Goal: Task Accomplishment & Management: Complete application form

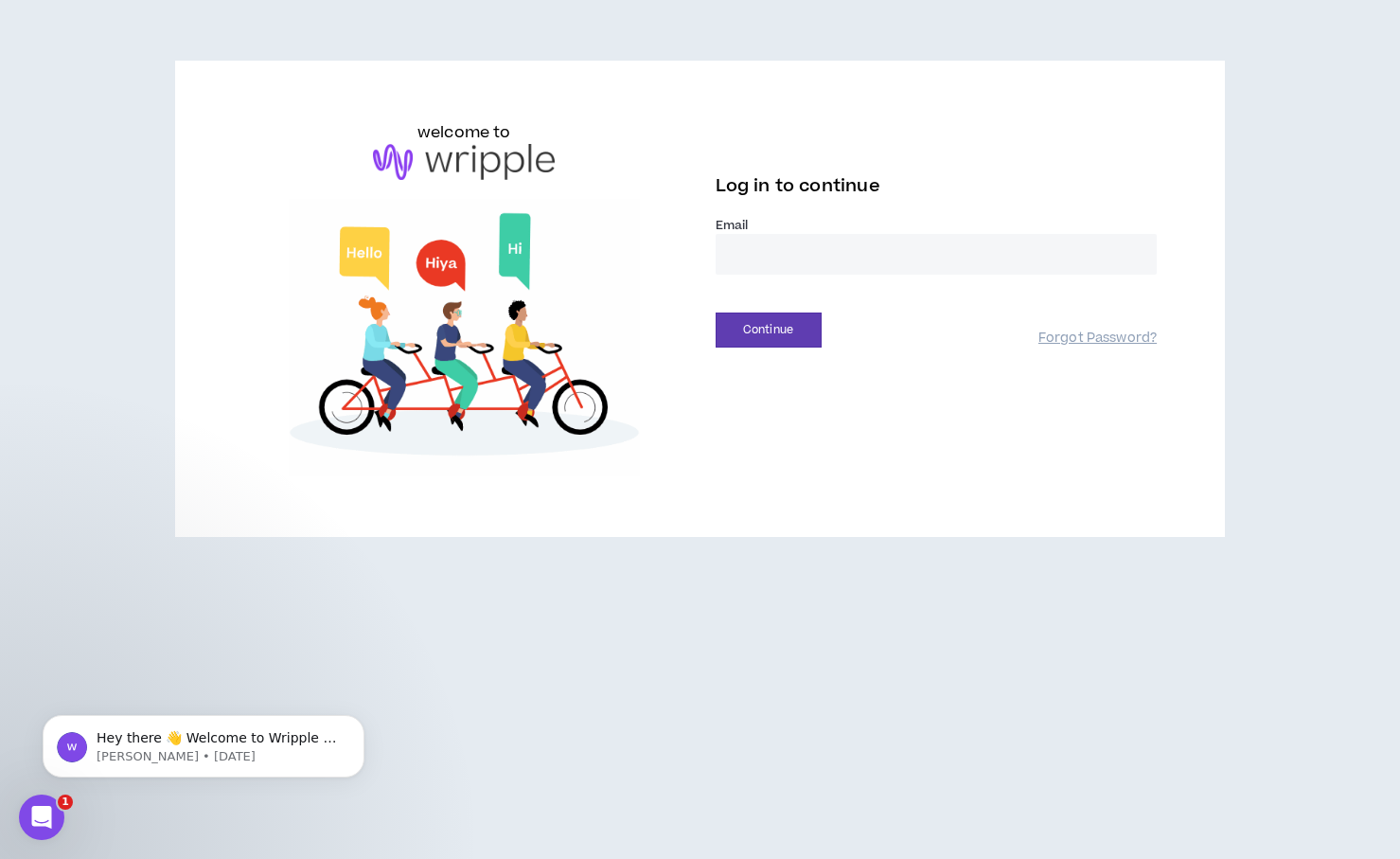
click at [765, 257] on input "email" at bounding box center [937, 254] width 442 height 41
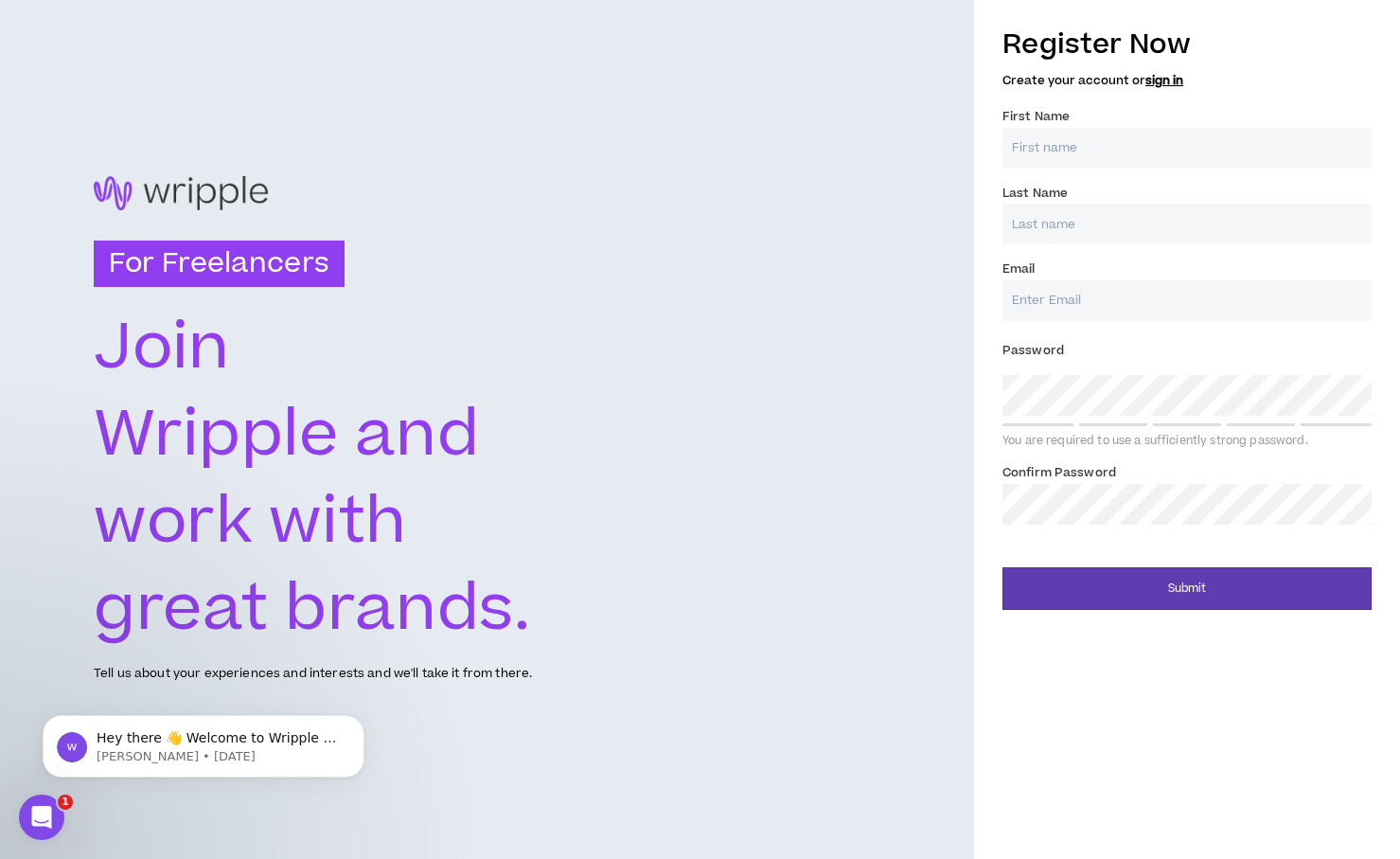
click at [1093, 148] on input "First Name *" at bounding box center [1187, 149] width 370 height 41
type input "Michael"
type input "Woeppel"
type input "woeppelm@gmail.com"
type input "Woeppel"
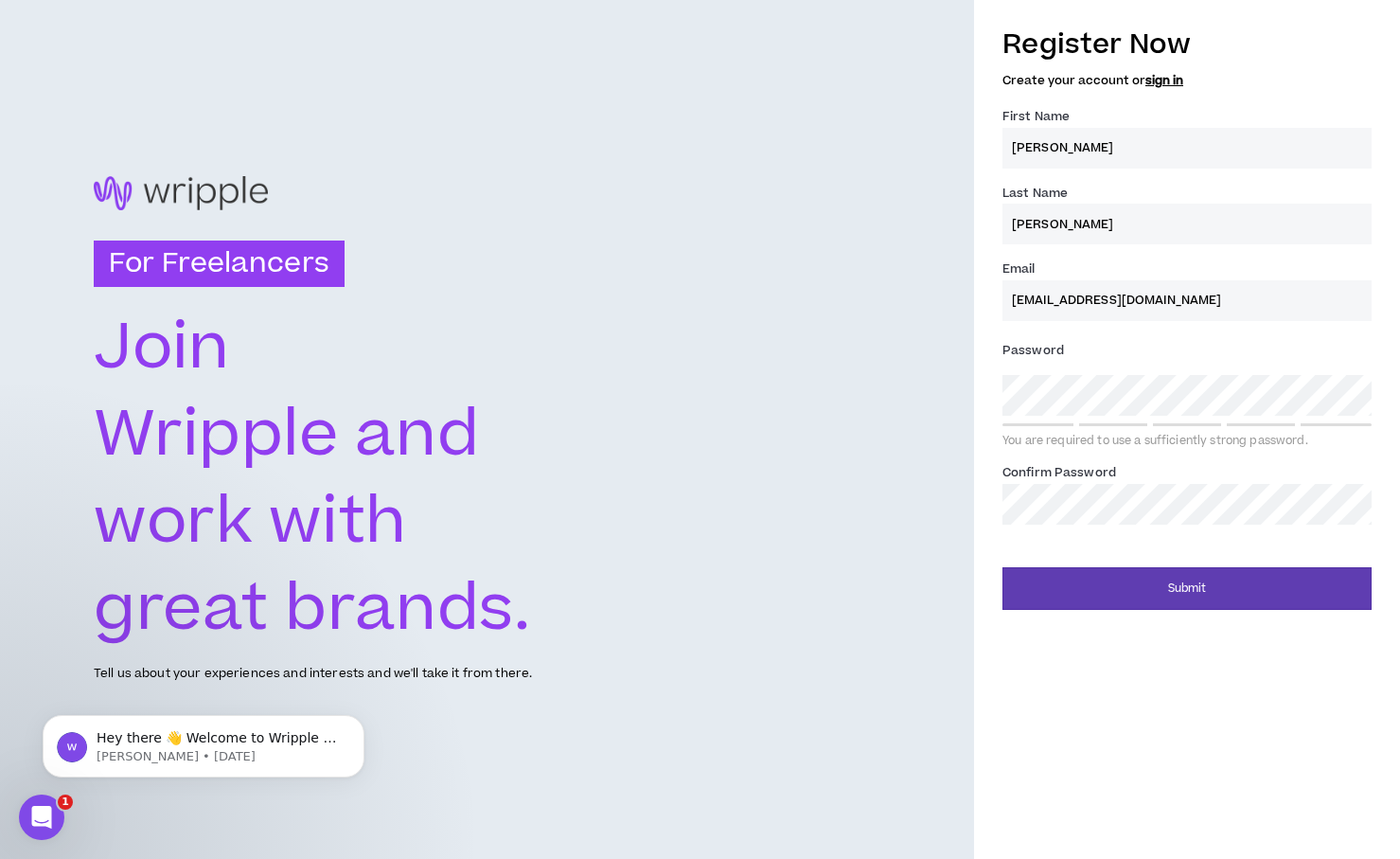
type input "woeppelm@gmail.com"
drag, startPoint x: 1065, startPoint y: 617, endPoint x: 1075, endPoint y: 614, distance: 10.4
click at [1070, 616] on div "Register Now Create your account or sign in First Name * Michael Last Name * Wo…" at bounding box center [1187, 429] width 426 height 859
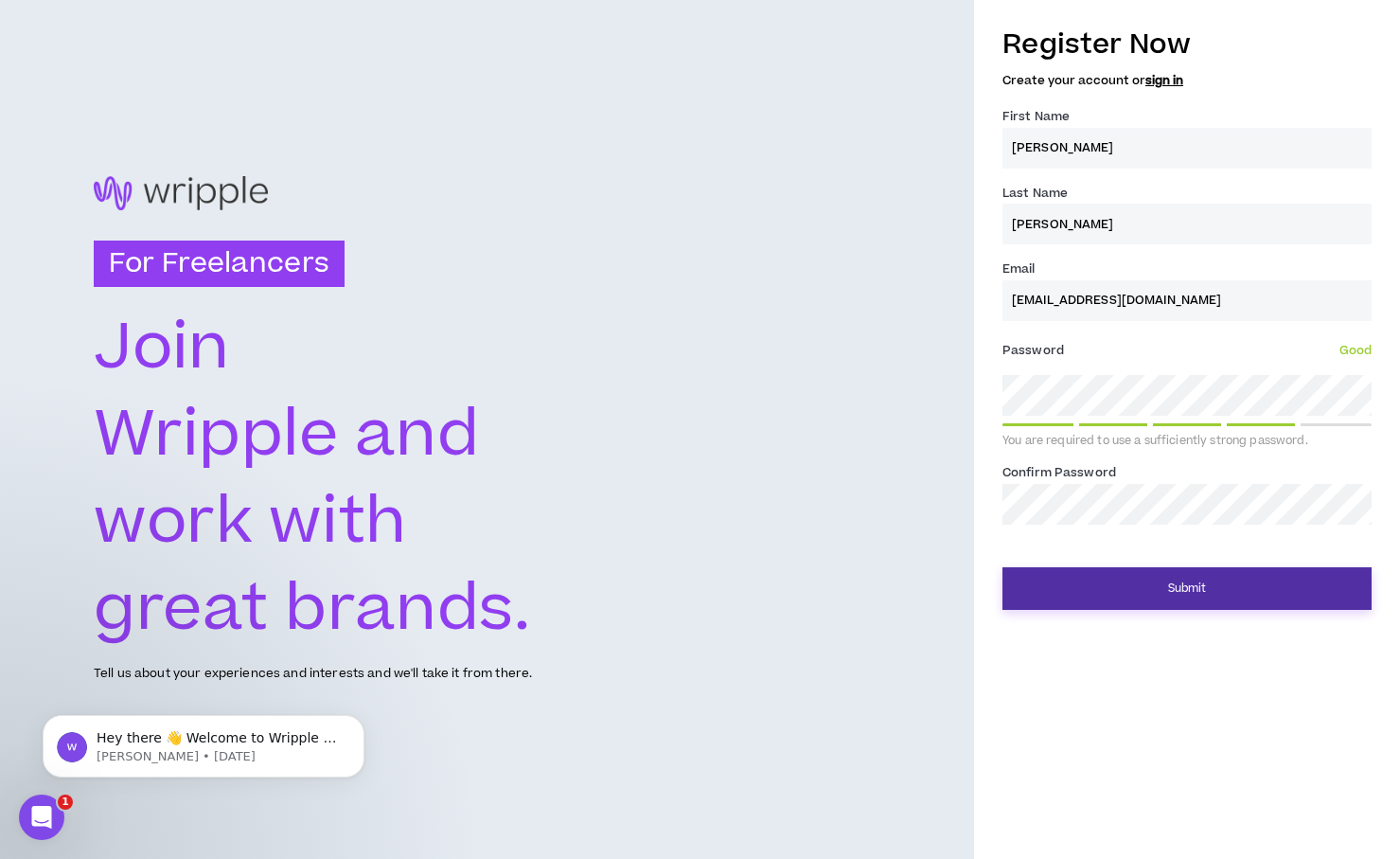
click at [1127, 595] on button "Submit" at bounding box center [1187, 589] width 370 height 43
click at [1058, 599] on button "Submit" at bounding box center [1187, 589] width 370 height 43
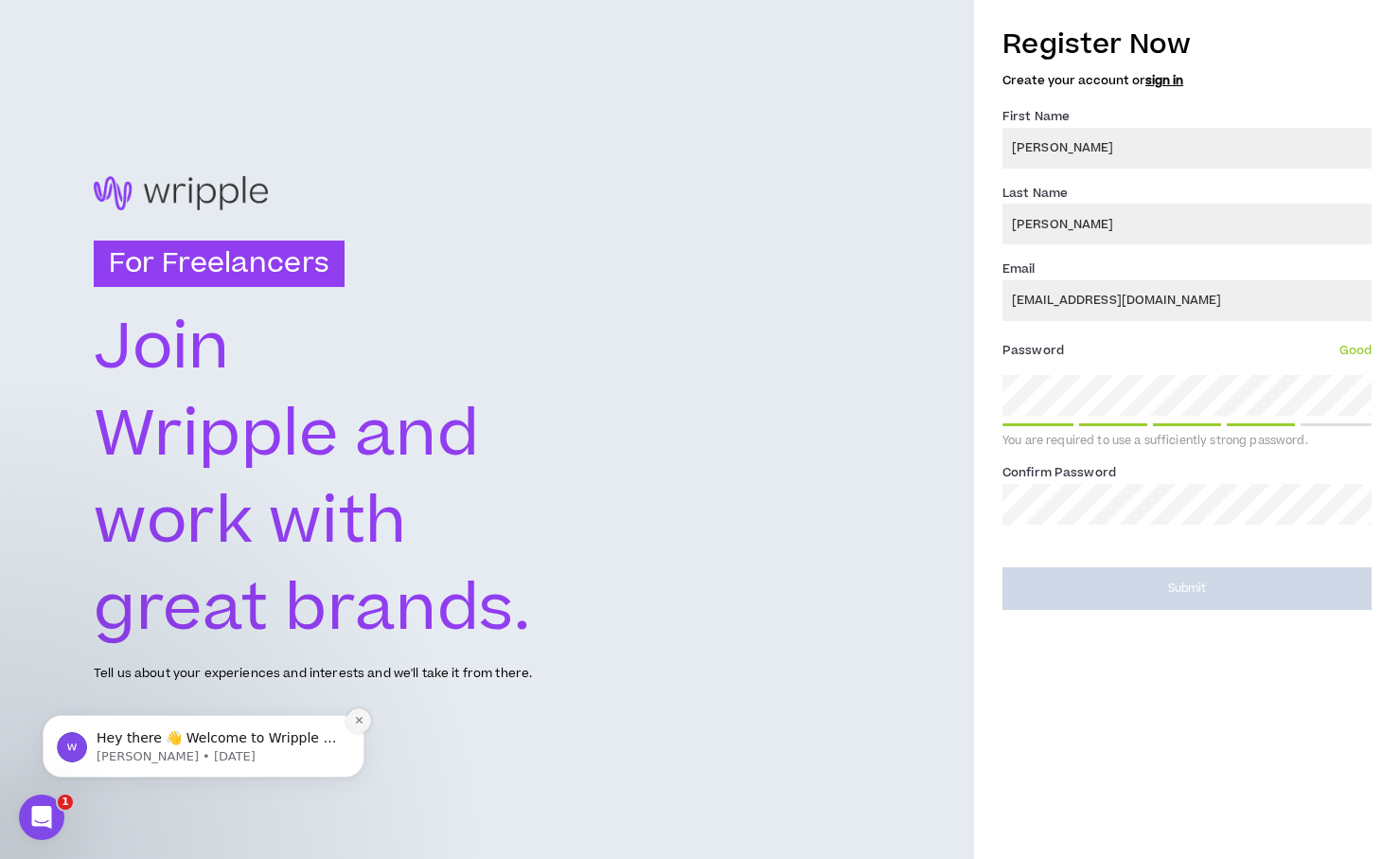
click at [360, 723] on icon "Dismiss notification" at bounding box center [359, 720] width 11 height 11
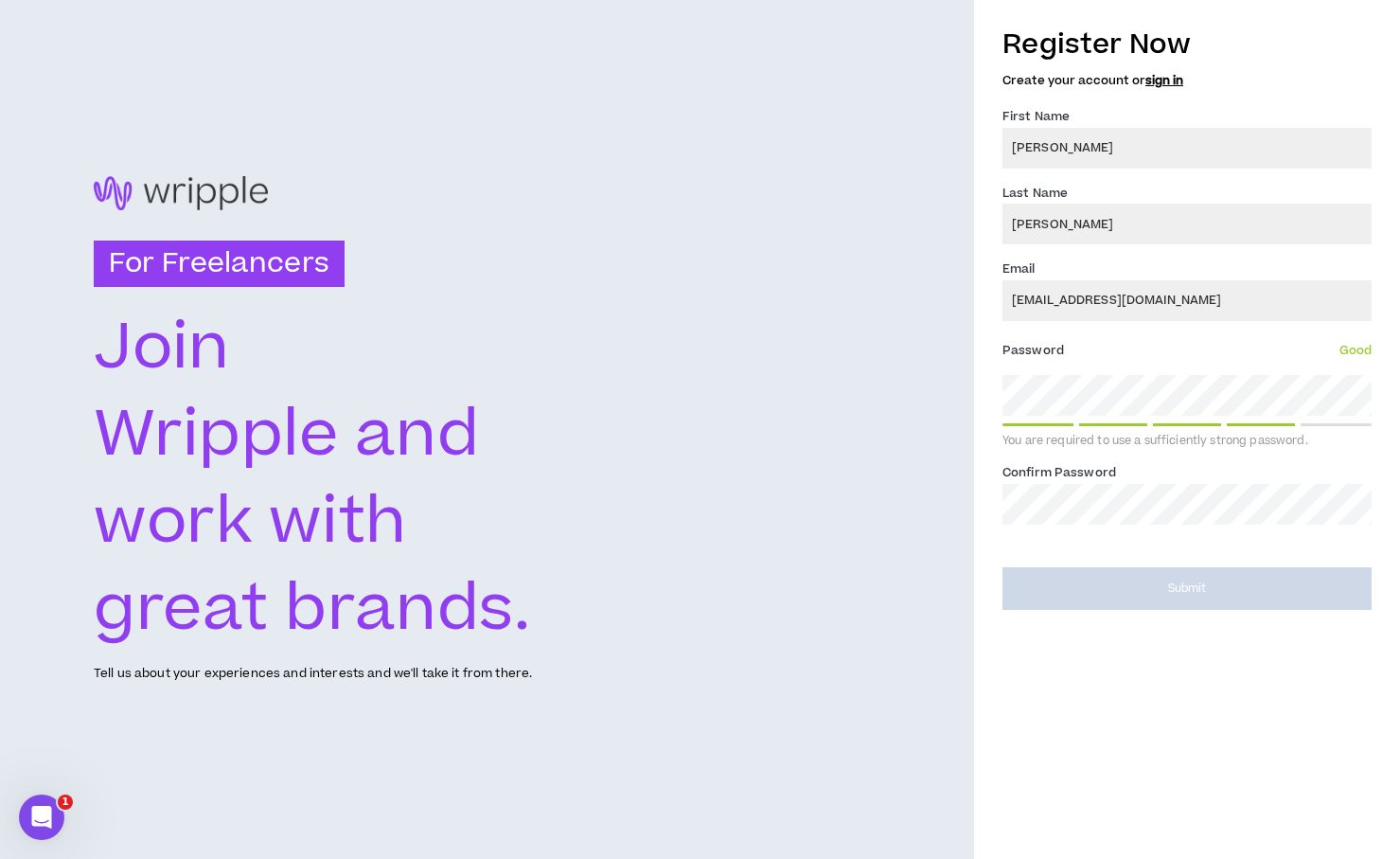
click at [1047, 671] on div "Register Now Create your account or sign in First Name * Michael Last Name * Wo…" at bounding box center [1187, 429] width 426 height 859
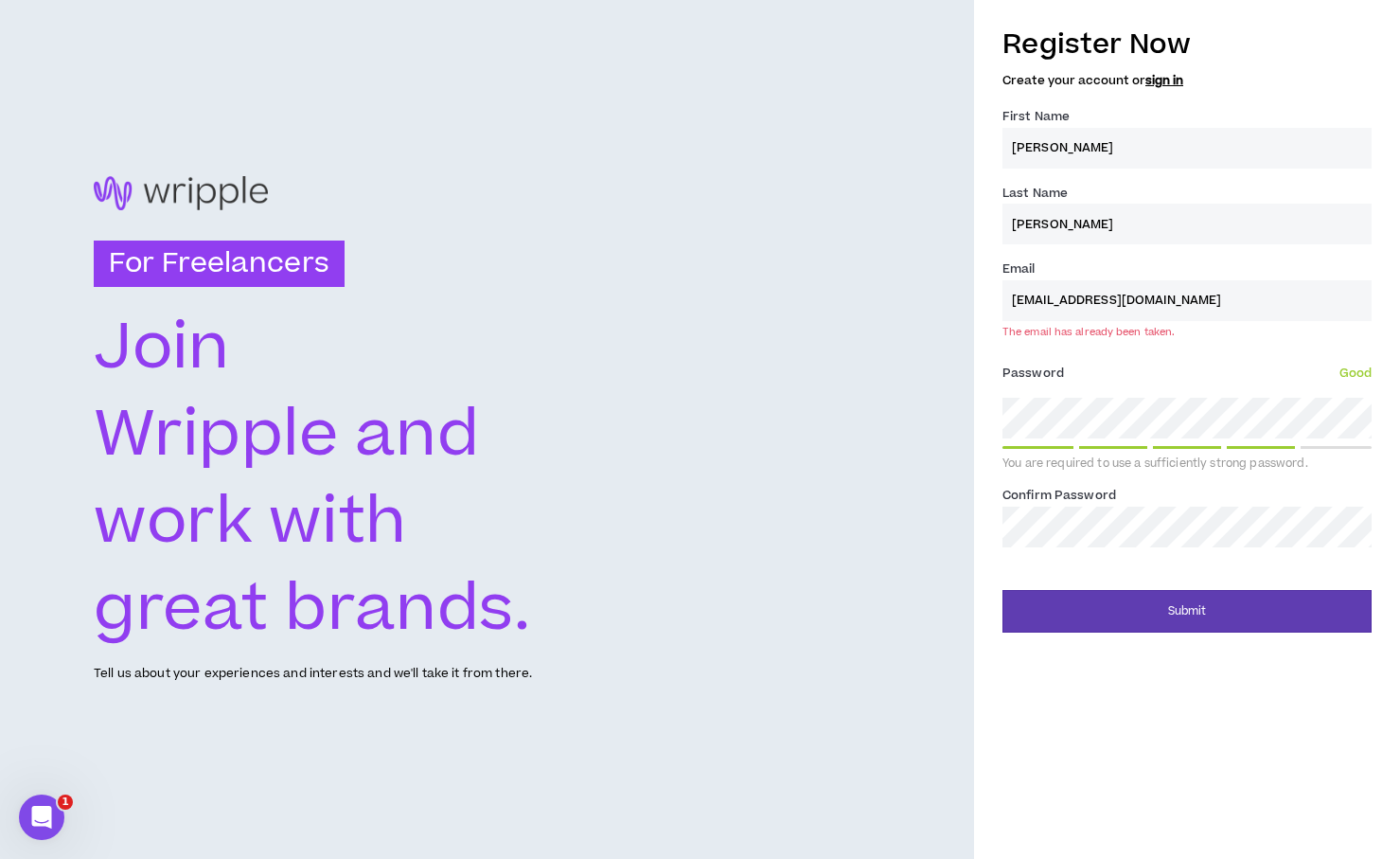
drag, startPoint x: 1173, startPoint y: 297, endPoint x: 1036, endPoint y: 295, distance: 137.0
click at [1036, 295] on input "woeppelm@gmail.com" at bounding box center [1187, 301] width 370 height 41
click at [1035, 295] on input "woeppelm@gmail.com" at bounding box center [1187, 301] width 370 height 41
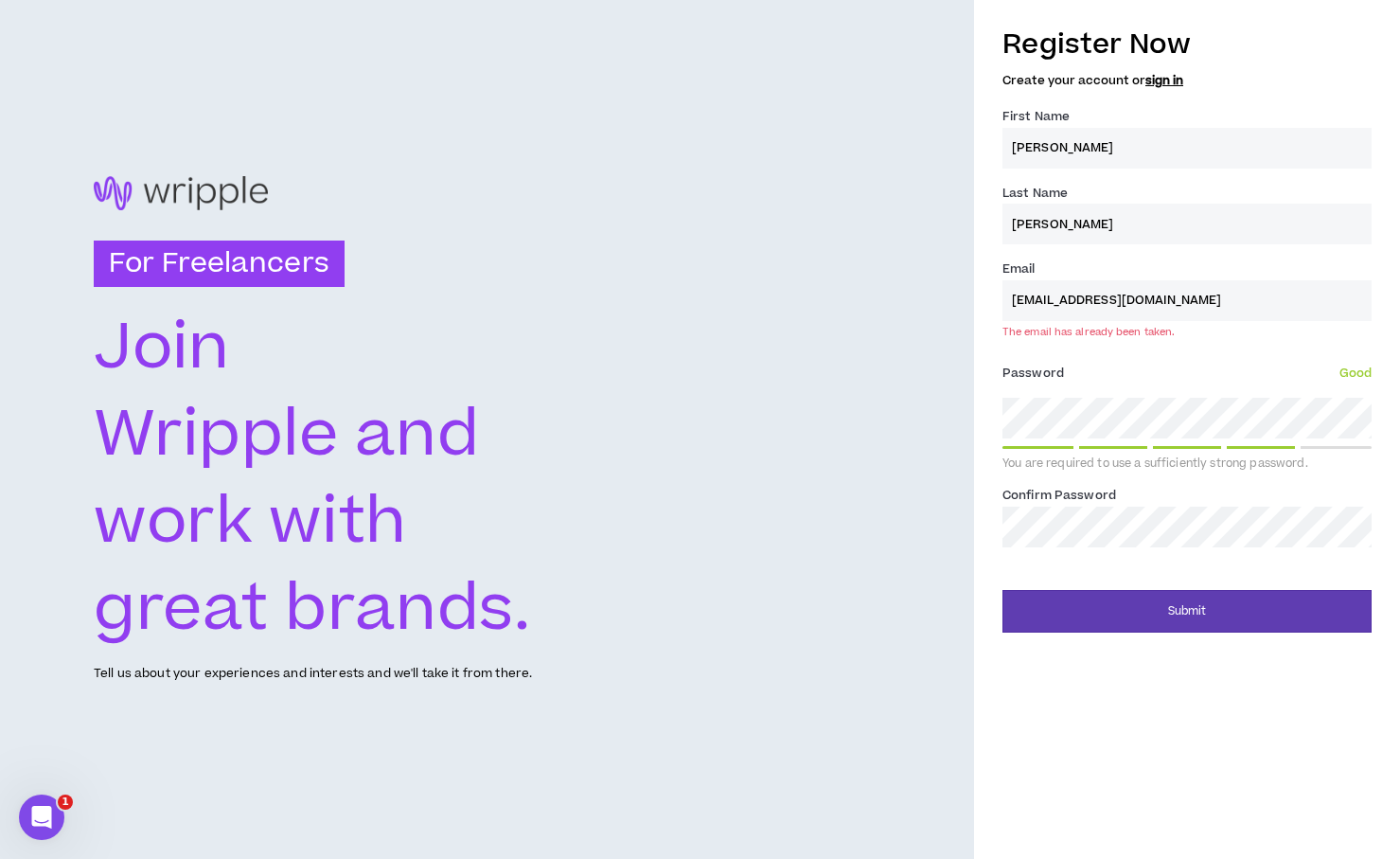
drag, startPoint x: 143, startPoint y: 258, endPoint x: 143, endPoint y: 247, distance: 11.0
click at [143, 258] on h3 "For Freelancers" at bounding box center [219, 264] width 251 height 48
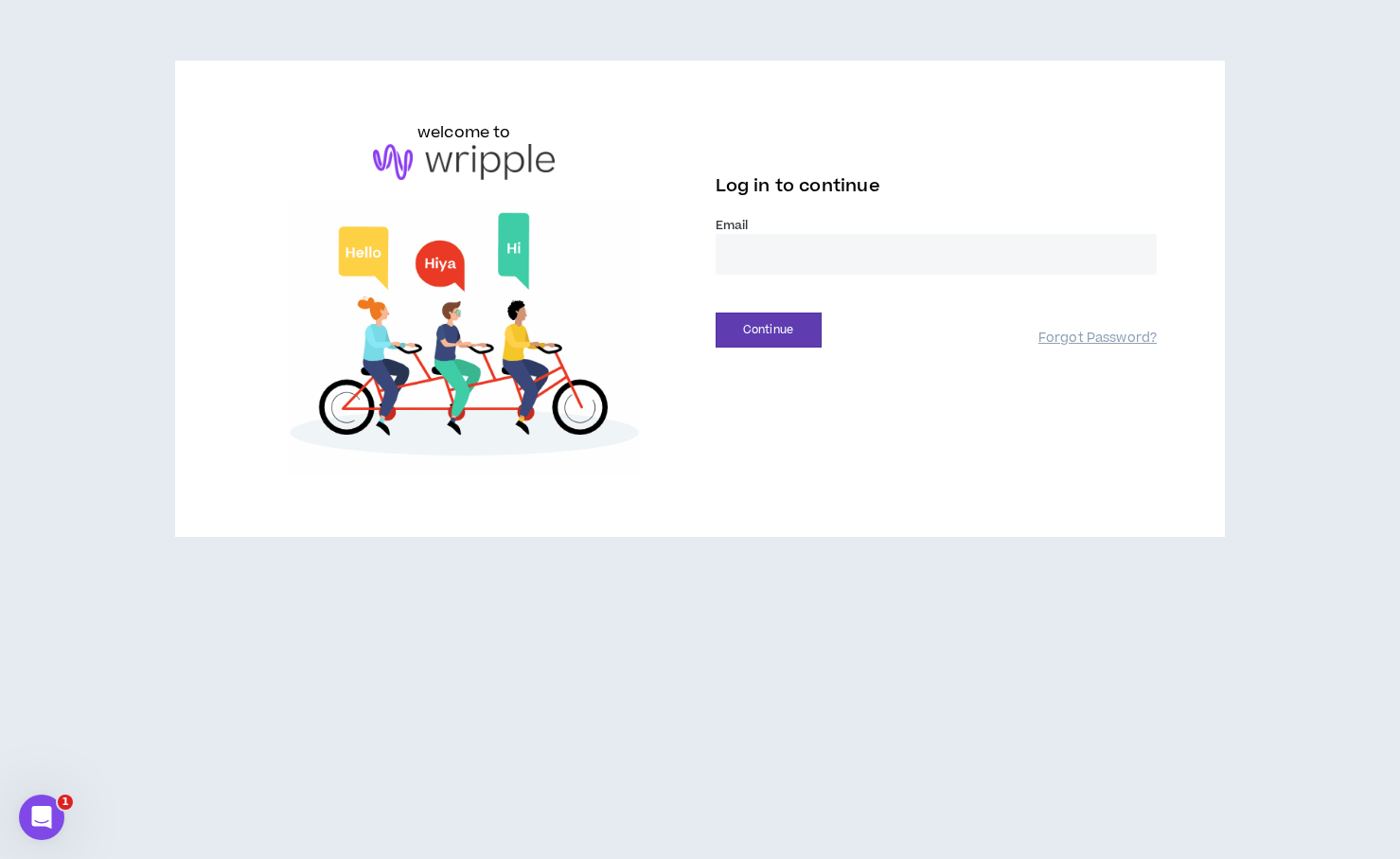
click at [798, 244] on input "email" at bounding box center [937, 254] width 442 height 41
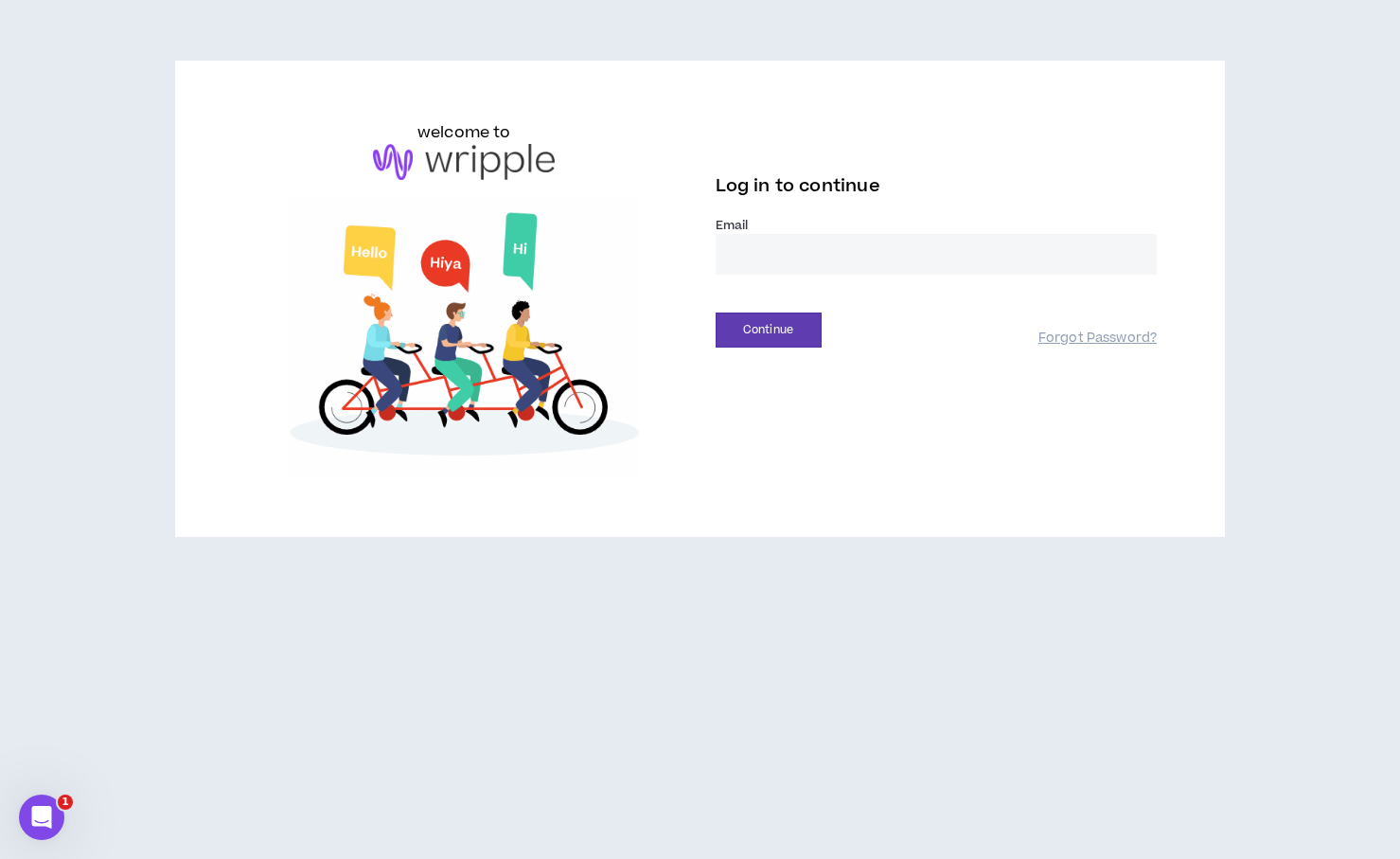
paste input "**********"
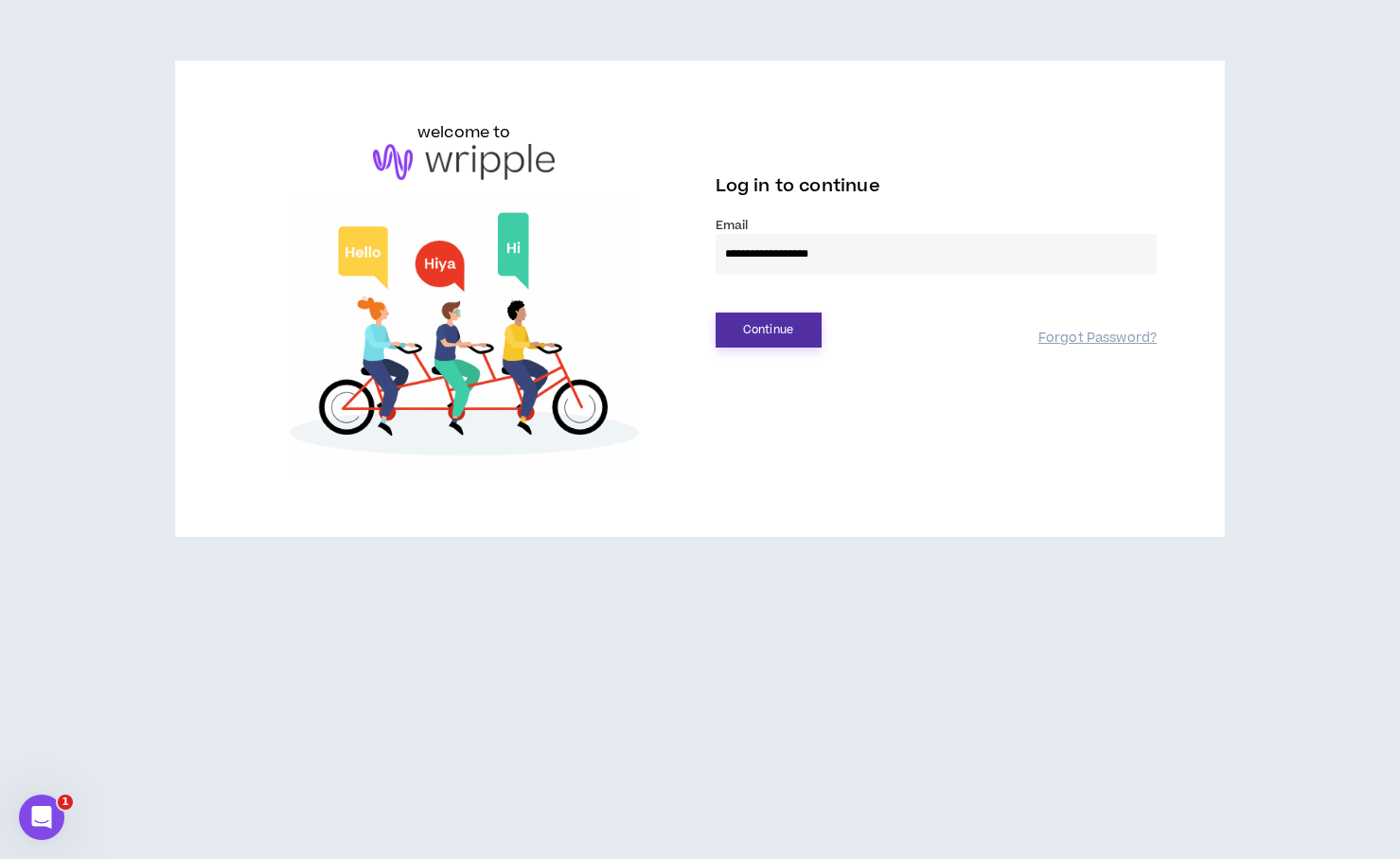
type input "**********"
click at [789, 337] on button "Continue" at bounding box center [768, 330] width 106 height 35
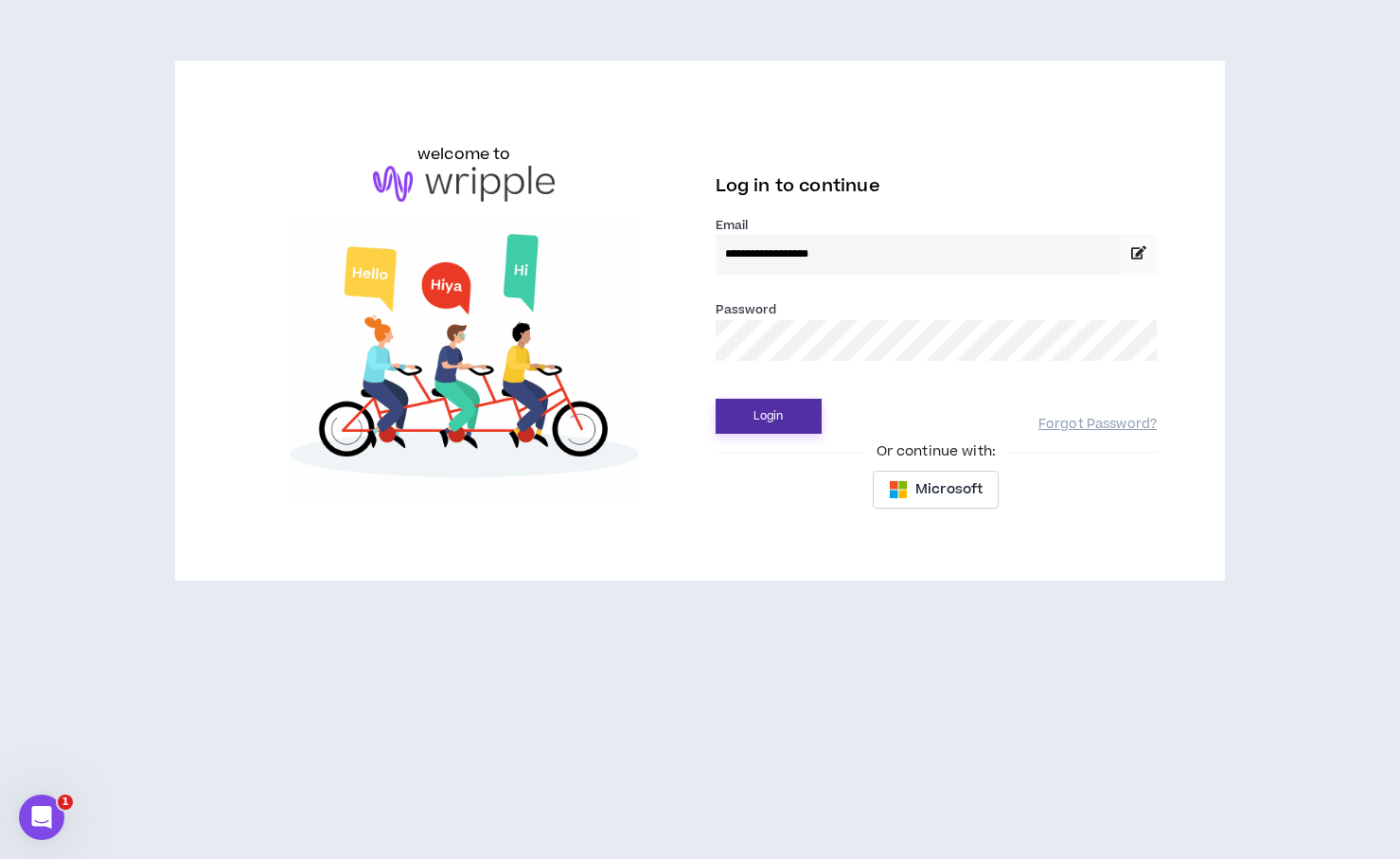
click at [774, 423] on button "Login" at bounding box center [768, 416] width 106 height 35
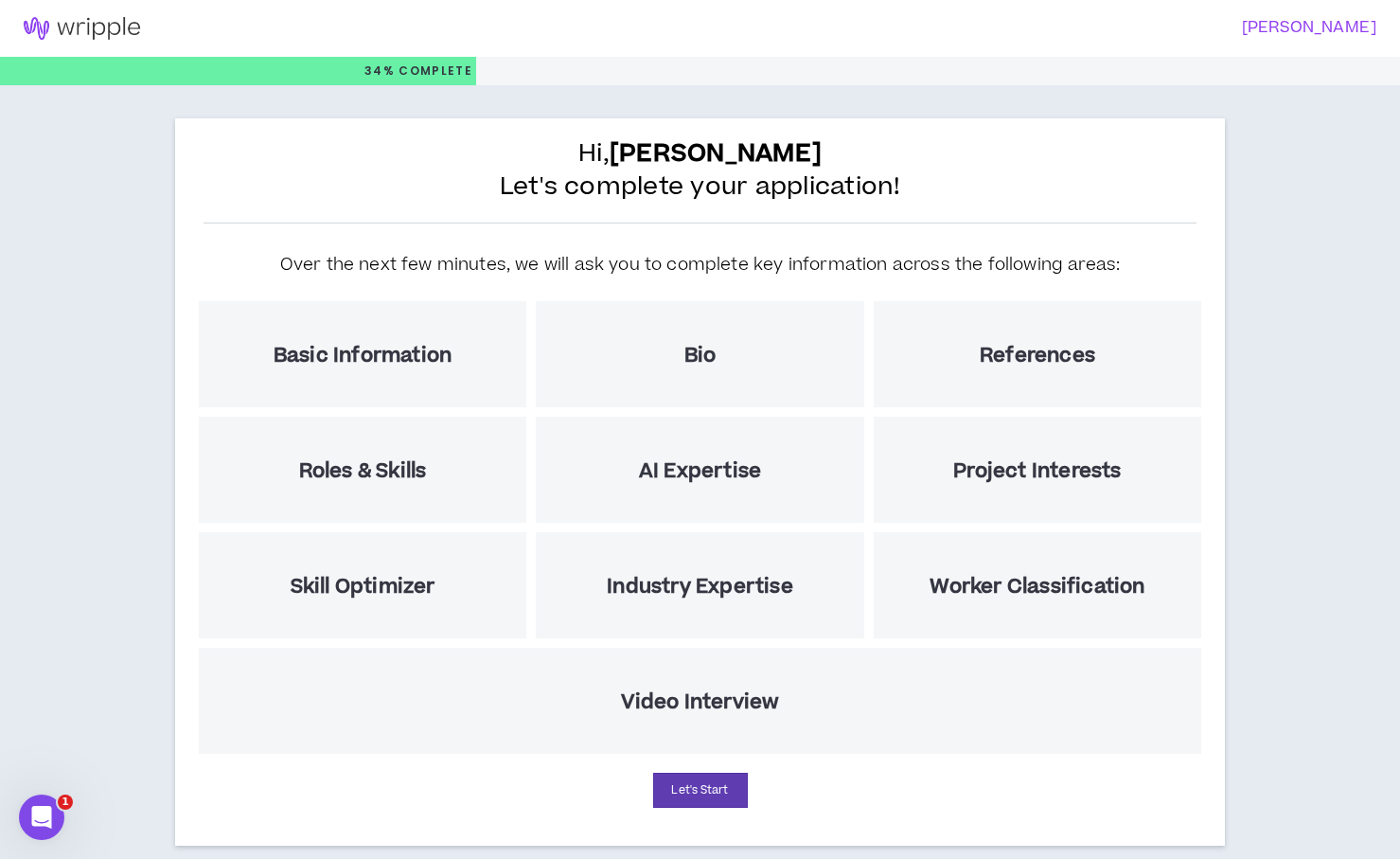
scroll to position [29, 0]
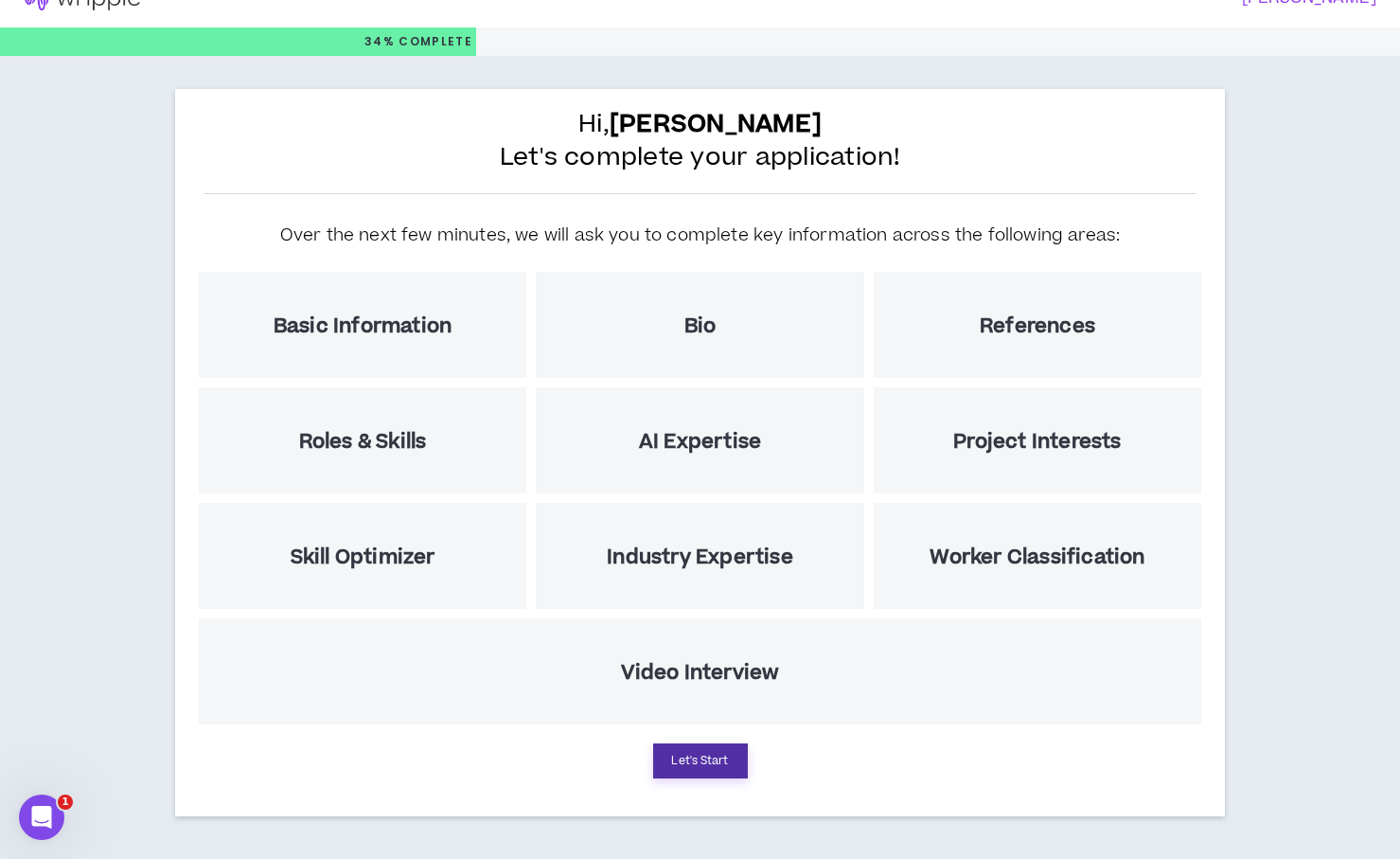
click at [727, 770] on button "Let's Start" at bounding box center [700, 761] width 95 height 35
select select "US"
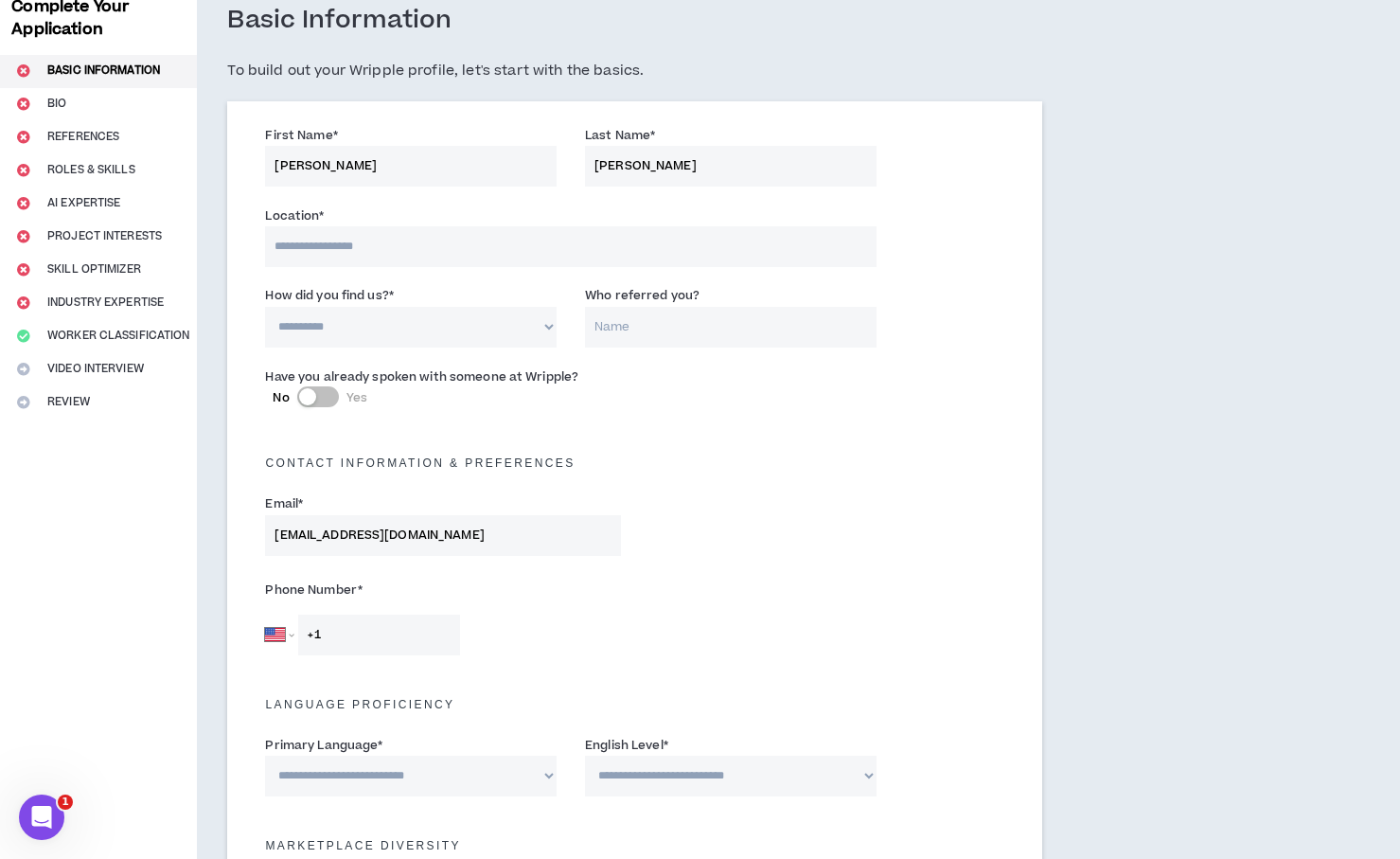
scroll to position [119, 0]
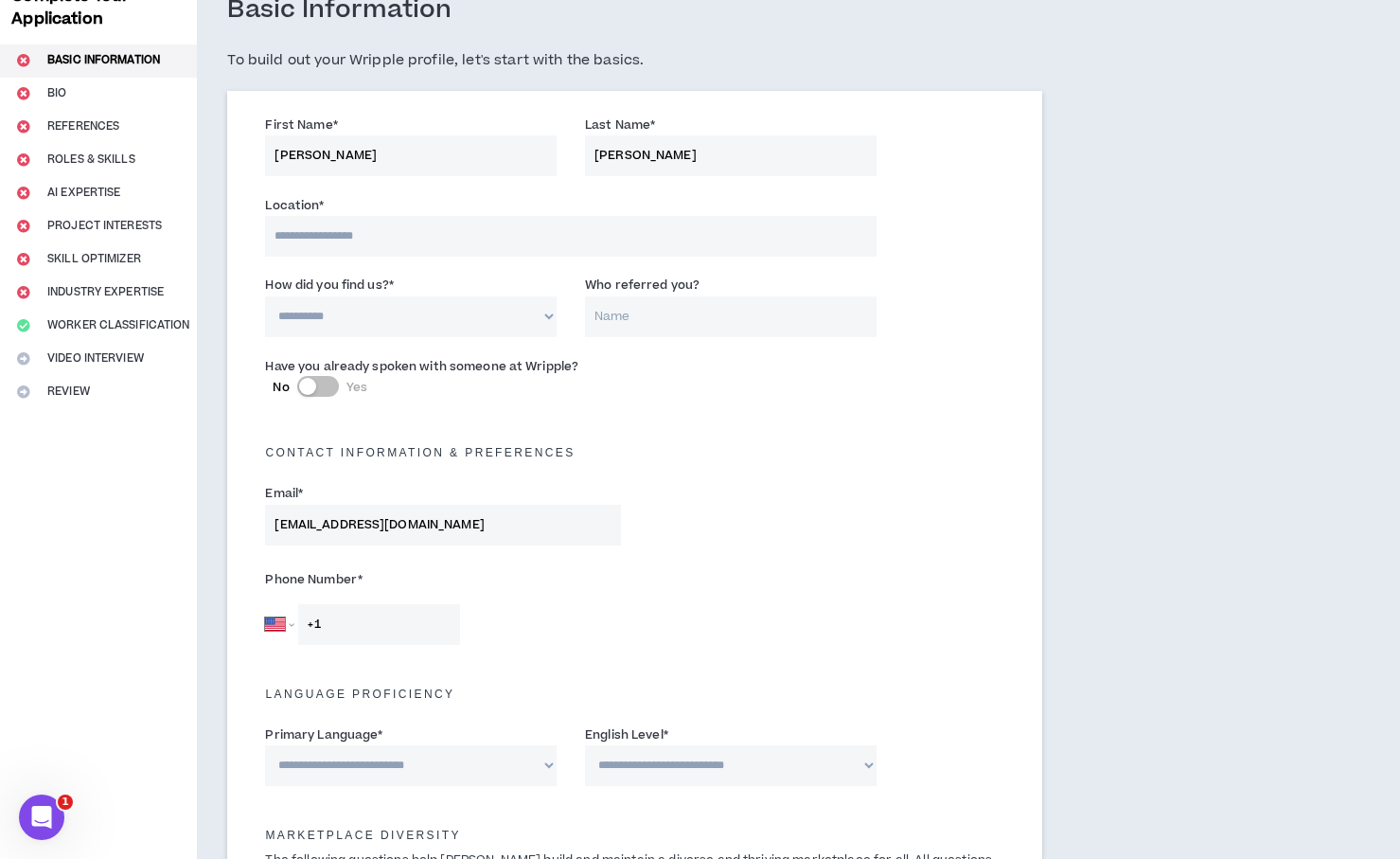
click at [441, 227] on input at bounding box center [570, 237] width 610 height 41
type input "**********"
click at [526, 330] on select "**********" at bounding box center [410, 316] width 292 height 41
click at [265, 296] on select "**********" at bounding box center [410, 316] width 292 height 41
click at [545, 314] on select "**********" at bounding box center [410, 316] width 292 height 41
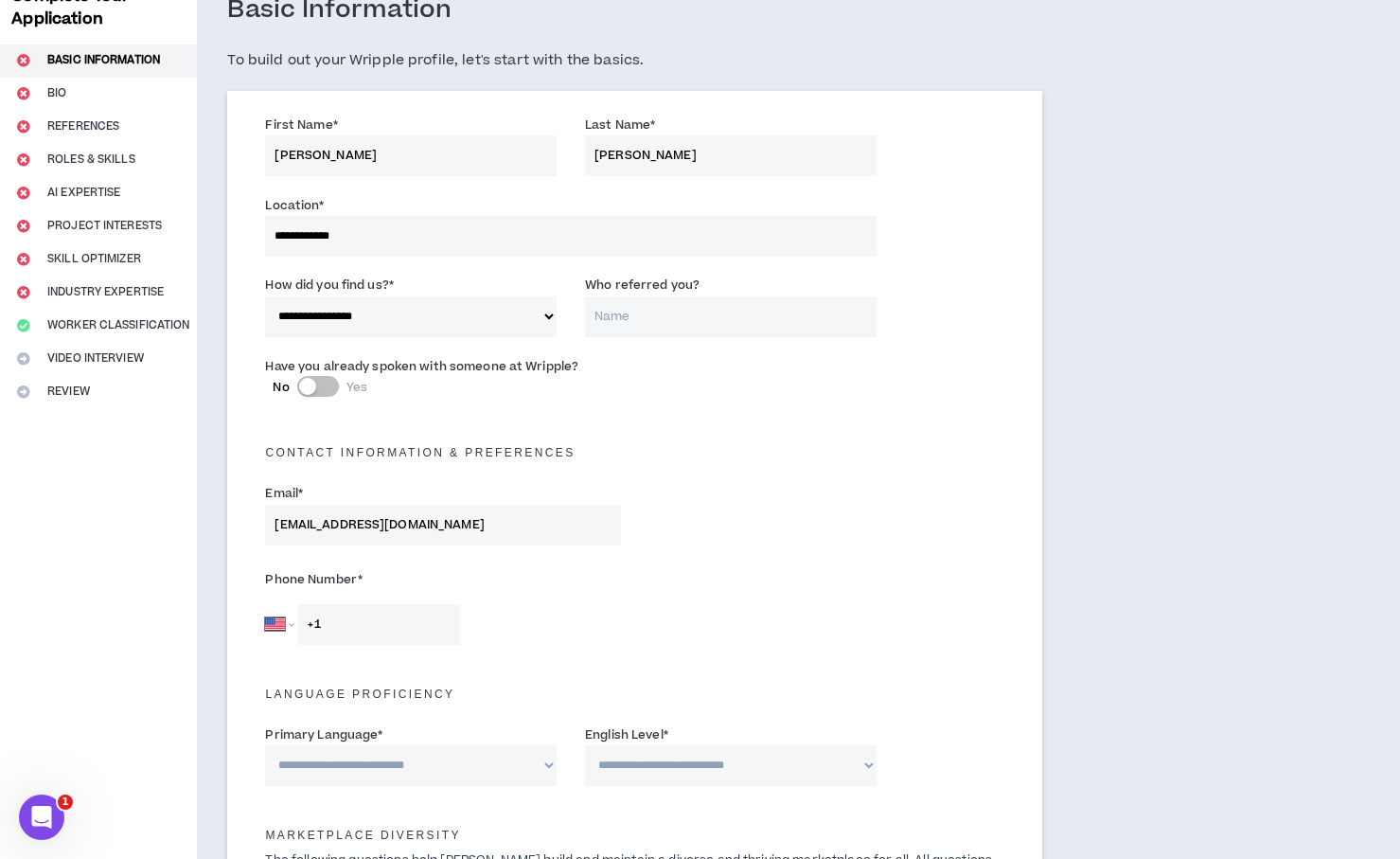
select select "*"
click at [265, 296] on select "**********" at bounding box center [410, 316] width 292 height 41
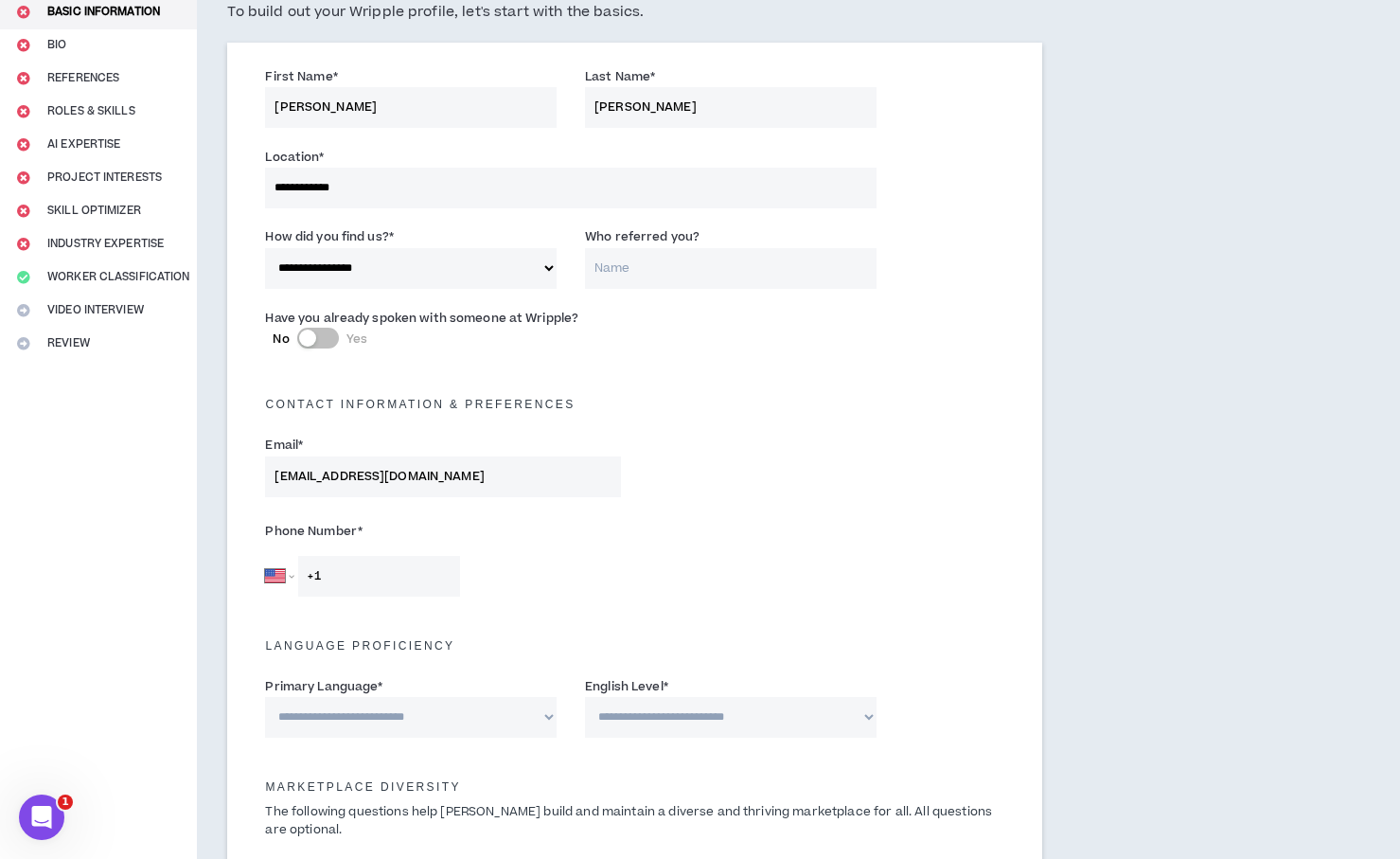
scroll to position [170, 0]
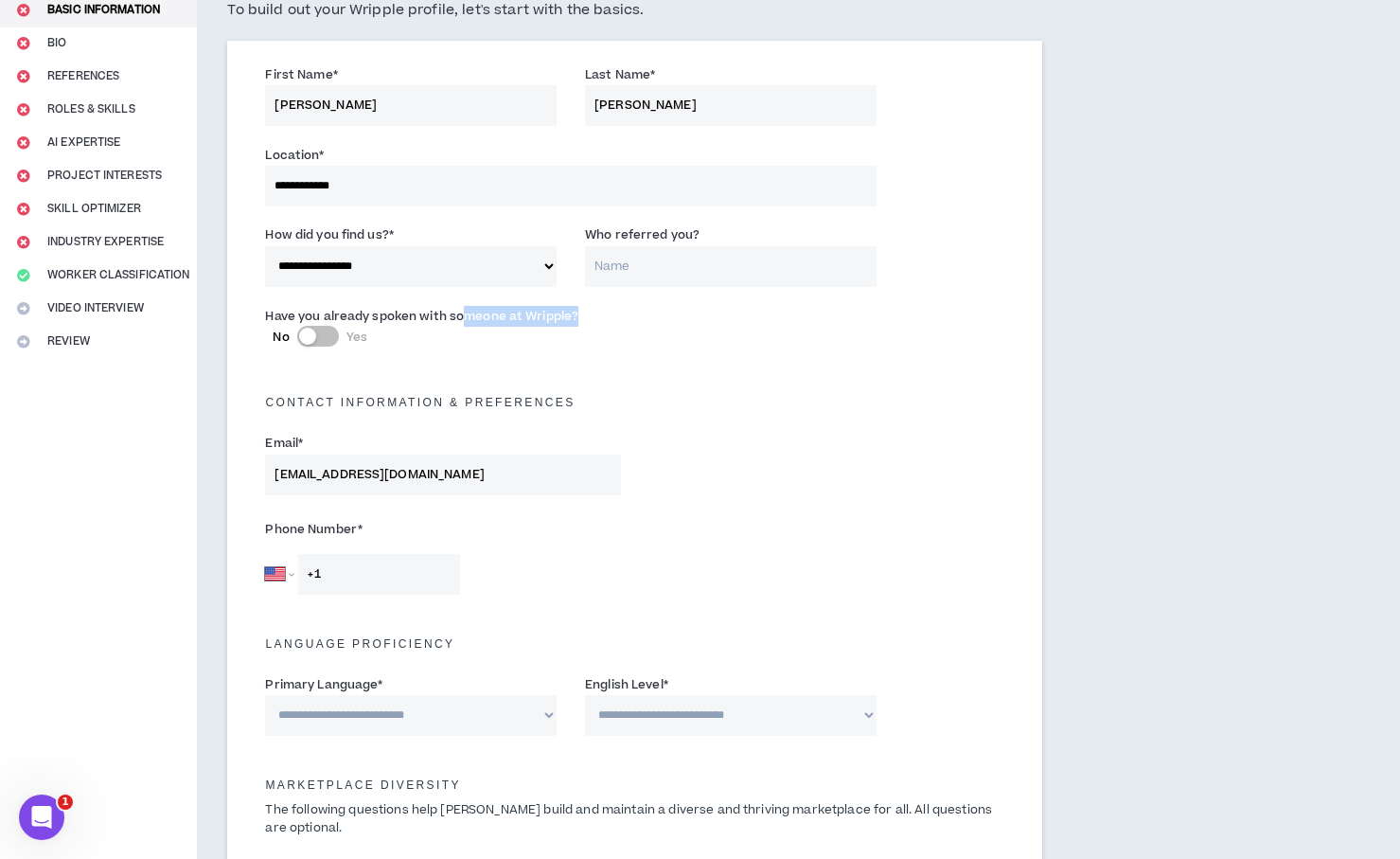
drag, startPoint x: 551, startPoint y: 318, endPoint x: 572, endPoint y: 327, distance: 22.8
click at [591, 319] on div "Have you already spoken with someone at Wripple? No Yes" at bounding box center [442, 326] width 355 height 41
click at [340, 339] on label "No Yes" at bounding box center [442, 337] width 340 height 19
click at [339, 339] on button "No Yes" at bounding box center [317, 336] width 42 height 20
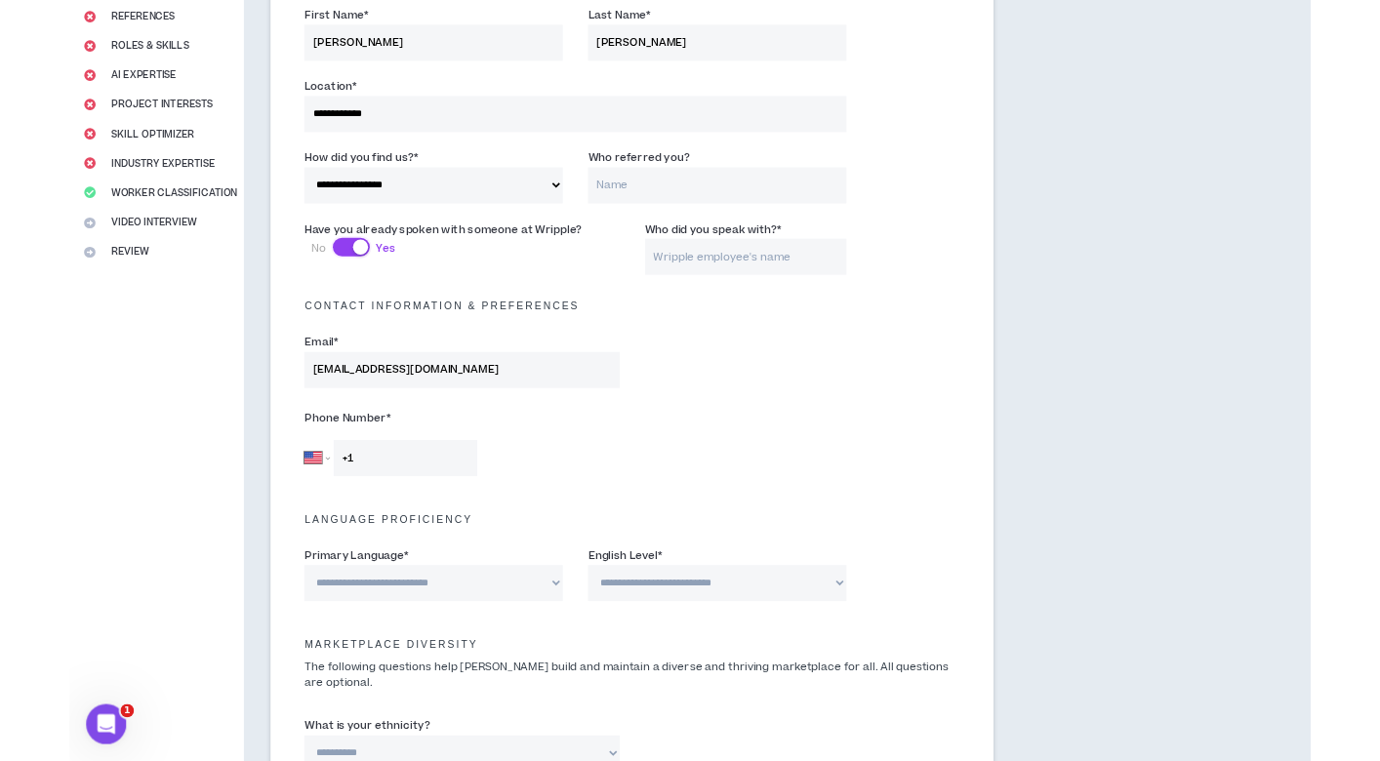
scroll to position [238, 0]
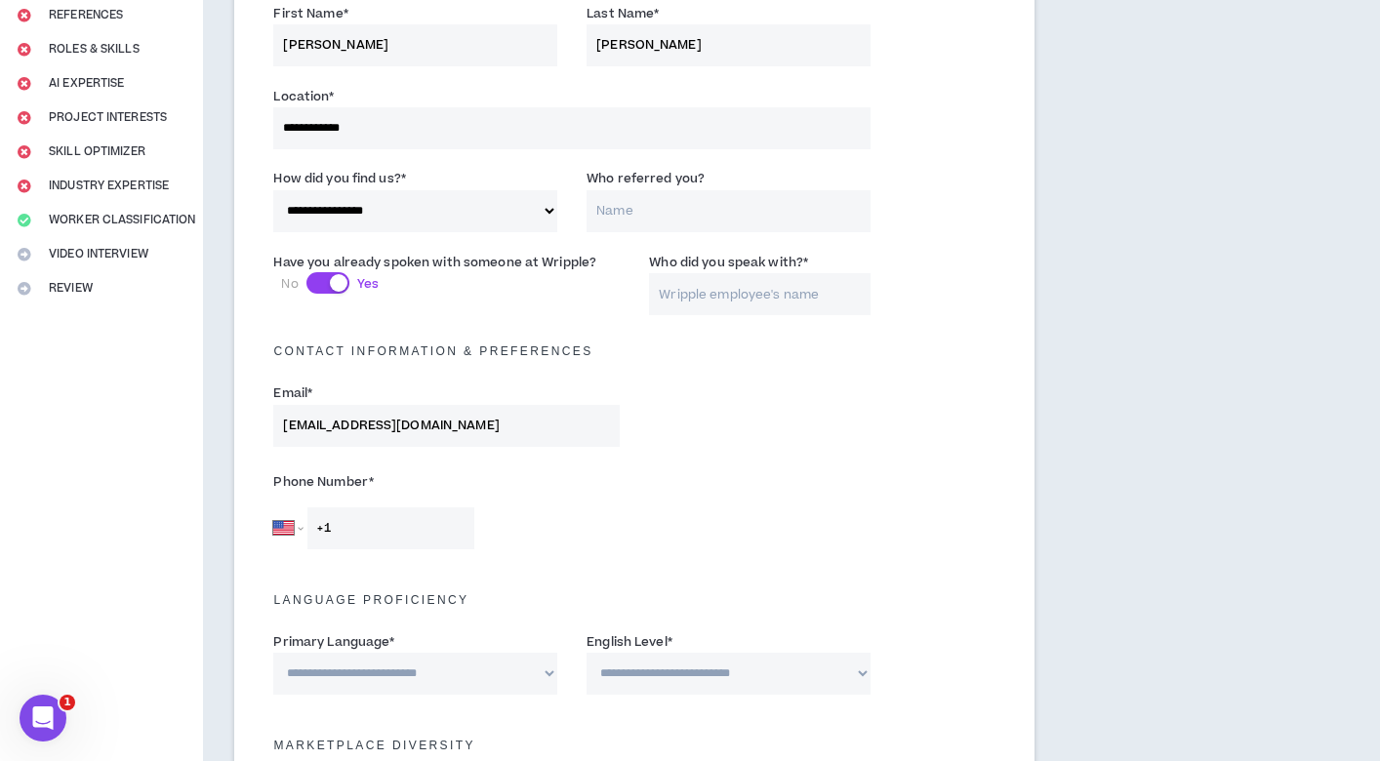
click at [688, 207] on input "Who referred you?" at bounding box center [729, 211] width 284 height 42
paste input "Angie Vaughn"
type input "Angie Vaughn"
click at [1002, 244] on div "**********" at bounding box center [634, 204] width 751 height 83
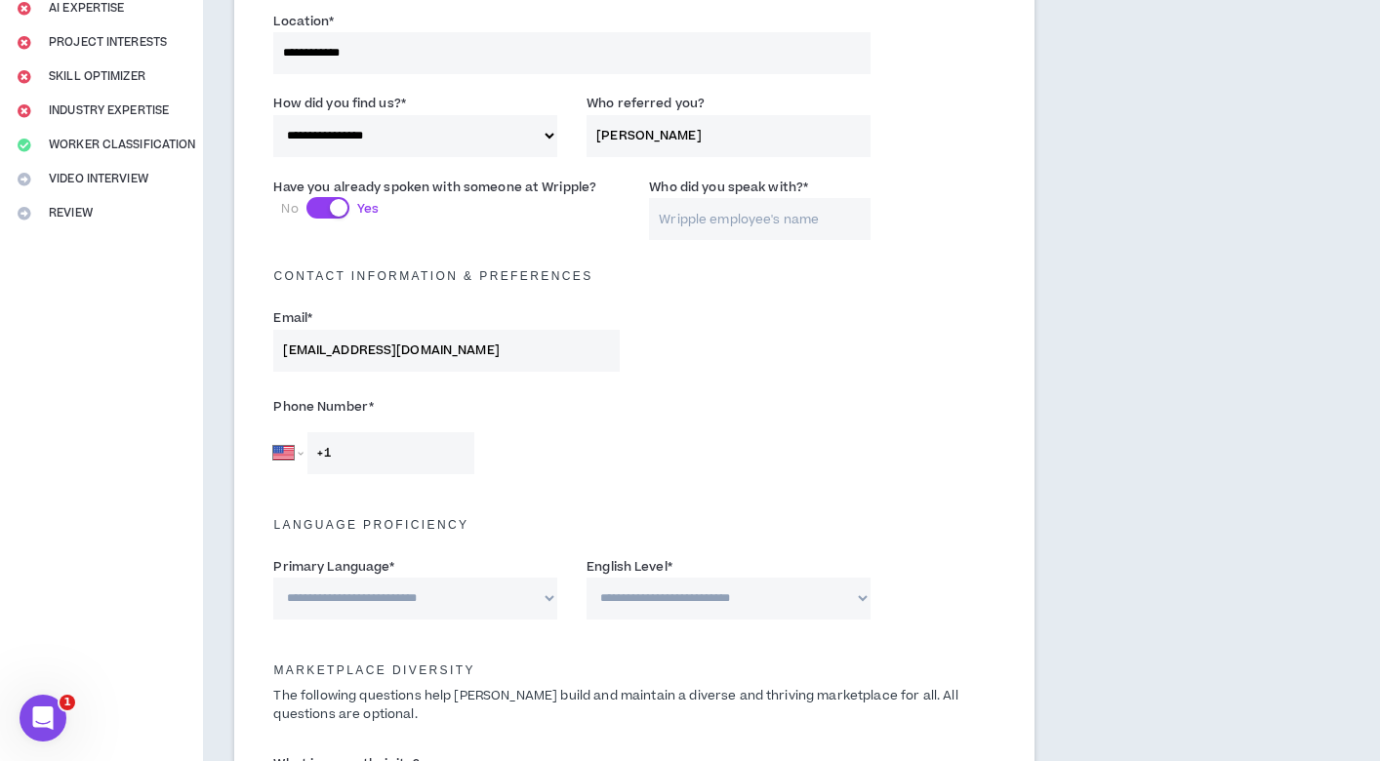
scroll to position [317, 0]
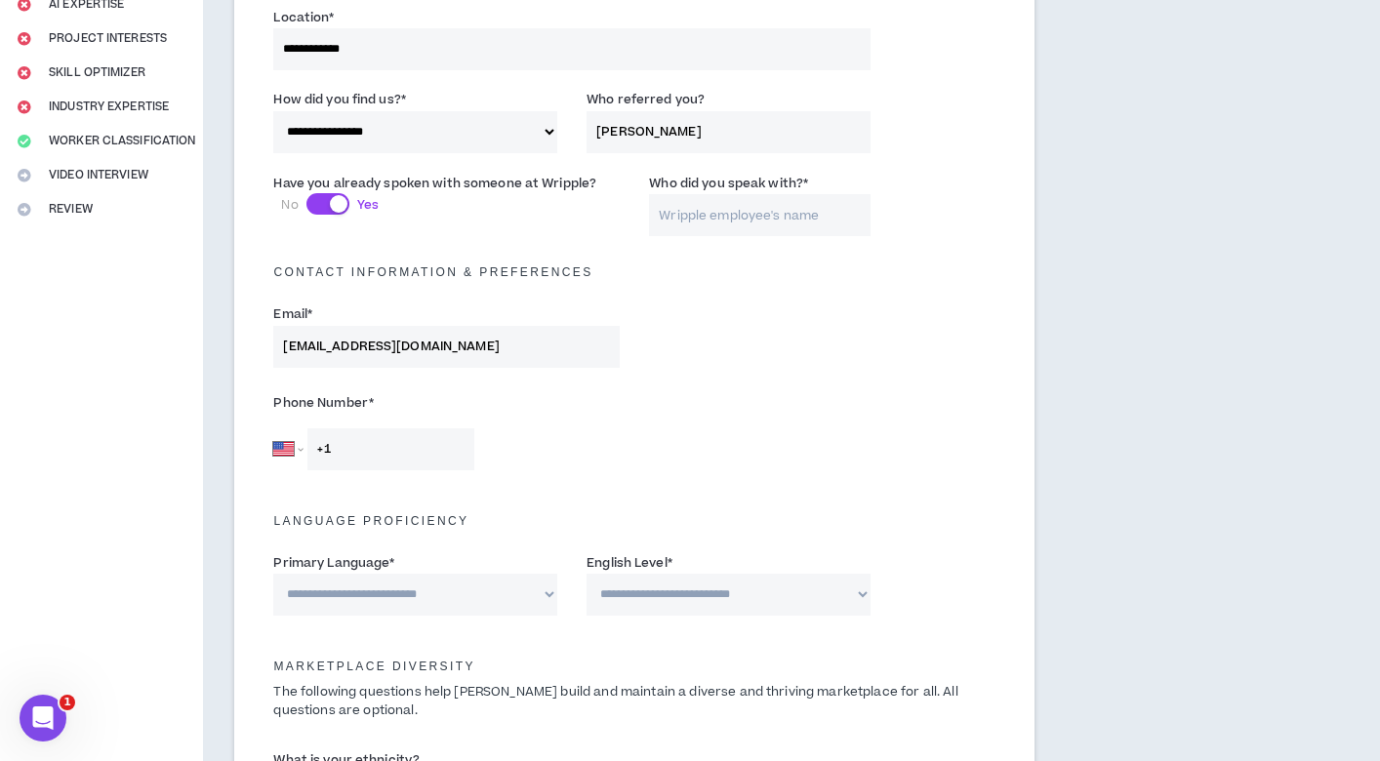
drag, startPoint x: 662, startPoint y: 133, endPoint x: 567, endPoint y: 133, distance: 94.7
click at [567, 133] on div "**********" at bounding box center [634, 125] width 751 height 83
drag, startPoint x: 813, startPoint y: 235, endPoint x: 798, endPoint y: 219, distance: 22.1
click at [813, 235] on input "Who did you speak with? *" at bounding box center [760, 215] width 222 height 42
paste input "Angie Vaughn"
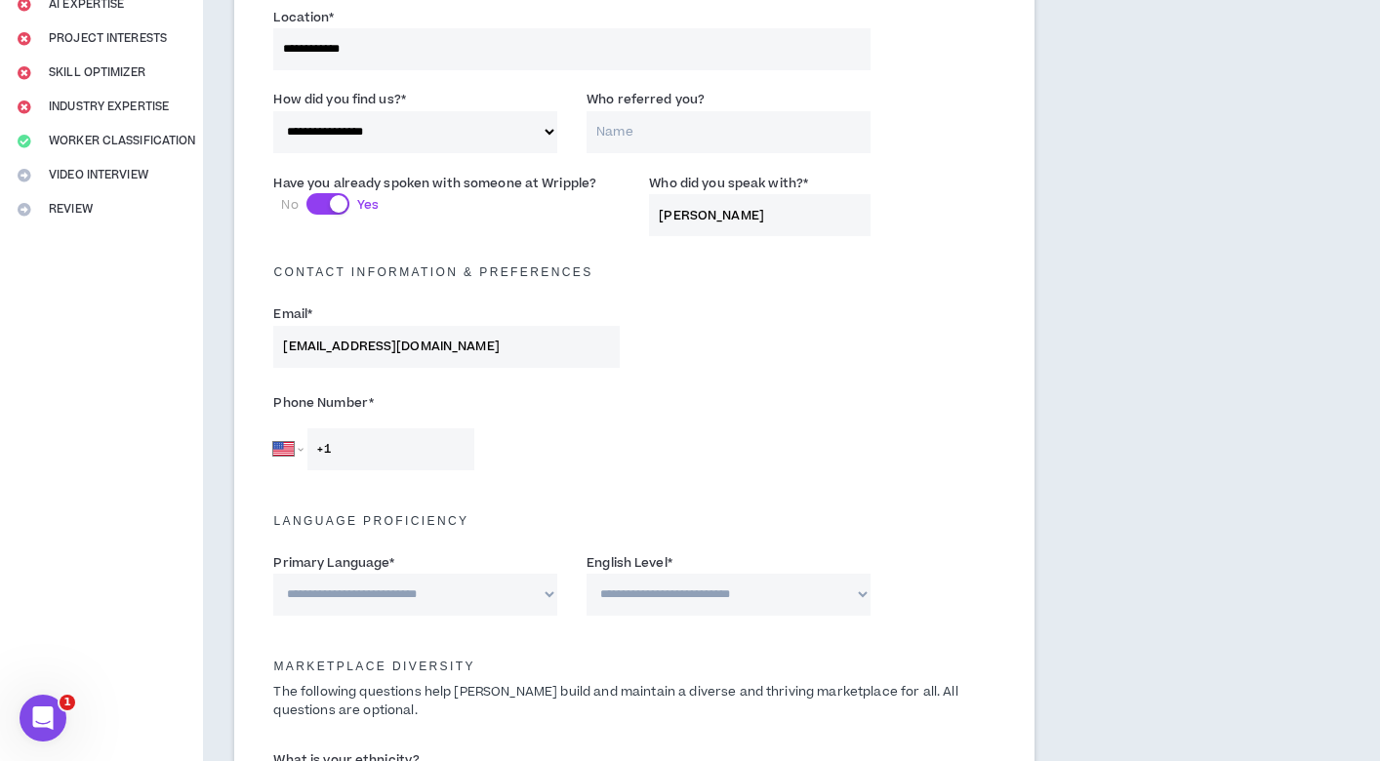
type input "Angie Vaughn"
click at [837, 357] on div "Email * woeppelm@gmail.com" at bounding box center [634, 340] width 751 height 83
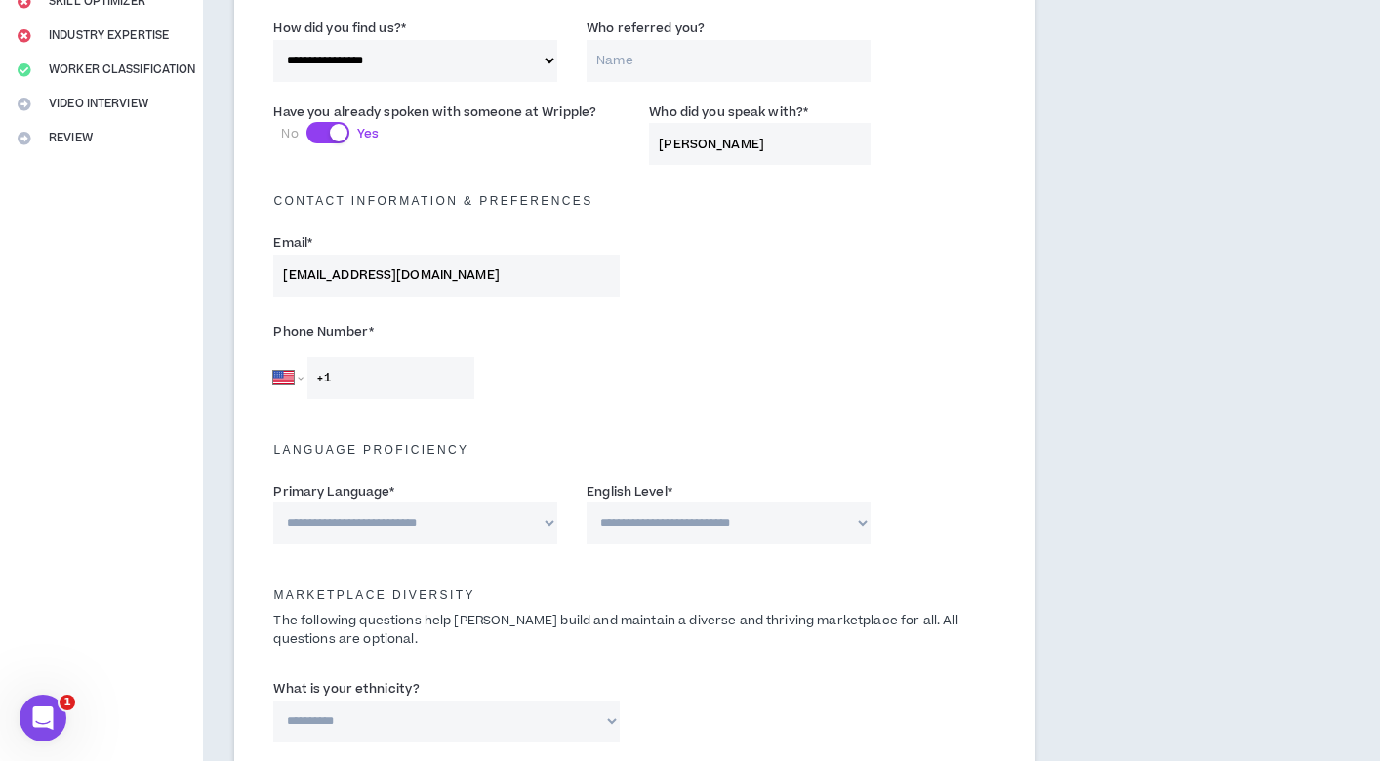
scroll to position [417, 0]
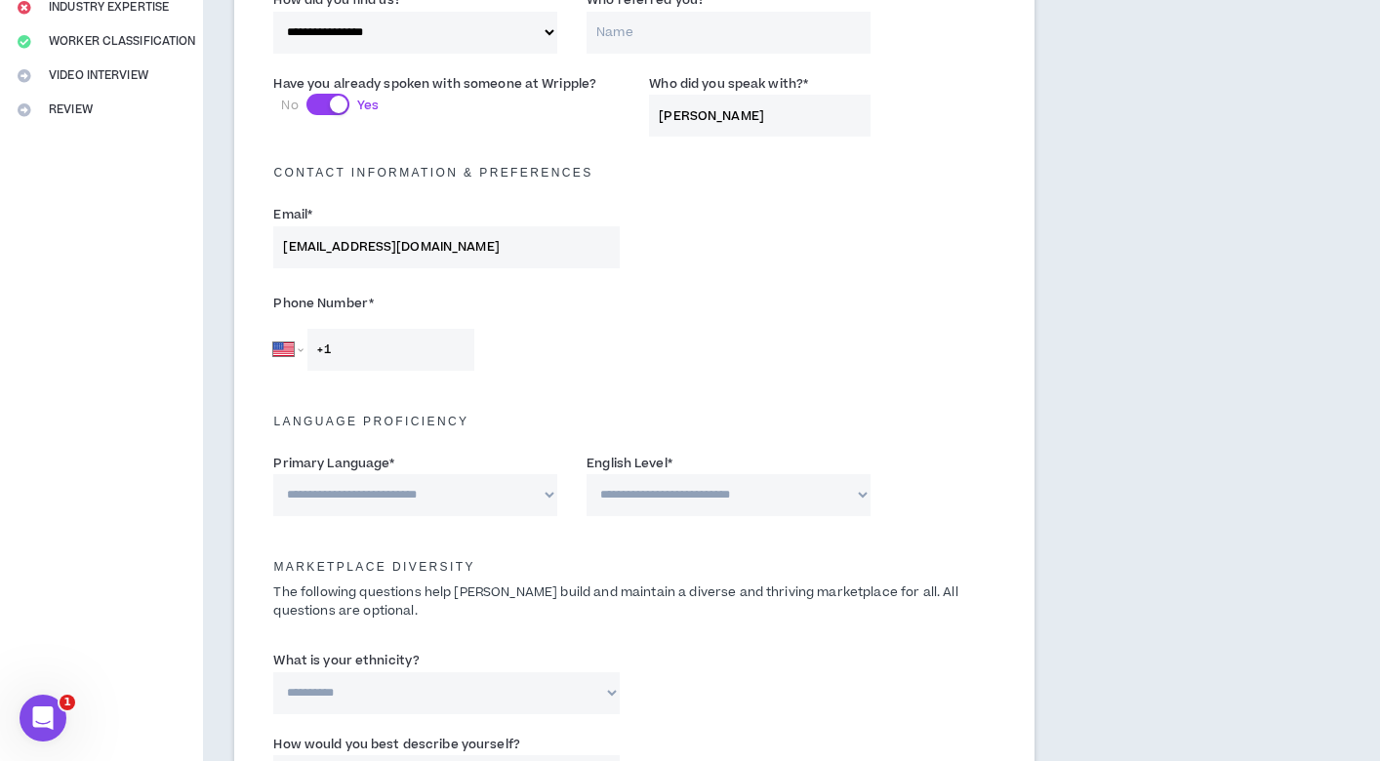
click at [409, 361] on input "+1" at bounding box center [390, 350] width 167 height 42
type input "+1 716 870 3699"
click at [648, 362] on div "Phone Number * Afghanistan Åland Islands Albania Algeria American Samoa Andorra…" at bounding box center [634, 334] width 751 height 102
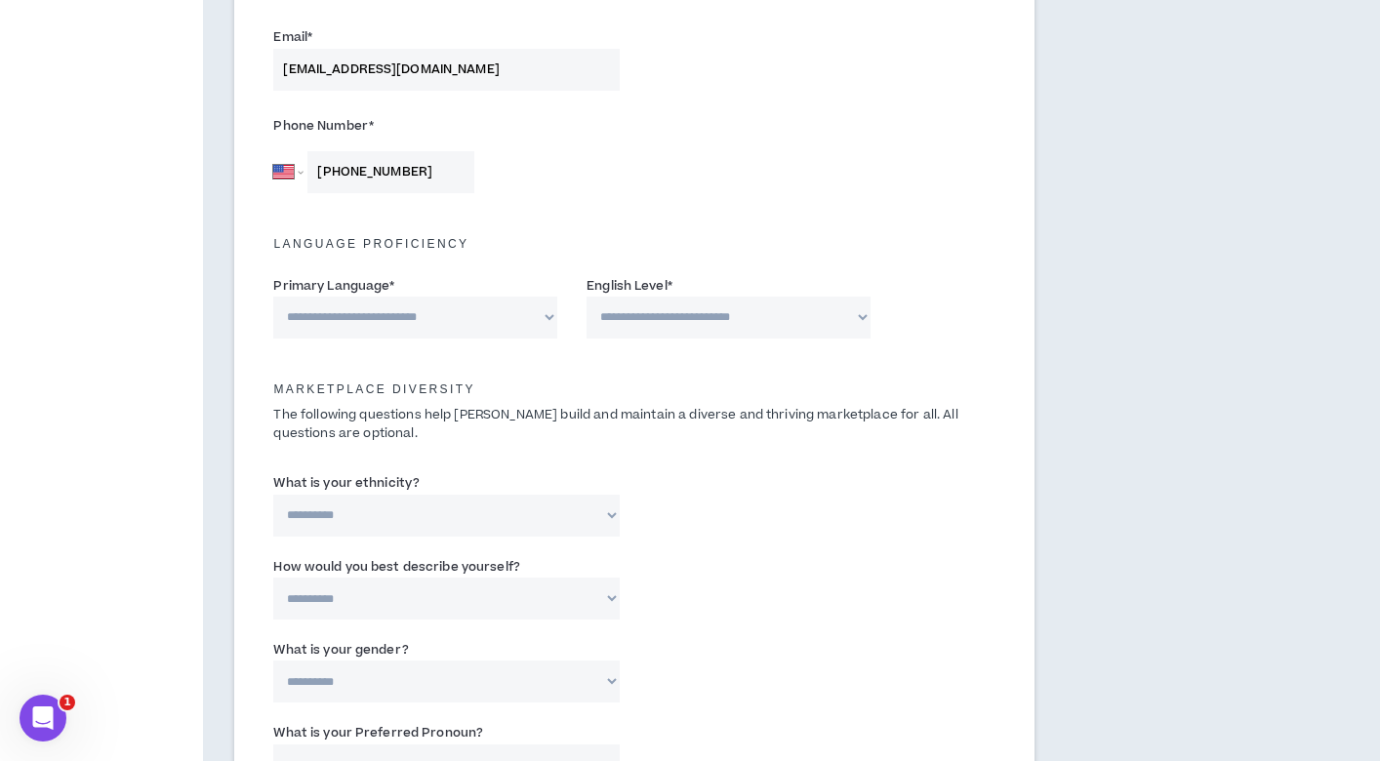
scroll to position [605, 0]
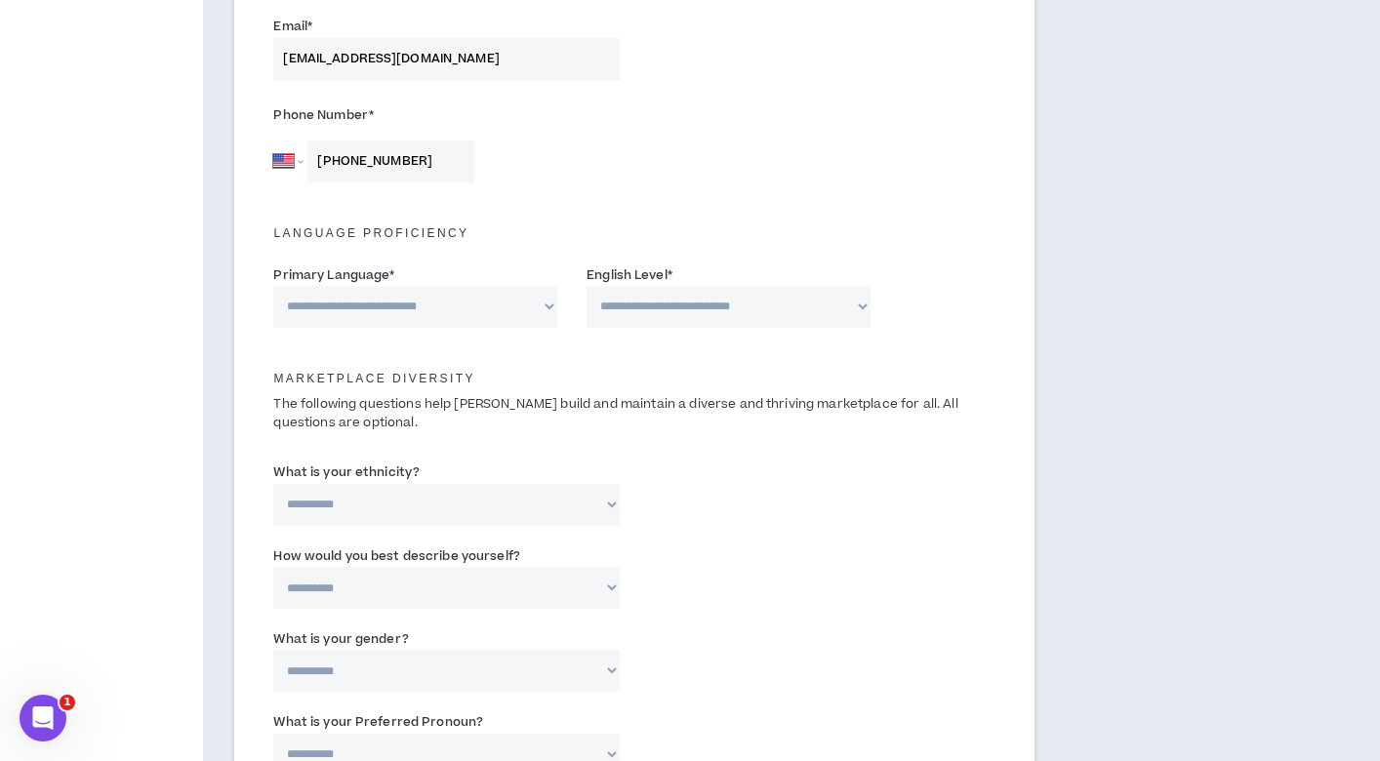
click at [550, 312] on select "**********" at bounding box center [415, 307] width 284 height 42
select select "*******"
click at [273, 286] on select "**********" at bounding box center [415, 307] width 284 height 42
click at [718, 310] on select "**********" at bounding box center [729, 307] width 284 height 42
select select "*"
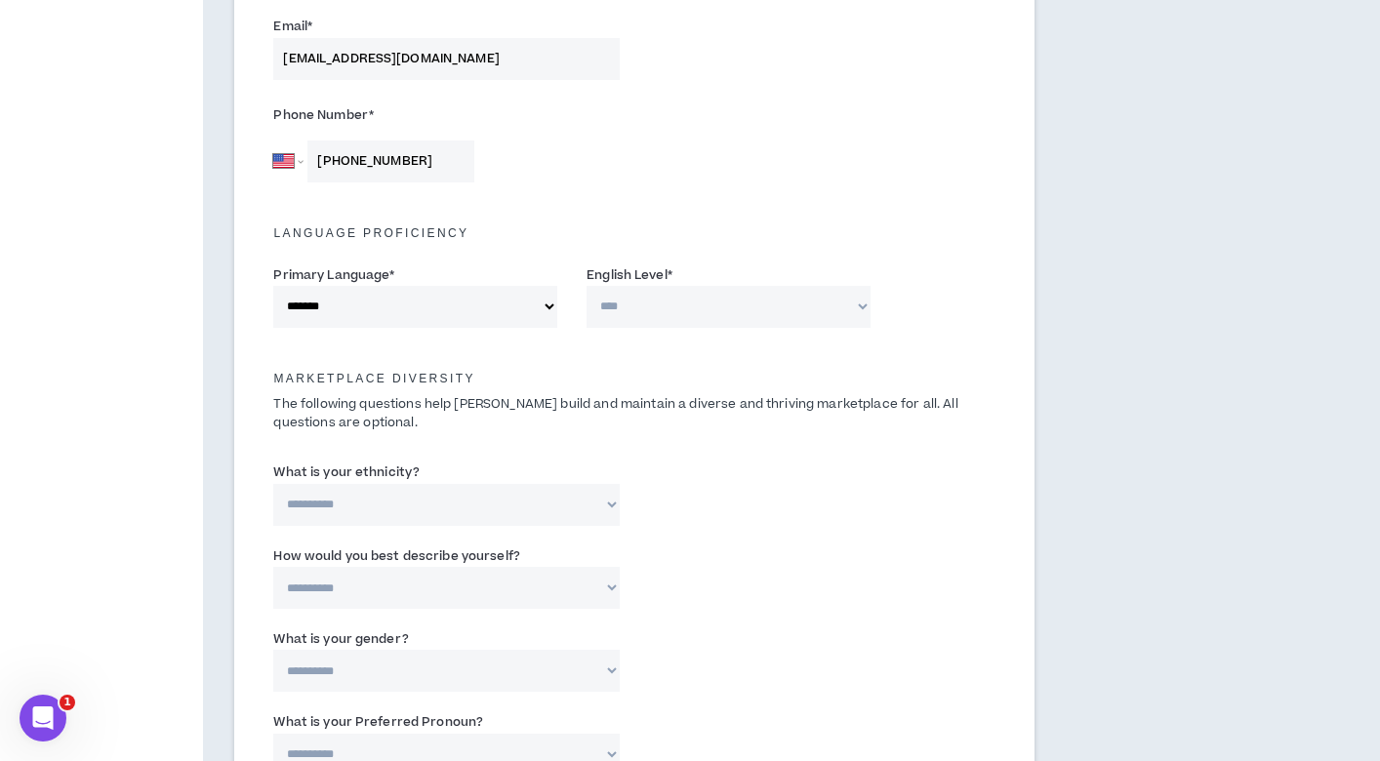
click at [587, 286] on select "**********" at bounding box center [729, 307] width 284 height 42
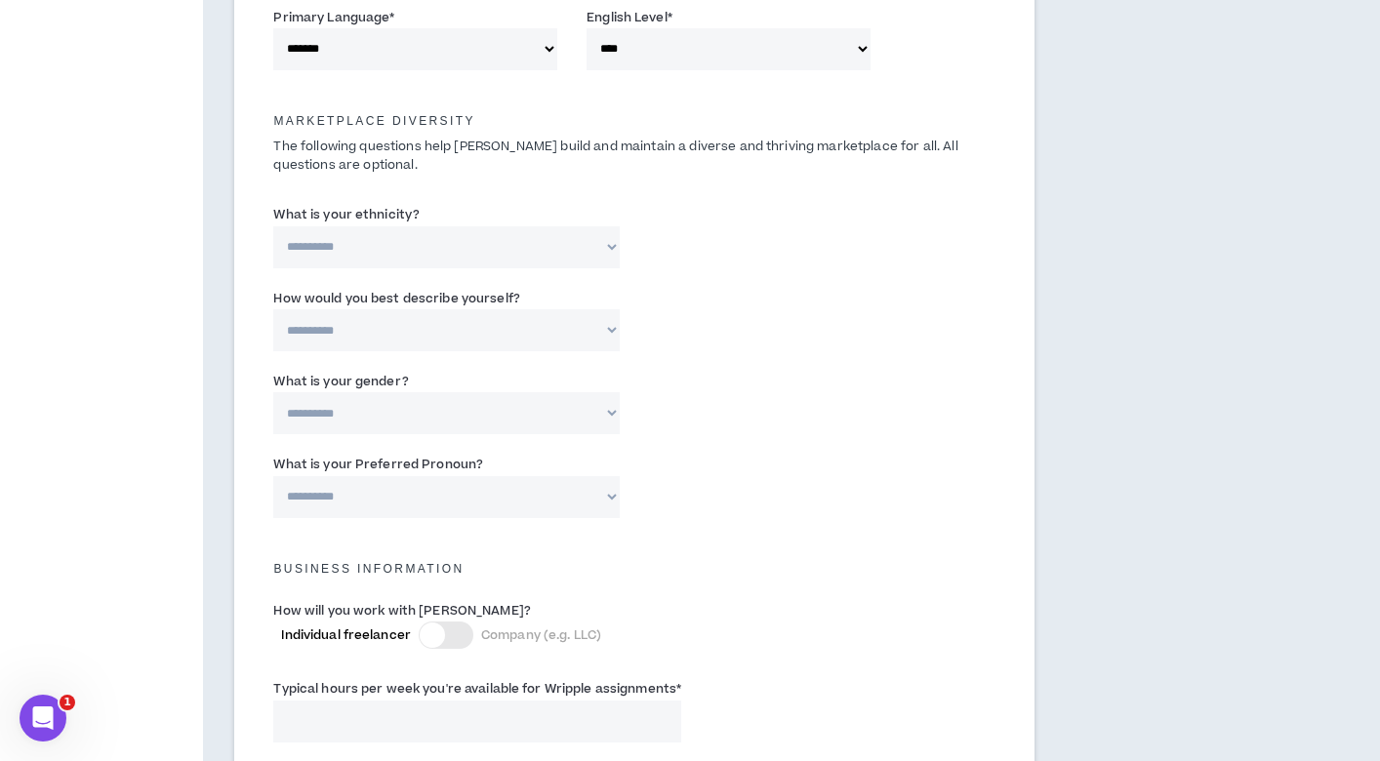
scroll to position [864, 0]
click at [588, 245] on select "**********" at bounding box center [446, 246] width 346 height 42
select select "**********"
click at [273, 225] on select "**********" at bounding box center [446, 246] width 346 height 42
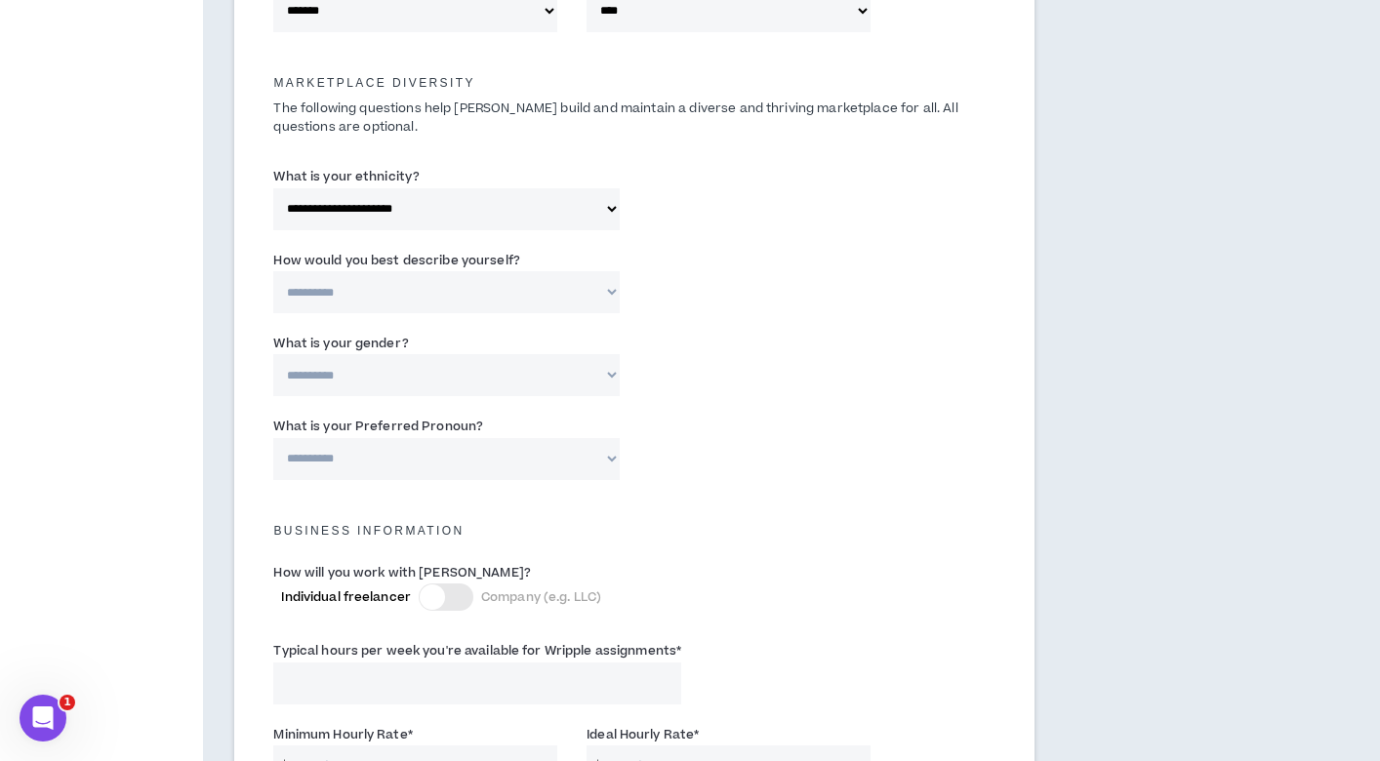
scroll to position [907, 0]
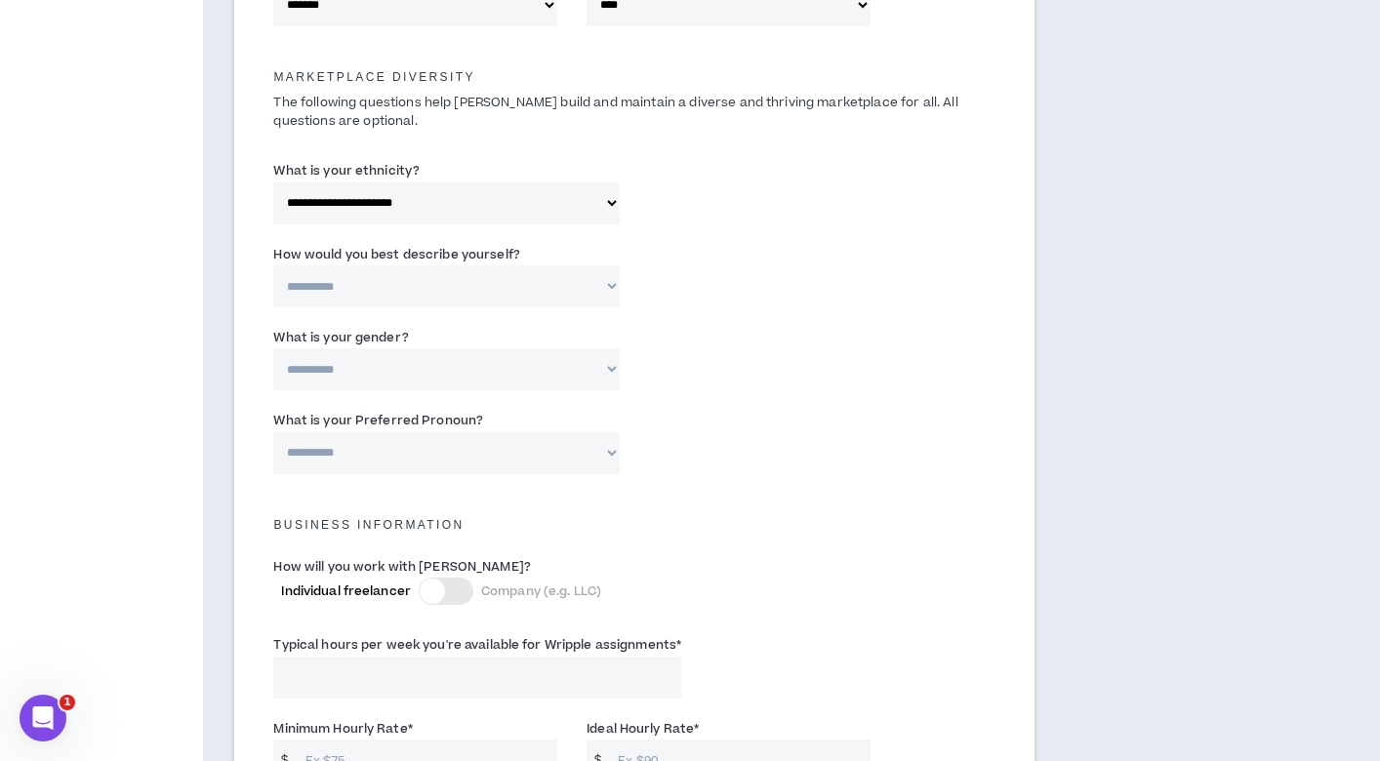
click at [572, 286] on select "**********" at bounding box center [446, 286] width 346 height 42
select select "*****"
click at [273, 265] on select "**********" at bounding box center [446, 286] width 346 height 42
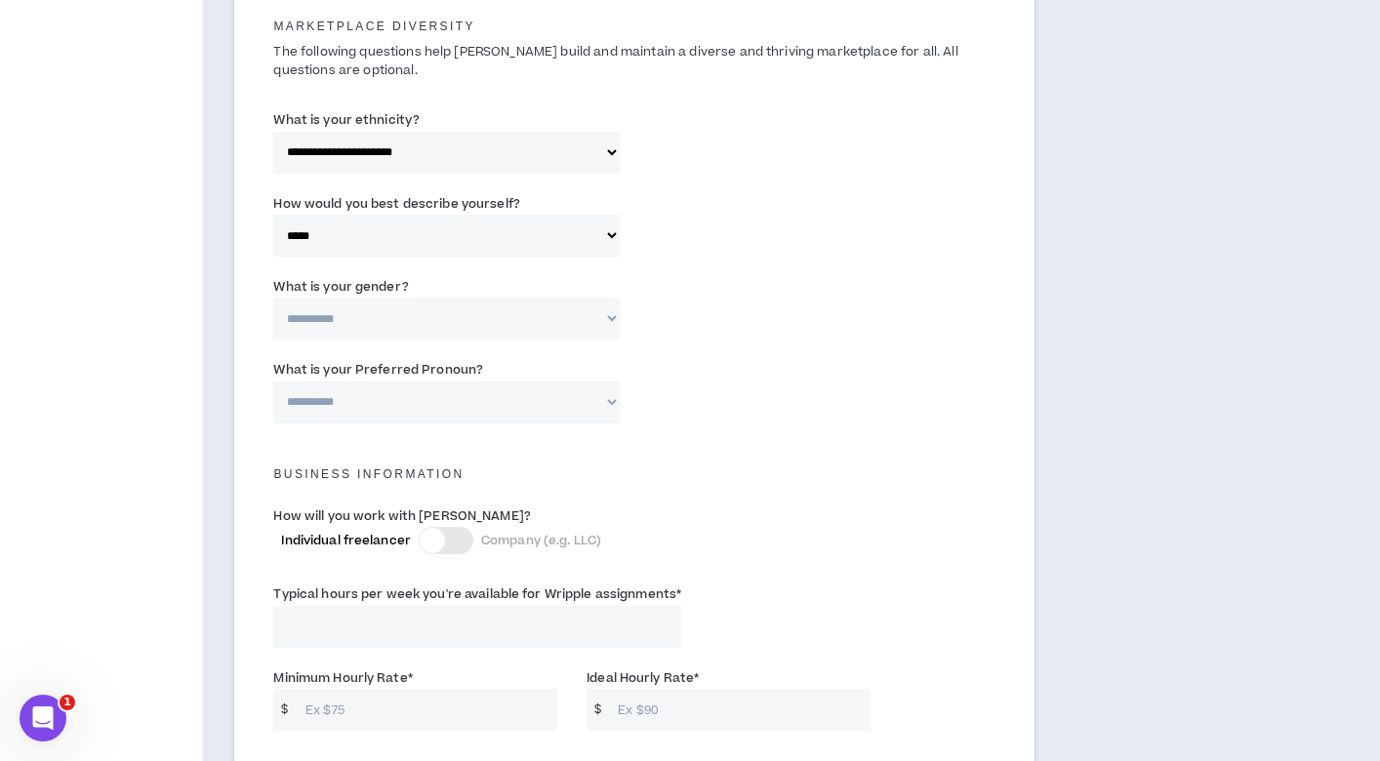
scroll to position [966, 0]
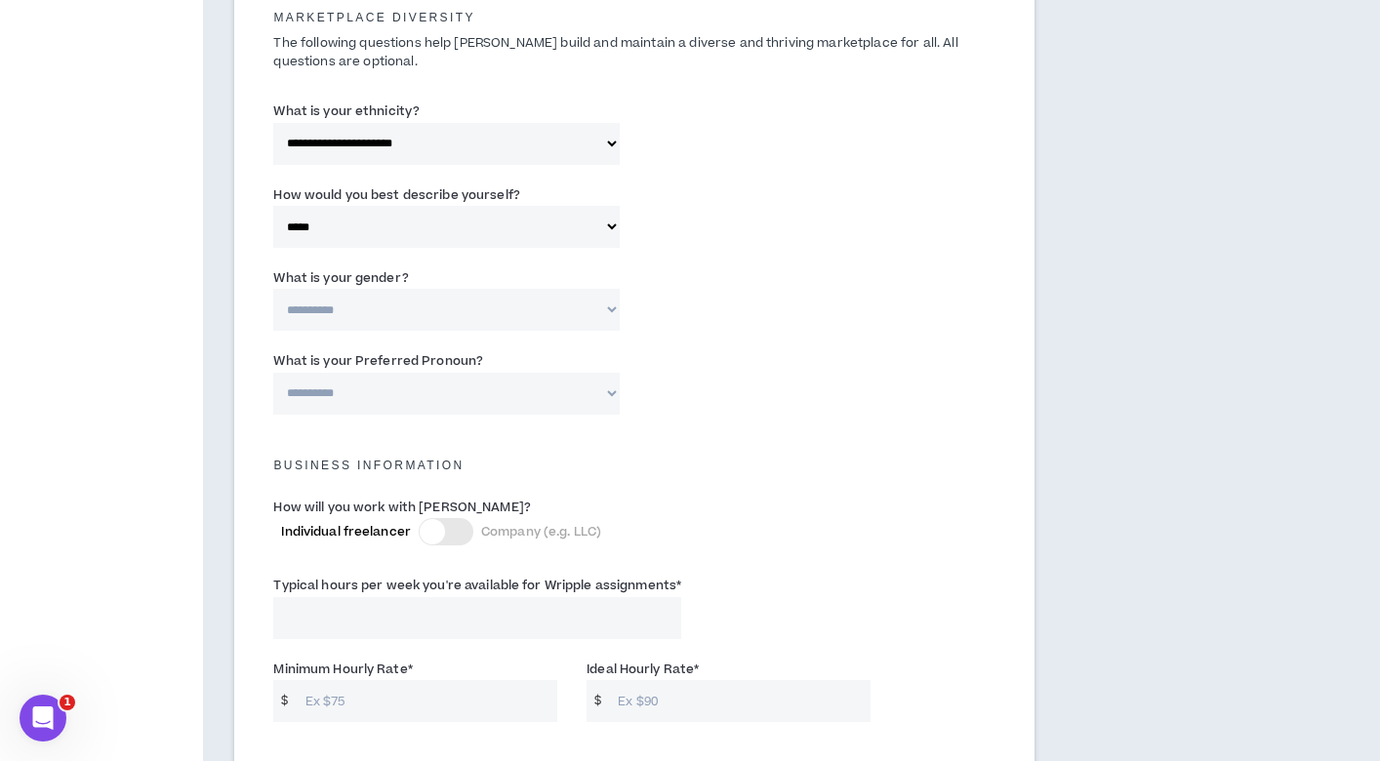
click at [546, 320] on select "**********" at bounding box center [446, 310] width 346 height 42
select select "***"
click at [273, 289] on select "**********" at bounding box center [446, 310] width 346 height 42
click at [609, 391] on select "**********" at bounding box center [446, 394] width 346 height 42
select select "**********"
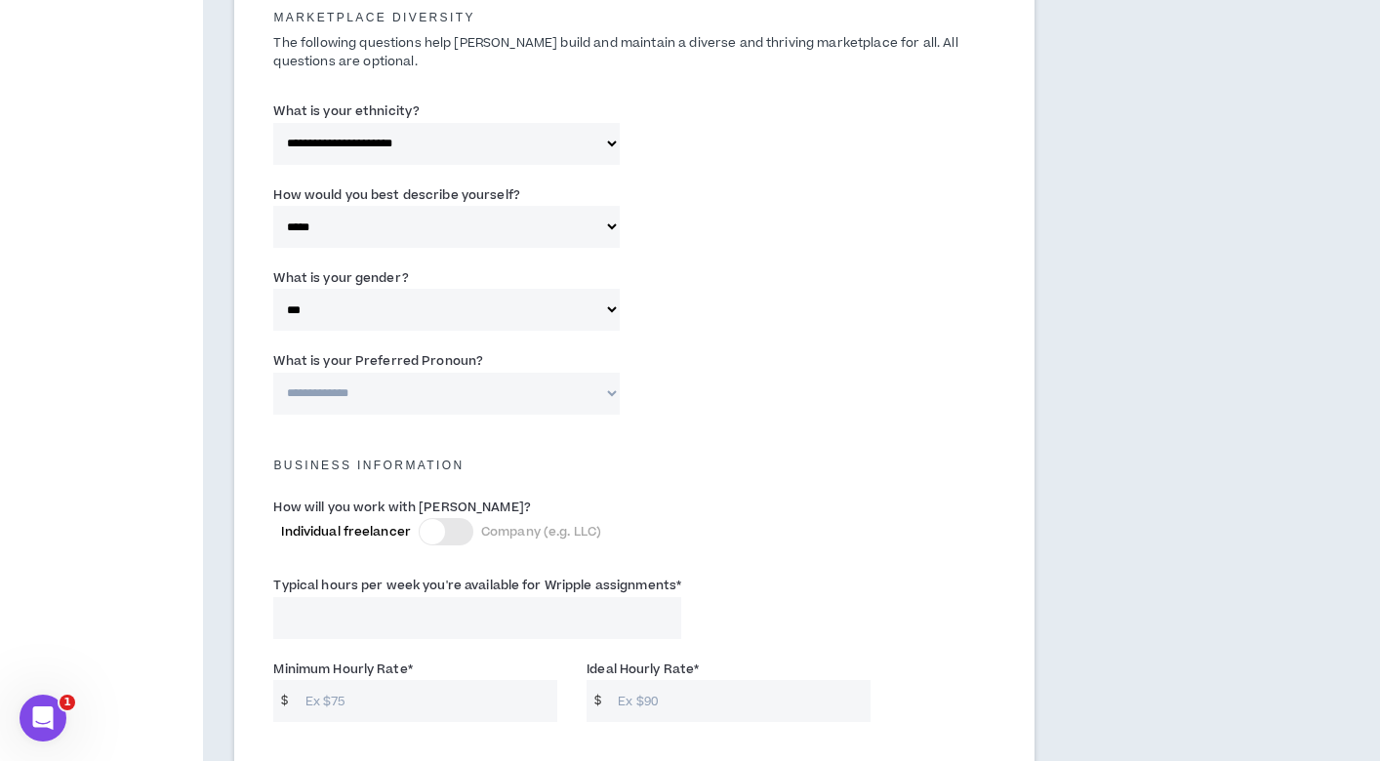
click at [273, 373] on select "**********" at bounding box center [446, 394] width 346 height 42
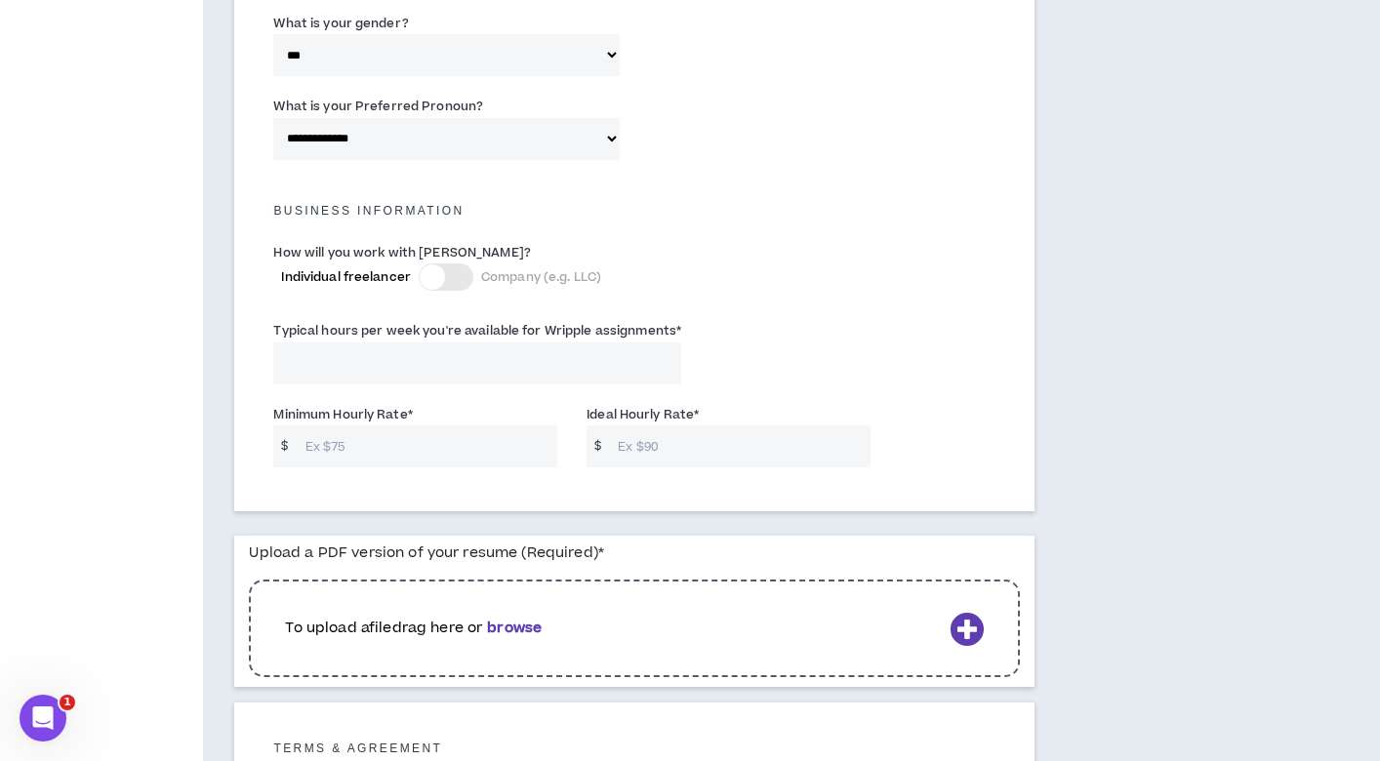
scroll to position [1222, 0]
drag, startPoint x: 287, startPoint y: 320, endPoint x: 684, endPoint y: 330, distance: 397.3
click at [683, 330] on div "Typical hours per week you're available for Wripple assignments *" at bounding box center [477, 350] width 437 height 63
click at [563, 370] on input "Typical hours per week you're available for Wripple assignments *" at bounding box center [477, 363] width 408 height 42
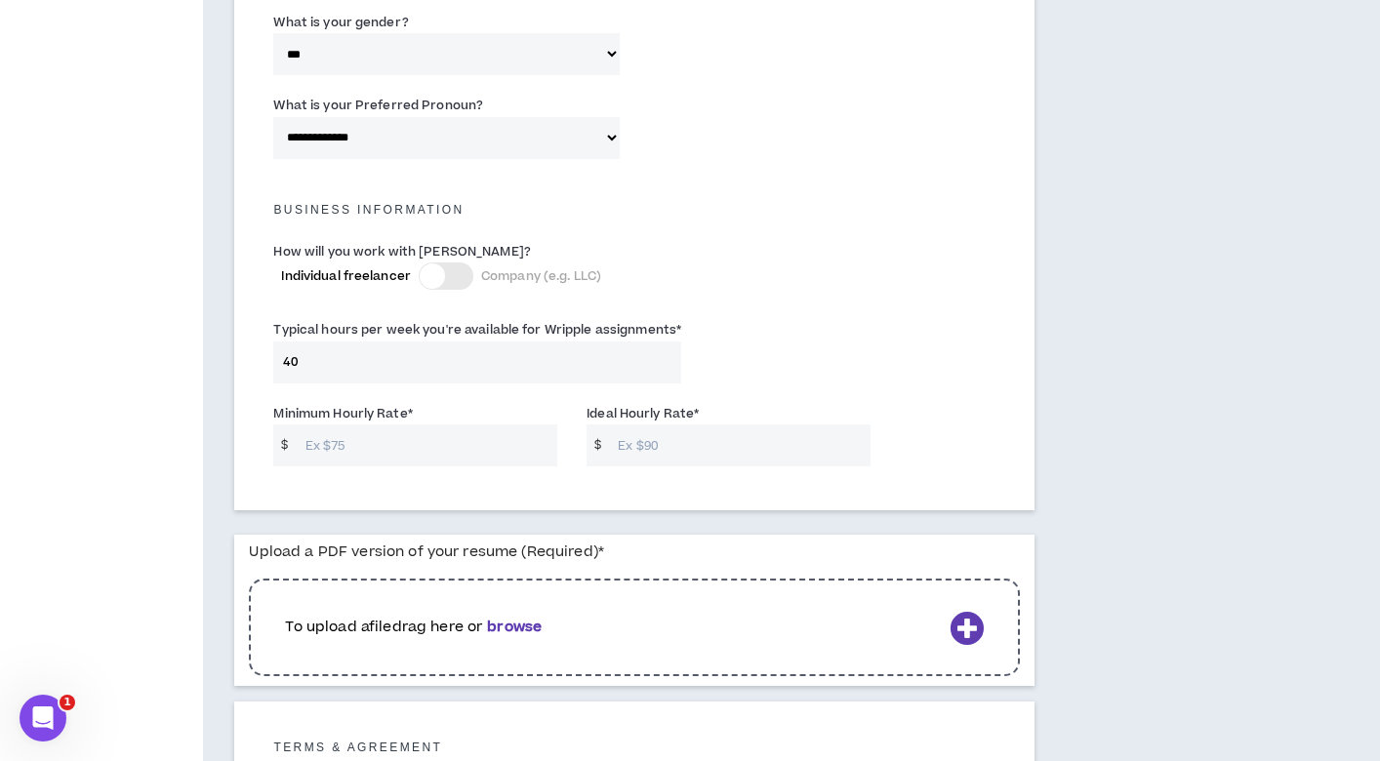
type input "40"
click at [519, 438] on input "Minimum Hourly Rate *" at bounding box center [427, 446] width 263 height 42
click at [506, 445] on input "Minimum Hourly Rate *" at bounding box center [427, 446] width 263 height 42
type input "75"
click at [668, 441] on input "Ideal Hourly Rate *" at bounding box center [739, 446] width 263 height 42
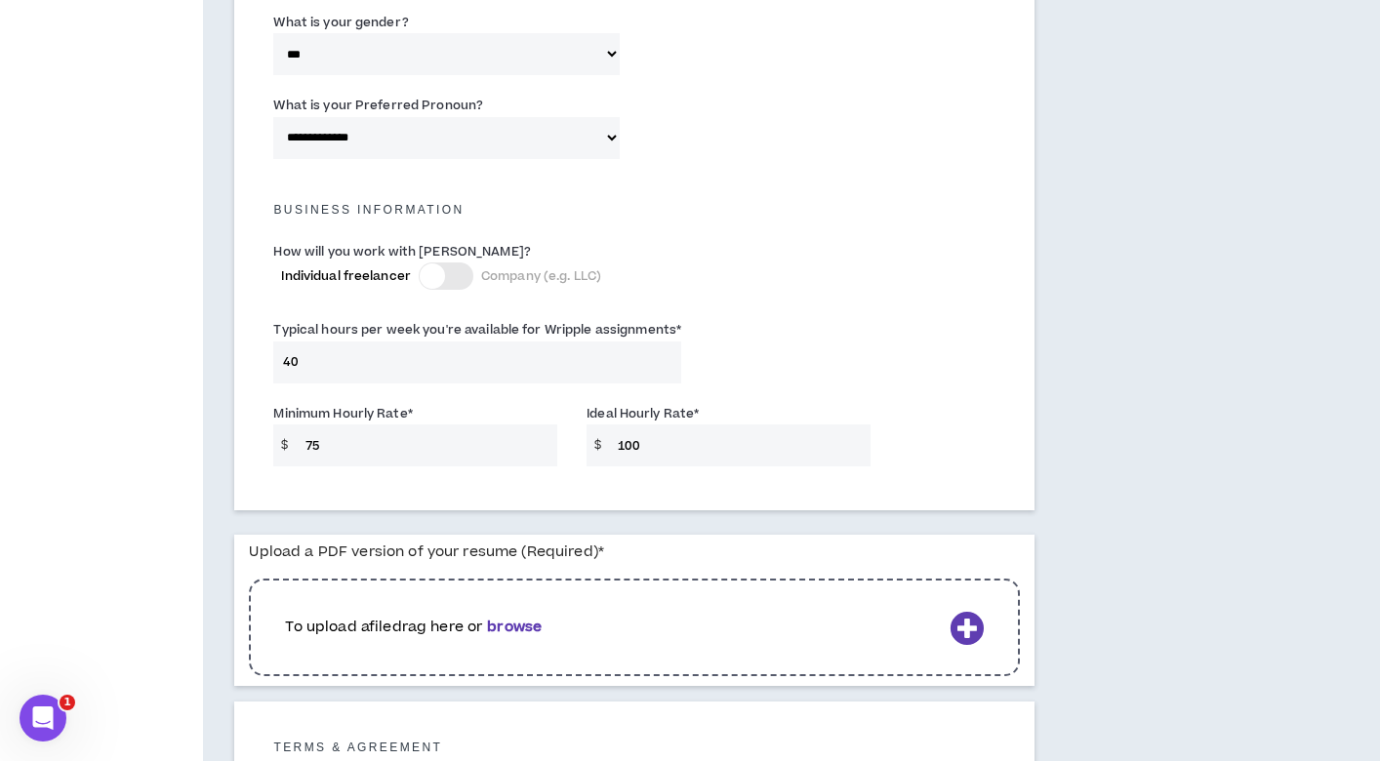
type input "100"
click at [959, 410] on div "Minimum Hourly Rate * $ 75 Ideal Hourly Rate * $ 100" at bounding box center [634, 439] width 751 height 83
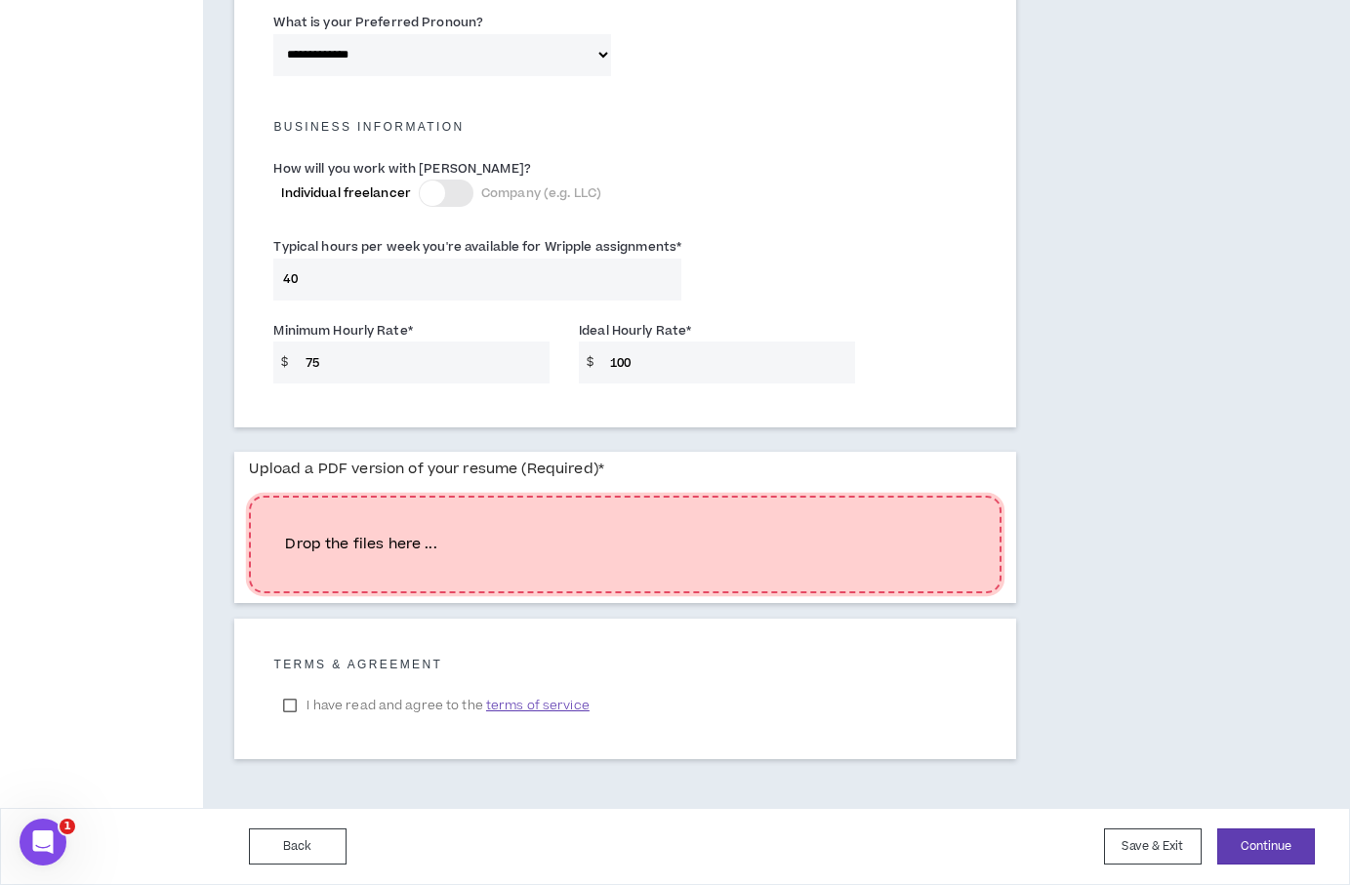
scroll to position [1270, 0]
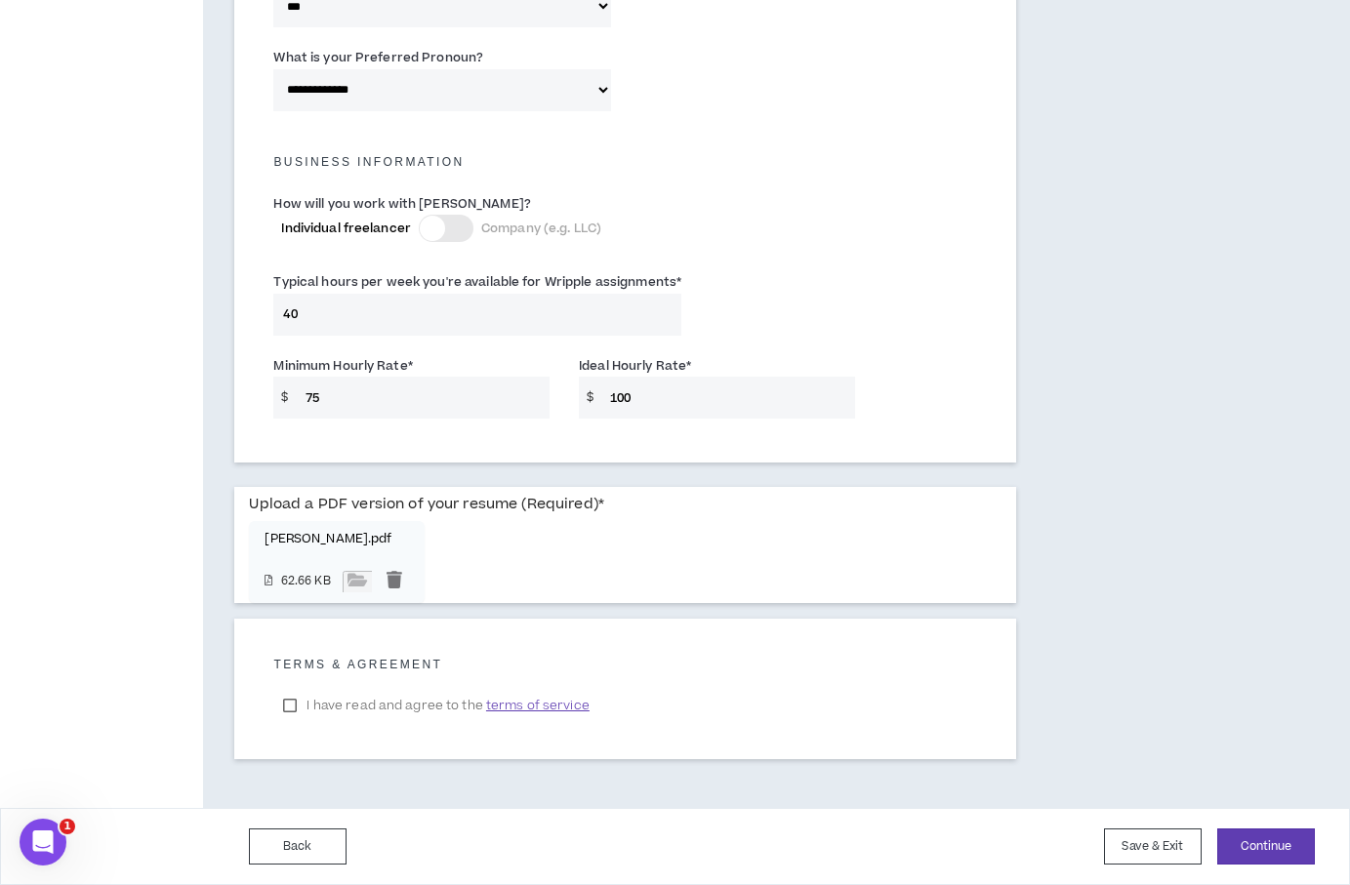
click at [527, 705] on span "terms of service" at bounding box center [537, 706] width 103 height 20
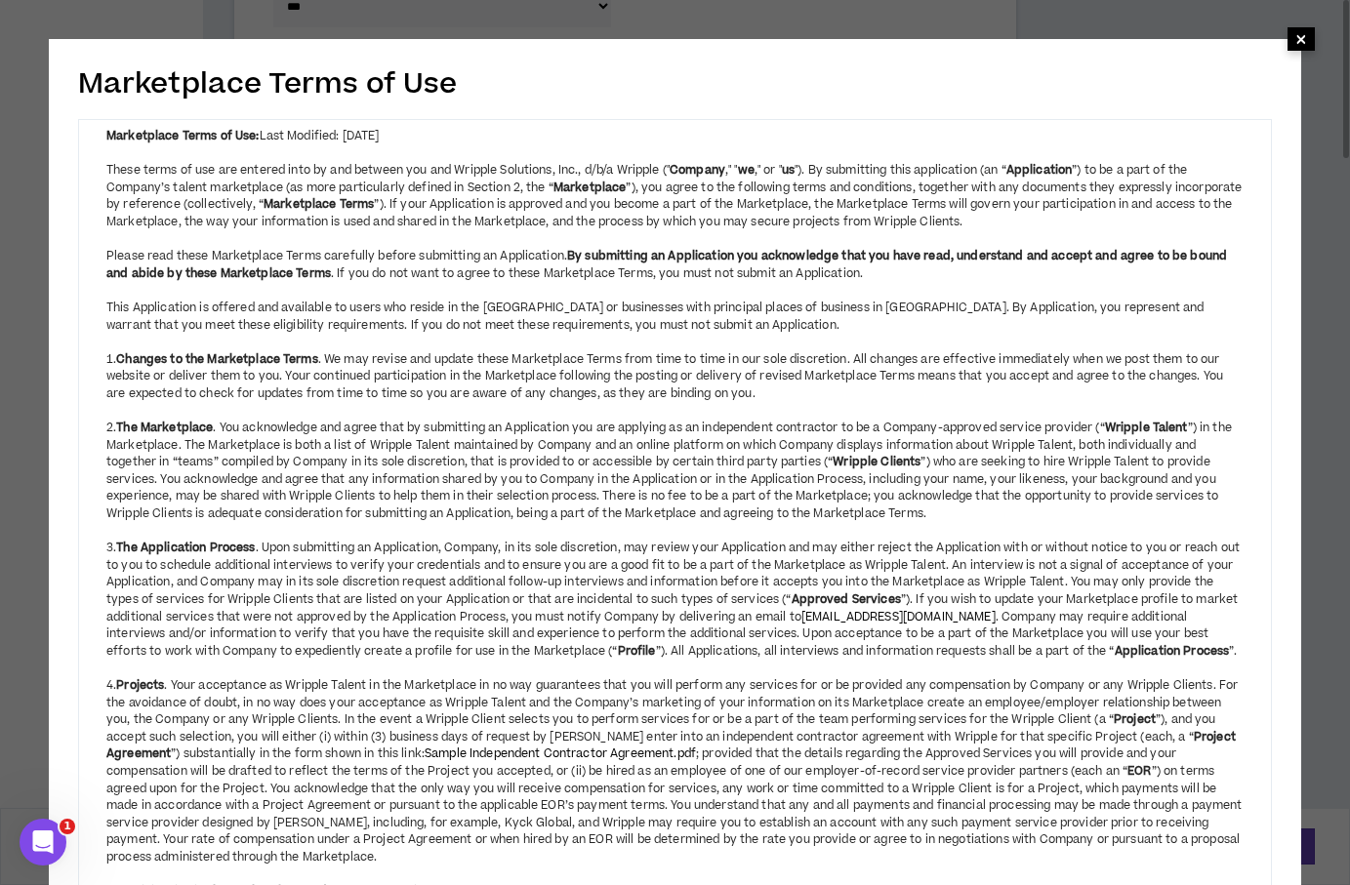
click at [1307, 40] on span "×" at bounding box center [1300, 38] width 27 height 23
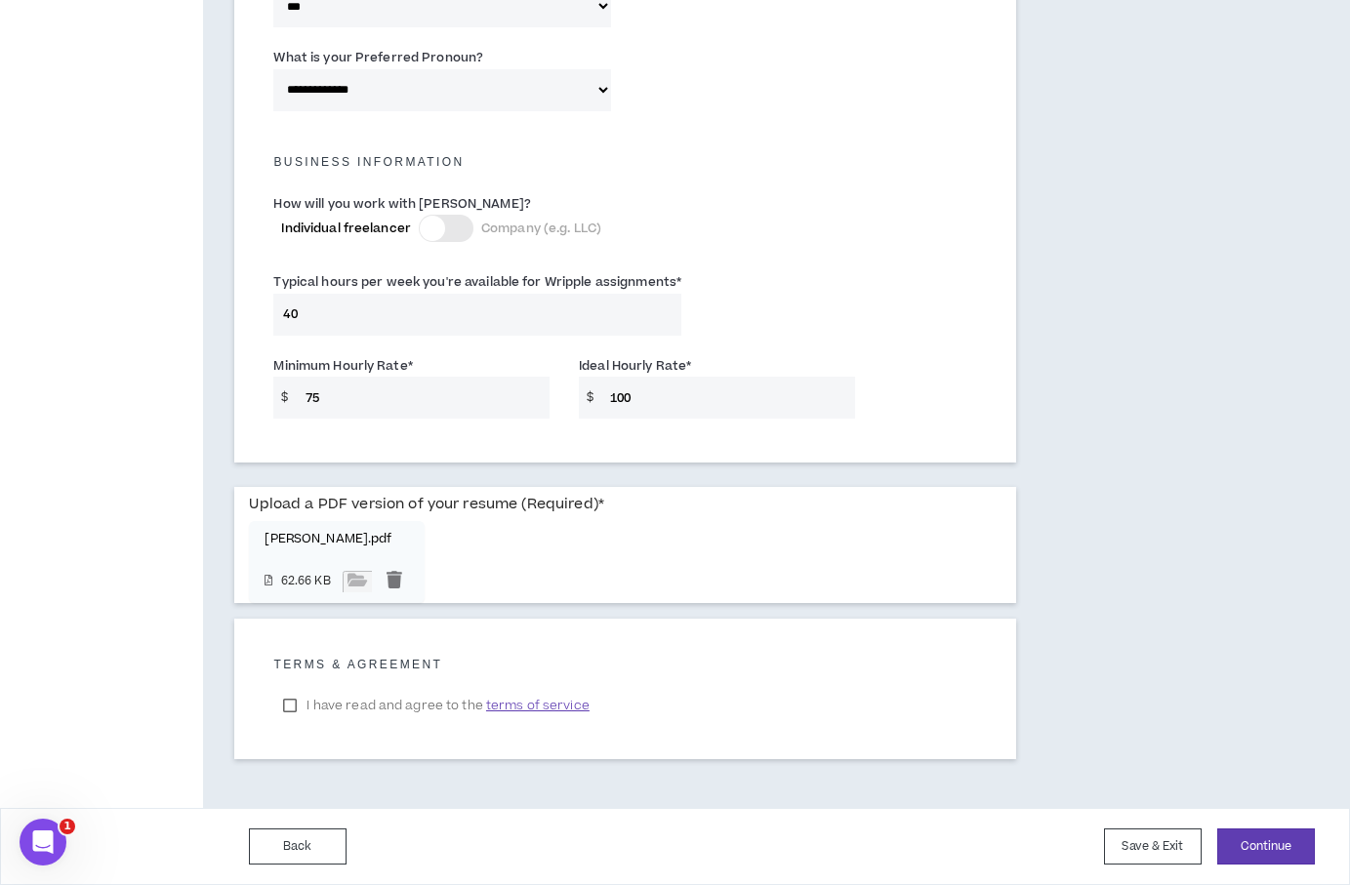
click at [284, 702] on label "I have read and agree to the terms of service" at bounding box center [435, 705] width 325 height 29
click at [1241, 839] on button "Continue" at bounding box center [1266, 847] width 98 height 36
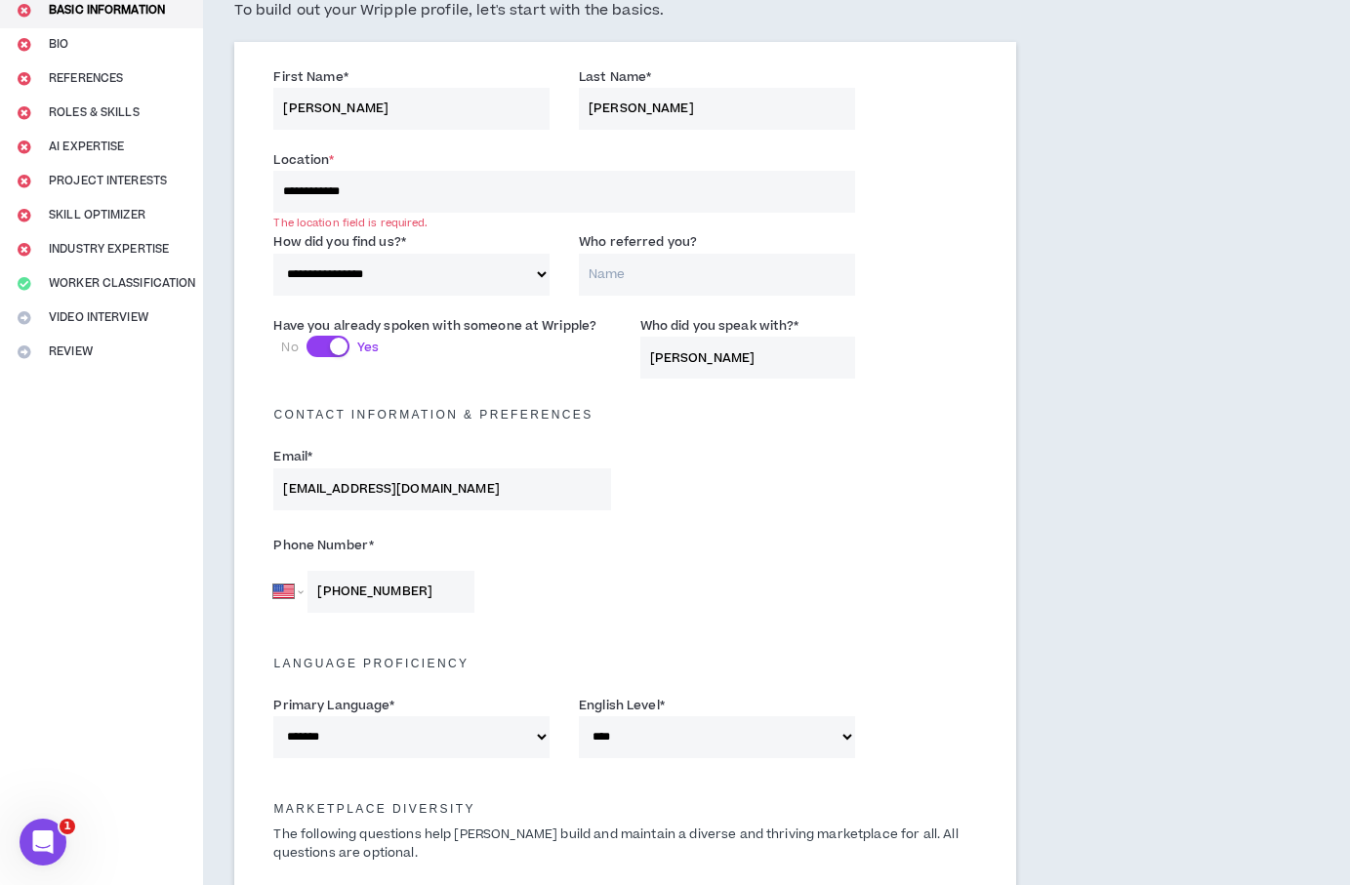
scroll to position [0, 0]
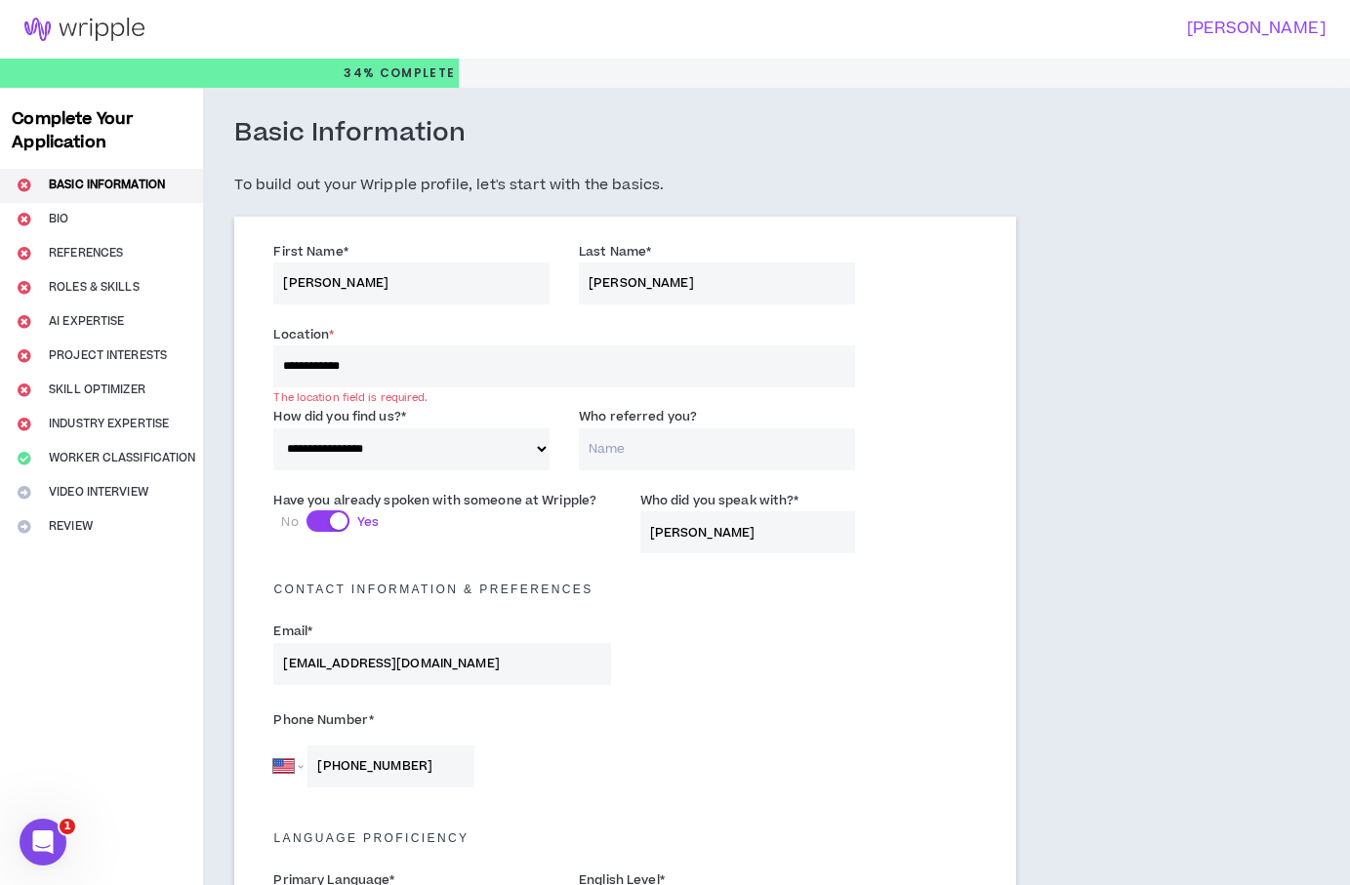
drag, startPoint x: 526, startPoint y: 371, endPoint x: 516, endPoint y: 370, distance: 9.8
click at [518, 370] on input "**********" at bounding box center [563, 366] width 581 height 42
click at [476, 378] on input "**********" at bounding box center [563, 366] width 581 height 42
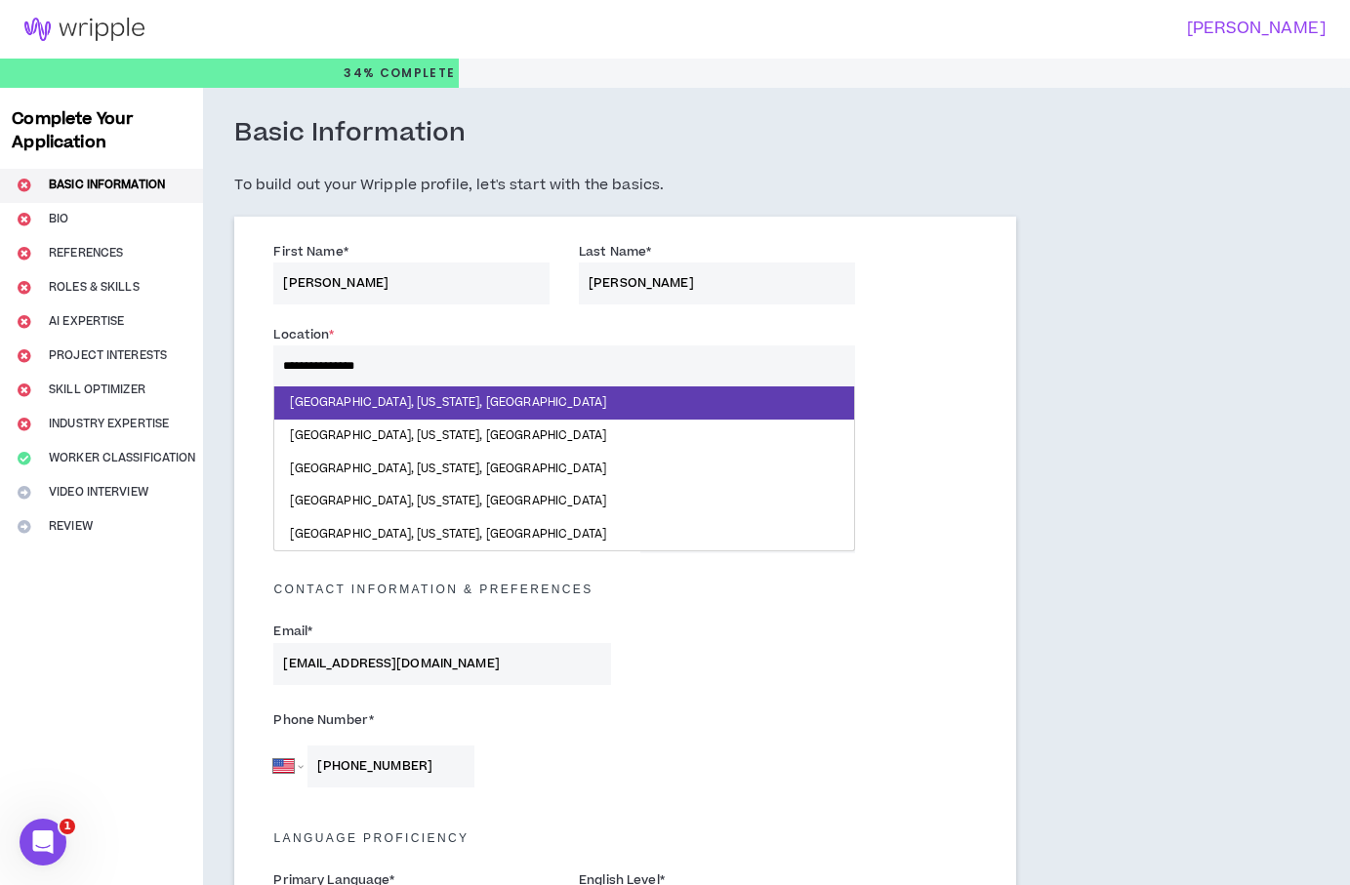
type input "**********"
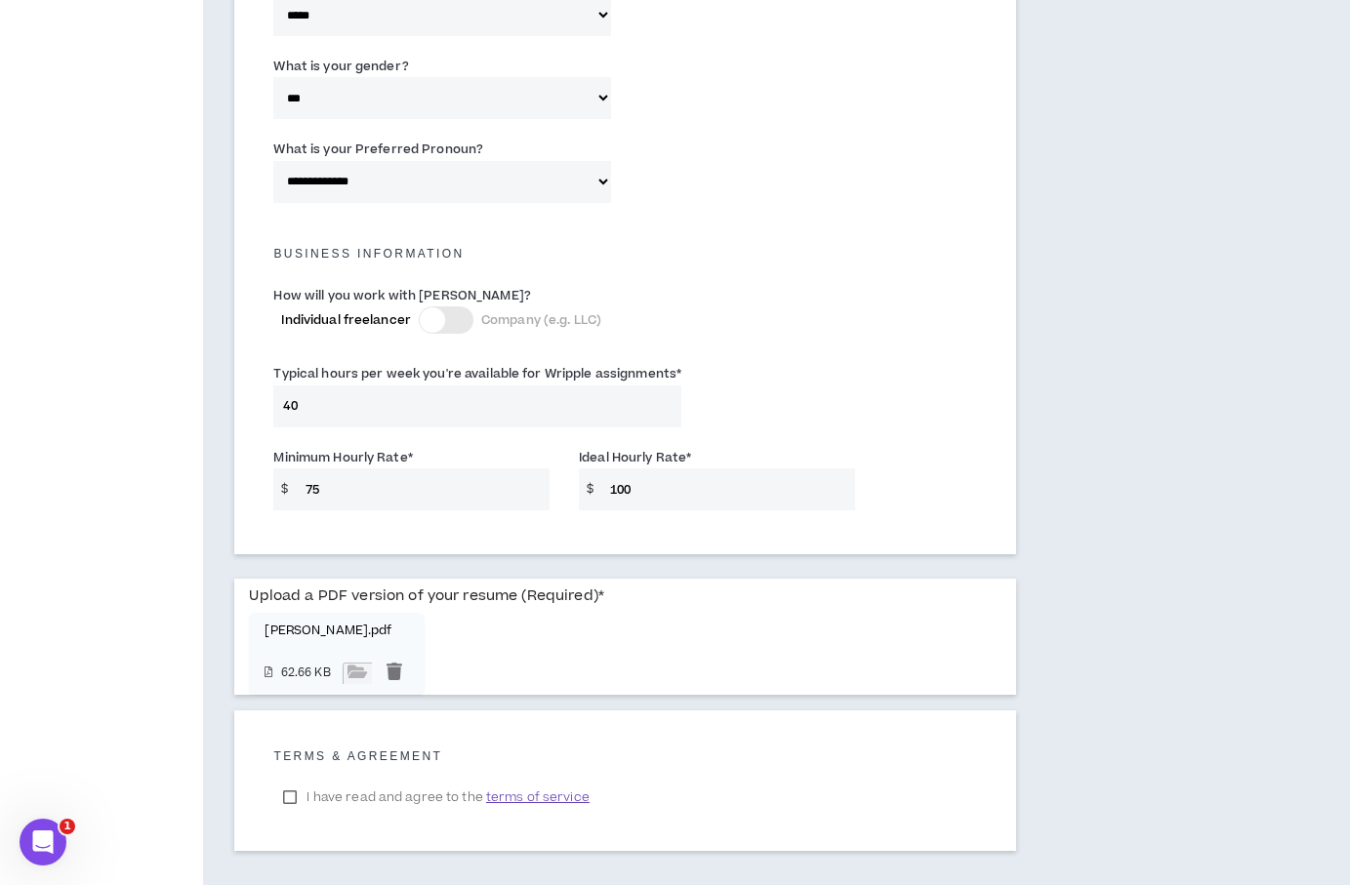
scroll to position [1272, 0]
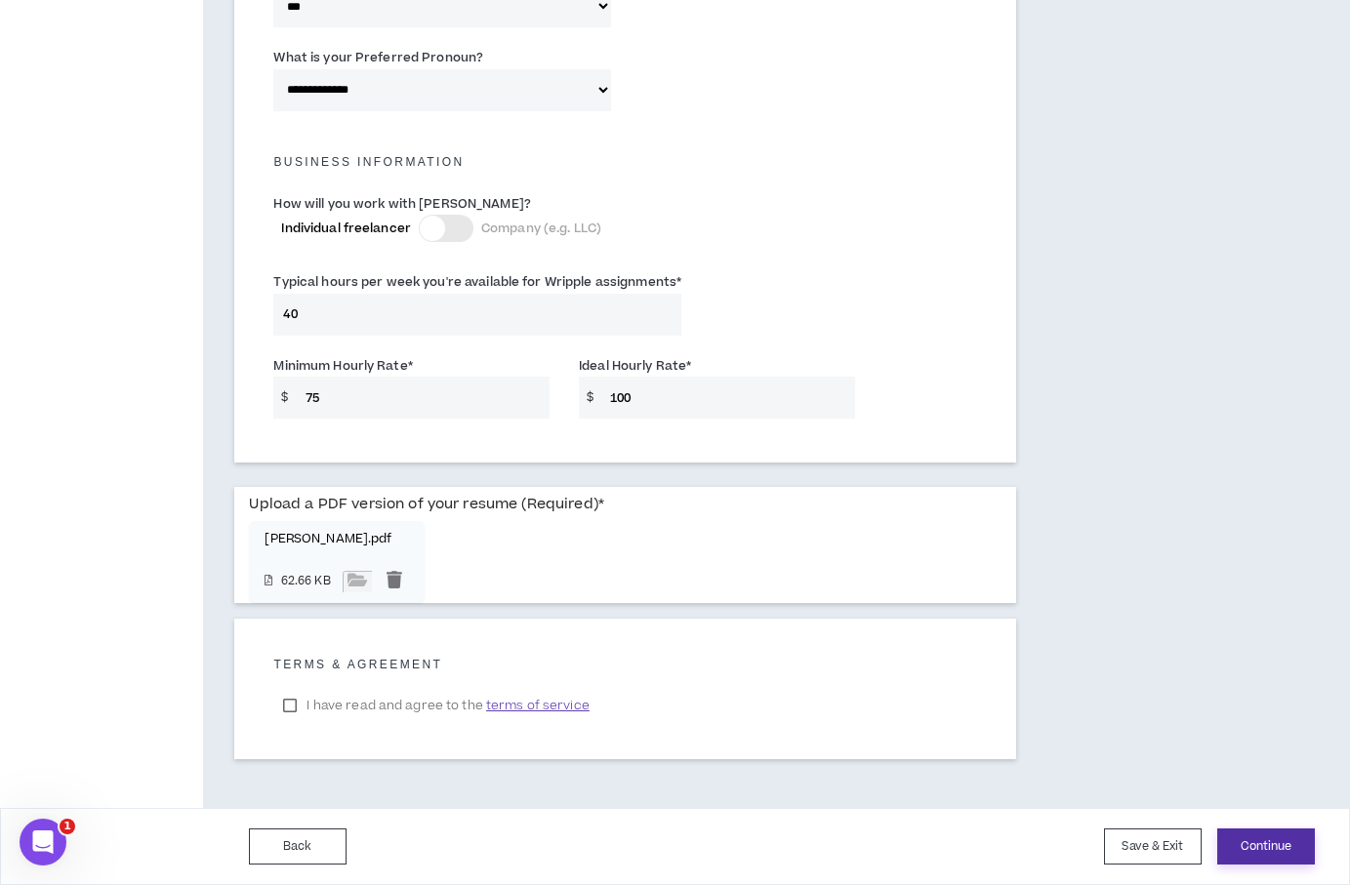
click at [1267, 849] on button "Continue" at bounding box center [1266, 847] width 98 height 36
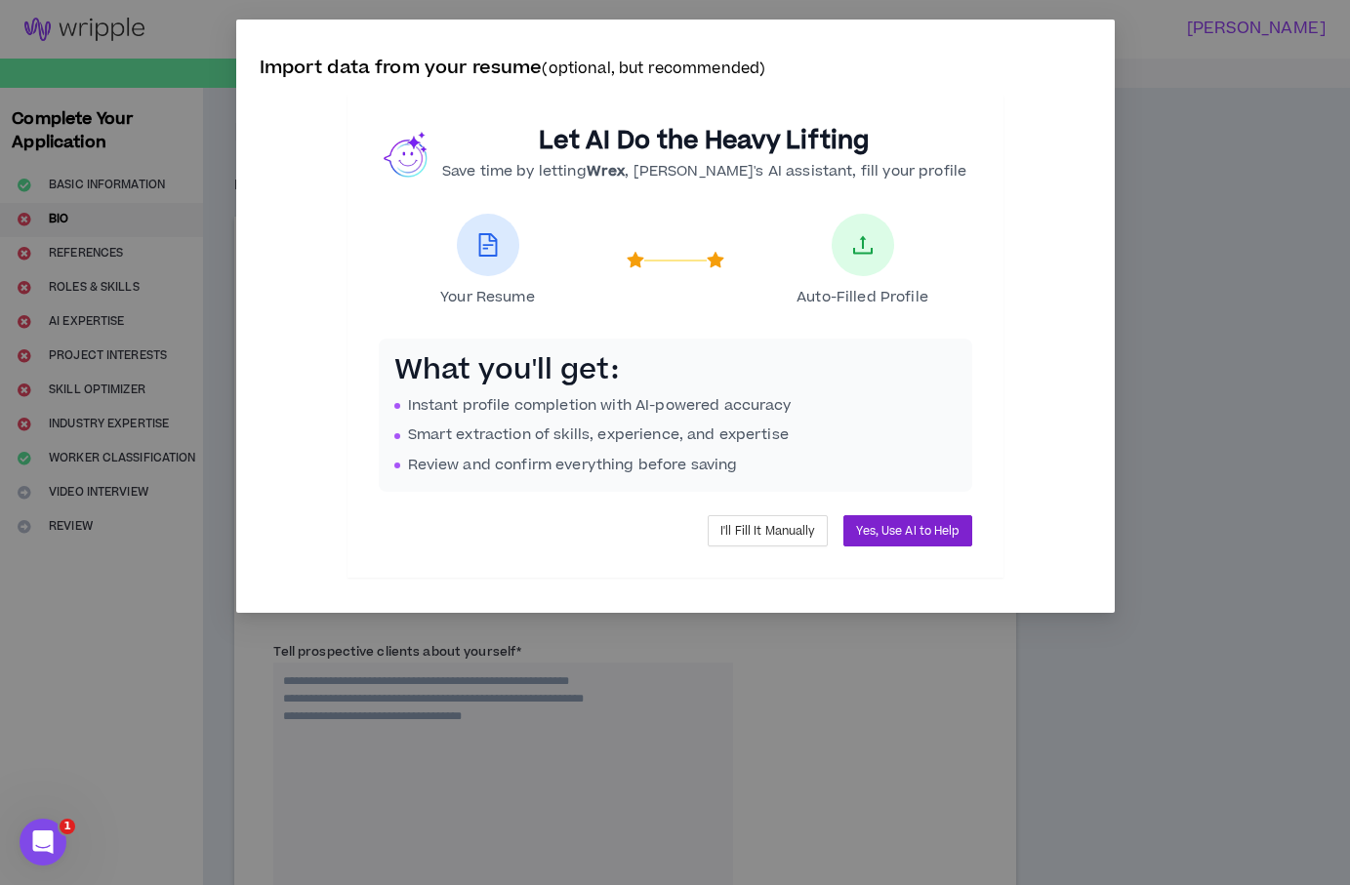
click at [903, 539] on span "Yes, Use AI to Help" at bounding box center [907, 531] width 102 height 19
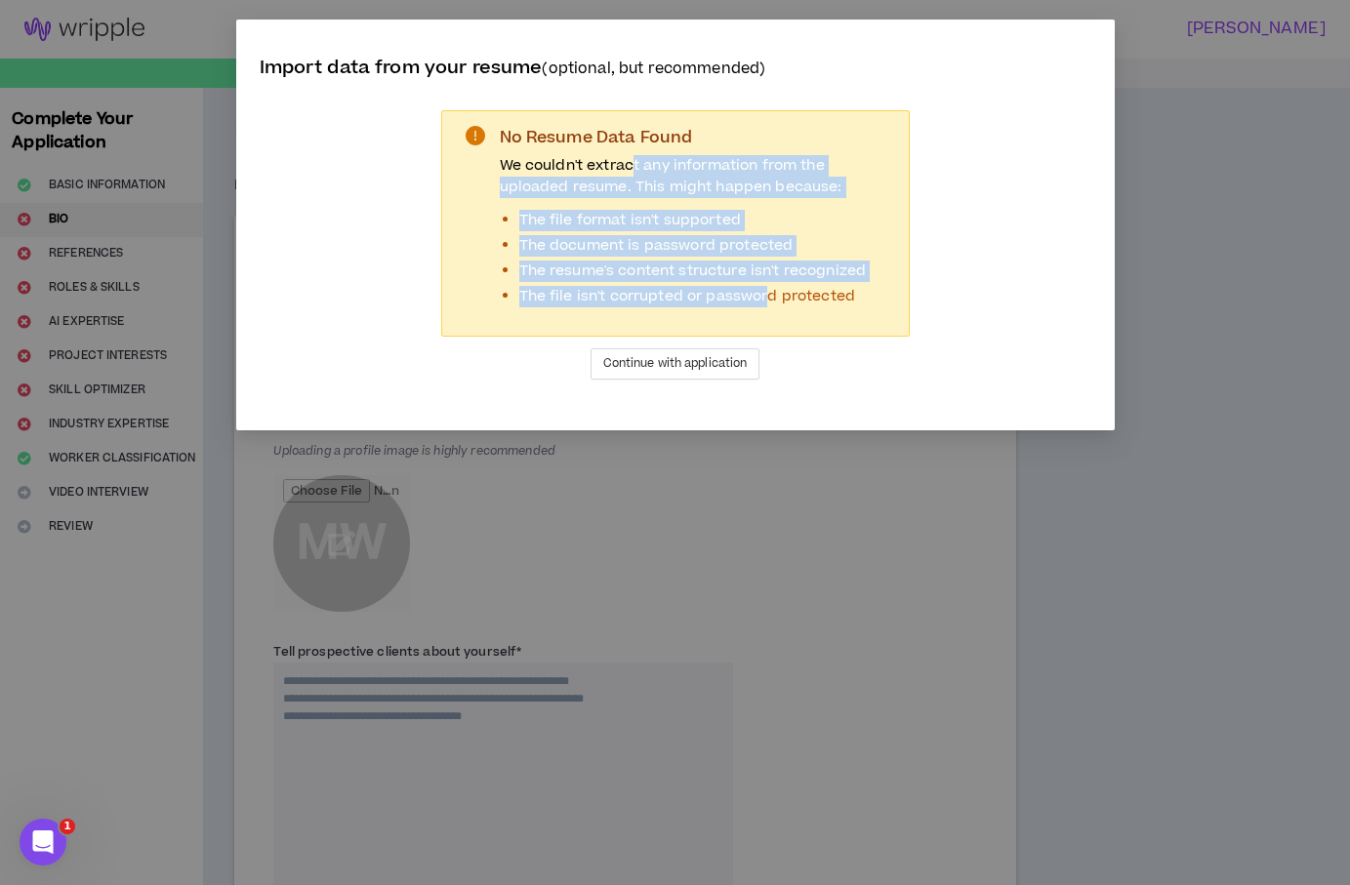
drag, startPoint x: 633, startPoint y: 167, endPoint x: 772, endPoint y: 304, distance: 195.3
click at [771, 304] on div "We couldn't extract any information from the uploaded resume. This might happen…" at bounding box center [697, 231] width 394 height 152
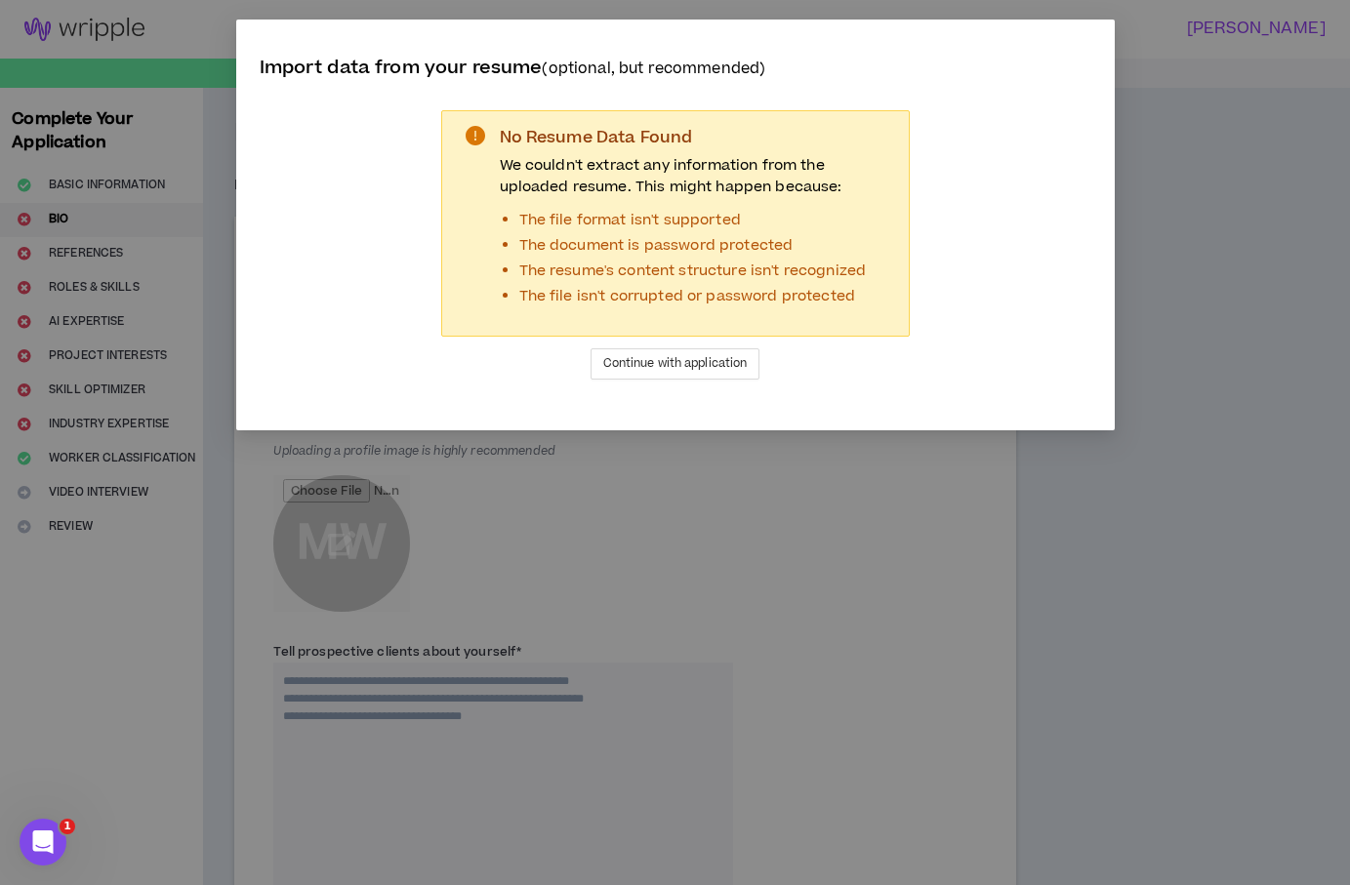
click at [814, 305] on li "The file isn't corrupted or password protected" at bounding box center [706, 296] width 375 height 21
click at [701, 364] on span "Continue with application" at bounding box center [675, 363] width 144 height 19
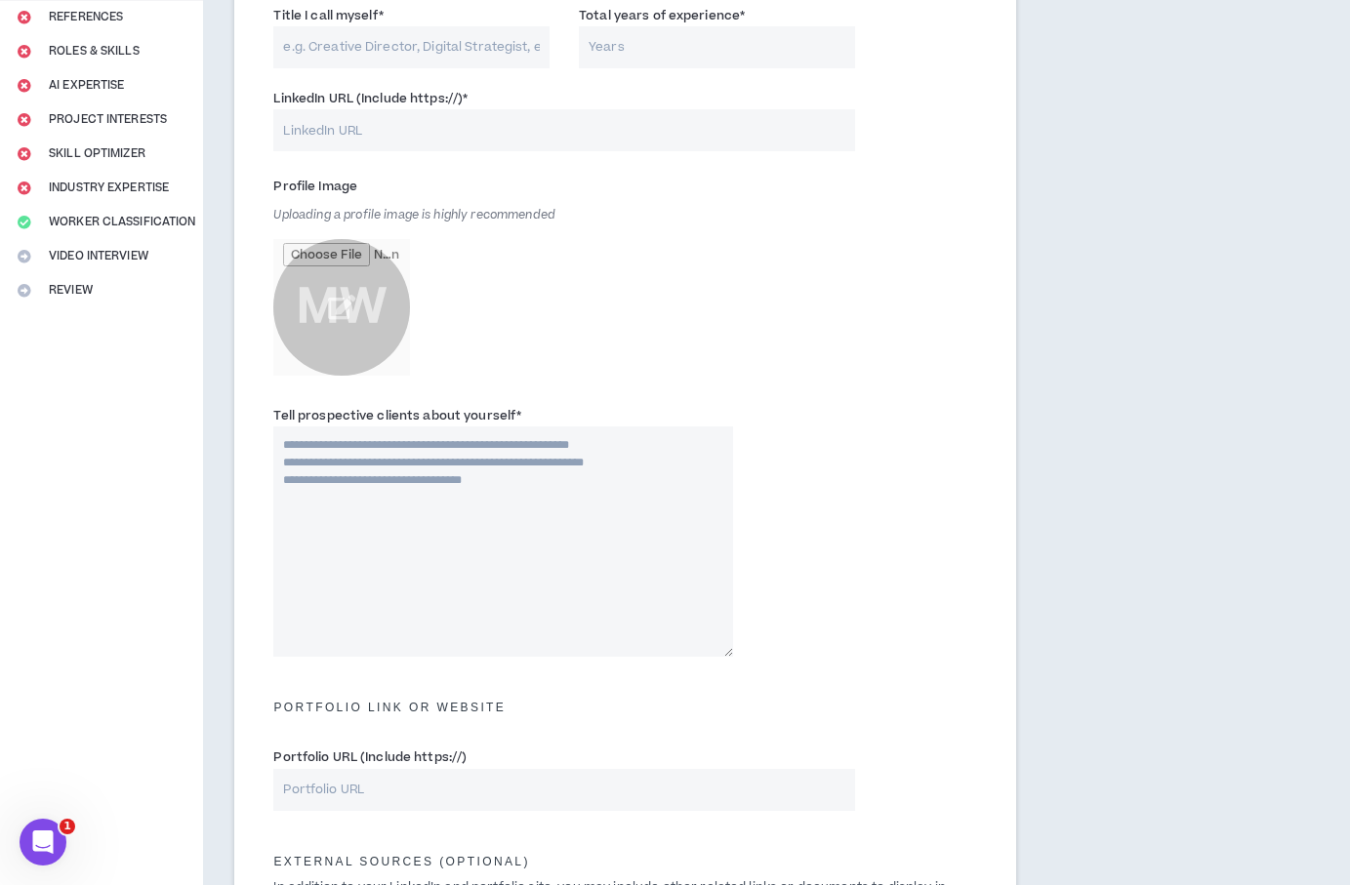
scroll to position [195, 0]
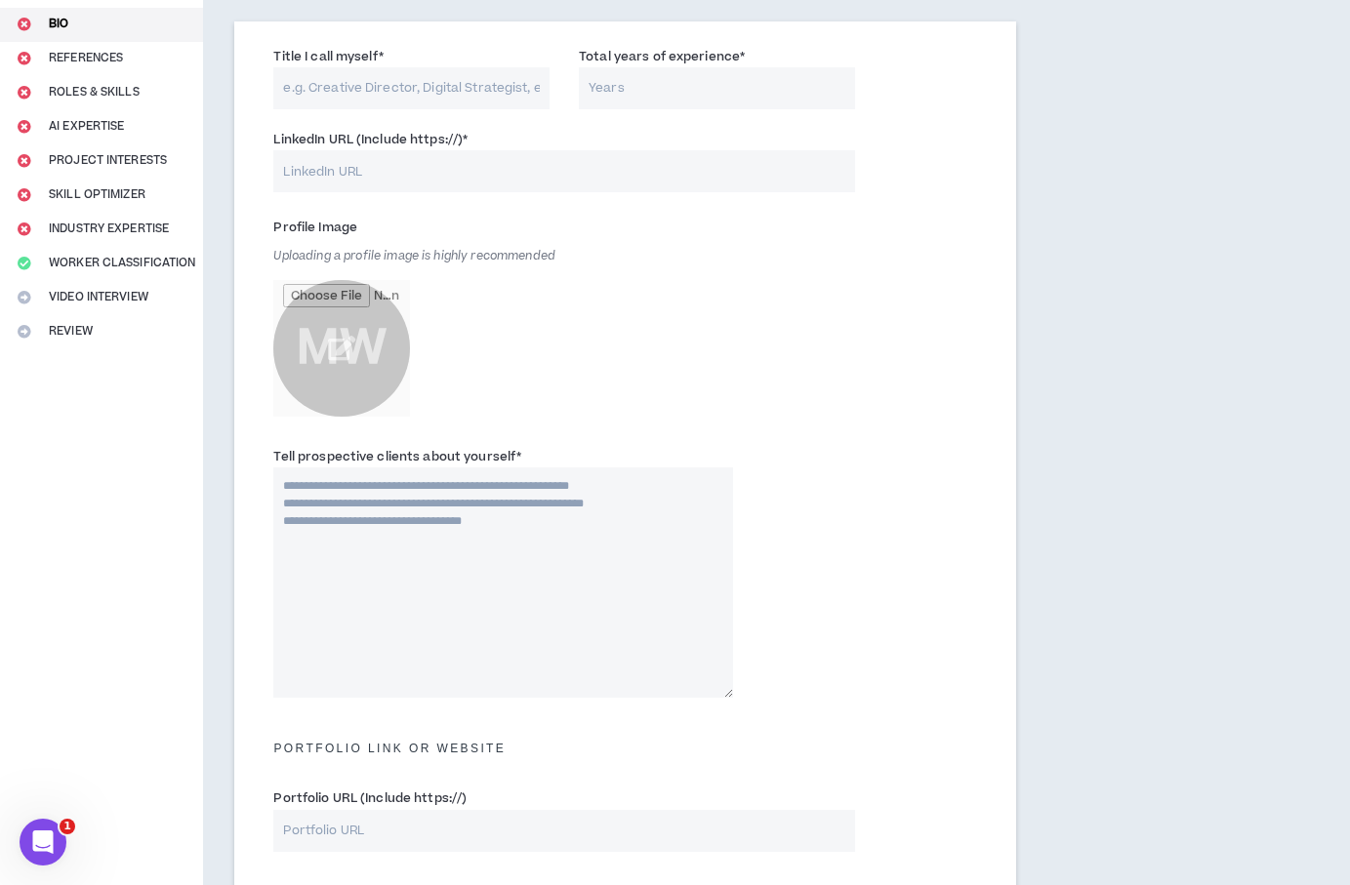
click at [382, 93] on input "Title I call myself *" at bounding box center [411, 88] width 276 height 42
type input "Video Editor, Video Producer"
click at [614, 98] on input "Total years of experience *" at bounding box center [717, 88] width 276 height 42
type input "15"
drag, startPoint x: 594, startPoint y: 141, endPoint x: 593, endPoint y: 154, distance: 13.7
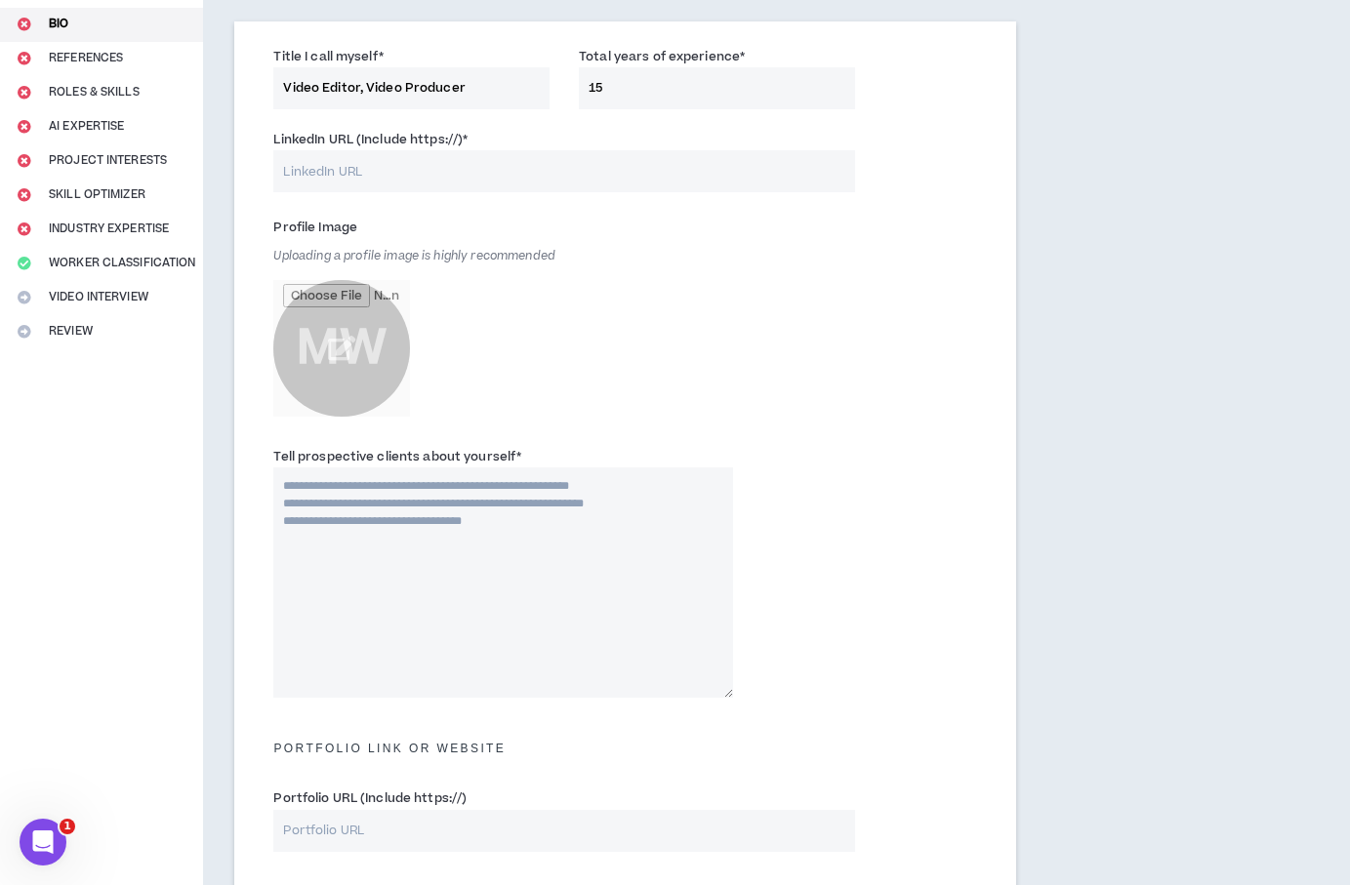
click at [592, 141] on div "LinkedIn URL (Include https://) *" at bounding box center [563, 160] width 581 height 63
click at [587, 171] on input "LinkedIn URL (Include https://) *" at bounding box center [563, 171] width 581 height 42
type input "woeppelm.com"
click at [794, 233] on div "Profile Image Uploading a profile image is highly recommended MW" at bounding box center [625, 324] width 732 height 234
click at [438, 169] on input "woeppelm.com" at bounding box center [563, 171] width 581 height 42
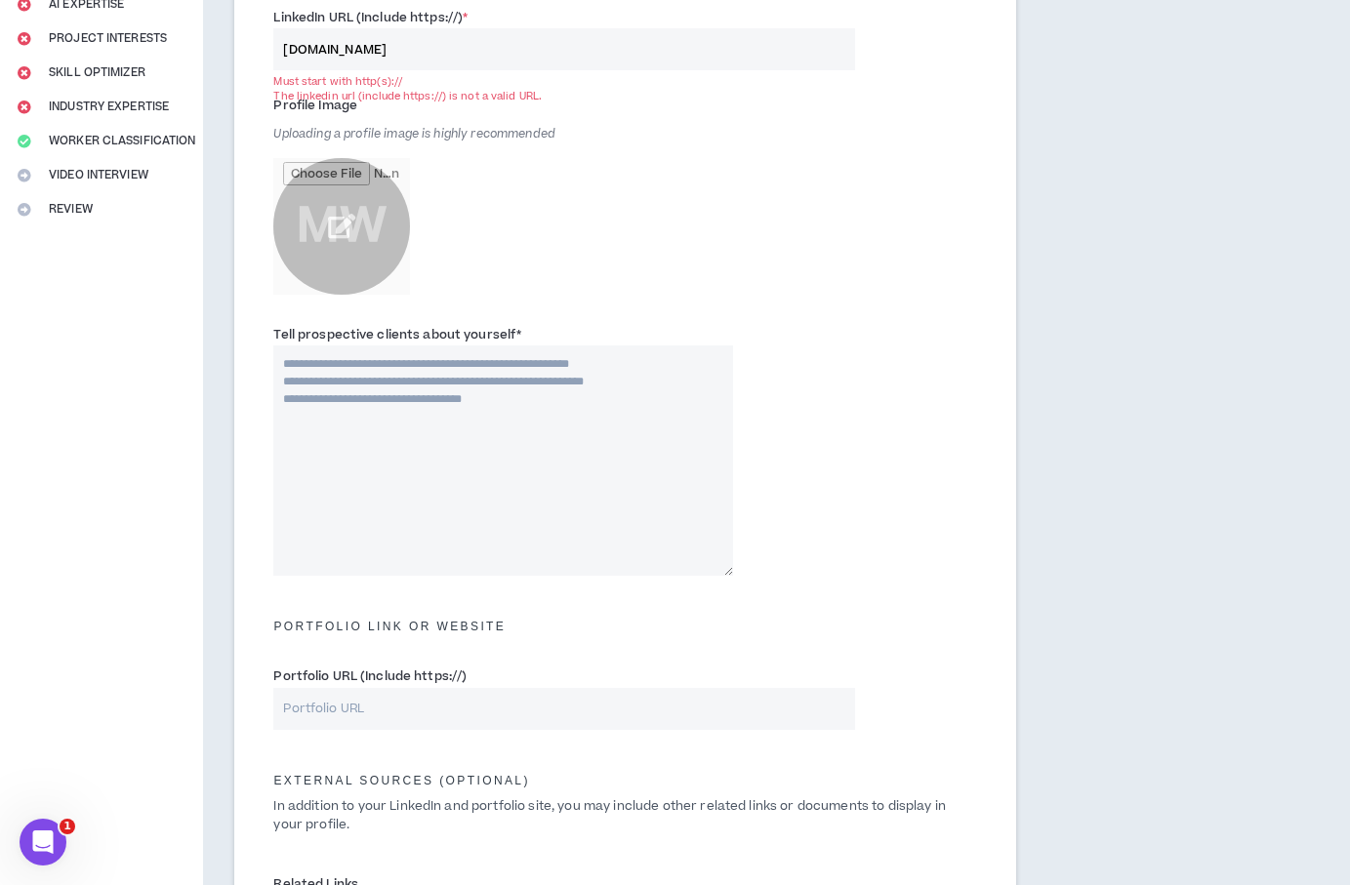
scroll to position [315, 0]
click at [343, 232] on input "file" at bounding box center [341, 228] width 137 height 137
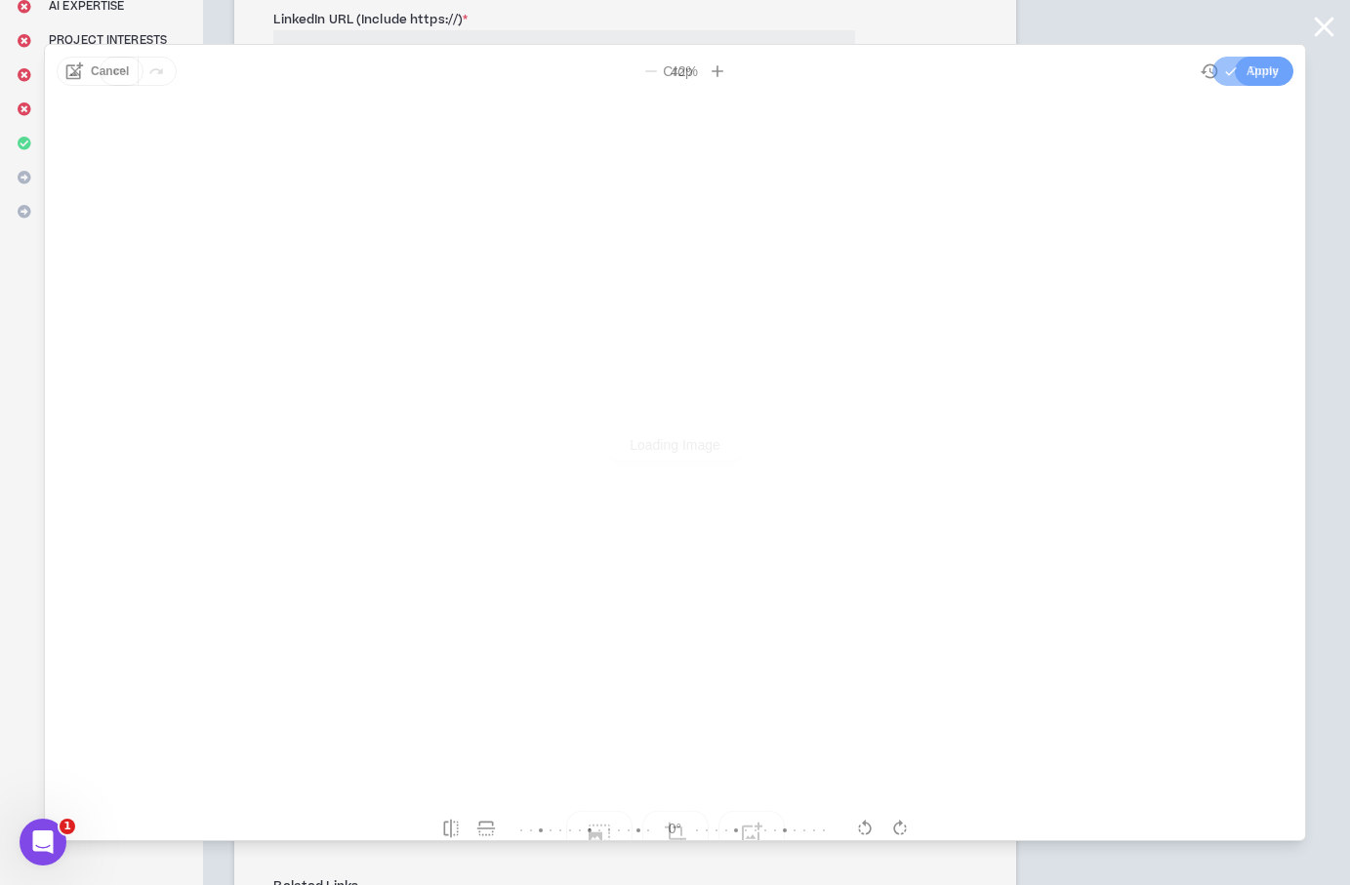
scroll to position [0, 0]
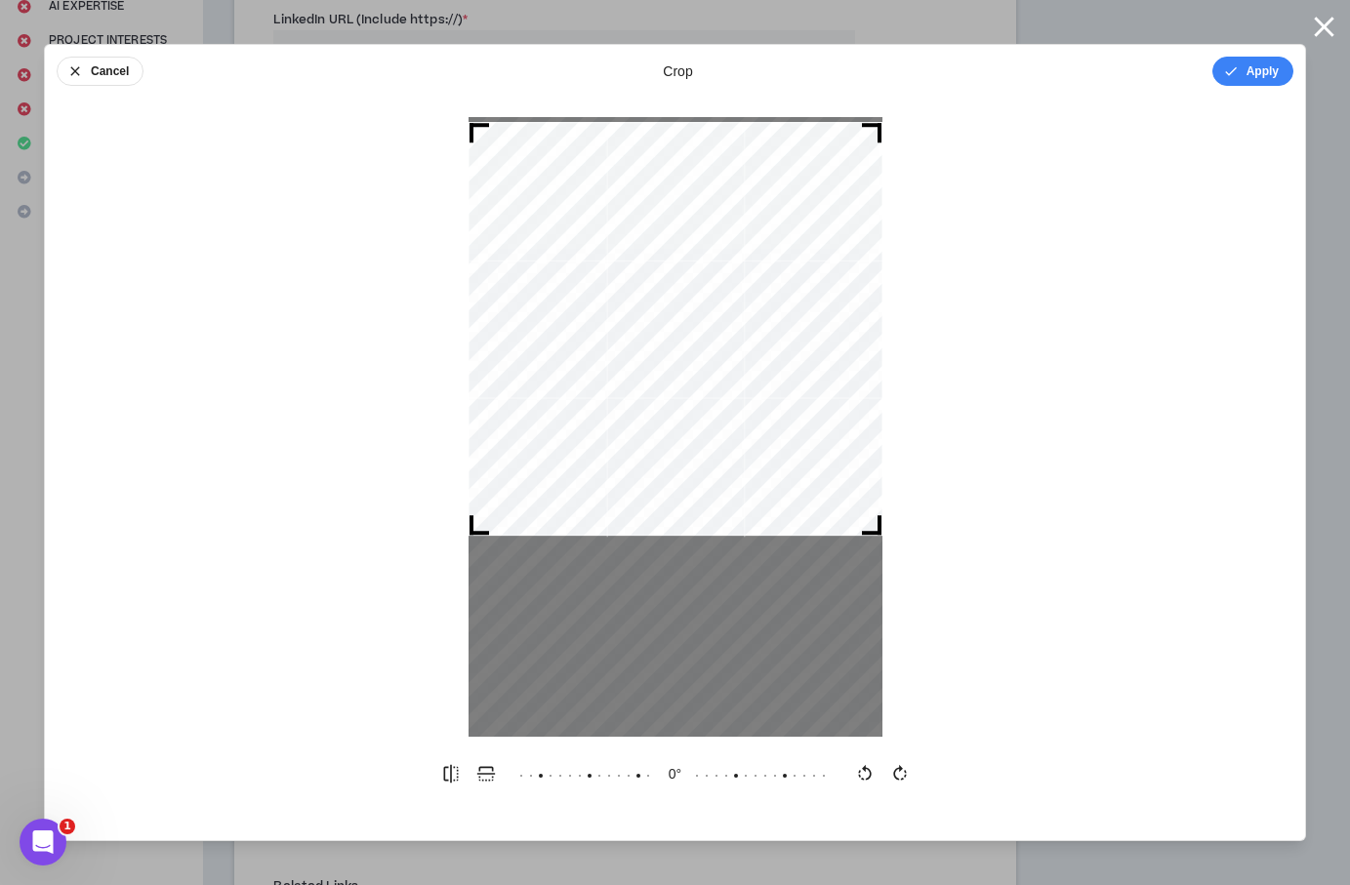
drag, startPoint x: 698, startPoint y: 402, endPoint x: 764, endPoint y: 369, distance: 74.2
click at [699, 303] on div at bounding box center [675, 329] width 414 height 414
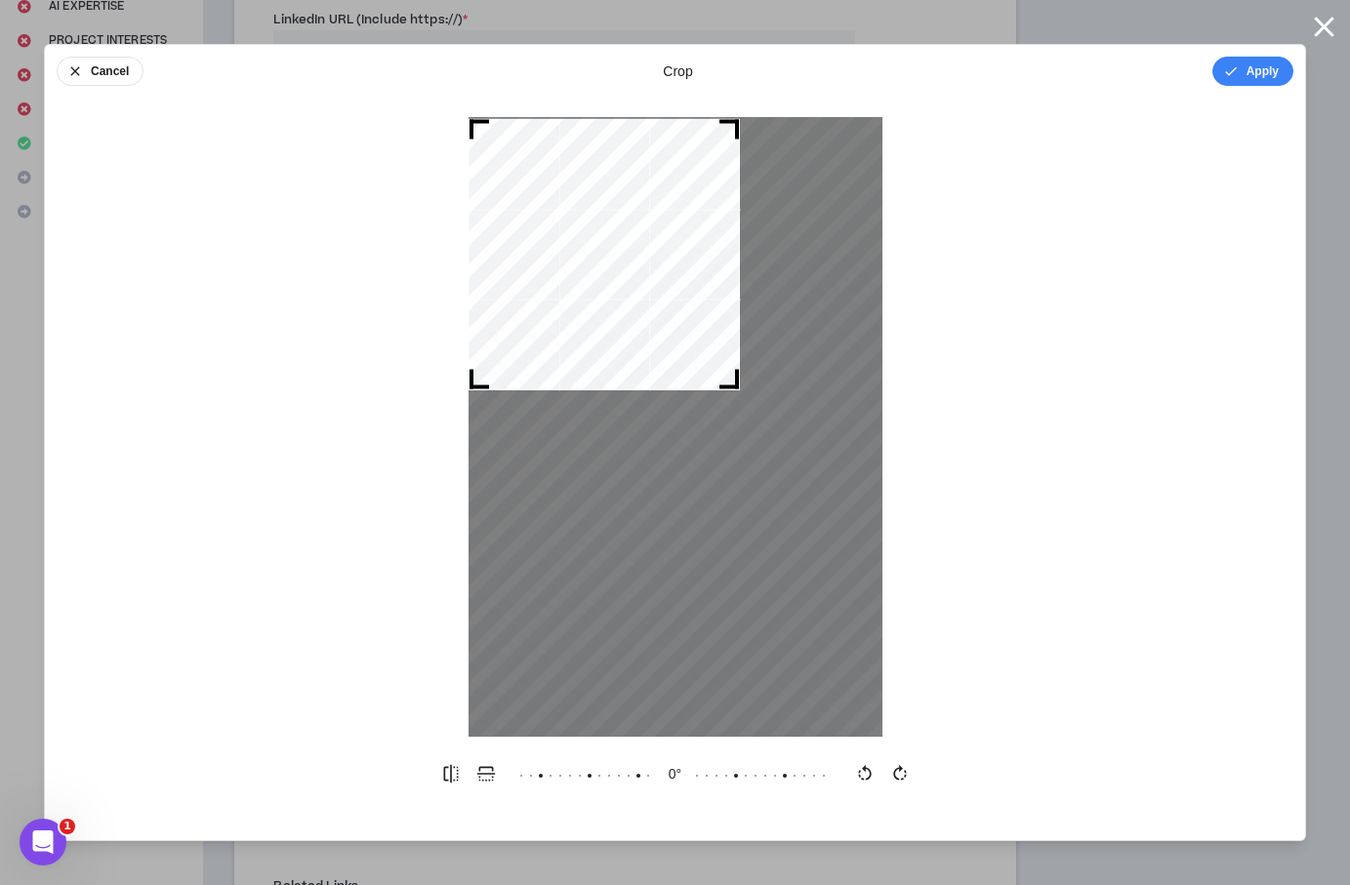
drag, startPoint x: 870, startPoint y: 520, endPoint x: 752, endPoint y: 428, distance: 149.5
click at [752, 428] on div at bounding box center [675, 427] width 414 height 620
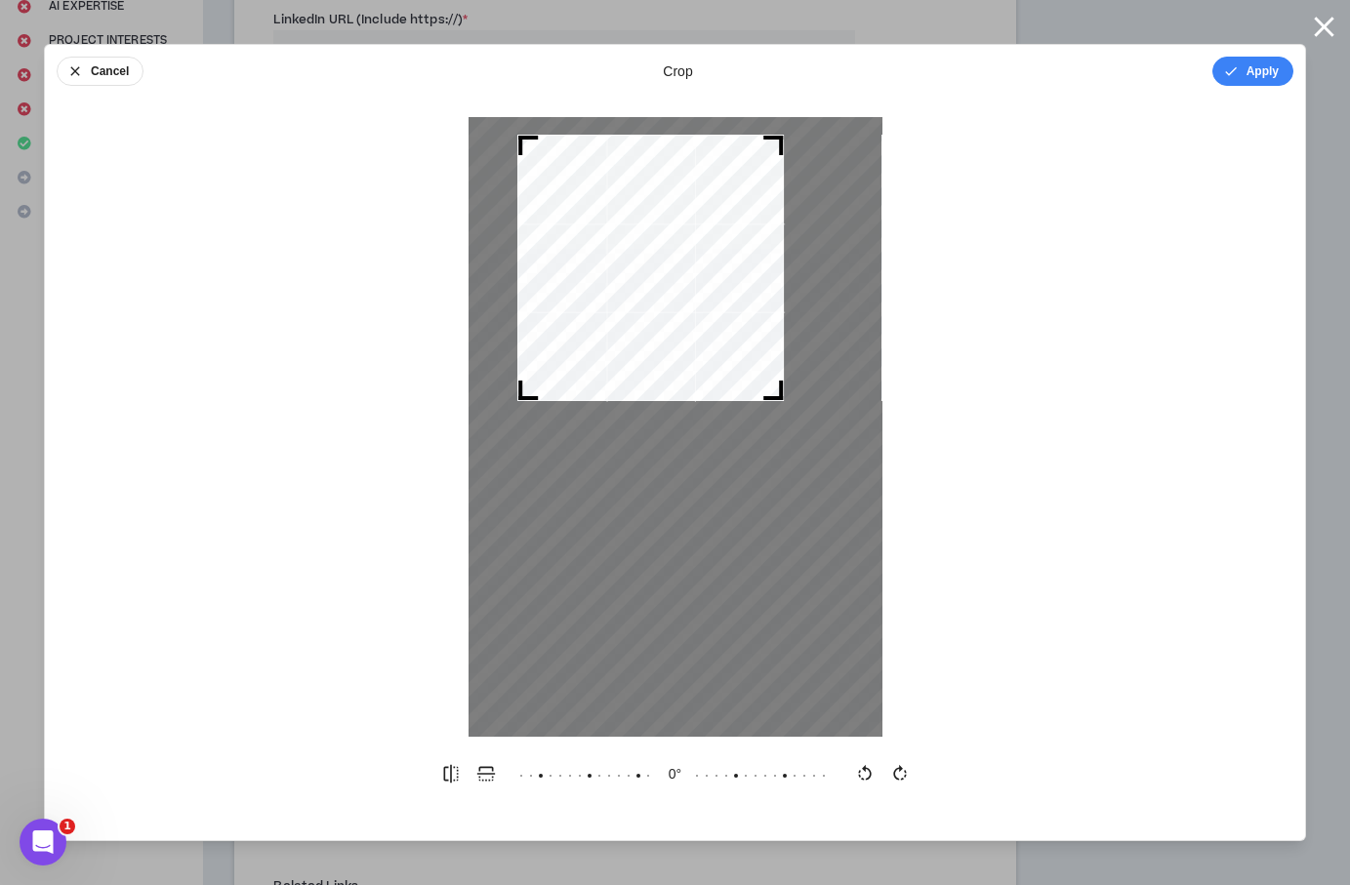
drag, startPoint x: 723, startPoint y: 398, endPoint x: 708, endPoint y: 387, distance: 18.2
click at [708, 387] on div at bounding box center [650, 268] width 266 height 266
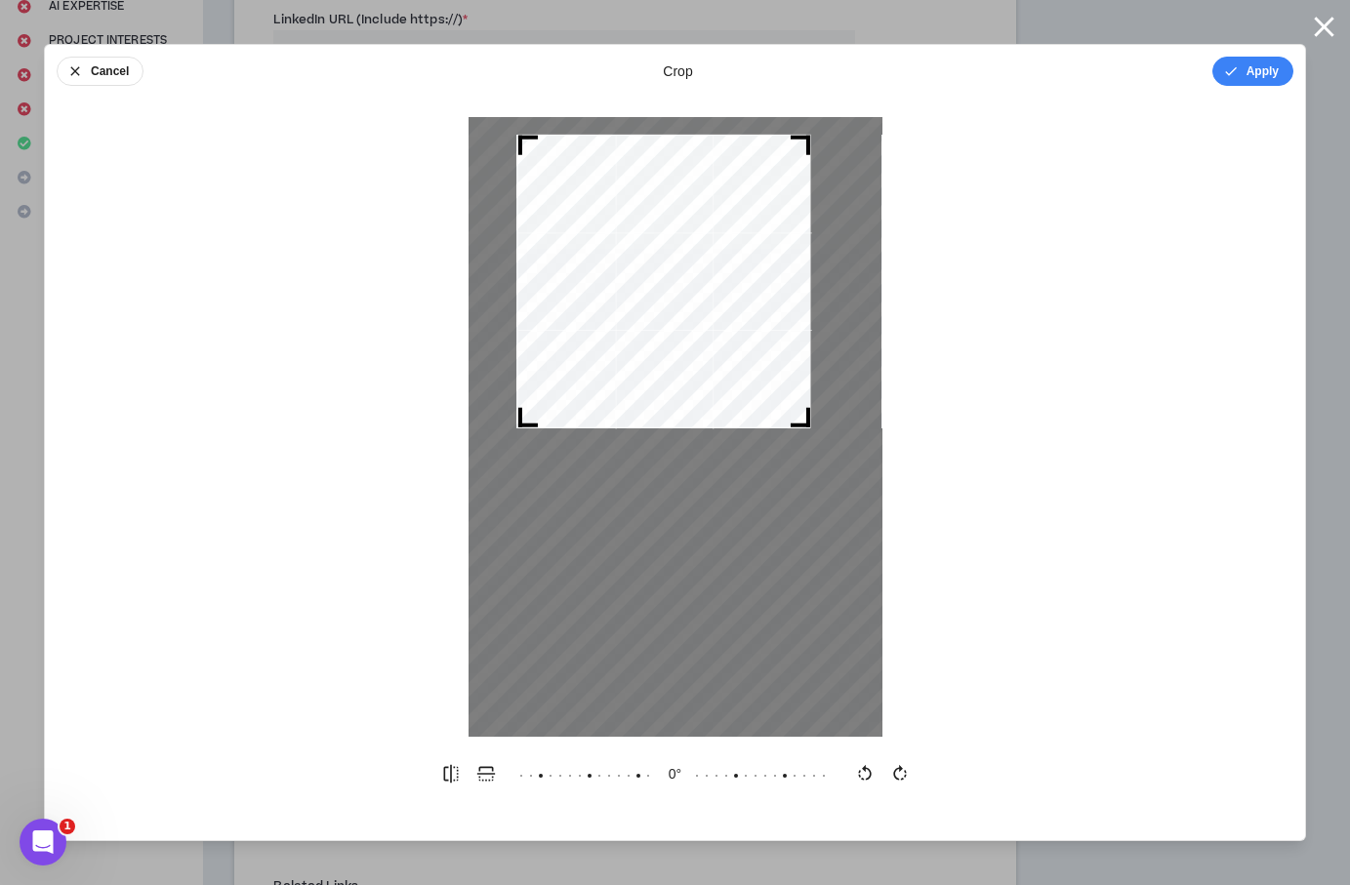
drag, startPoint x: 794, startPoint y: 420, endPoint x: 791, endPoint y: 448, distance: 28.5
click at [830, 471] on div at bounding box center [675, 427] width 414 height 620
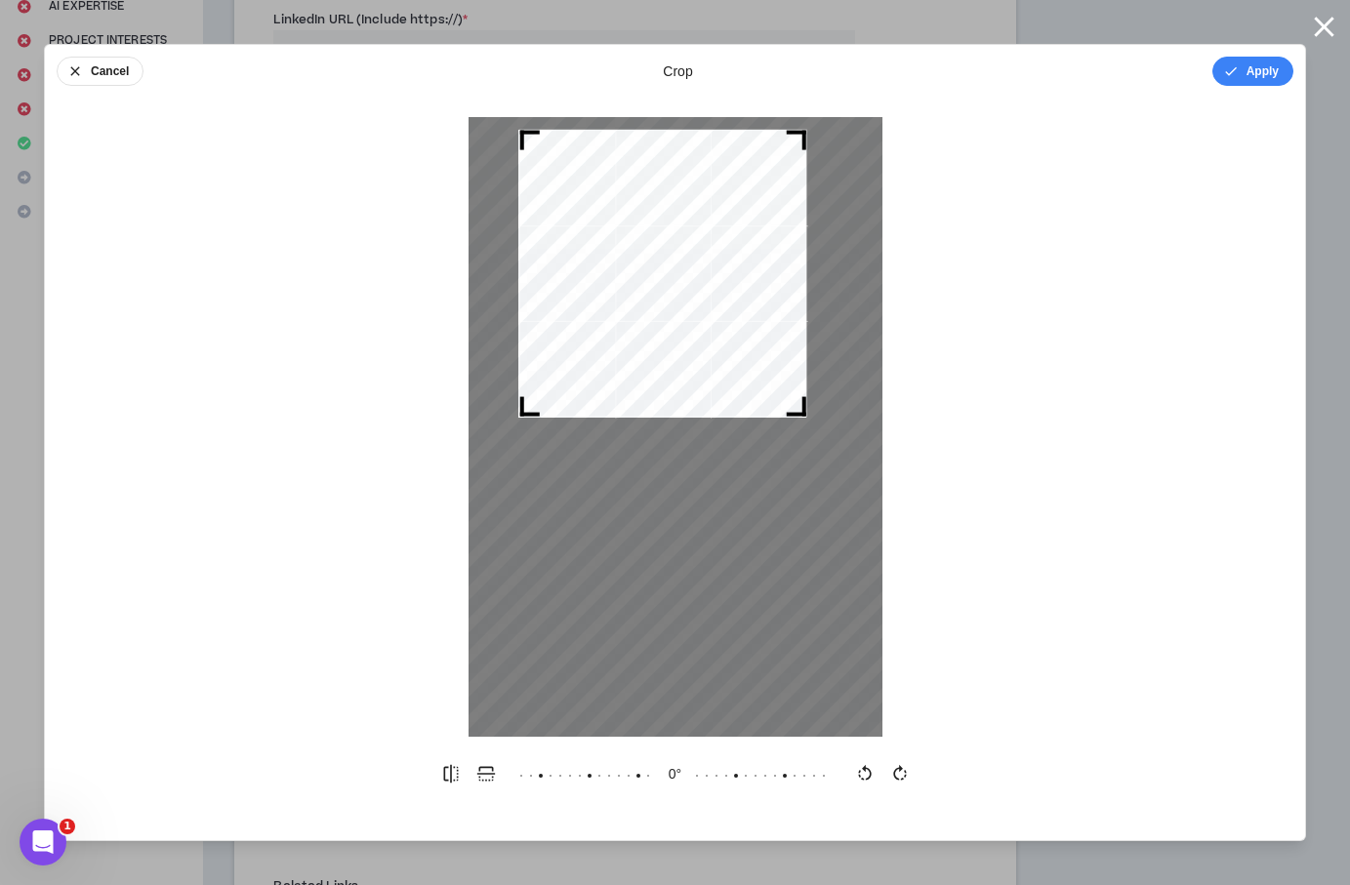
click at [734, 385] on div at bounding box center [662, 274] width 288 height 288
click at [733, 385] on div at bounding box center [662, 274] width 288 height 288
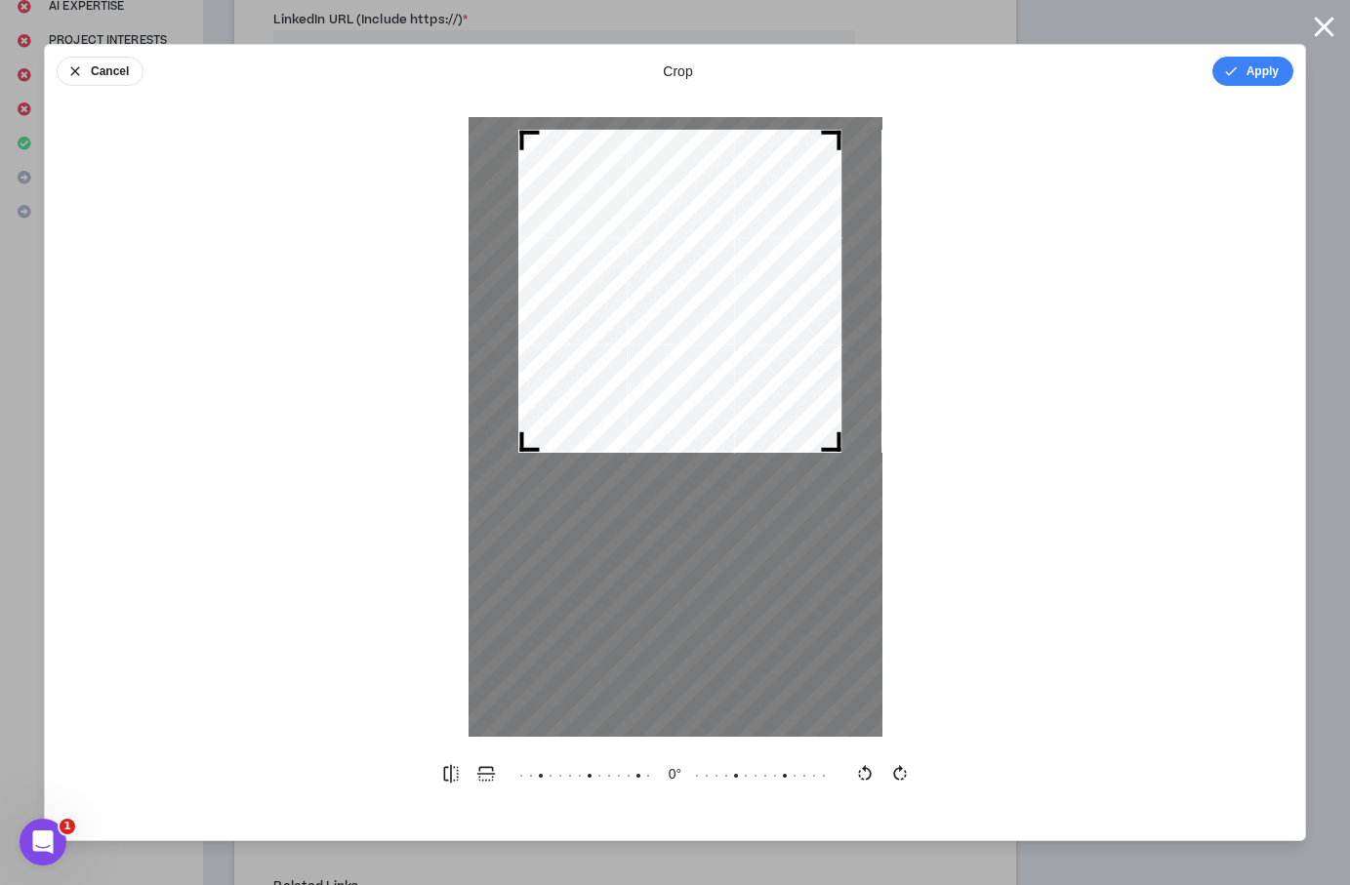
drag, startPoint x: 798, startPoint y: 410, endPoint x: 833, endPoint y: 456, distance: 57.8
click at [852, 462] on div at bounding box center [675, 427] width 414 height 620
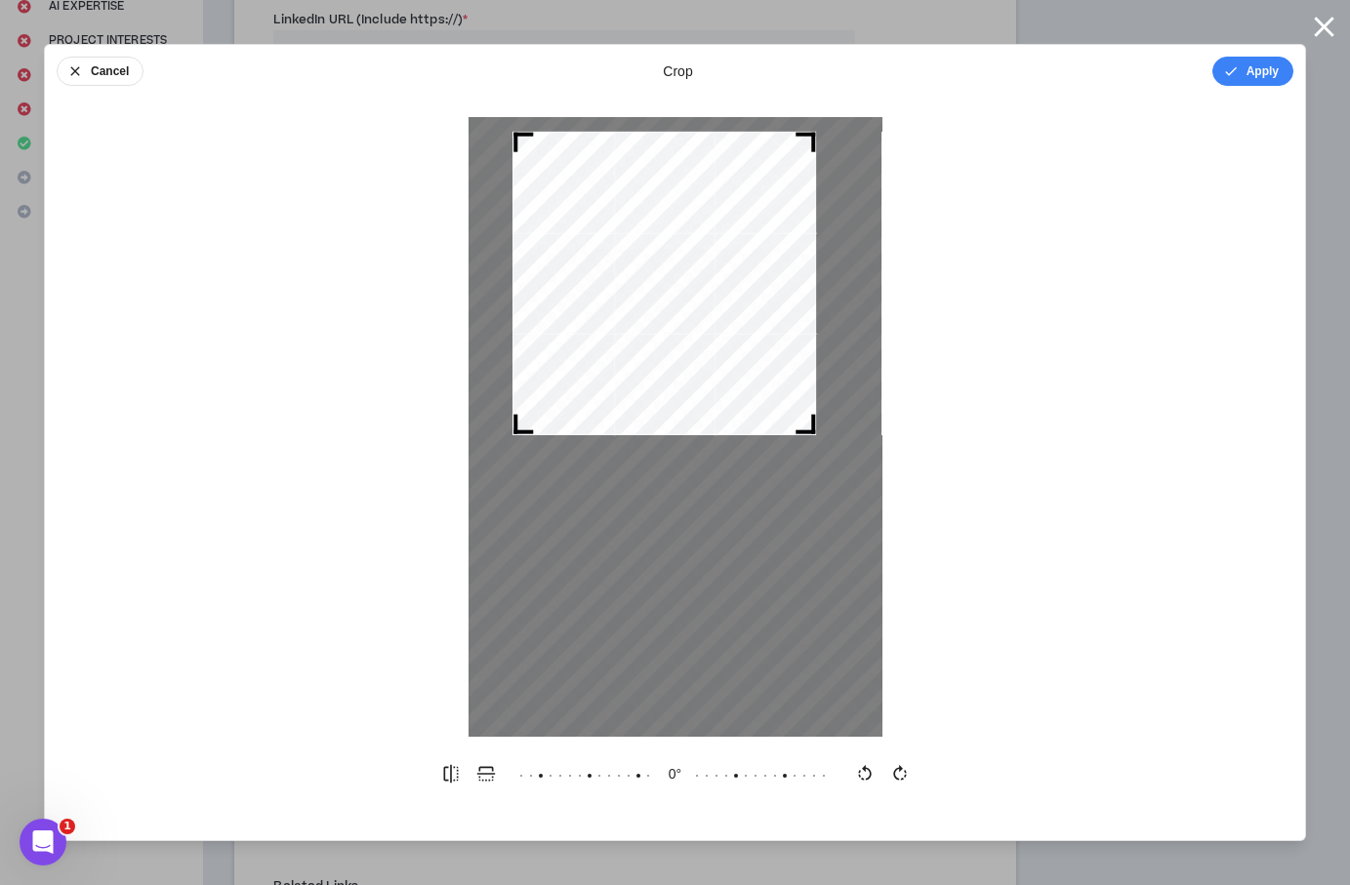
click at [772, 430] on div at bounding box center [664, 284] width 304 height 304
click at [1264, 70] on button "Apply" at bounding box center [1252, 71] width 81 height 29
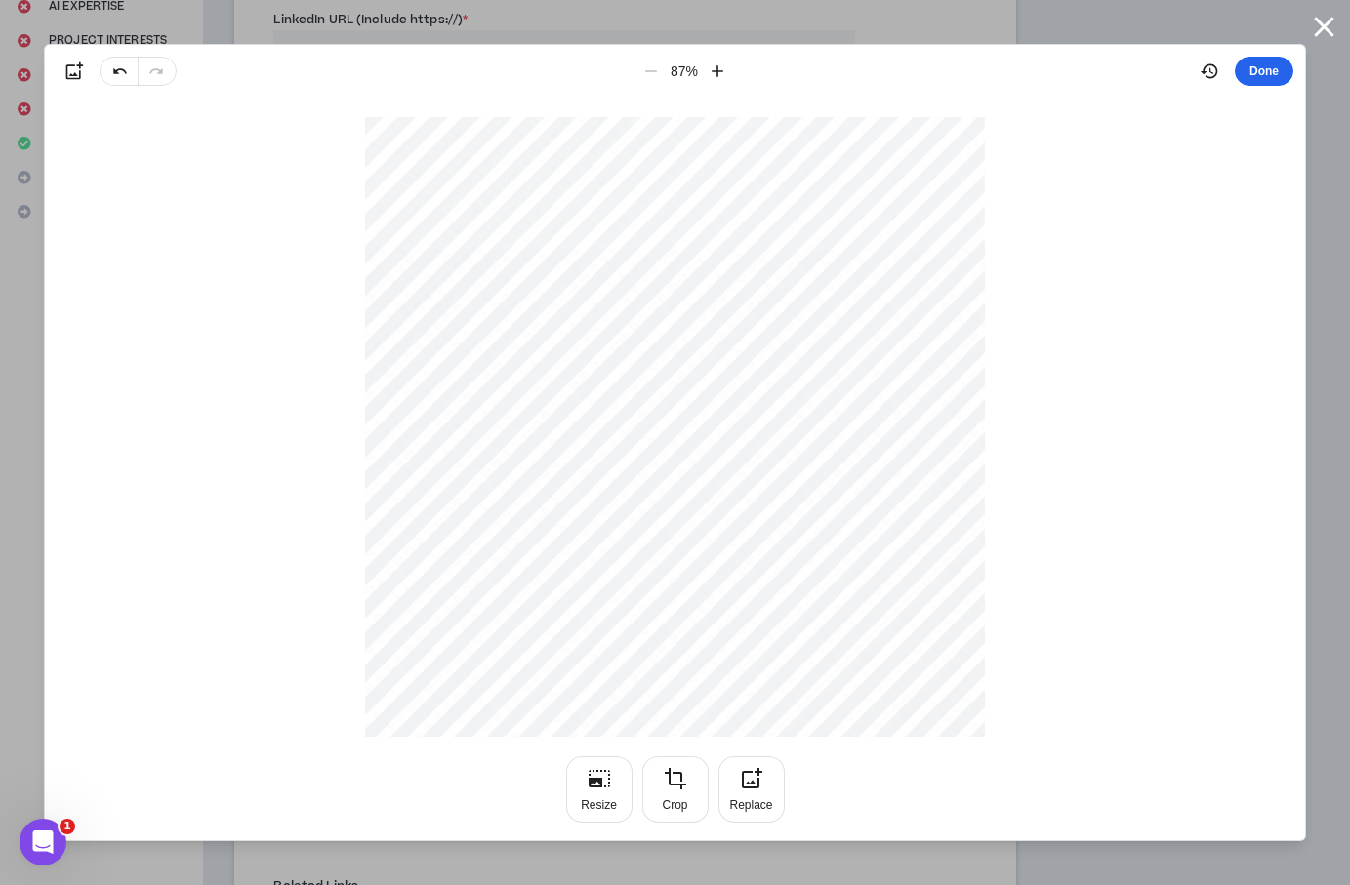
click at [1266, 75] on button "Done" at bounding box center [1263, 71] width 59 height 29
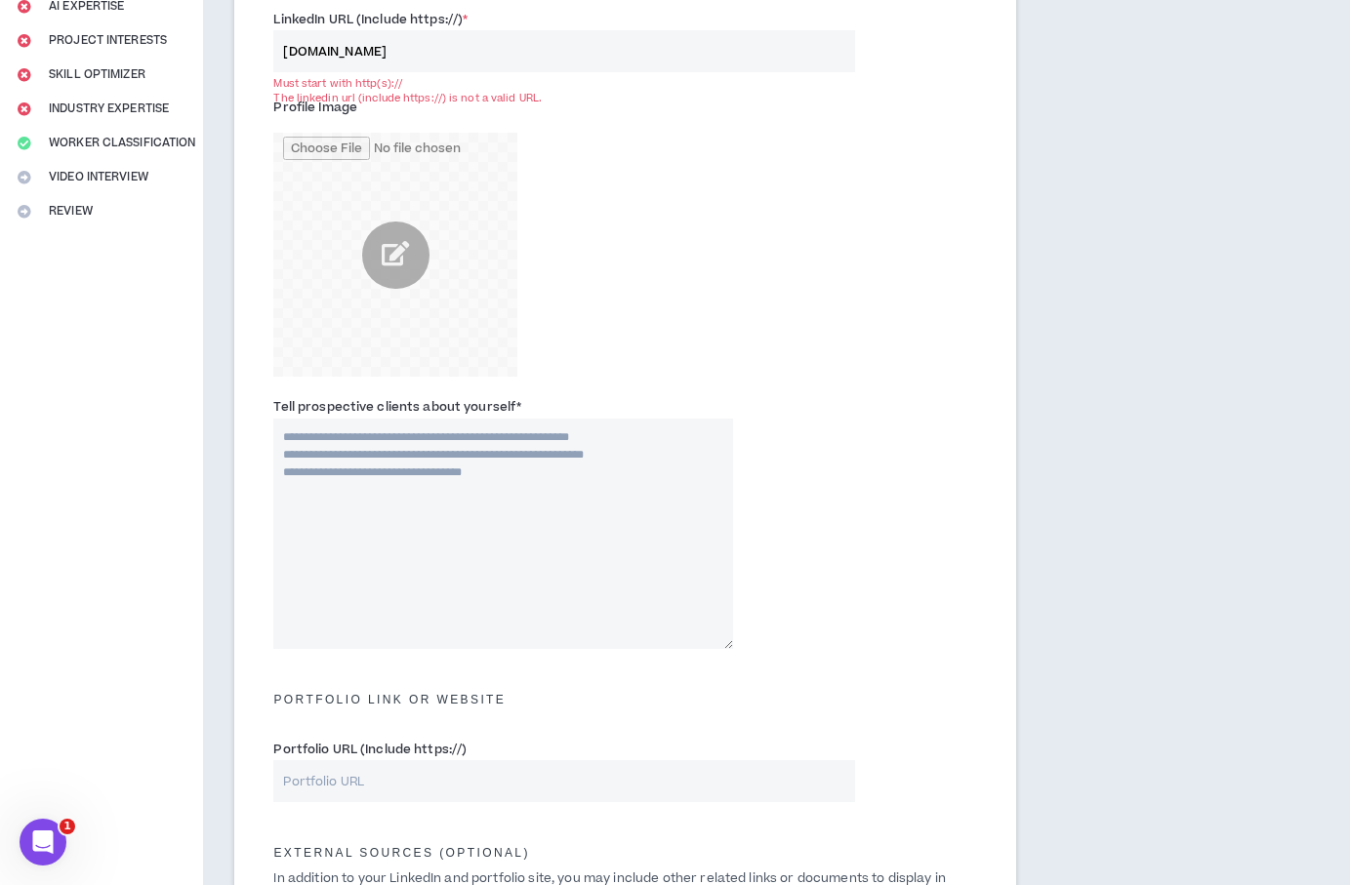
click at [761, 419] on div "Tell prospective clients about yourself *" at bounding box center [625, 526] width 732 height 271
click at [374, 489] on textarea "Tell prospective clients about yourself *" at bounding box center [502, 534] width 459 height 230
paste textarea "**********"
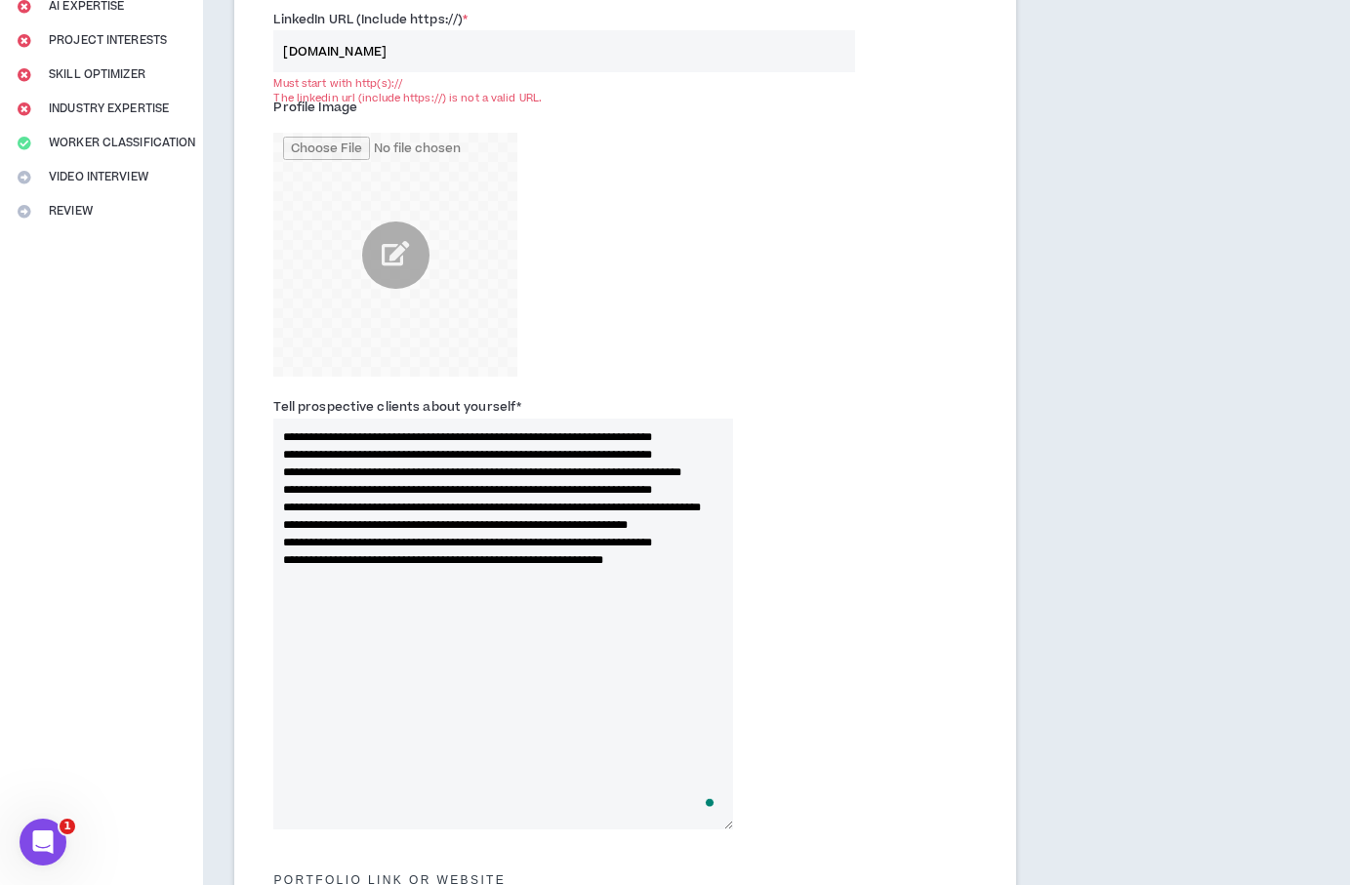
drag, startPoint x: 729, startPoint y: 645, endPoint x: 870, endPoint y: 807, distance: 215.1
click at [915, 821] on div "**********" at bounding box center [625, 617] width 732 height 452
drag, startPoint x: 282, startPoint y: 472, endPoint x: 317, endPoint y: 482, distance: 36.5
click at [284, 472] on textarea "**********" at bounding box center [502, 622] width 459 height 406
click at [279, 465] on textarea "**********" at bounding box center [502, 622] width 459 height 406
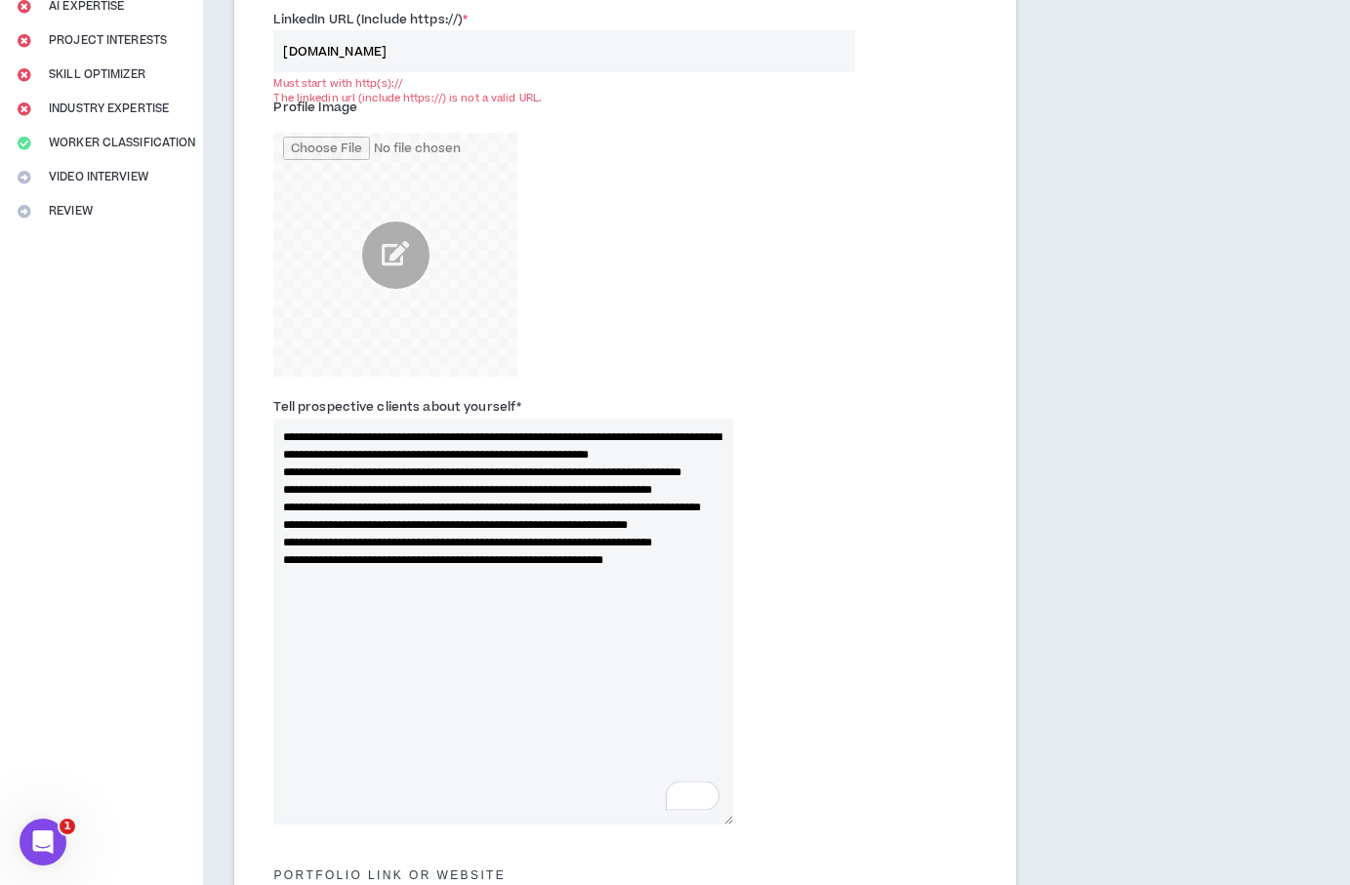
click at [283, 491] on textarea "**********" at bounding box center [502, 622] width 459 height 406
click at [283, 506] on textarea "**********" at bounding box center [502, 622] width 459 height 406
click at [284, 528] on textarea "**********" at bounding box center [502, 622] width 459 height 406
click at [283, 542] on textarea "**********" at bounding box center [502, 622] width 459 height 406
click at [282, 541] on textarea "**********" at bounding box center [502, 622] width 459 height 406
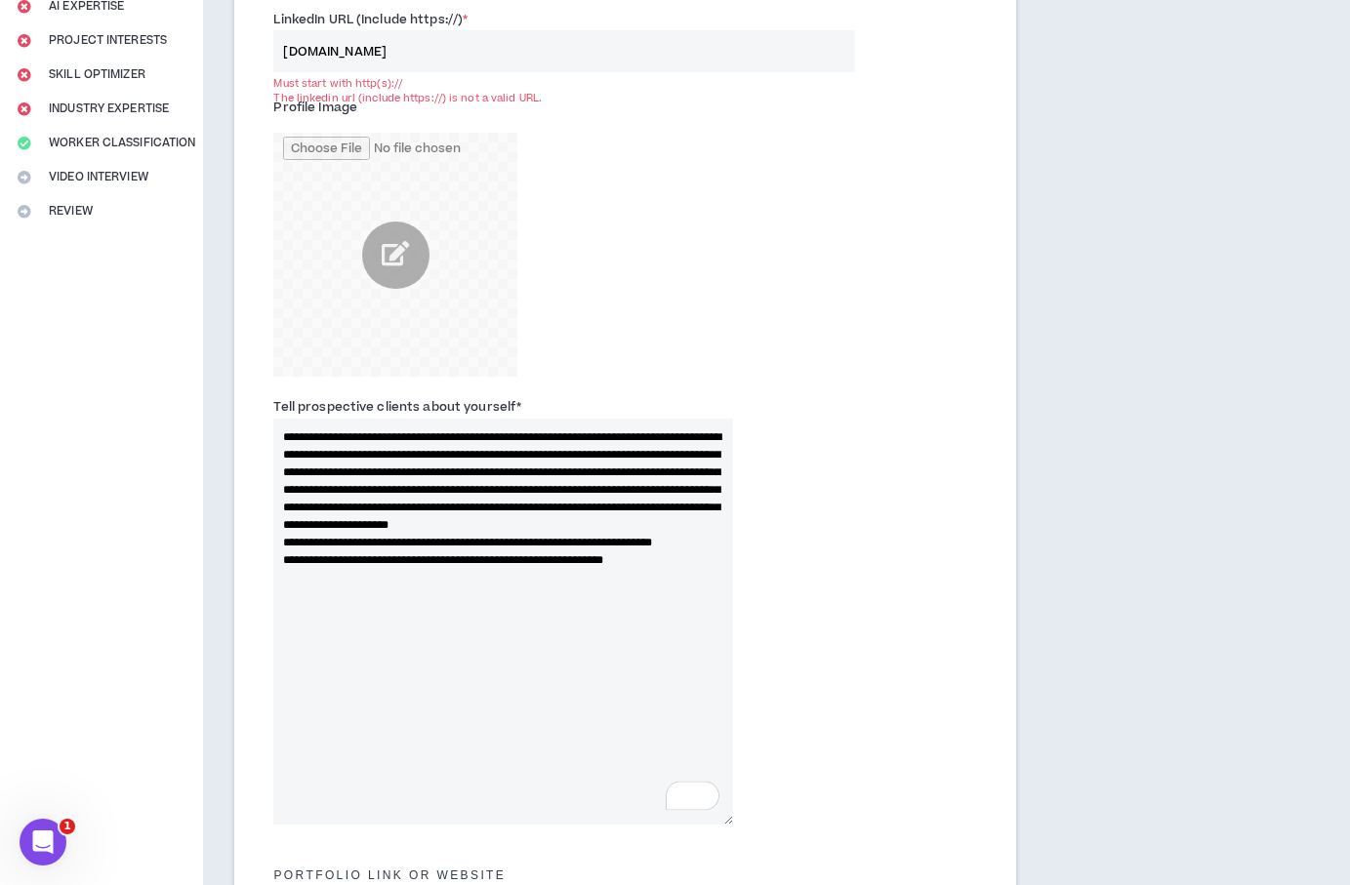
drag, startPoint x: 284, startPoint y: 558, endPoint x: 294, endPoint y: 562, distance: 10.5
click at [284, 558] on textarea "**********" at bounding box center [502, 622] width 459 height 406
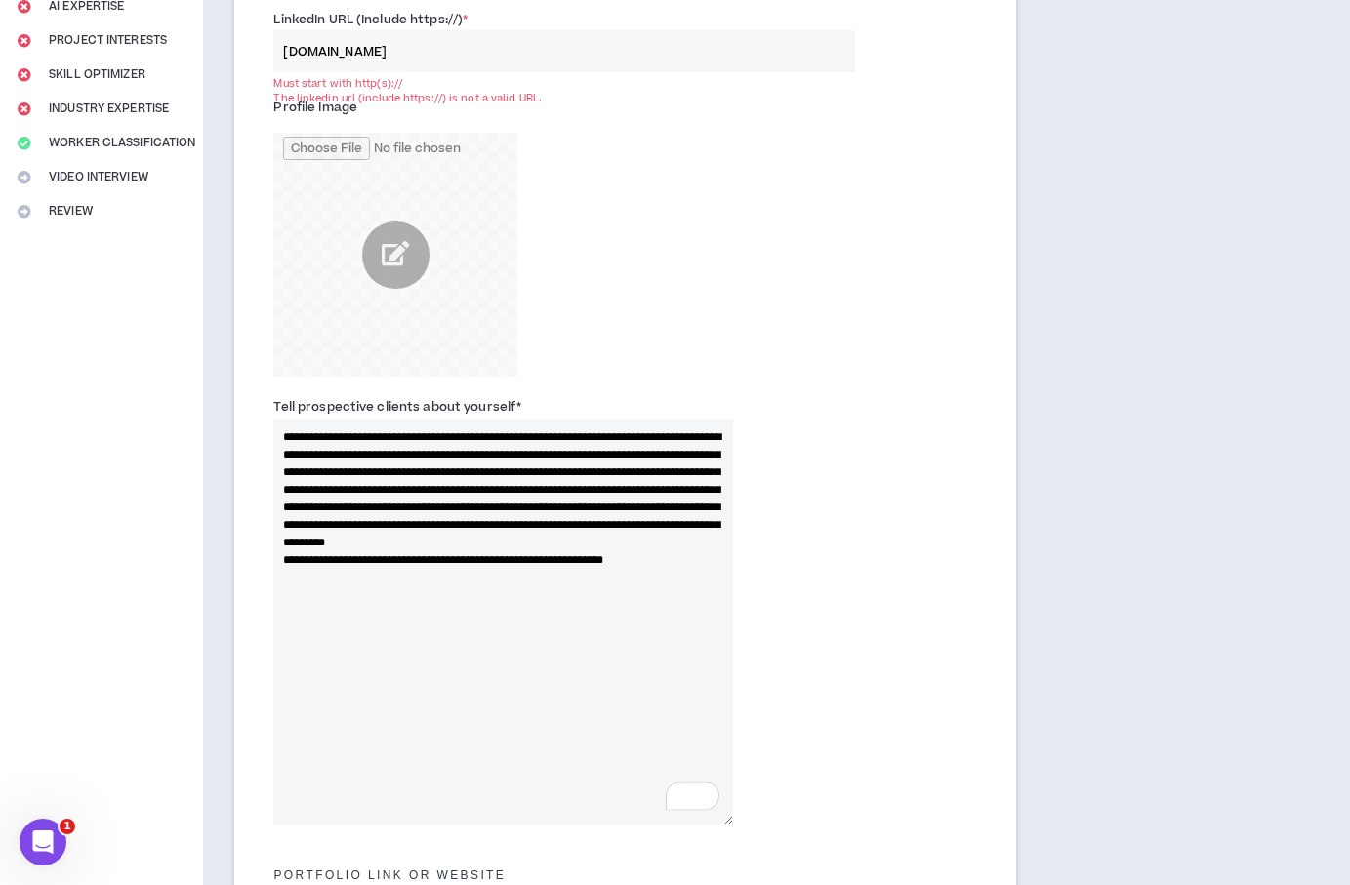
drag, startPoint x: 283, startPoint y: 555, endPoint x: 294, endPoint y: 557, distance: 10.9
click at [286, 556] on textarea "**********" at bounding box center [502, 622] width 459 height 406
click at [285, 577] on textarea "**********" at bounding box center [502, 622] width 459 height 406
click at [286, 595] on textarea "**********" at bounding box center [502, 622] width 459 height 406
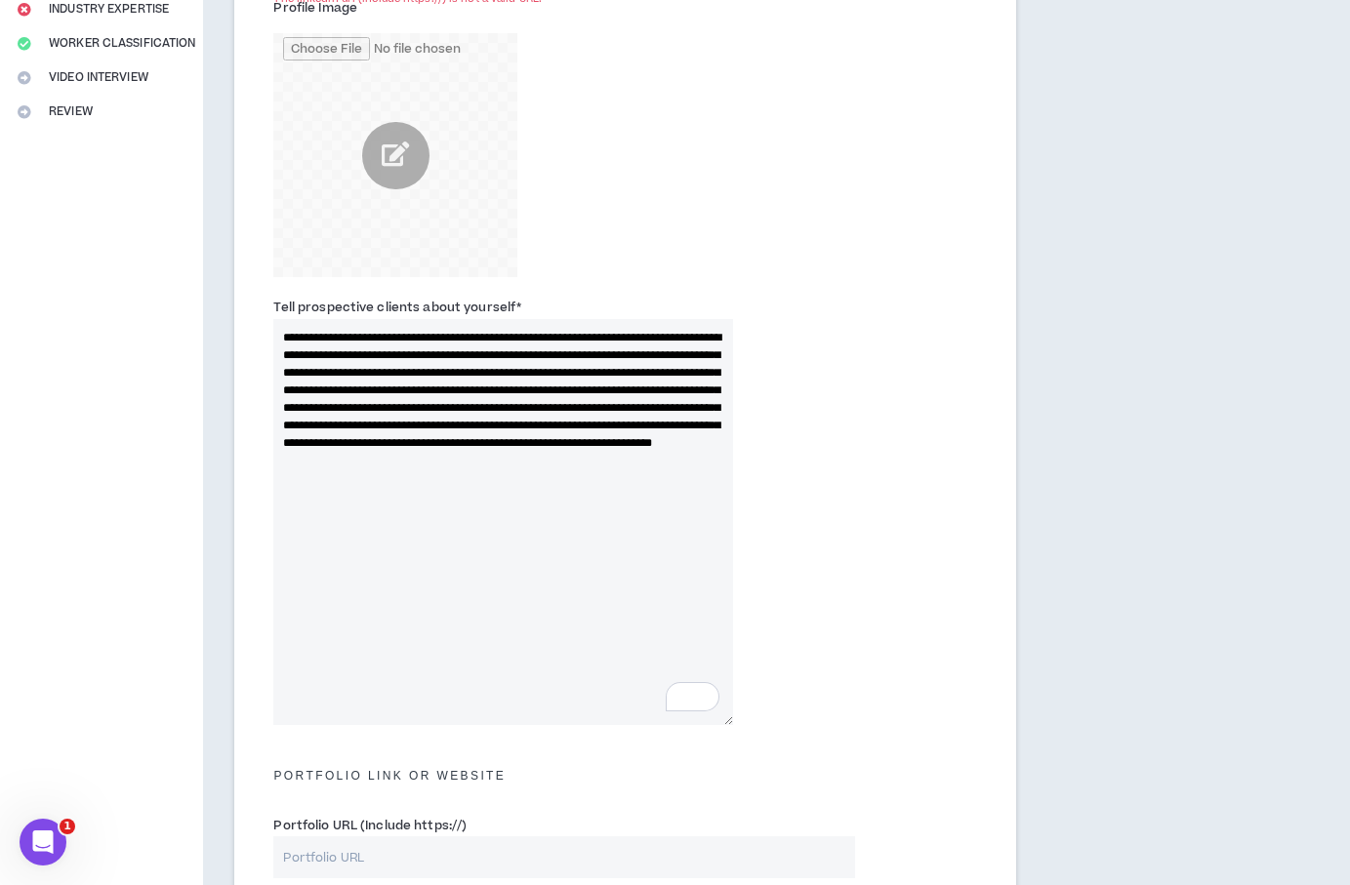
scroll to position [383, 0]
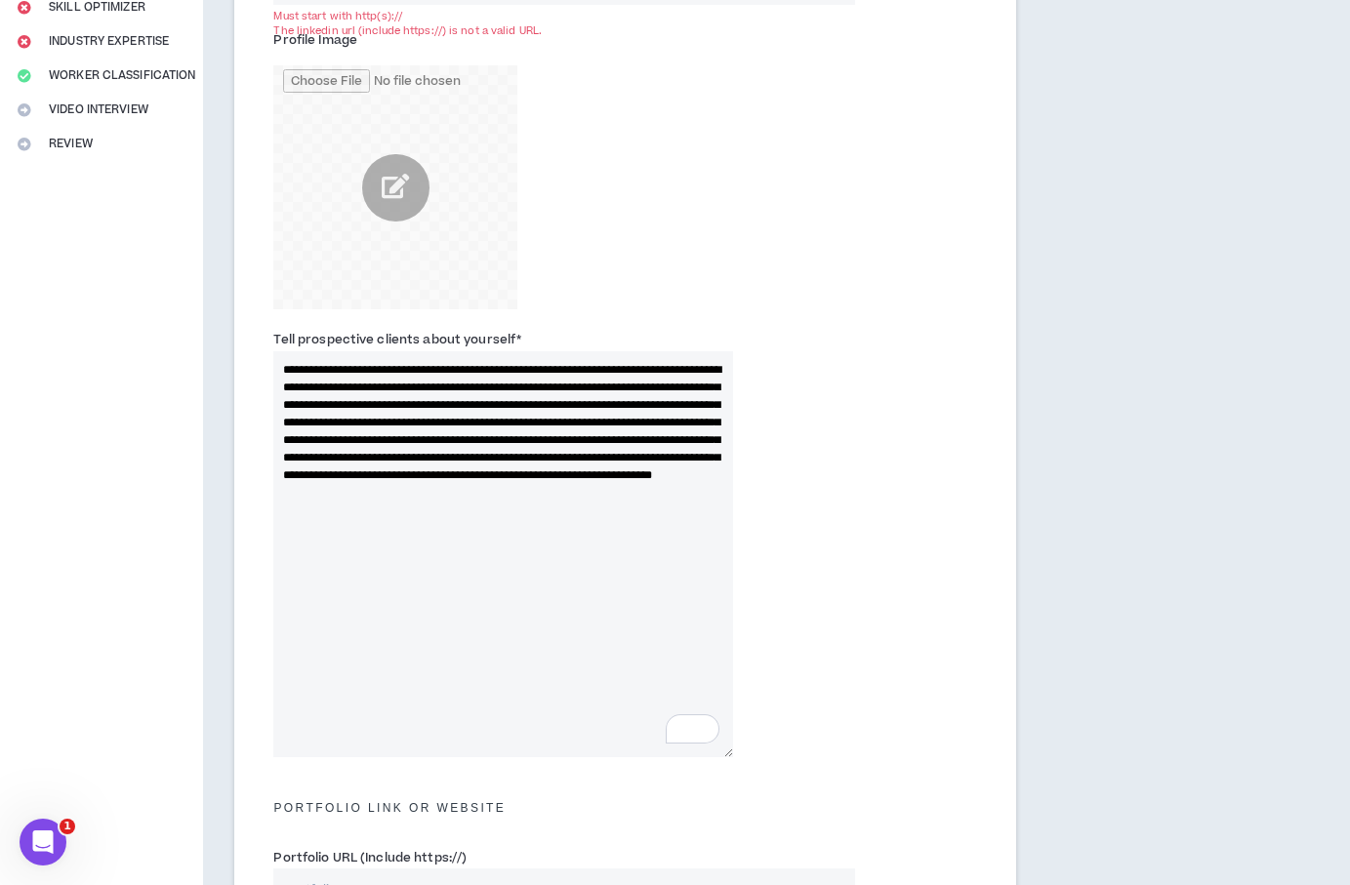
click at [370, 366] on textarea "**********" at bounding box center [502, 554] width 459 height 406
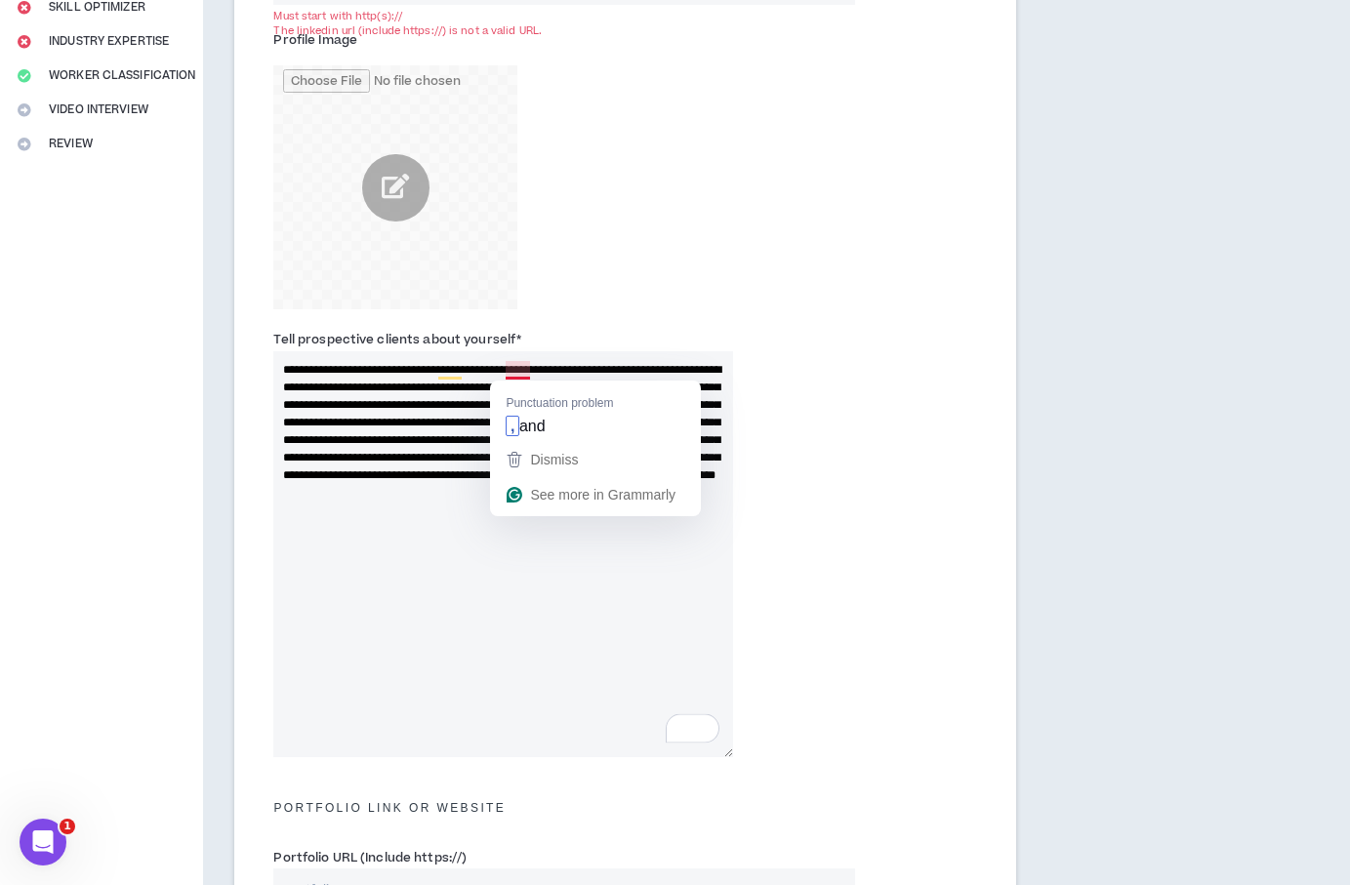
click at [510, 365] on textarea "**********" at bounding box center [502, 554] width 459 height 406
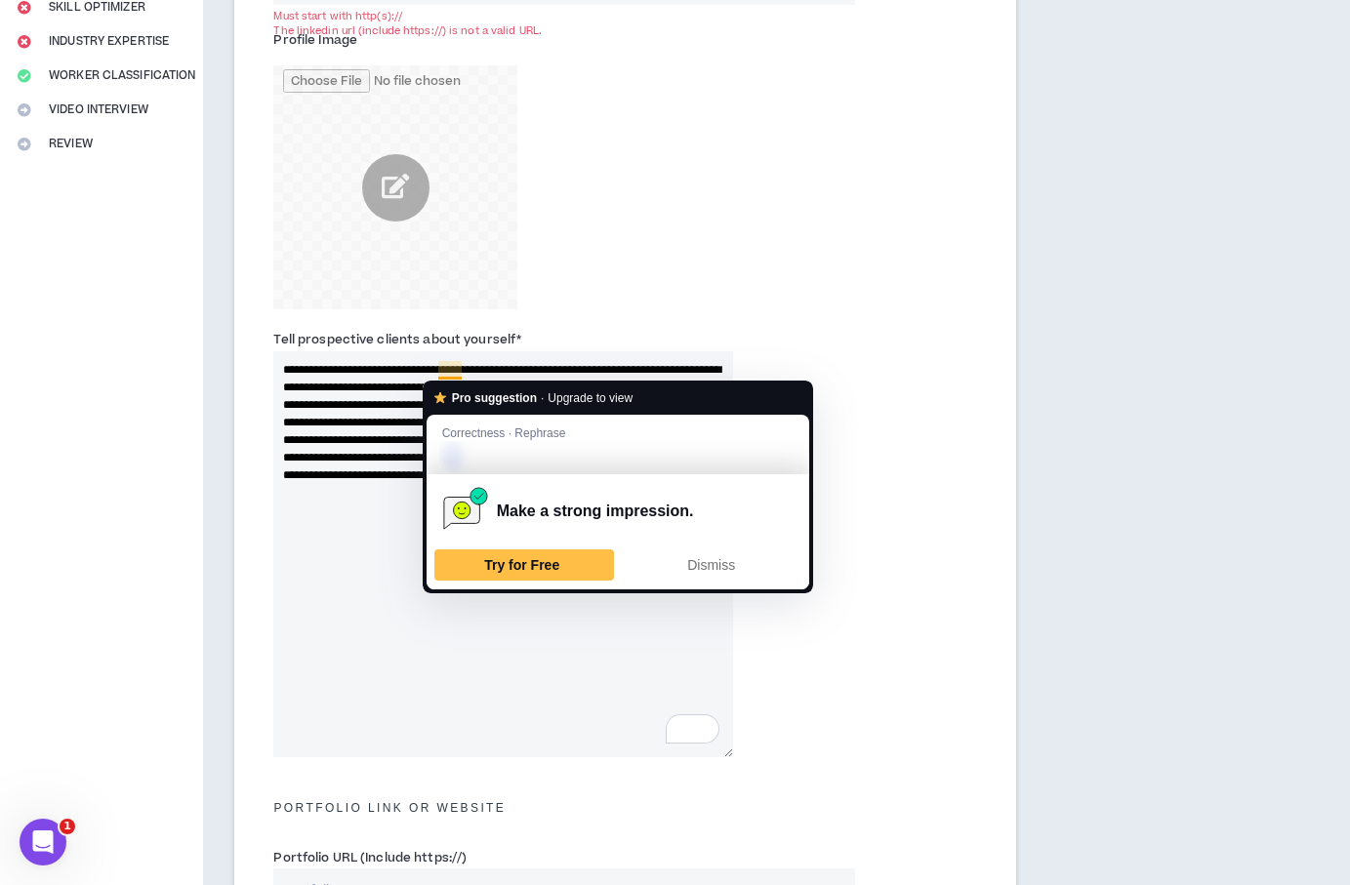
click at [443, 367] on textarea "**********" at bounding box center [502, 554] width 459 height 406
click at [442, 367] on textarea "**********" at bounding box center [502, 554] width 459 height 406
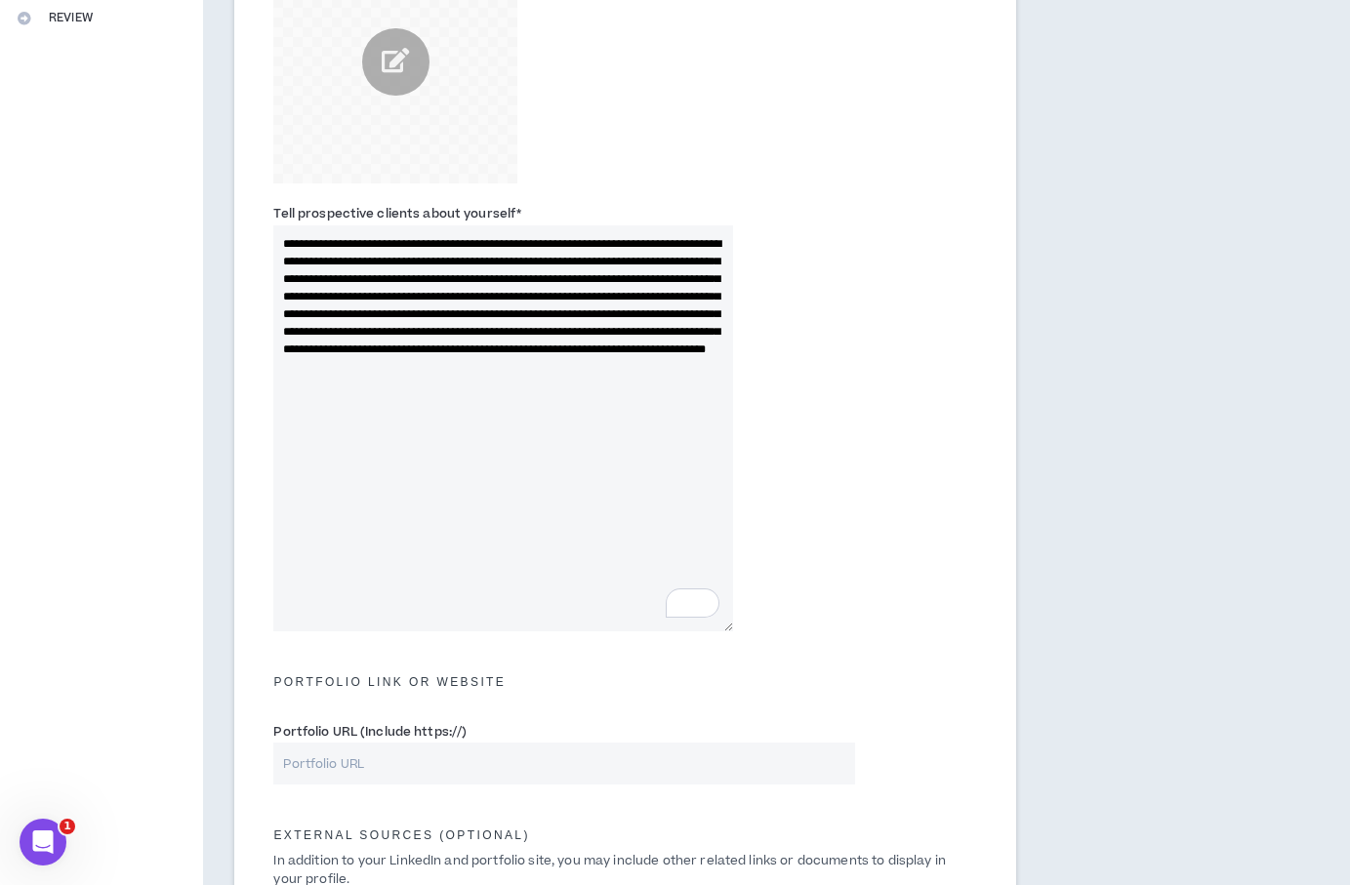
scroll to position [506, 0]
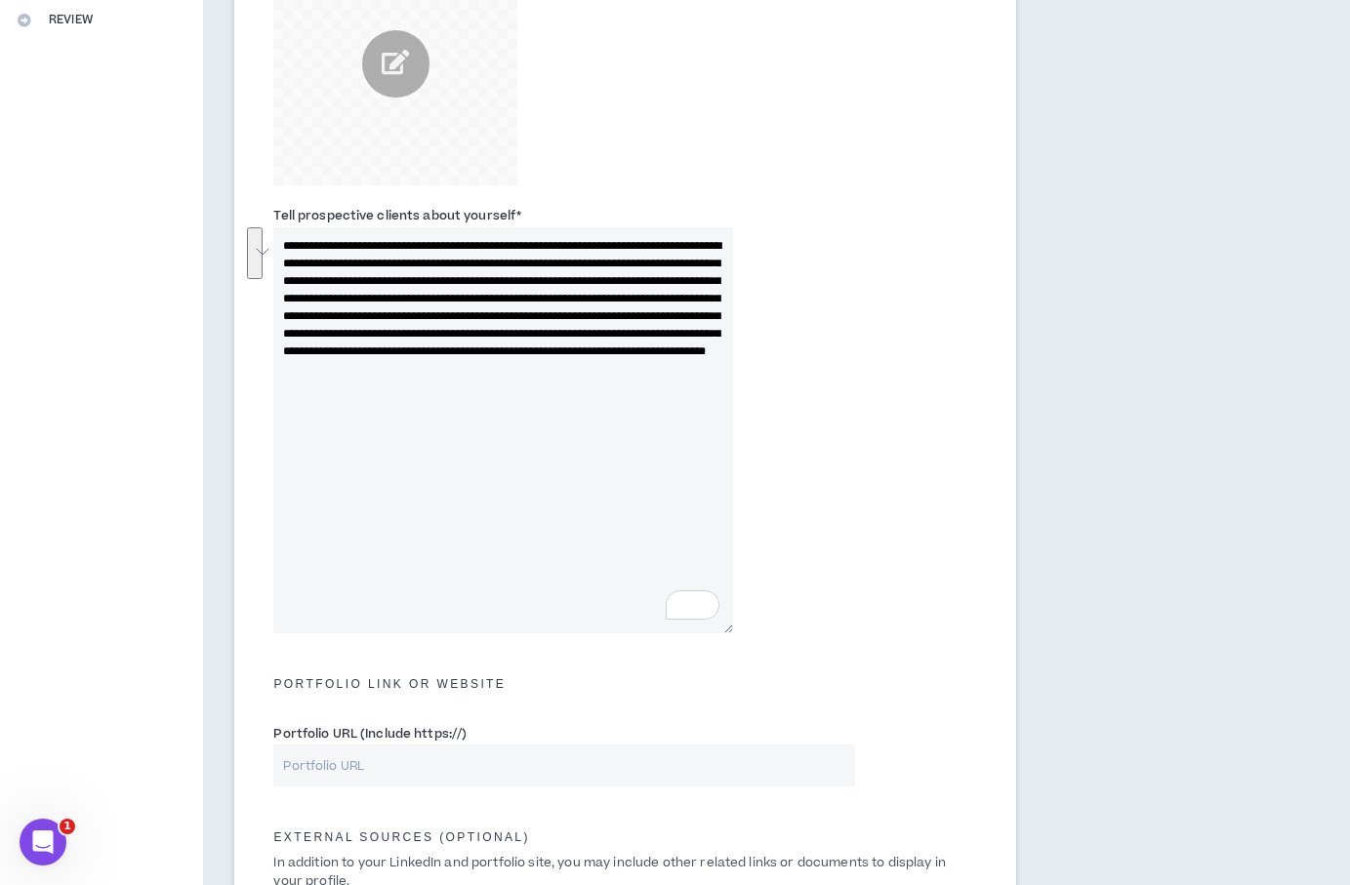
drag, startPoint x: 538, startPoint y: 331, endPoint x: 634, endPoint y: 375, distance: 106.1
click at [628, 375] on textarea "**********" at bounding box center [502, 430] width 459 height 406
drag, startPoint x: 641, startPoint y: 375, endPoint x: 641, endPoint y: 389, distance: 14.6
click at [642, 376] on textarea "**********" at bounding box center [502, 430] width 459 height 406
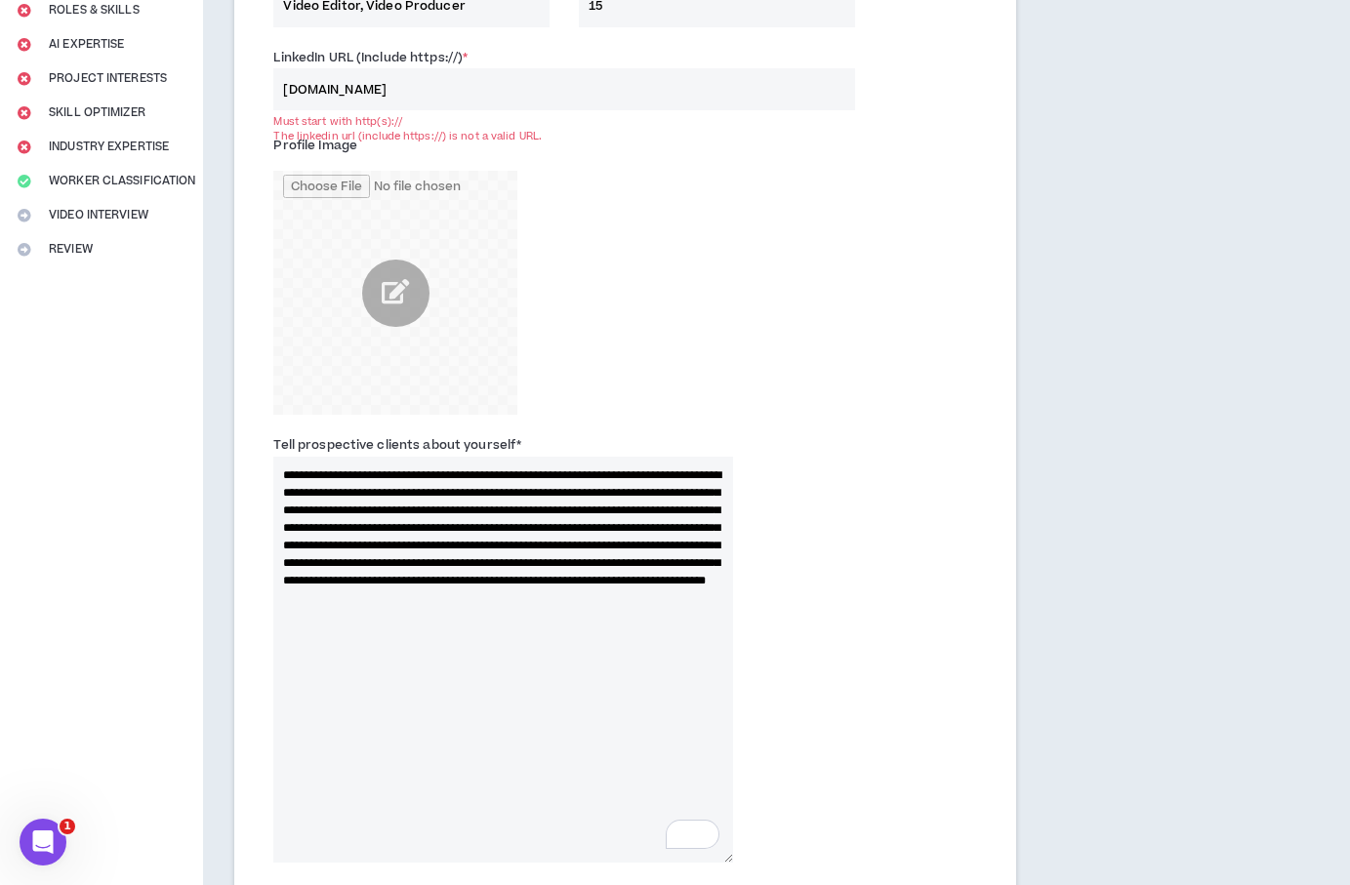
scroll to position [0, 0]
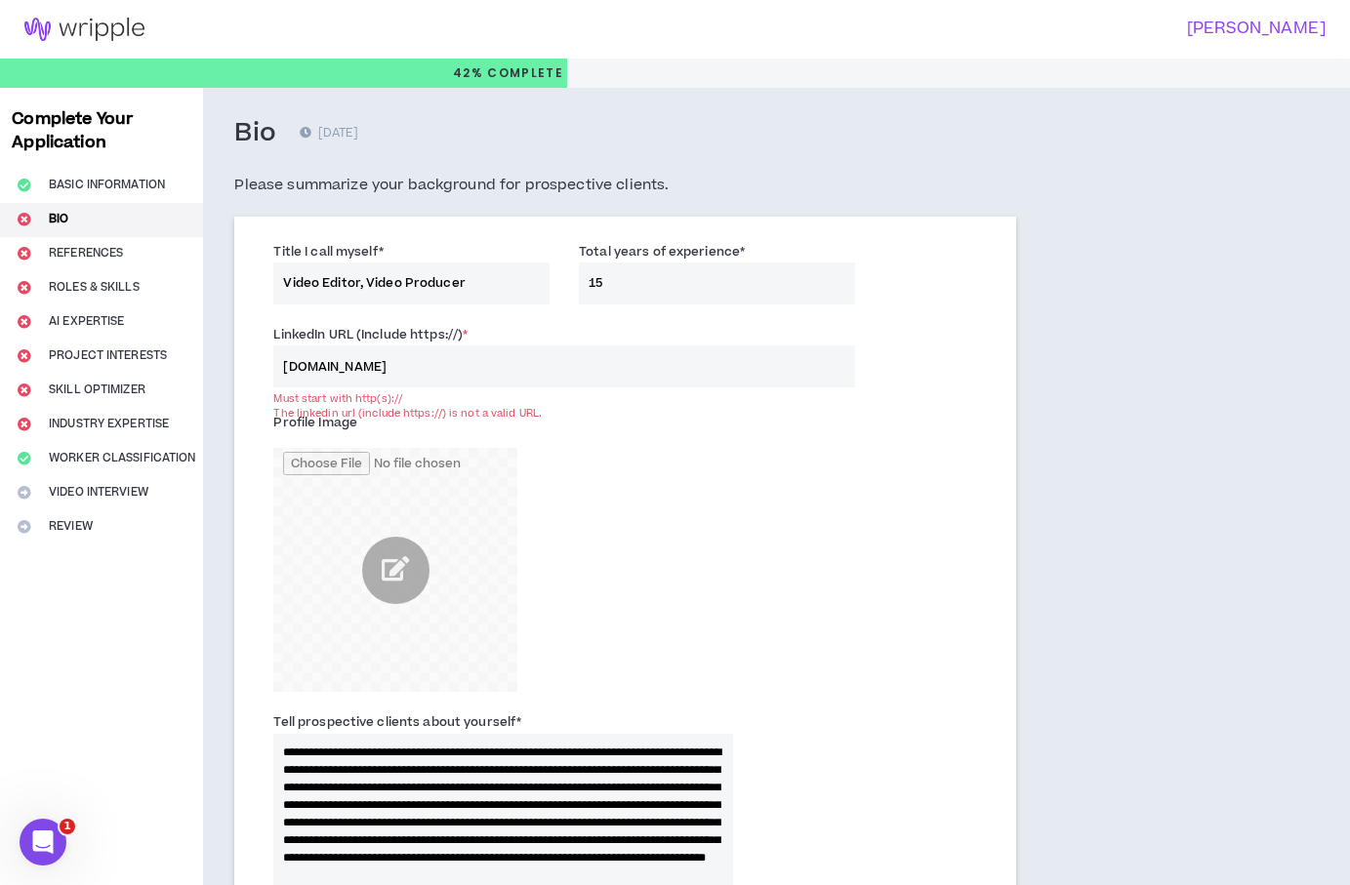
type textarea "**********"
drag, startPoint x: 416, startPoint y: 360, endPoint x: 225, endPoint y: 357, distance: 190.3
paste input "https://www.linkedin.com/in/michael-woeppel-296a561a/"
type input "https://www.linkedin.com/in/michael-woeppel-296a561a/"
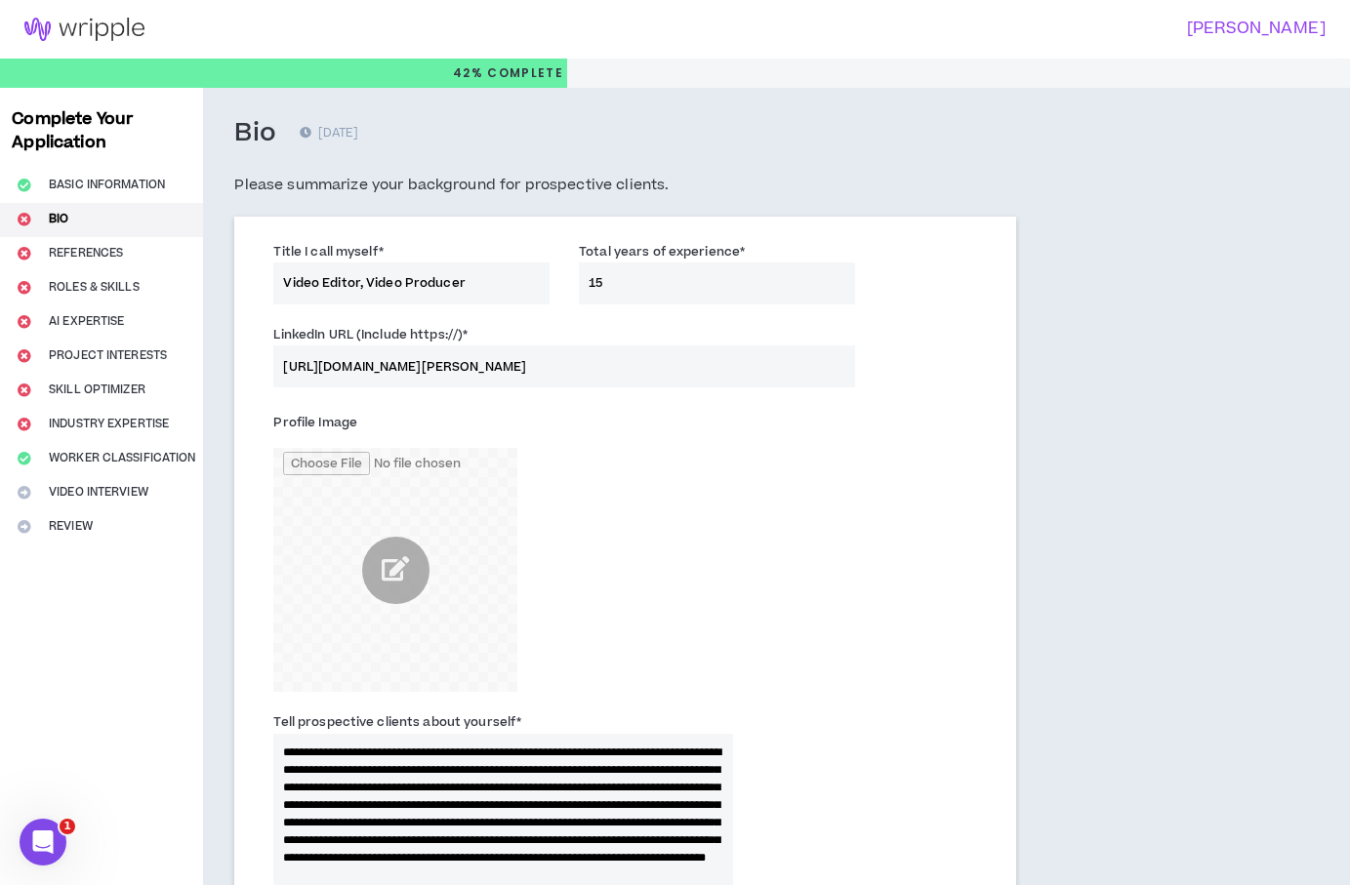
click at [879, 404] on div "Profile Image" at bounding box center [625, 554] width 732 height 304
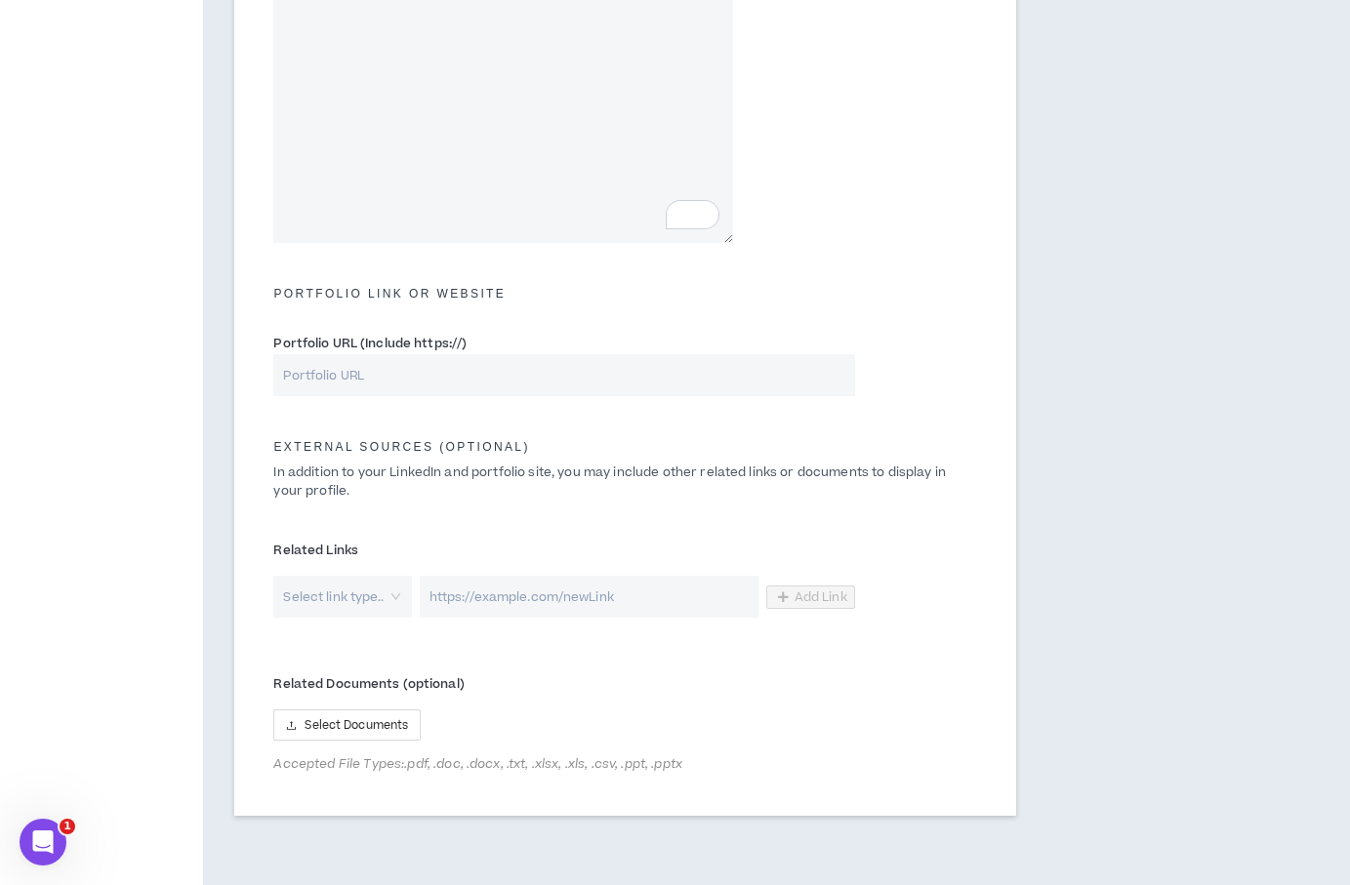
scroll to position [902, 0]
click at [417, 377] on input "Portfolio URL (Include https://)" at bounding box center [563, 370] width 581 height 42
paste input "https://www.woeppelm.com/"
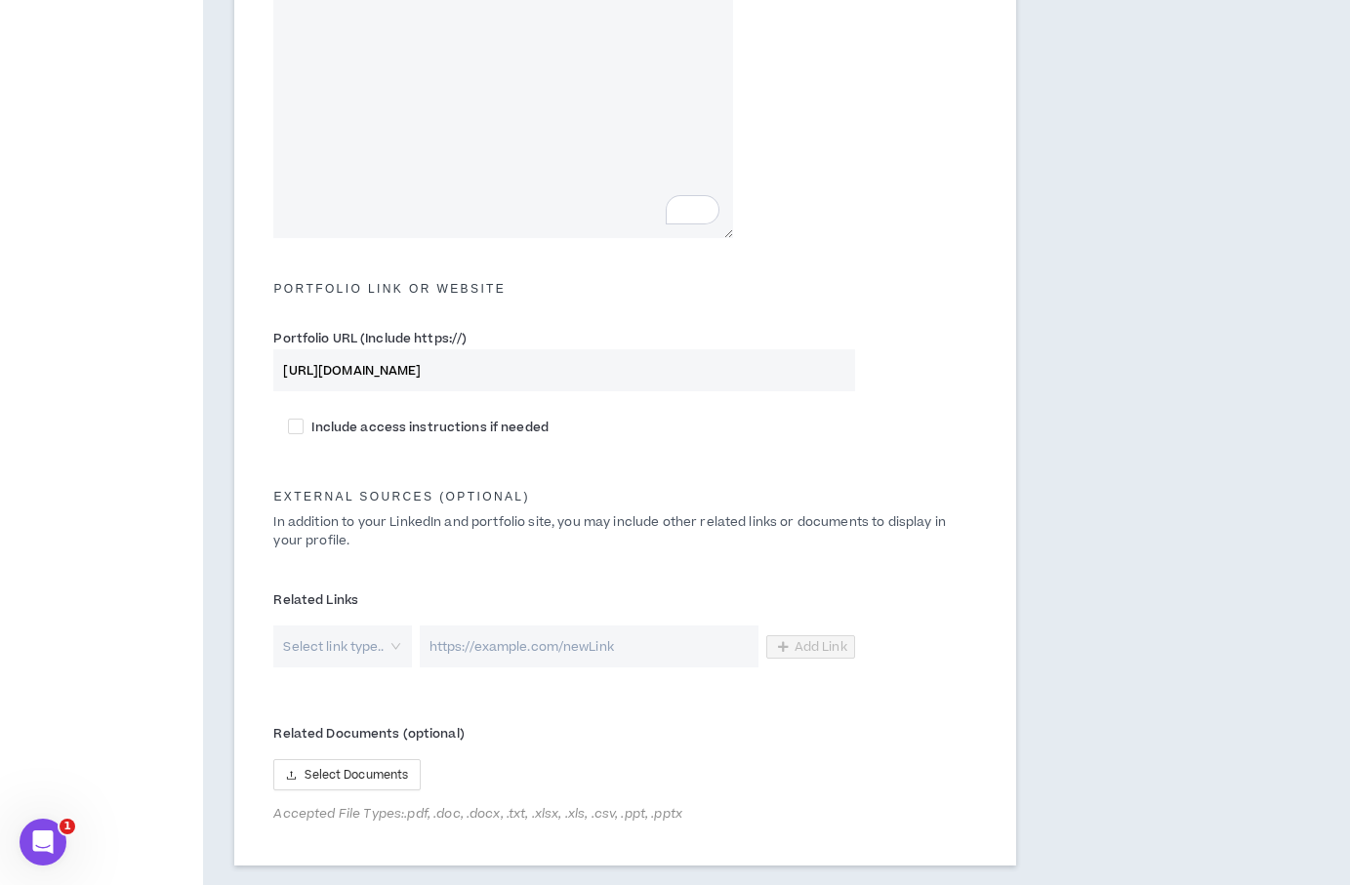
type input "https://www.woeppelm.com/"
click at [701, 411] on div "Include access instructions if needed" at bounding box center [625, 428] width 732 height 35
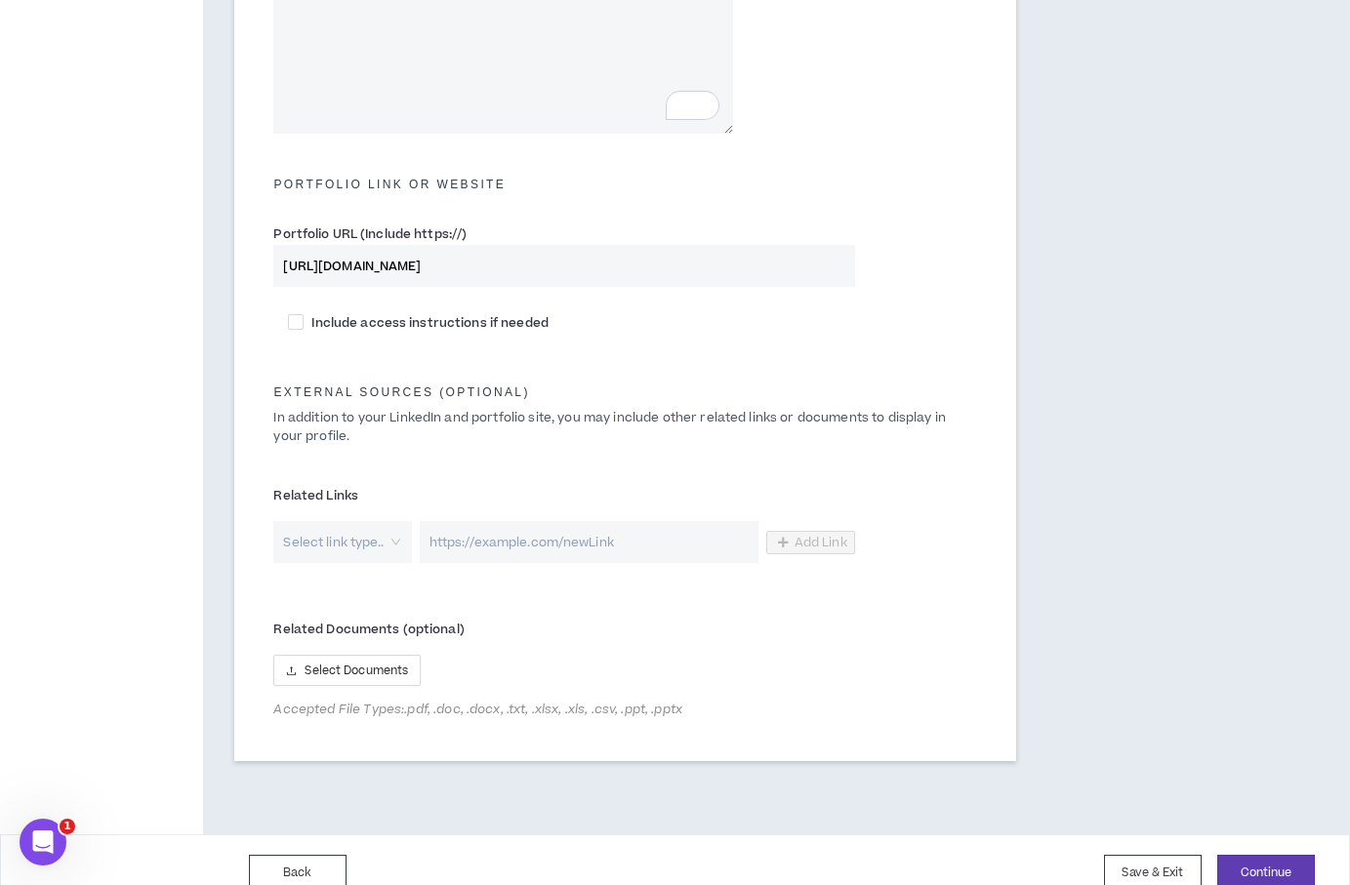
scroll to position [1033, 0]
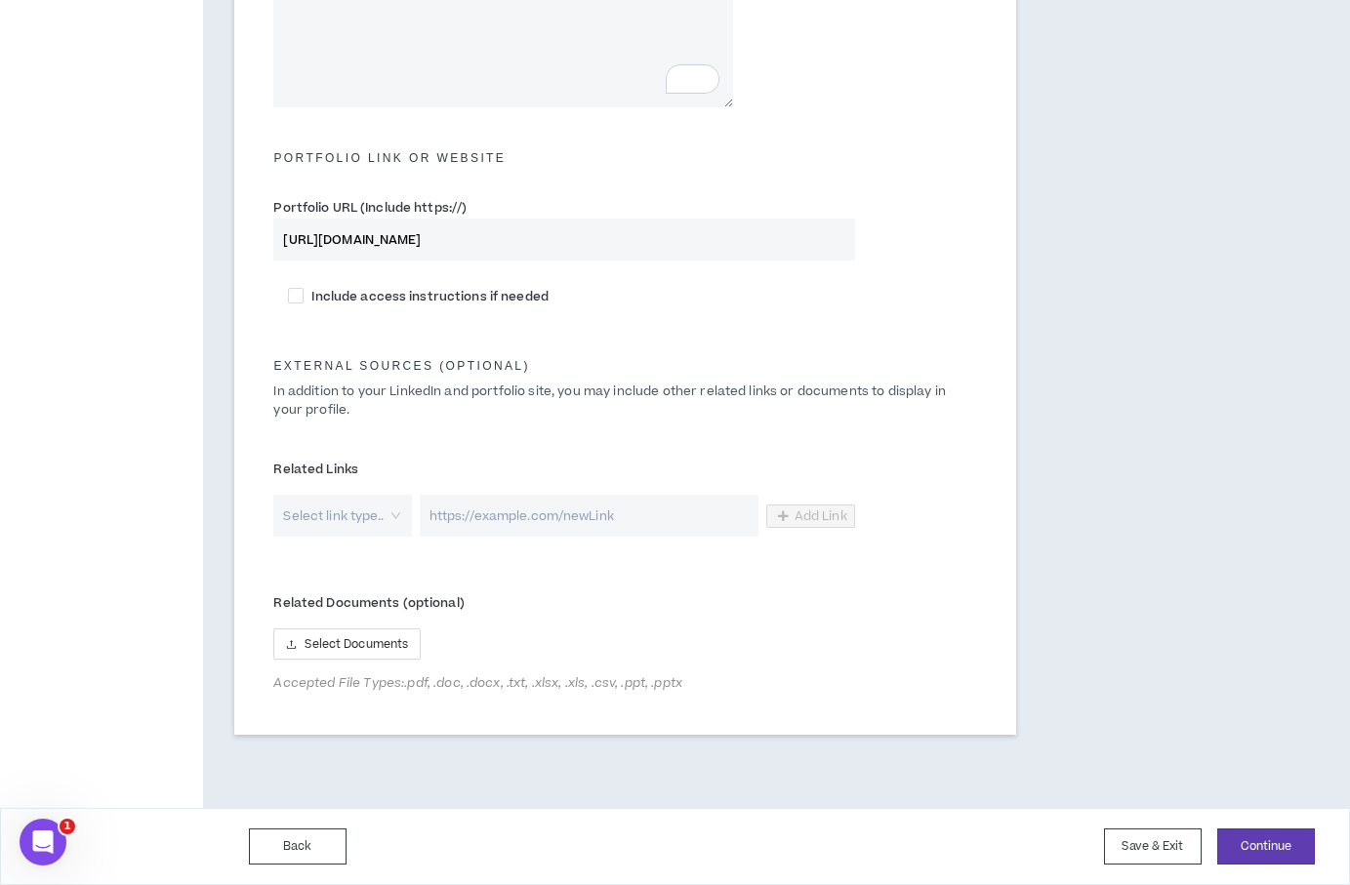
click at [403, 515] on div "Select link type.." at bounding box center [342, 516] width 138 height 42
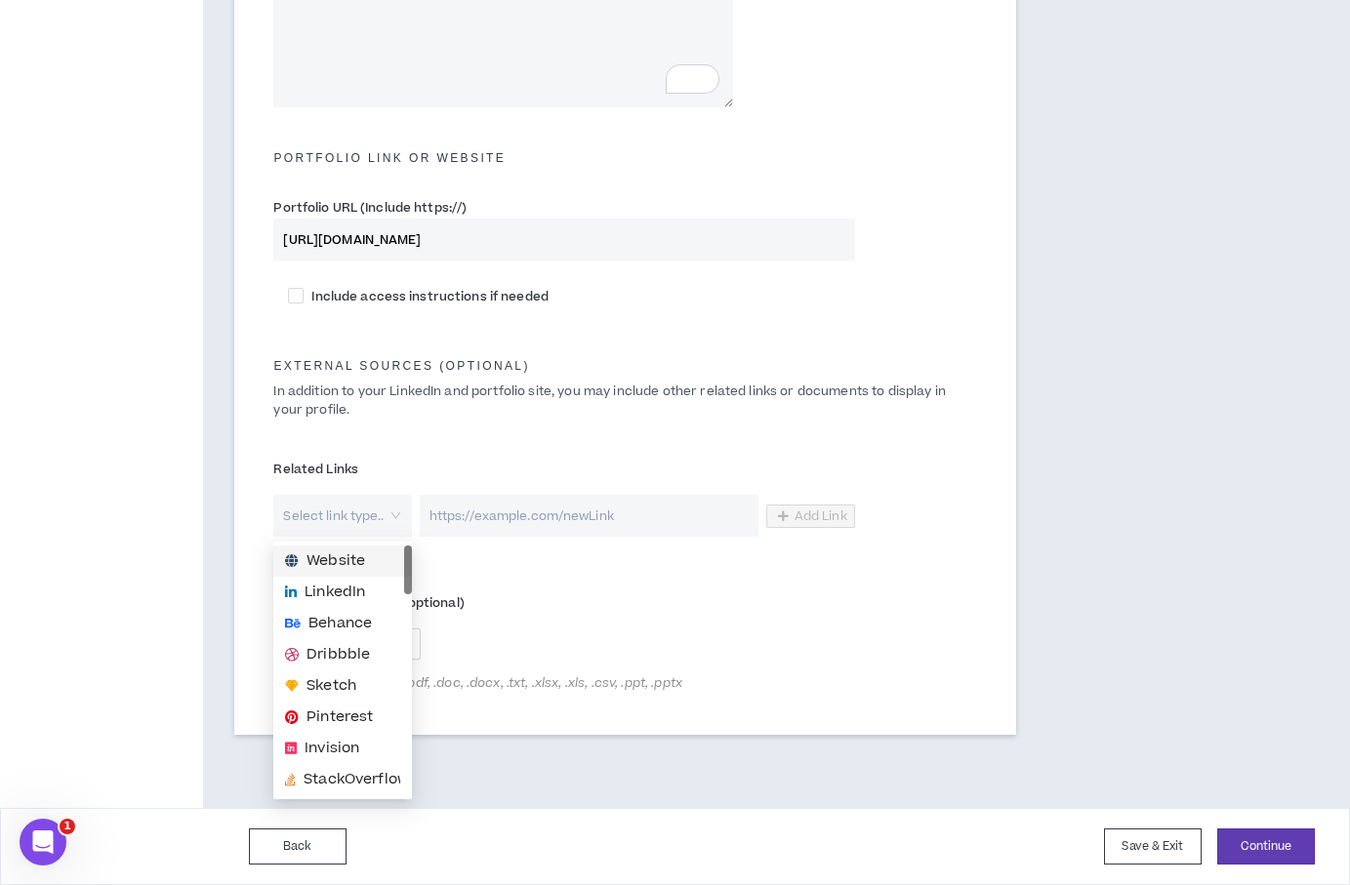
drag, startPoint x: 483, startPoint y: 436, endPoint x: 556, endPoint y: 434, distance: 73.2
click at [483, 436] on div "External Sources (optional) In addition to your LinkedIn and portfolio site, yo…" at bounding box center [625, 387] width 732 height 114
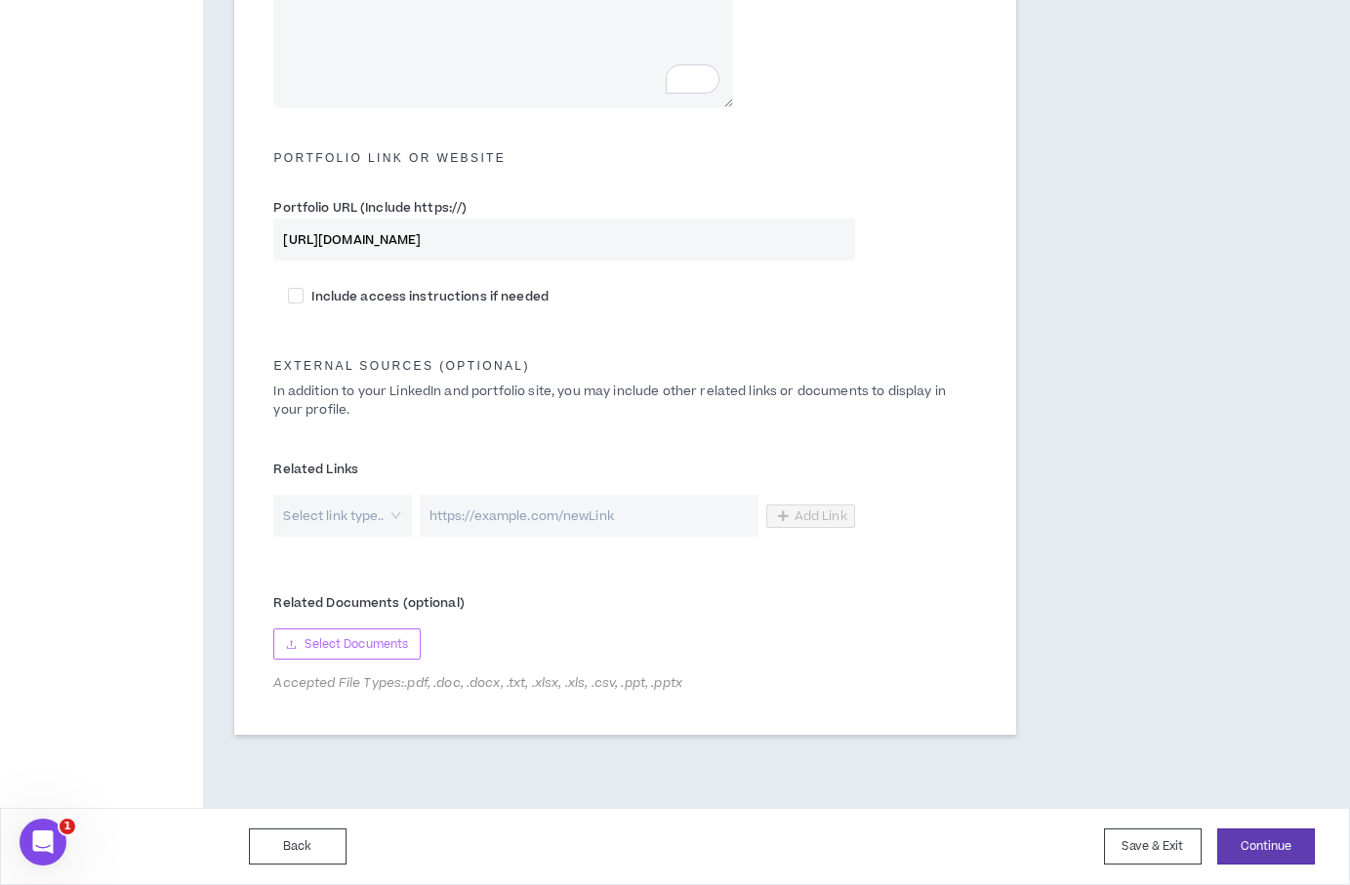
click at [374, 646] on span "Select Documents" at bounding box center [355, 644] width 103 height 19
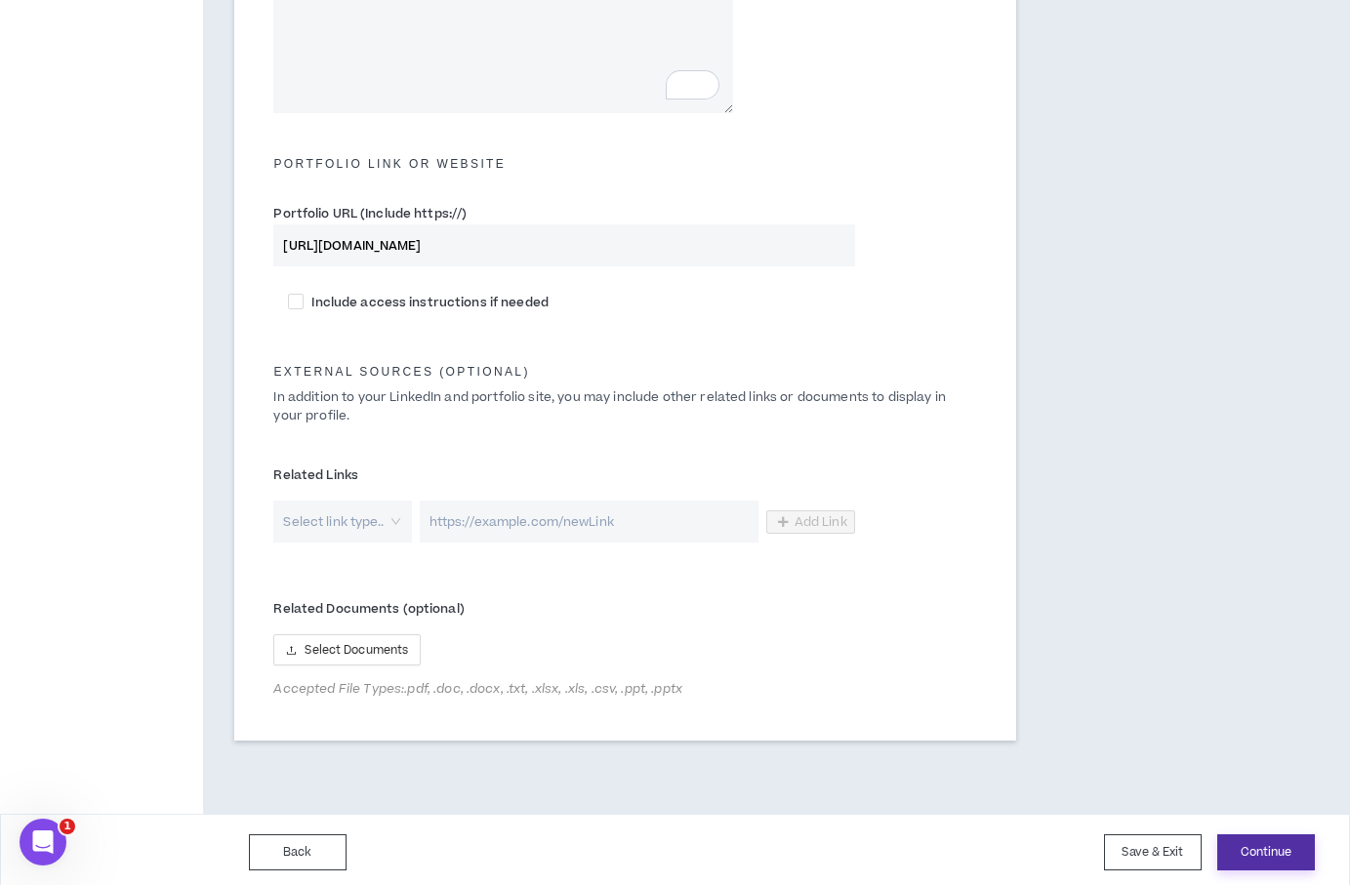
click at [1287, 855] on button "Continue" at bounding box center [1266, 852] width 98 height 36
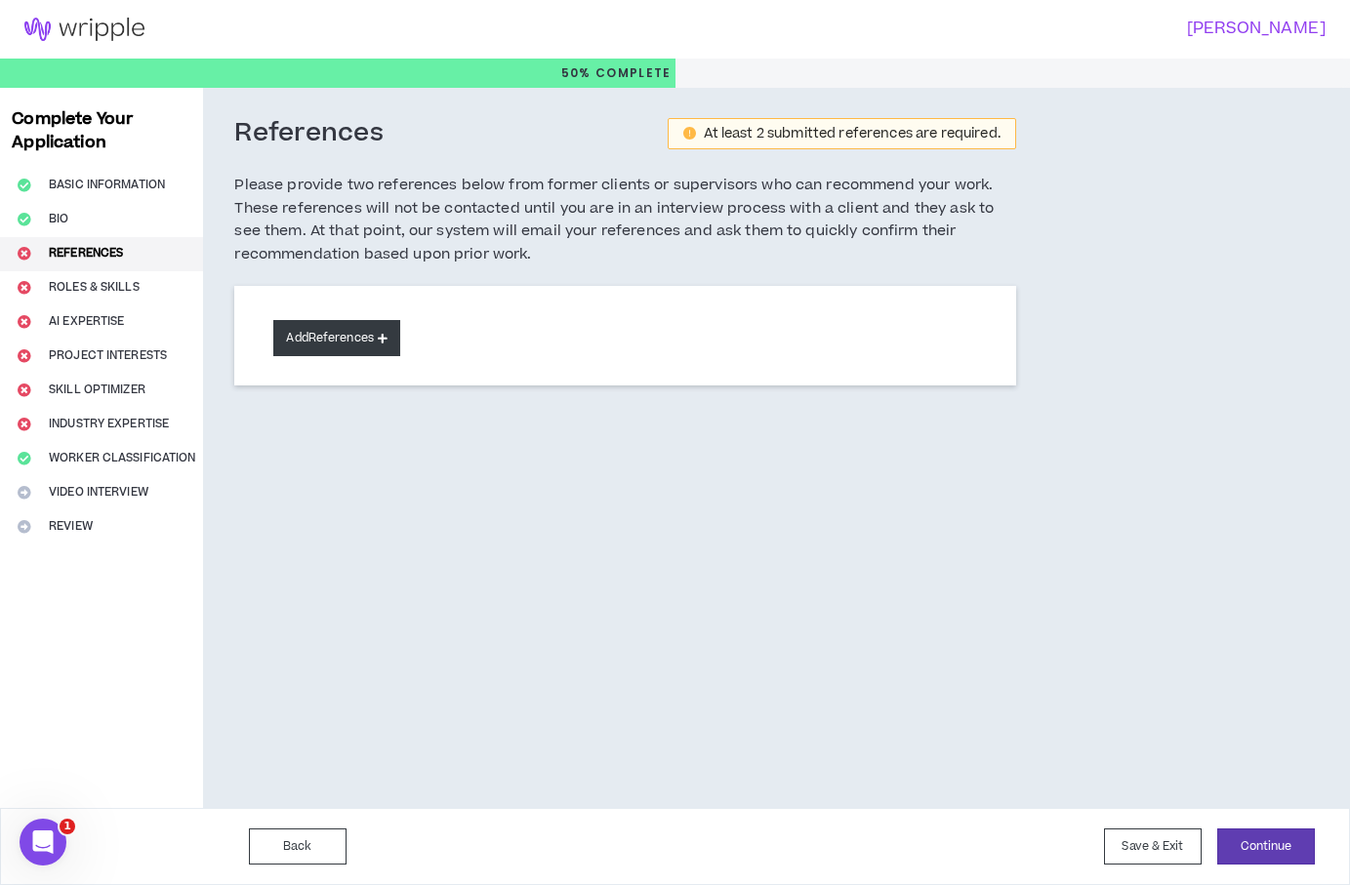
click at [333, 334] on button "Add References" at bounding box center [336, 338] width 127 height 36
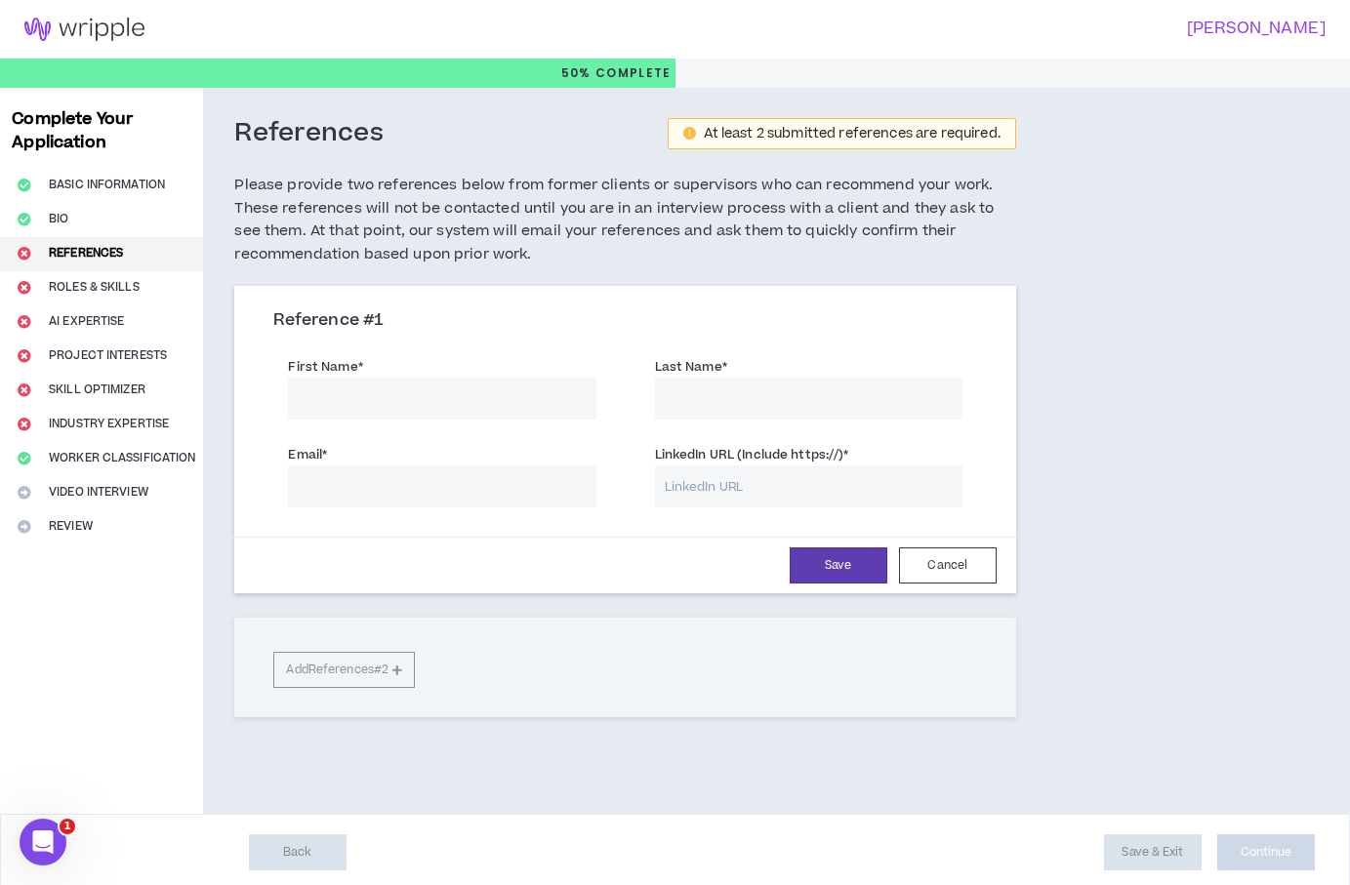
click at [468, 378] on input "First Name *" at bounding box center [441, 399] width 307 height 42
click at [572, 306] on div "Reference # 1 First Name * Last Name * Email * LinkedIn URL (Include https://) …" at bounding box center [624, 442] width 781 height 303
click at [499, 383] on input "First Name *" at bounding box center [441, 399] width 307 height 42
click at [352, 395] on input "Tom Bolling" at bounding box center [441, 399] width 307 height 42
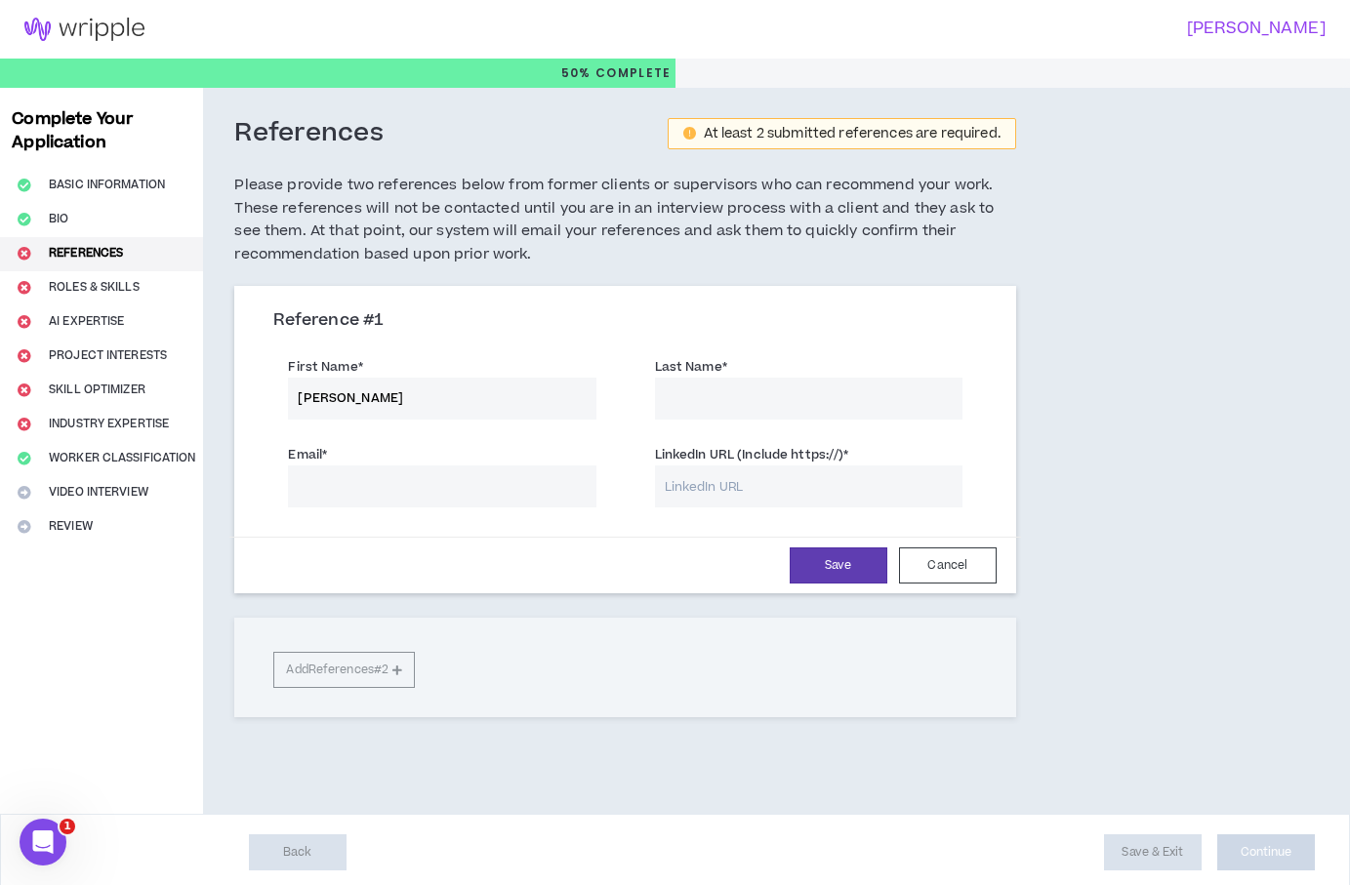
type input "Tom"
click at [787, 406] on input "Last Name *" at bounding box center [808, 399] width 307 height 42
paste input "Bolling"
type input "Bolling"
click at [430, 499] on input "Email *" at bounding box center [441, 486] width 307 height 42
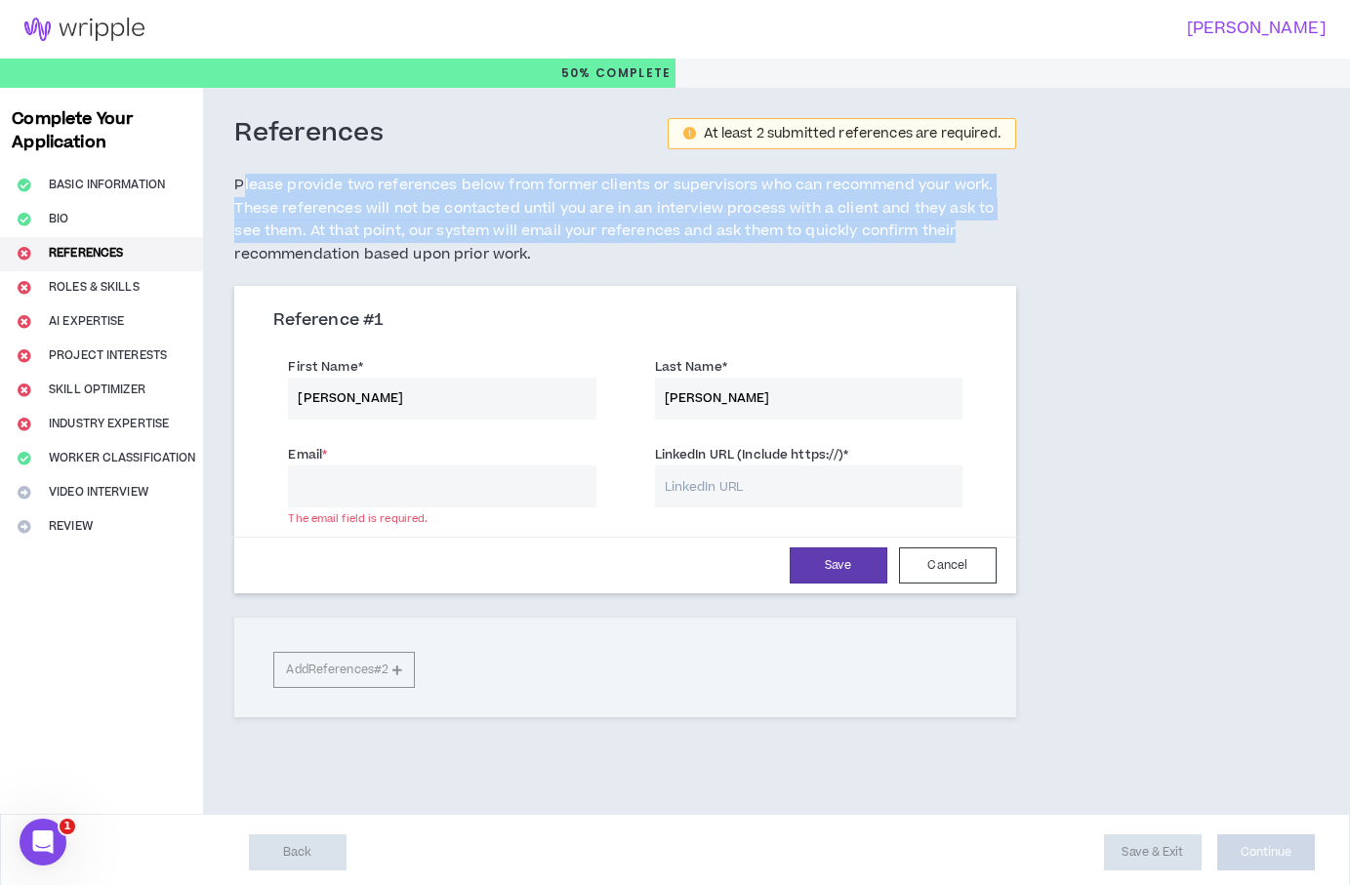
drag, startPoint x: 299, startPoint y: 183, endPoint x: 976, endPoint y: 229, distance: 678.8
click at [973, 230] on h5 "Please provide two references below from former clients or supervisors who can …" at bounding box center [624, 220] width 781 height 93
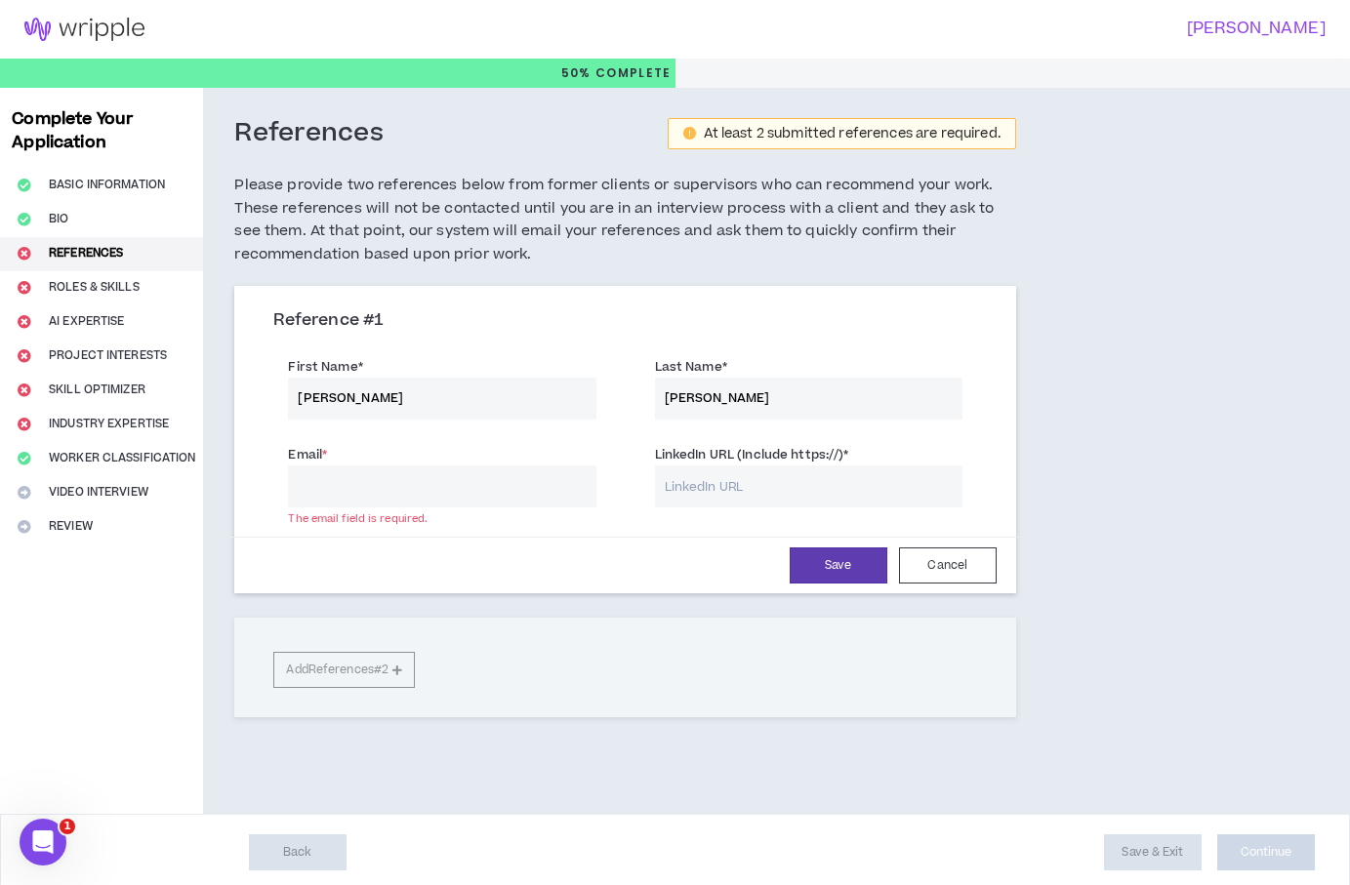
click at [1028, 262] on div "References At least 2 submitted references are required. Please provide two ref…" at bounding box center [624, 451] width 843 height 726
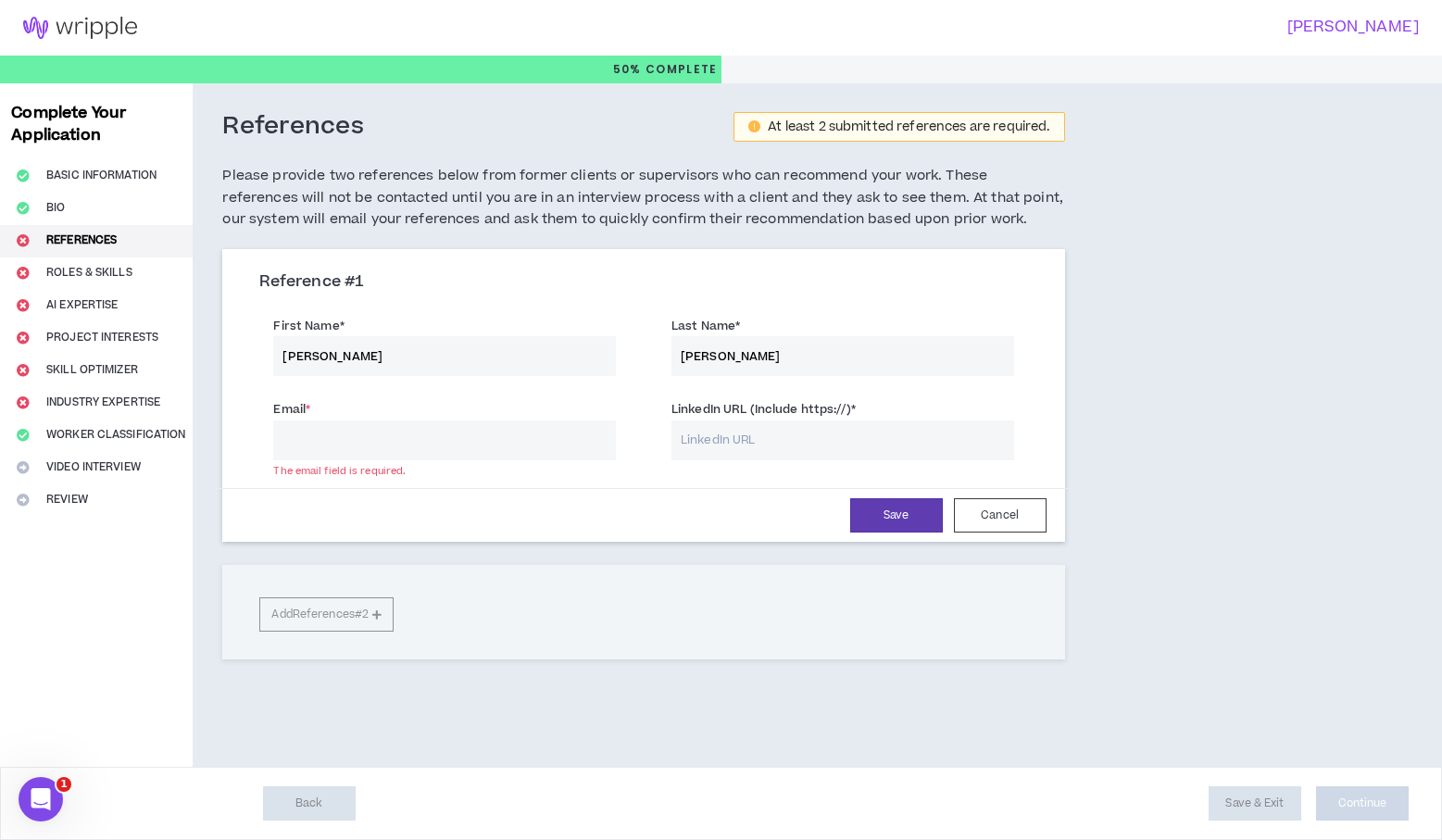
click at [422, 440] on input "Email *" at bounding box center [444, 440] width 343 height 40
paste input "tombolling2012@gmail.com"
type input "tombolling2012@gmail.com"
click at [704, 429] on input "LinkedIn URL (Include https://) *" at bounding box center [843, 440] width 343 height 40
click at [765, 444] on input "LinkedIn URL (Include https://) *" at bounding box center [843, 440] width 343 height 40
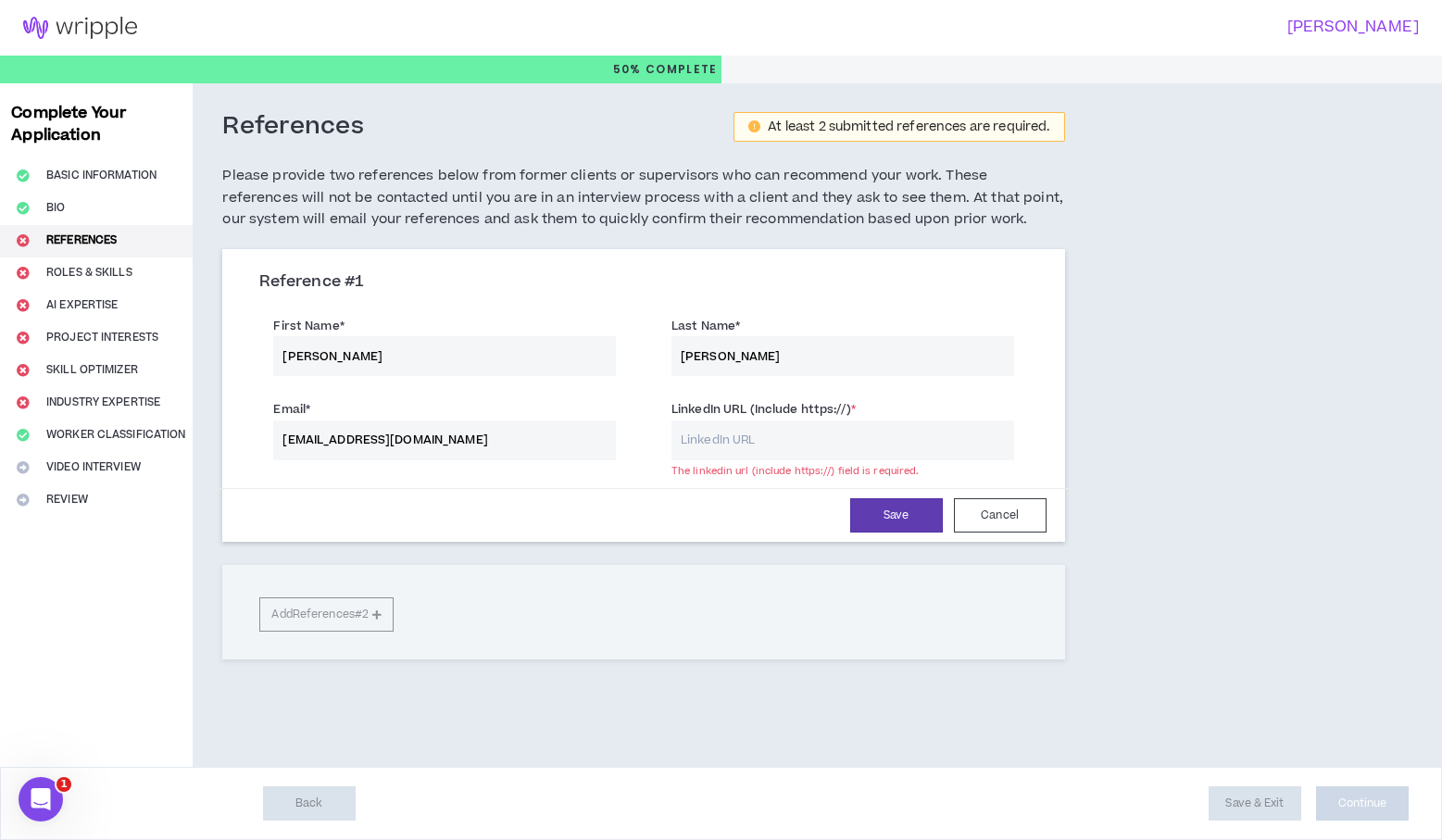
paste input "https://www.linkedin.com/in/tom-b-9653775/"
type input "https://www.linkedin.com/in/tom-b-9653775/"
click at [1033, 444] on div "LinkedIn URL (Include https://) * https://www.linkedin.com/in/tom-b-9653775/" at bounding box center [843, 427] width 399 height 65
click at [899, 525] on button "Save" at bounding box center [897, 515] width 93 height 34
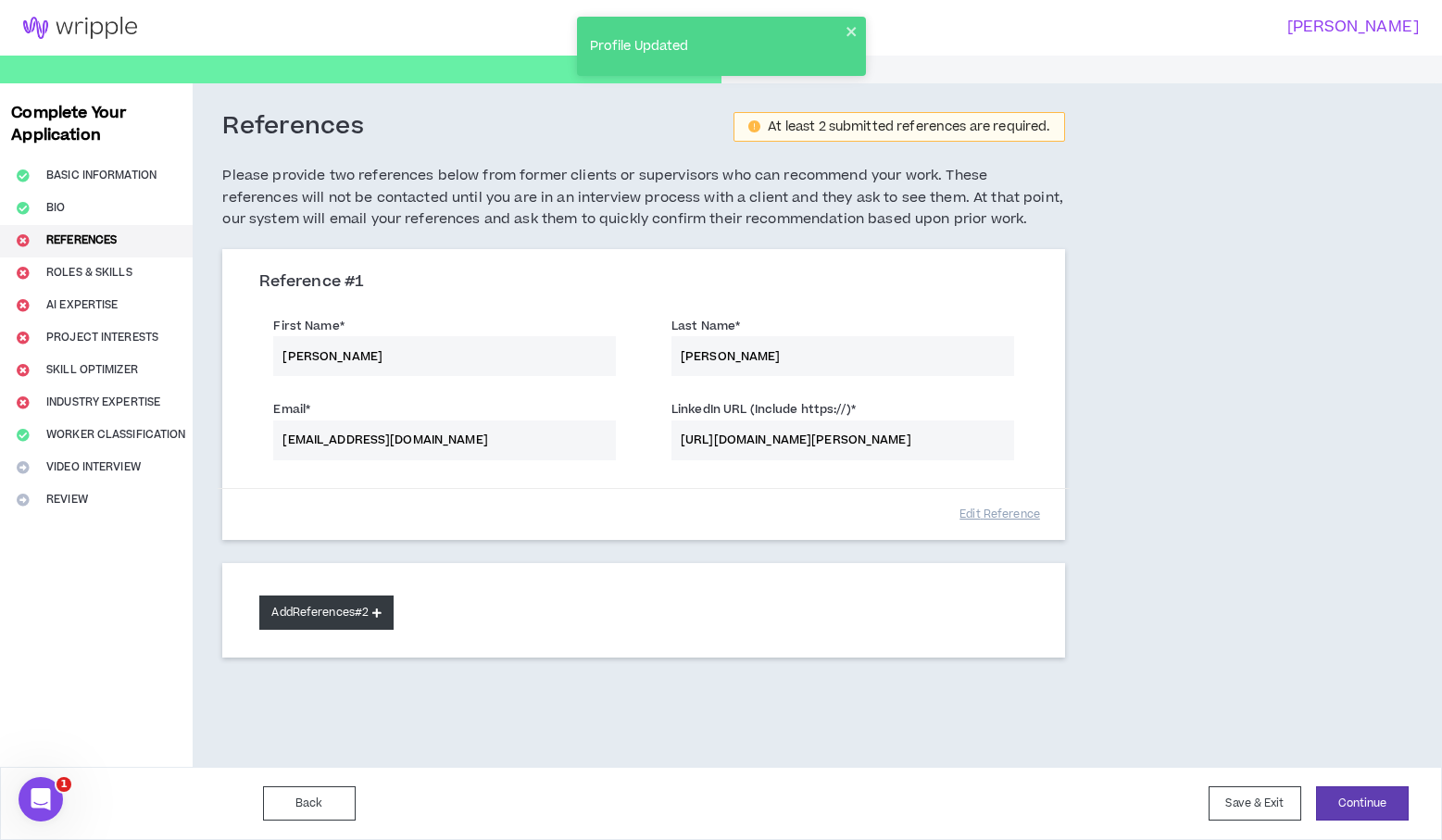
click at [320, 603] on button "Add References #2" at bounding box center [327, 612] width 135 height 34
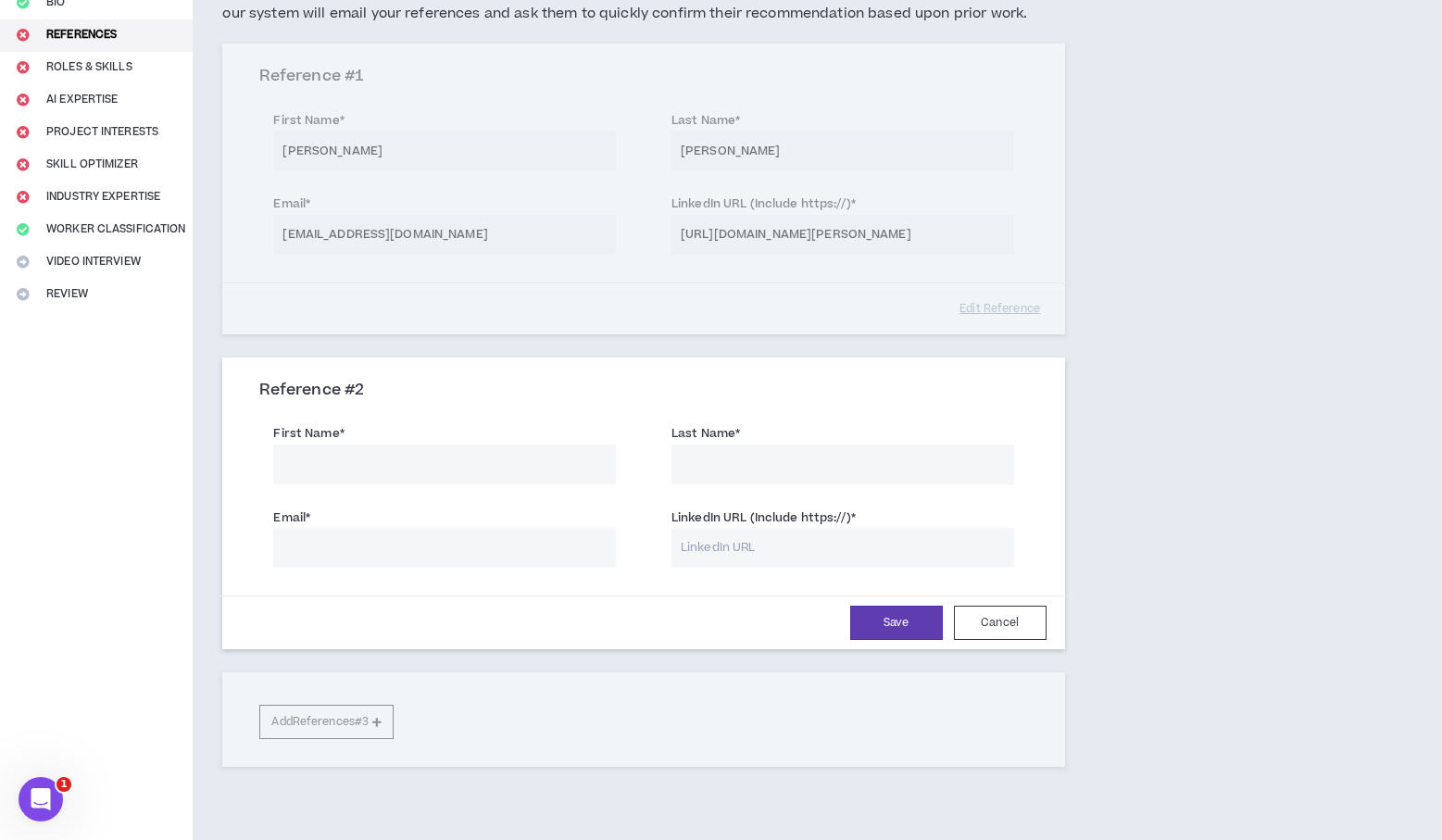
scroll to position [178, 0]
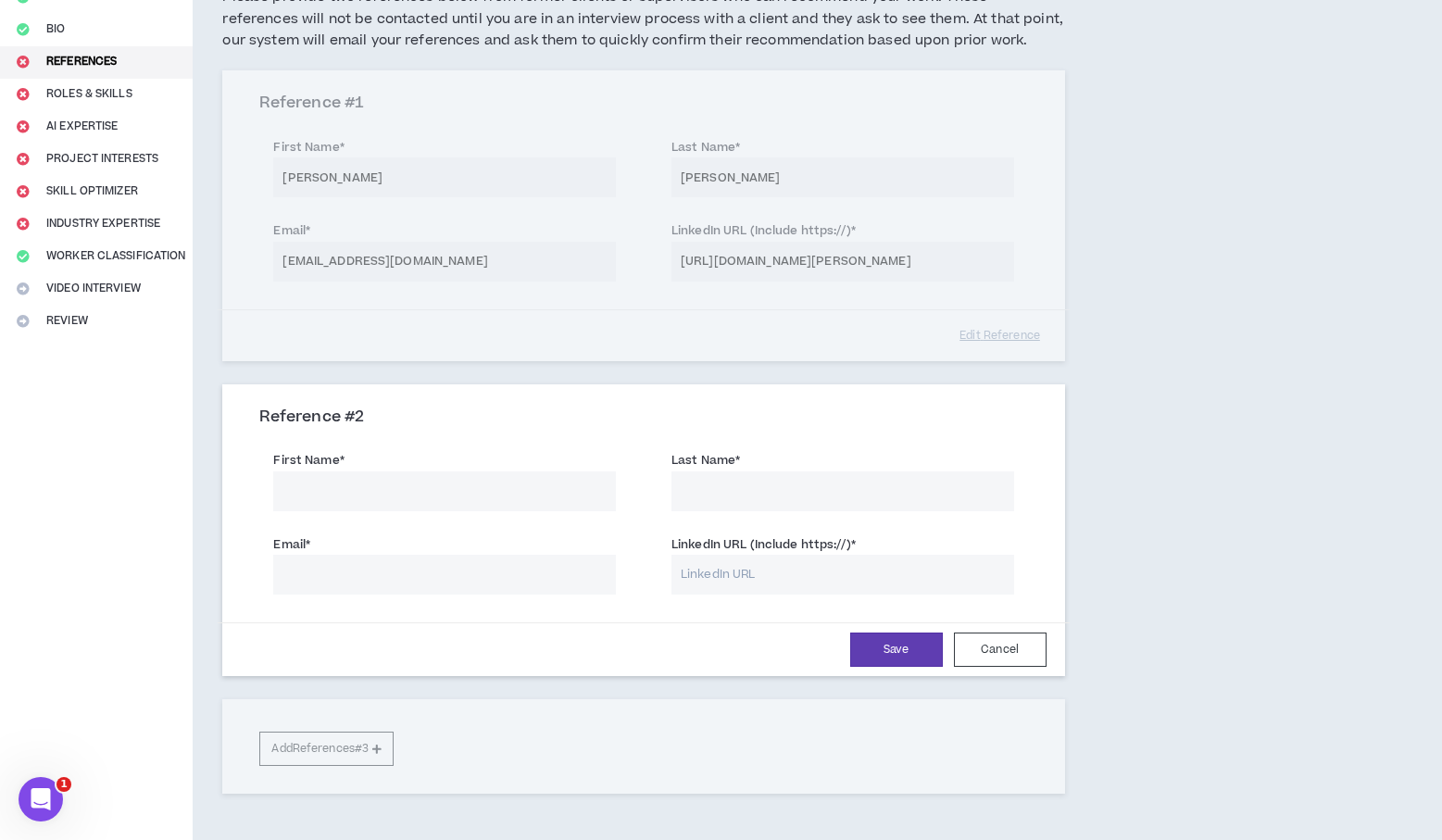
click at [472, 482] on input "First Name *" at bounding box center [444, 492] width 343 height 40
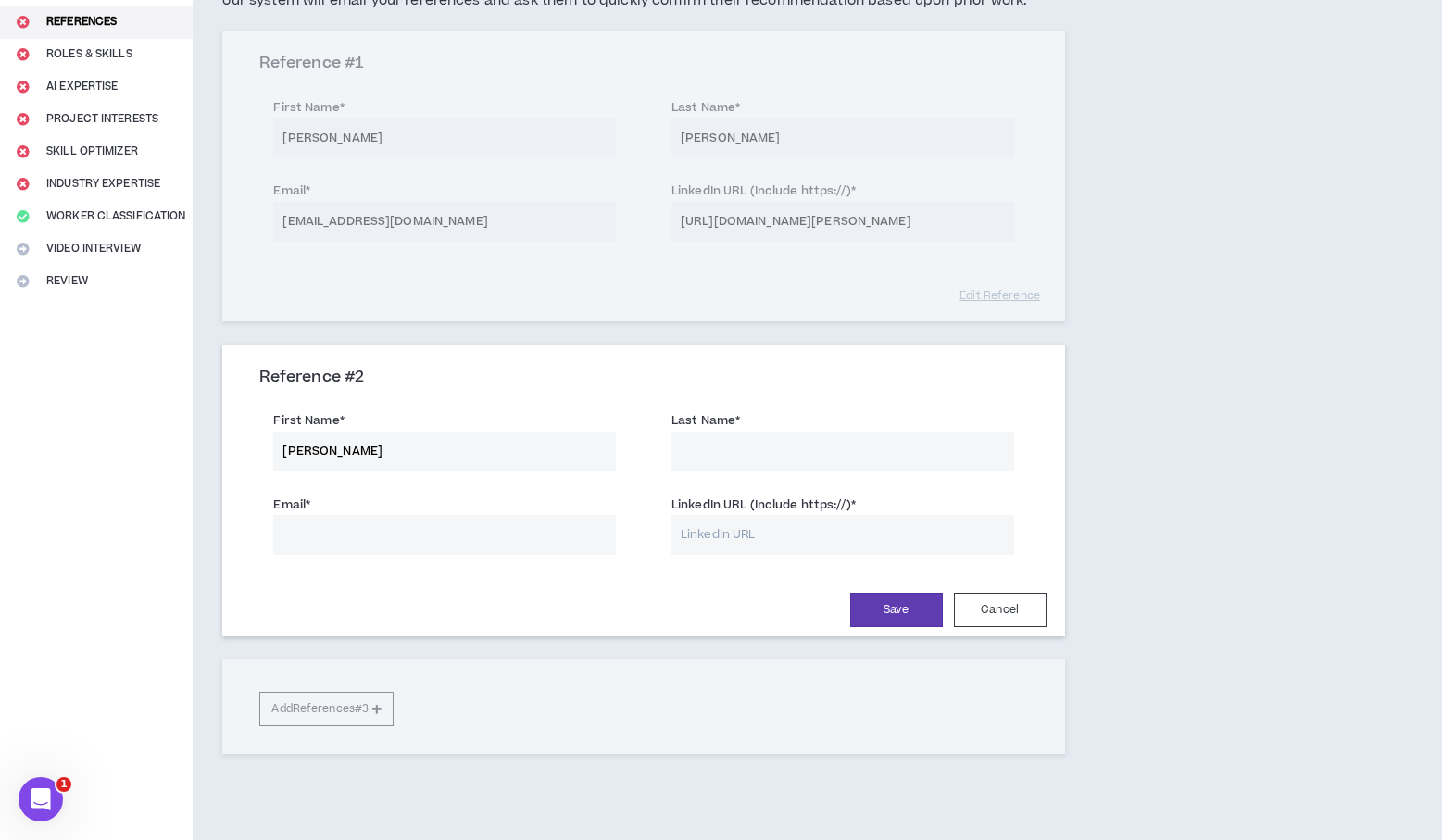
scroll to position [223, 0]
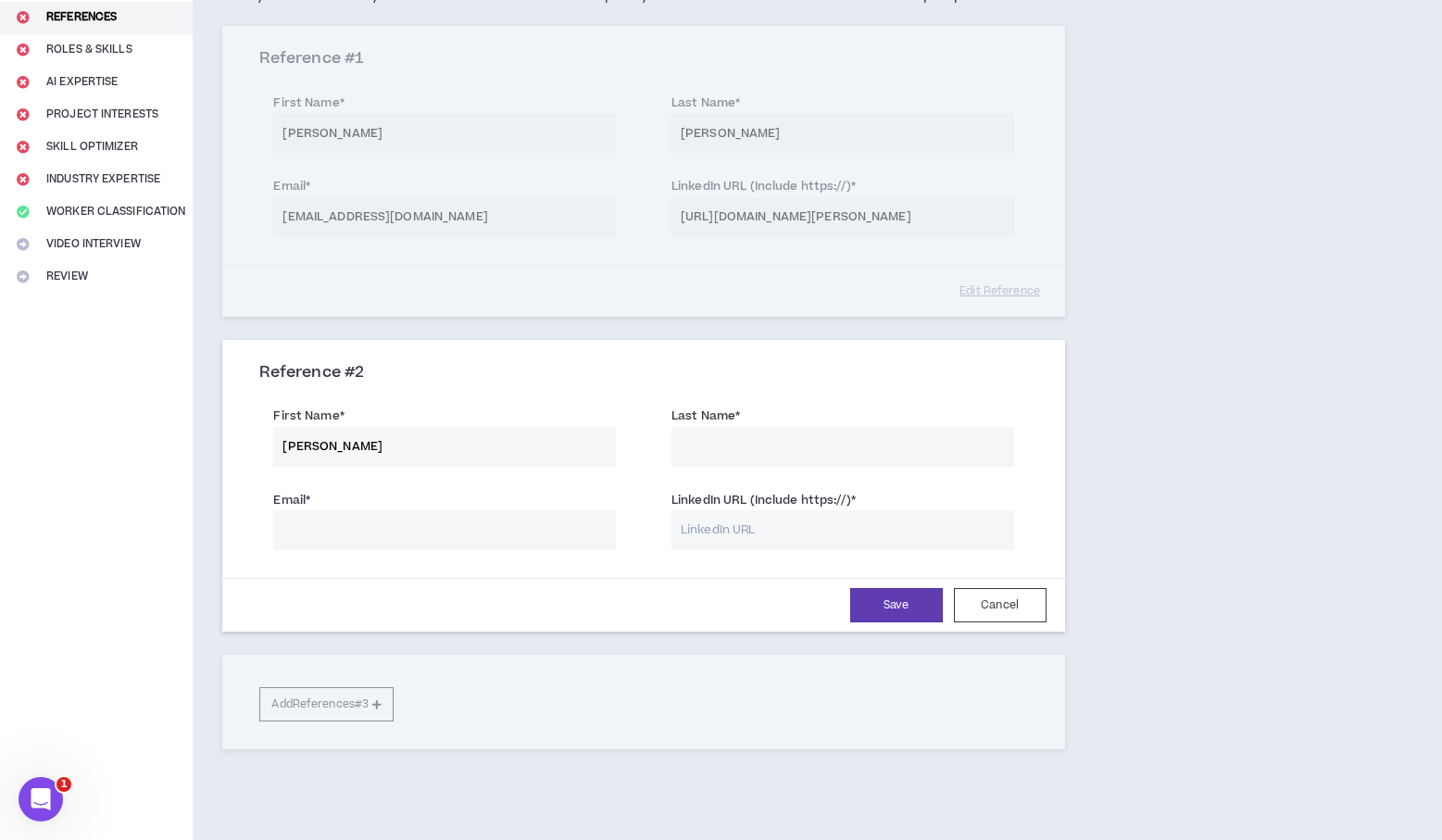
type input "Scott"
click at [693, 464] on input "Last Name *" at bounding box center [843, 447] width 343 height 40
click at [703, 446] on input "Whitter" at bounding box center [843, 447] width 343 height 40
type input "Whittier"
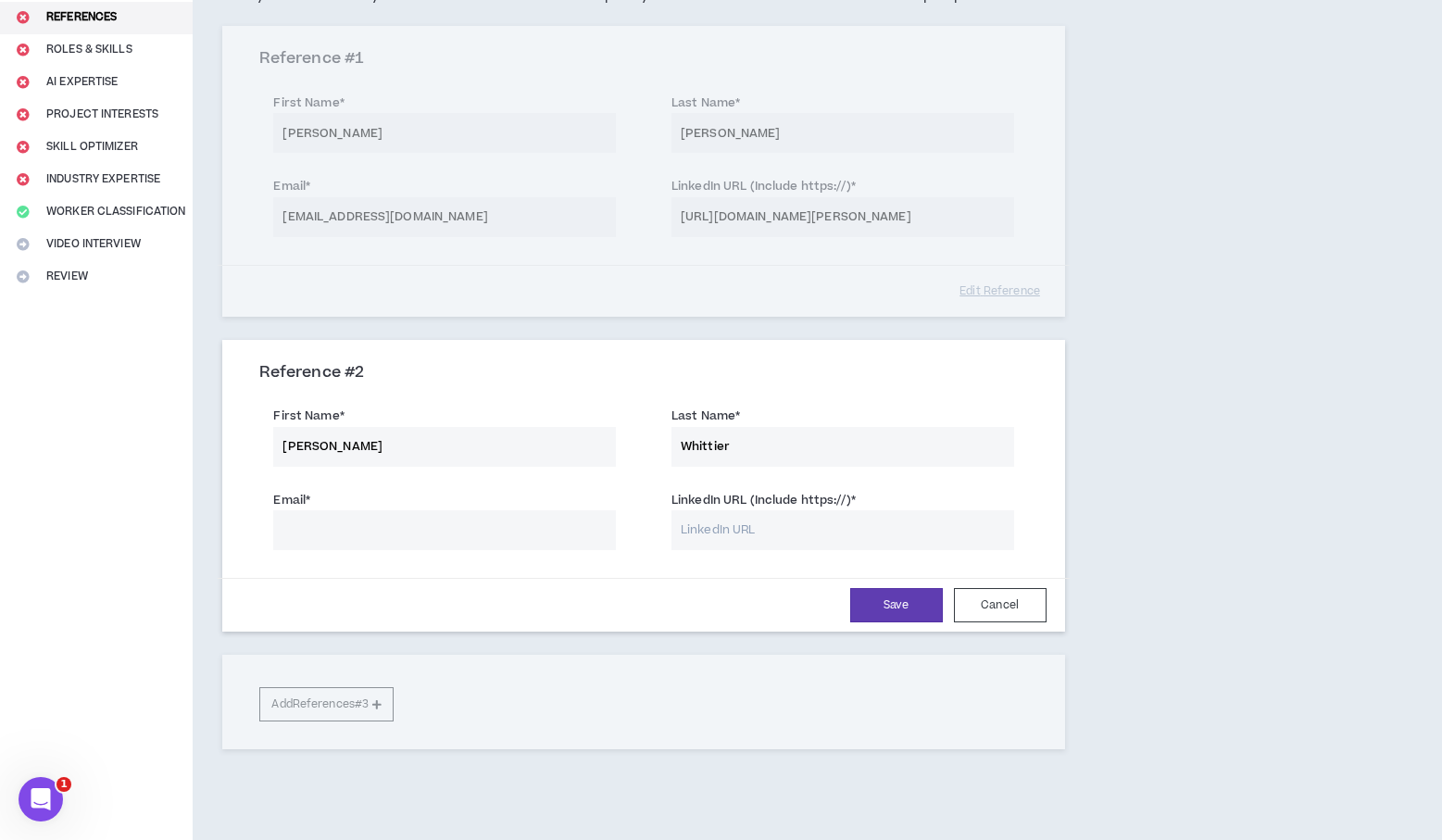
click at [450, 552] on div "Email * LinkedIn URL (Include https://) *" at bounding box center [644, 522] width 796 height 84
click at [446, 533] on input "Email *" at bounding box center [444, 531] width 343 height 40
paste input "scott@whittiercreative.com"
type input "scott@whittiercreative.com"
click at [722, 543] on input "LinkedIn URL (Include https://) *" at bounding box center [843, 531] width 343 height 40
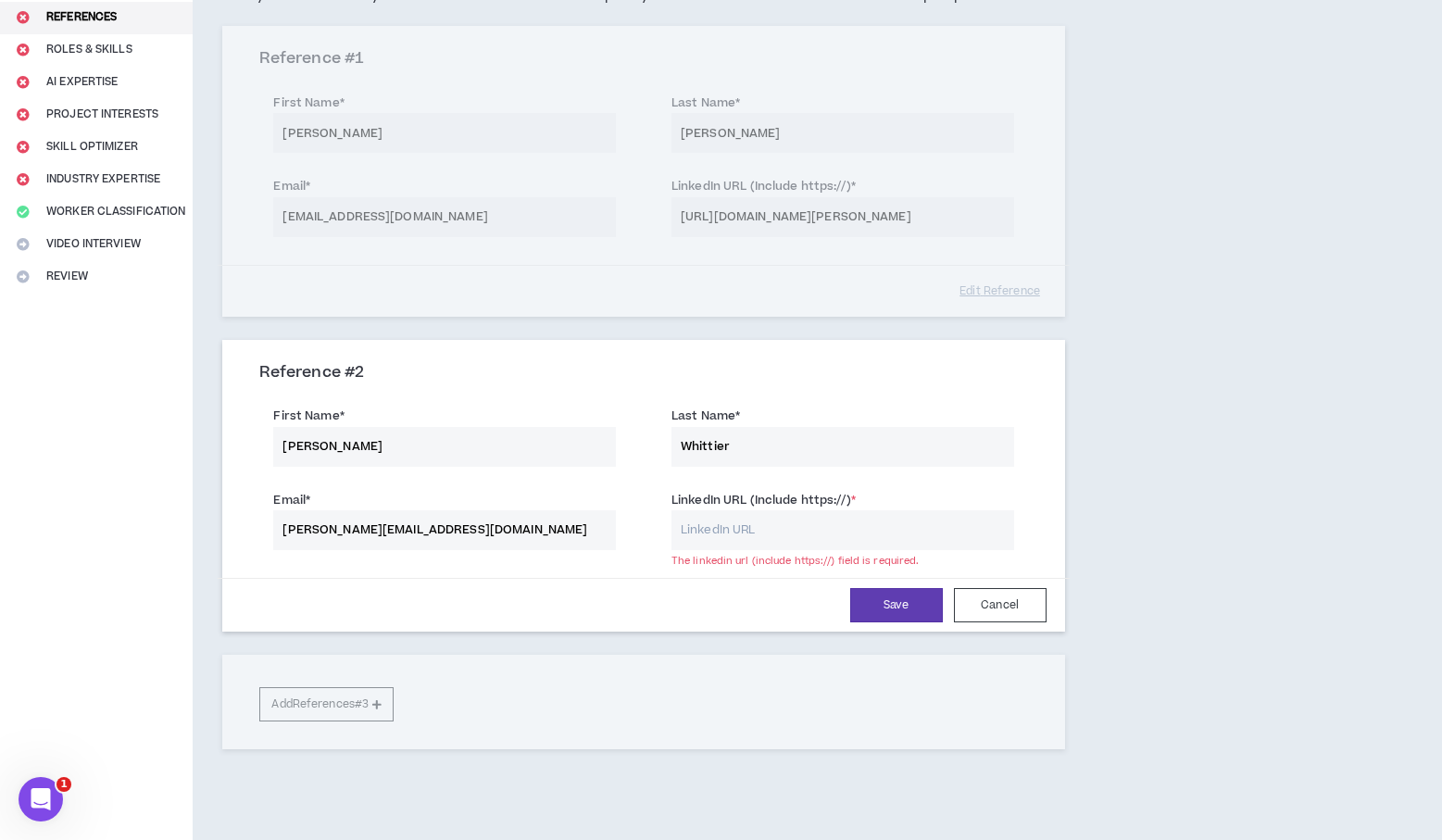
click at [745, 524] on input "LinkedIn URL (Include https://) *" at bounding box center [843, 531] width 343 height 40
paste input "https://www.linkedin.com/in/scott-whittier-ab5012b/"
type input "https://www.linkedin.com/in/scott-whittier-ab5012b/"
click at [1076, 485] on div "References At least 2 submitted references are required. Please provide two ref…" at bounding box center [644, 350] width 902 height 980
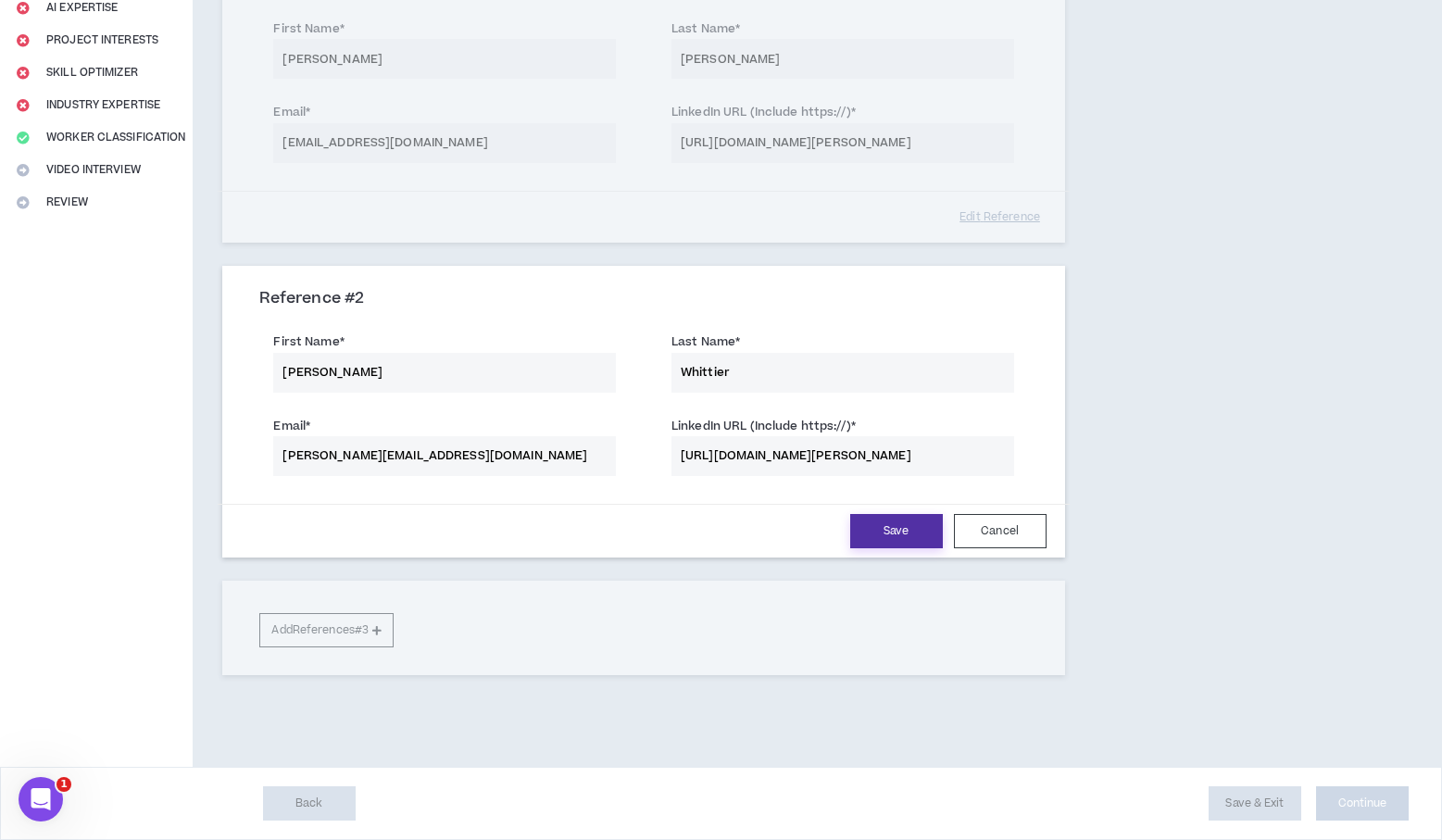
click at [908, 544] on button "Save" at bounding box center [897, 532] width 93 height 34
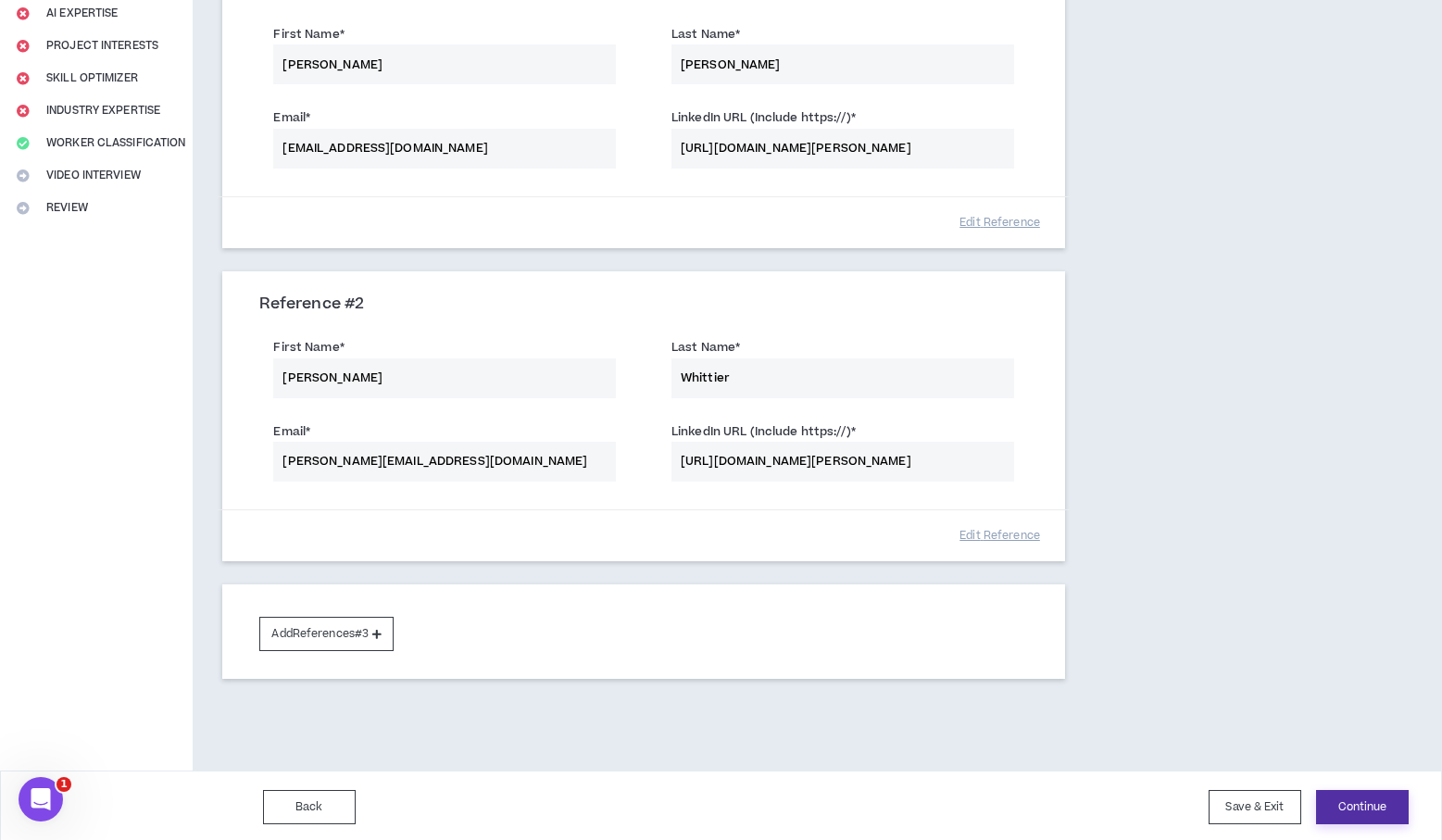
scroll to position [289, 0]
click at [1364, 802] on button "Continue" at bounding box center [1363, 809] width 93 height 34
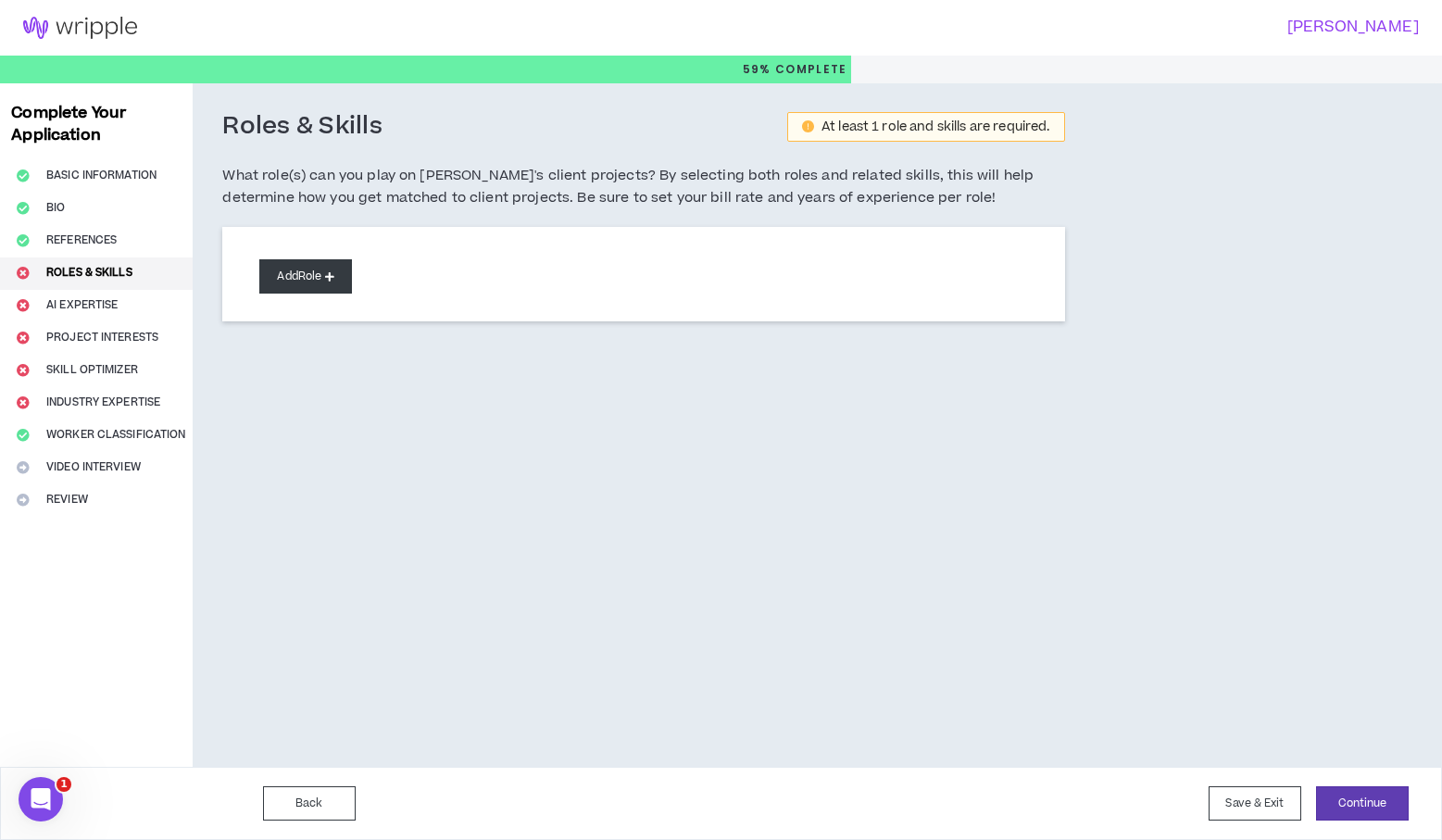
click at [293, 270] on button "Add Role" at bounding box center [306, 276] width 93 height 34
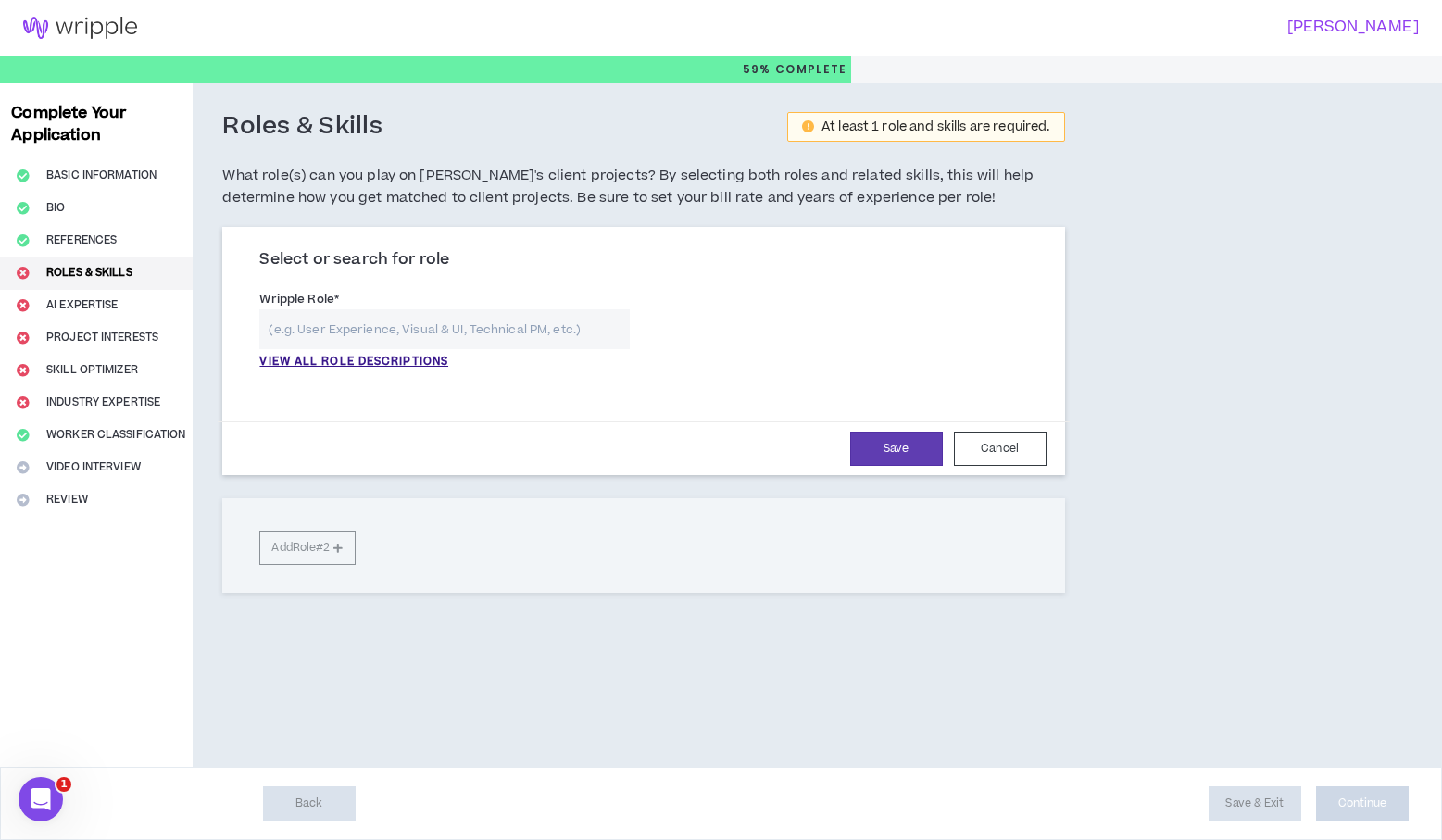
click at [414, 331] on input "text" at bounding box center [444, 329] width 370 height 40
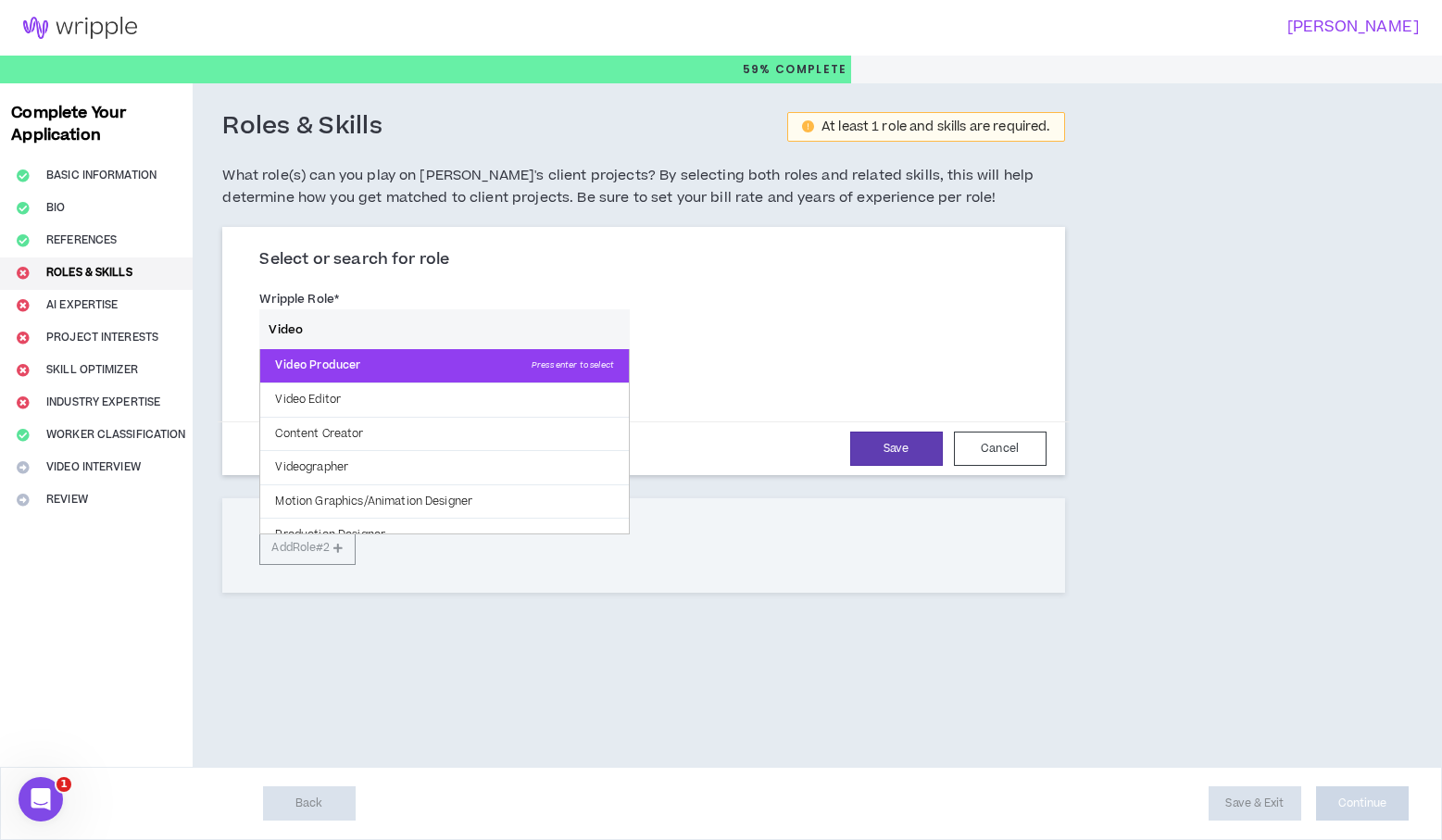
click at [399, 364] on p "Video Producer Press enter to select" at bounding box center [444, 365] width 368 height 33
type input "Video Producer"
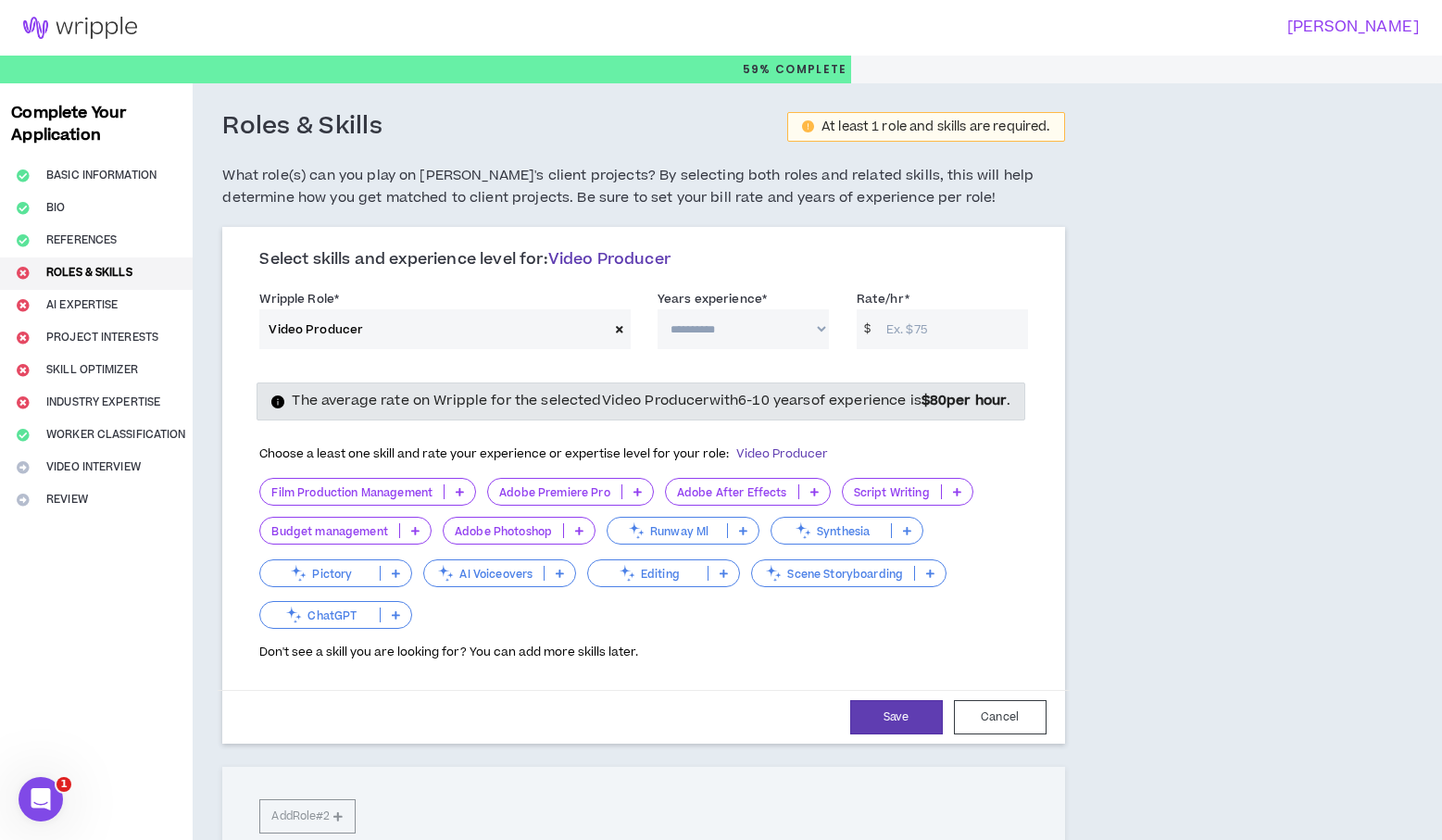
click at [707, 339] on select "**********" at bounding box center [743, 329] width 172 height 40
select select "***"
click at [658, 309] on select "**********" at bounding box center [743, 329] width 172 height 40
click at [913, 329] on input "Rate/hr *" at bounding box center [952, 329] width 151 height 40
drag, startPoint x: 871, startPoint y: 322, endPoint x: 857, endPoint y: 323, distance: 14.0
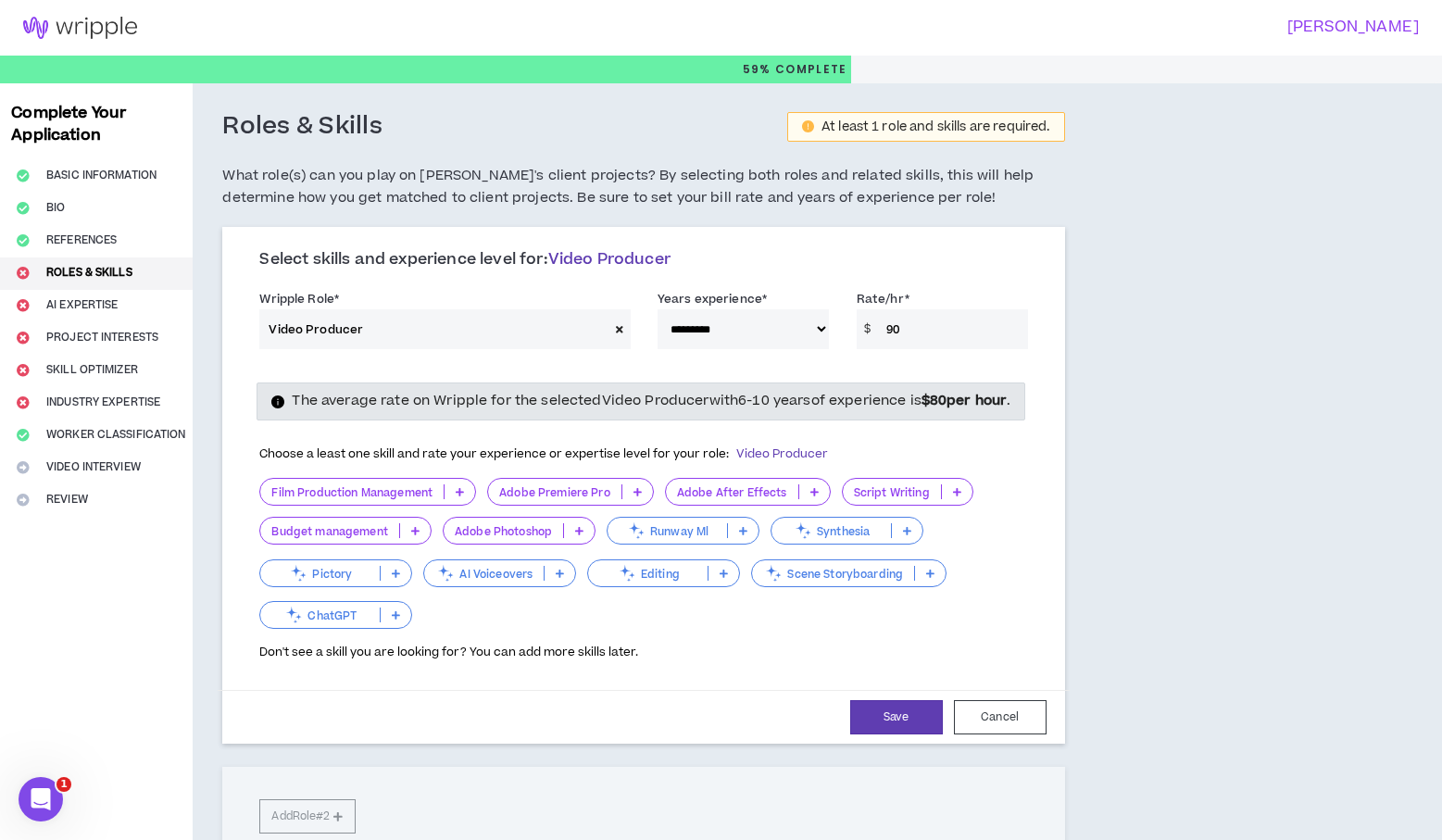
click at [857, 323] on div "$ 90" at bounding box center [943, 329] width 172 height 40
type input "80"
click at [1046, 333] on div "**********" at bounding box center [643, 487] width 842 height 512
click at [895, 735] on button "Save" at bounding box center [897, 718] width 93 height 34
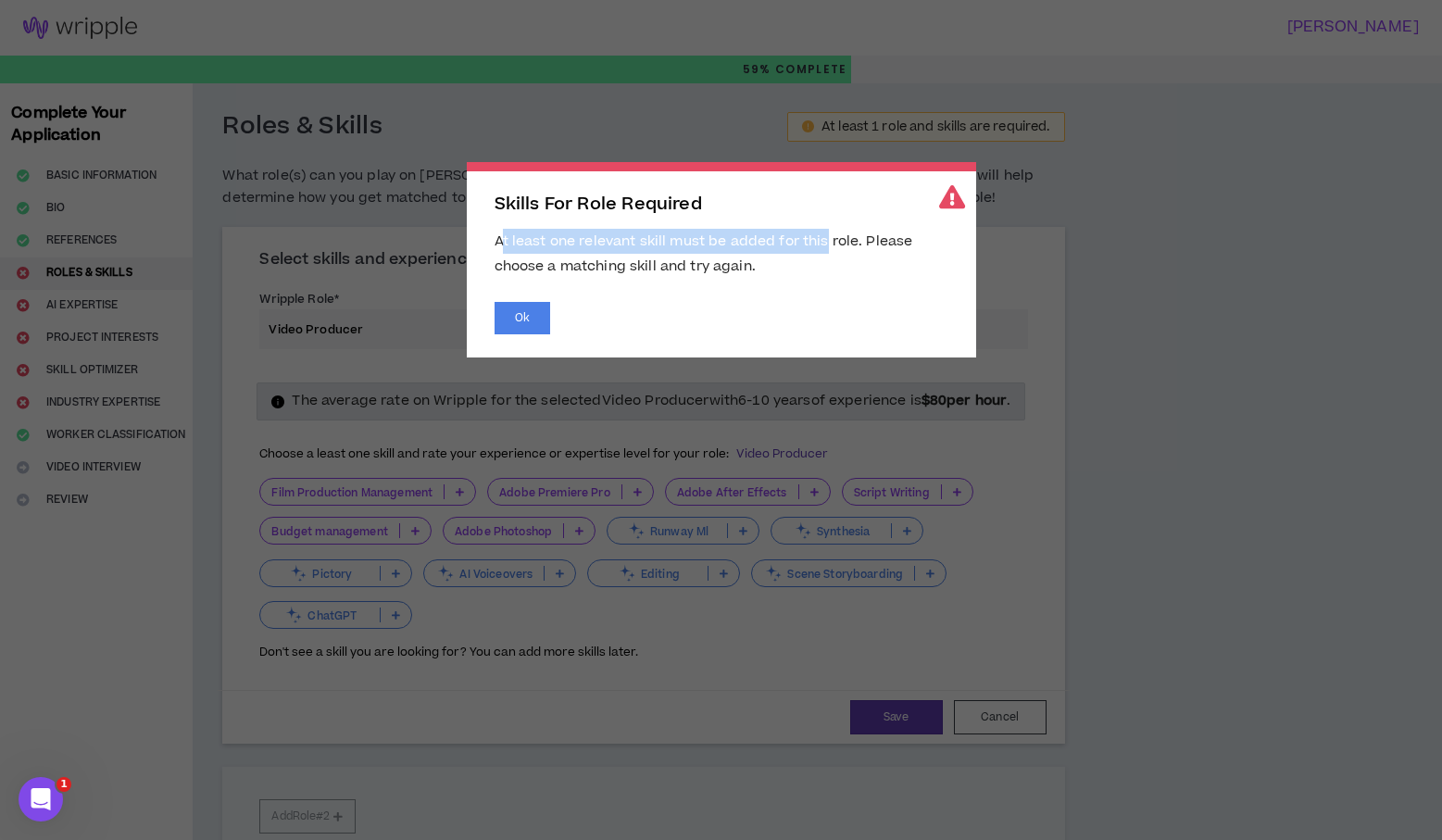
drag, startPoint x: 499, startPoint y: 233, endPoint x: 828, endPoint y: 252, distance: 329.5
click at [825, 252] on div "At least one relevant skill must be added for this role. Please choose a matchi…" at bounding box center [721, 253] width 454 height 50
click at [828, 252] on div "At least one relevant skill must be added for this role. Please choose a matchi…" at bounding box center [721, 253] width 454 height 50
click at [514, 323] on button "Ok" at bounding box center [522, 318] width 56 height 32
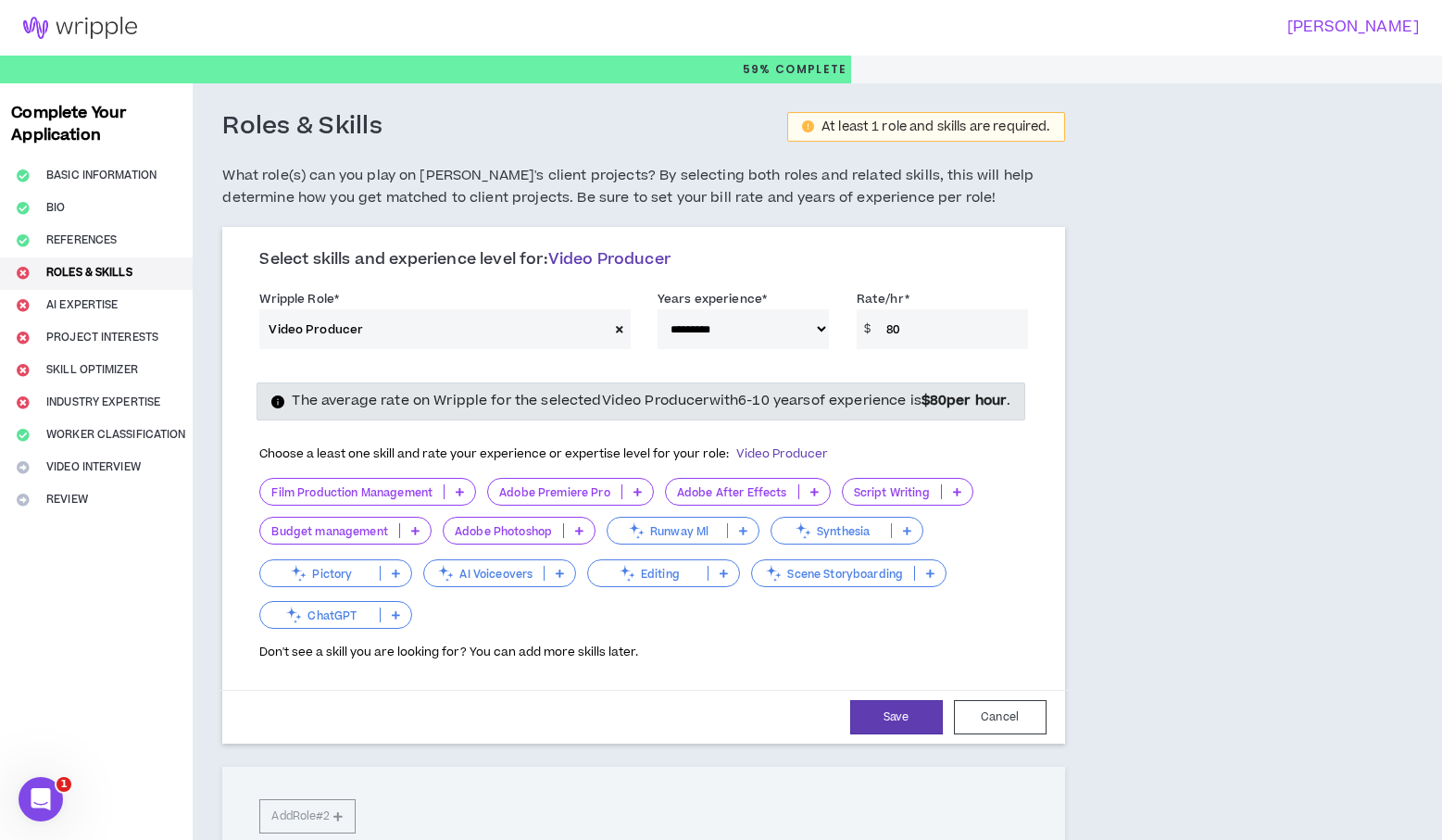
click at [545, 387] on div "The average rate on Wripple for the selected Video Producer with 6-10 years of …" at bounding box center [641, 401] width 769 height 37
click at [636, 496] on icon at bounding box center [638, 492] width 9 height 9
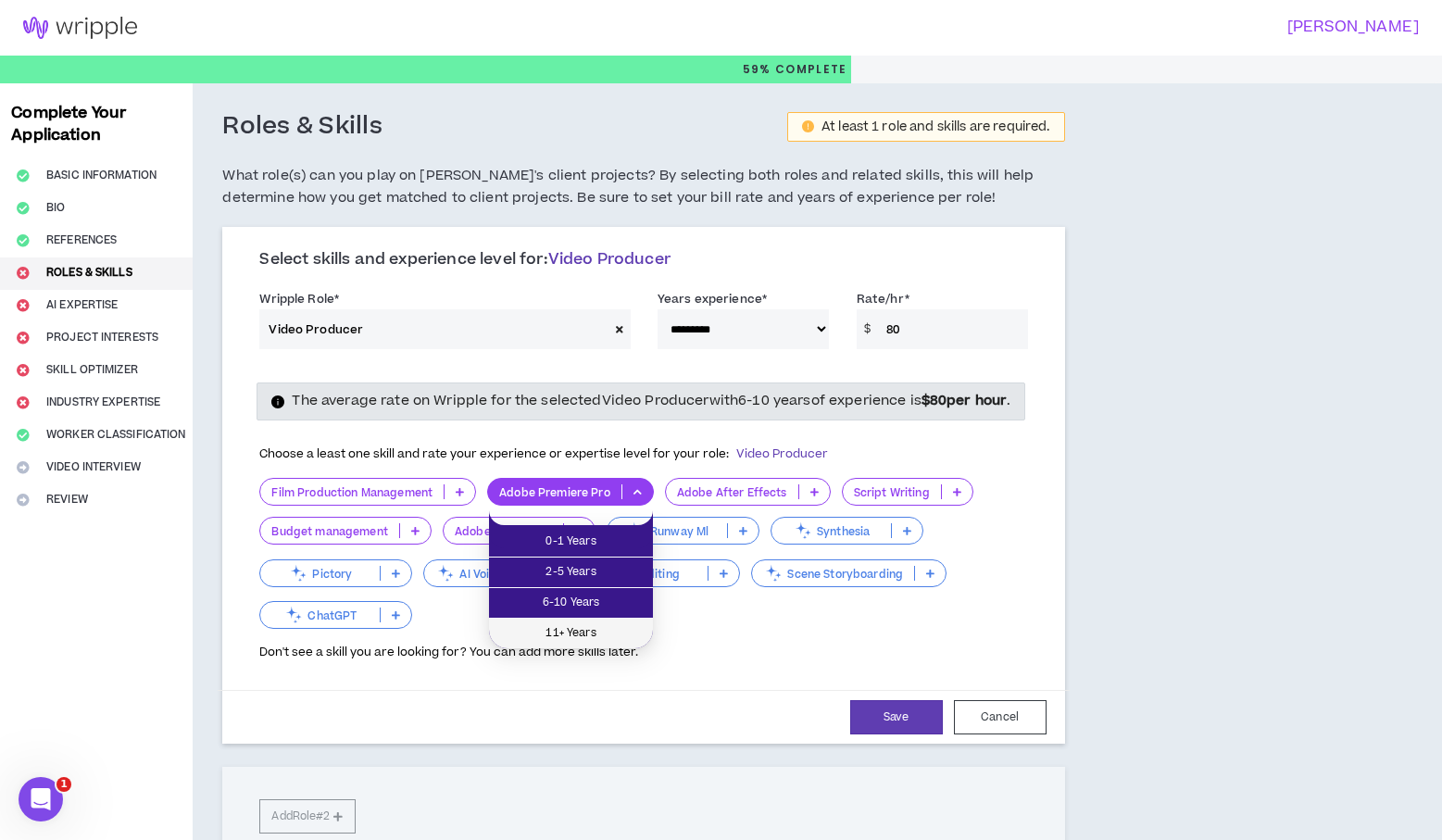
click at [588, 625] on span "11+ Years" at bounding box center [571, 633] width 141 height 20
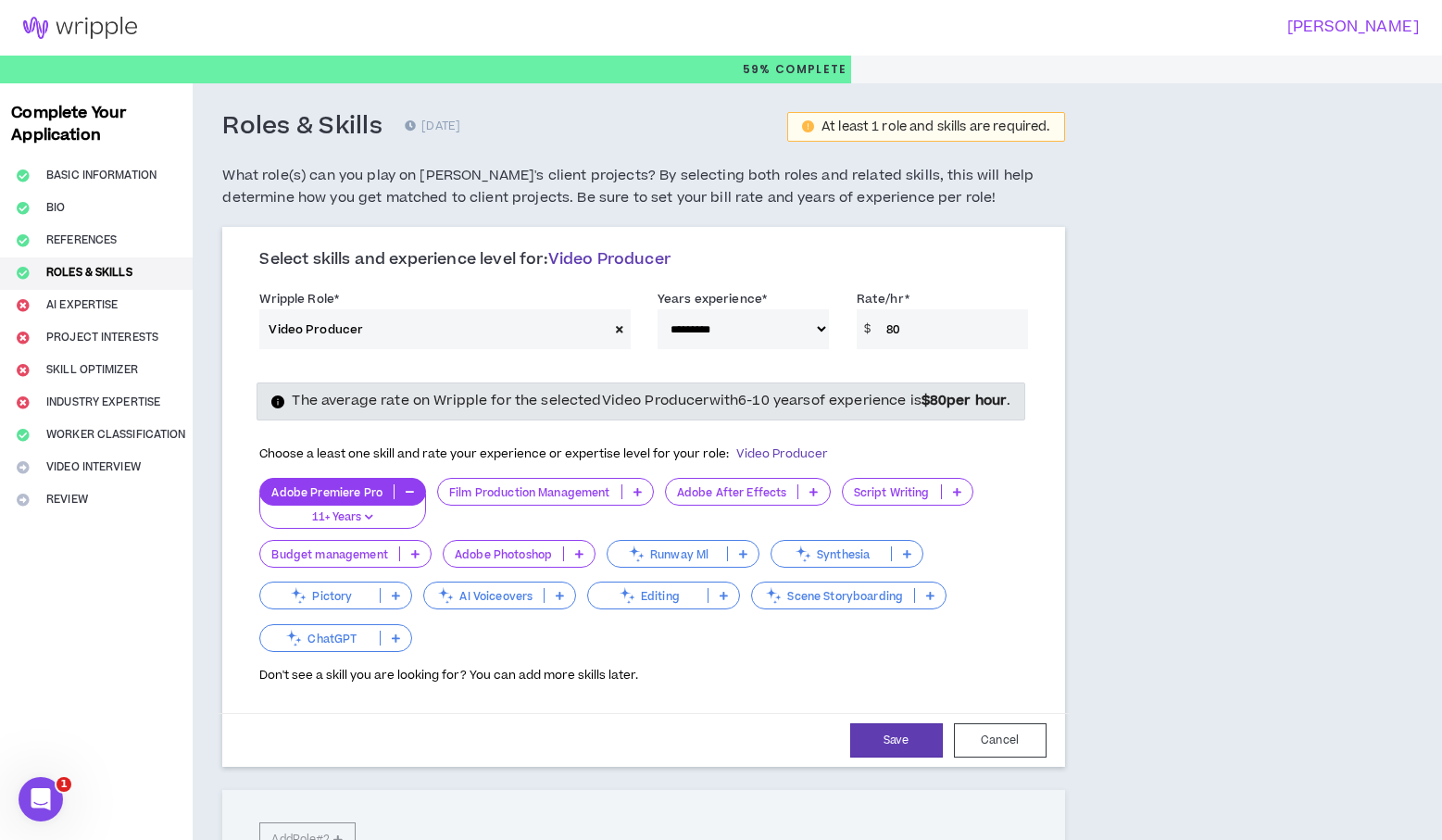
click at [814, 496] on icon at bounding box center [814, 492] width 9 height 9
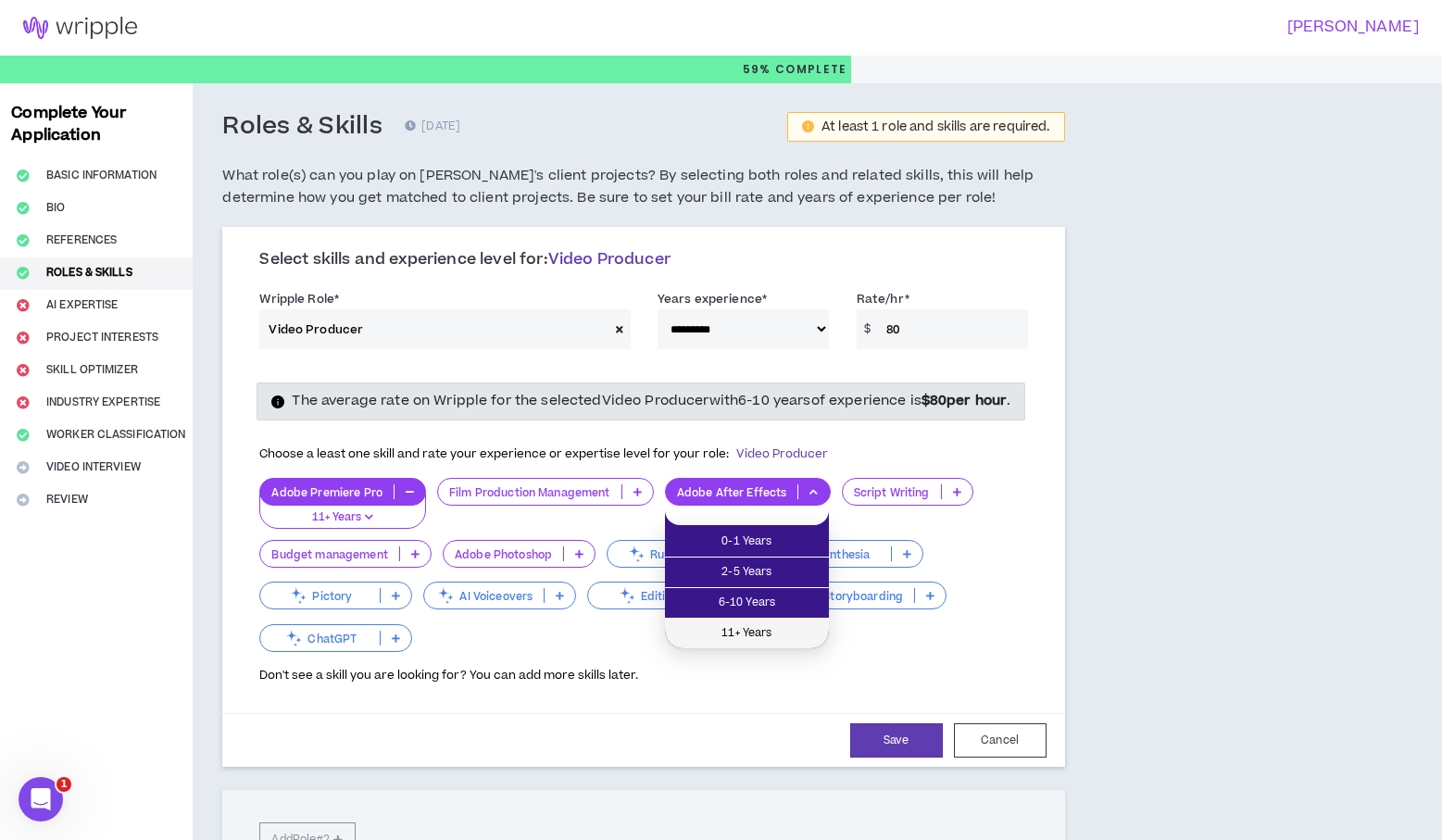
click at [765, 630] on span "11+ Years" at bounding box center [746, 633] width 141 height 20
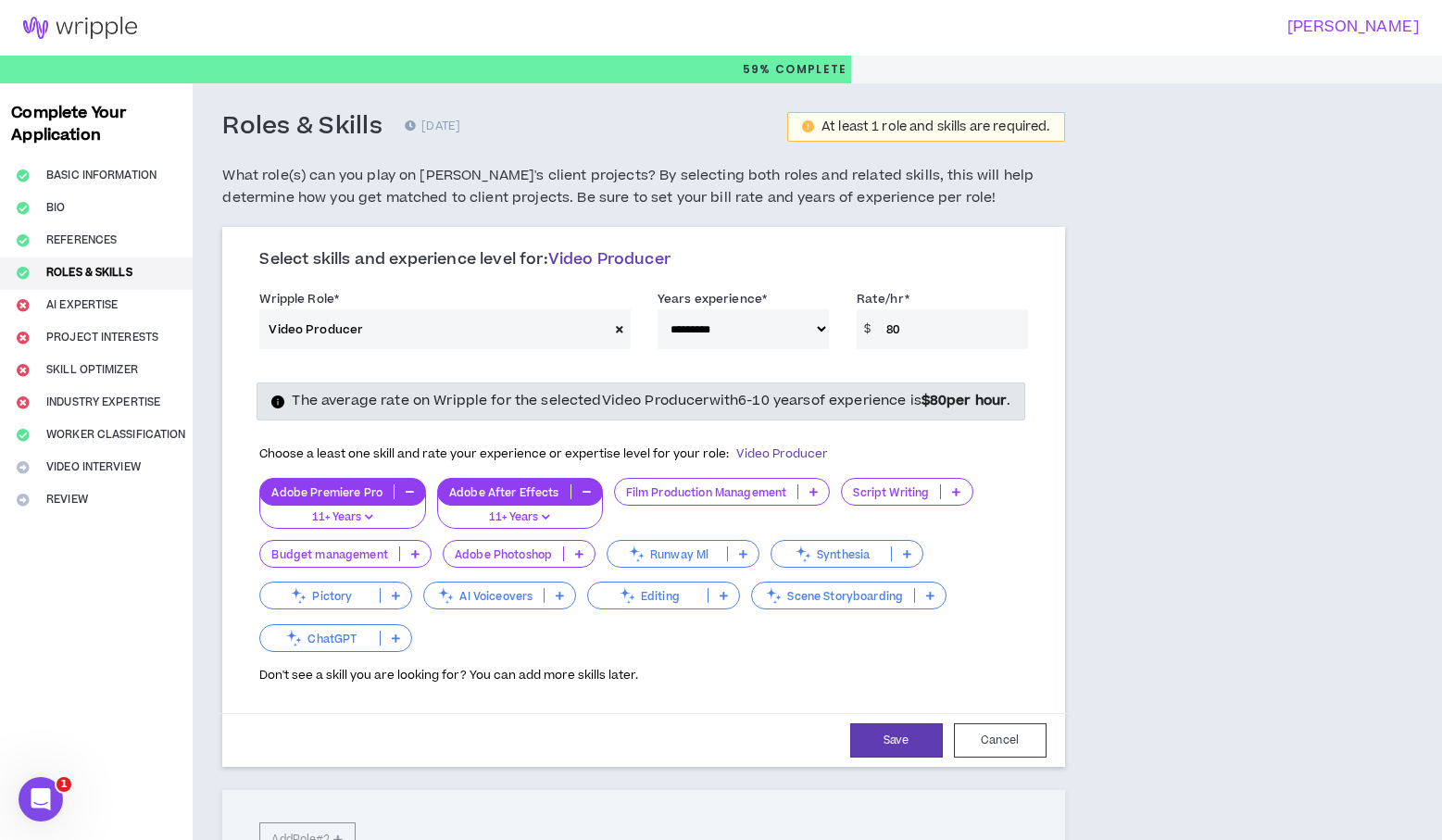
click at [419, 568] on div "Budget management" at bounding box center [346, 553] width 173 height 28
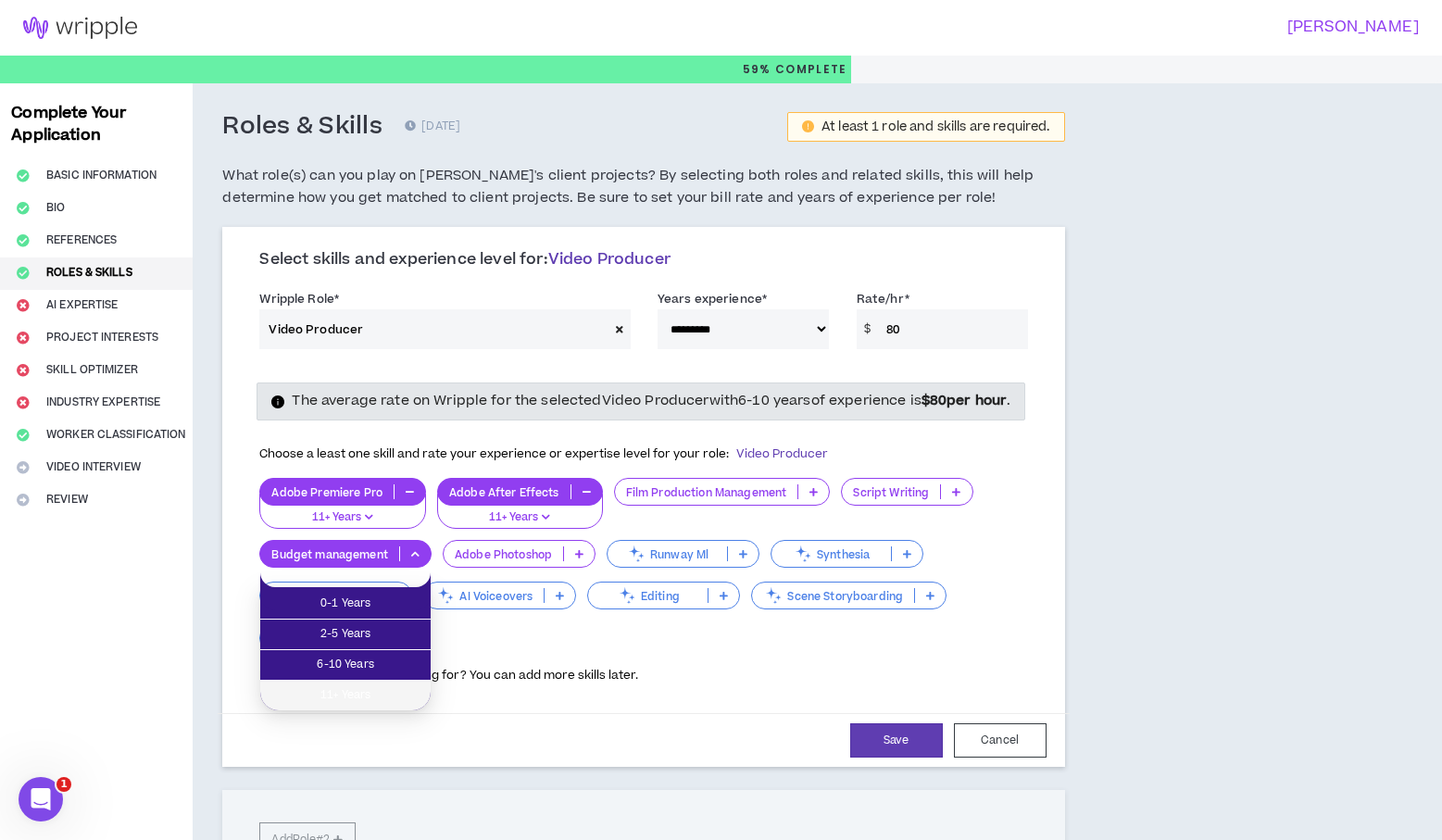
drag, startPoint x: 379, startPoint y: 690, endPoint x: 391, endPoint y: 692, distance: 12.2
click at [381, 691] on span "11+ Years" at bounding box center [346, 695] width 148 height 20
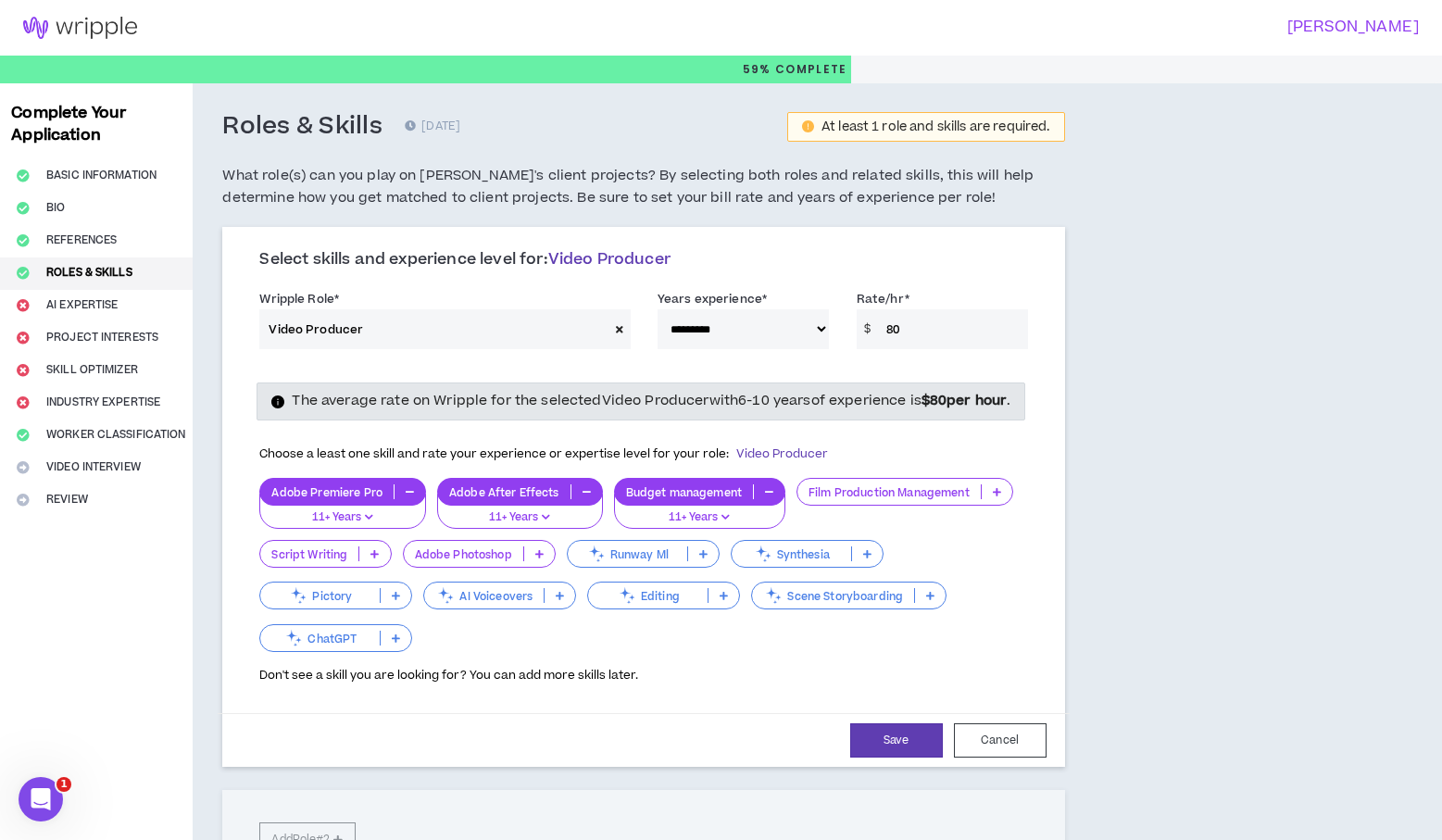
click at [542, 558] on icon at bounding box center [539, 554] width 9 height 9
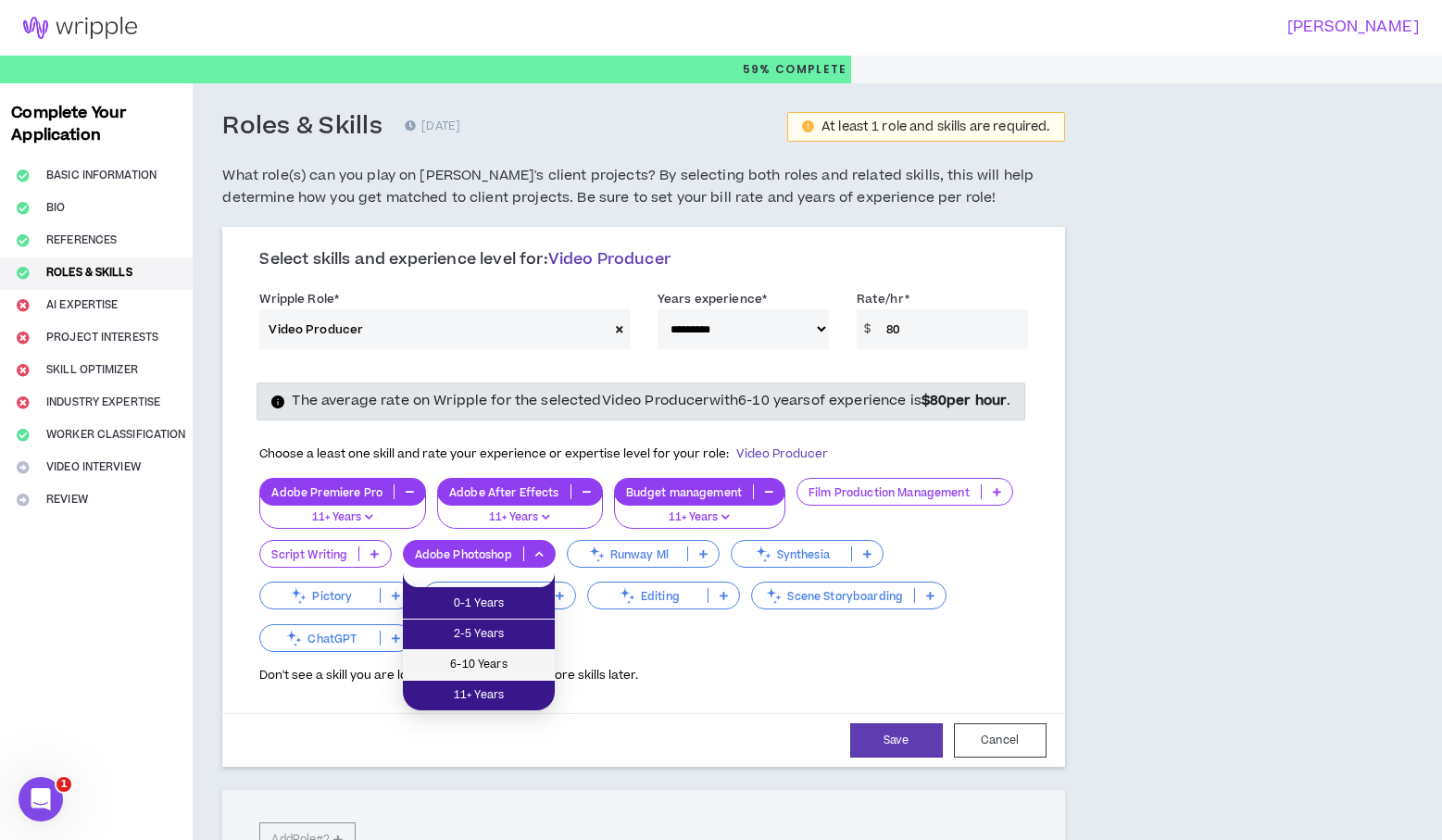
click at [514, 672] on span "6-10 Years" at bounding box center [478, 664] width 130 height 20
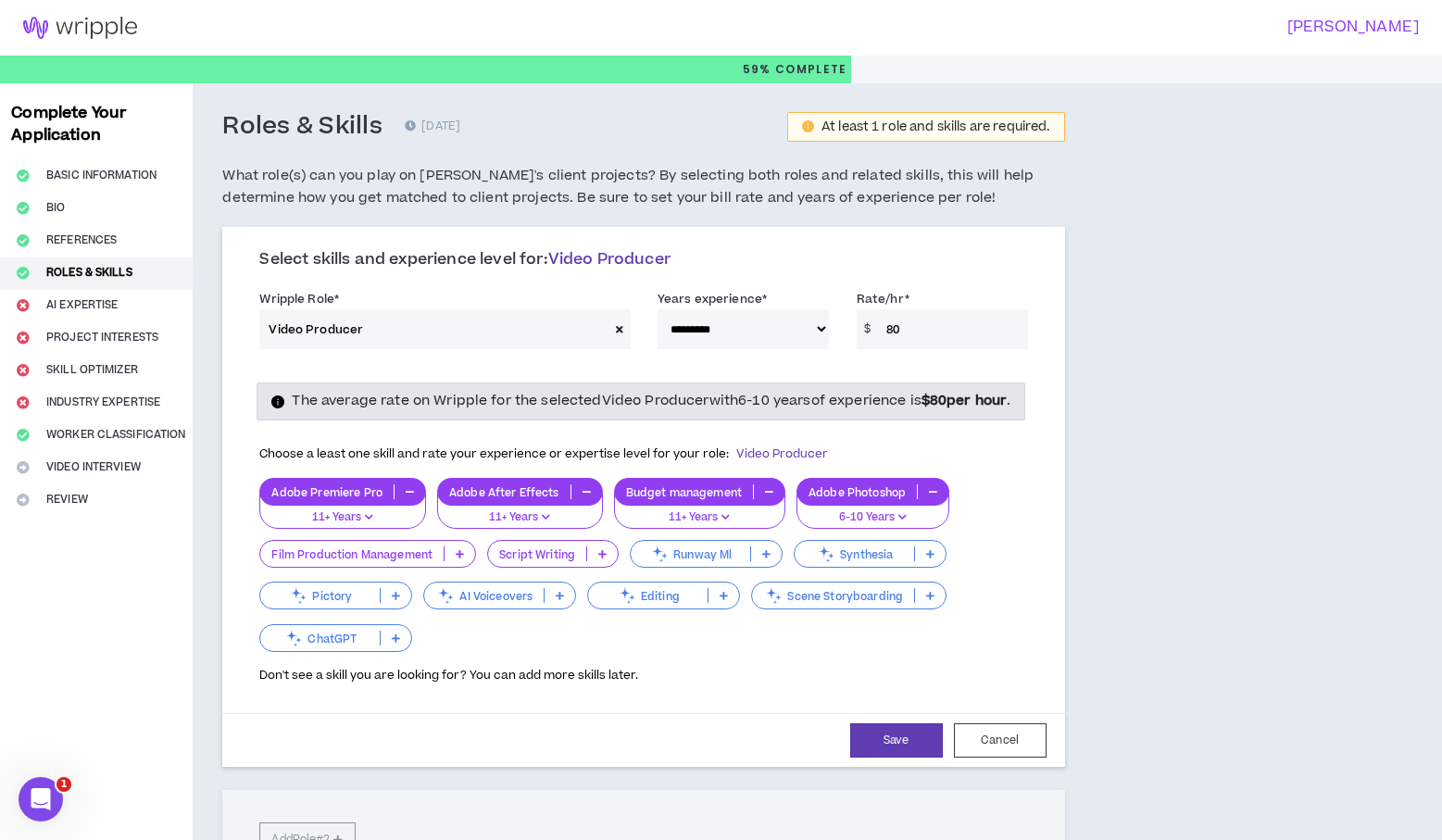
click at [770, 558] on icon at bounding box center [766, 554] width 9 height 9
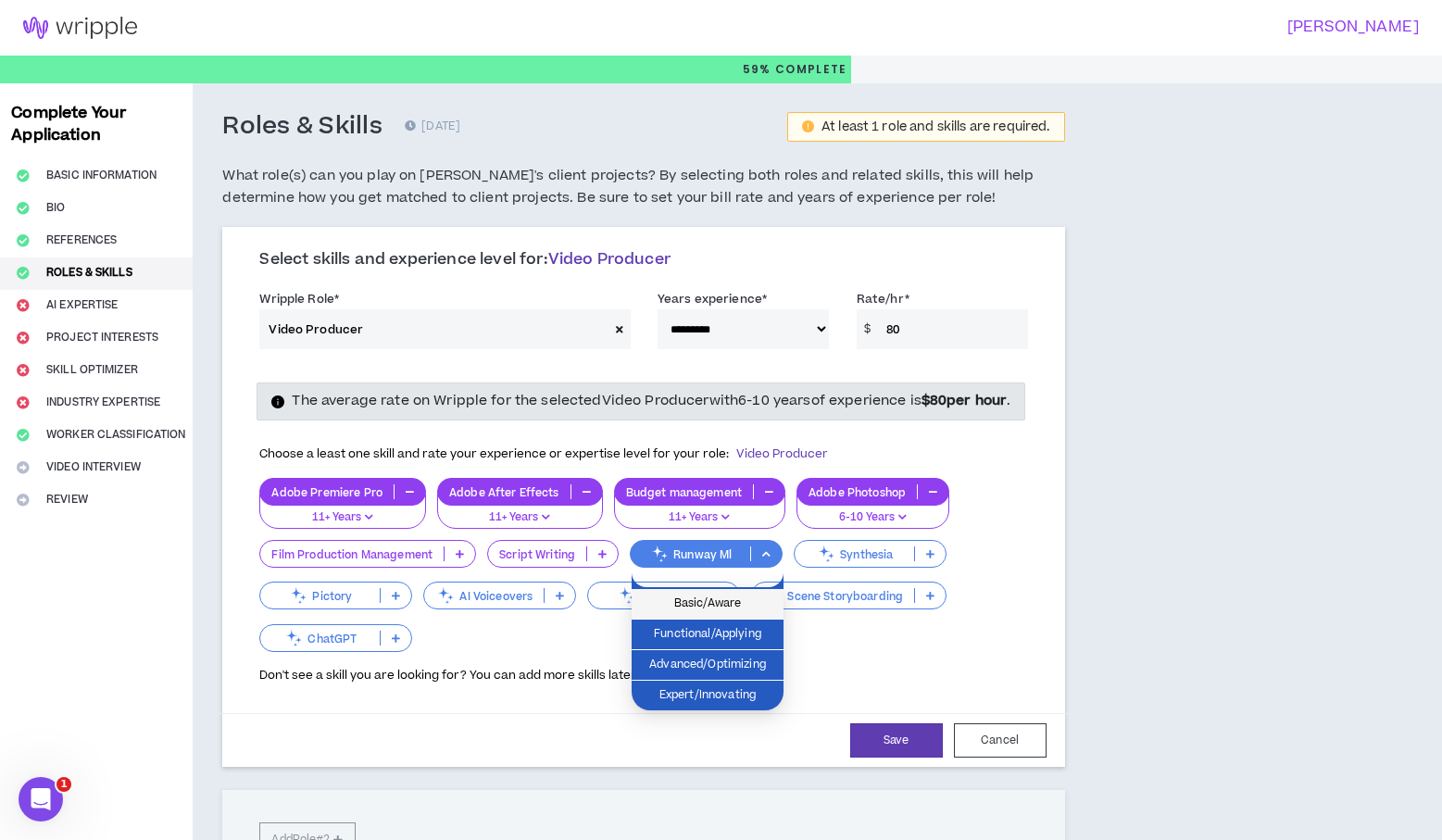
click at [744, 612] on span "Basic/Aware" at bounding box center [707, 604] width 130 height 20
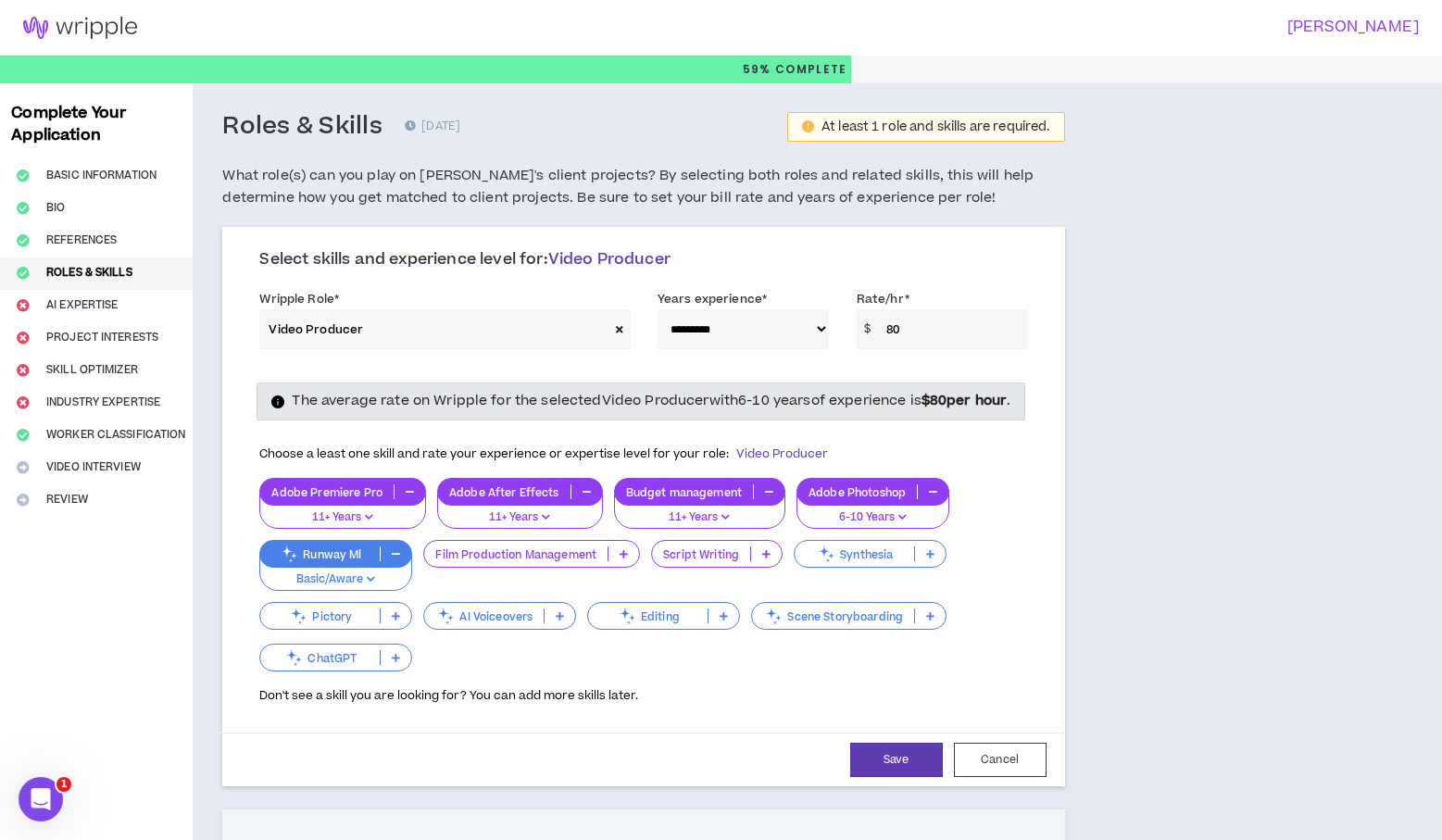
click at [394, 588] on p "Basic/Aware" at bounding box center [336, 580] width 129 height 17
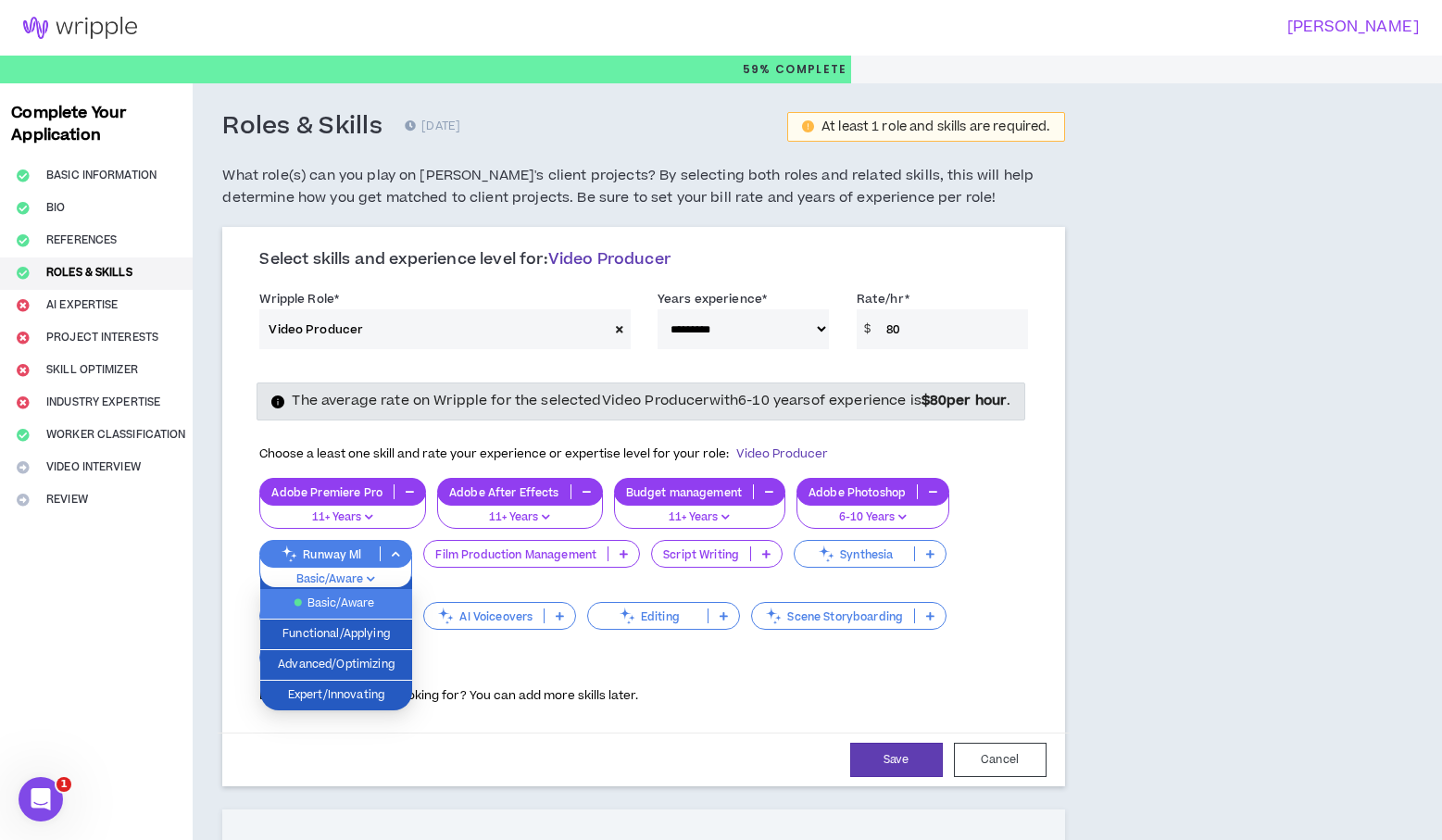
drag, startPoint x: 487, startPoint y: 609, endPoint x: 522, endPoint y: 607, distance: 35.1
click at [490, 591] on div "Film Production Management" at bounding box center [532, 566] width 216 height 51
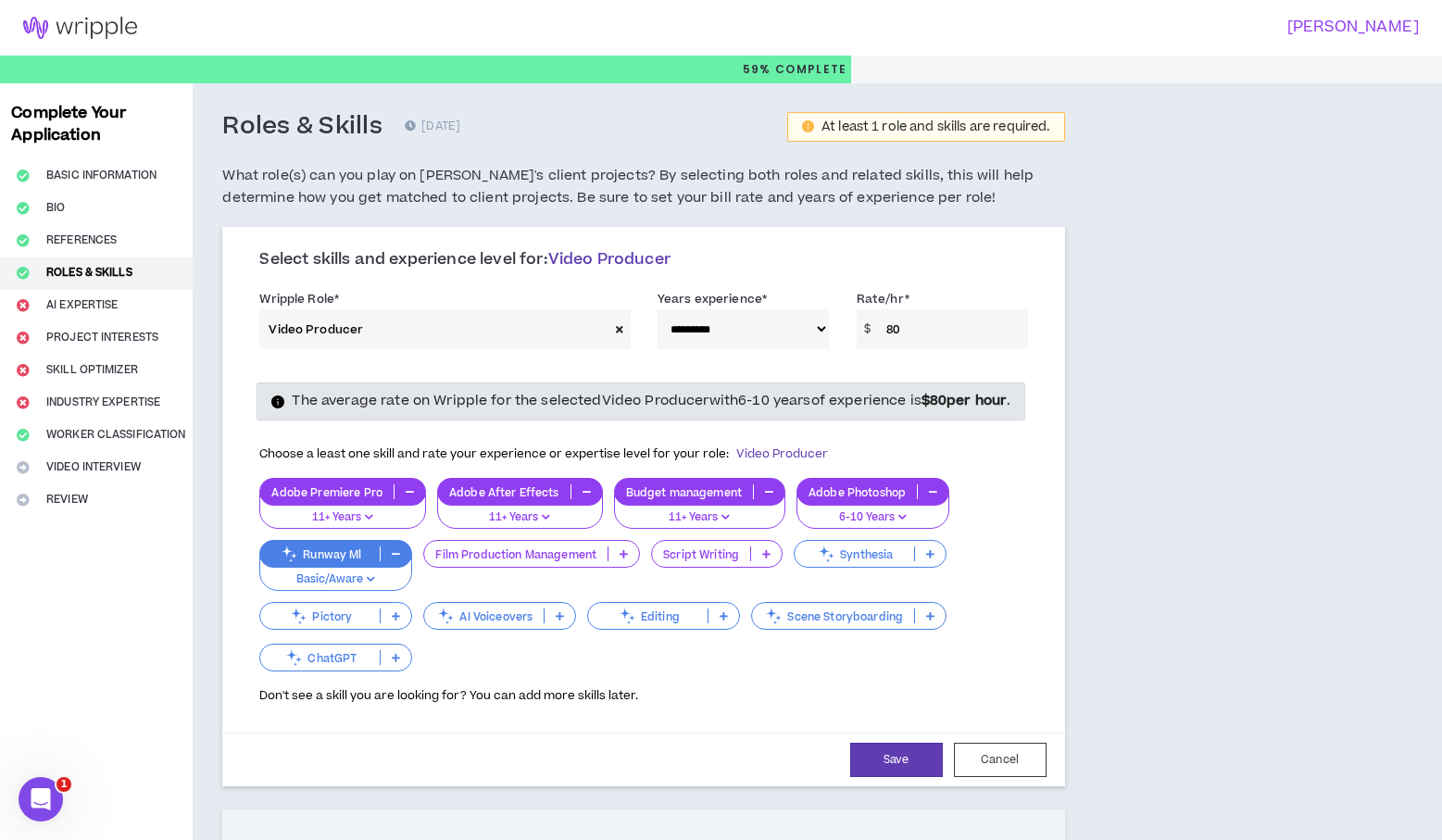
click at [563, 621] on icon at bounding box center [560, 616] width 9 height 9
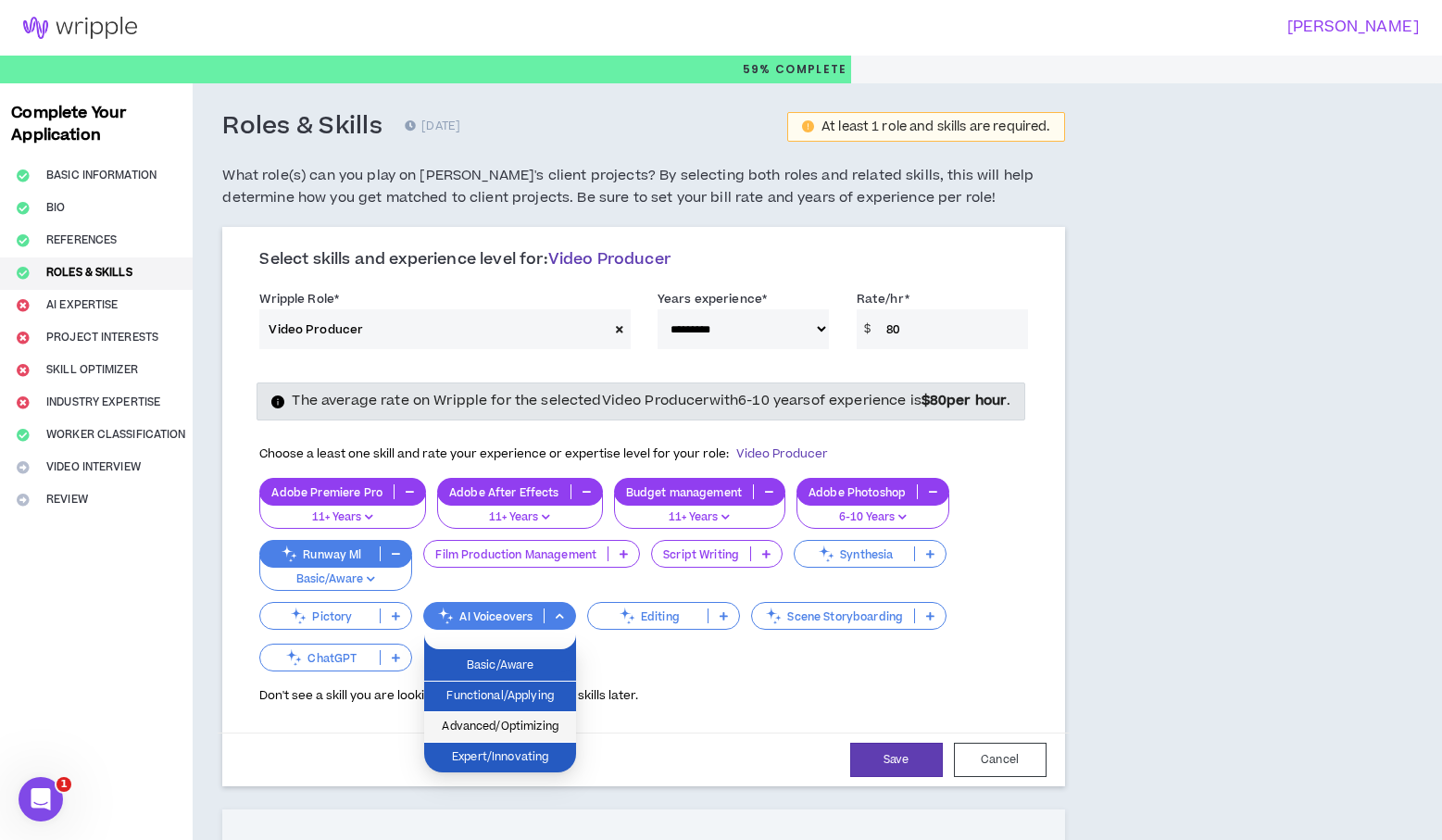
click at [545, 724] on span "Advanced/Optimizing" at bounding box center [500, 726] width 130 height 20
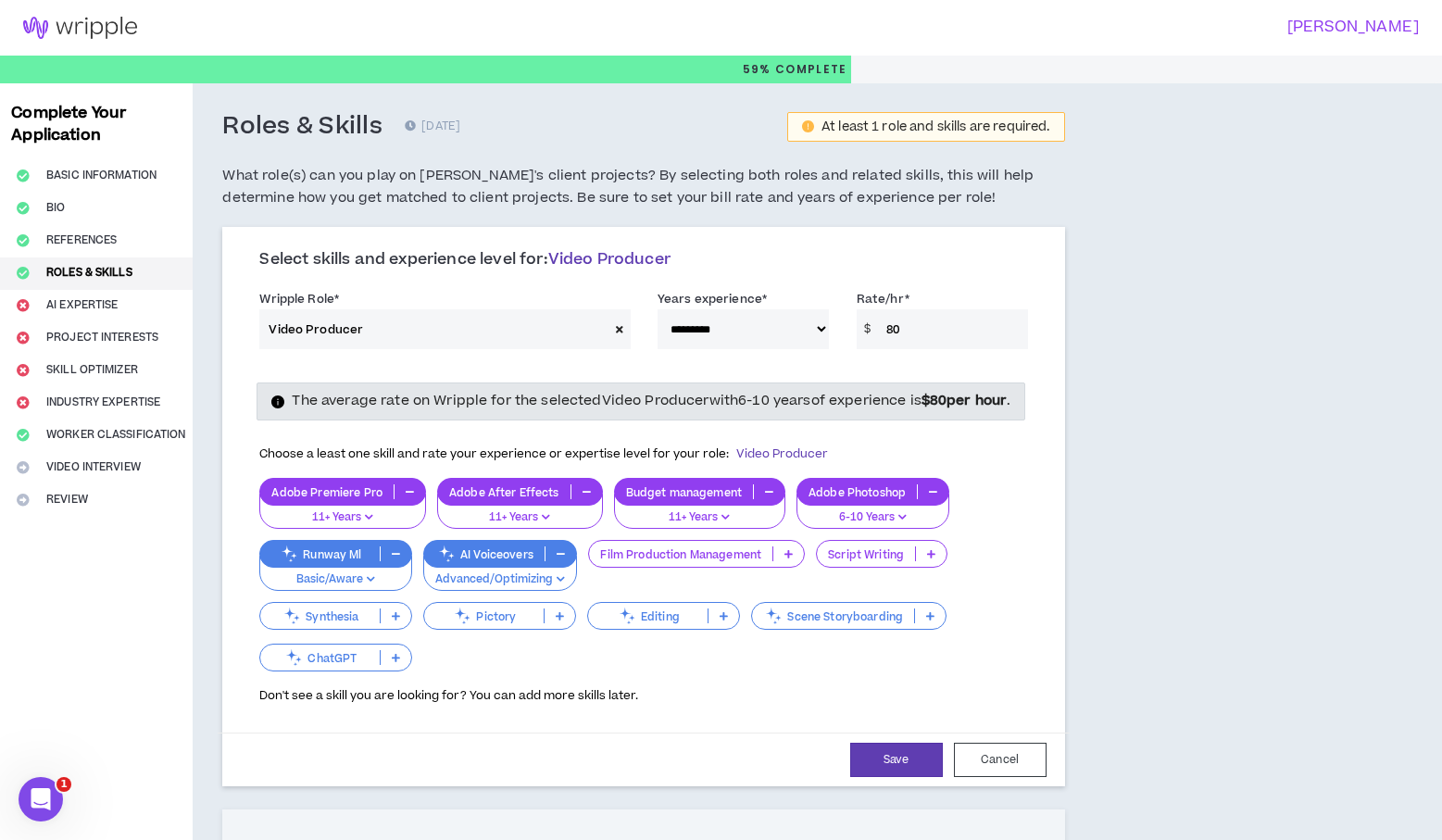
click at [719, 624] on p at bounding box center [724, 616] width 30 height 15
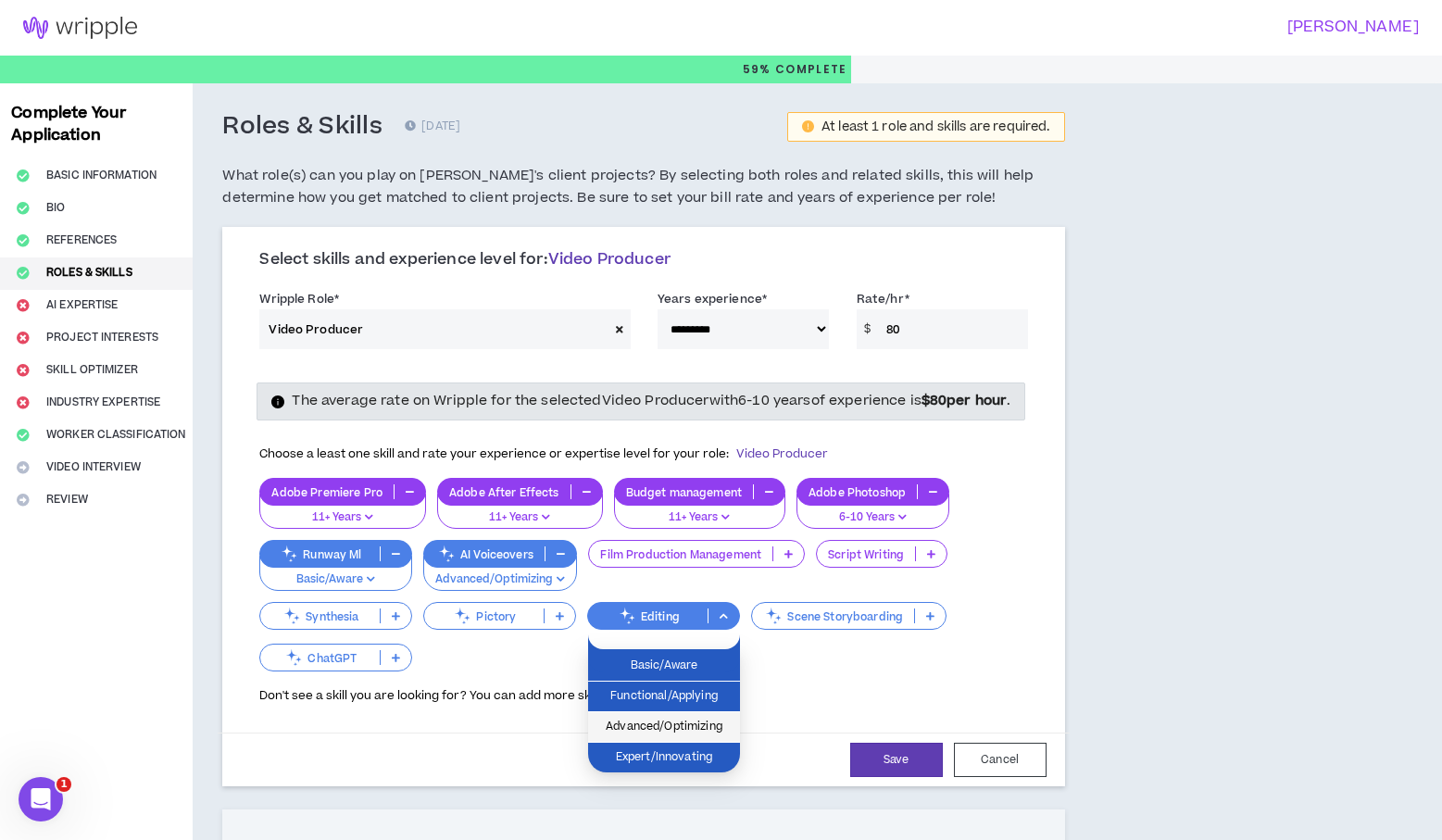
click at [694, 721] on span "Advanced/Optimizing" at bounding box center [664, 726] width 130 height 20
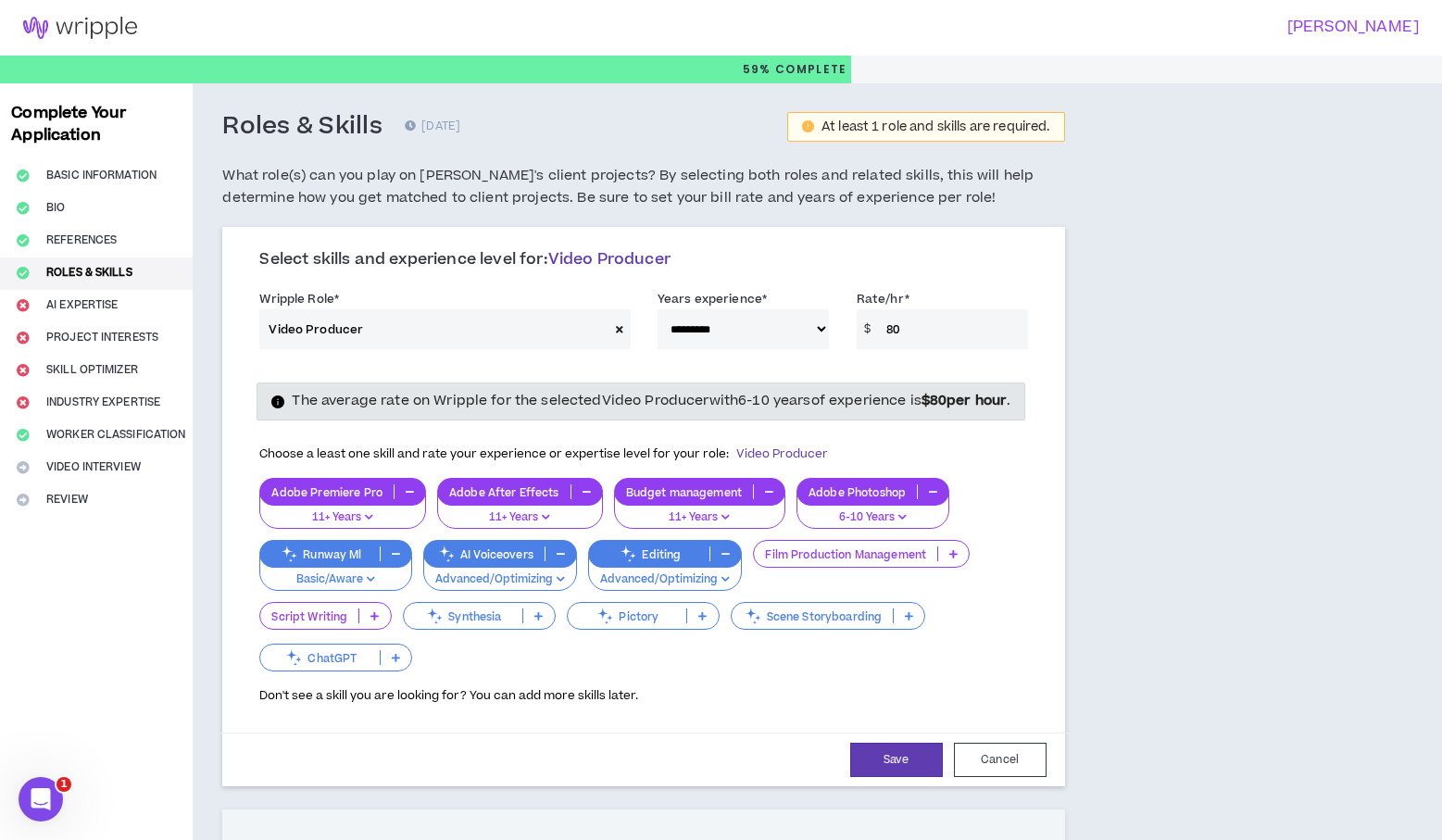
click at [617, 327] on icon at bounding box center [620, 329] width 8 height 10
select select
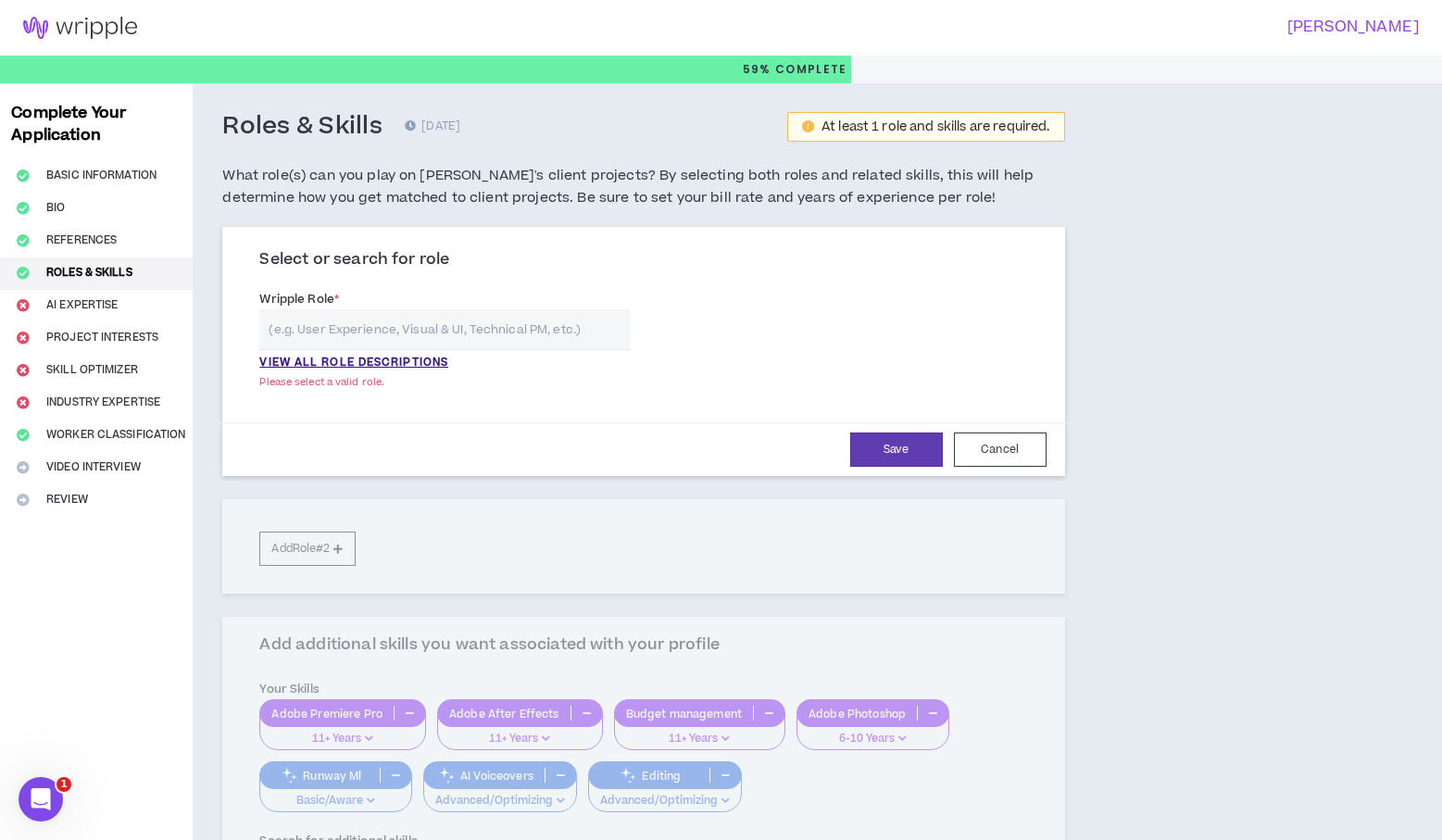
click at [571, 327] on input "text" at bounding box center [444, 329] width 370 height 40
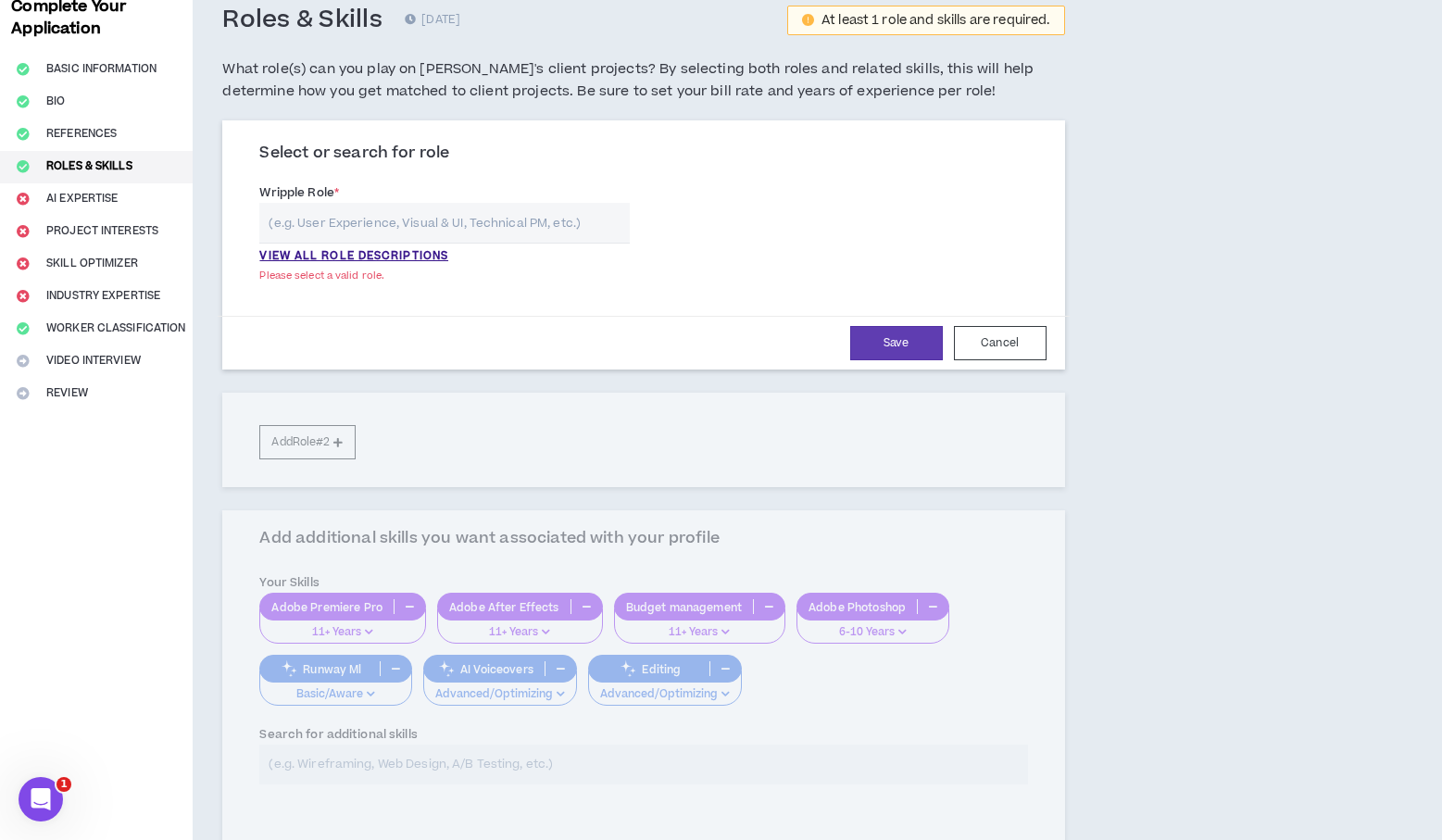
scroll to position [98, 0]
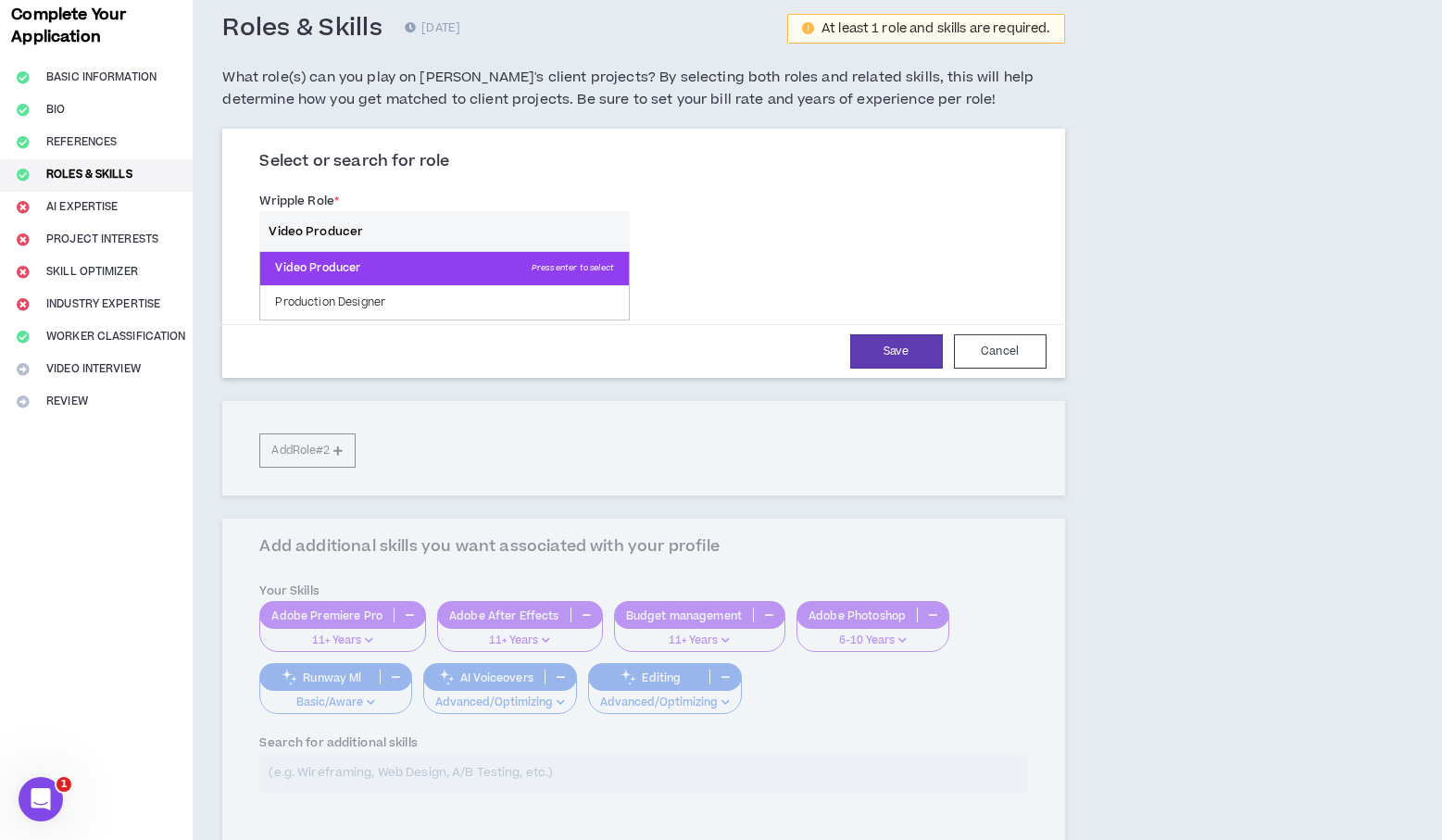
click at [400, 275] on p "Video Producer Press enter to select" at bounding box center [444, 268] width 368 height 33
type input "Video Producer"
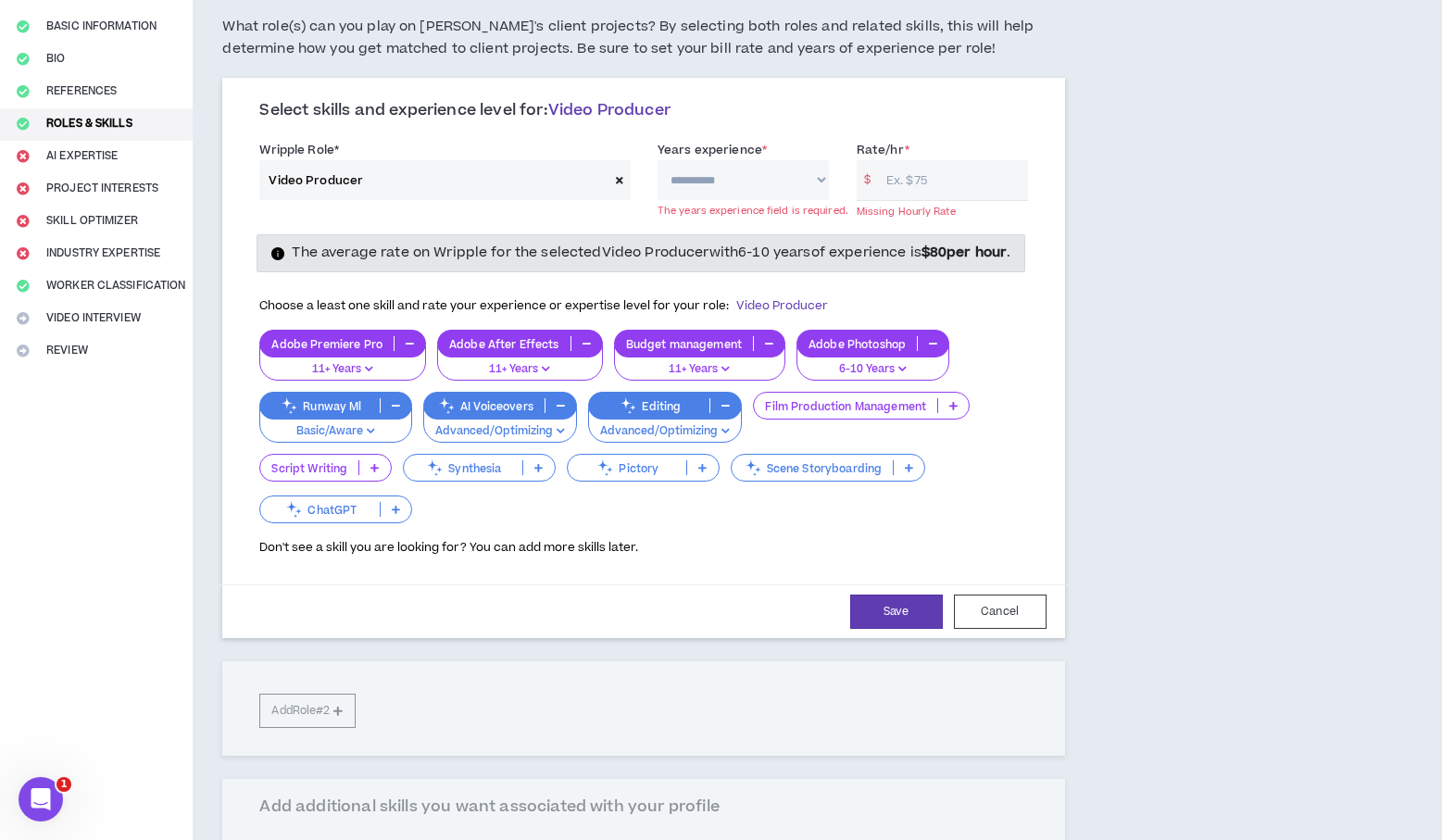
scroll to position [160, 0]
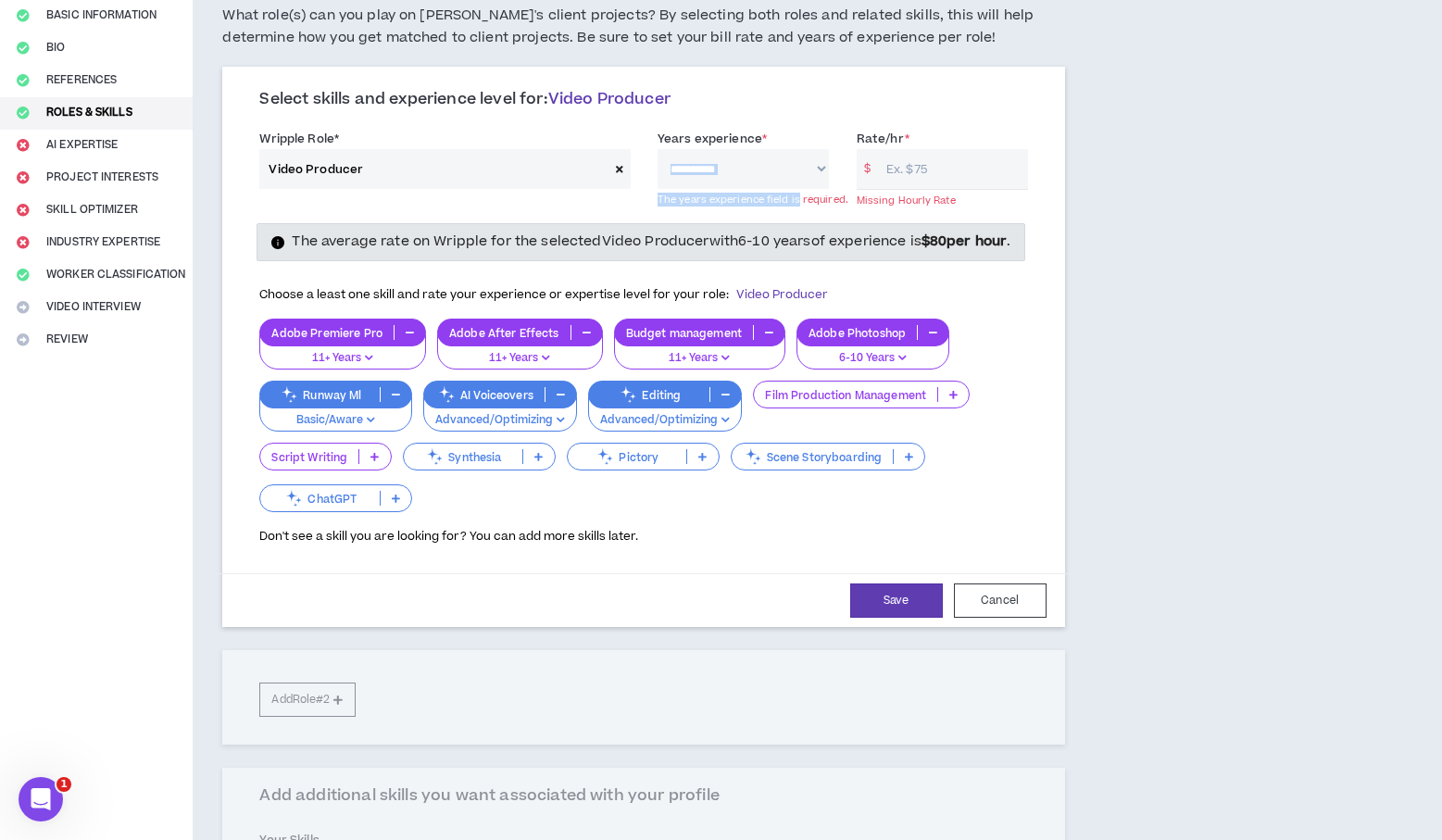
click at [799, 183] on div "**********" at bounding box center [743, 159] width 172 height 60
click at [816, 173] on select "**********" at bounding box center [743, 169] width 172 height 40
select select "***"
click at [658, 149] on select "**********" at bounding box center [743, 169] width 172 height 40
click at [922, 175] on input "Rate/hr *" at bounding box center [952, 169] width 151 height 40
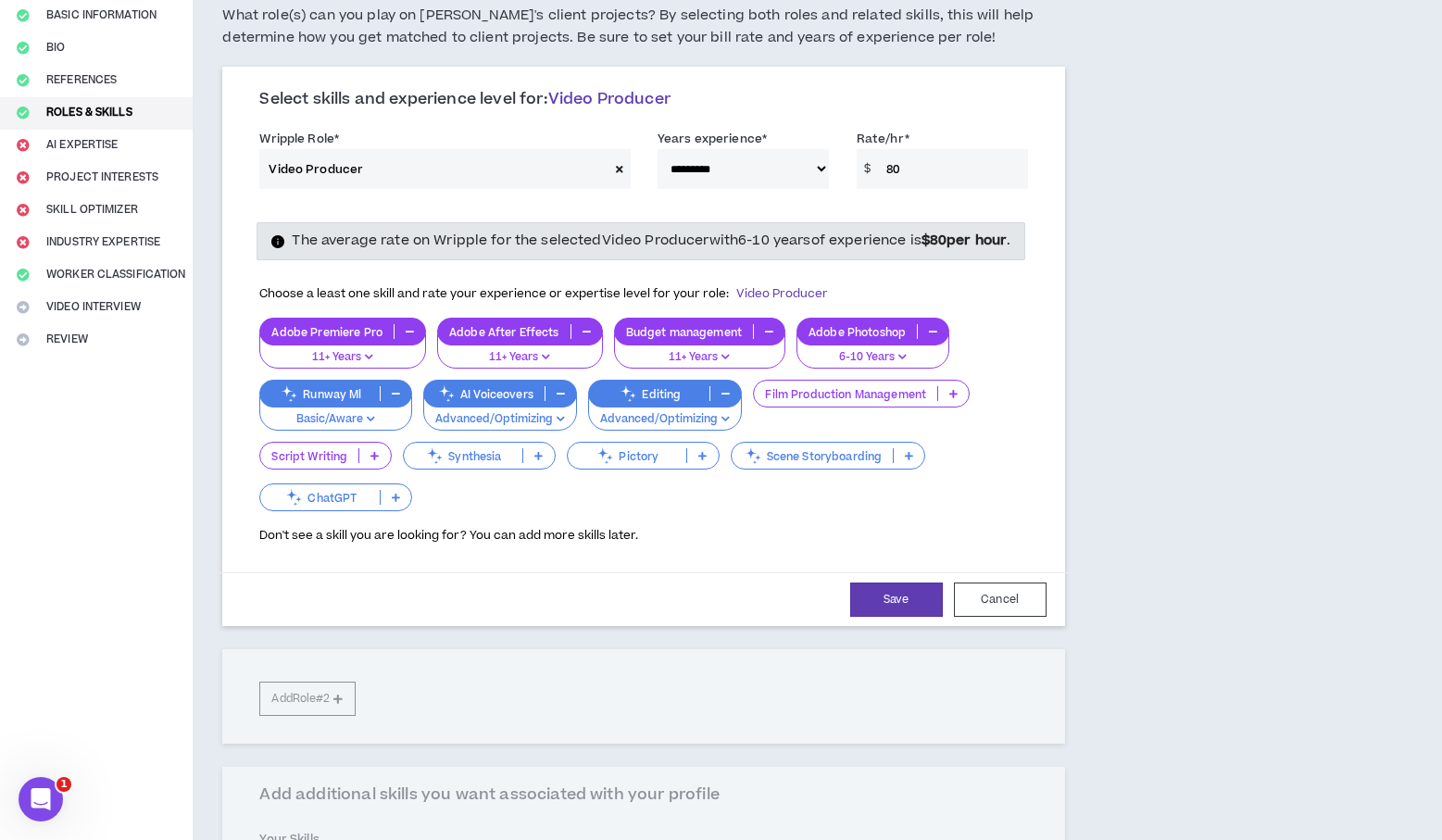
type input "80"
click at [1039, 405] on div "Choose a least one skill and rate your experience or expertise level for your r…" at bounding box center [644, 410] width 796 height 270
click at [906, 617] on button "Save" at bounding box center [897, 600] width 93 height 34
select select "***"
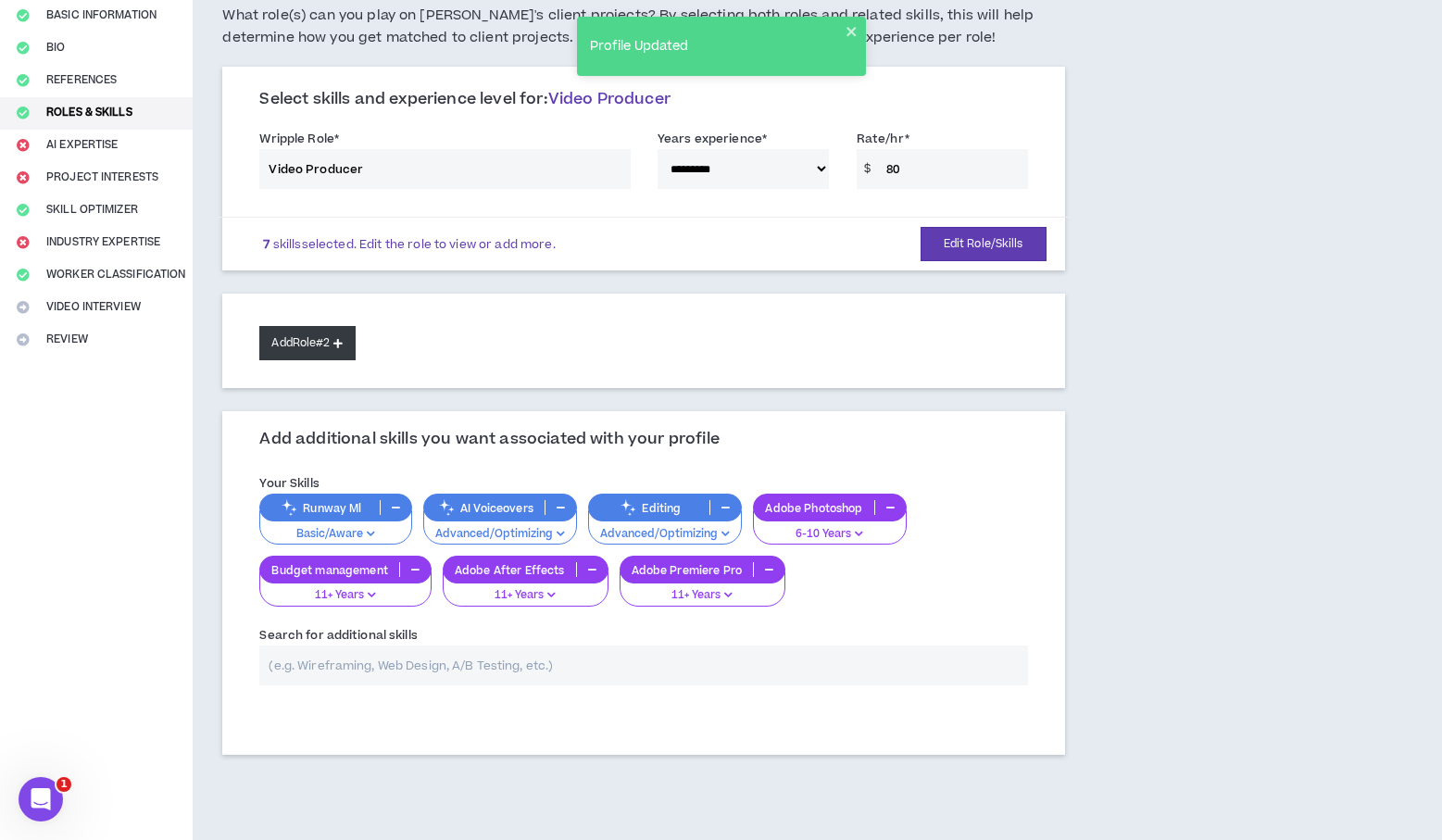
click at [320, 341] on button "Add Role #2" at bounding box center [307, 344] width 96 height 34
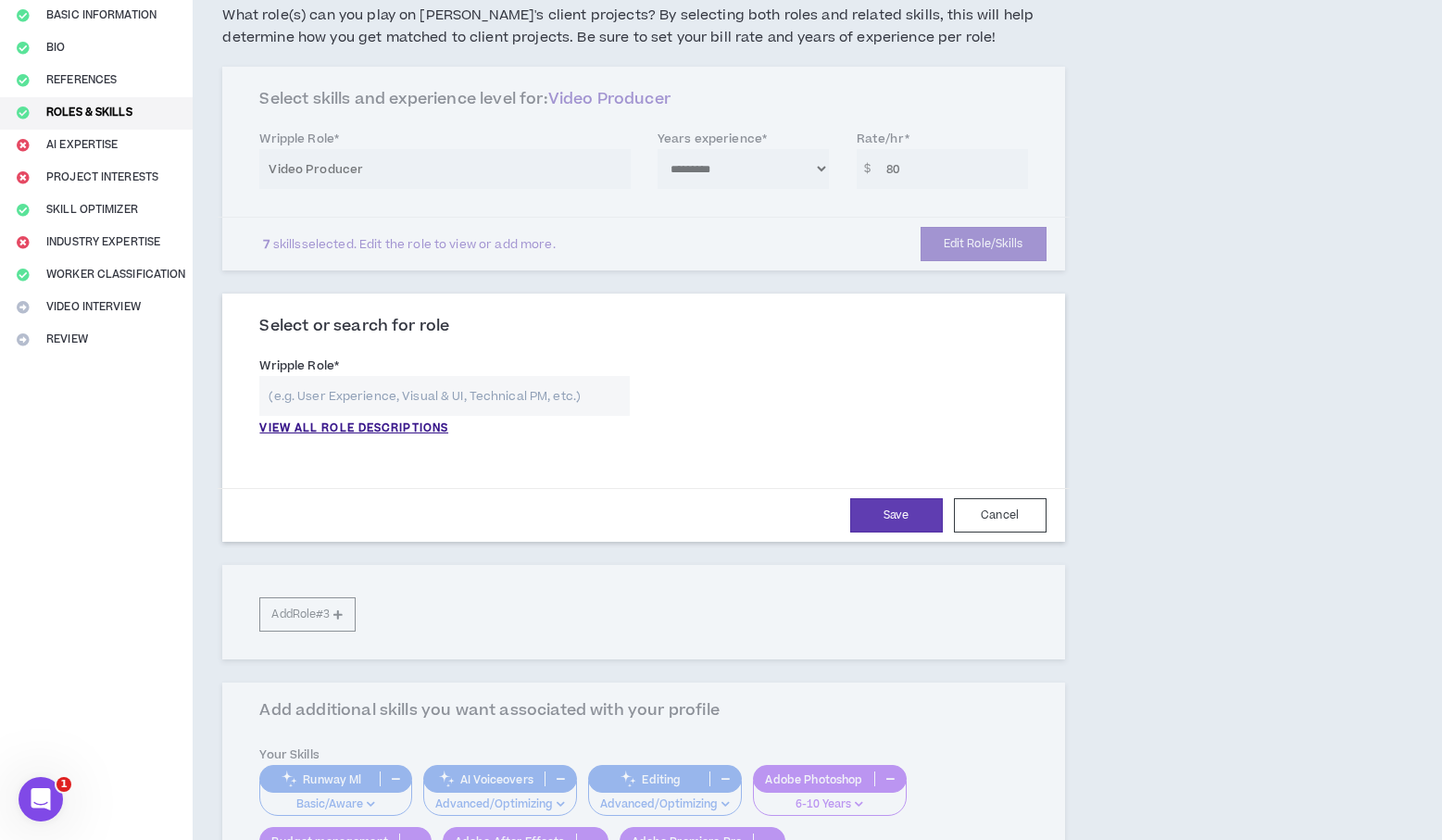
click at [365, 392] on input "text" at bounding box center [444, 396] width 370 height 40
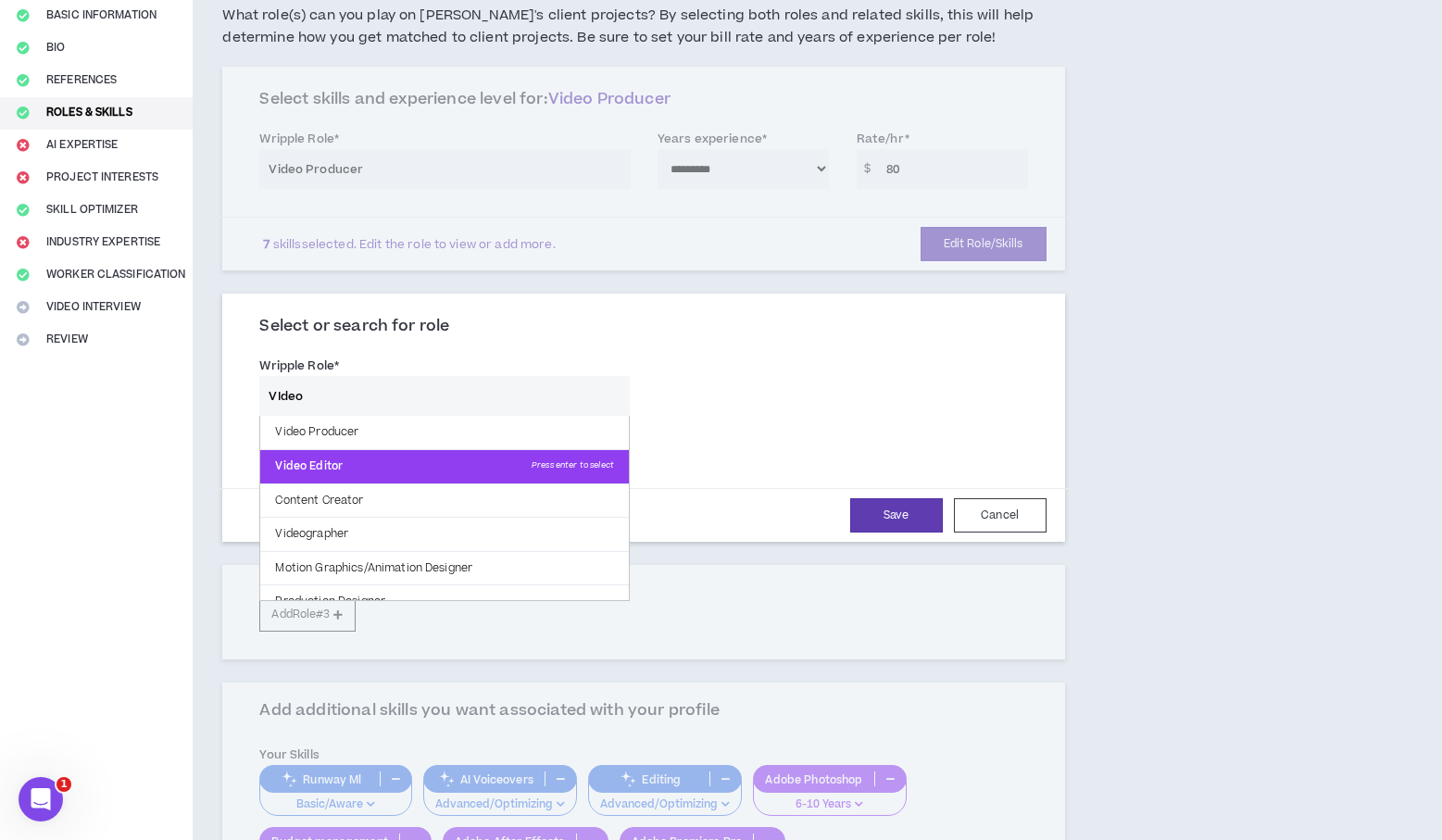
click at [391, 464] on p "Video Editor Press enter to select" at bounding box center [444, 466] width 368 height 33
type input "Video Editor"
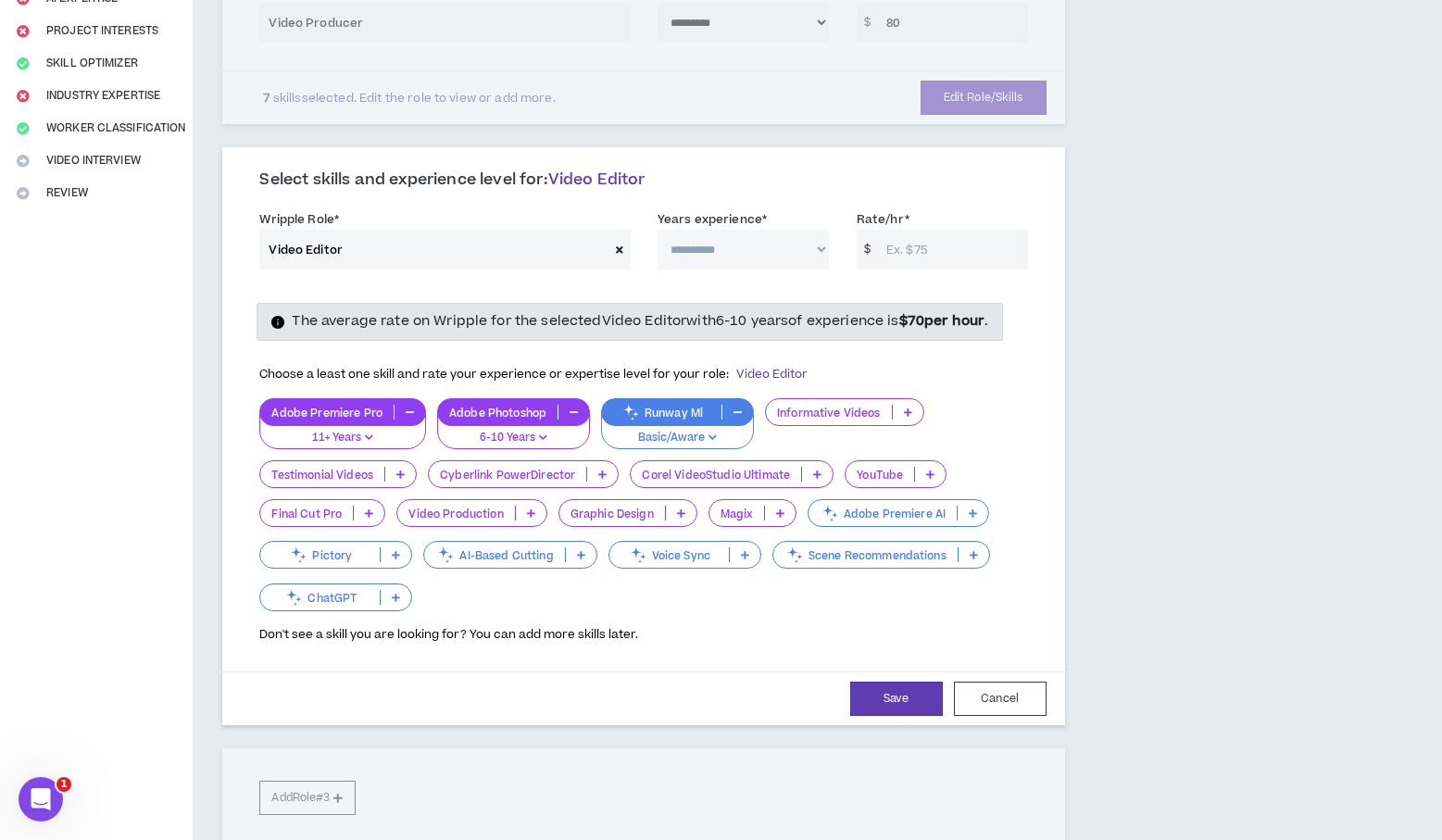
scroll to position [308, 0]
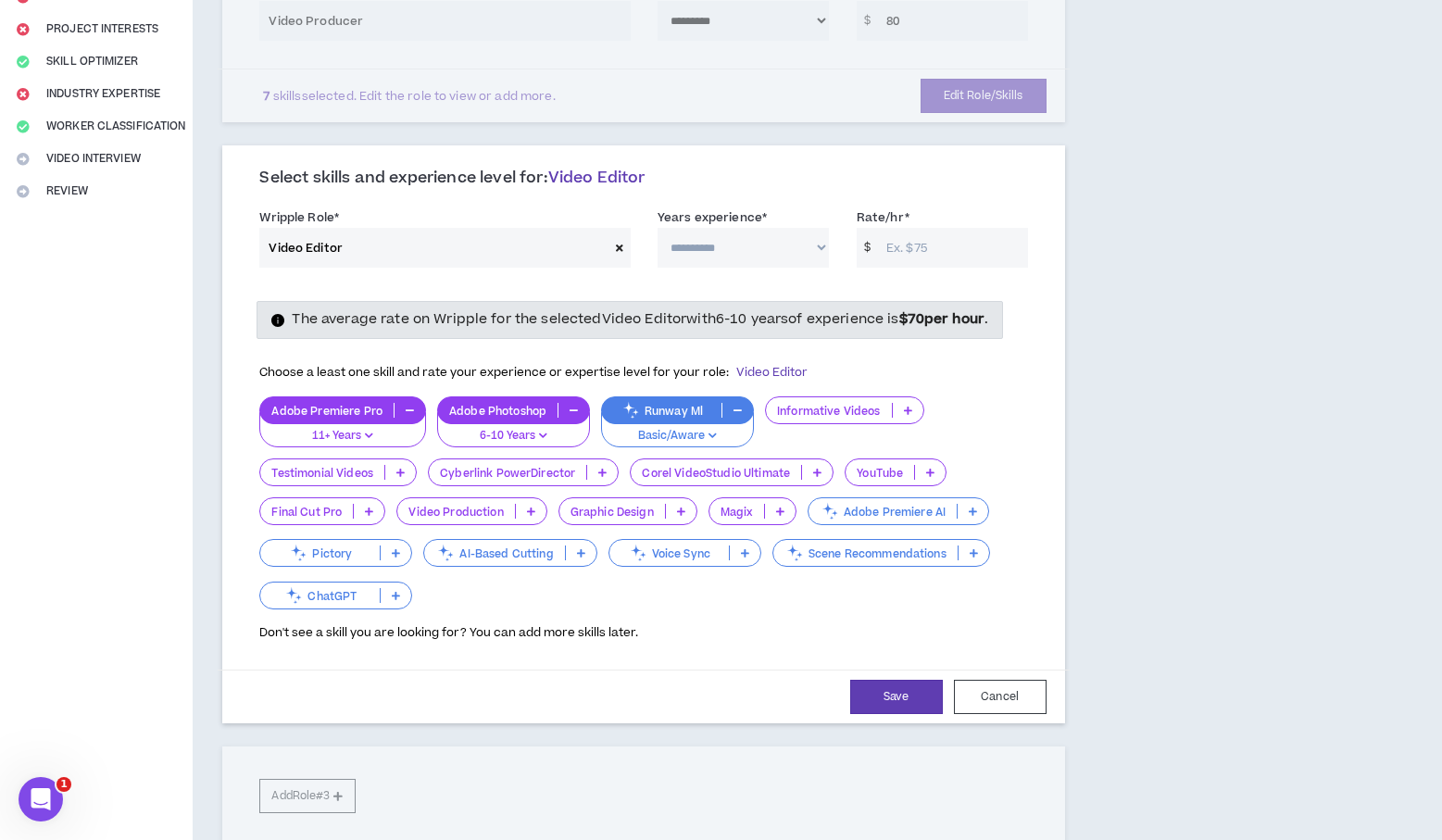
click at [733, 252] on select "**********" at bounding box center [743, 248] width 172 height 40
select select "***"
click at [658, 228] on select "**********" at bounding box center [743, 248] width 172 height 40
click at [920, 255] on input "Rate/hr *" at bounding box center [952, 248] width 151 height 40
drag, startPoint x: 911, startPoint y: 244, endPoint x: 883, endPoint y: 245, distance: 28.0
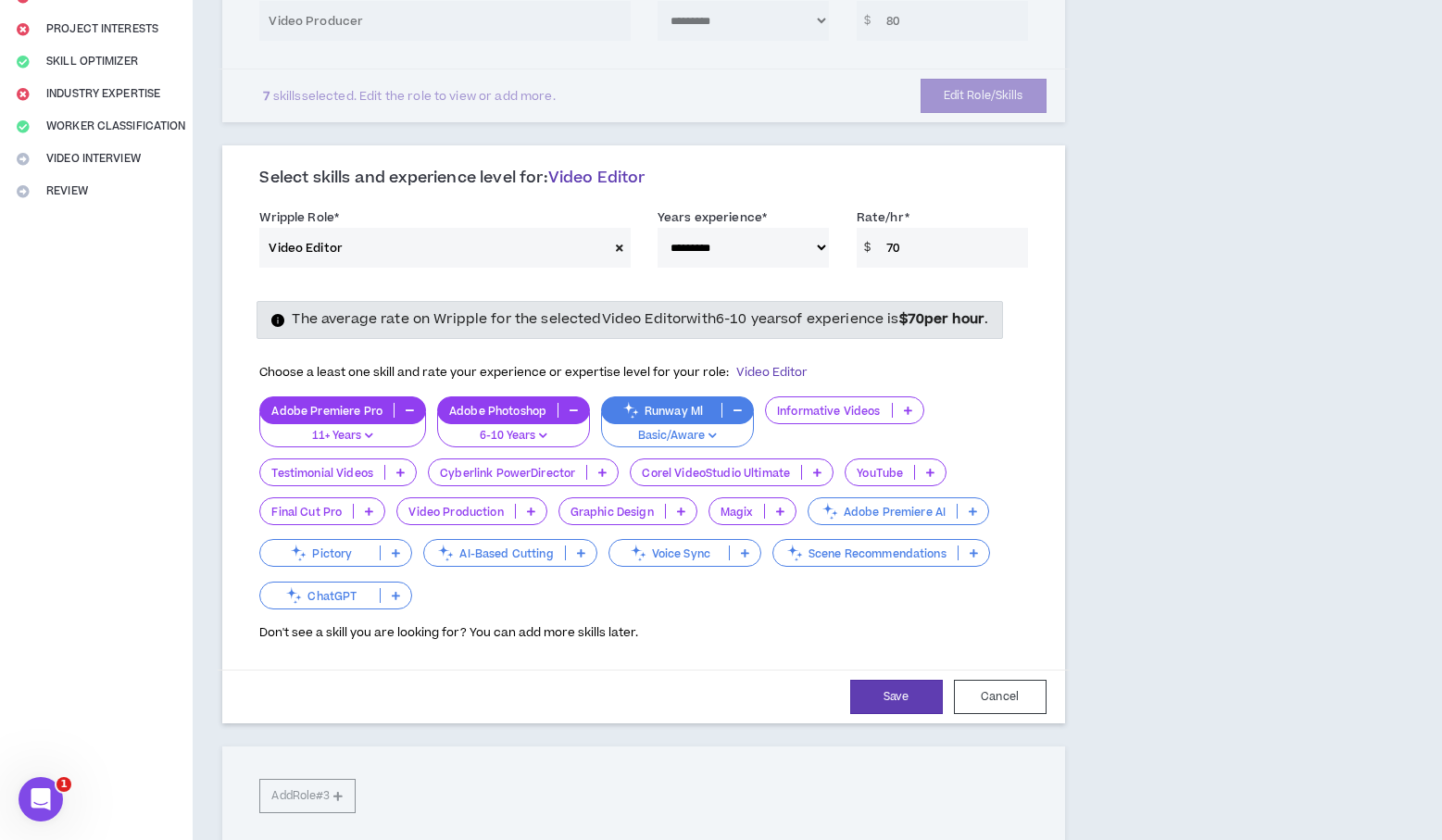
click at [883, 245] on input "70" at bounding box center [952, 248] width 151 height 40
drag, startPoint x: 912, startPoint y: 251, endPoint x: 863, endPoint y: 245, distance: 49.4
click at [863, 245] on div "$ 100" at bounding box center [943, 248] width 172 height 40
type input "90"
drag, startPoint x: 1128, startPoint y: 306, endPoint x: 1131, endPoint y: 315, distance: 9.5
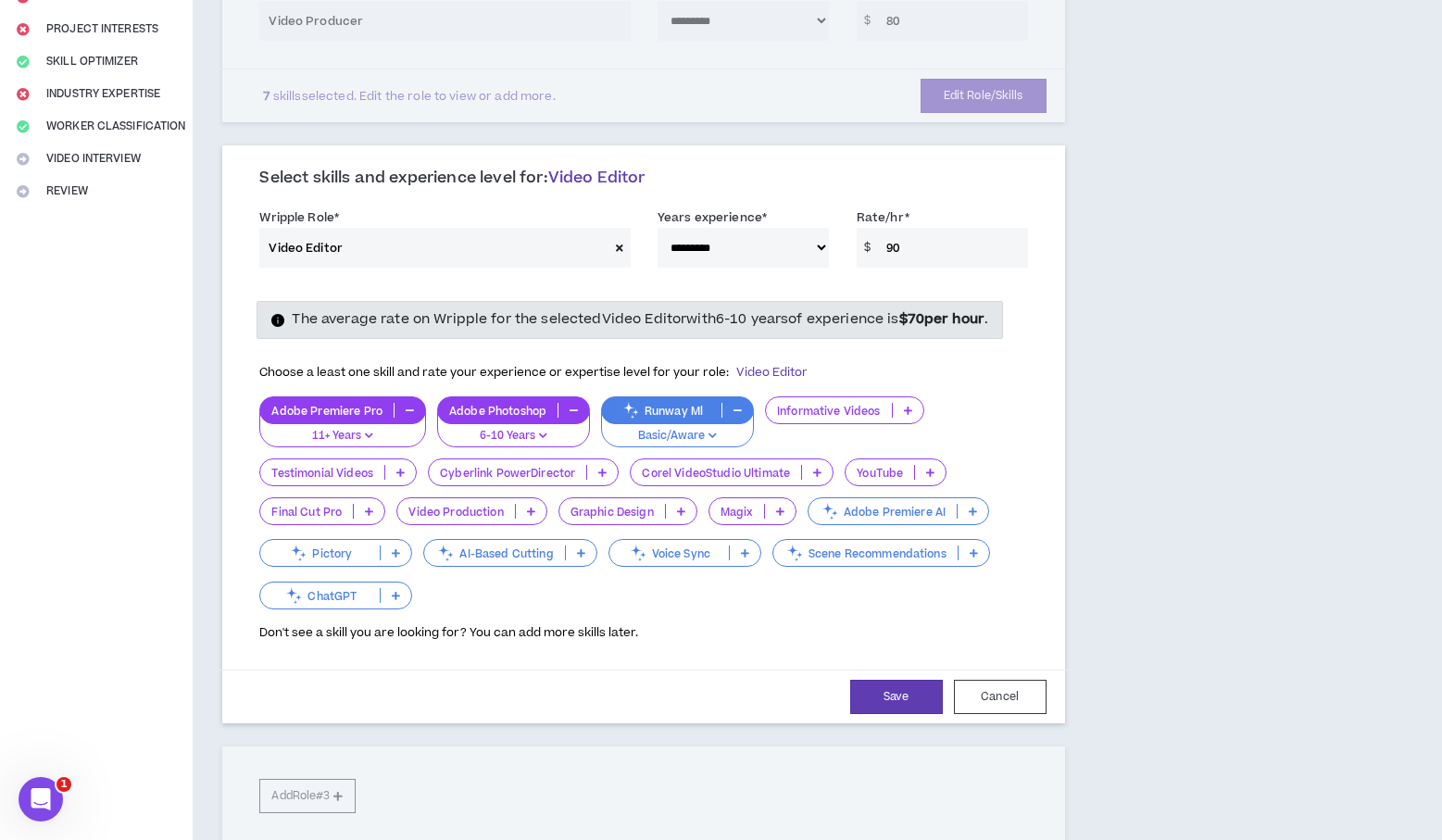
click at [1127, 306] on div "**********" at bounding box center [734, 537] width 1082 height 1524
click at [888, 695] on button "Save" at bounding box center [897, 697] width 93 height 34
select select "***"
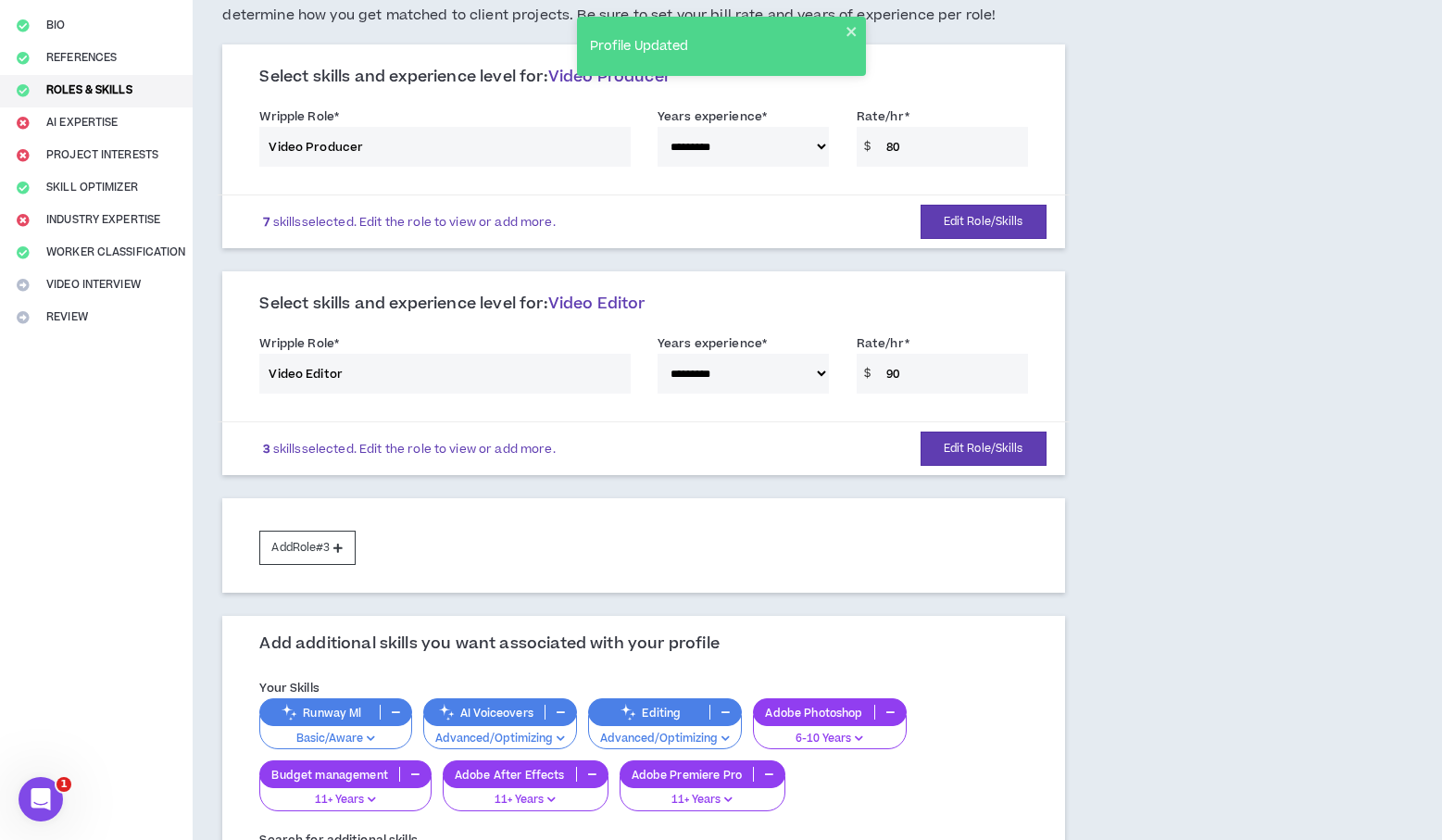
scroll to position [188, 0]
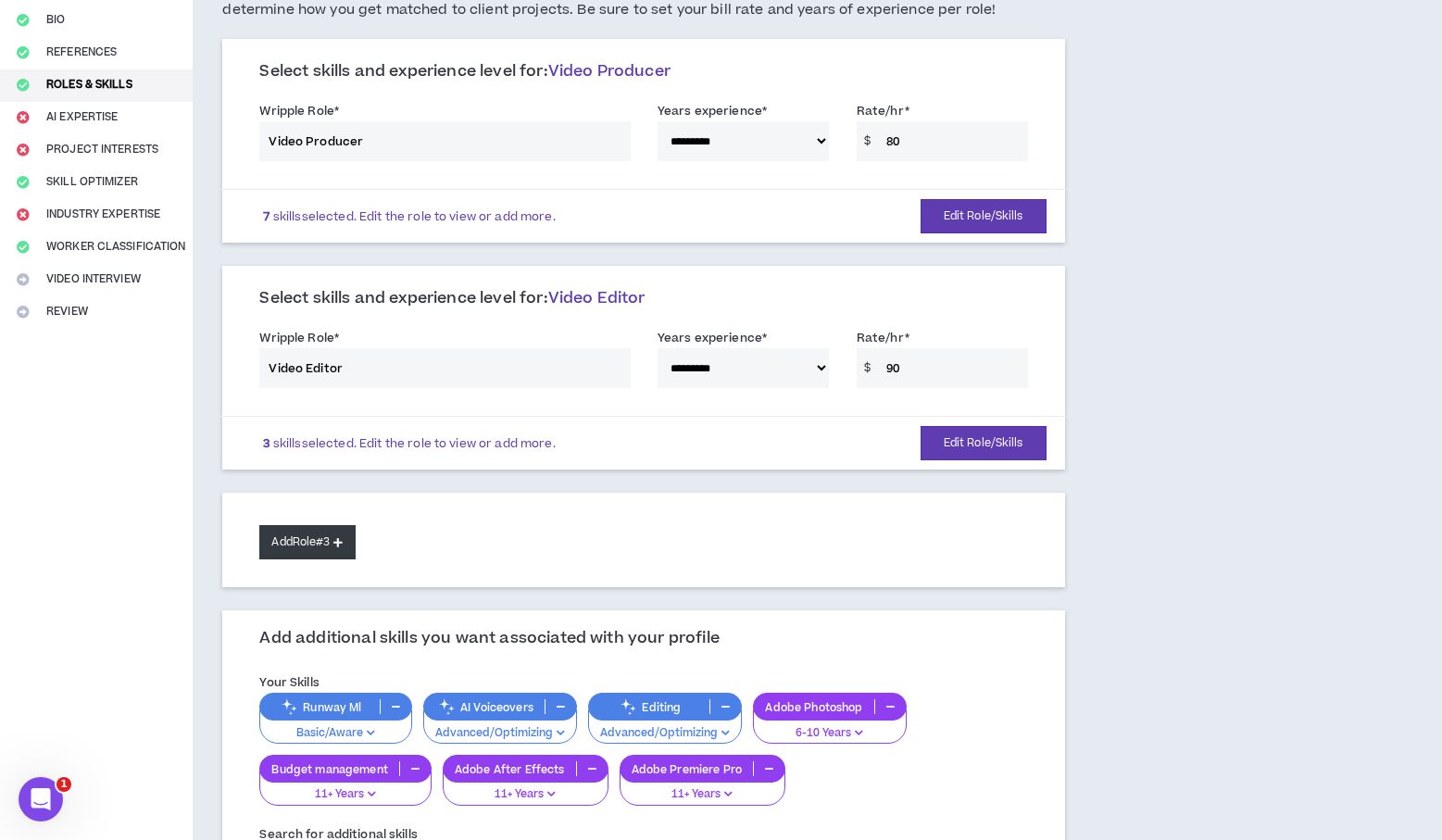
click at [293, 539] on button "Add Role #3" at bounding box center [307, 542] width 96 height 34
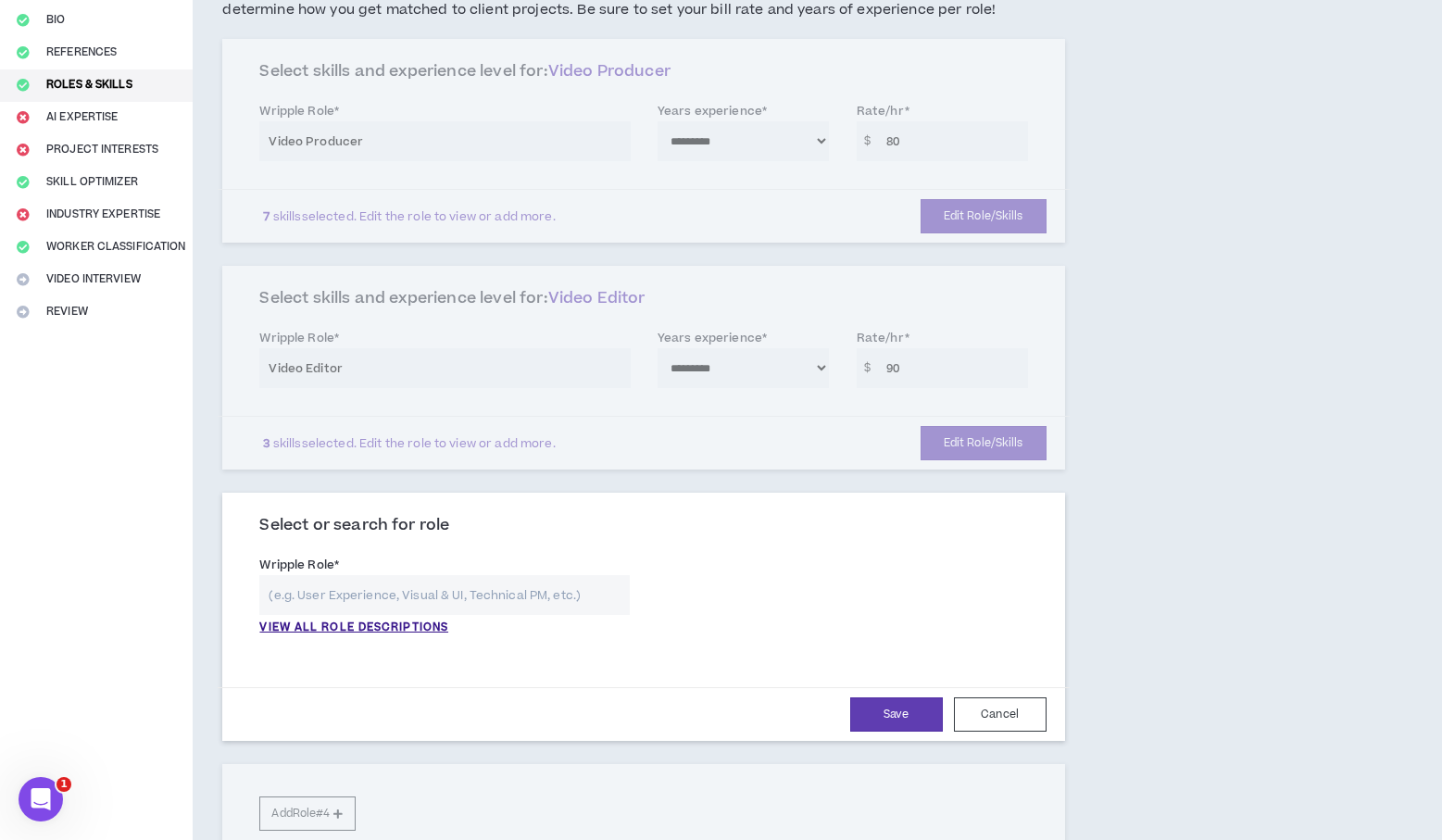
click at [439, 595] on input "text" at bounding box center [444, 595] width 370 height 40
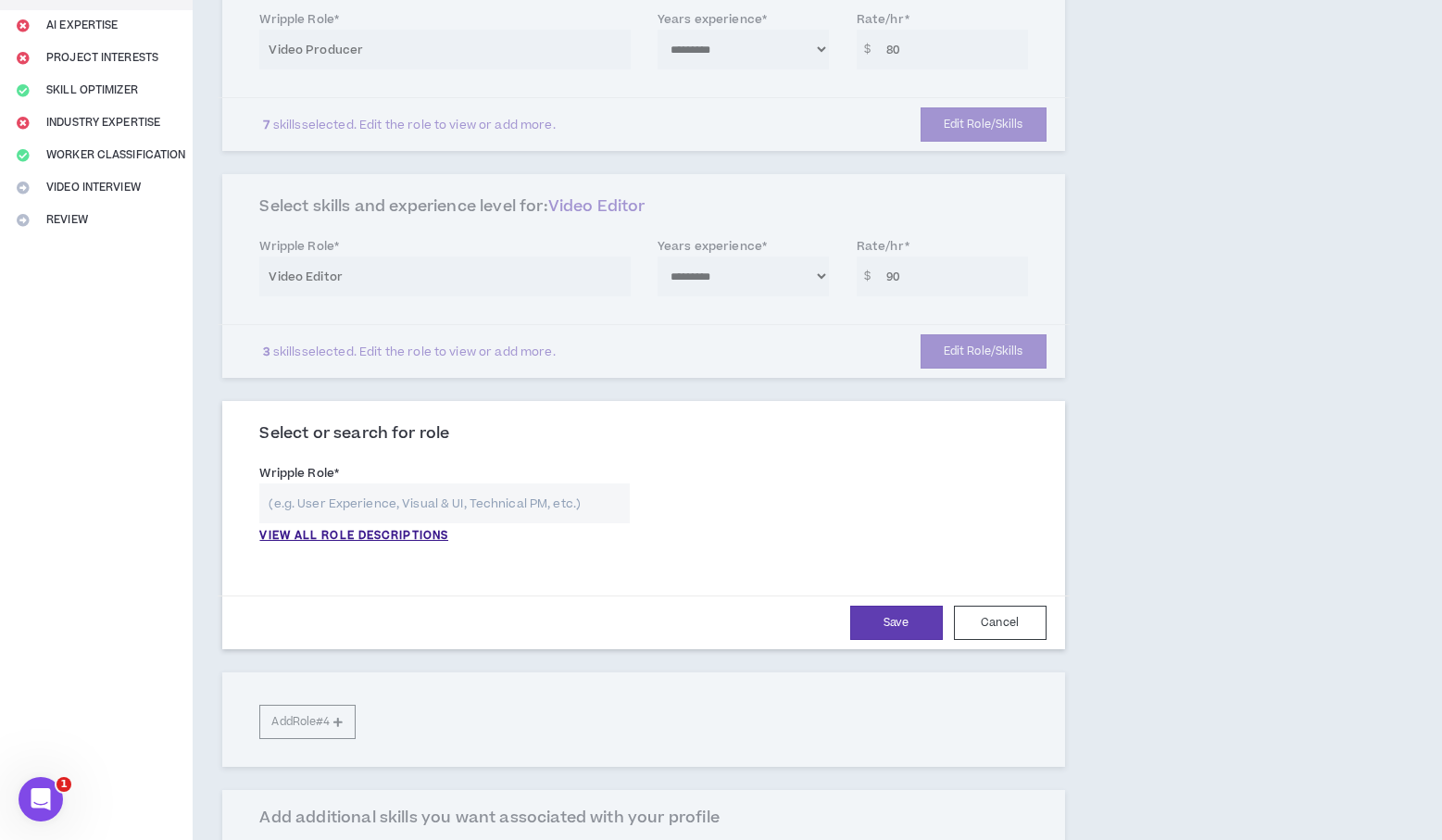
scroll to position [286, 0]
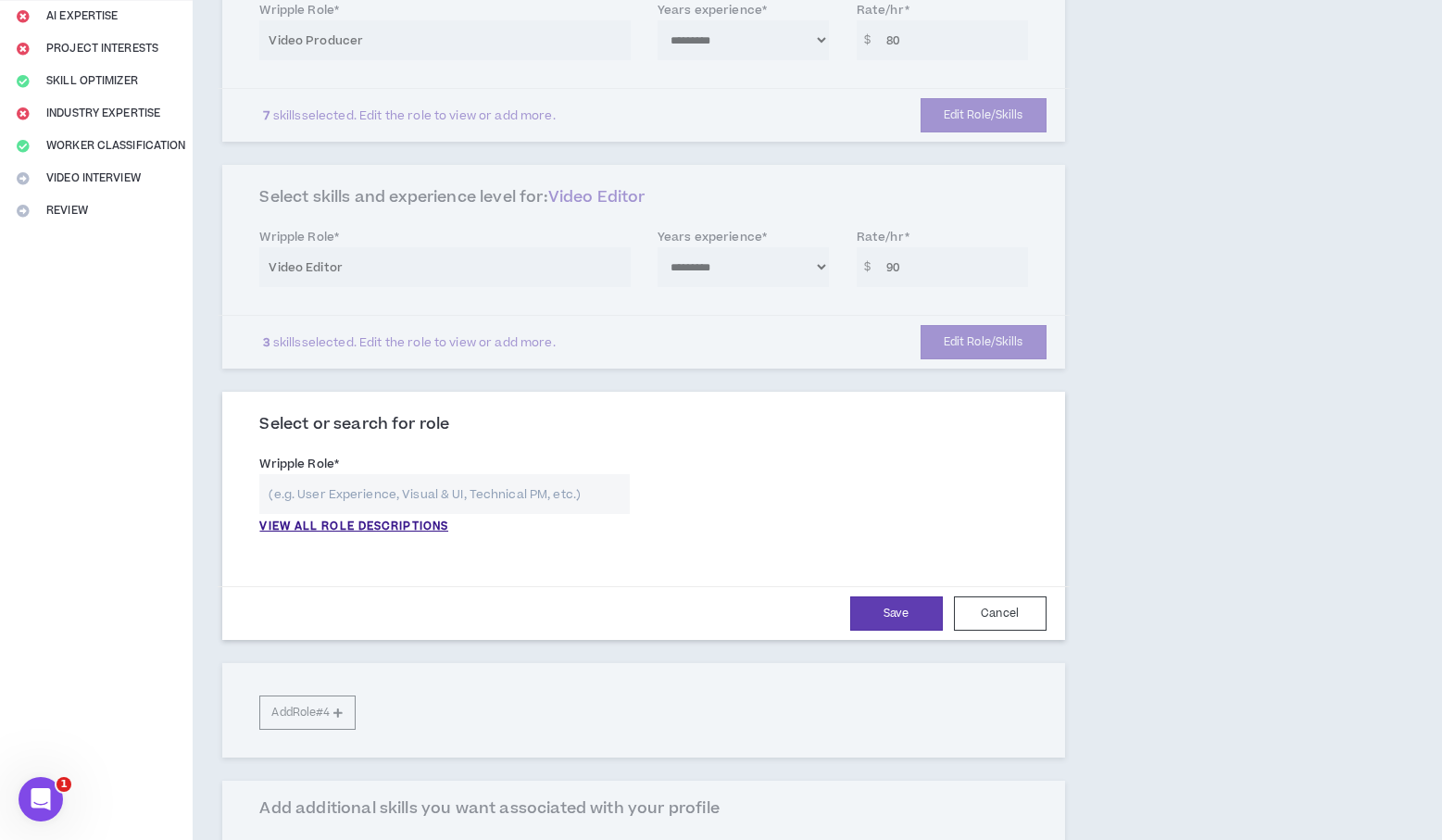
click at [596, 510] on input "text" at bounding box center [444, 495] width 370 height 40
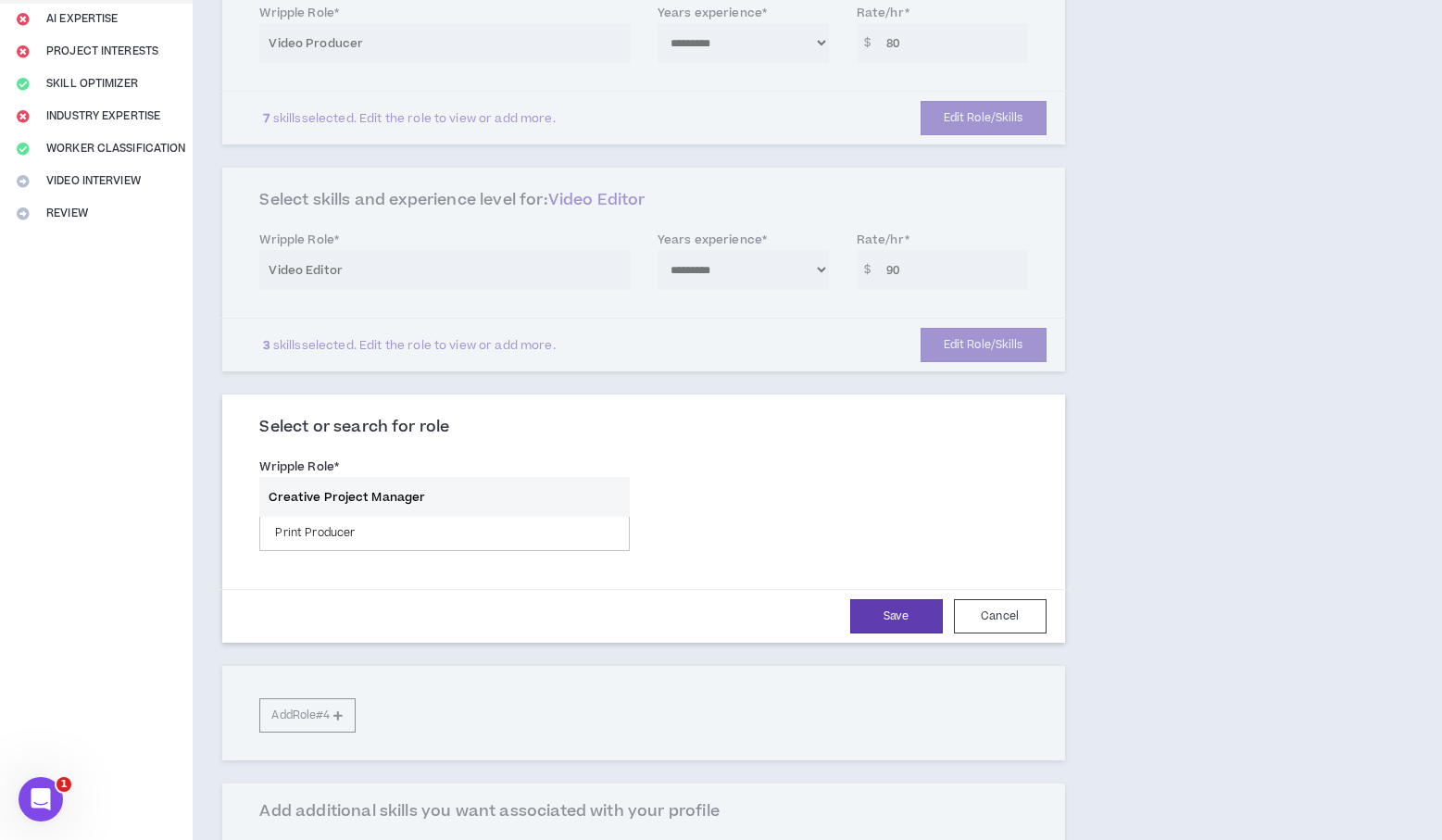
scroll to position [324, 0]
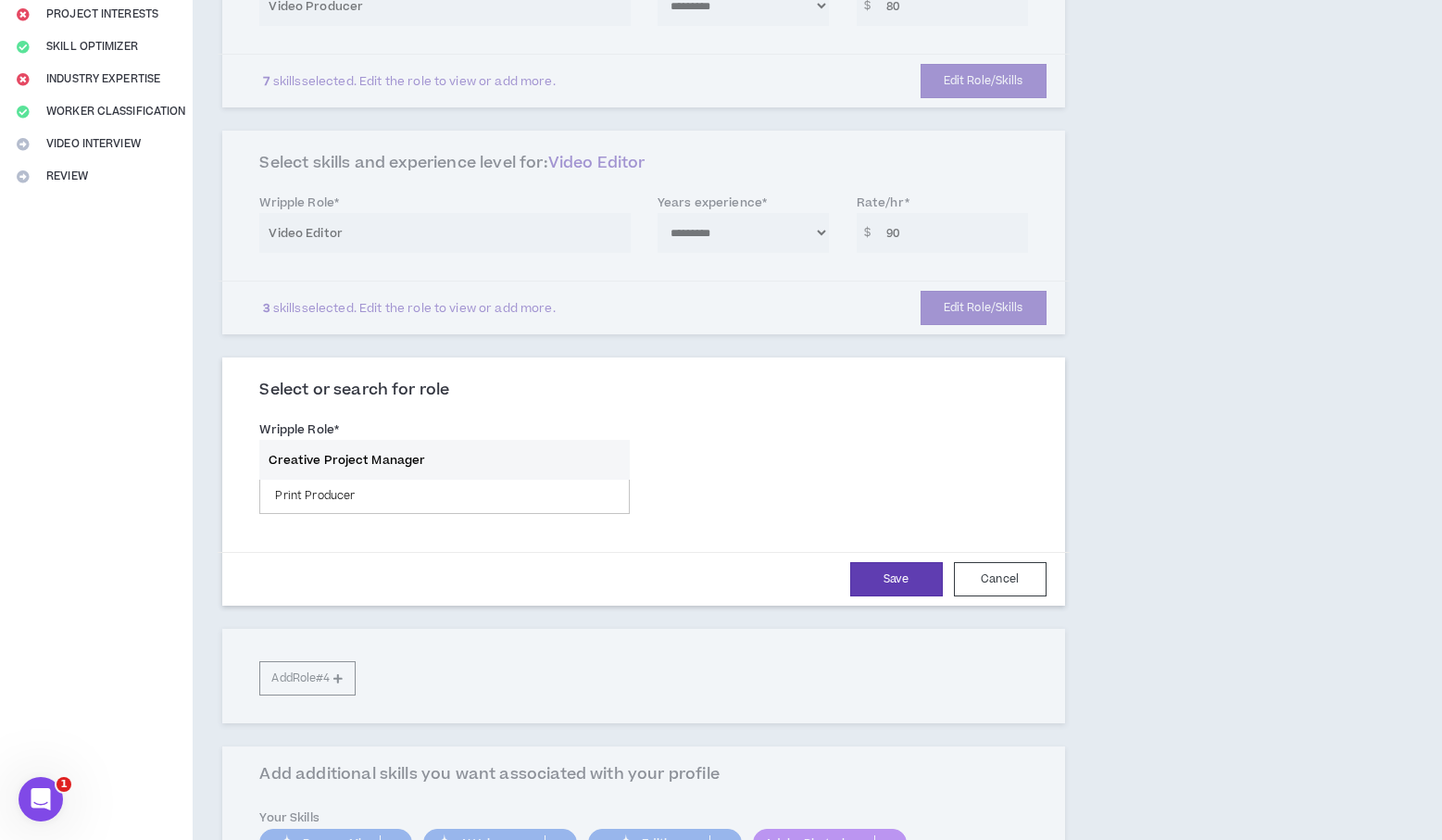
drag, startPoint x: 325, startPoint y: 458, endPoint x: 234, endPoint y: 456, distance: 91.0
click at [235, 456] on div "**********" at bounding box center [643, 484] width 842 height 244
click at [288, 458] on input "Project Manager" at bounding box center [444, 460] width 370 height 40
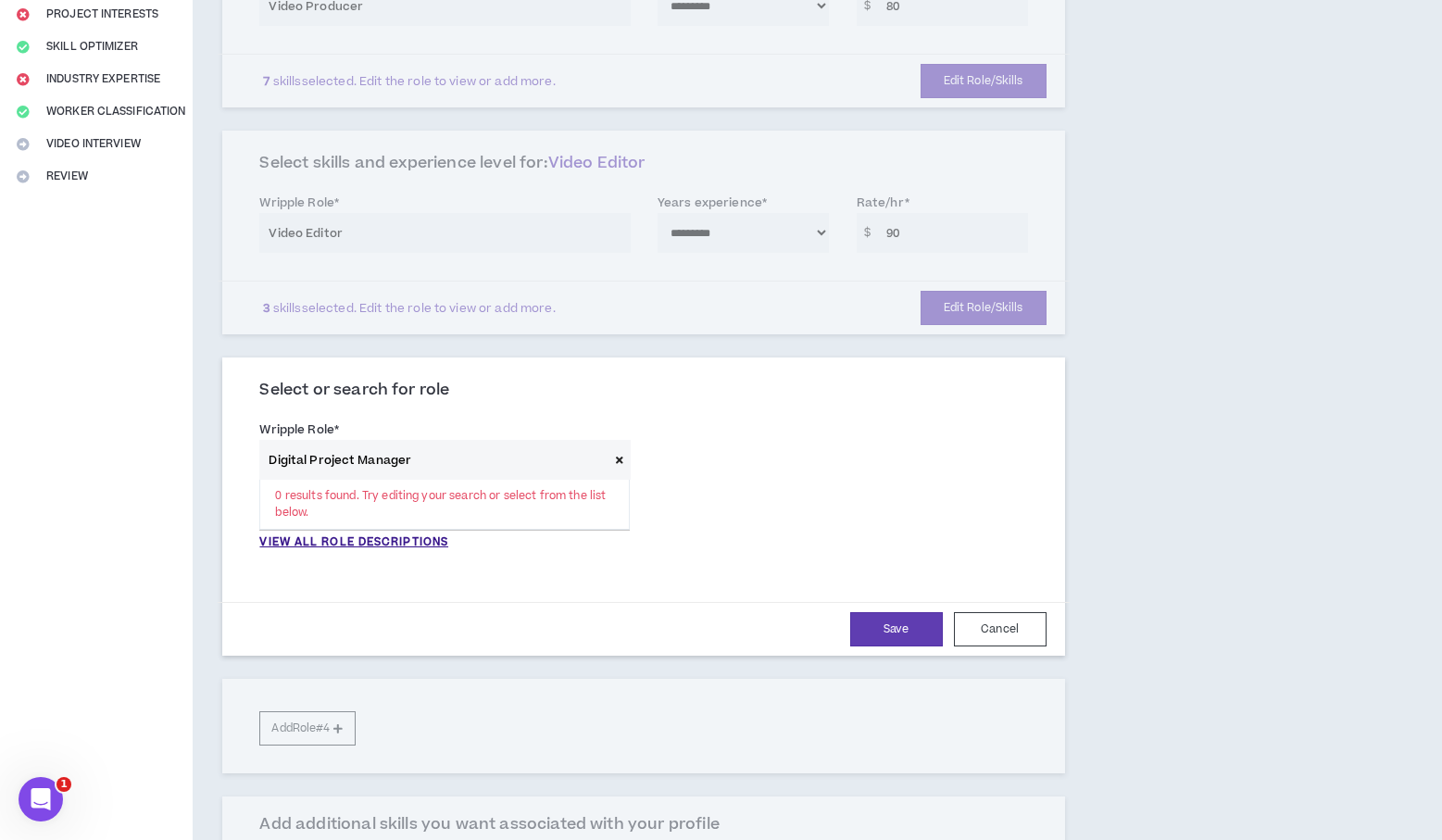
click at [401, 476] on input "Digital Project Manager" at bounding box center [433, 460] width 348 height 40
click at [403, 467] on input "Digital Project Manager" at bounding box center [433, 460] width 348 height 40
drag, startPoint x: 518, startPoint y: 429, endPoint x: 471, endPoint y: 435, distance: 47.4
click at [518, 429] on div "Wripple Role * Digital Project 0 results found. Try editing your search or sele…" at bounding box center [444, 485] width 370 height 132
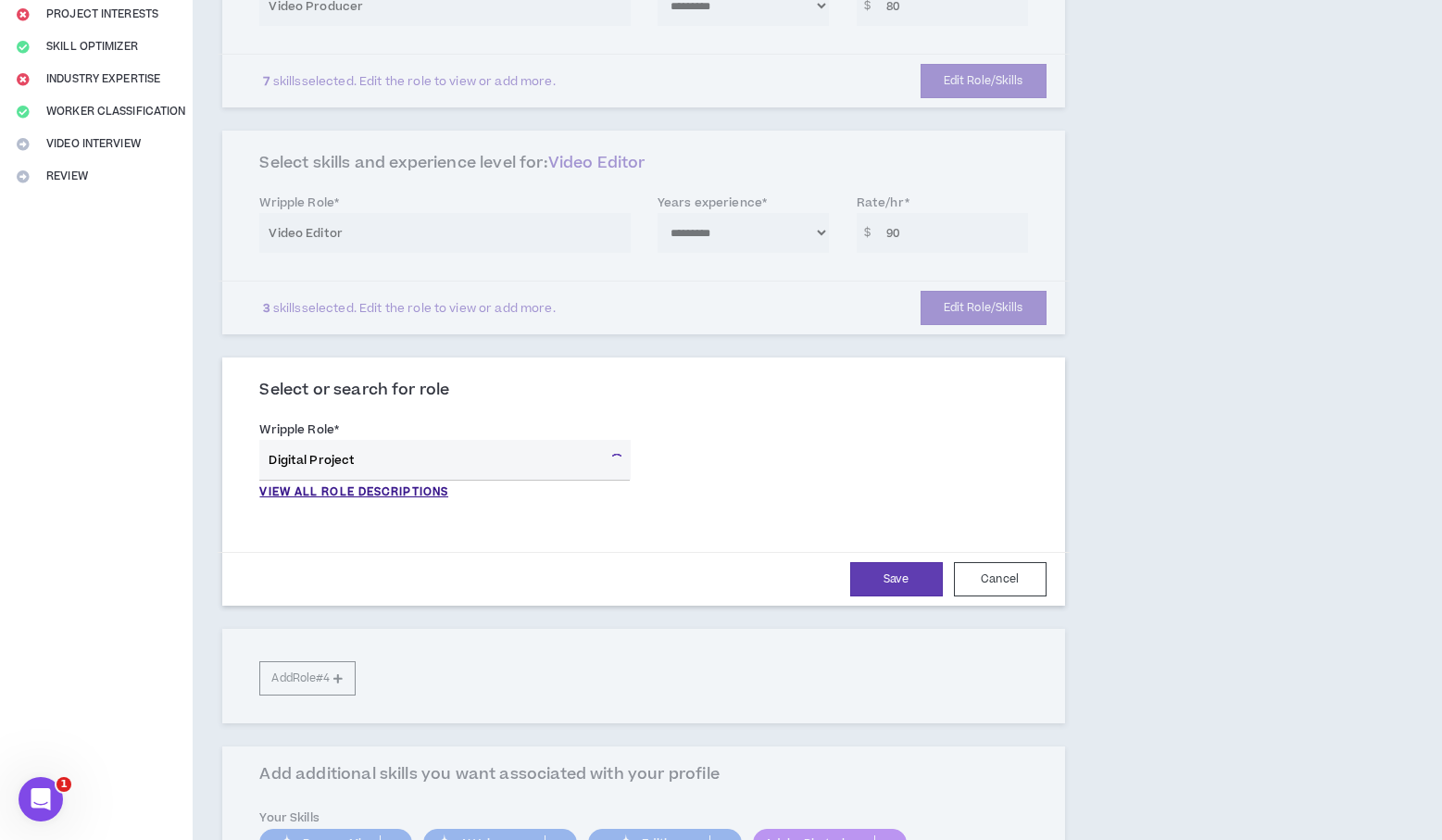
click at [325, 455] on input "Digital Project" at bounding box center [431, 460] width 344 height 40
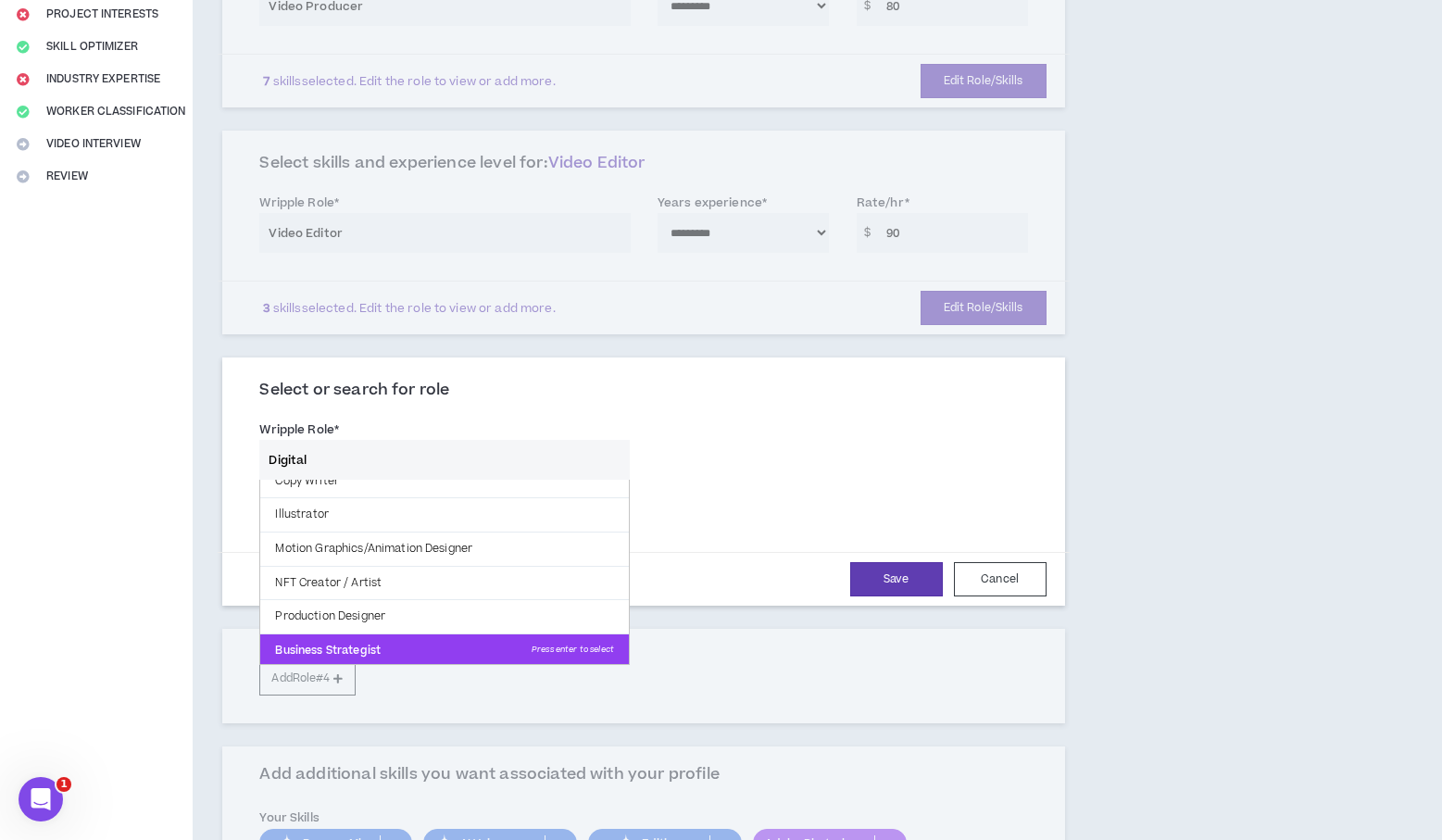
scroll to position [0, 0]
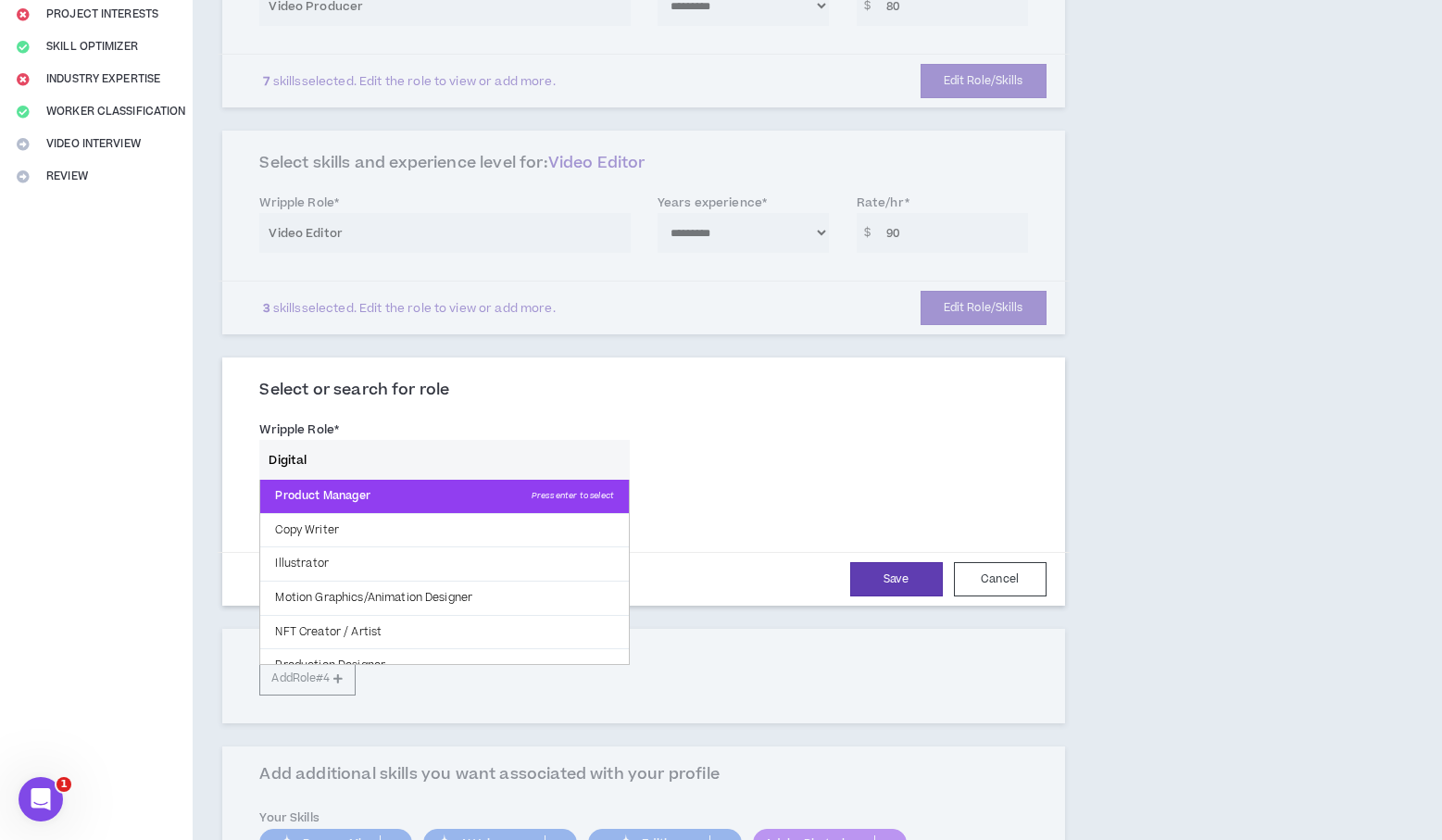
click at [442, 508] on p "Product Manager Press enter to select" at bounding box center [444, 496] width 368 height 33
type input "Product Manager"
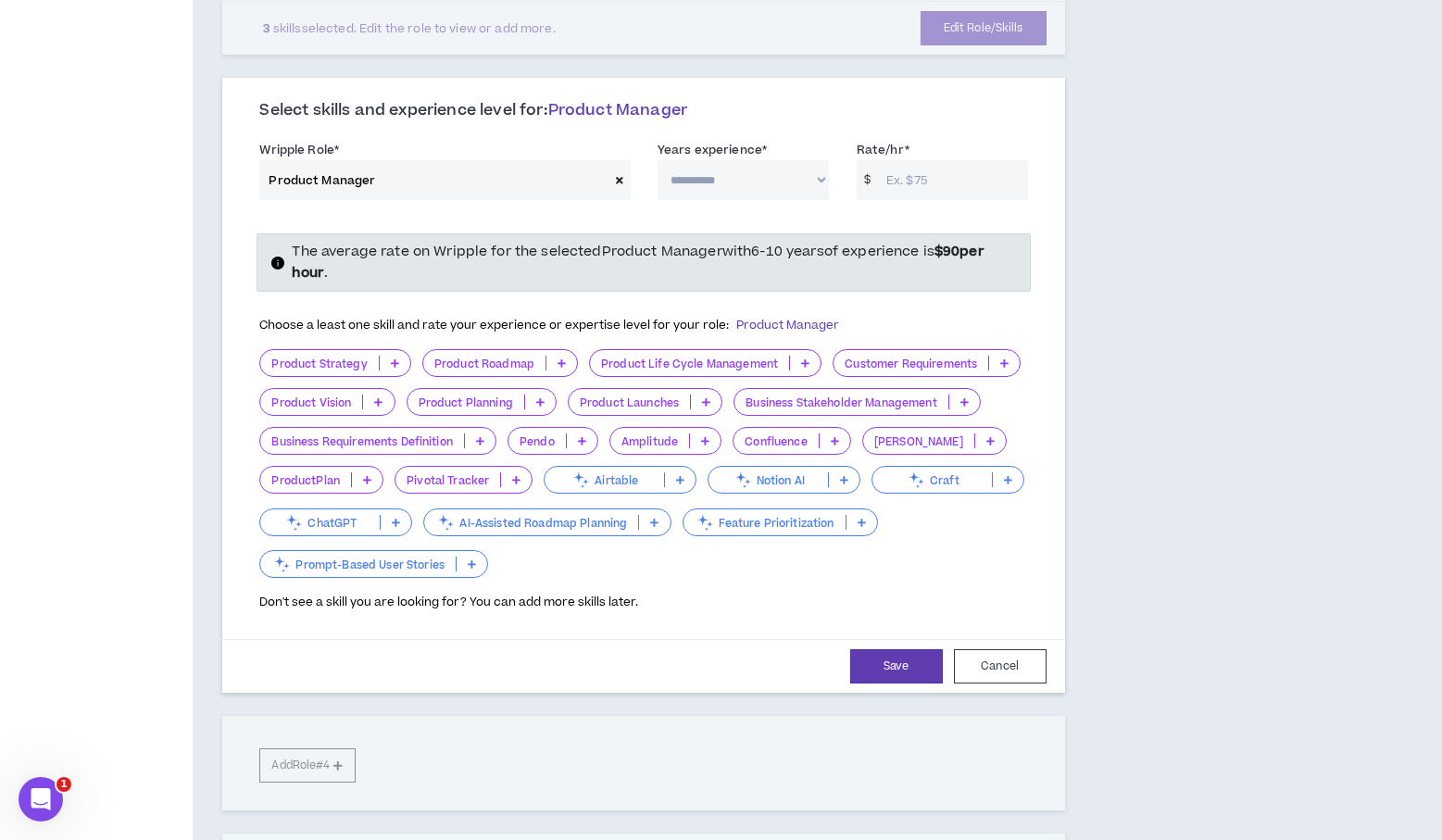
scroll to position [604, 0]
click at [399, 367] on p at bounding box center [395, 363] width 30 height 15
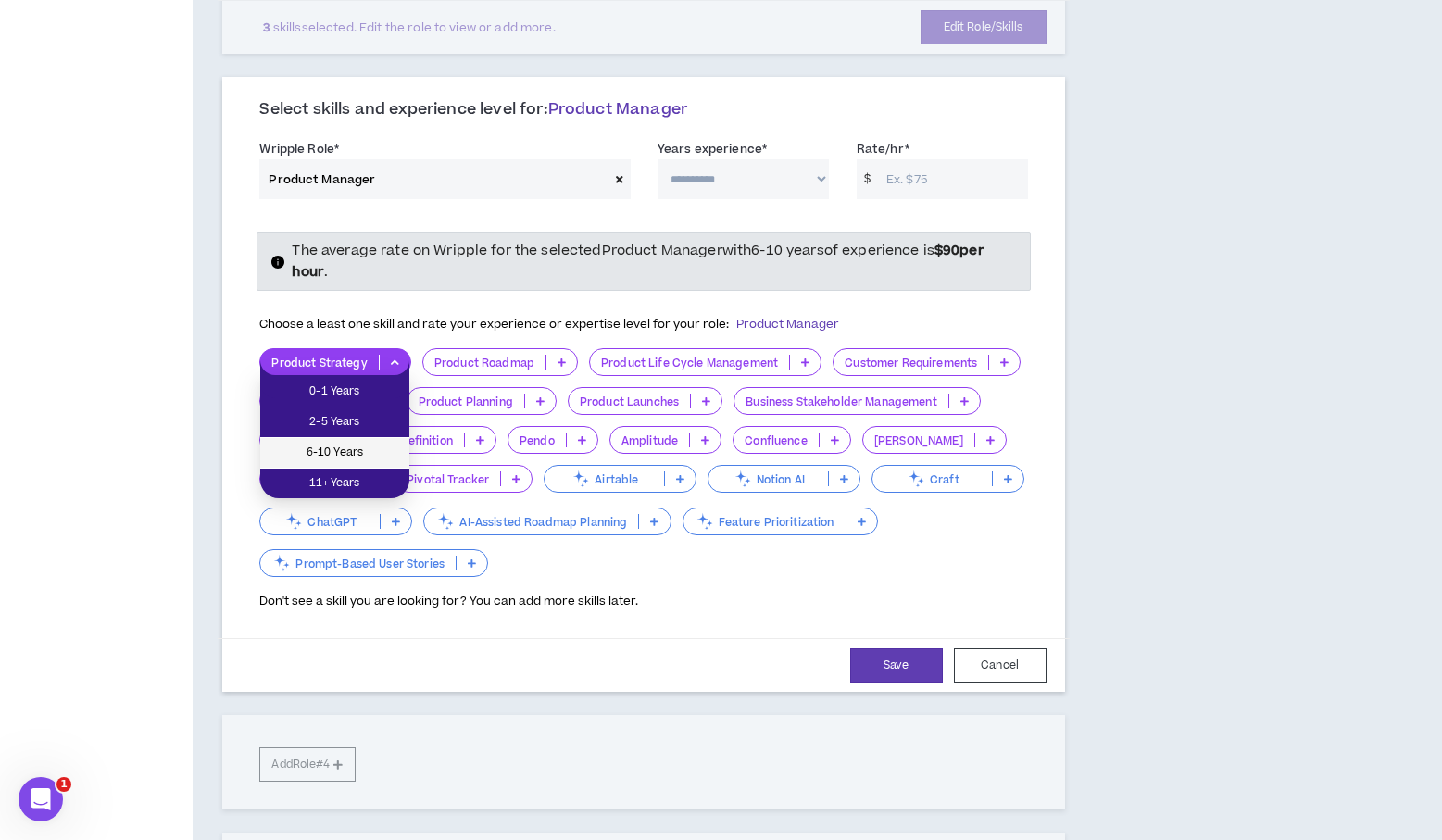
click at [384, 445] on span "6-10 Years" at bounding box center [335, 452] width 127 height 20
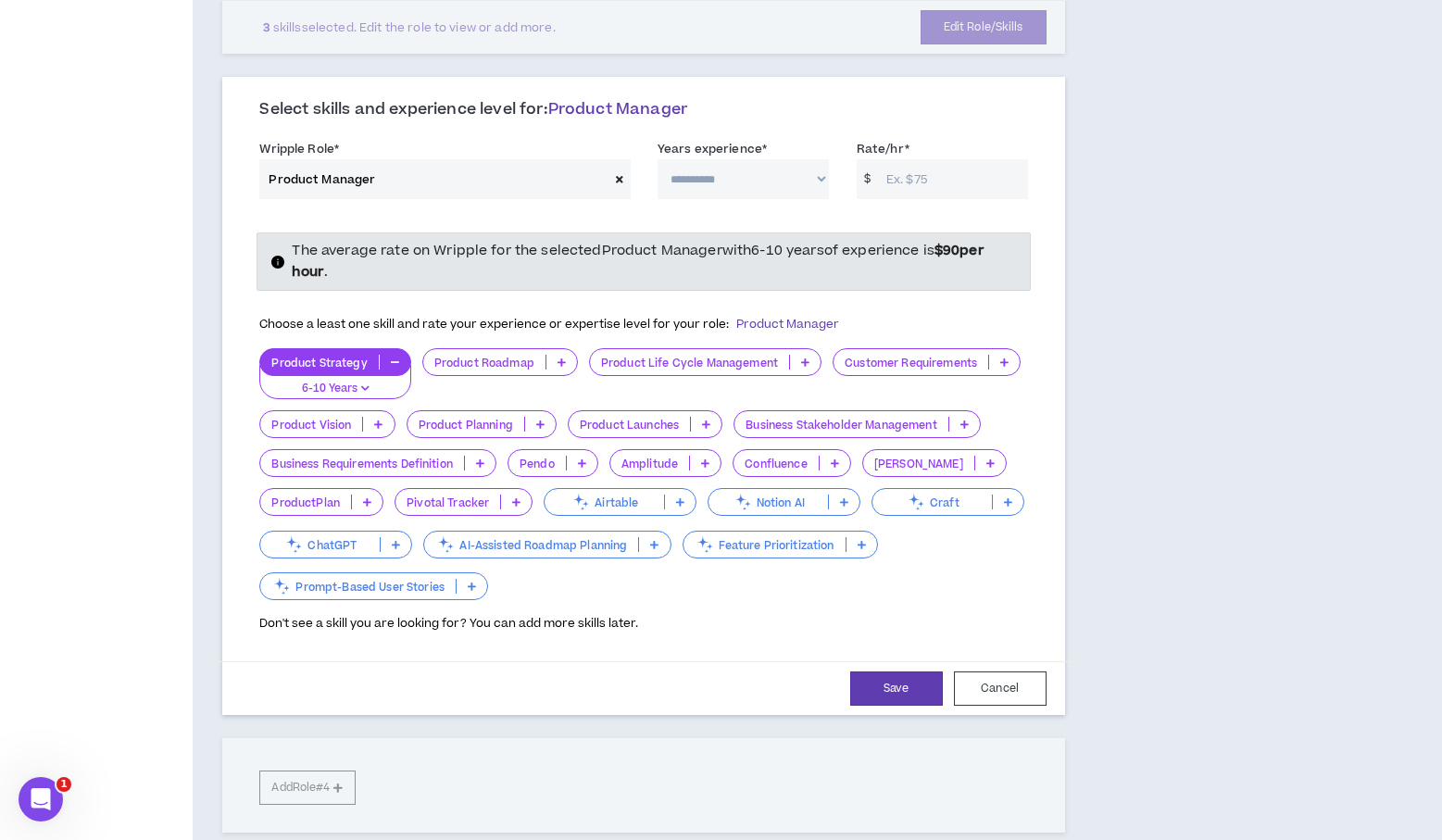
click at [534, 428] on p at bounding box center [540, 424] width 30 height 15
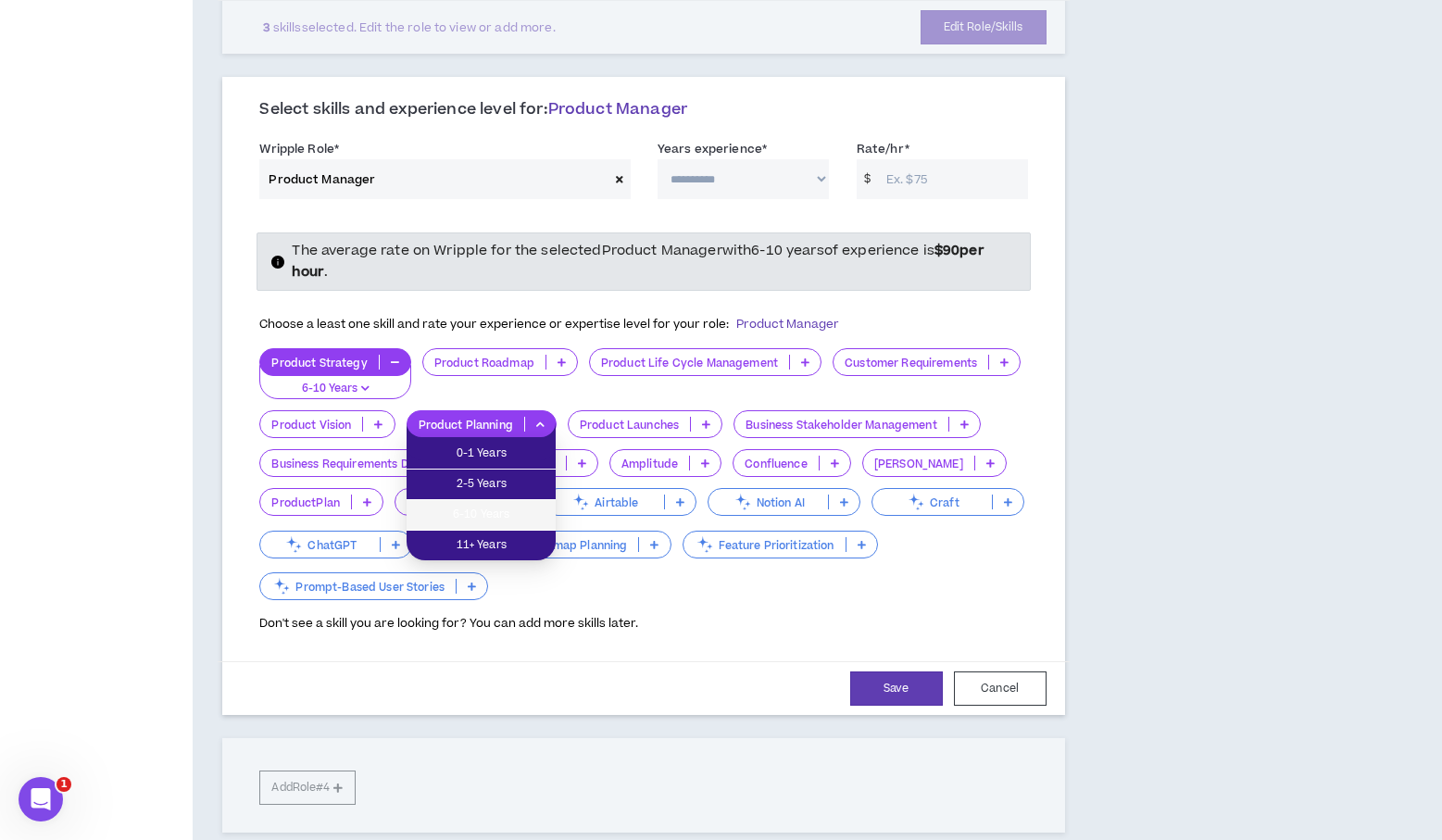
click at [515, 515] on span "6-10 Years" at bounding box center [481, 514] width 127 height 20
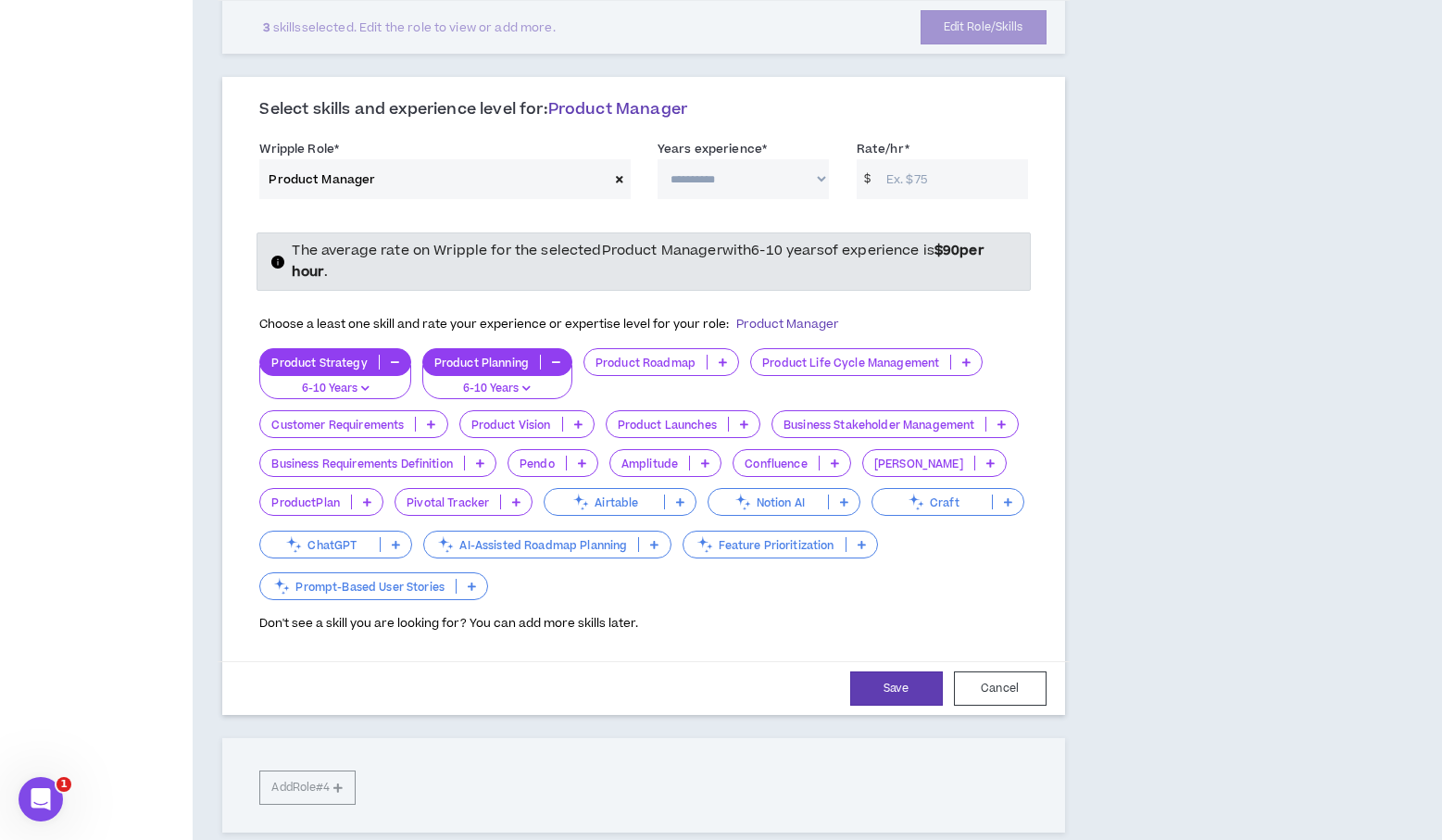
click at [721, 364] on icon at bounding box center [722, 363] width 9 height 9
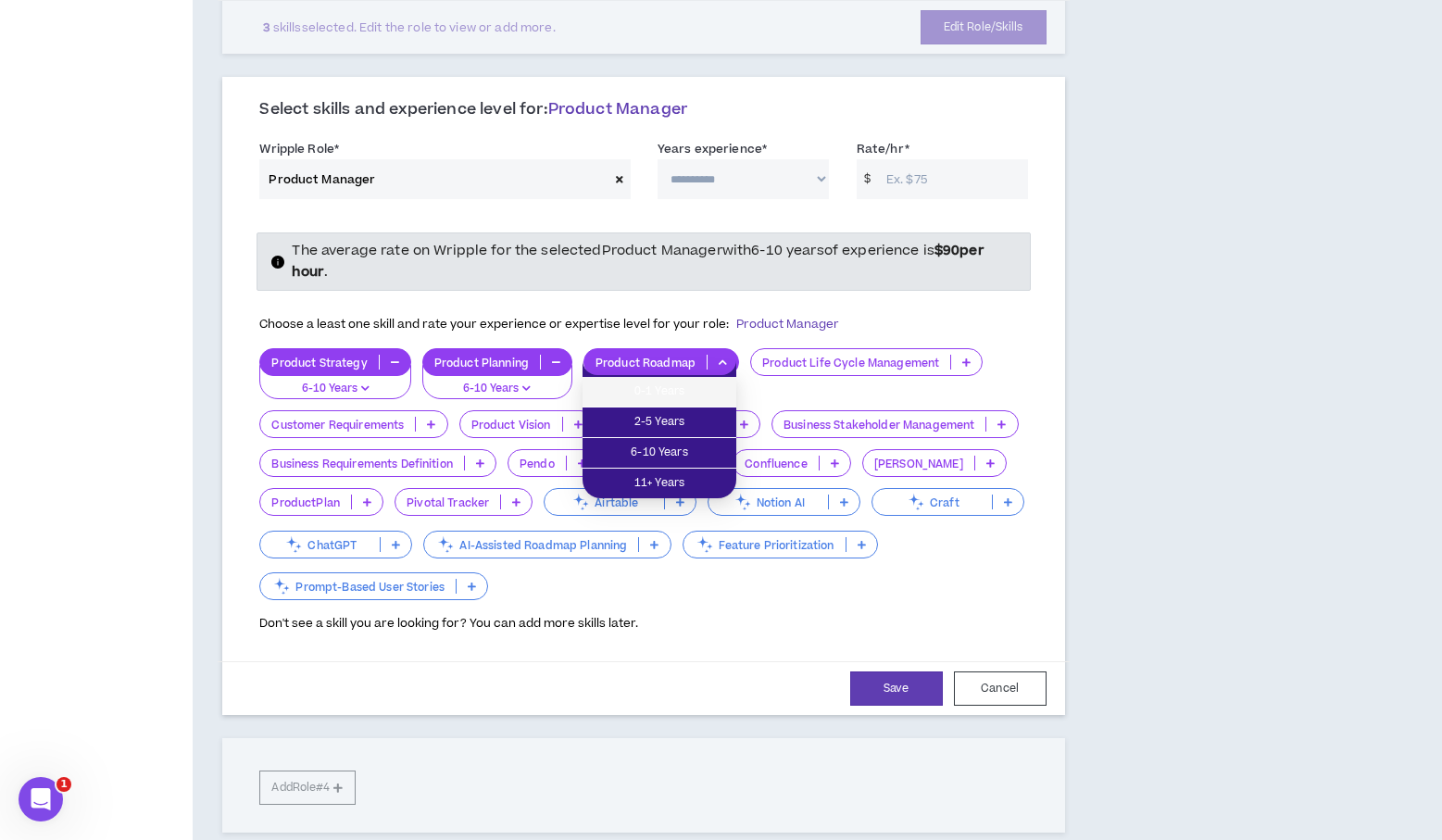
click at [705, 399] on span "0-1 Years" at bounding box center [660, 391] width 132 height 20
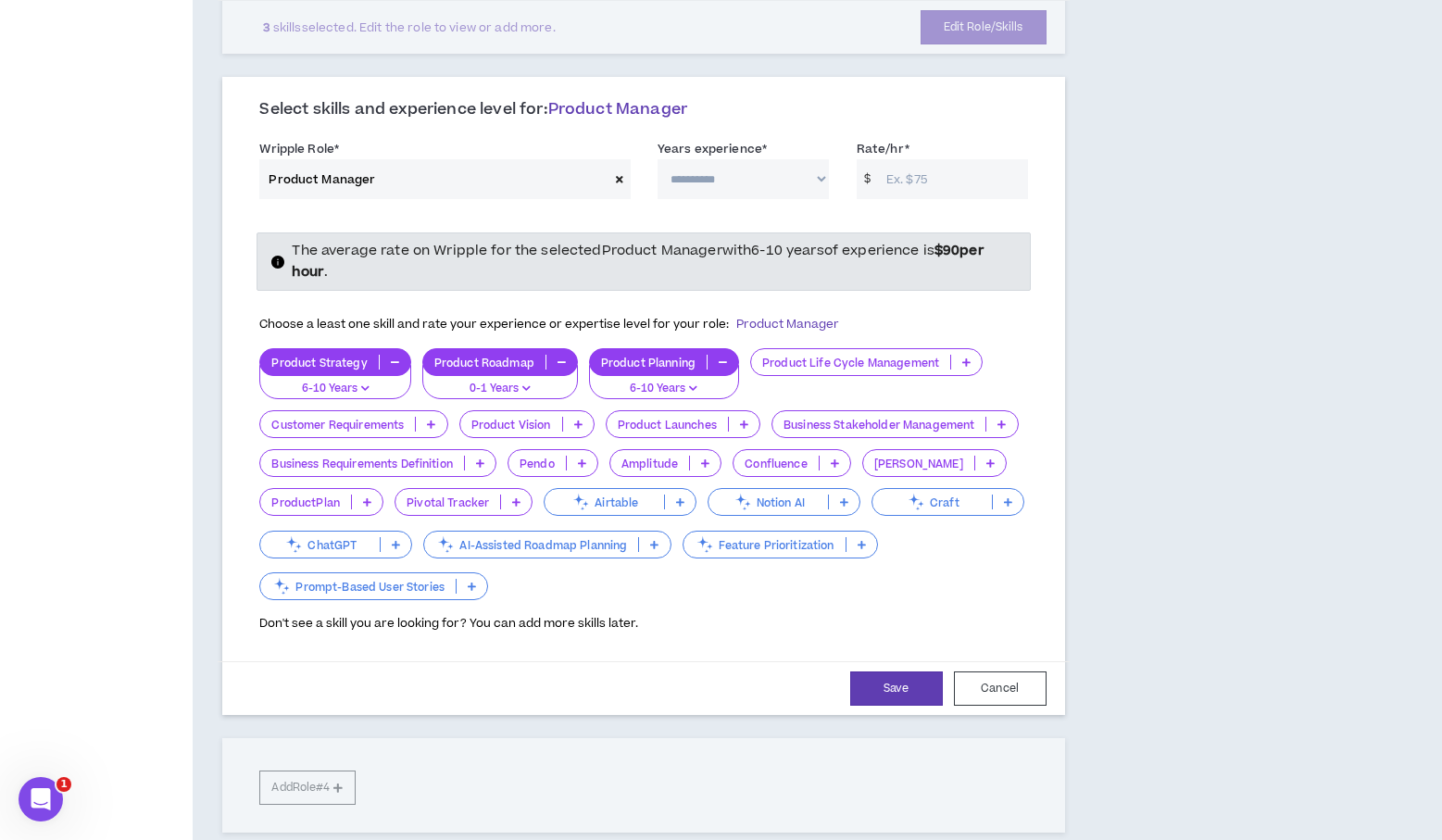
click at [886, 362] on p "Product Life Cycle Management" at bounding box center [851, 363] width 199 height 14
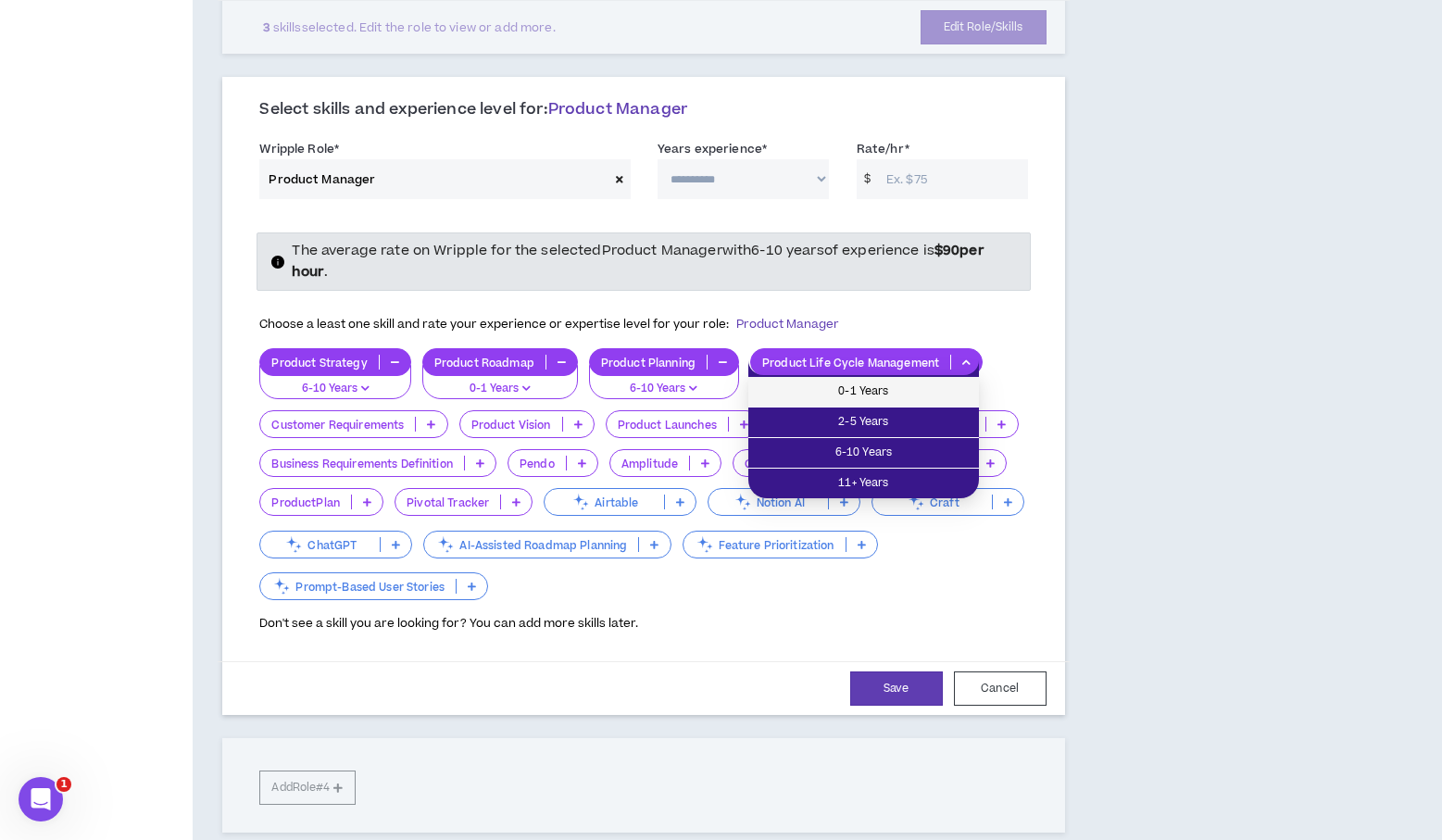
click at [944, 393] on span "0-1 Years" at bounding box center [864, 391] width 209 height 20
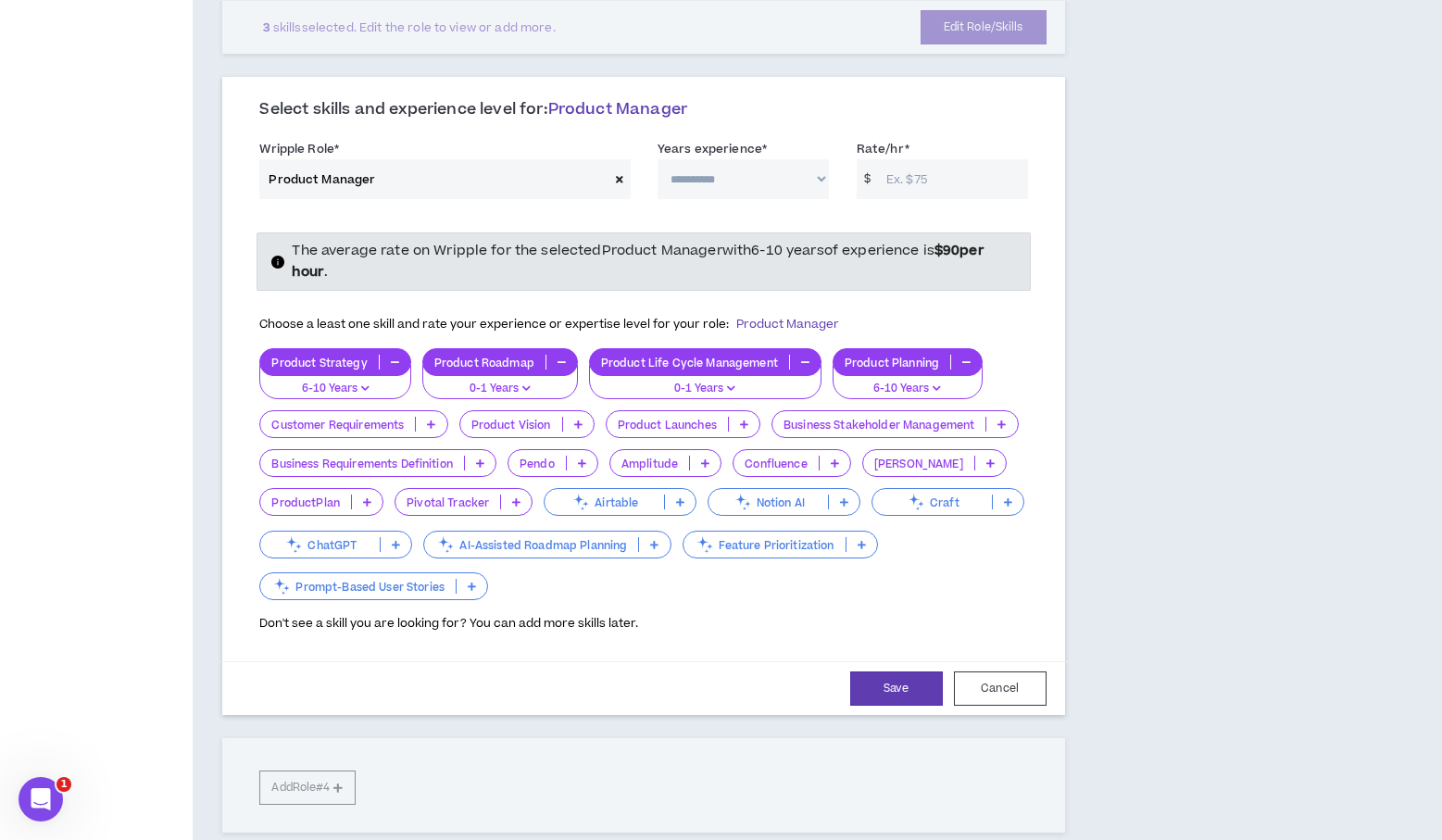
click at [434, 425] on icon at bounding box center [431, 424] width 9 height 9
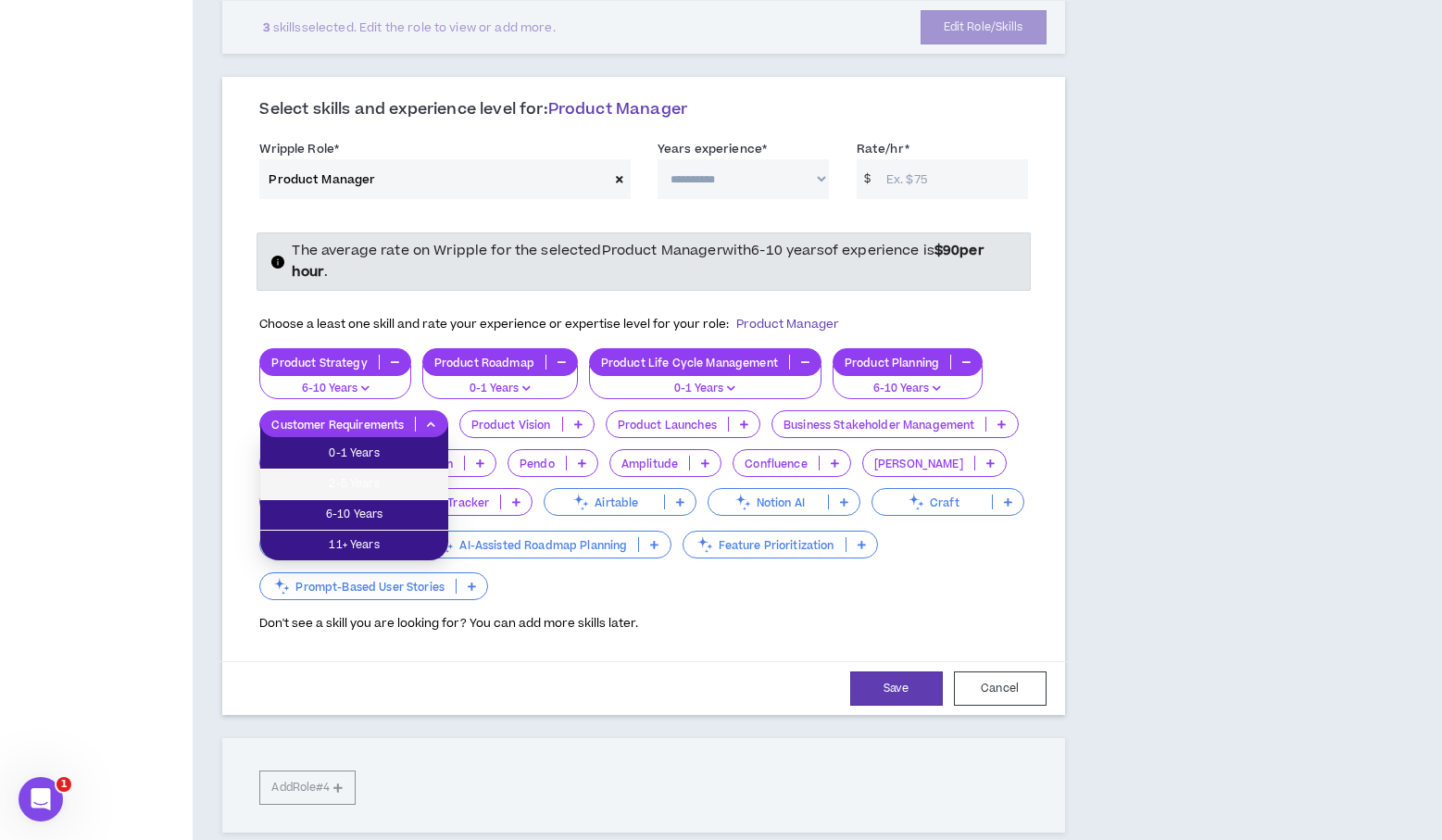
click at [417, 491] on span "2-5 Years" at bounding box center [354, 484] width 166 height 20
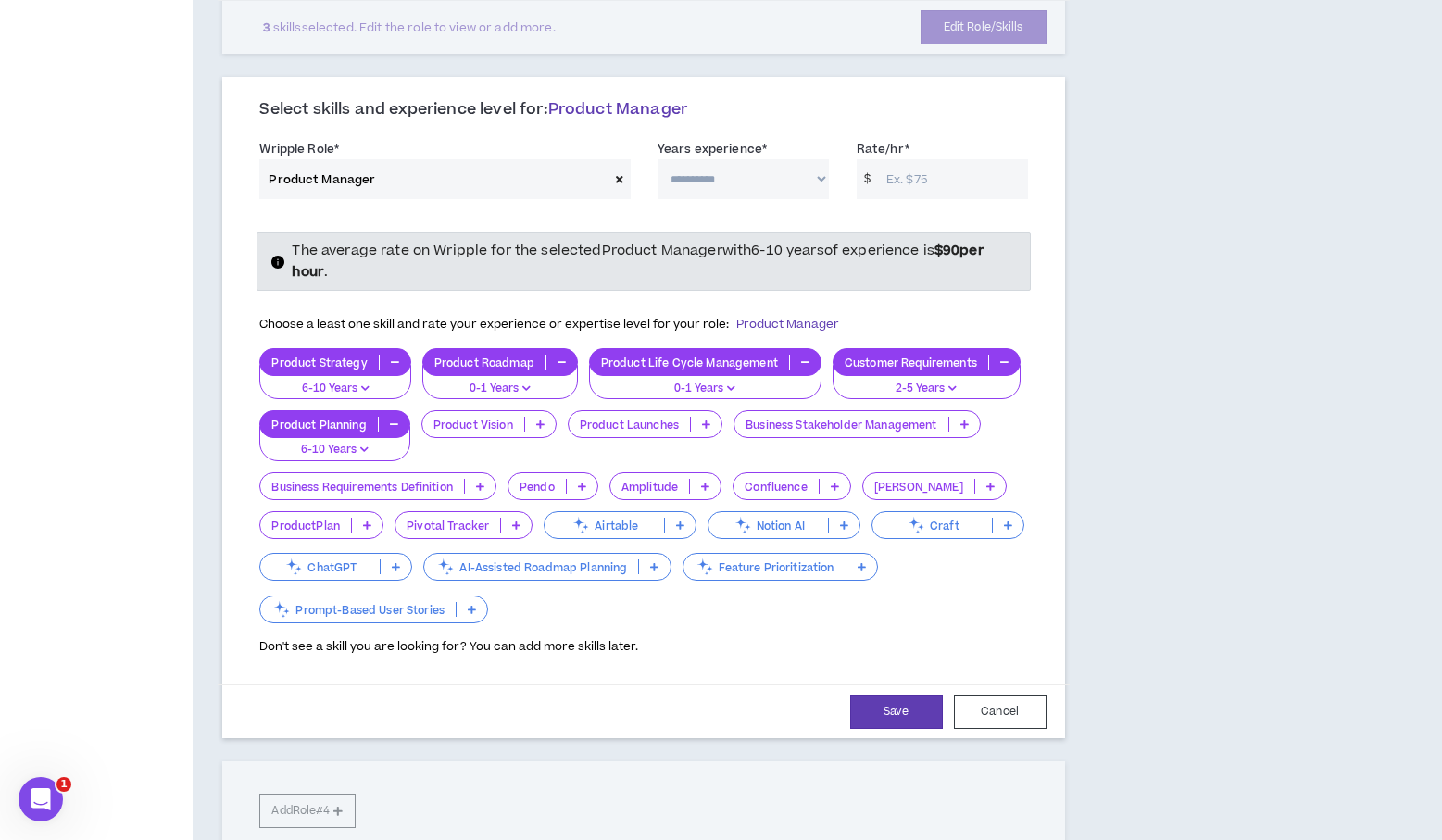
click at [544, 424] on icon at bounding box center [540, 424] width 9 height 9
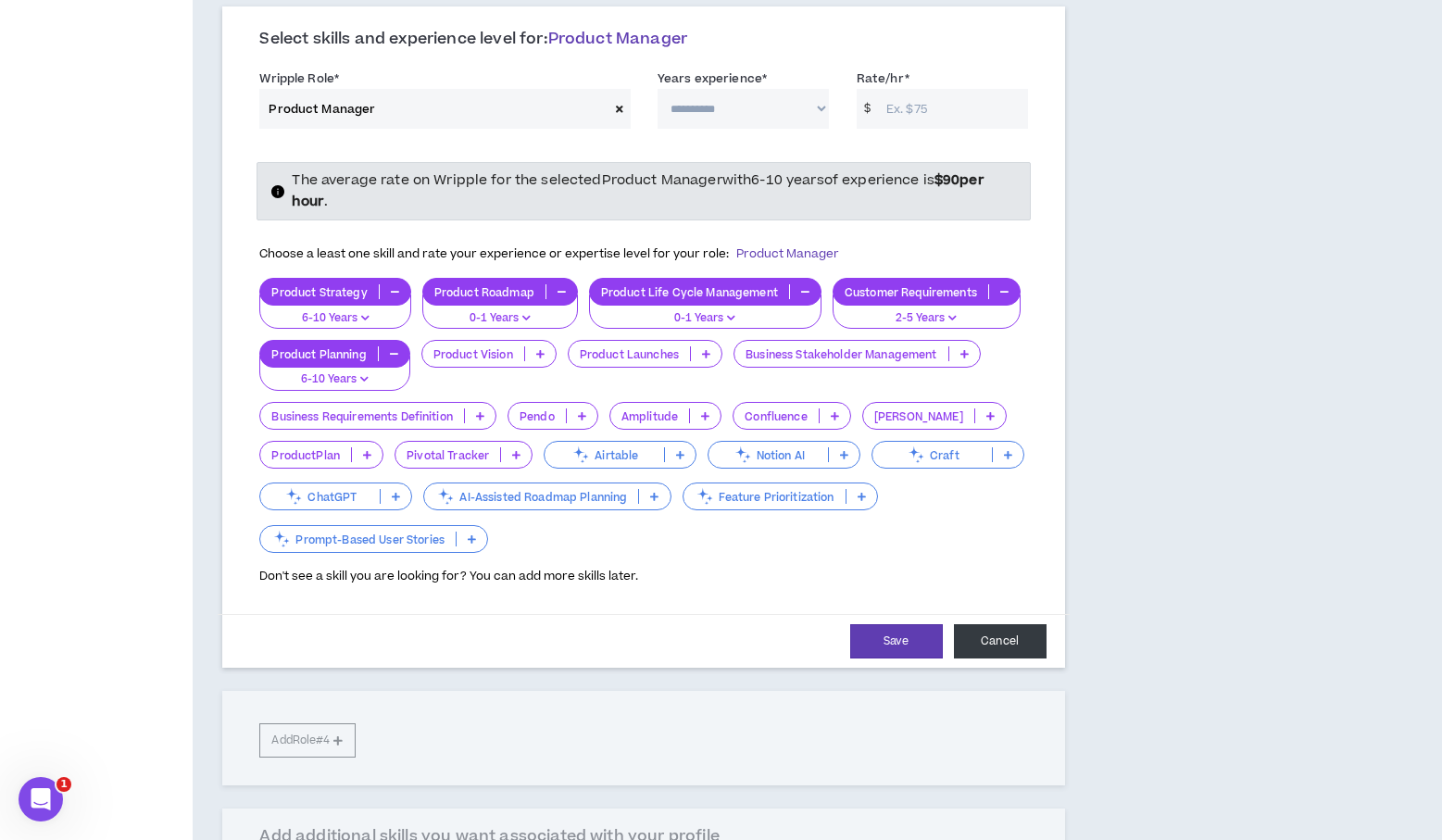
click at [1016, 644] on button "Cancel" at bounding box center [1001, 642] width 93 height 34
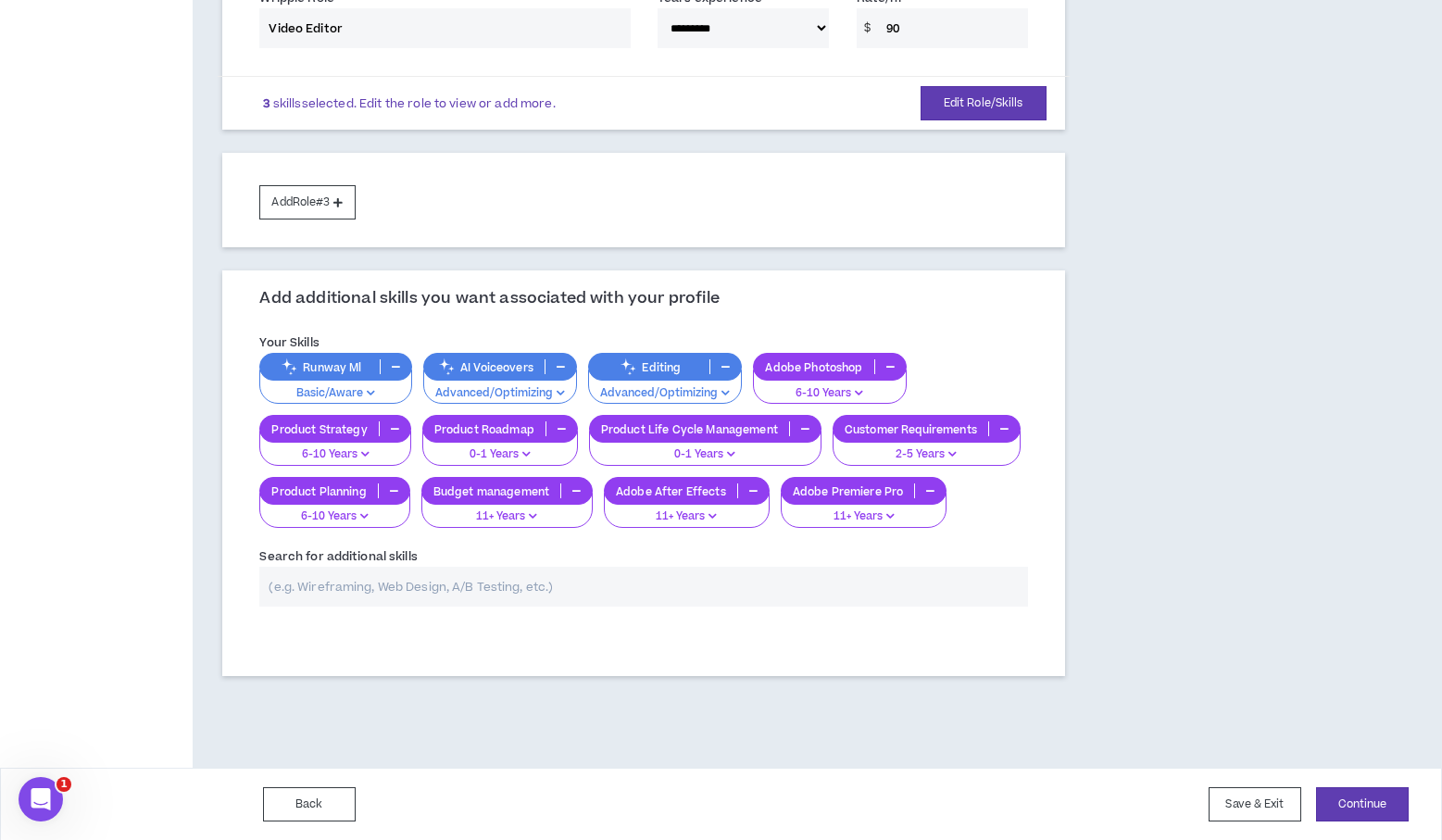
scroll to position [529, 0]
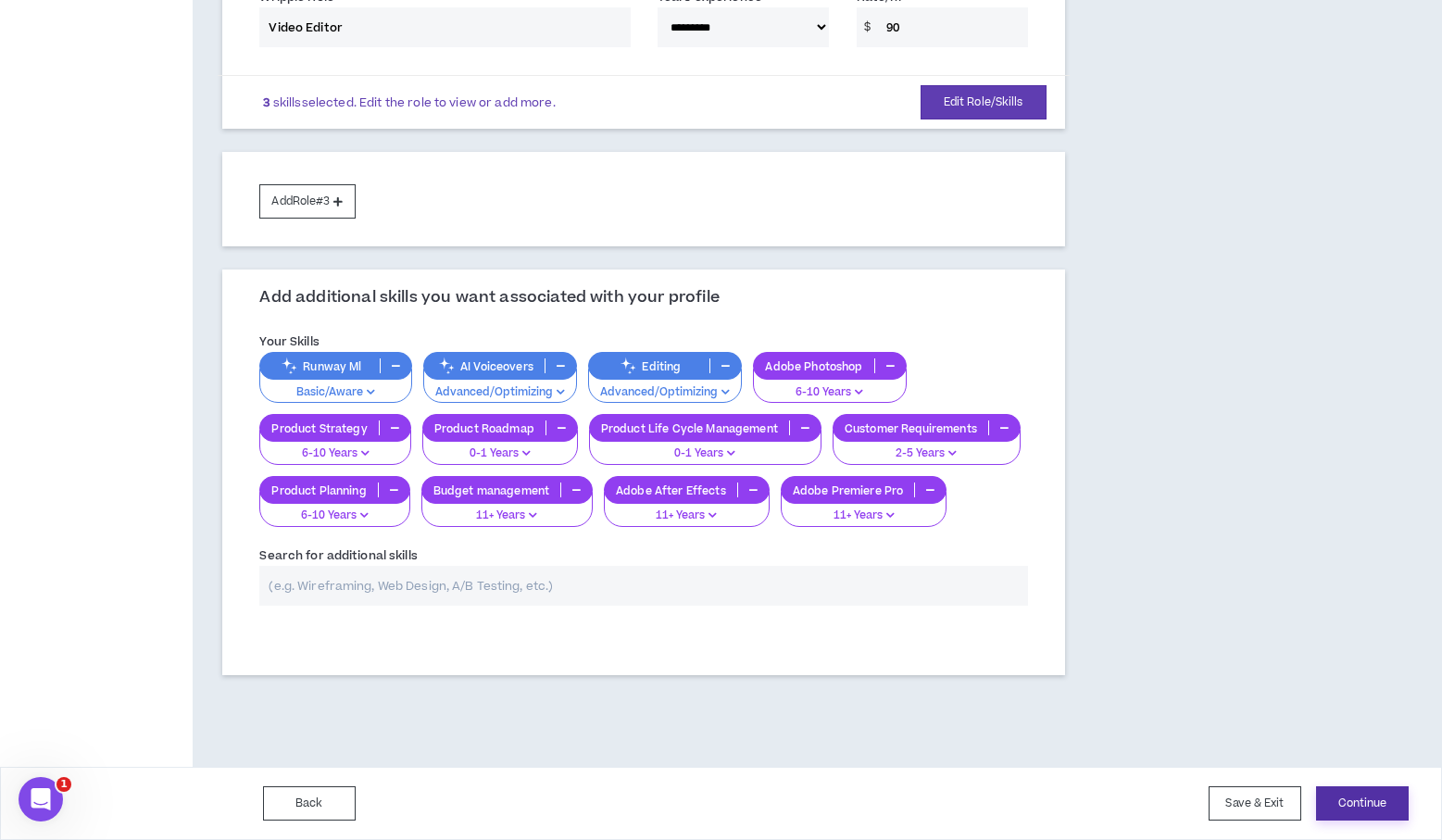
click at [1358, 805] on button "Continue" at bounding box center [1363, 804] width 93 height 34
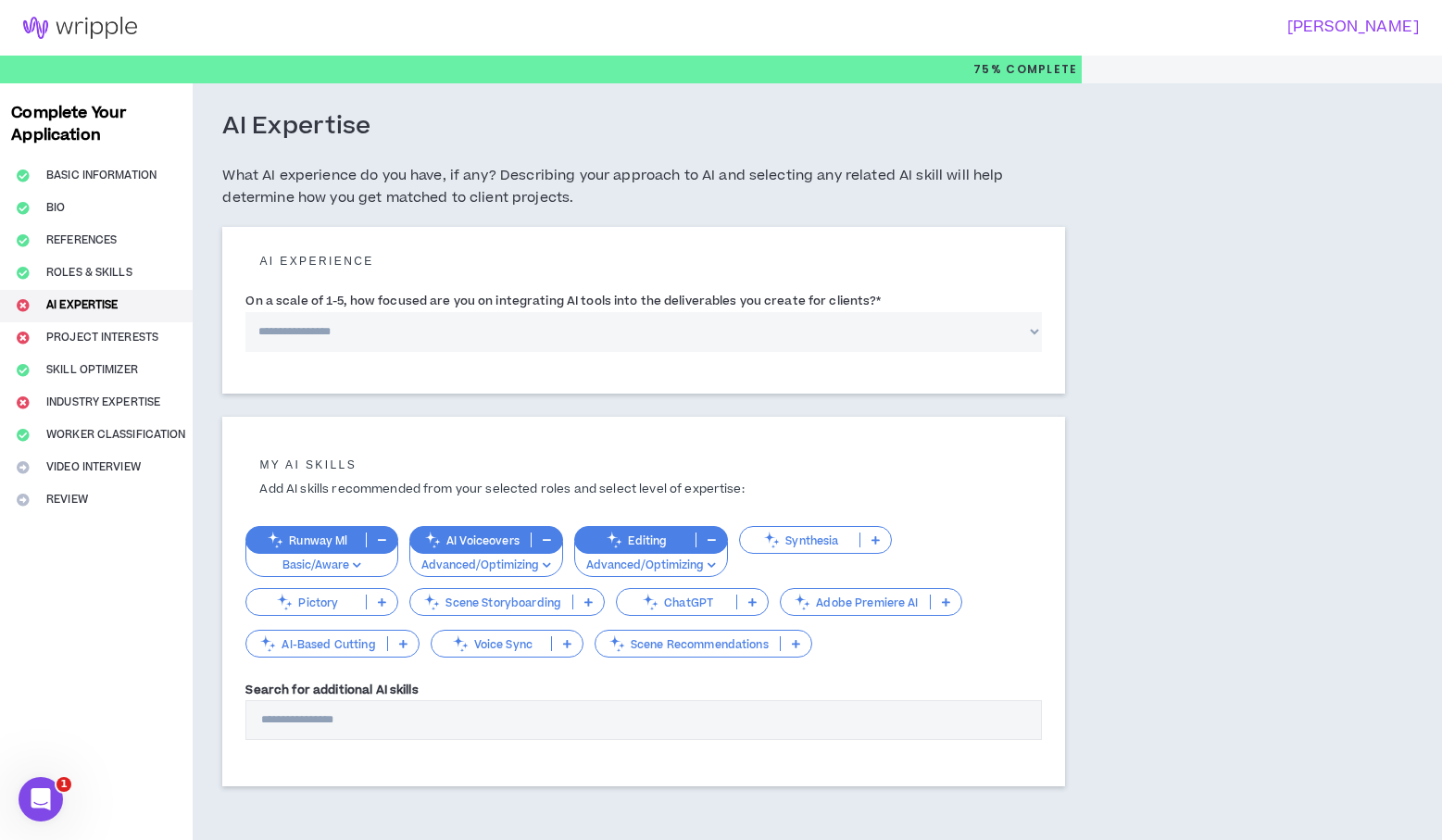
drag, startPoint x: 253, startPoint y: 296, endPoint x: 873, endPoint y: 300, distance: 620.0
click at [873, 300] on label "On a scale of 1-5, how focused are you on integrating AI tools into the deliver…" at bounding box center [563, 301] width 635 height 29
drag, startPoint x: 869, startPoint y: 301, endPoint x: 859, endPoint y: 304, distance: 10.4
click at [876, 302] on span "*" at bounding box center [878, 301] width 5 height 17
click at [868, 312] on select "**********" at bounding box center [644, 332] width 796 height 40
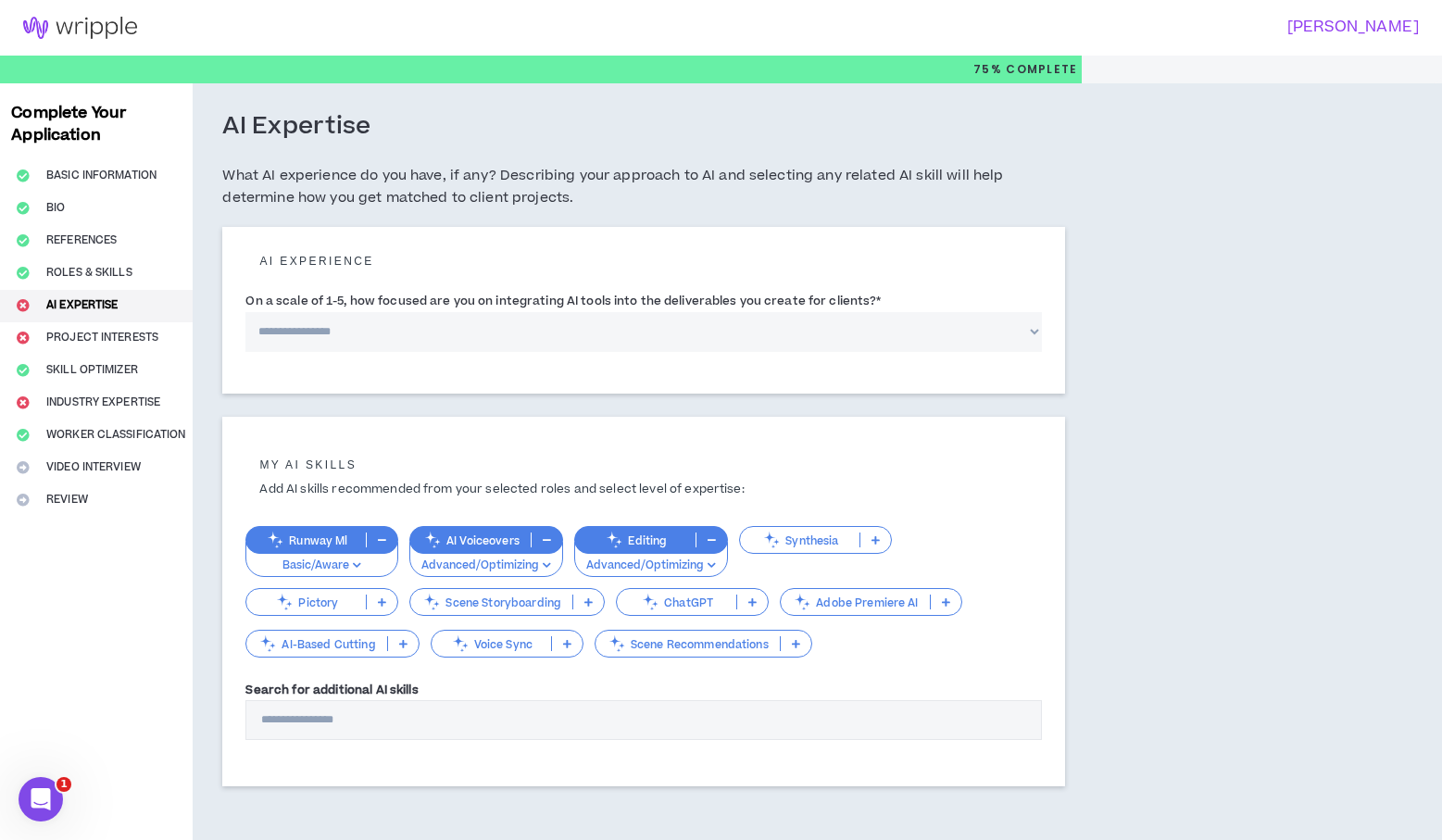
click at [656, 326] on select "**********" at bounding box center [644, 332] width 796 height 40
select select "*"
click at [246, 312] on select "**********" at bounding box center [644, 332] width 796 height 40
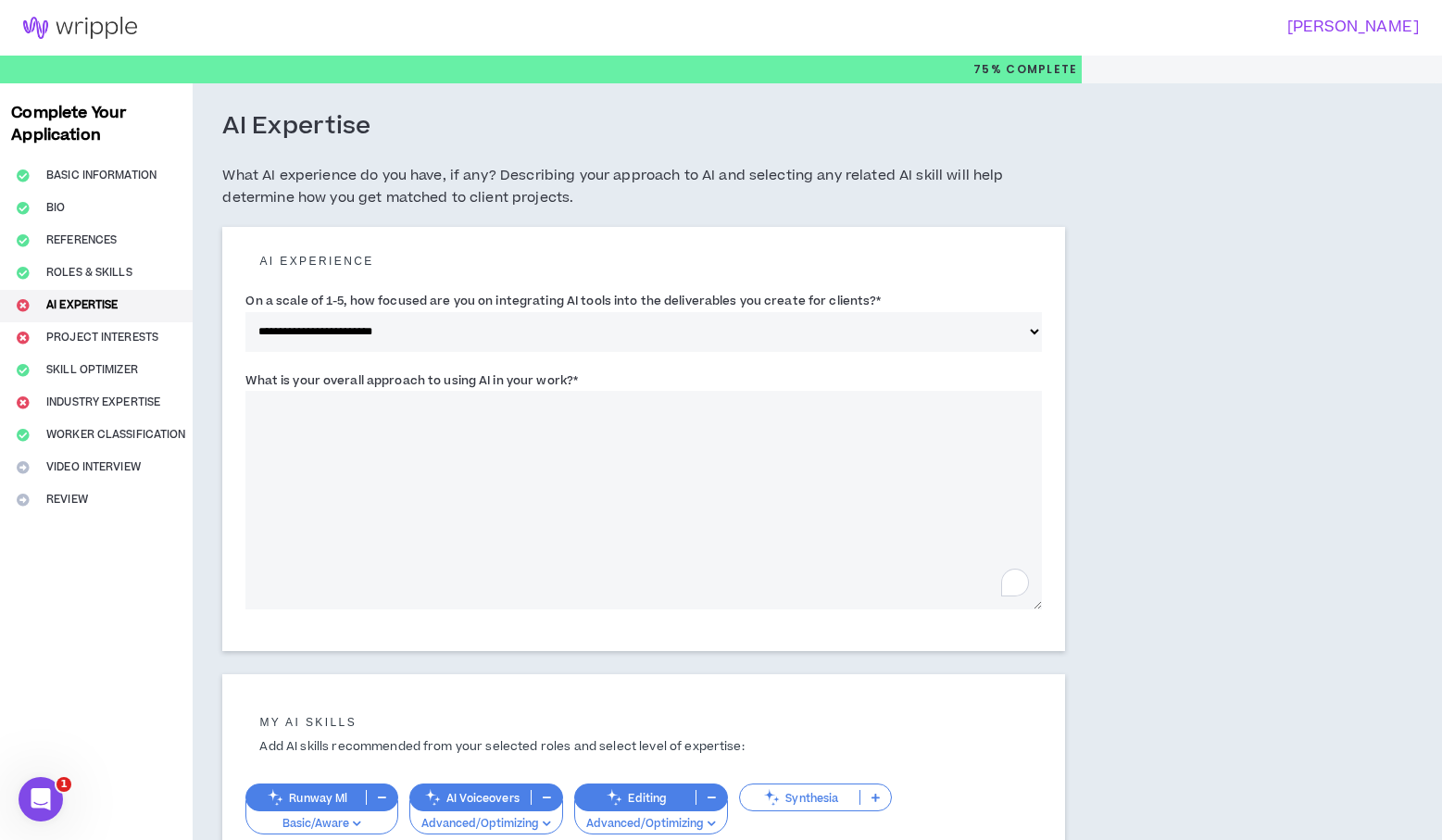
click at [441, 403] on textarea "What is your overall approach to using AI in your work? *" at bounding box center [644, 500] width 796 height 218
click at [508, 408] on textarea "What is your overall approach to using AI in your work? *" at bounding box center [644, 500] width 796 height 218
click at [565, 404] on textarea "What is your overall approach to using AI in your work? *" at bounding box center [644, 500] width 796 height 218
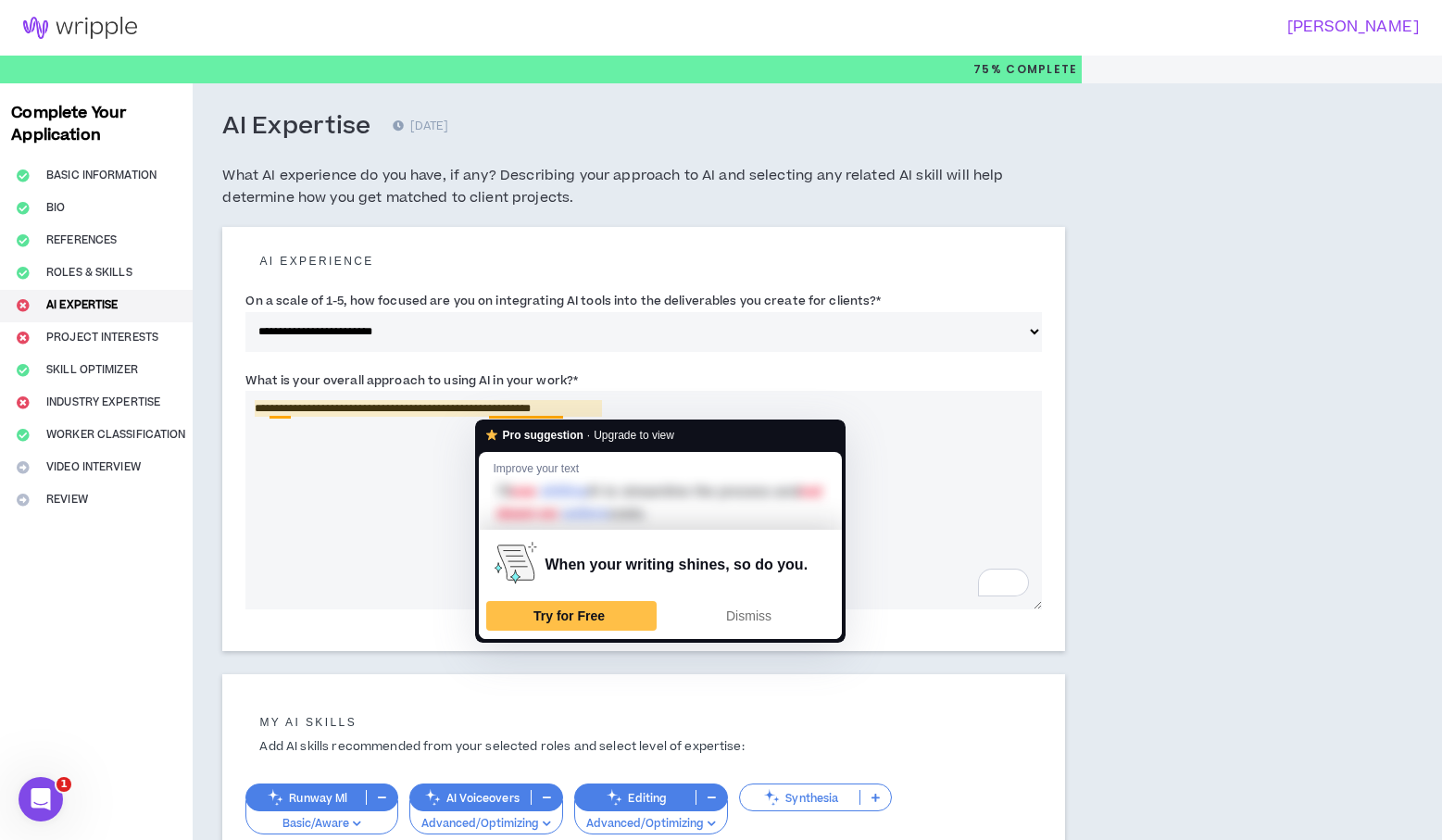
click at [518, 406] on textarea "**********" at bounding box center [644, 500] width 796 height 218
click at [515, 408] on textarea "**********" at bounding box center [644, 500] width 796 height 218
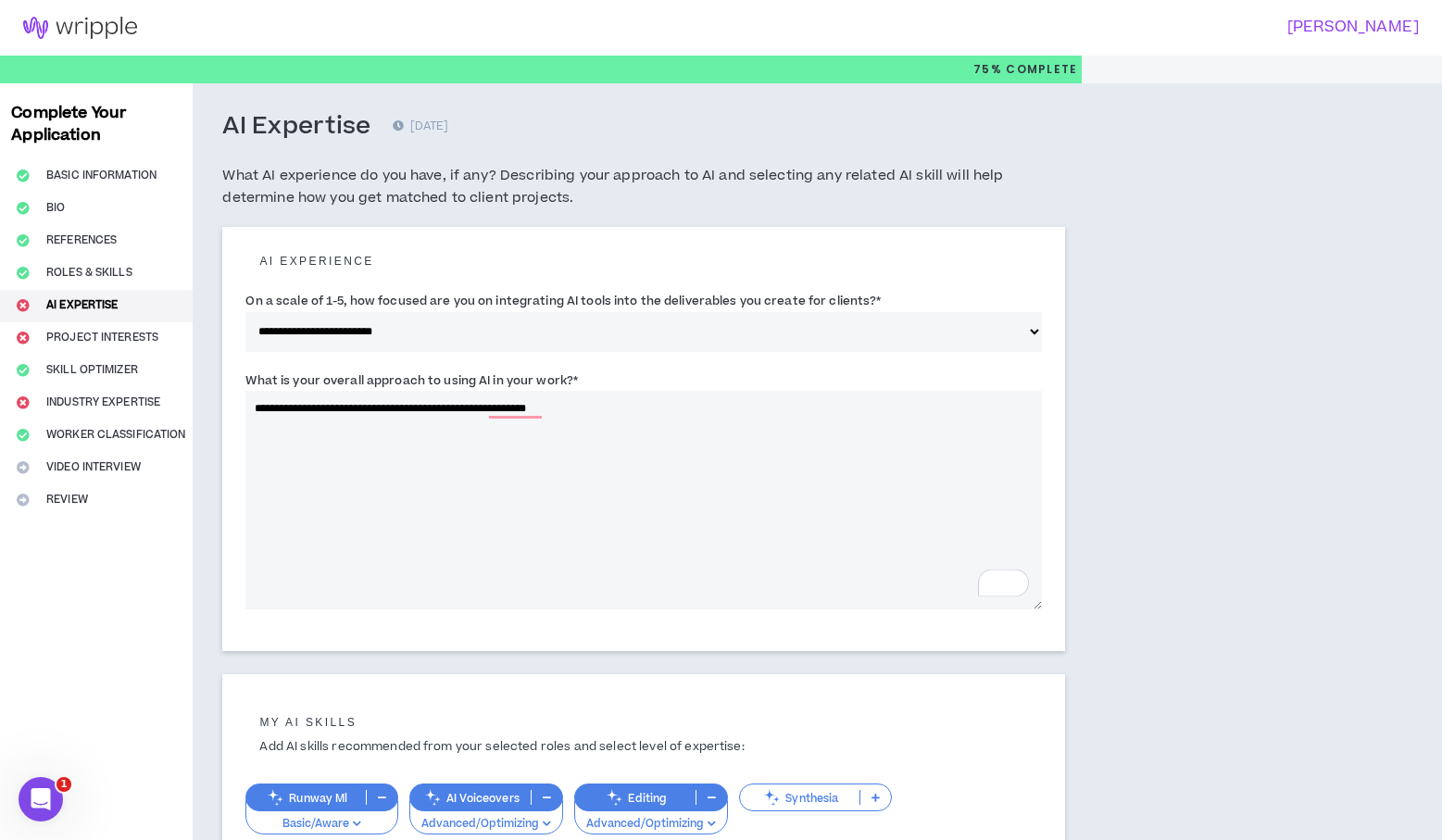
drag, startPoint x: 472, startPoint y: 480, endPoint x: 484, endPoint y: 445, distance: 37.0
click at [471, 480] on textarea "**********" at bounding box center [644, 500] width 796 height 218
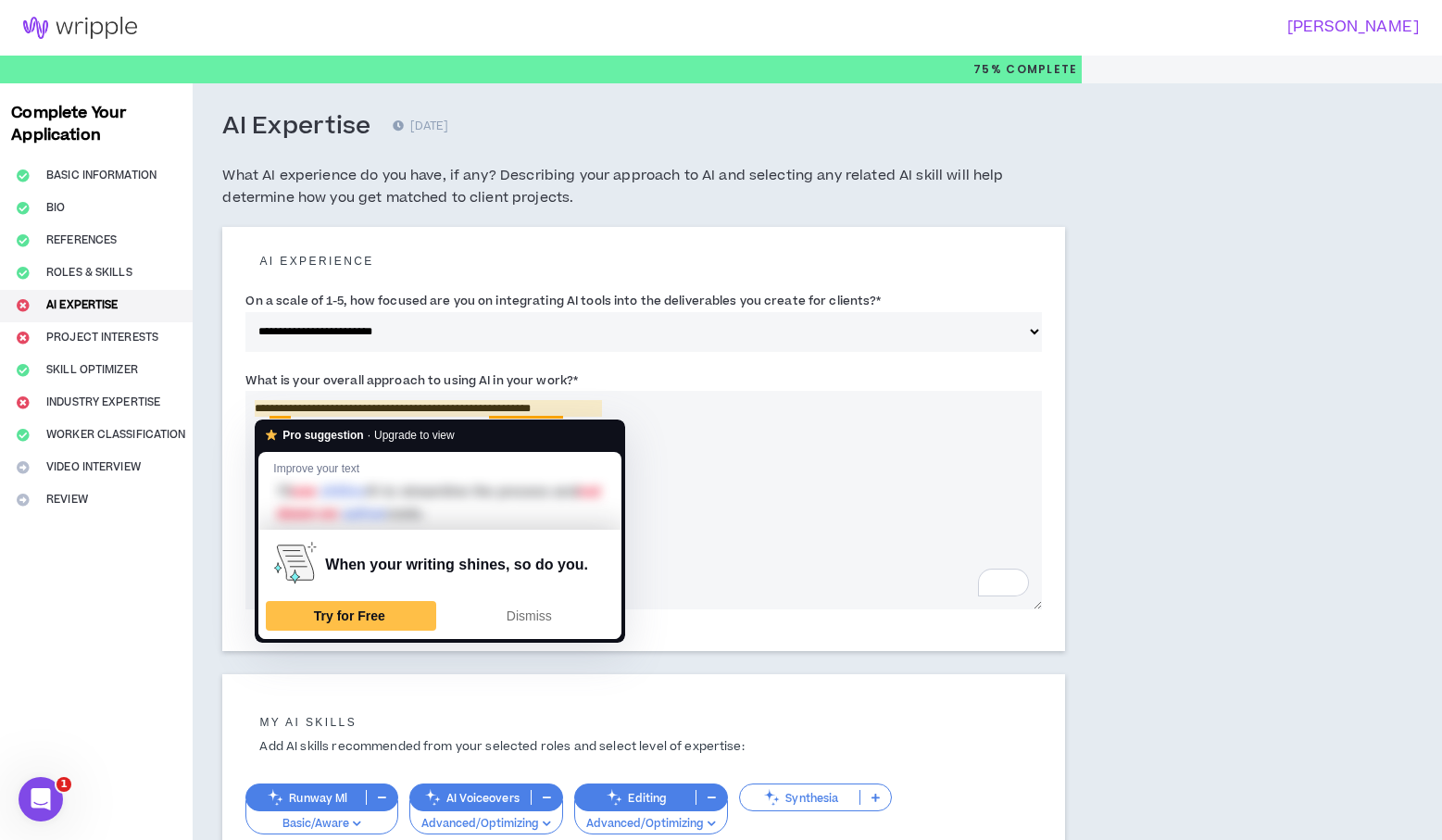
click at [268, 407] on textarea "**********" at bounding box center [644, 500] width 796 height 218
drag, startPoint x: 263, startPoint y: 407, endPoint x: 244, endPoint y: 407, distance: 19.0
click at [244, 407] on div "**********" at bounding box center [643, 439] width 842 height 424
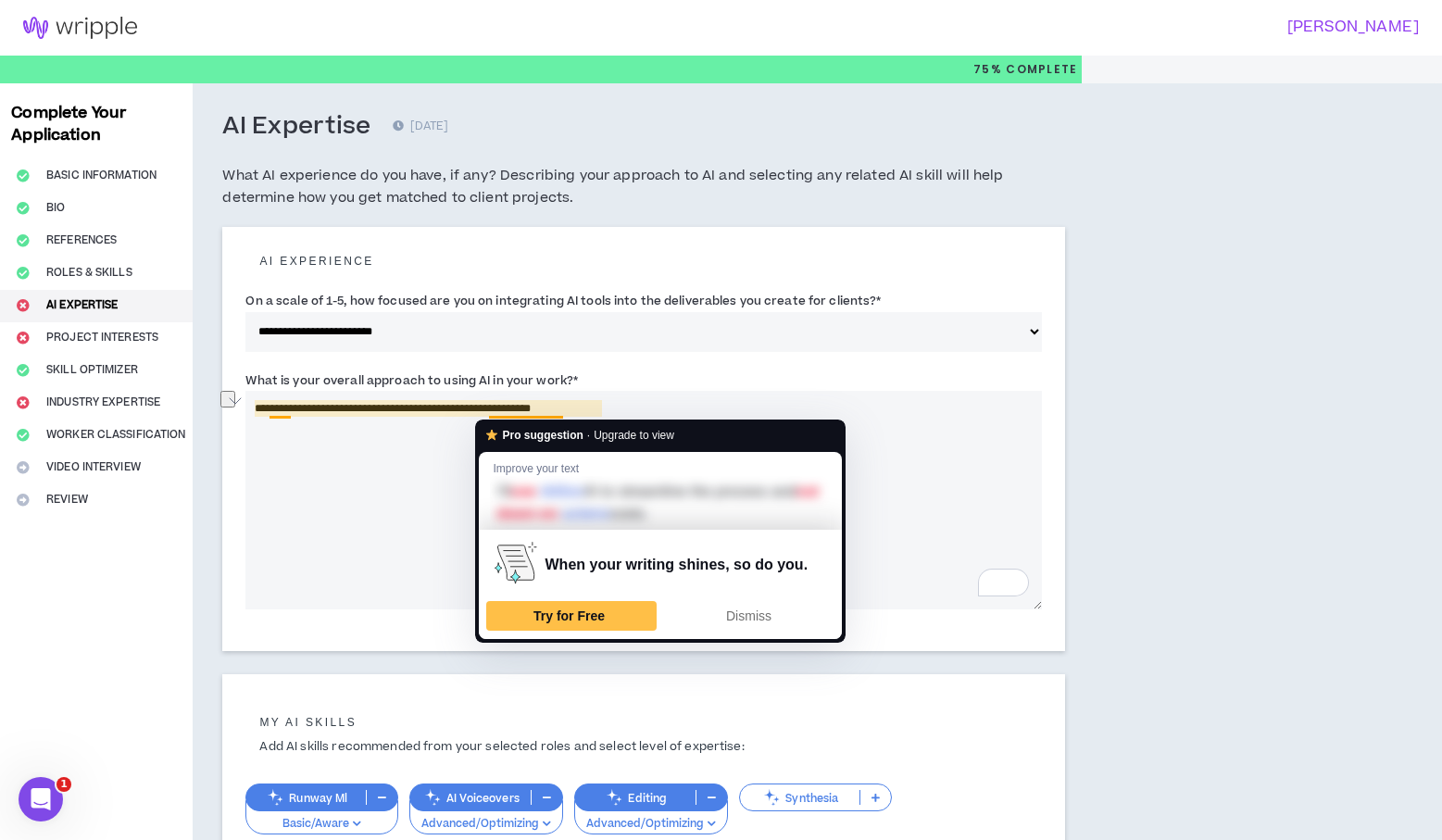
drag, startPoint x: 289, startPoint y: 403, endPoint x: 625, endPoint y: 404, distance: 336.0
click at [618, 404] on textarea "**********" at bounding box center [644, 500] width 796 height 218
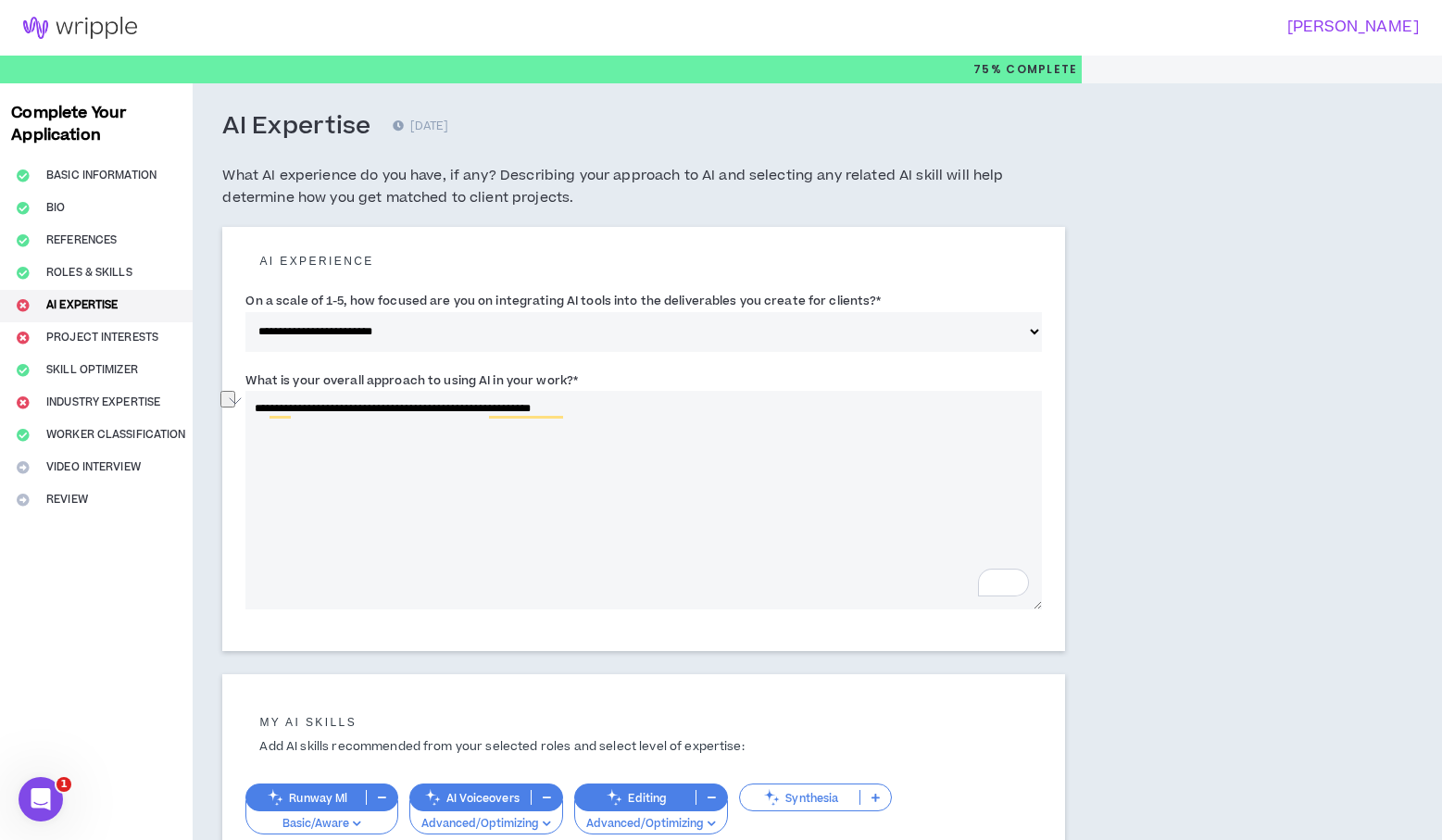
click at [627, 404] on textarea "**********" at bounding box center [644, 500] width 796 height 218
drag, startPoint x: 740, startPoint y: 415, endPoint x: 735, endPoint y: 431, distance: 16.8
click at [740, 416] on textarea "**********" at bounding box center [644, 500] width 796 height 218
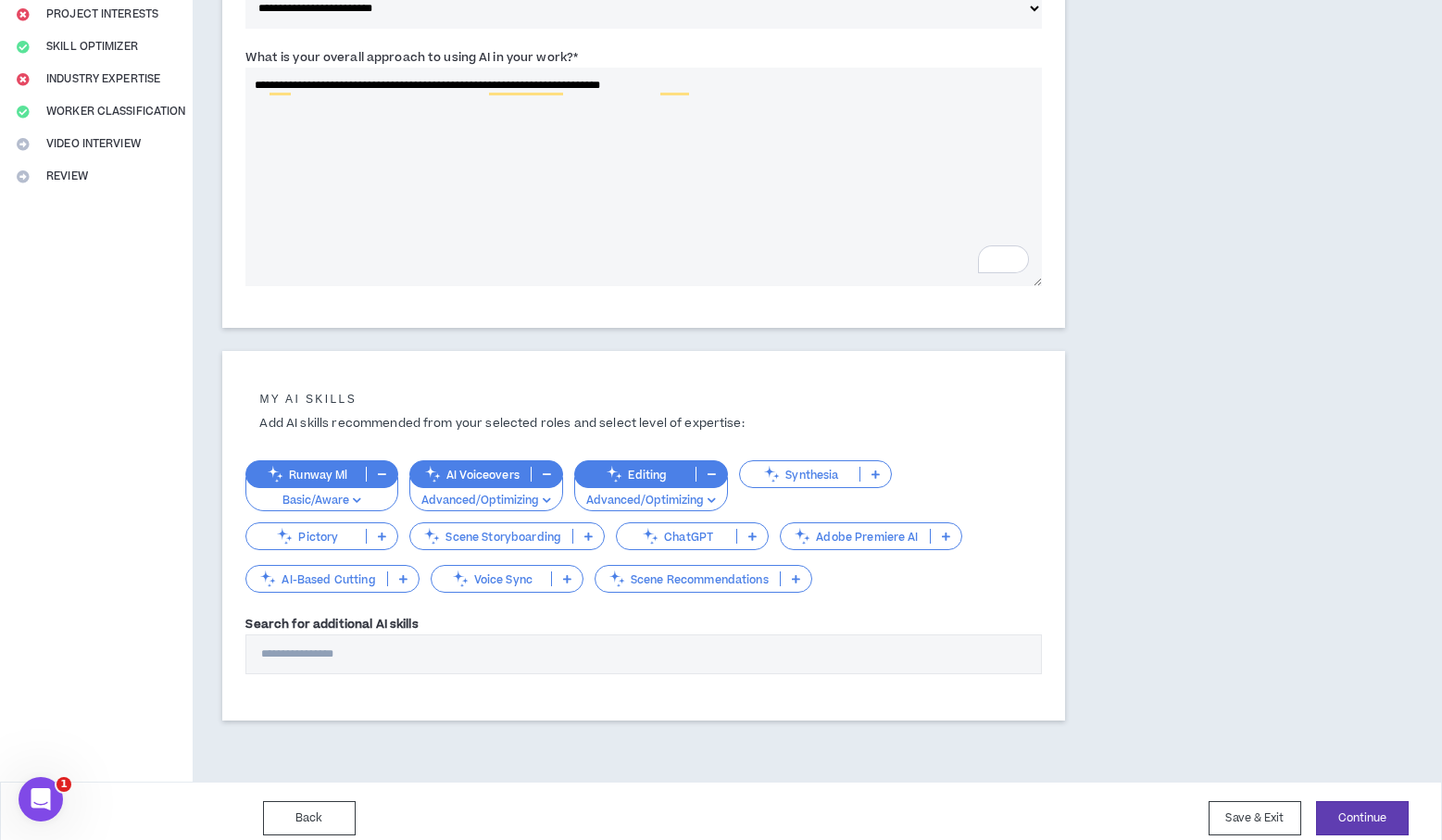
scroll to position [337, 0]
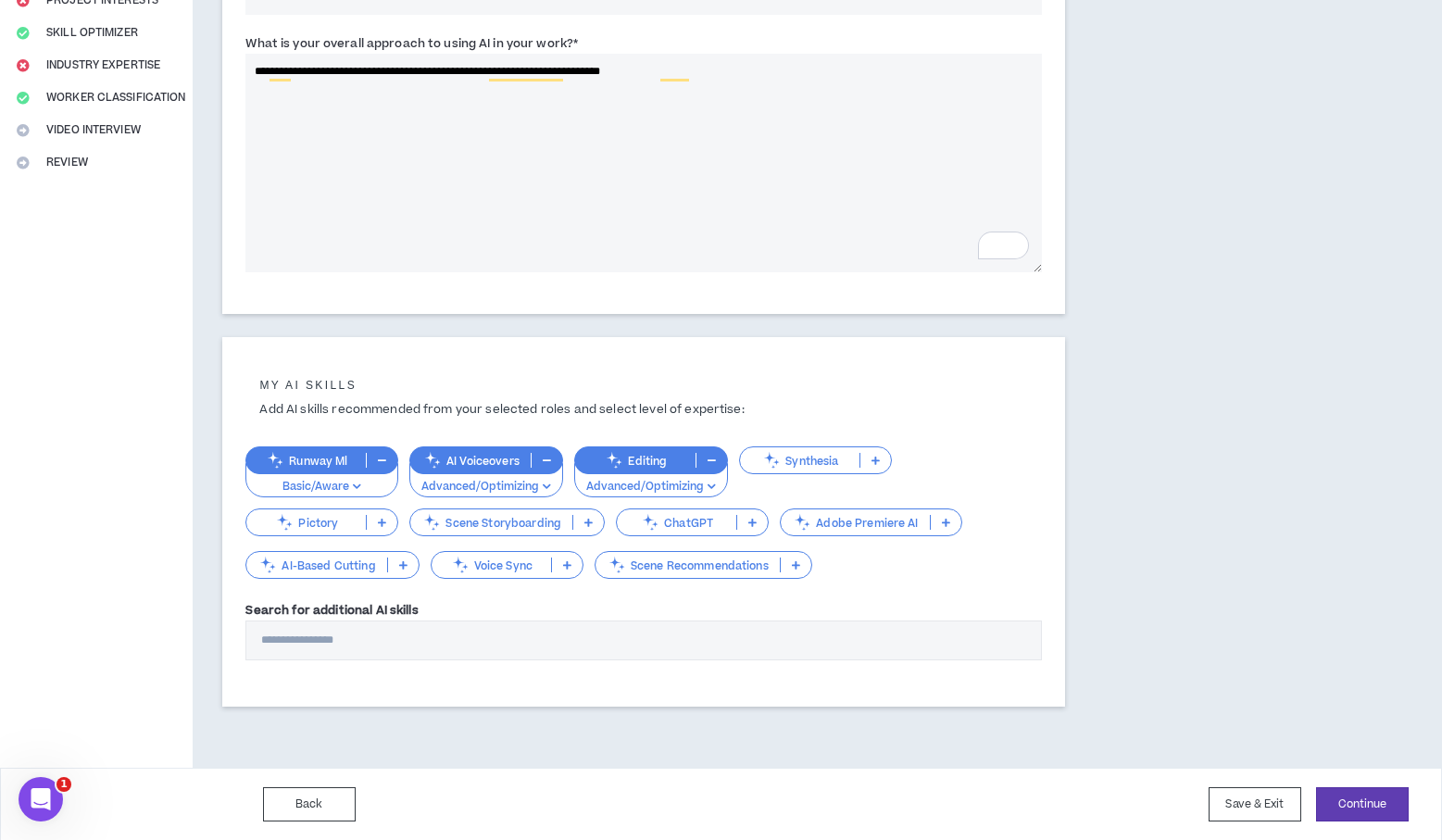
type textarea "**********"
click at [712, 458] on icon "button" at bounding box center [712, 460] width 9 height 9
click at [755, 526] on icon at bounding box center [753, 523] width 9 height 9
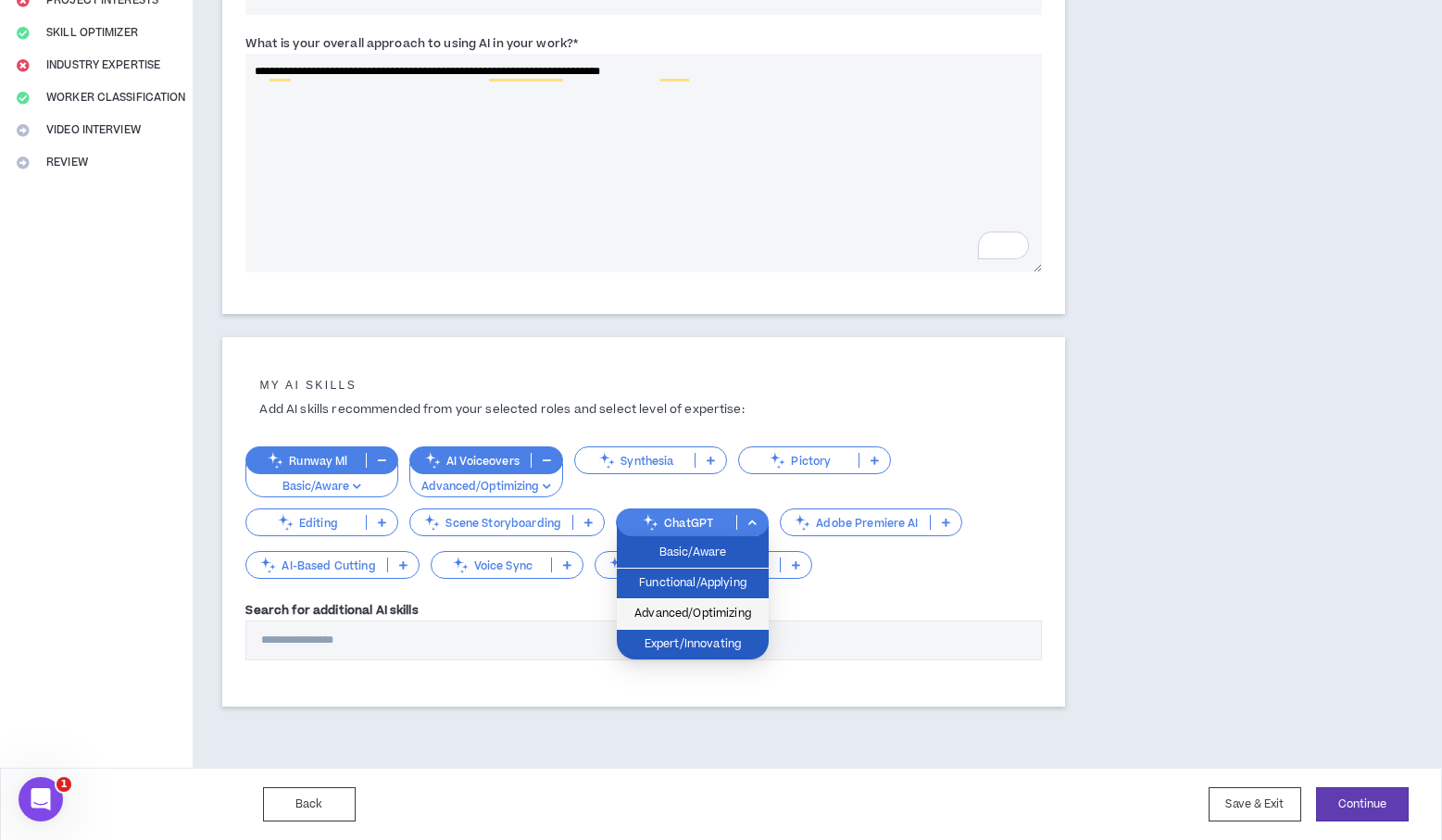
click at [740, 608] on span "Advanced/Optimizing" at bounding box center [693, 613] width 130 height 20
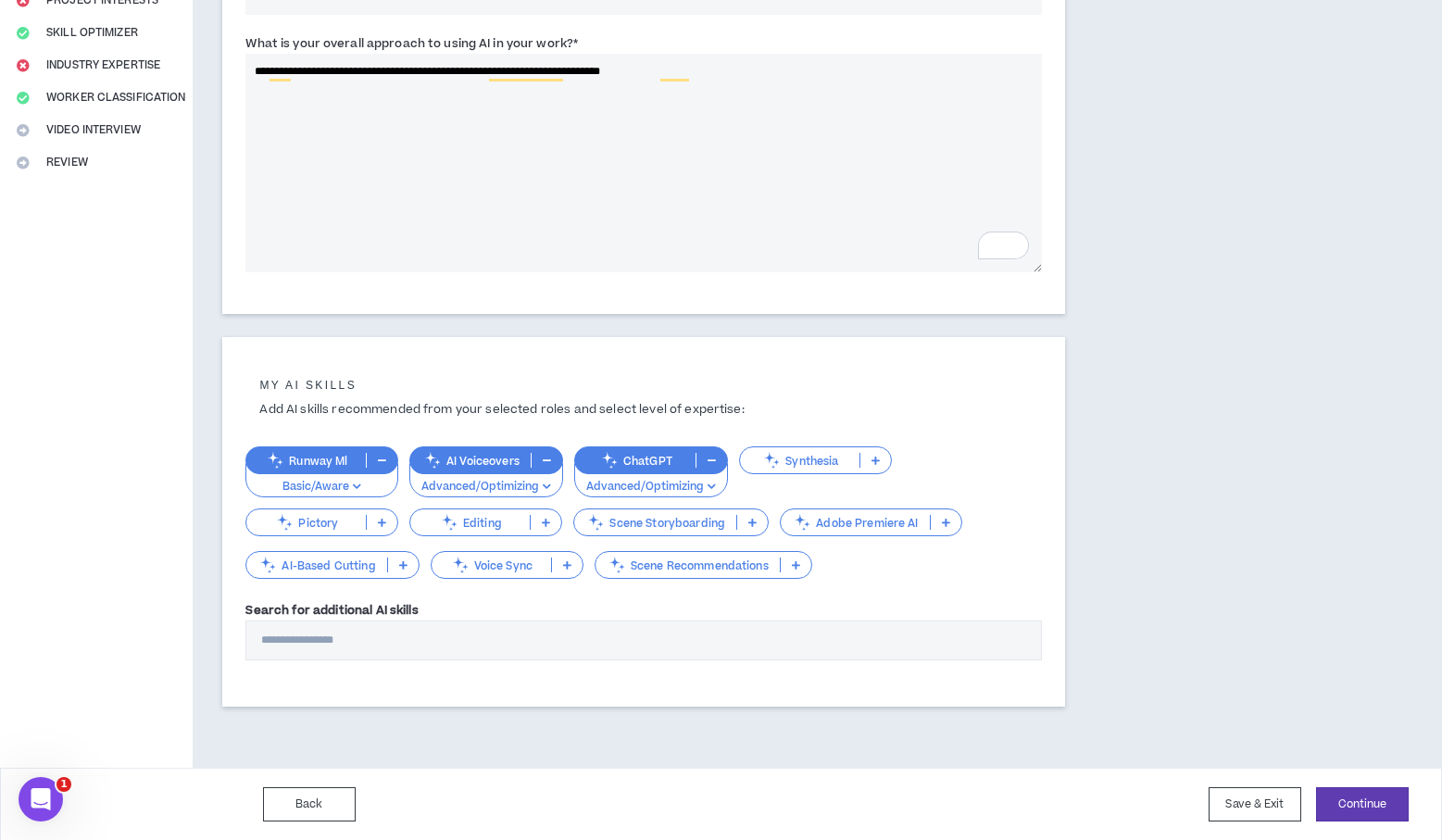
click at [940, 522] on p at bounding box center [946, 523] width 30 height 15
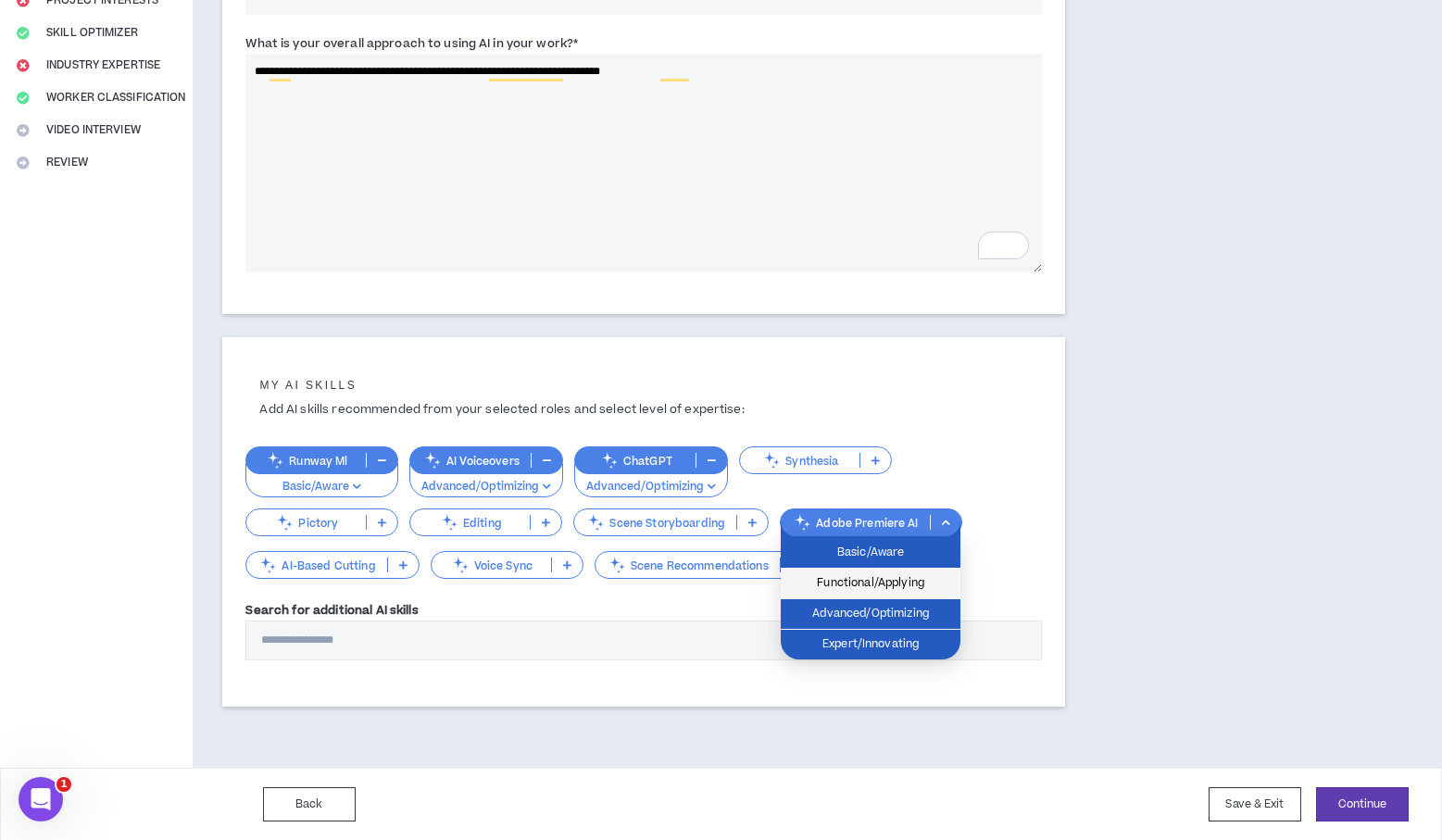
click at [914, 583] on span "Functional/Applying" at bounding box center [871, 583] width 158 height 20
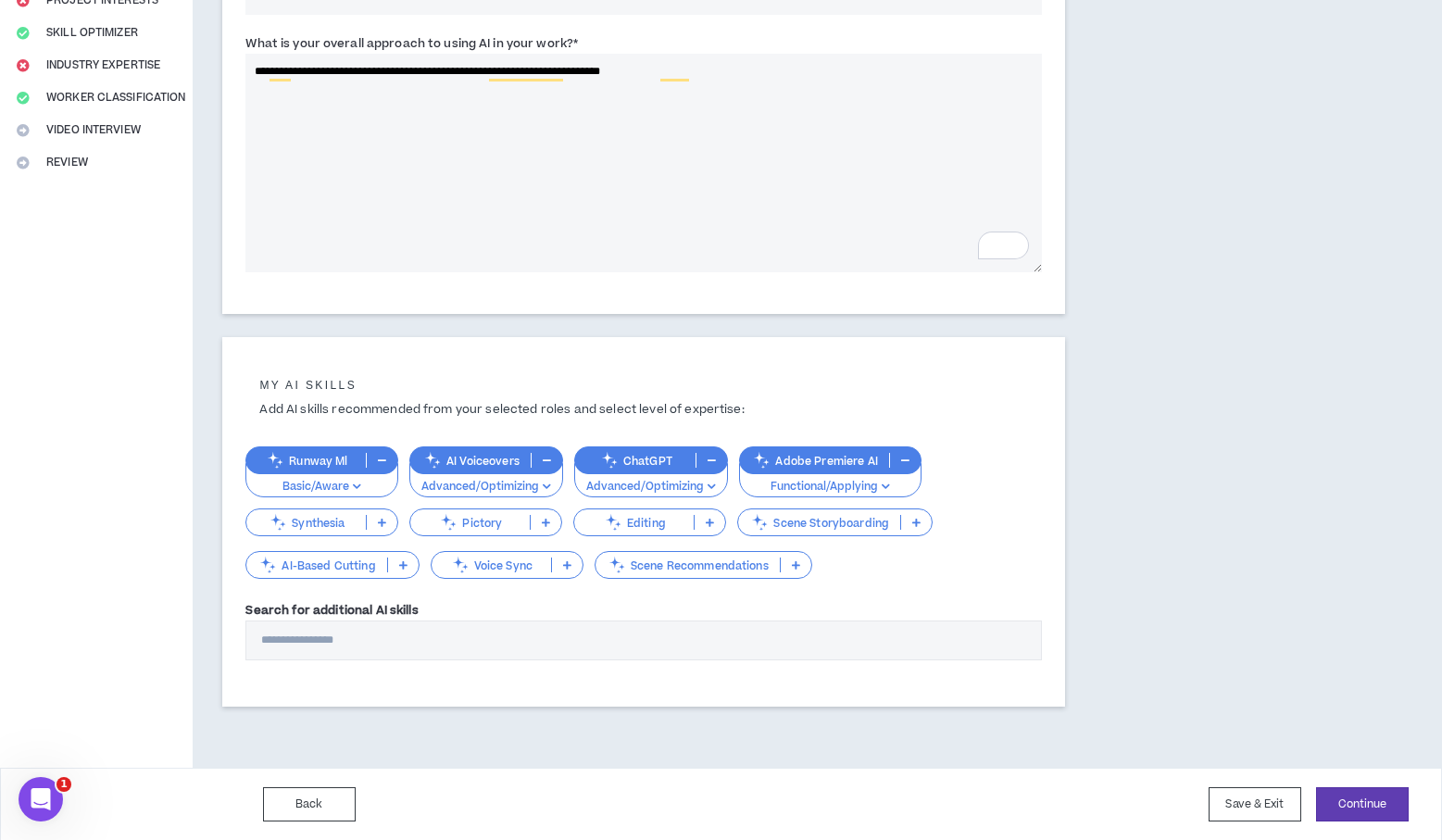
click at [567, 566] on icon at bounding box center [567, 565] width 9 height 9
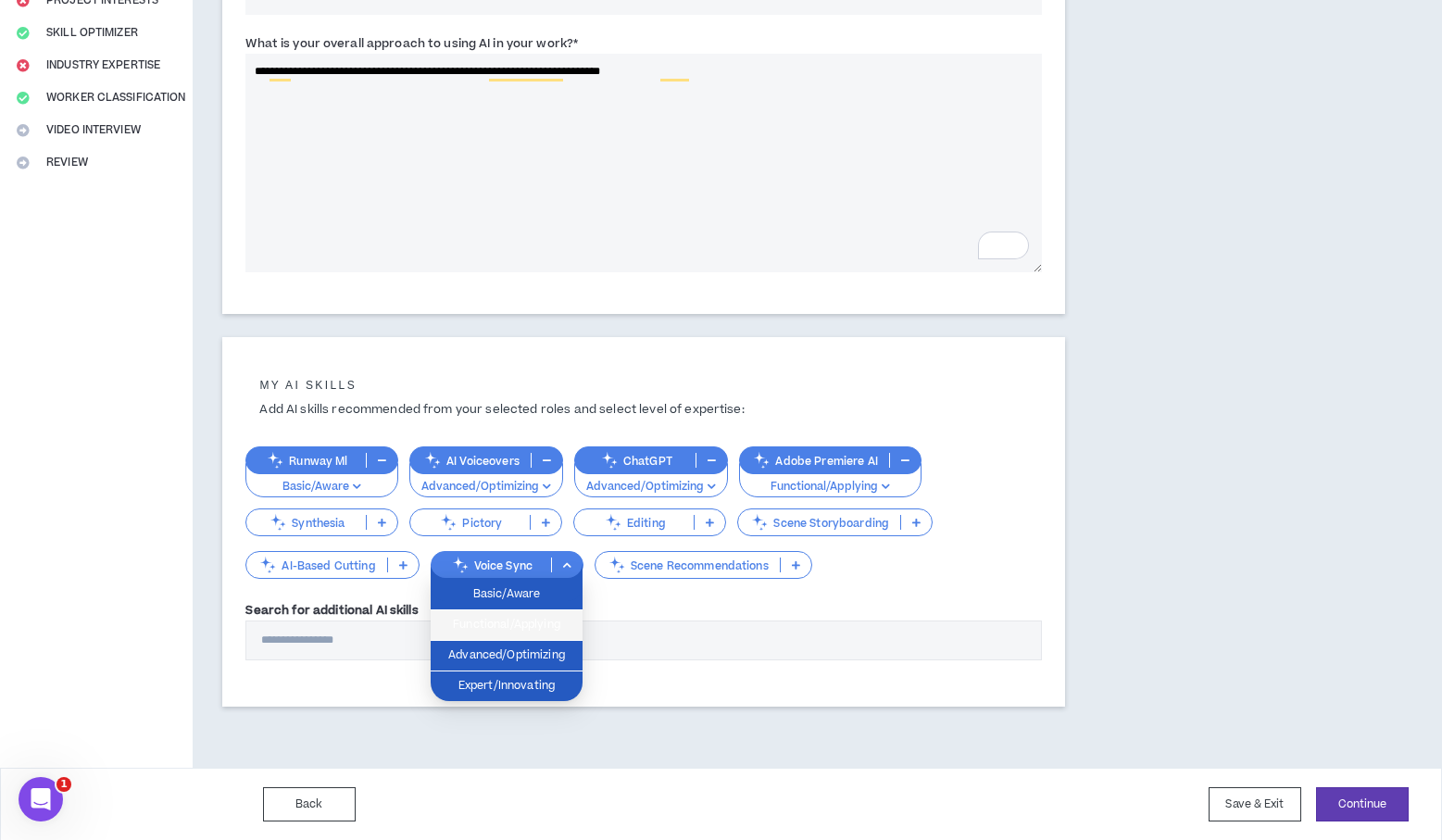
click at [555, 621] on span "Functional/Applying" at bounding box center [506, 625] width 130 height 20
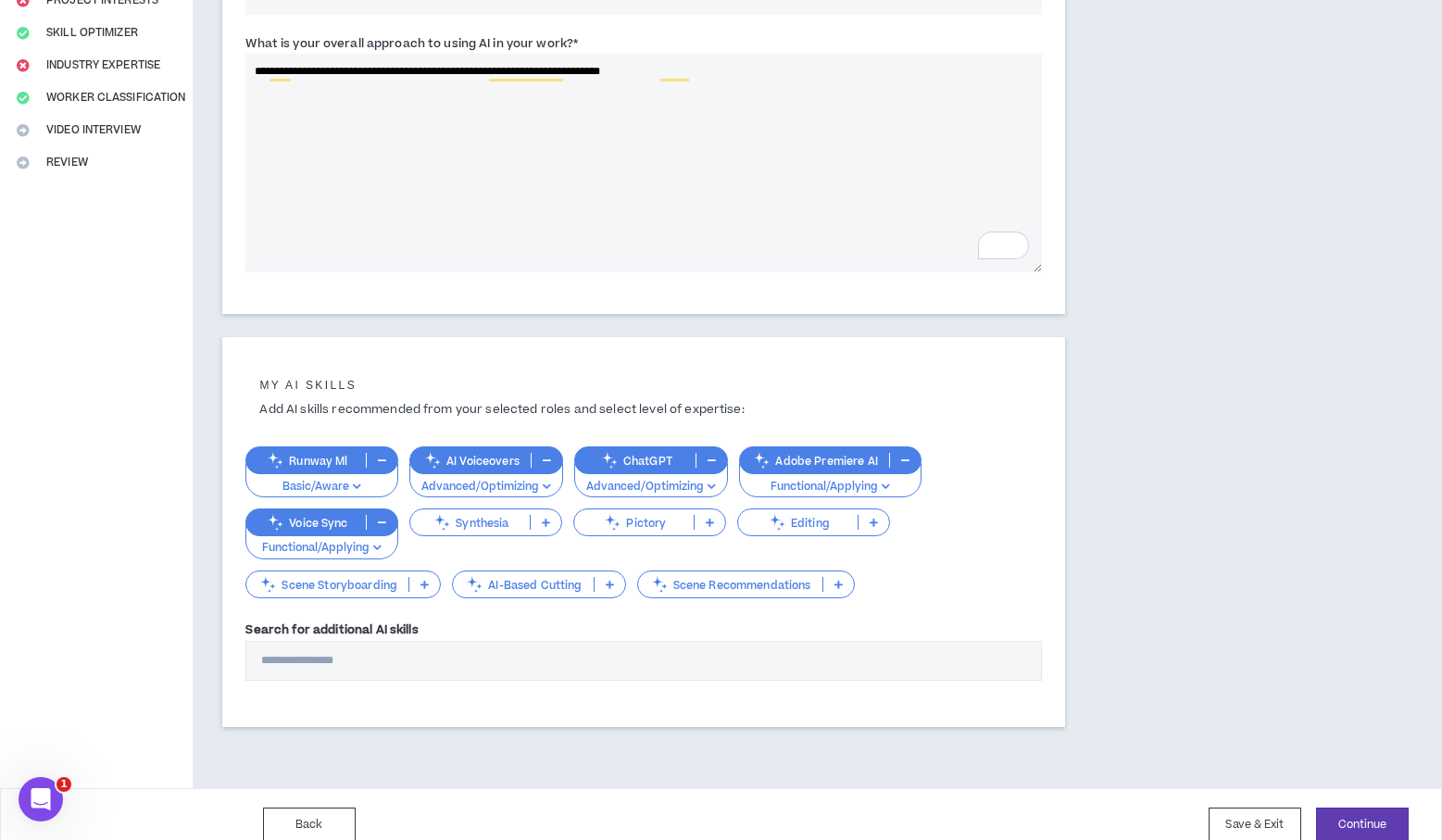
scroll to position [358, 0]
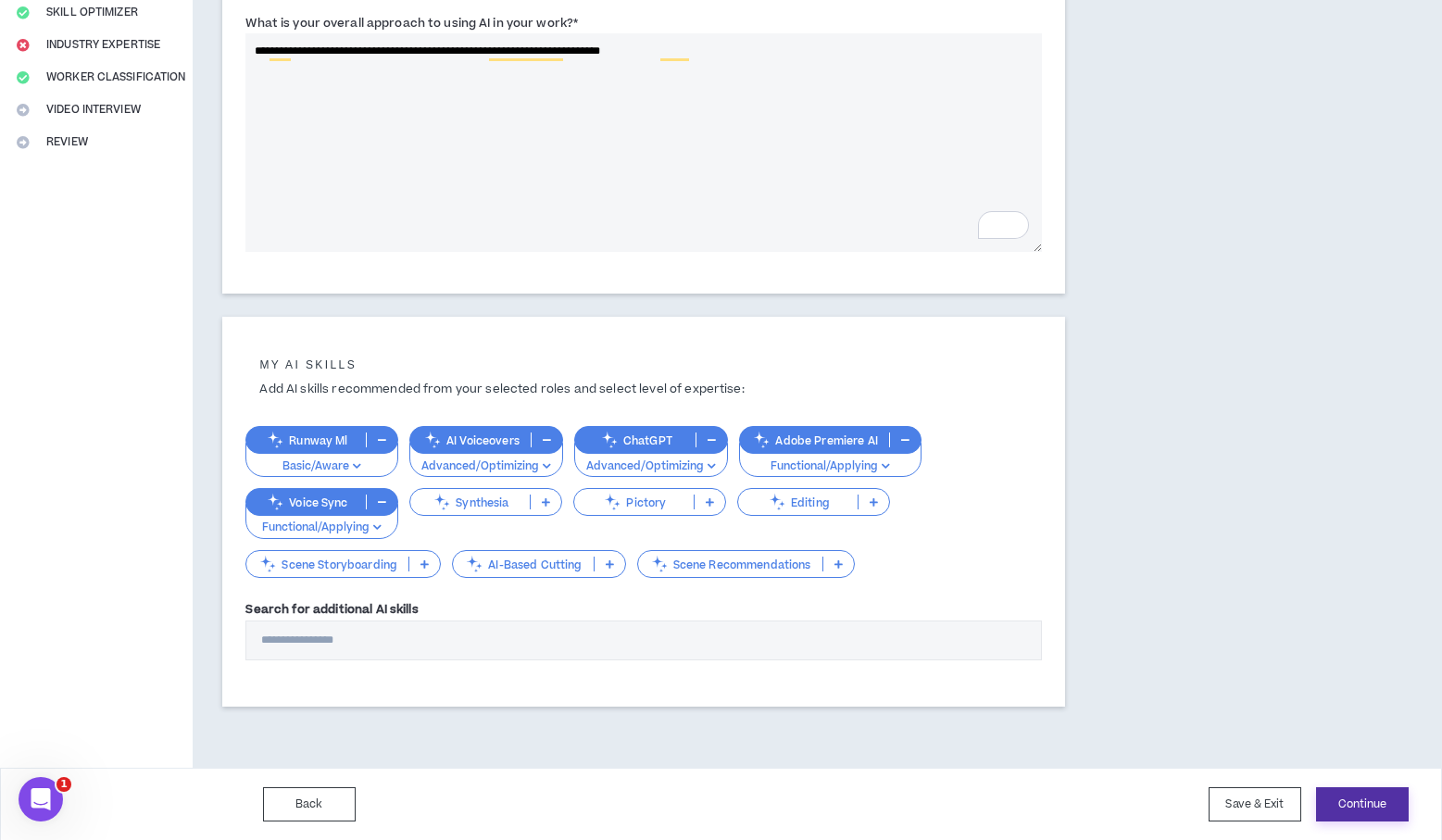
click at [1369, 800] on button "Continue" at bounding box center [1363, 805] width 93 height 34
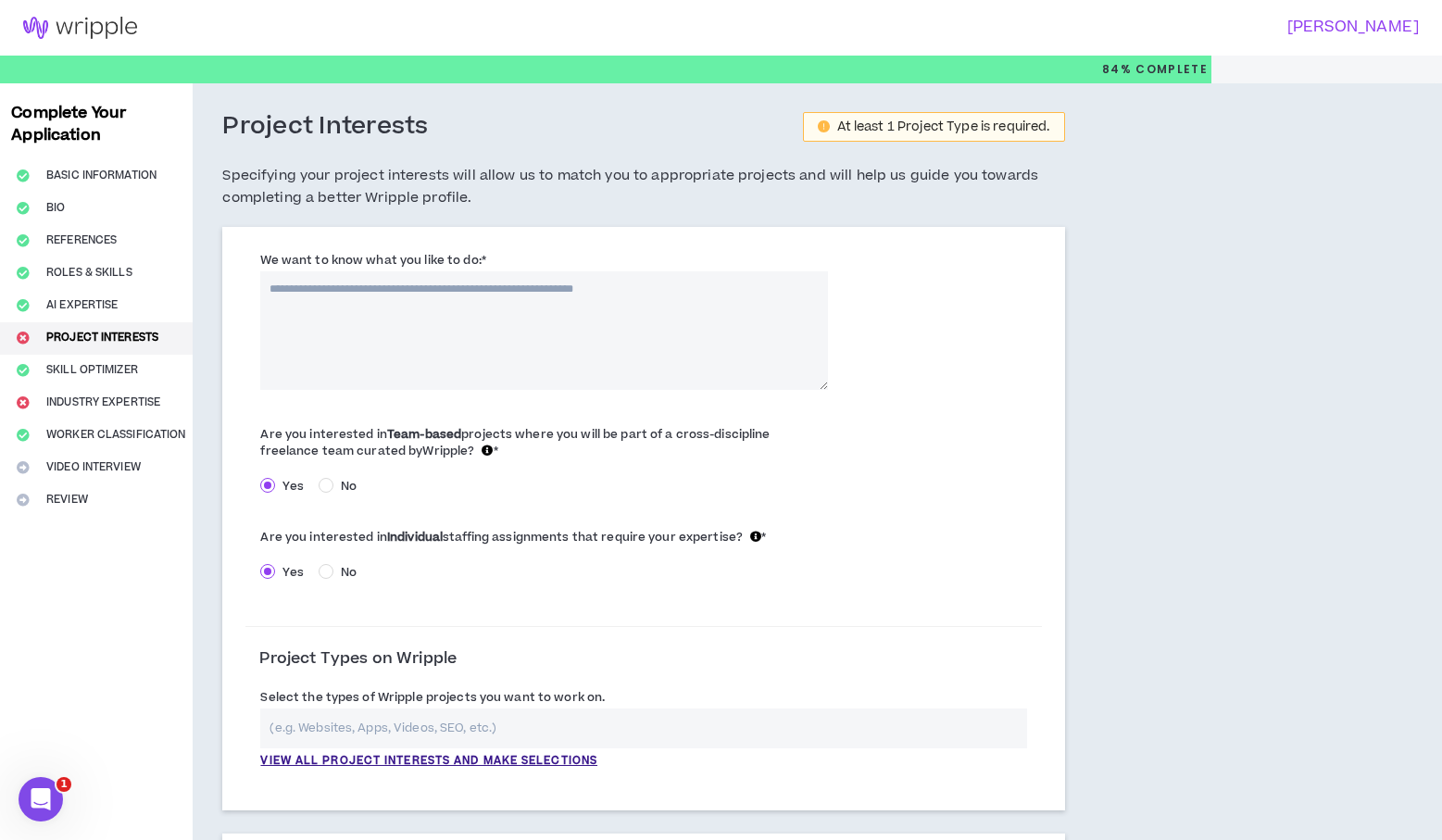
drag, startPoint x: 257, startPoint y: 252, endPoint x: 492, endPoint y: 256, distance: 235.0
click at [490, 255] on div "We want to know what you like to do: *" at bounding box center [544, 319] width 596 height 139
click at [491, 271] on div "We want to know what you like to do: *" at bounding box center [543, 319] width 567 height 139
drag, startPoint x: 388, startPoint y: 290, endPoint x: 478, endPoint y: 289, distance: 90.0
click at [467, 289] on textarea "We want to know what you like to do: *" at bounding box center [543, 330] width 567 height 119
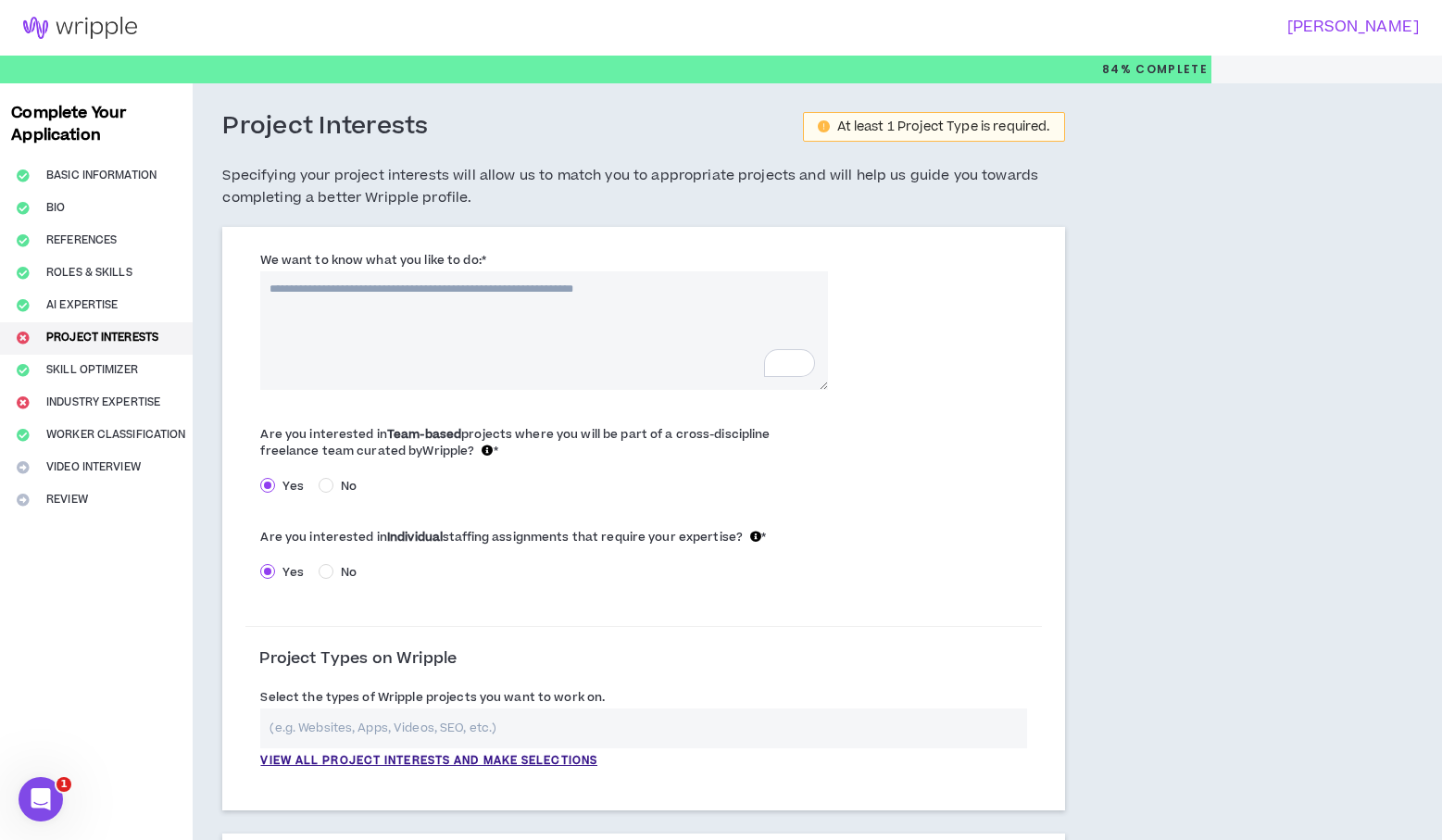
click at [489, 289] on textarea "We want to know what you like to do: *" at bounding box center [543, 330] width 567 height 119
drag, startPoint x: 261, startPoint y: 257, endPoint x: 478, endPoint y: 260, distance: 217.0
click at [478, 260] on label "We want to know what you like to do: *" at bounding box center [372, 260] width 225 height 29
copy label "We want to know what you like to do:"
drag, startPoint x: 449, startPoint y: 294, endPoint x: 283, endPoint y: 286, distance: 166.2
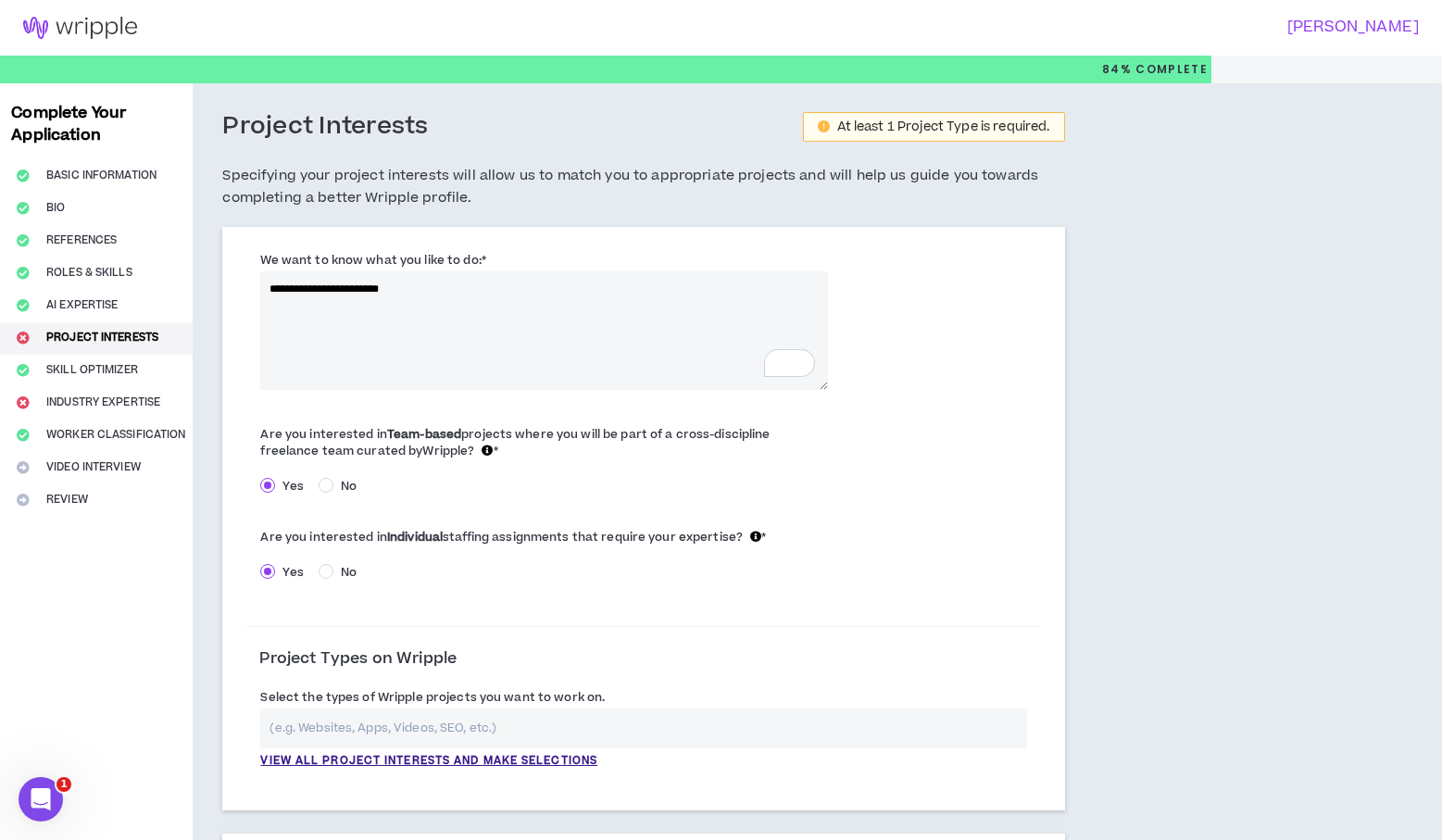
click at [271, 285] on textarea "**********" at bounding box center [543, 330] width 567 height 119
paste textarea "**********"
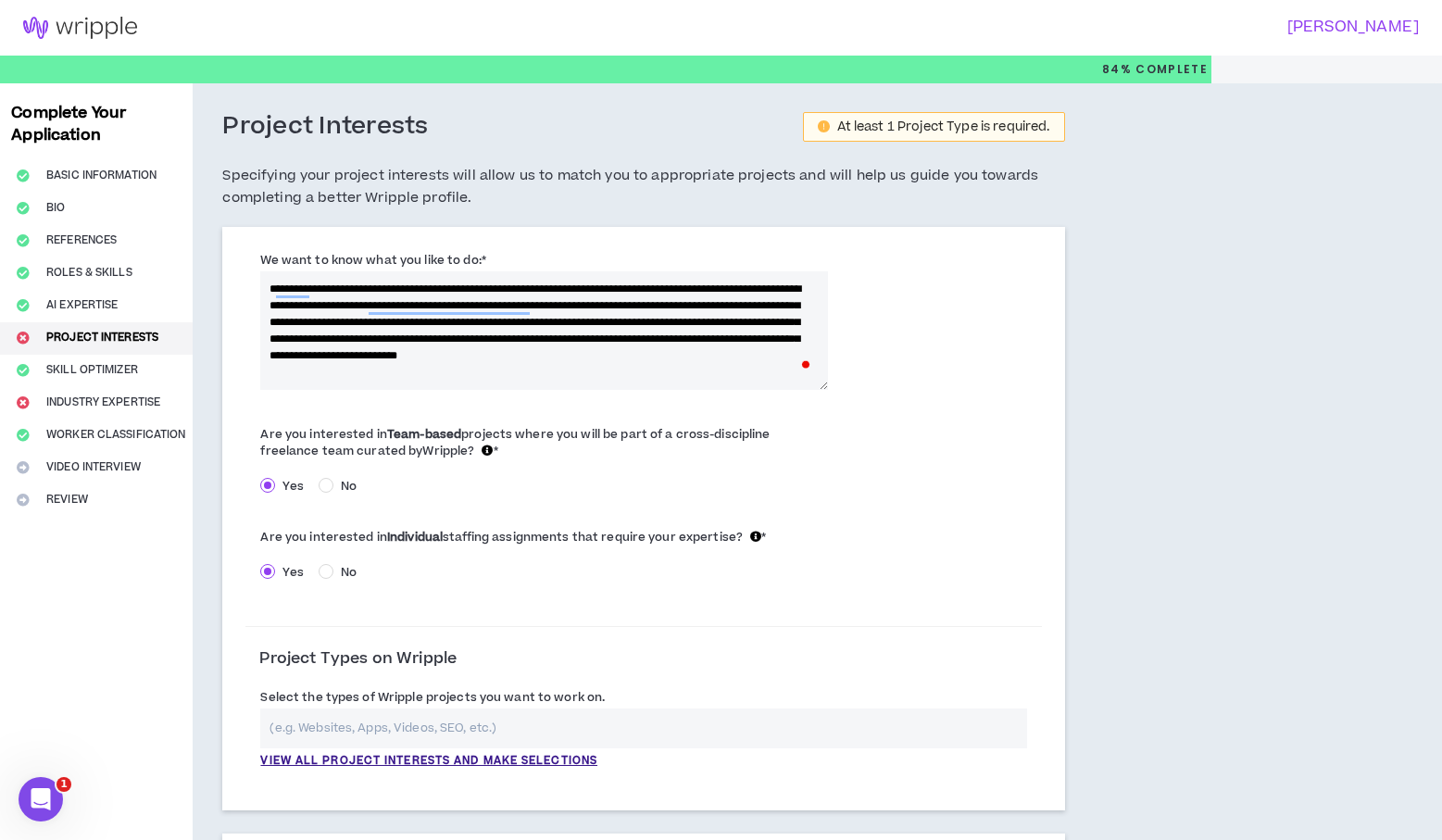
drag, startPoint x: 480, startPoint y: 288, endPoint x: 503, endPoint y: 291, distance: 23.2
click at [483, 289] on textarea "**********" at bounding box center [543, 330] width 567 height 119
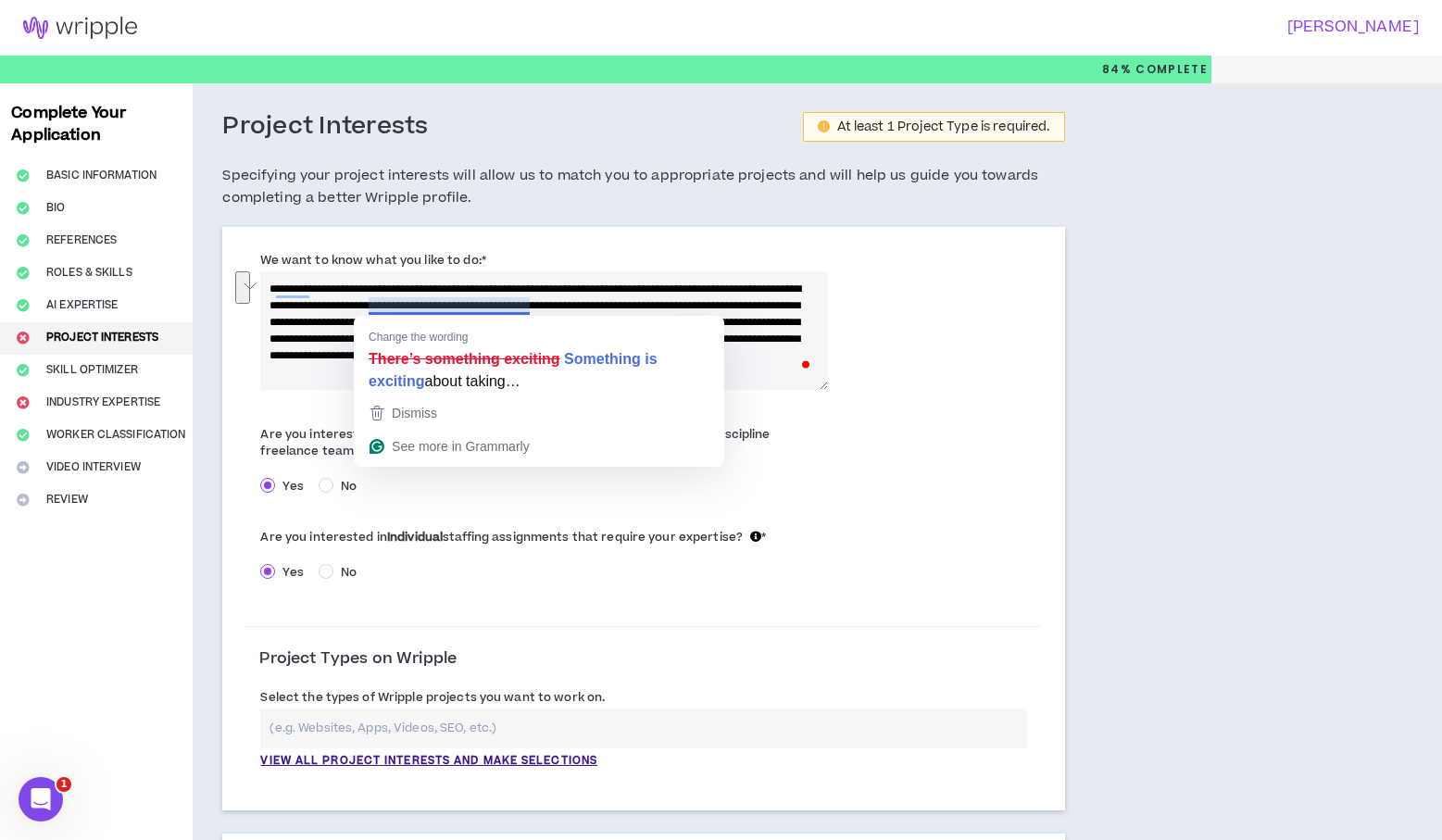
drag, startPoint x: 533, startPoint y: 289, endPoint x: 569, endPoint y: 299, distance: 37.4
click at [558, 299] on textarea "**********" at bounding box center [543, 330] width 567 height 119
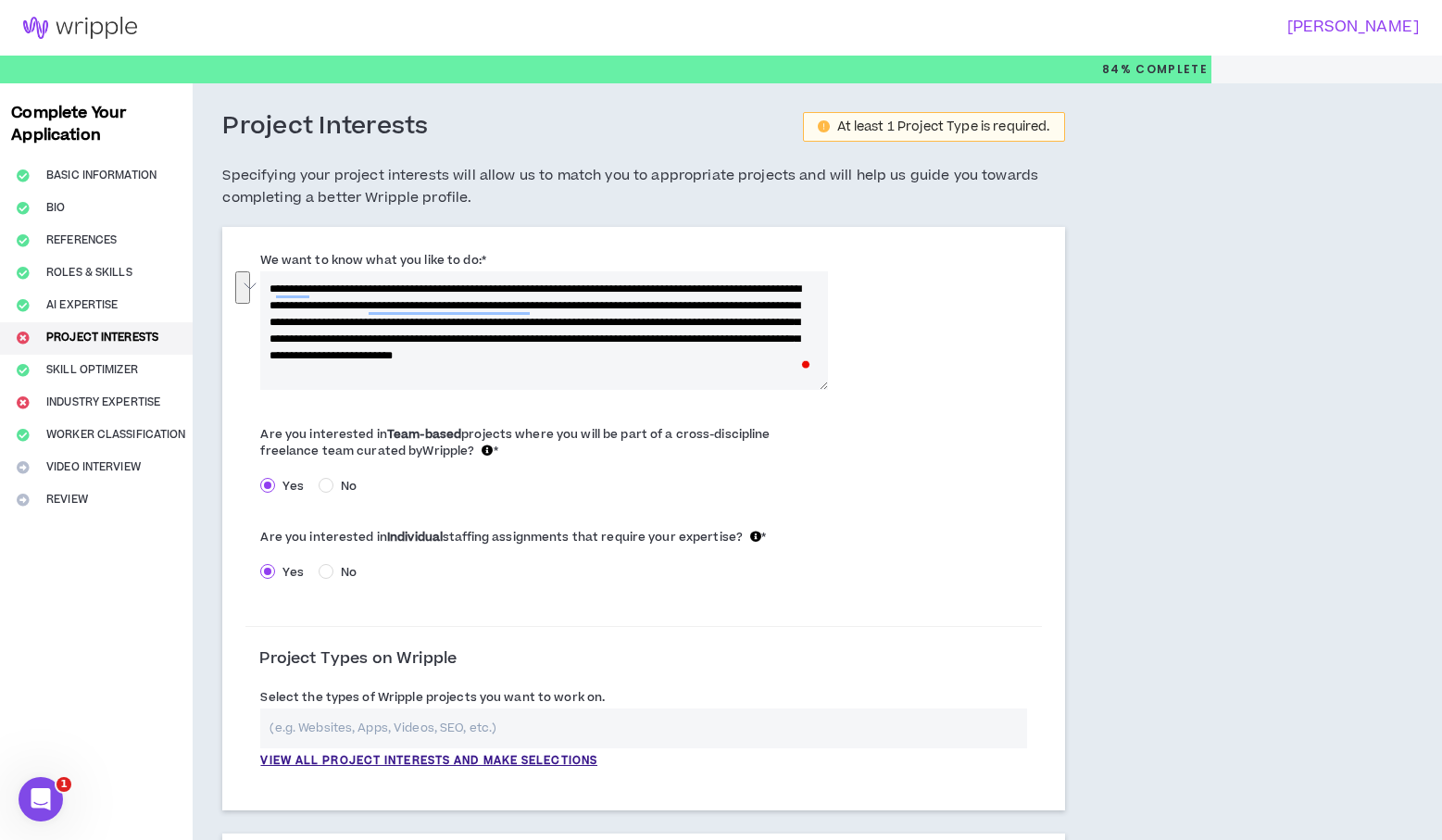
click at [569, 299] on textarea "**********" at bounding box center [543, 330] width 567 height 119
drag, startPoint x: 536, startPoint y: 305, endPoint x: 711, endPoint y: 366, distance: 185.3
click at [711, 366] on textarea "**********" at bounding box center [543, 330] width 567 height 119
click at [711, 365] on textarea "**********" at bounding box center [543, 330] width 567 height 119
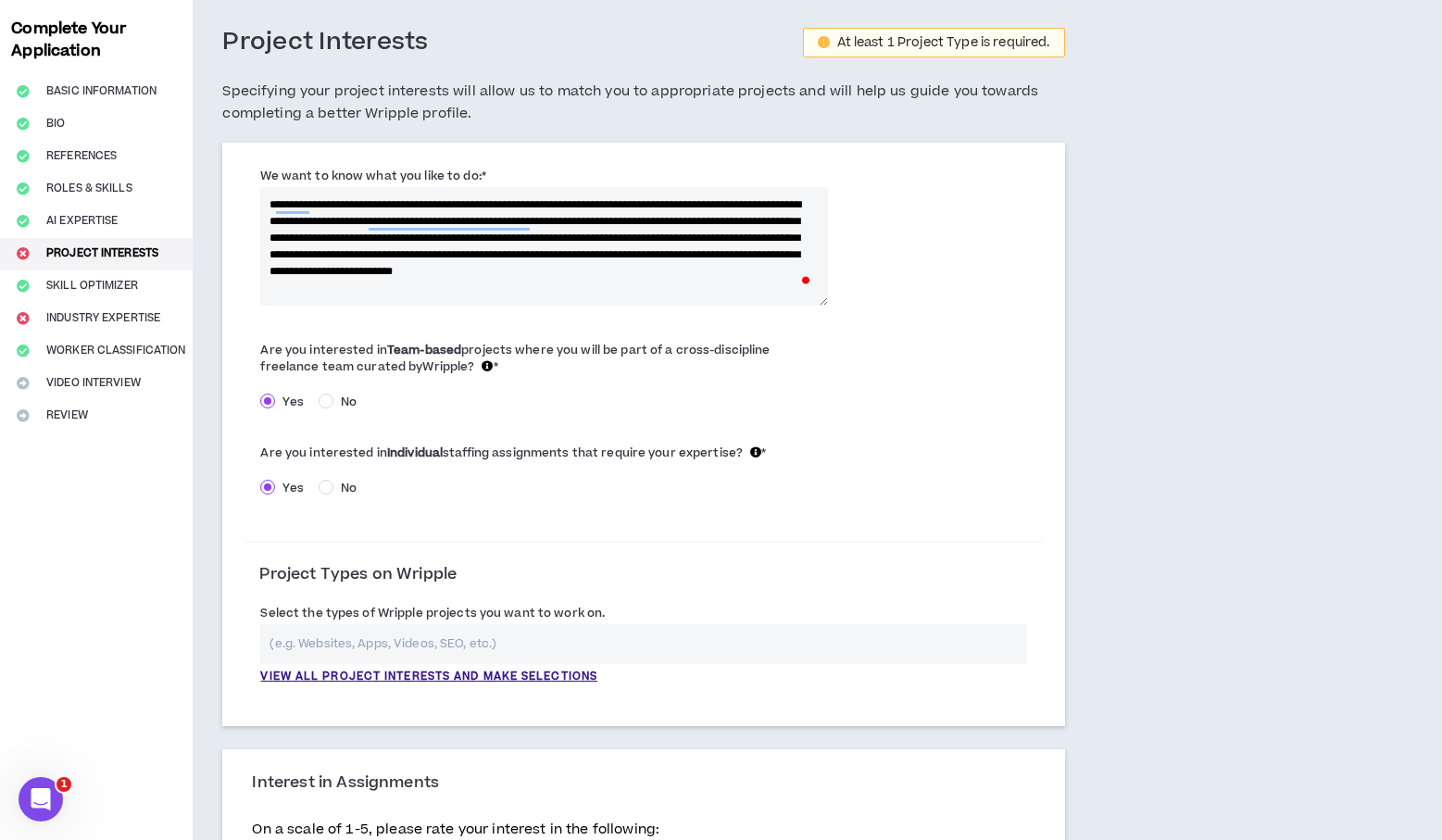
scroll to position [87, 0]
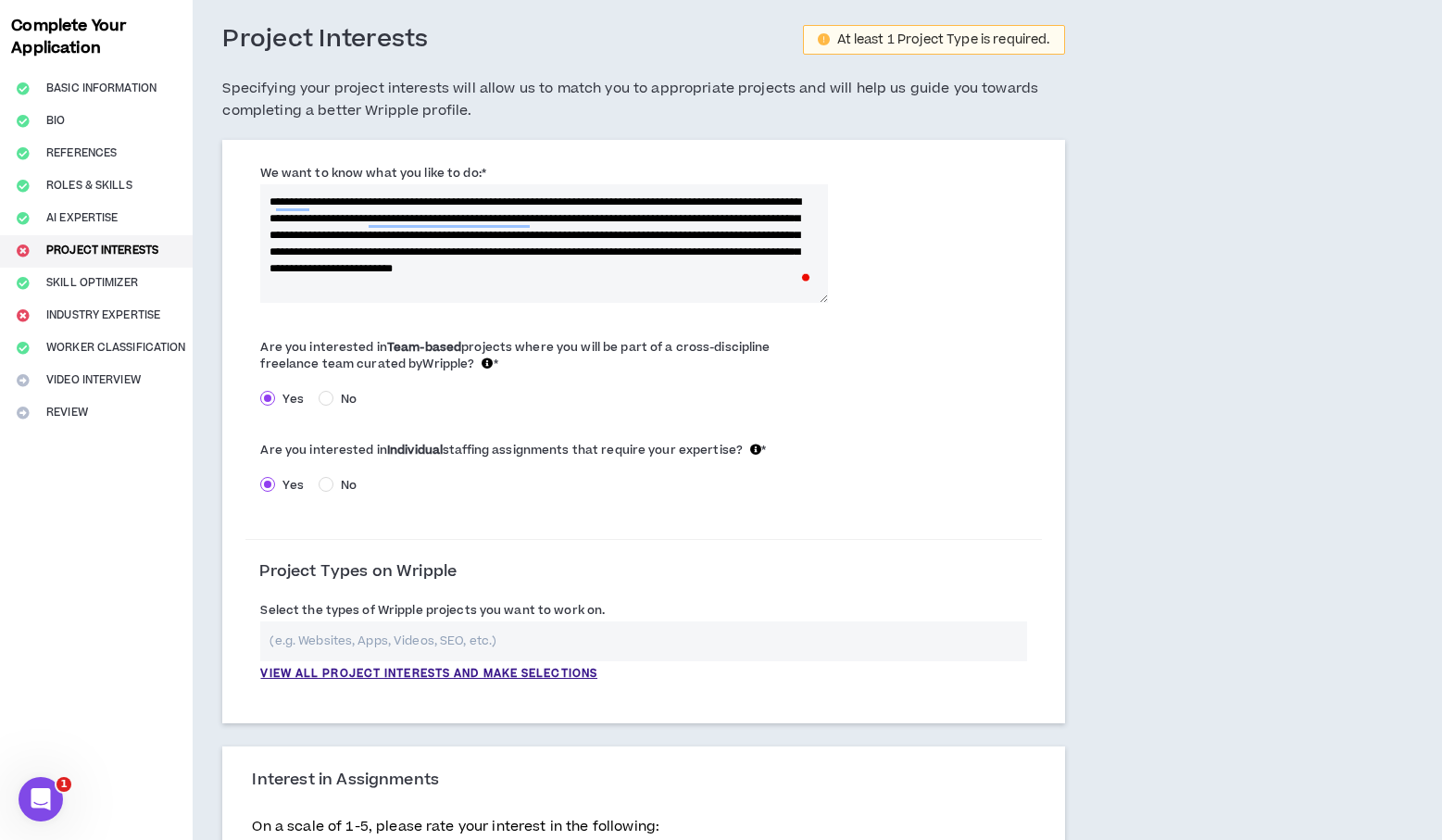
type textarea "**********"
click at [263, 345] on span "Are you interested in Team-based projects where you will be part of a cross-dis…" at bounding box center [515, 355] width 510 height 33
drag, startPoint x: 267, startPoint y: 345, endPoint x: 554, endPoint y: 347, distance: 287.0
click at [554, 347] on span "Are you interested in Team-based projects where you will be part of a cross-dis…" at bounding box center [515, 355] width 510 height 33
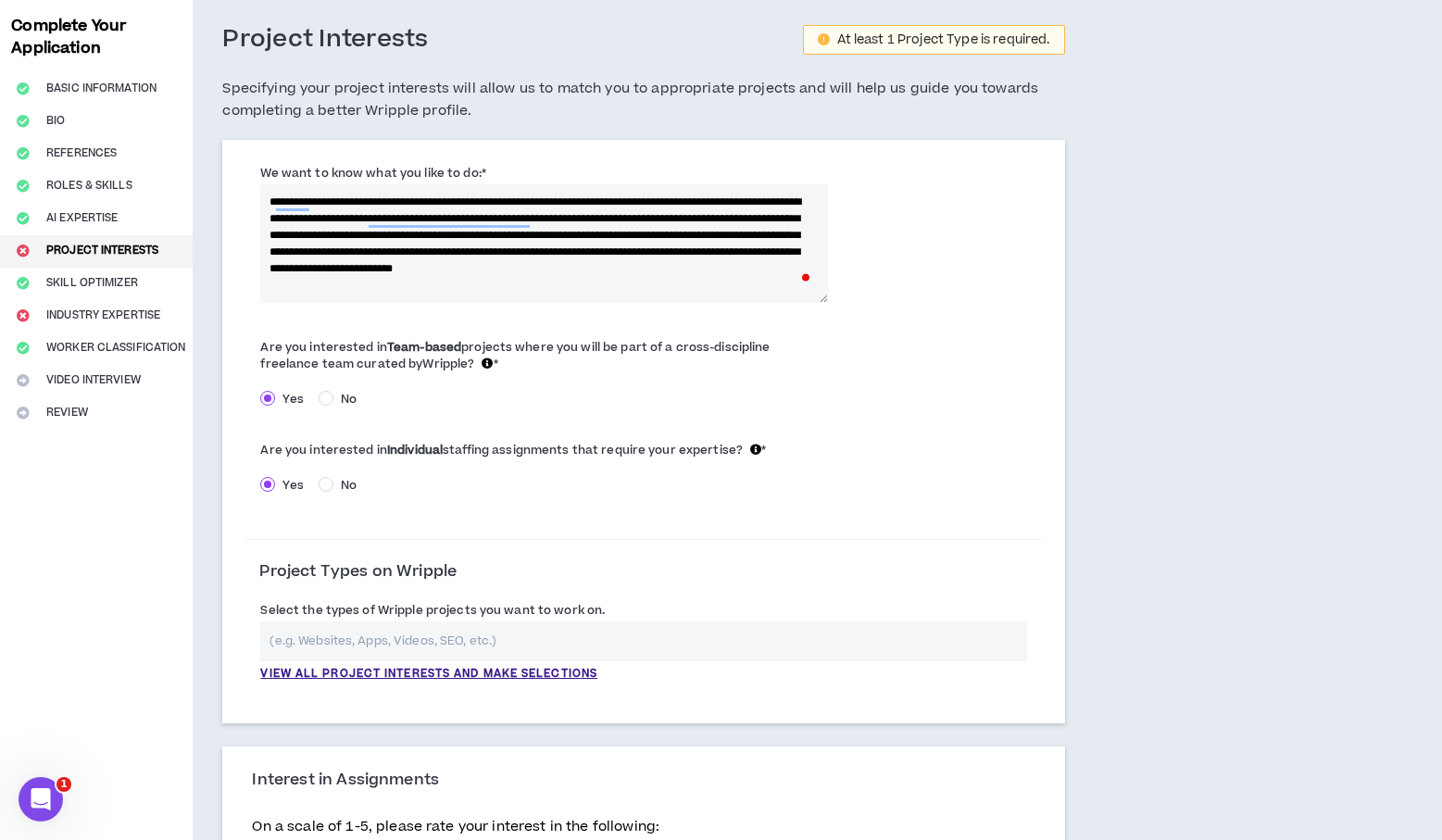
click at [437, 392] on div "Yes No" at bounding box center [543, 402] width 567 height 28
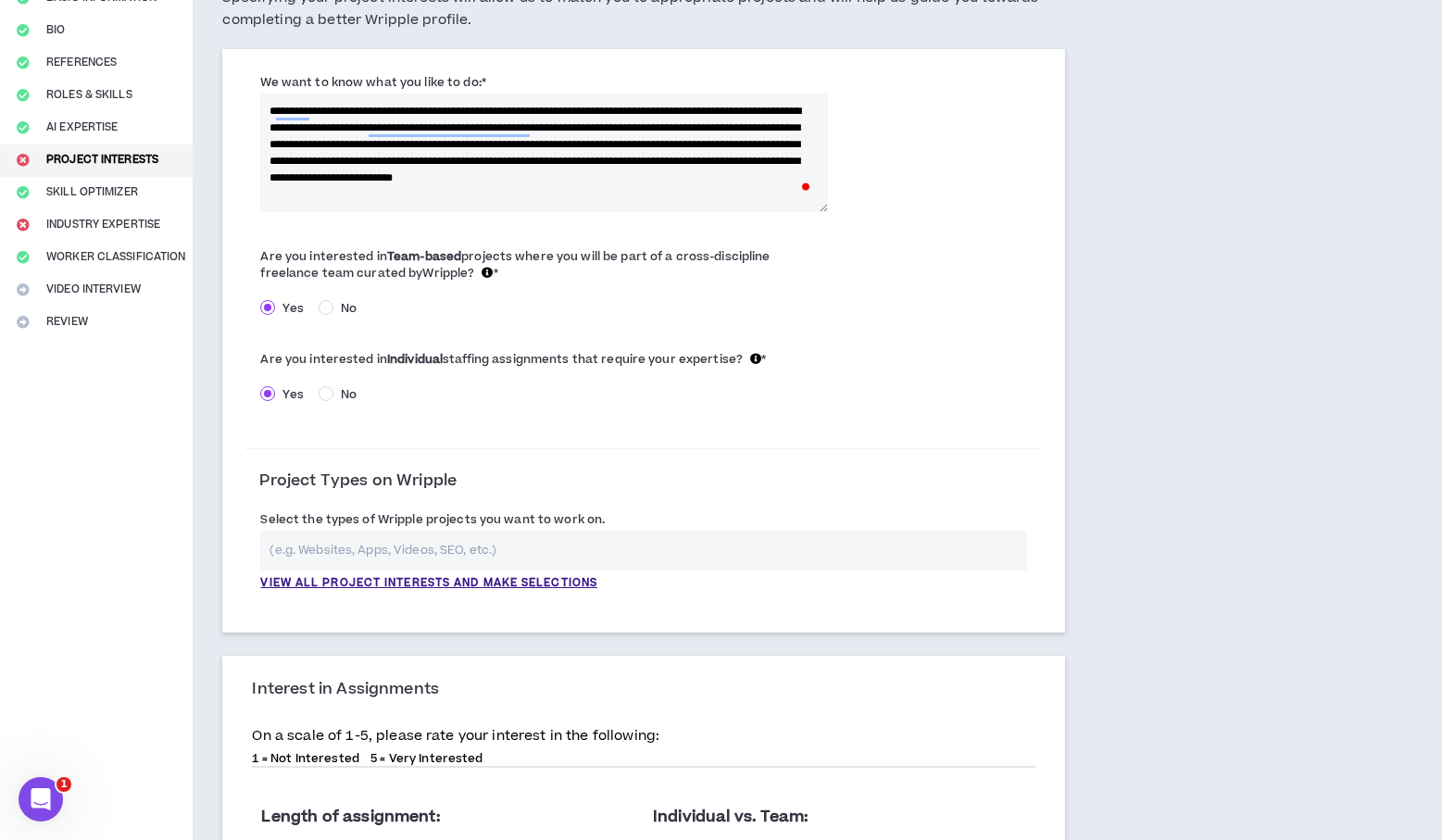
scroll to position [190, 0]
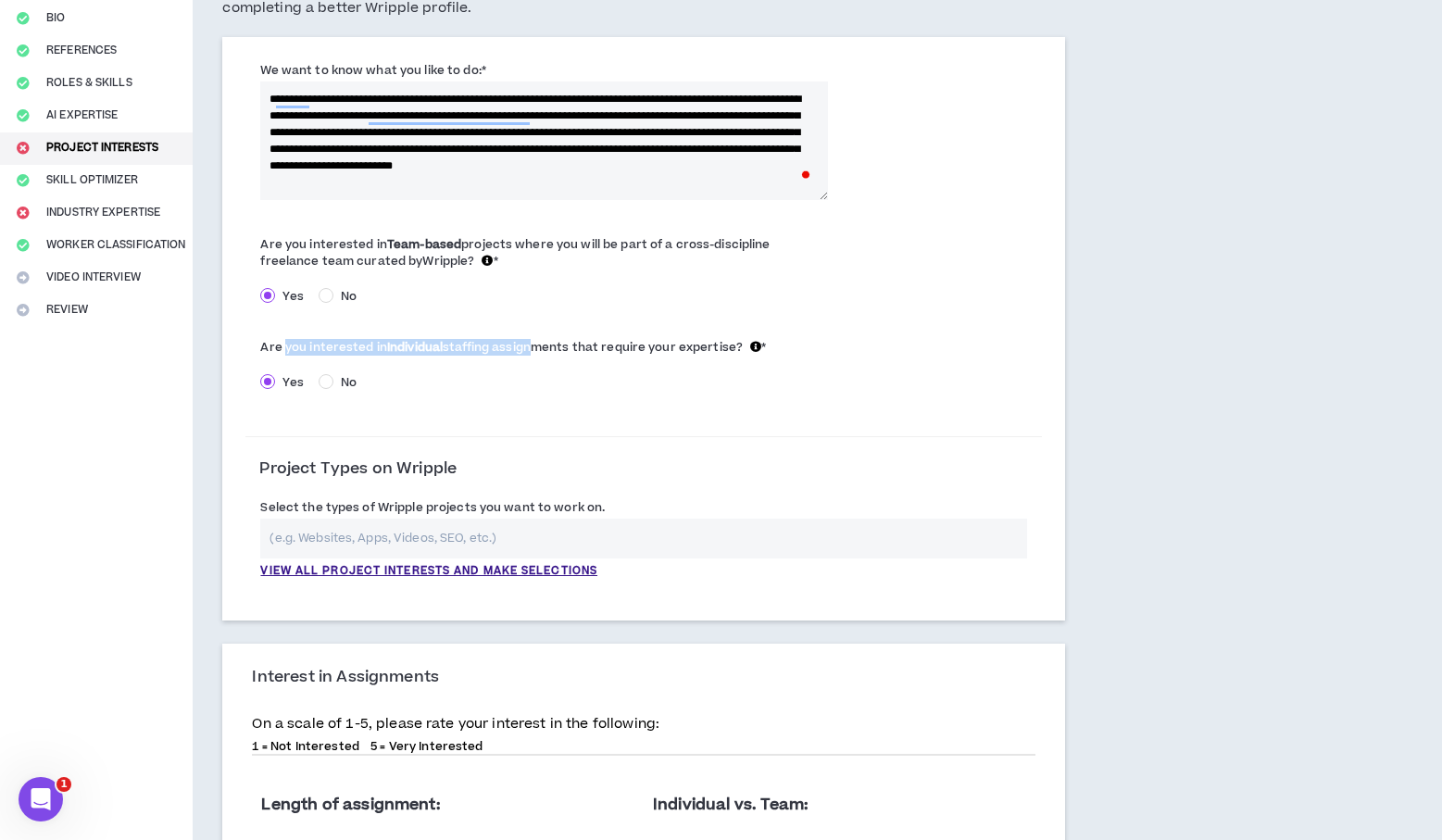
drag, startPoint x: 288, startPoint y: 347, endPoint x: 524, endPoint y: 353, distance: 236.1
click at [524, 353] on span "Are you interested in Individual staffing assignments that require your experti…" at bounding box center [511, 347] width 501 height 17
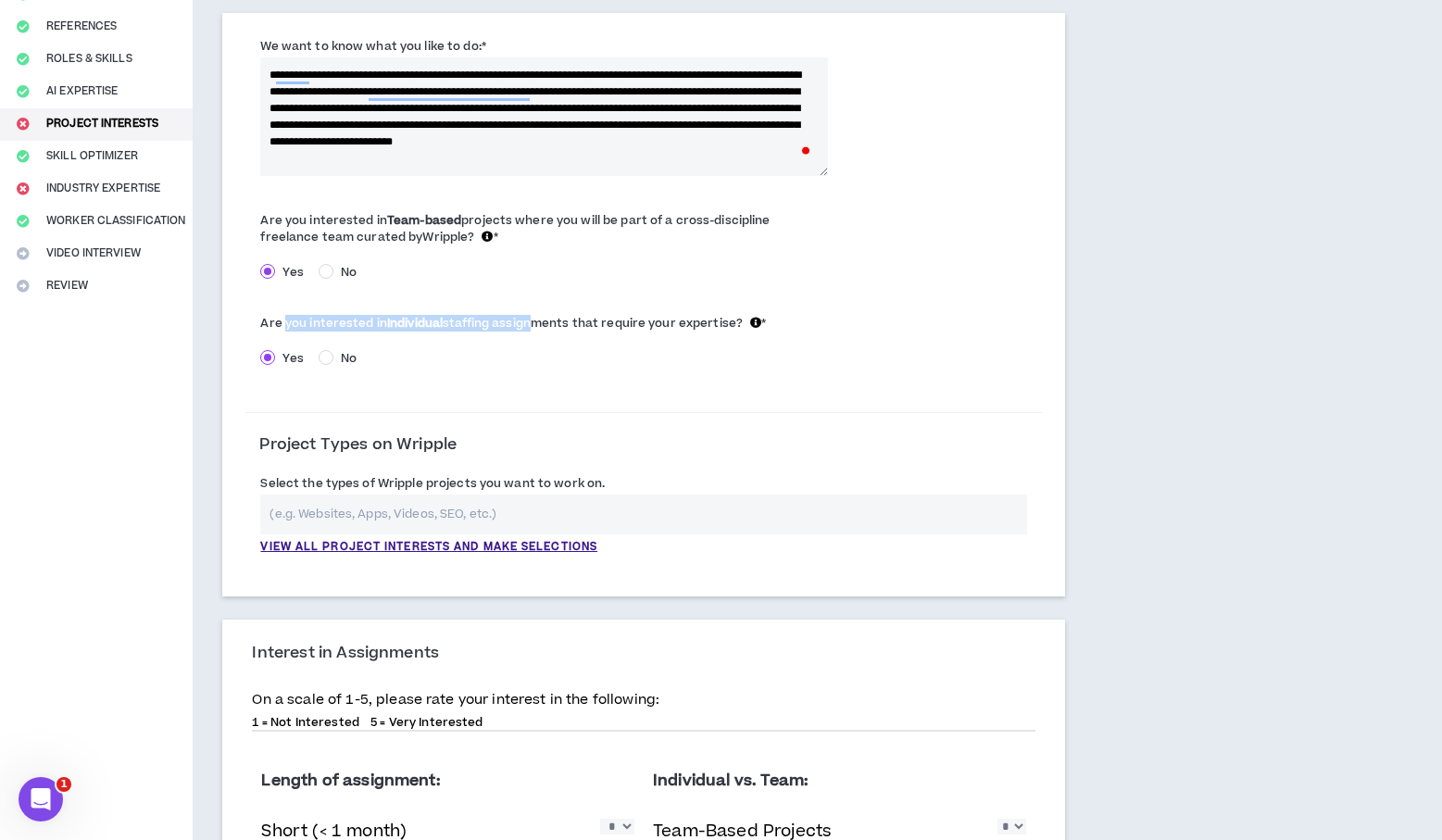
scroll to position [216, 0]
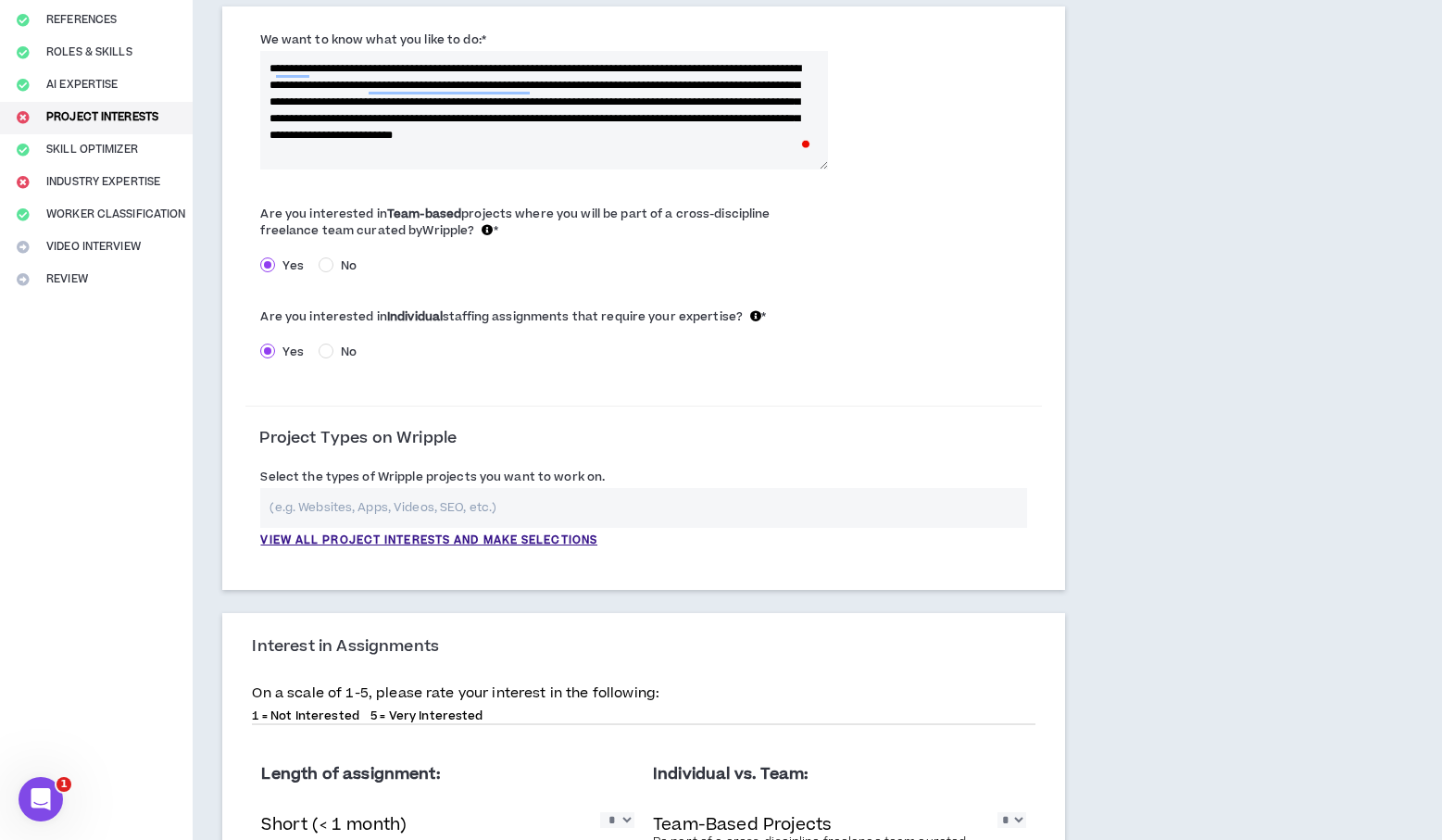
click at [524, 353] on div "Yes No" at bounding box center [543, 355] width 567 height 28
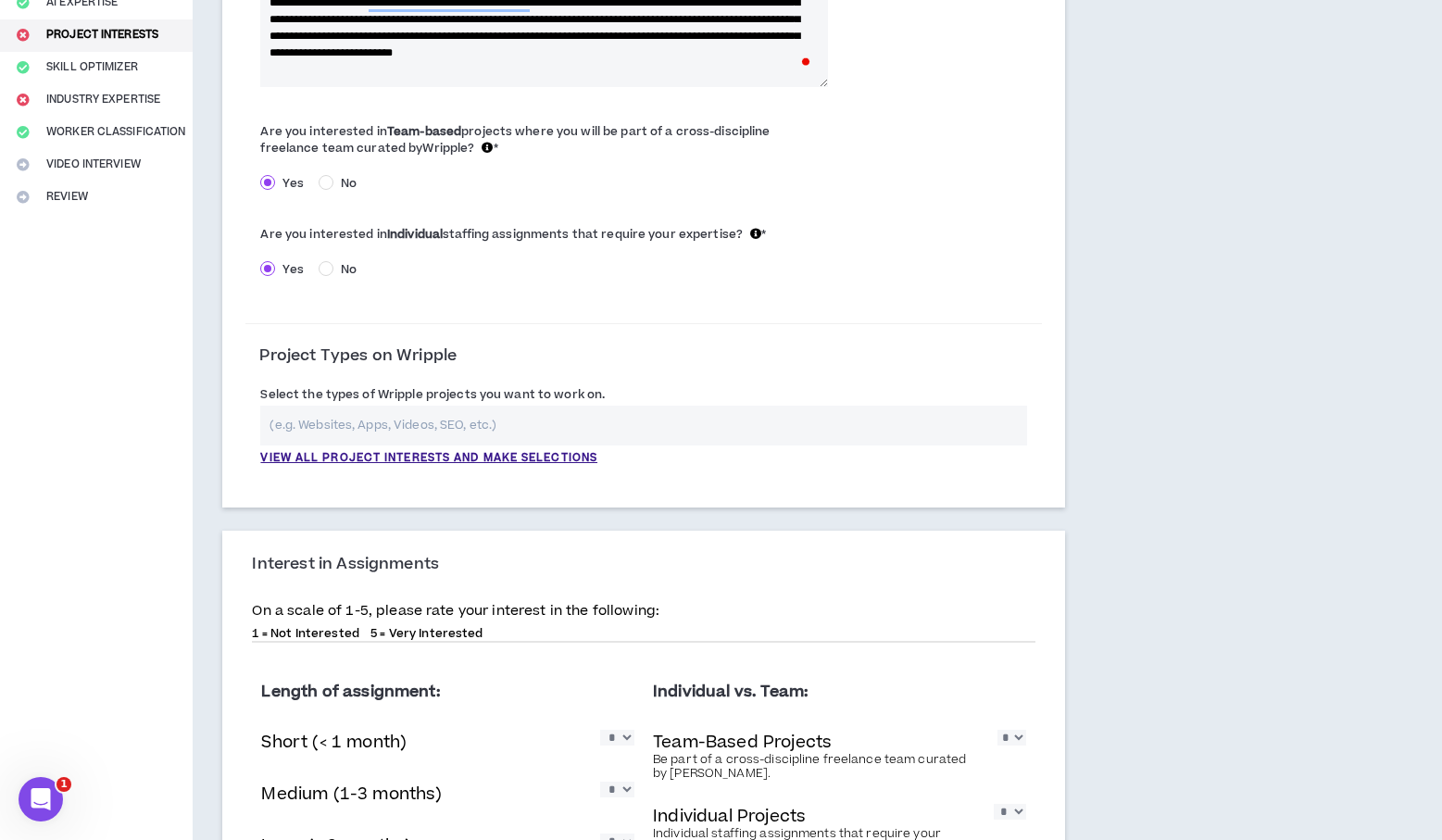
scroll to position [304, 0]
click at [536, 430] on input "text" at bounding box center [643, 424] width 766 height 40
click at [515, 425] on input "text" at bounding box center [643, 424] width 766 height 40
type input "v"
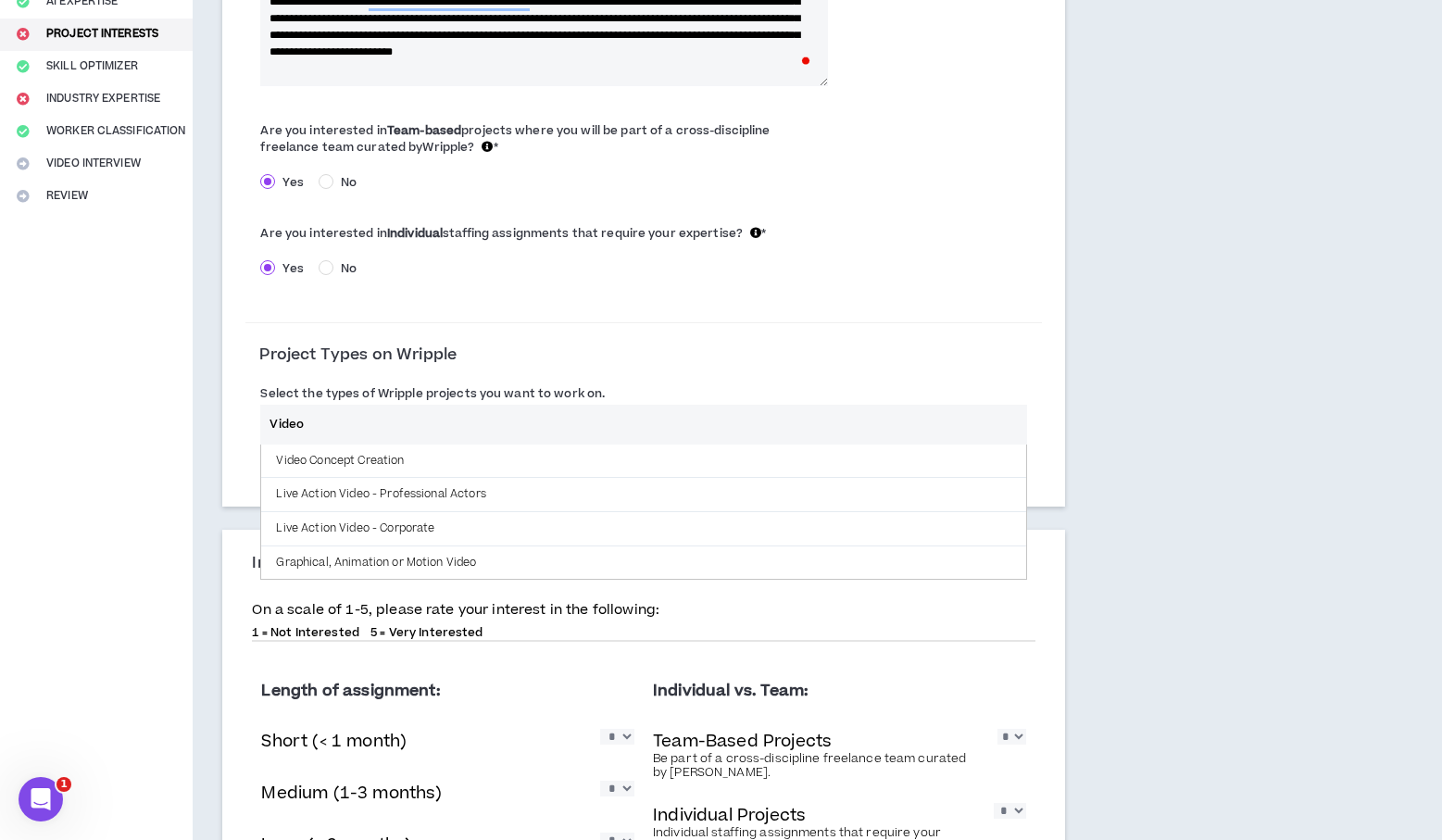
click at [359, 414] on input "Video" at bounding box center [643, 424] width 766 height 40
click at [437, 413] on input "Video" at bounding box center [643, 424] width 766 height 40
drag, startPoint x: 438, startPoint y: 421, endPoint x: 424, endPoint y: 426, distance: 14.9
click at [437, 421] on input "Video" at bounding box center [643, 424] width 766 height 40
drag, startPoint x: 414, startPoint y: 427, endPoint x: 276, endPoint y: 425, distance: 138.0
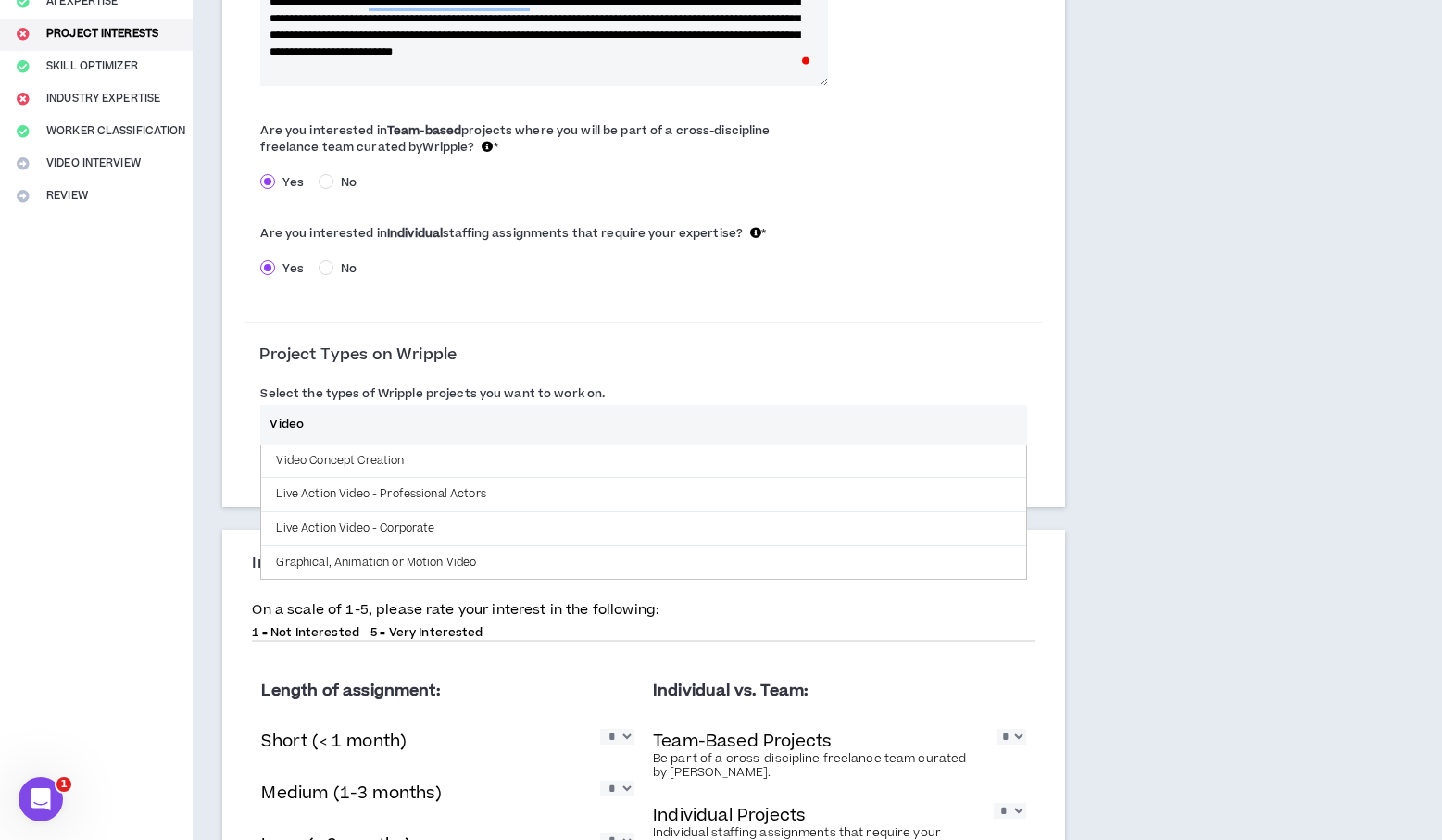
click at [276, 425] on input "Video" at bounding box center [643, 424] width 766 height 40
click at [274, 425] on input "Video" at bounding box center [643, 424] width 766 height 40
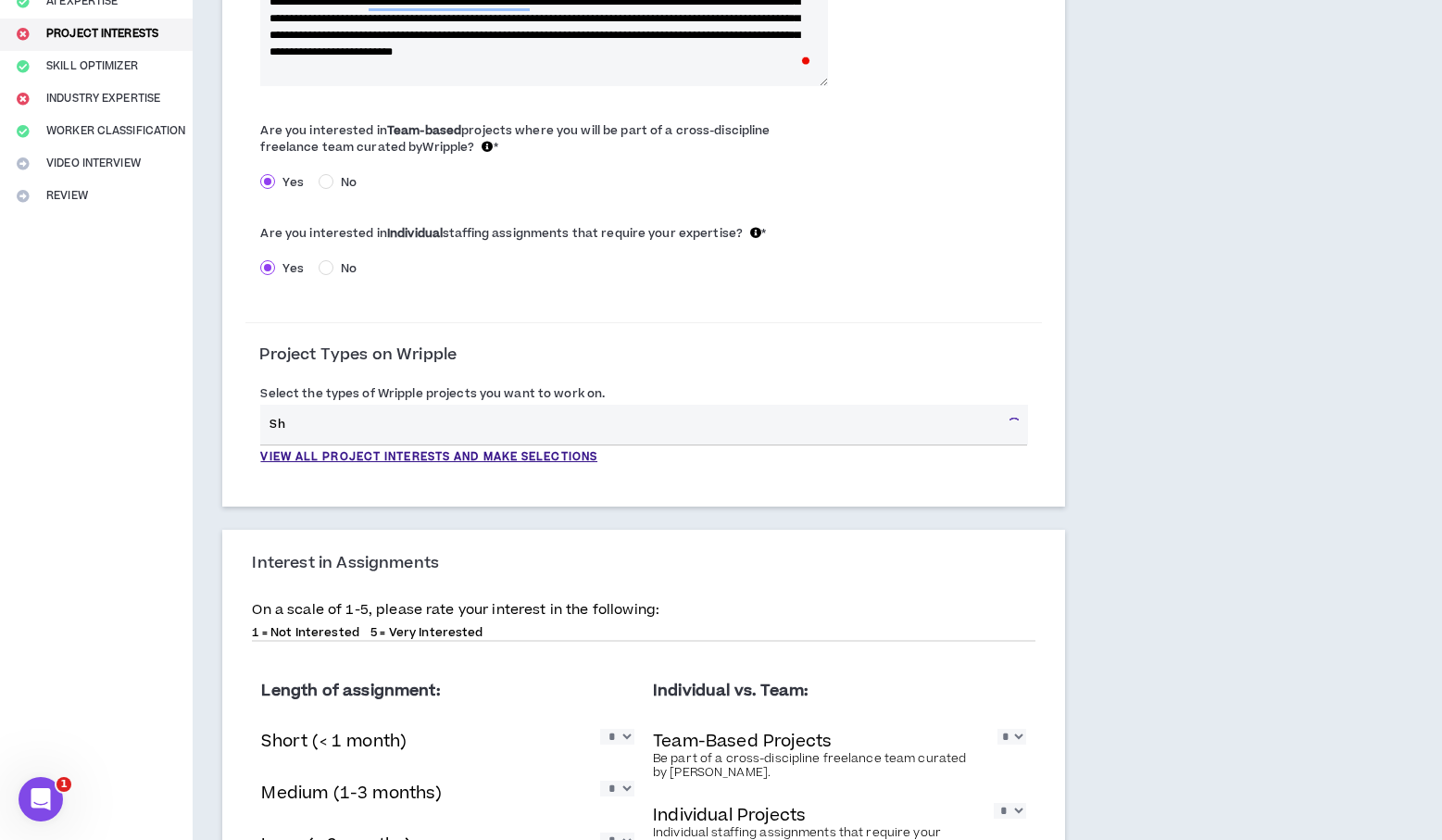
type input "S"
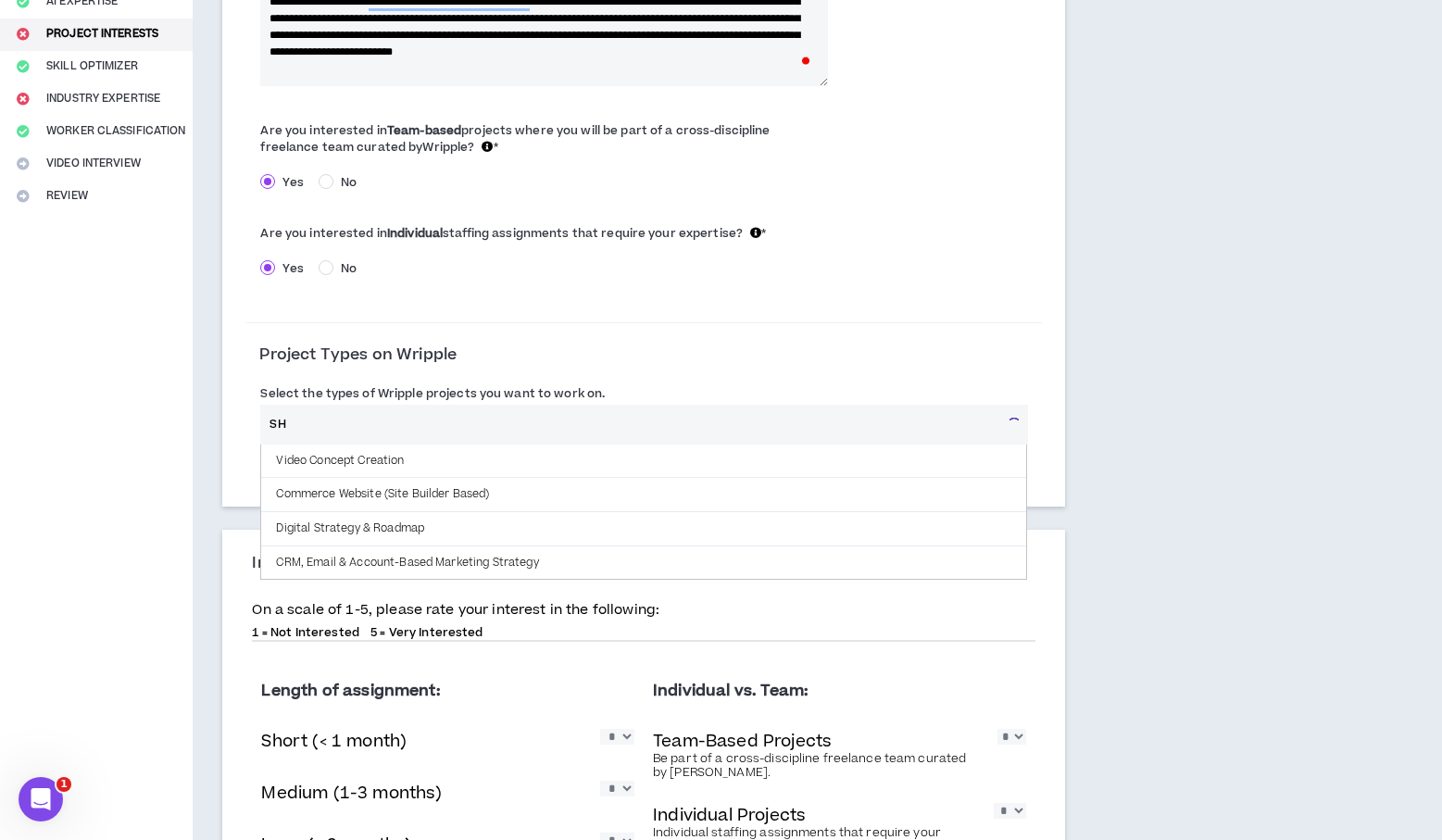
type input "S"
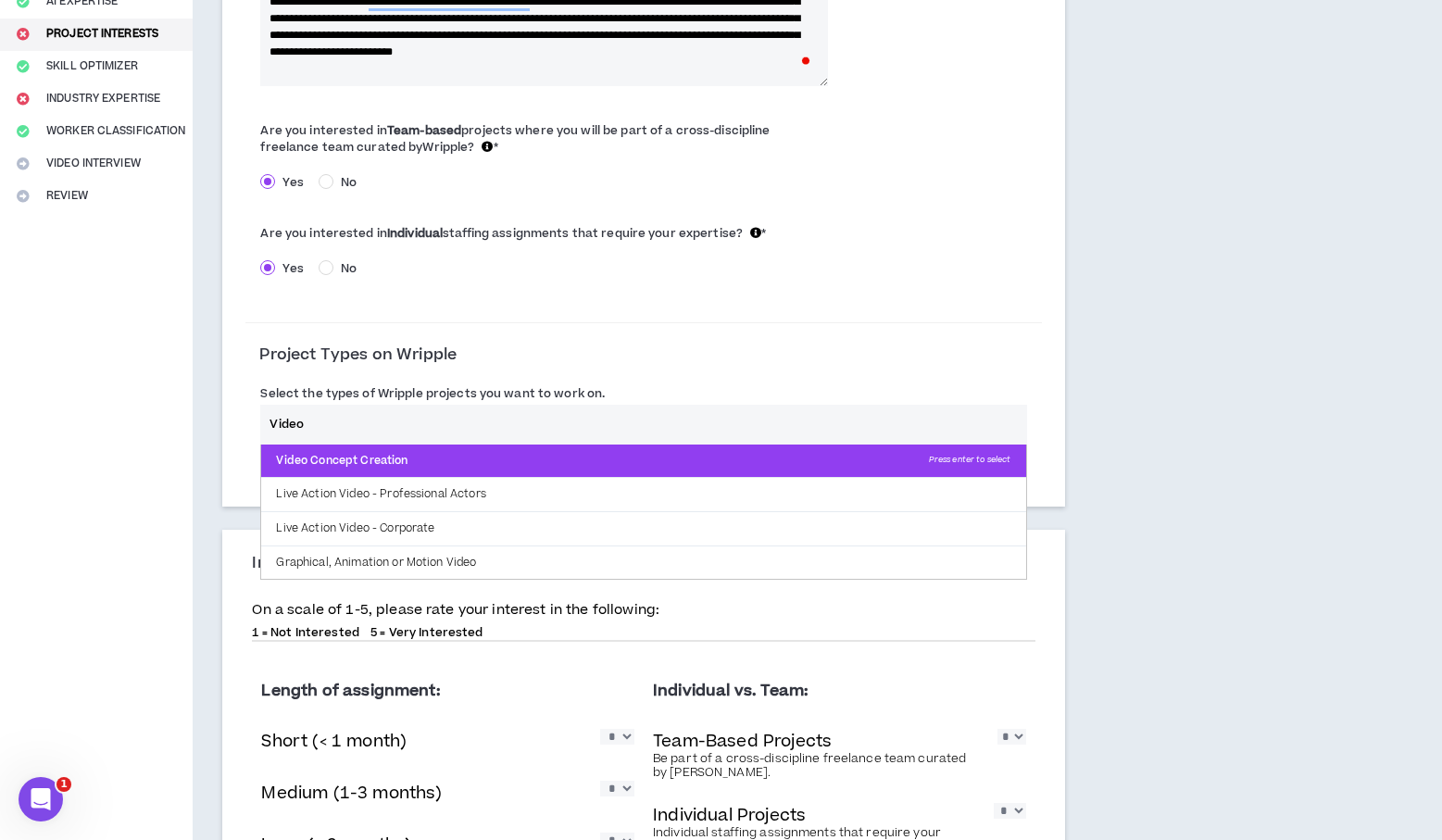
type input "Video"
click at [317, 464] on p "Video Concept Creation Press enter to select" at bounding box center [643, 460] width 764 height 33
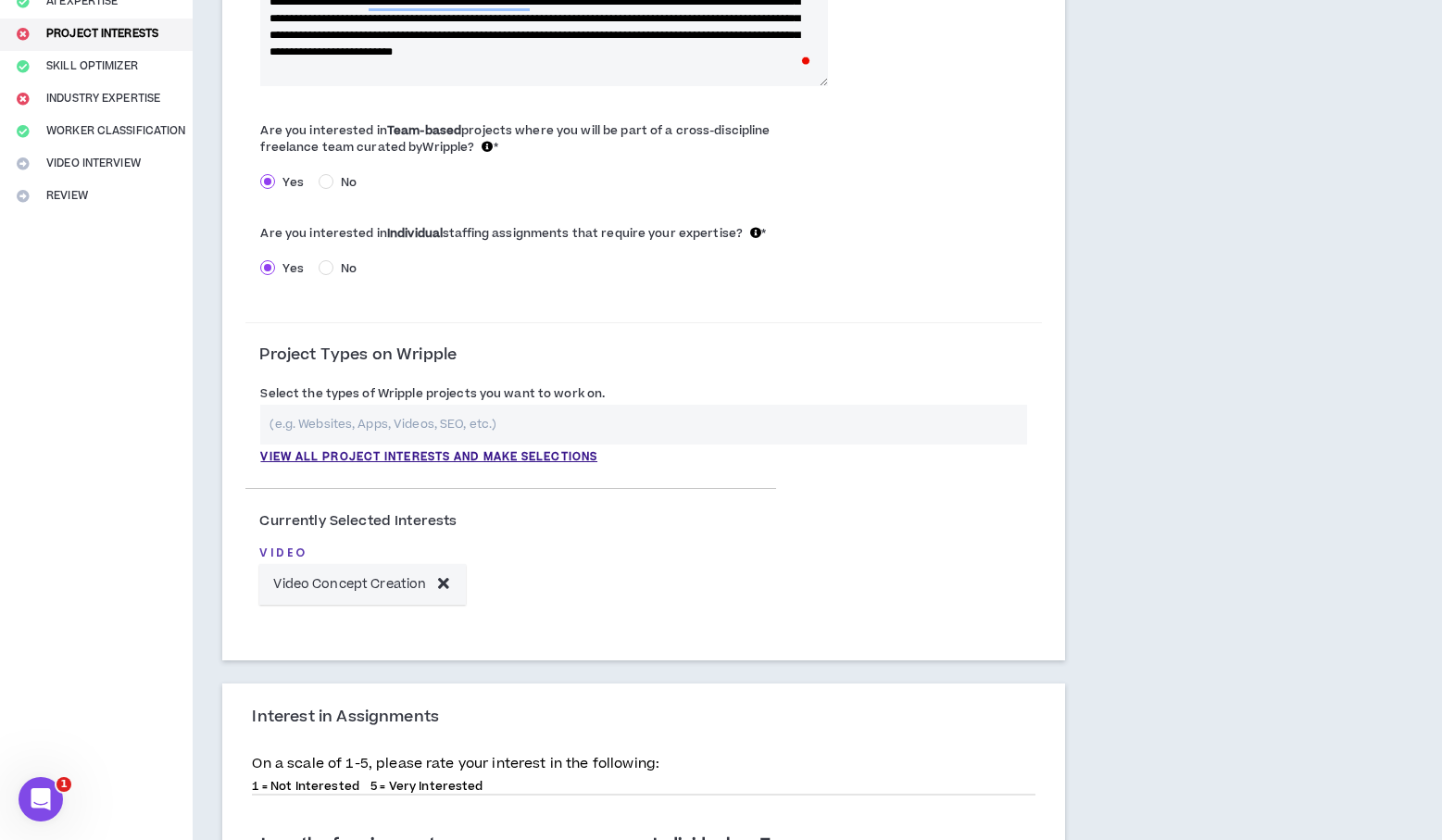
click at [440, 583] on icon at bounding box center [444, 583] width 11 height 16
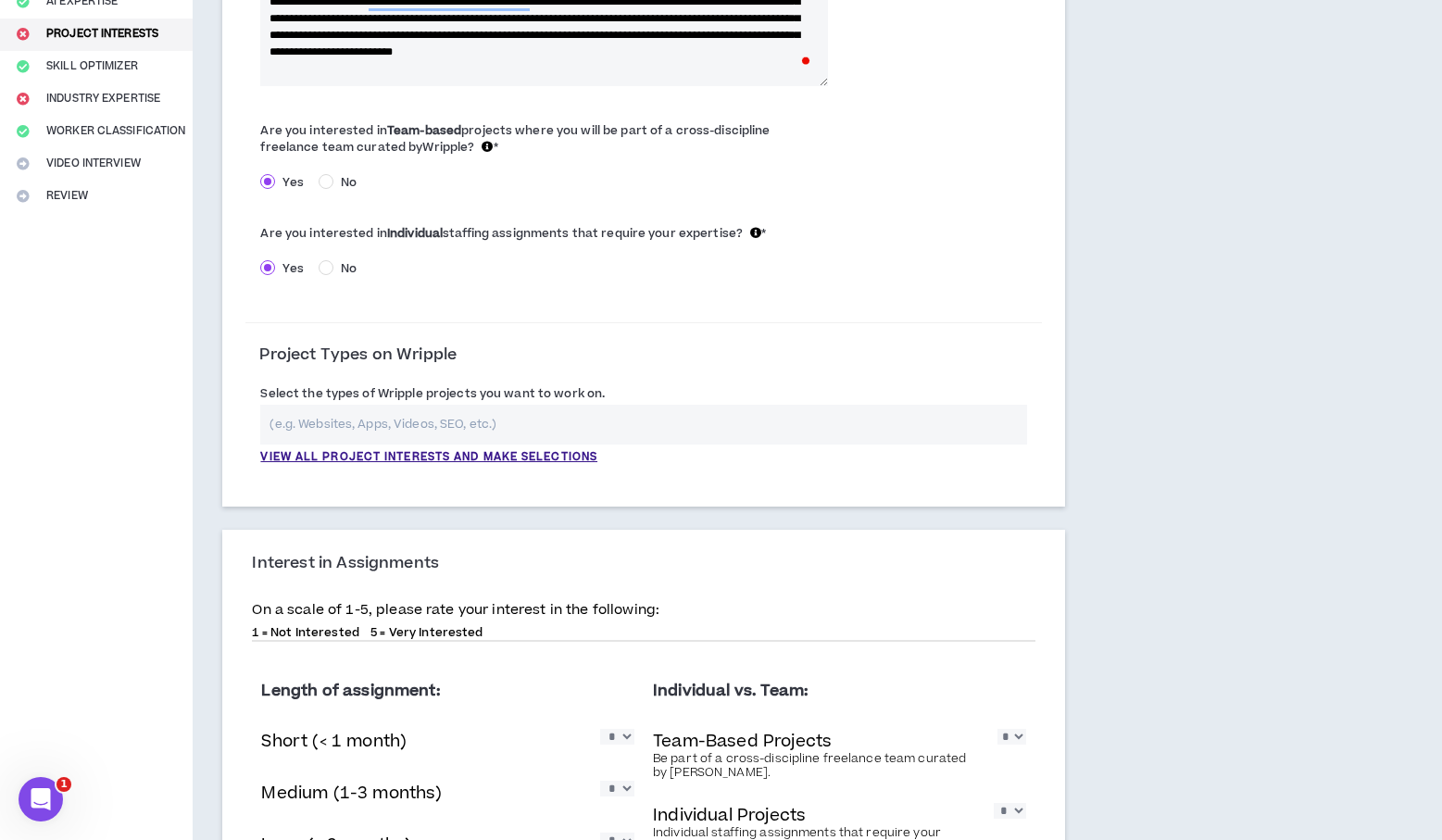
click at [722, 412] on input "text" at bounding box center [643, 424] width 766 height 40
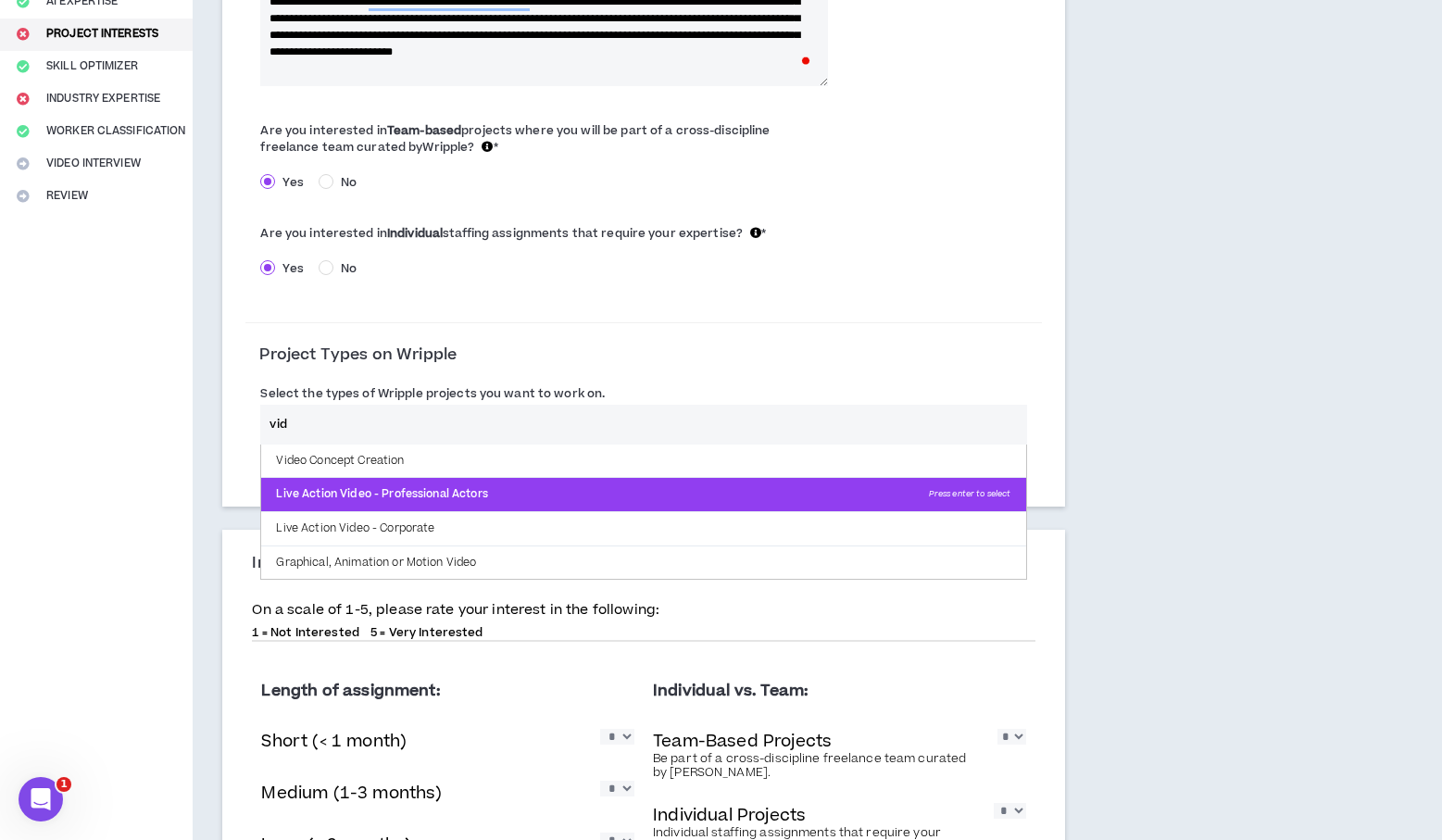
type input "vid"
click at [608, 502] on p "Live Action Video - Professional Actors Press enter to select" at bounding box center [643, 495] width 764 height 33
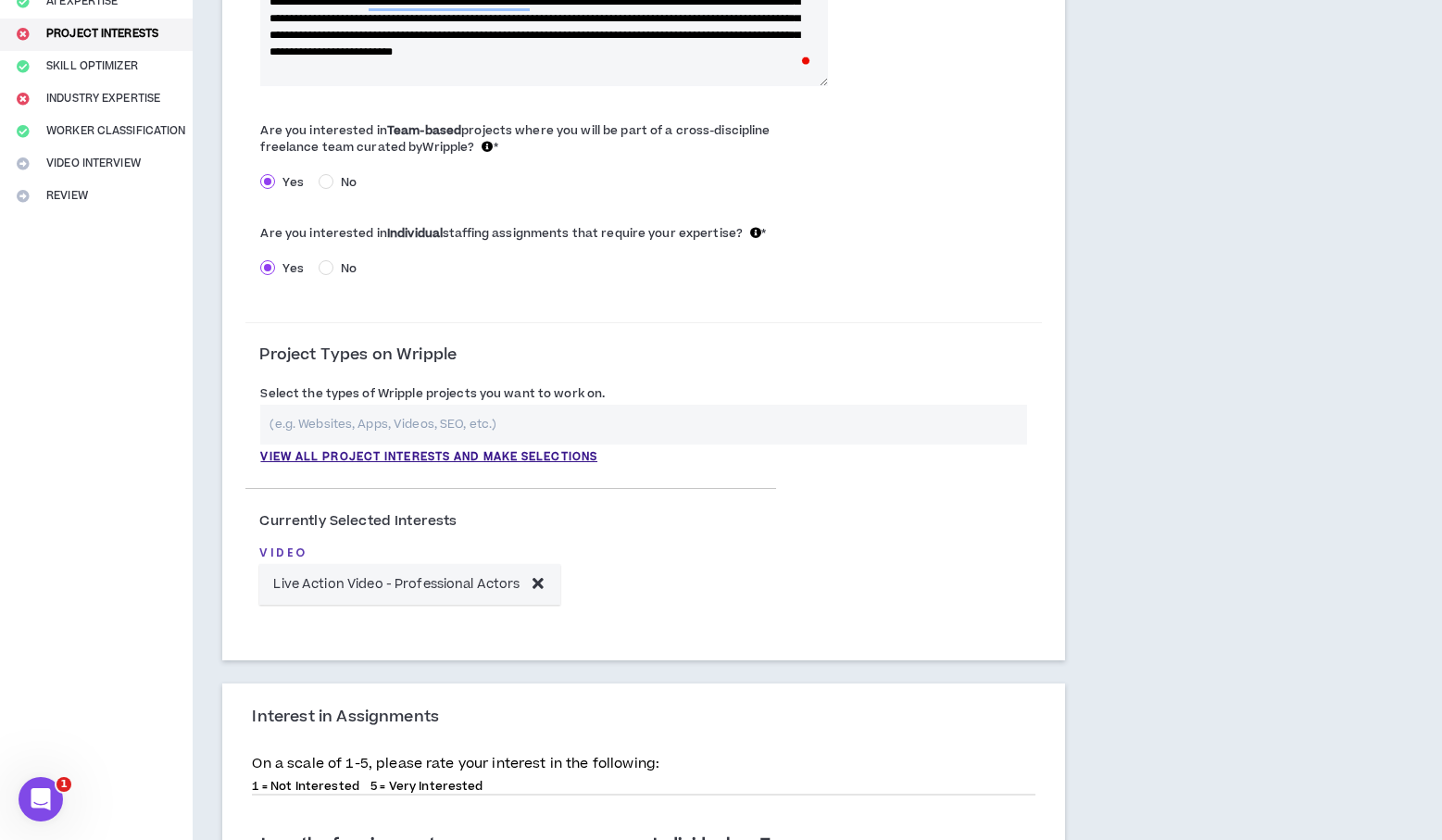
click at [432, 426] on input "text" at bounding box center [643, 424] width 766 height 40
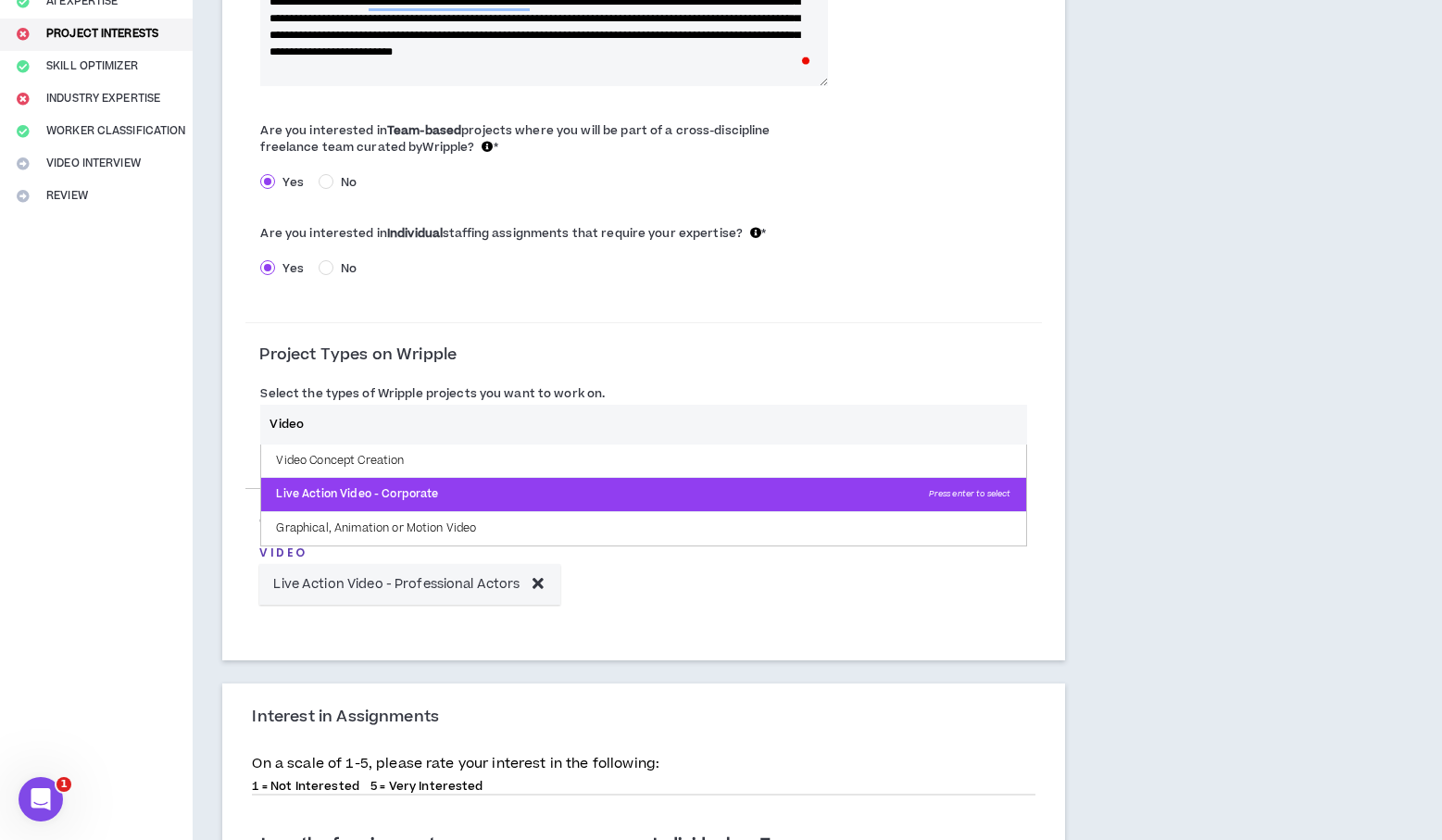
type input "Video"
click at [369, 495] on p "Live Action Video - Corporate Press enter to select" at bounding box center [643, 495] width 764 height 33
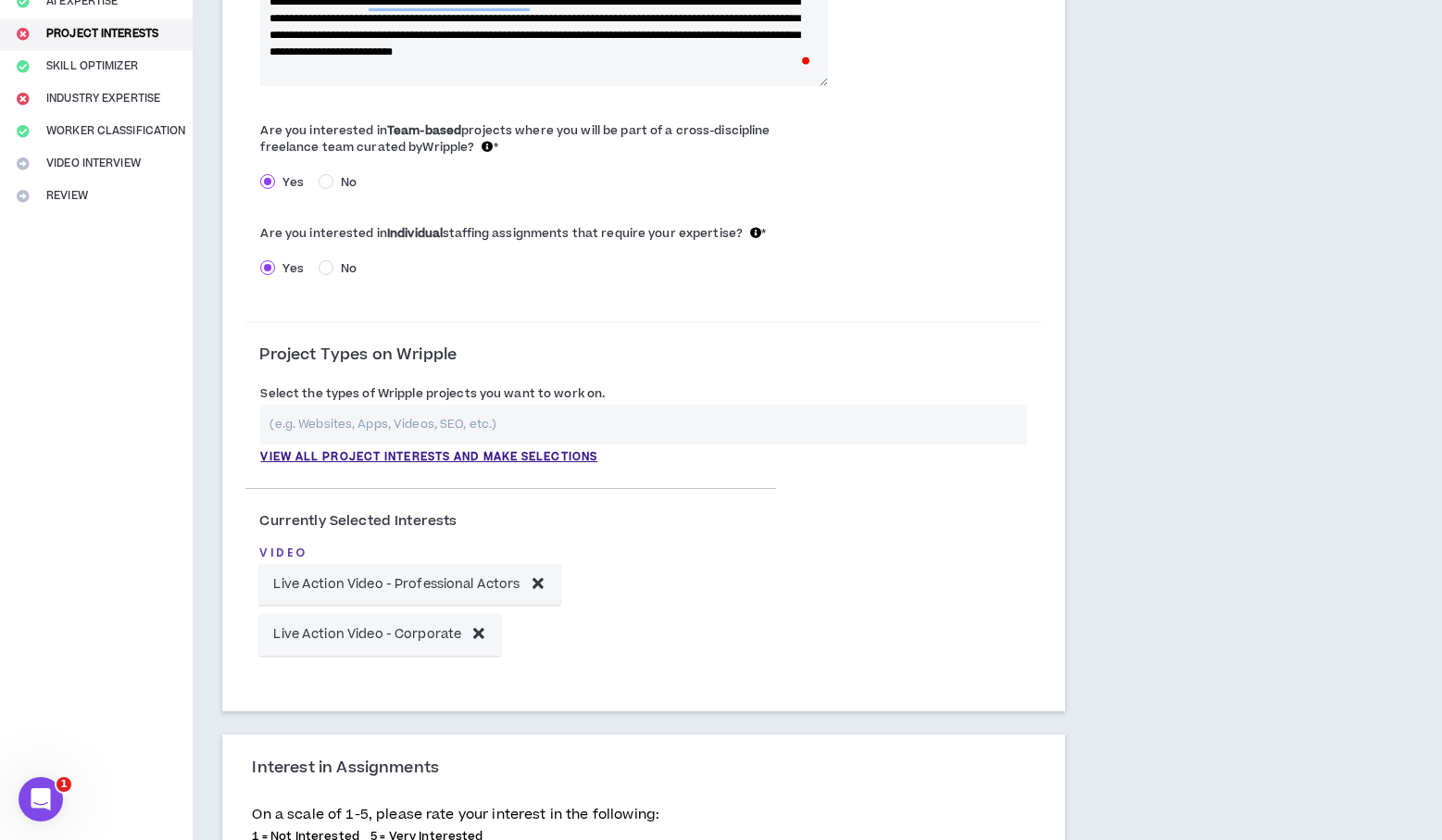
click at [379, 424] on input "text" at bounding box center [643, 424] width 766 height 40
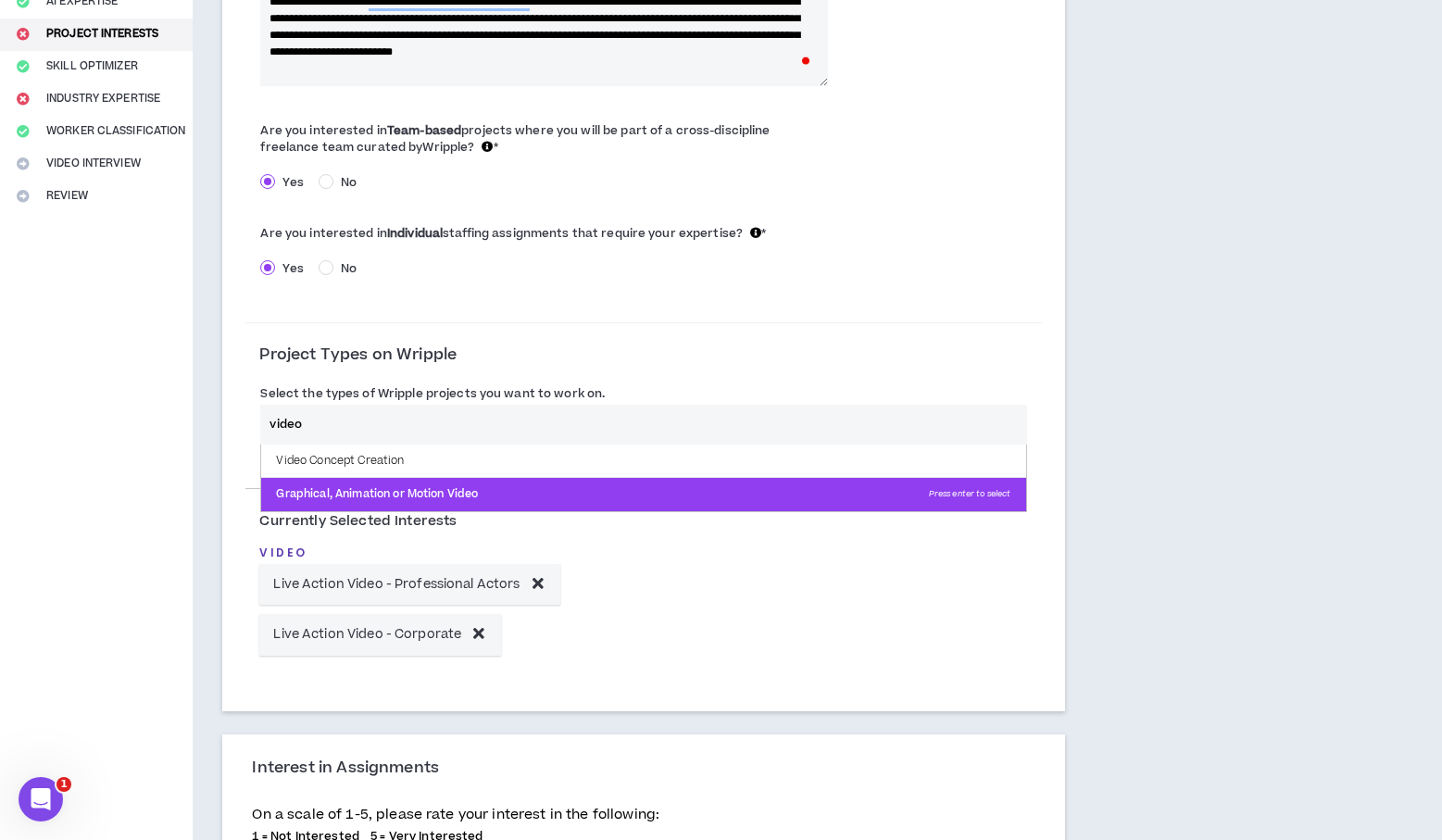
type input "video"
click at [372, 495] on p "Graphical, Animation or Motion Video Press enter to select" at bounding box center [643, 495] width 764 height 33
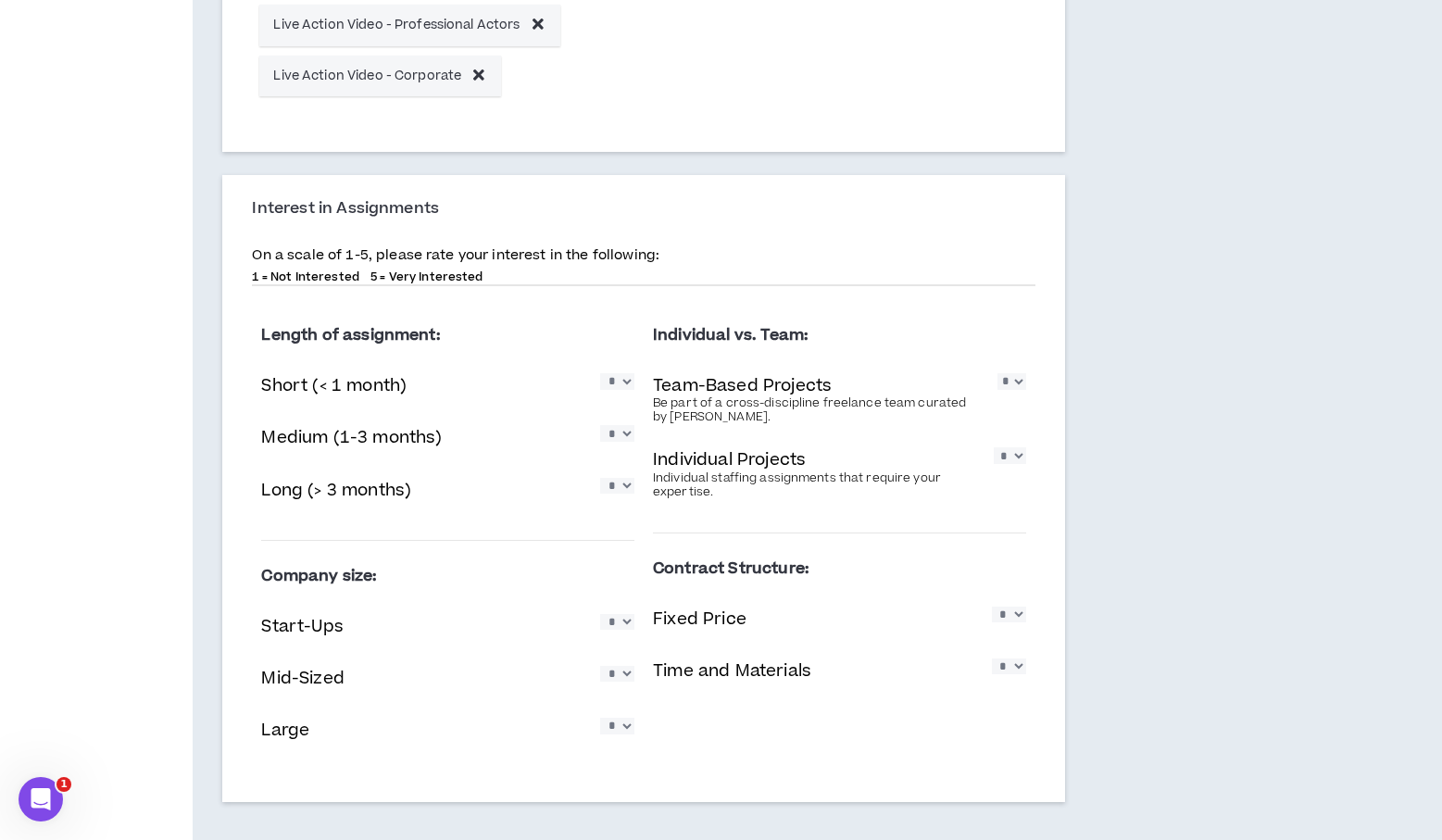
scroll to position [919, 0]
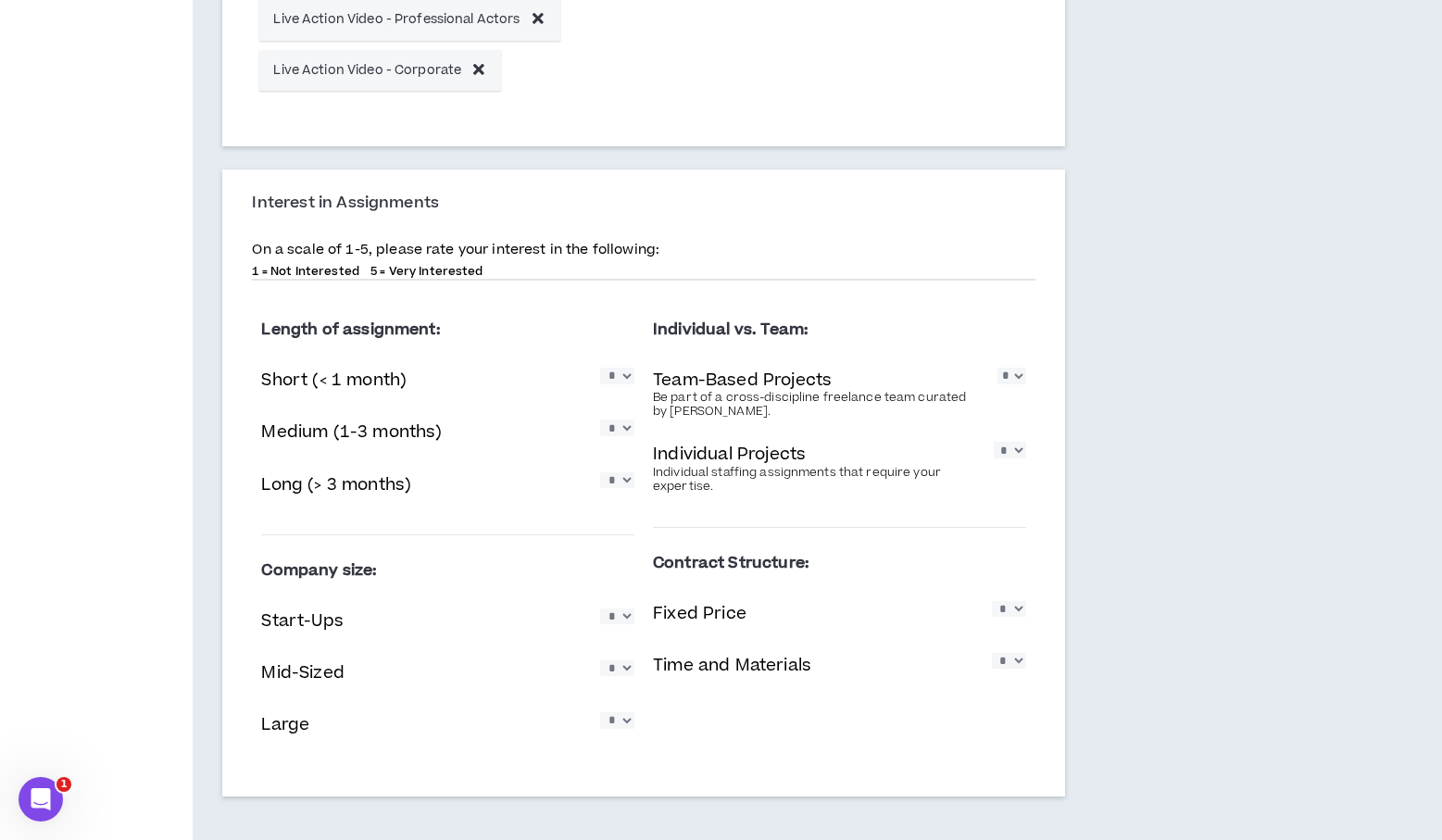
click at [627, 383] on select "* * * * *" at bounding box center [617, 375] width 34 height 16
select select "*"
click at [600, 368] on select "* * * * *" at bounding box center [617, 375] width 34 height 16
click at [630, 430] on select "* * * * *" at bounding box center [617, 427] width 34 height 16
select select "*"
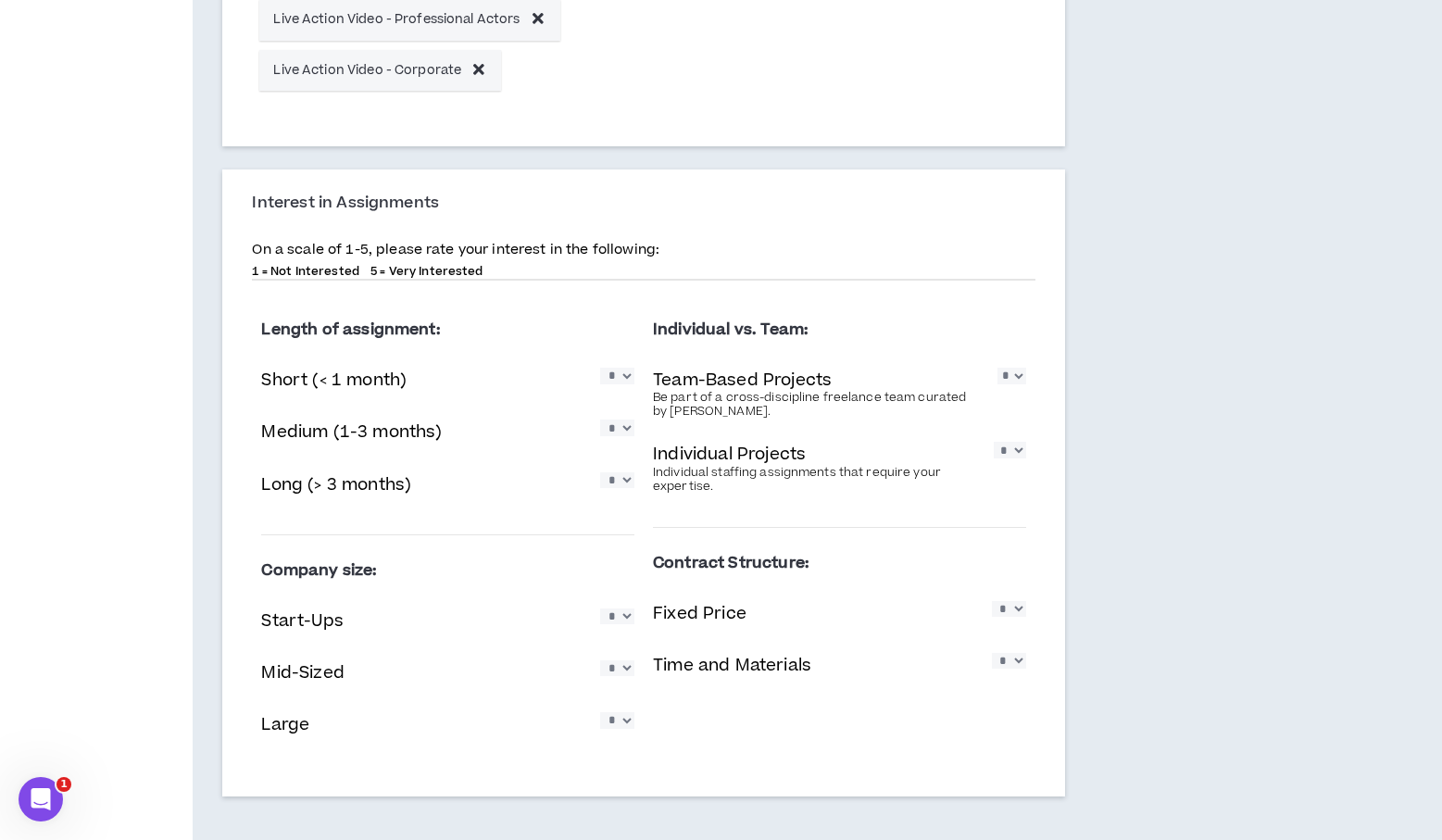
click at [600, 420] on select "* * * * *" at bounding box center [617, 427] width 34 height 16
click at [621, 487] on select "* * * * *" at bounding box center [617, 480] width 34 height 16
select select "*"
click at [600, 473] on select "* * * * *" at bounding box center [617, 480] width 34 height 16
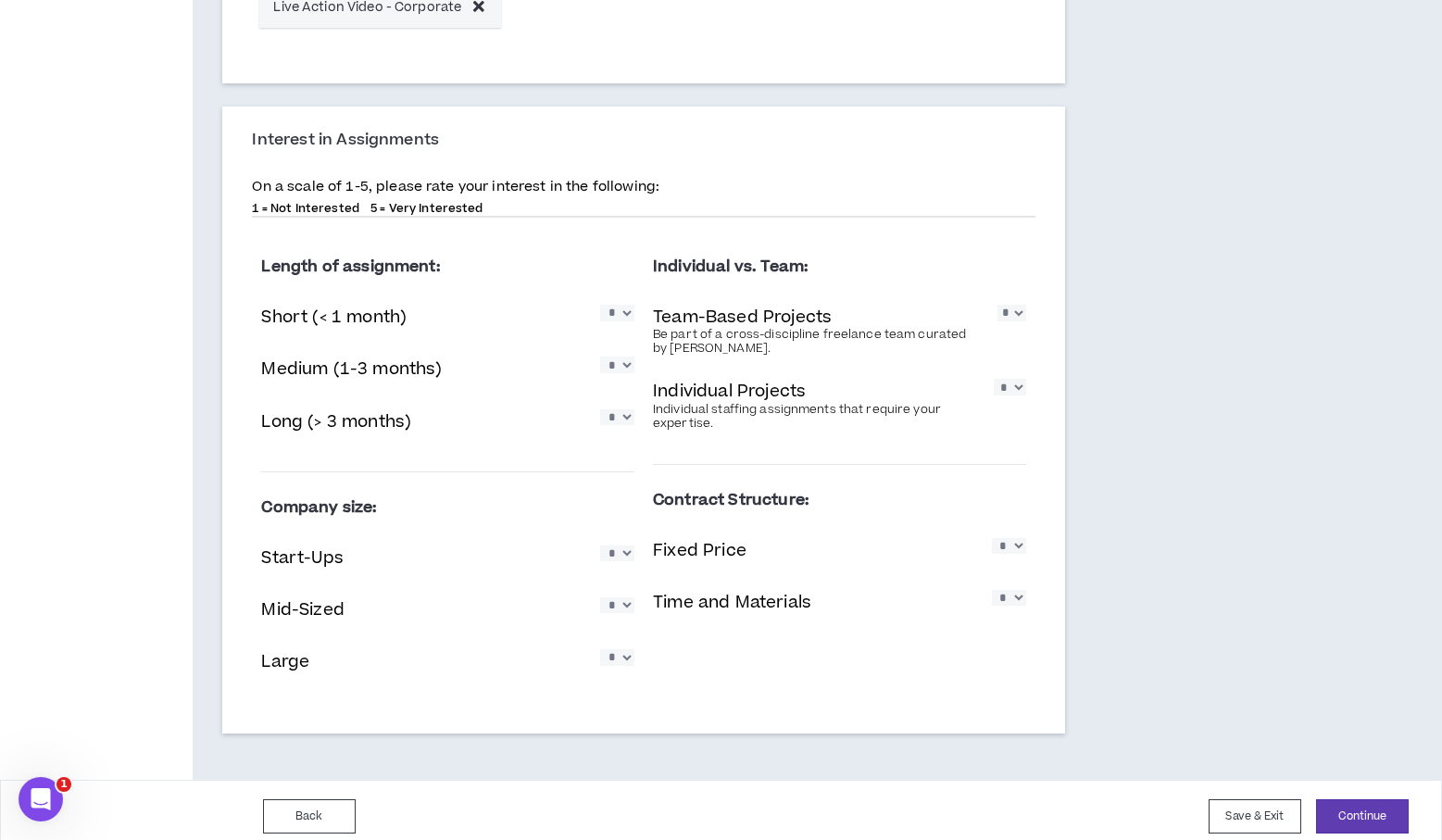
scroll to position [996, 0]
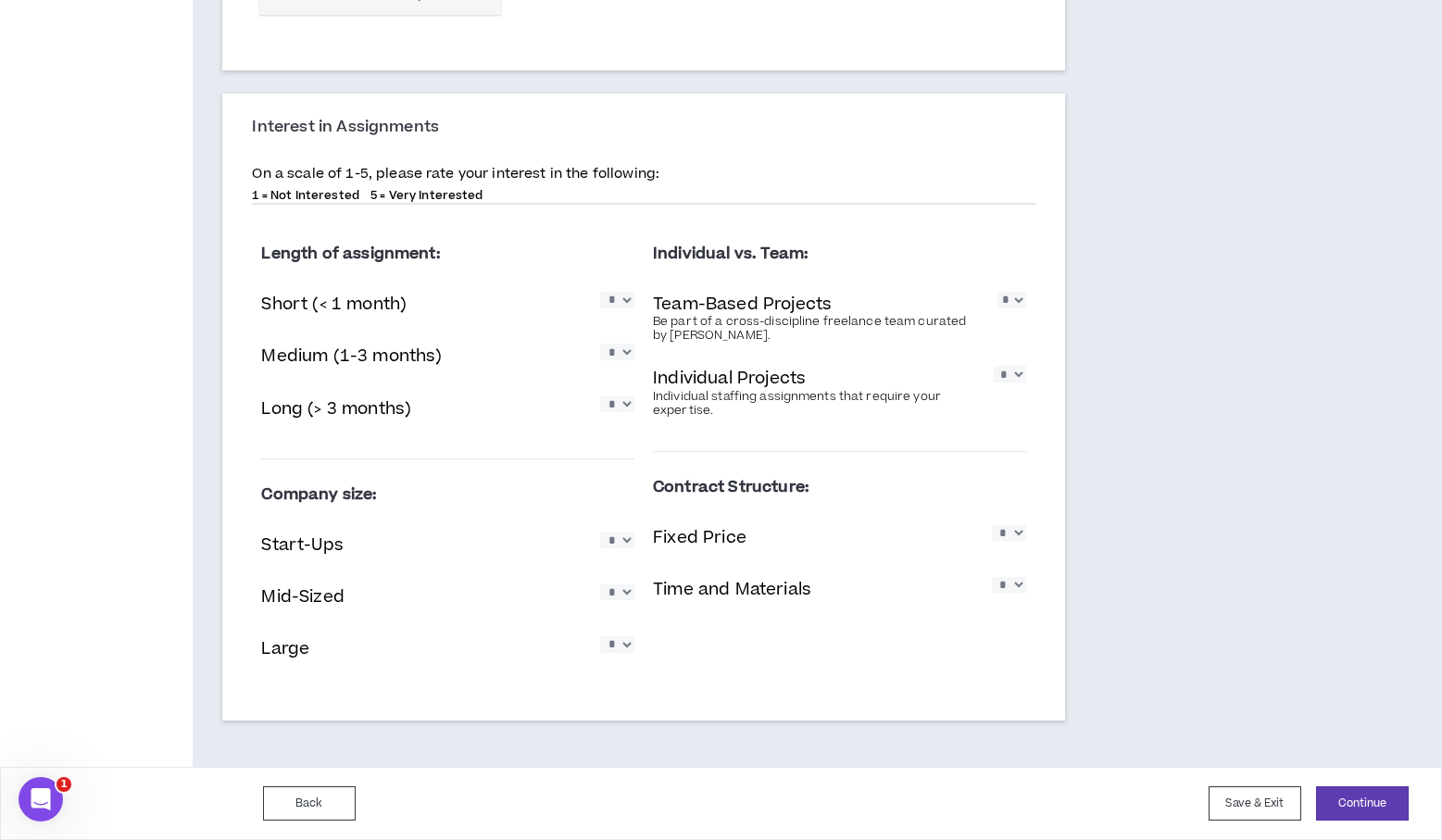
click at [624, 543] on select "* * * * *" at bounding box center [617, 540] width 34 height 16
select select "*"
click at [600, 532] on select "* * * * *" at bounding box center [617, 540] width 34 height 16
click at [621, 599] on select "* * * * *" at bounding box center [617, 592] width 34 height 16
select select "*"
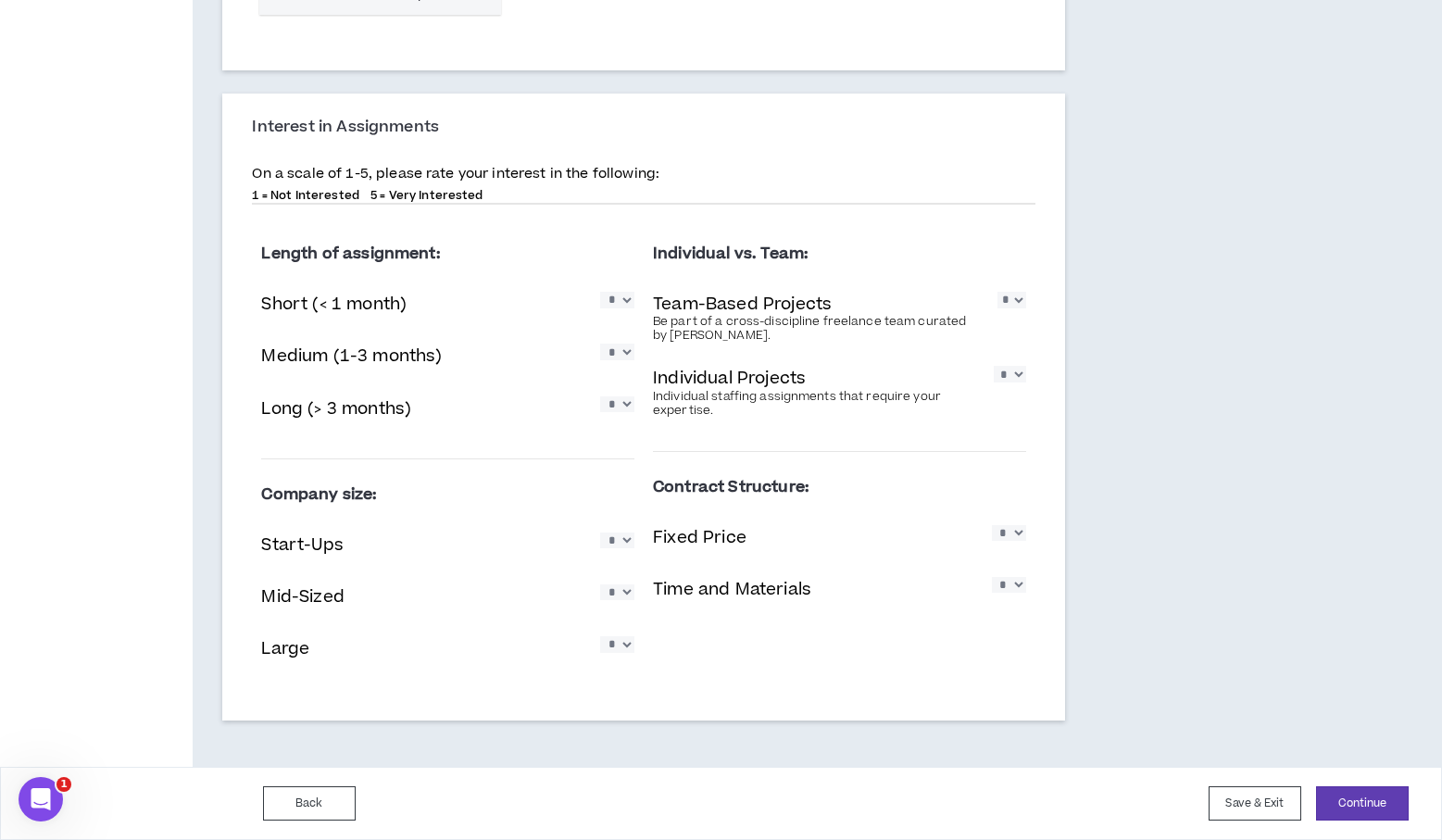
click at [600, 585] on select "* * * * *" at bounding box center [617, 592] width 34 height 16
drag, startPoint x: 624, startPoint y: 667, endPoint x: 625, endPoint y: 657, distance: 10.0
click at [624, 666] on div "Large * * * * *" at bounding box center [447, 651] width 373 height 38
click at [627, 652] on select "* * * * *" at bounding box center [617, 644] width 34 height 16
select select "*"
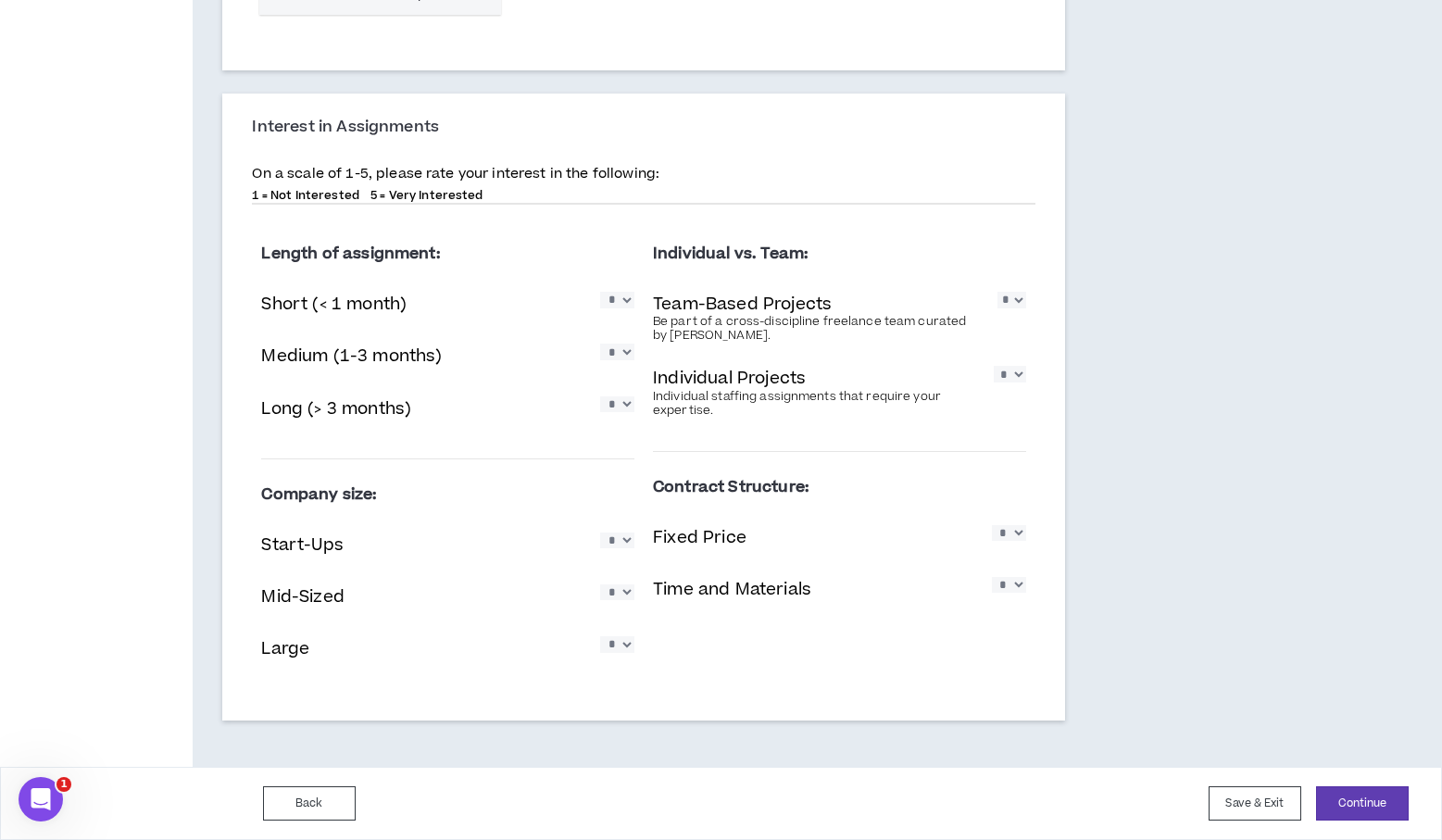
click at [600, 636] on select "* * * * *" at bounding box center [617, 644] width 34 height 16
click at [1013, 305] on select "* * * * *" at bounding box center [1011, 299] width 28 height 16
select select "*"
click at [998, 291] on select "* * * * *" at bounding box center [1011, 299] width 28 height 16
click at [1020, 377] on select "* * * * *" at bounding box center [1009, 373] width 31 height 16
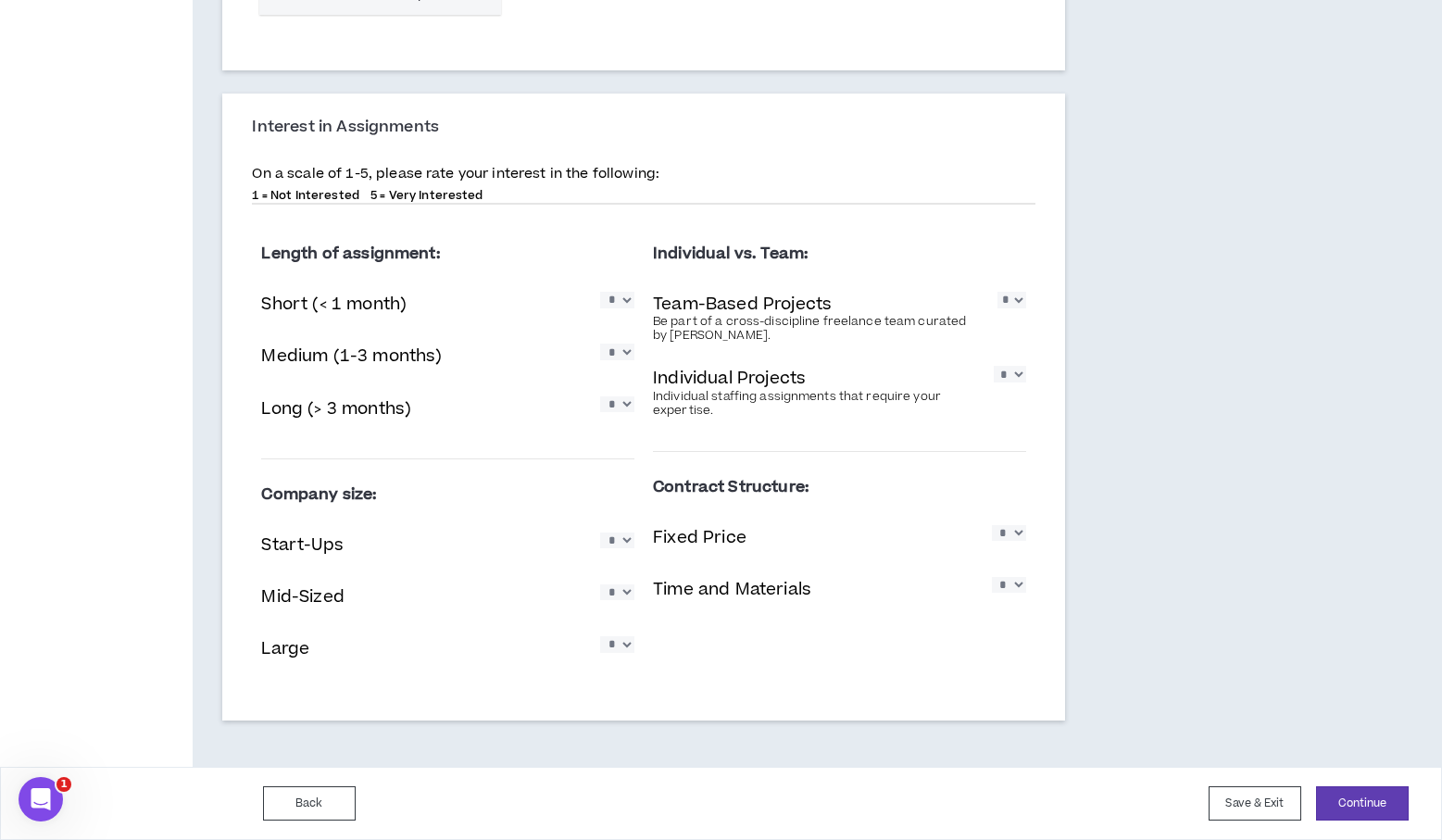
select select "*"
click at [994, 365] on select "* * * * *" at bounding box center [1009, 373] width 31 height 16
click at [1018, 537] on select "* * * * *" at bounding box center [1009, 532] width 34 height 16
select select "*"
click at [992, 525] on select "* * * * *" at bounding box center [1009, 532] width 34 height 16
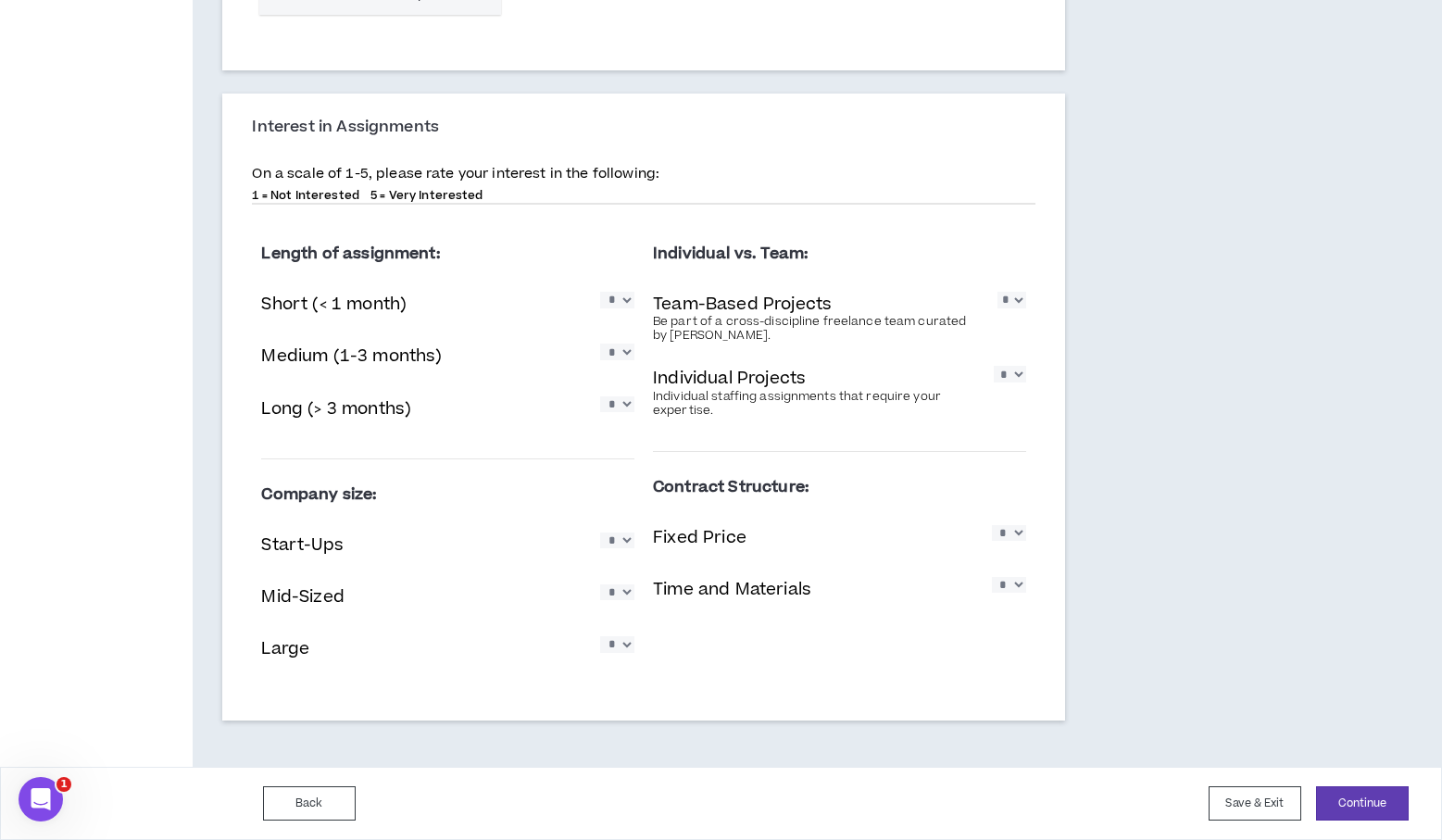
click at [1018, 584] on select "* * * * *" at bounding box center [1009, 585] width 34 height 16
select select "*"
click at [992, 577] on select "* * * * *" at bounding box center [1009, 585] width 34 height 16
click at [1054, 618] on div "Interest in Assignments On a scale of 1-5, please rate your interest in the fol…" at bounding box center [643, 408] width 842 height 628
click at [1023, 541] on select "* * * * *" at bounding box center [1009, 532] width 34 height 16
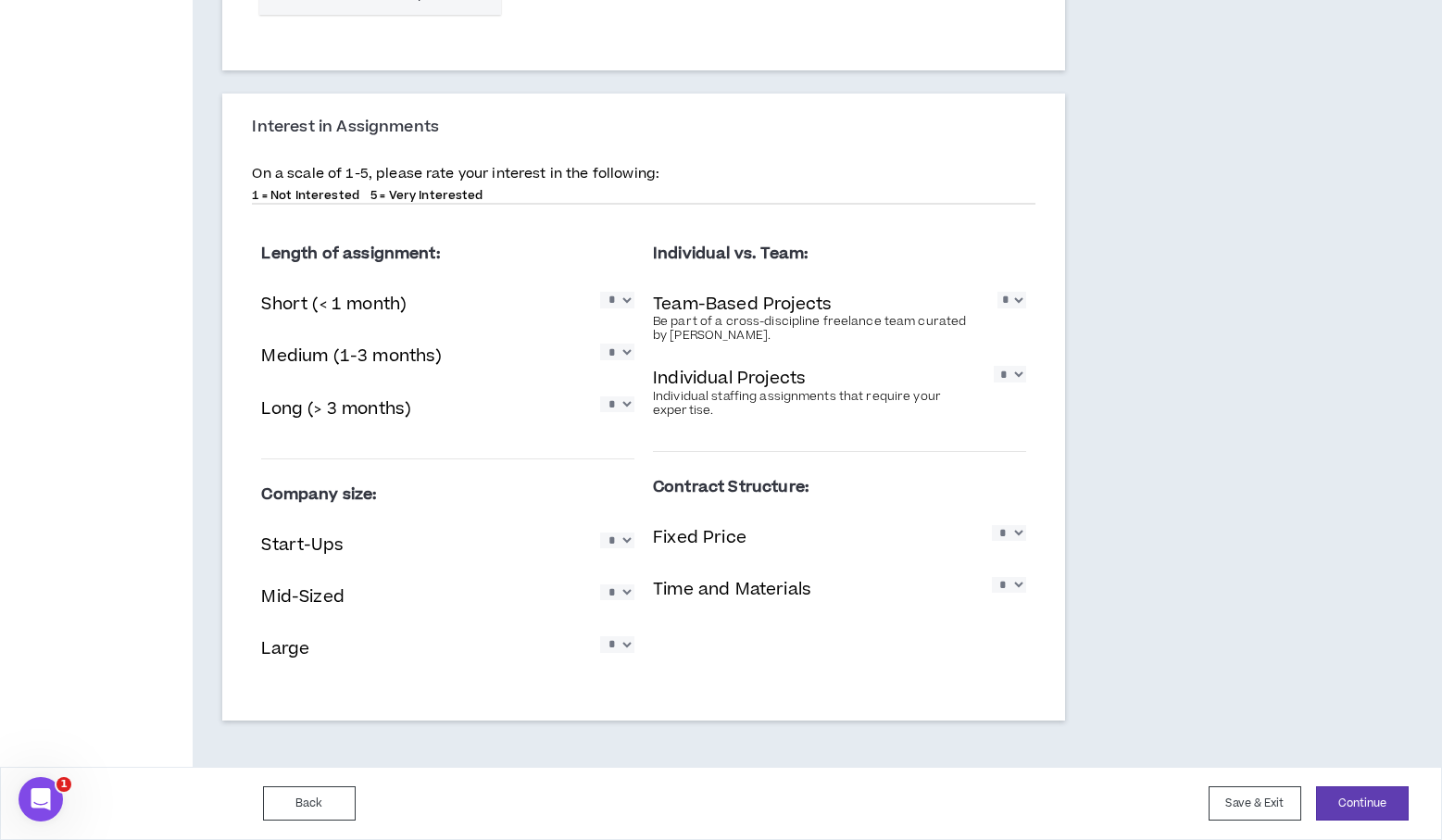
click at [992, 525] on select "* * * * *" at bounding box center [1009, 532] width 34 height 16
drag, startPoint x: 1076, startPoint y: 523, endPoint x: 1086, endPoint y: 538, distance: 18.0
click at [1023, 541] on select "* * * * *" at bounding box center [1009, 532] width 34 height 16
select select "*"
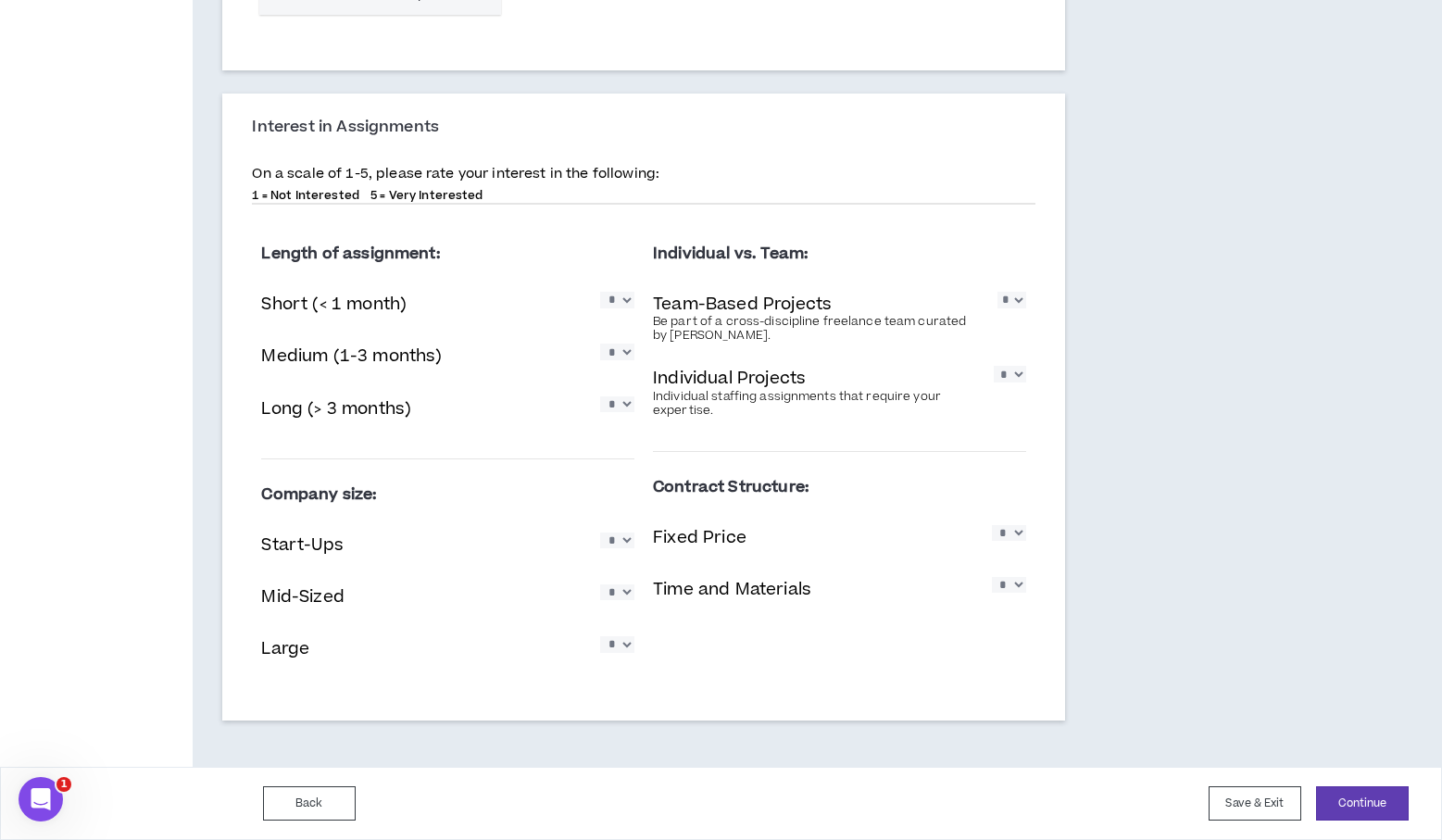
click at [992, 525] on select "* * * * *" at bounding box center [1009, 532] width 34 height 16
click at [1369, 795] on button "Continue" at bounding box center [1363, 804] width 93 height 34
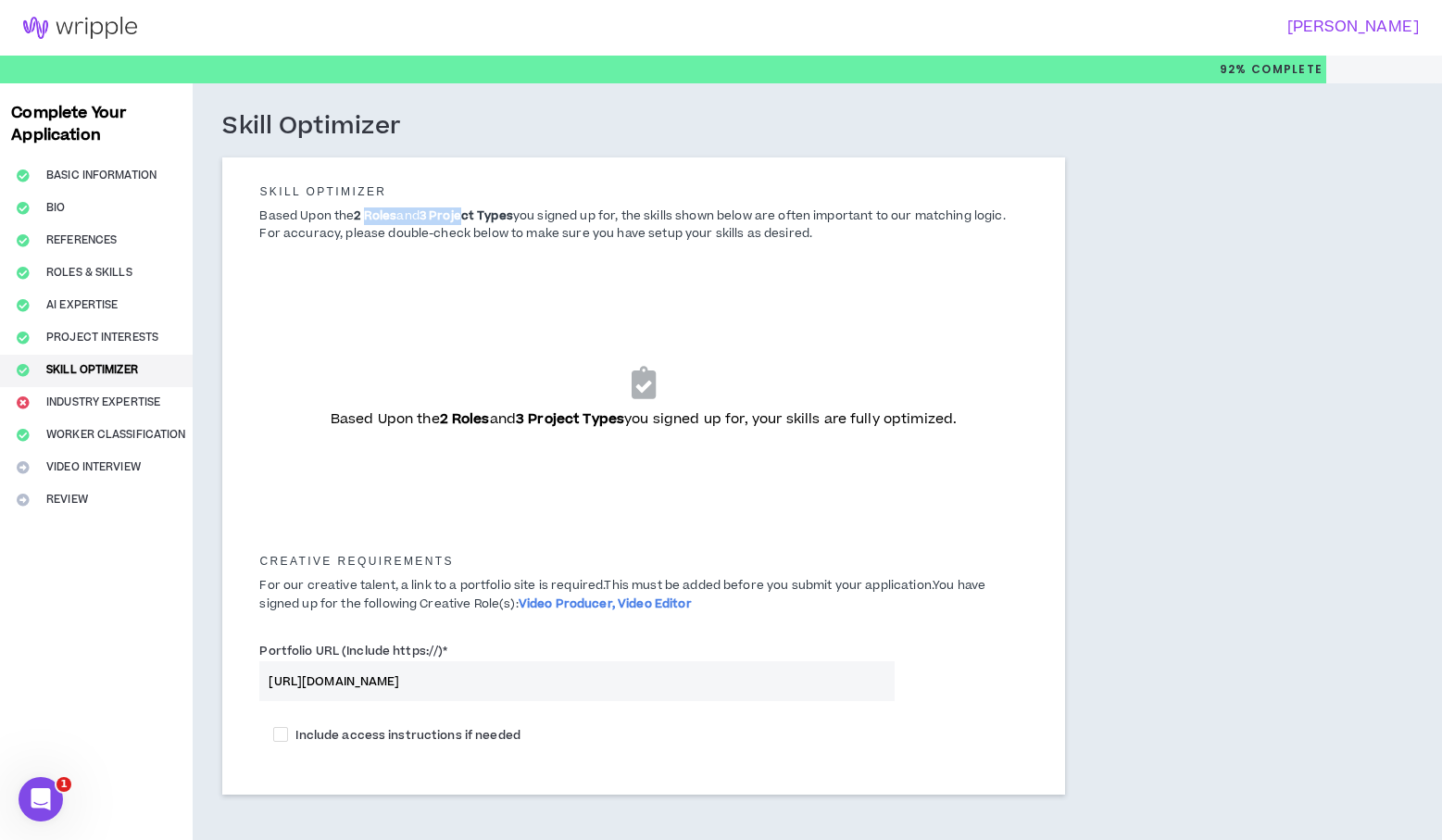
drag, startPoint x: 367, startPoint y: 216, endPoint x: 463, endPoint y: 222, distance: 96.2
click at [468, 220] on p "Based Upon the 2 Roles and 3 Project Types you signed up for, the skills shown …" at bounding box center [644, 225] width 796 height 35
drag, startPoint x: 263, startPoint y: 215, endPoint x: 842, endPoint y: 240, distance: 579.5
click at [842, 240] on p "Based Upon the 2 Roles and 3 Project Types you signed up for, the skills shown …" at bounding box center [644, 225] width 796 height 35
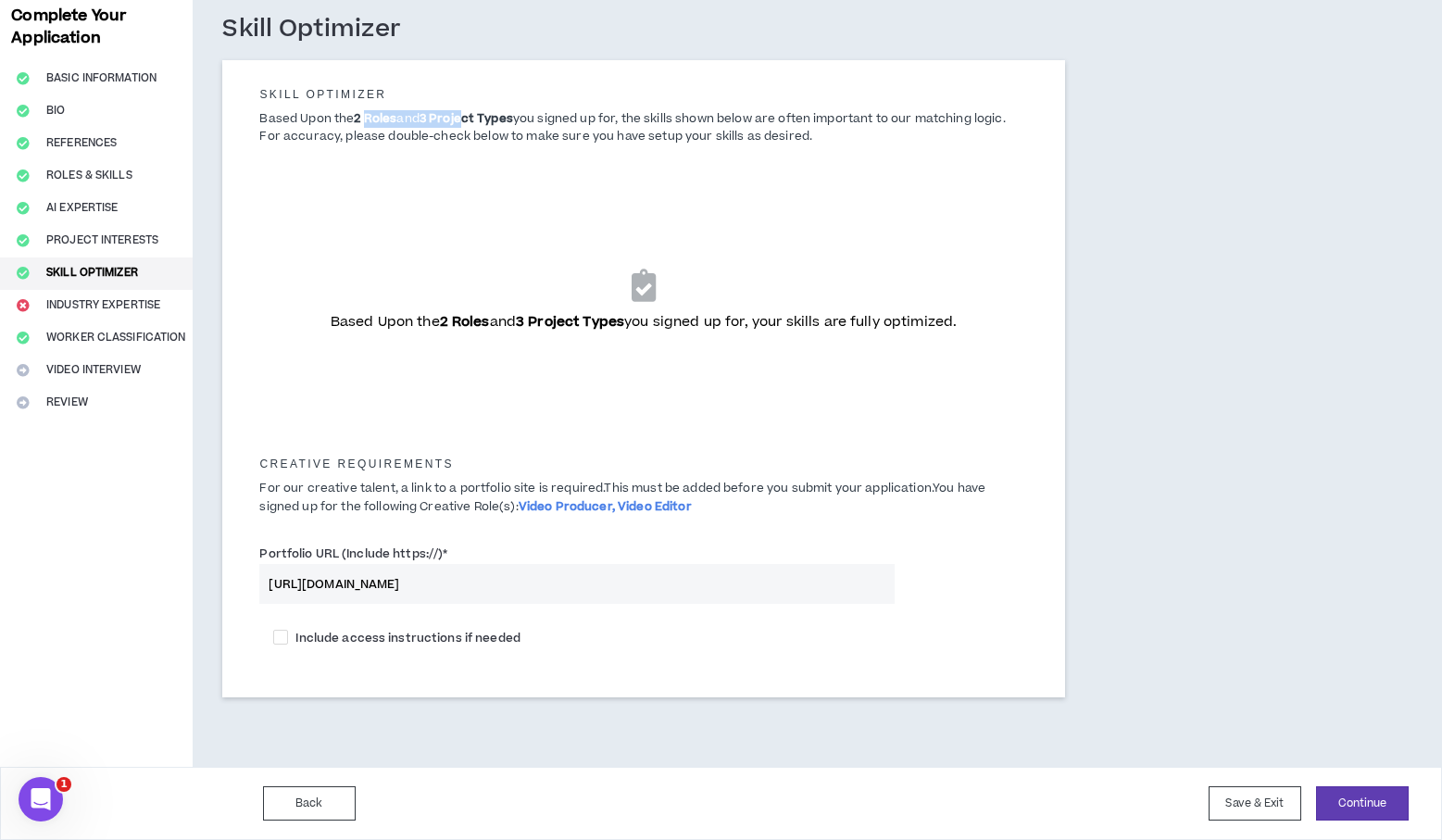
scroll to position [97, 0]
click at [508, 580] on input "https://www.woeppelm.com/" at bounding box center [576, 584] width 635 height 40
click at [280, 636] on span at bounding box center [281, 638] width 15 height 15
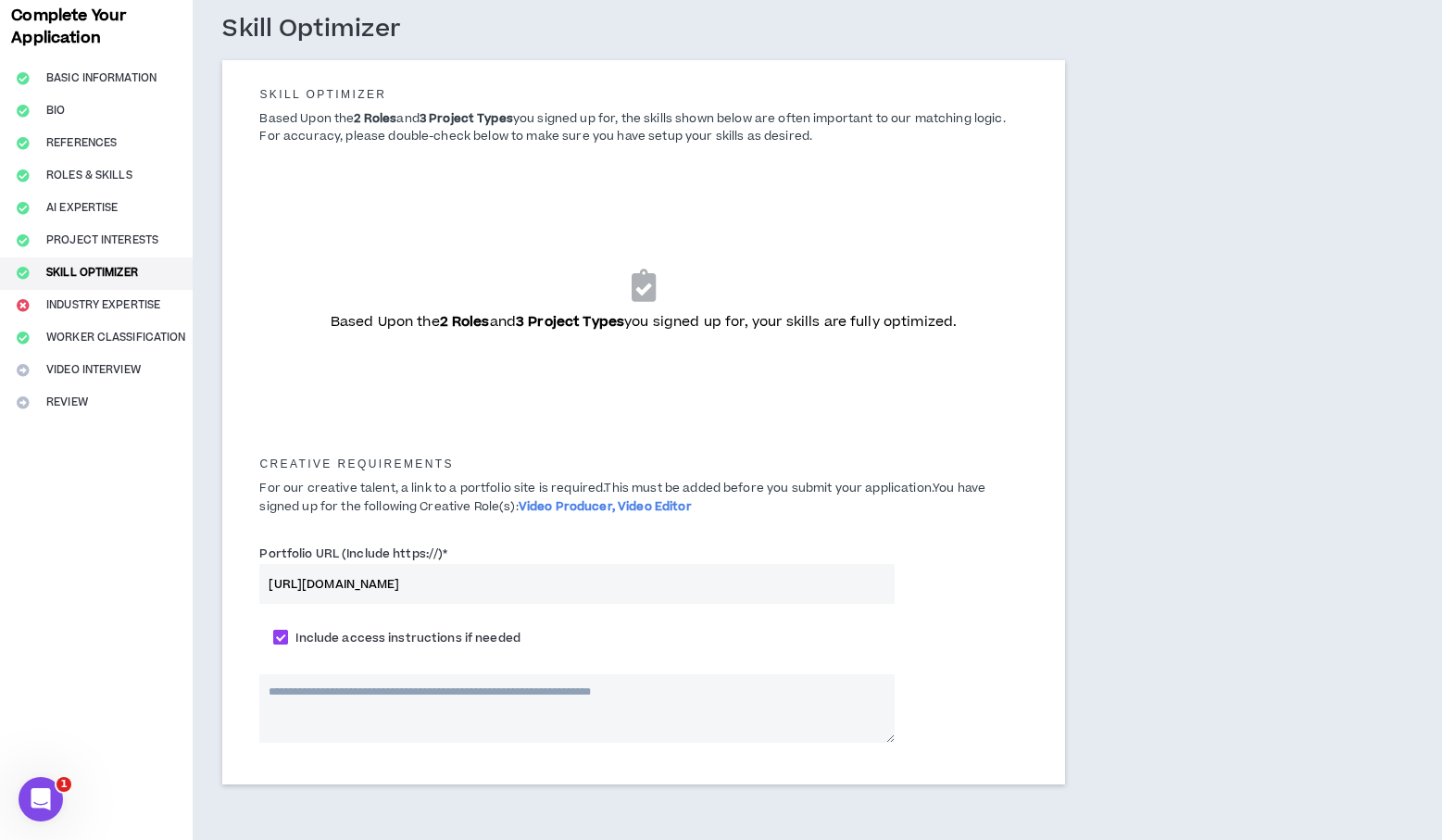
click at [279, 636] on span at bounding box center [281, 638] width 15 height 15
checkbox input "*****"
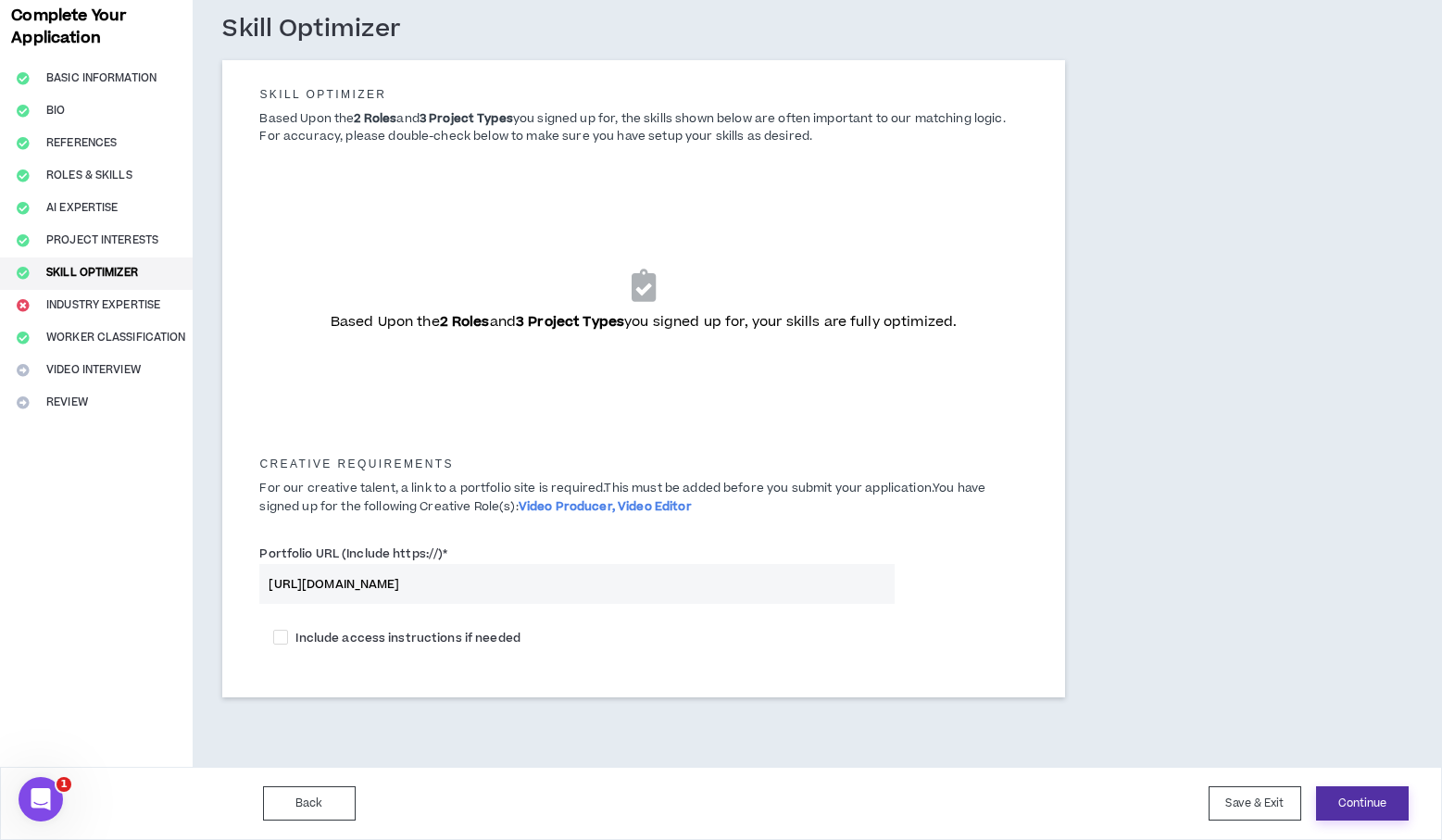
click at [1361, 803] on button "Continue" at bounding box center [1363, 804] width 93 height 34
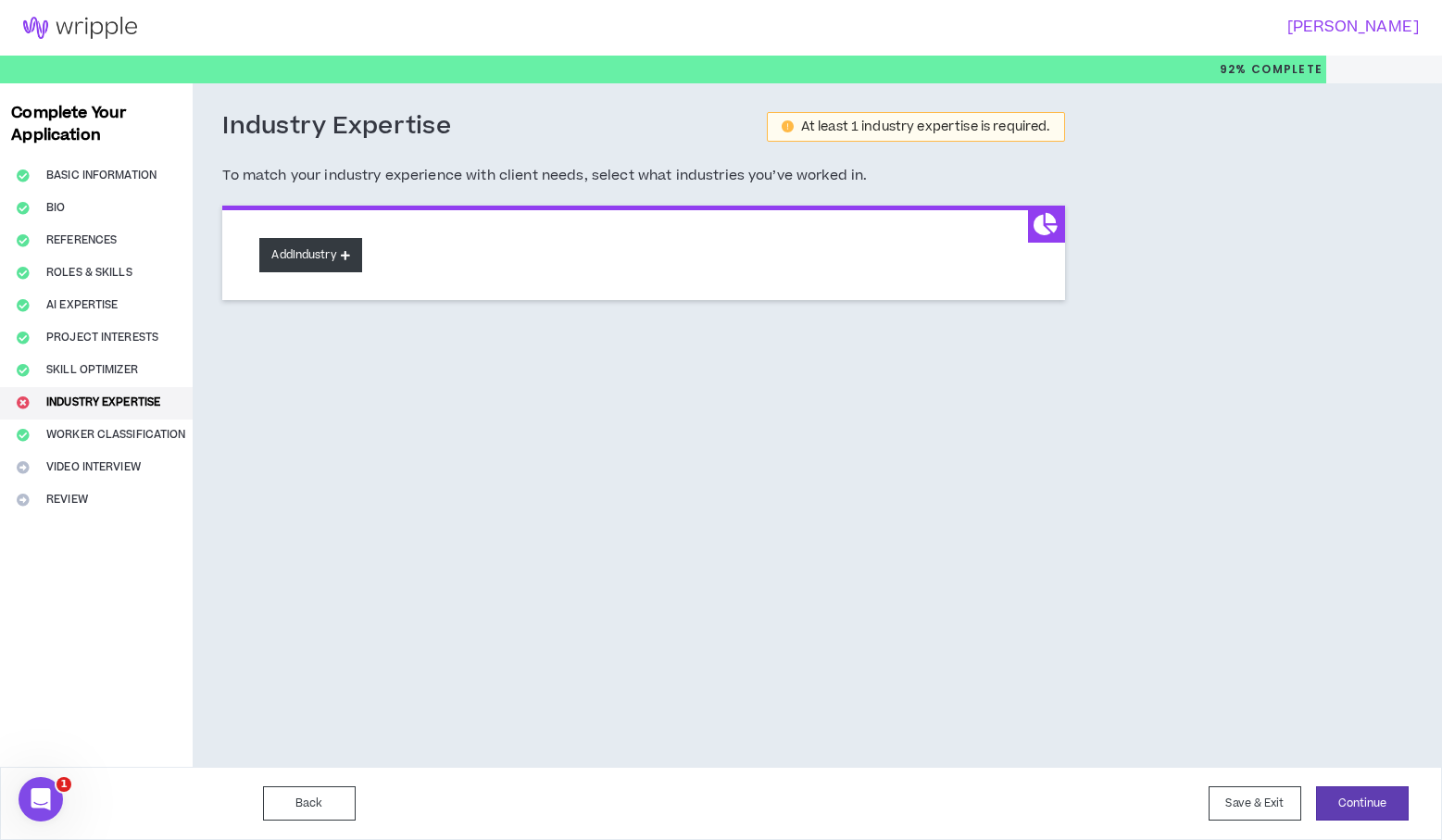
click at [302, 249] on button "Add Industry" at bounding box center [309, 255] width 102 height 34
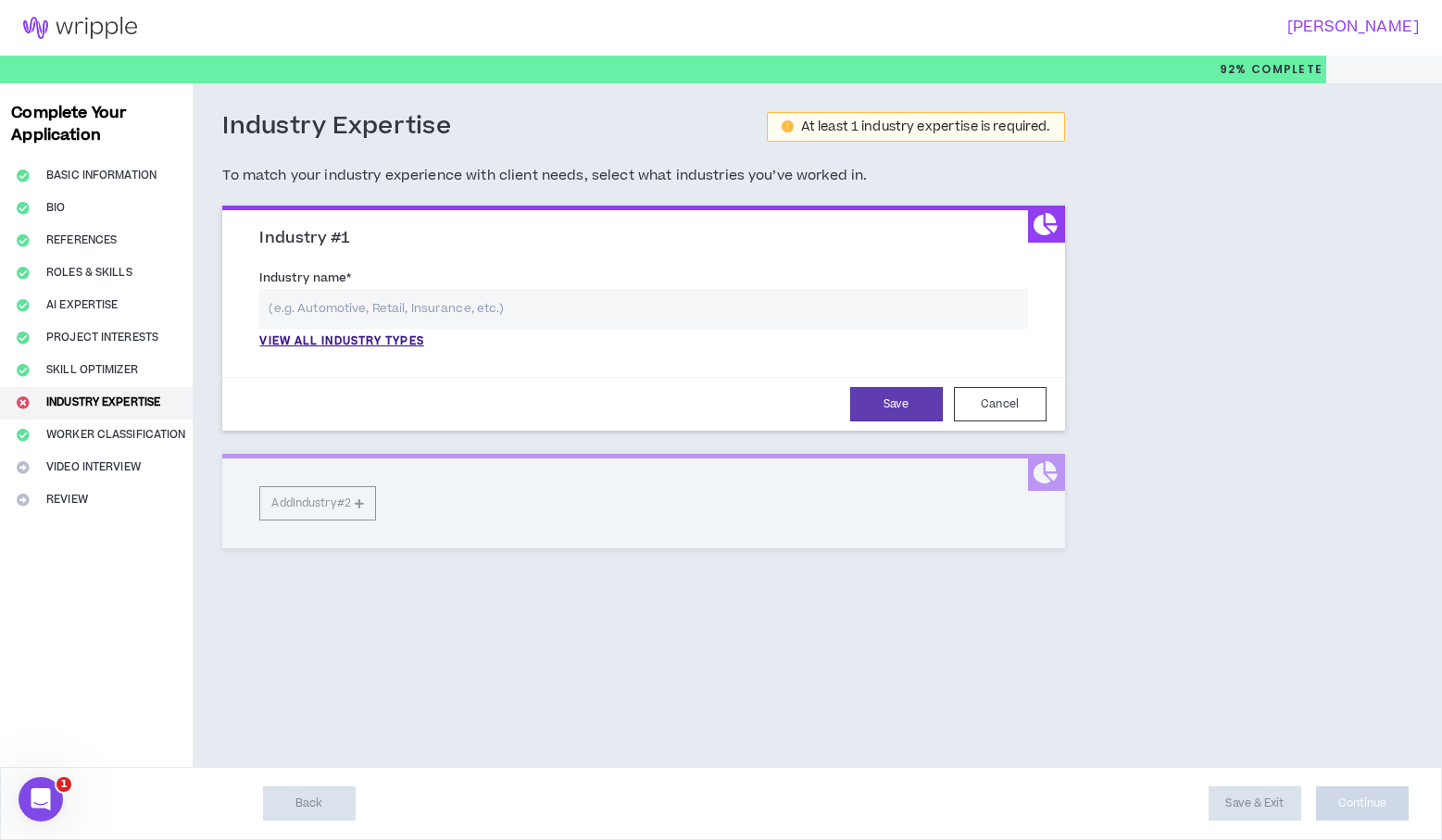
click at [326, 311] on input "text" at bounding box center [643, 308] width 768 height 40
click at [390, 341] on p "View all industry types" at bounding box center [341, 342] width 164 height 17
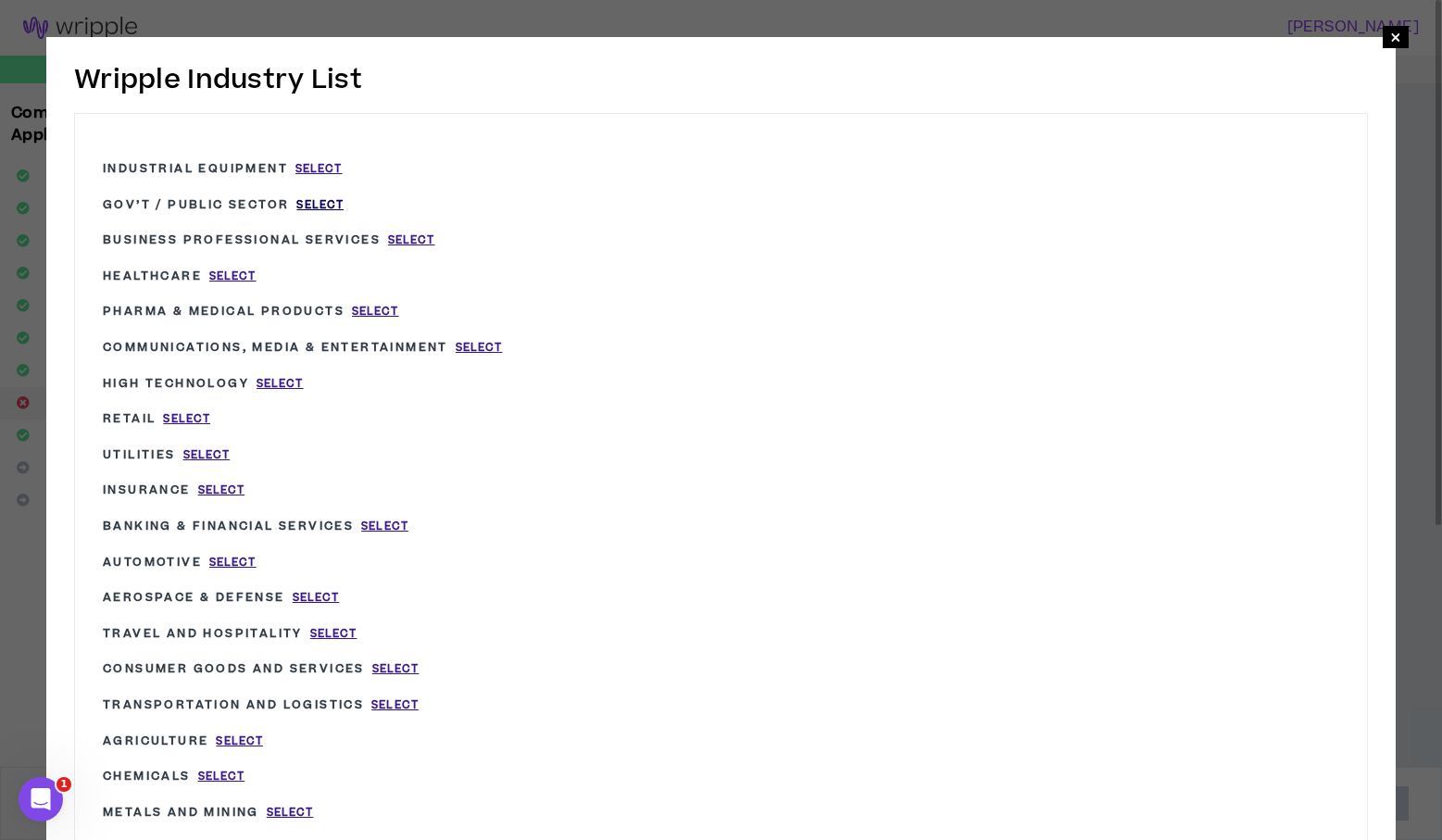
click at [322, 199] on span "Select" at bounding box center [320, 205] width 47 height 16
type input "Gov’t / Public Sector"
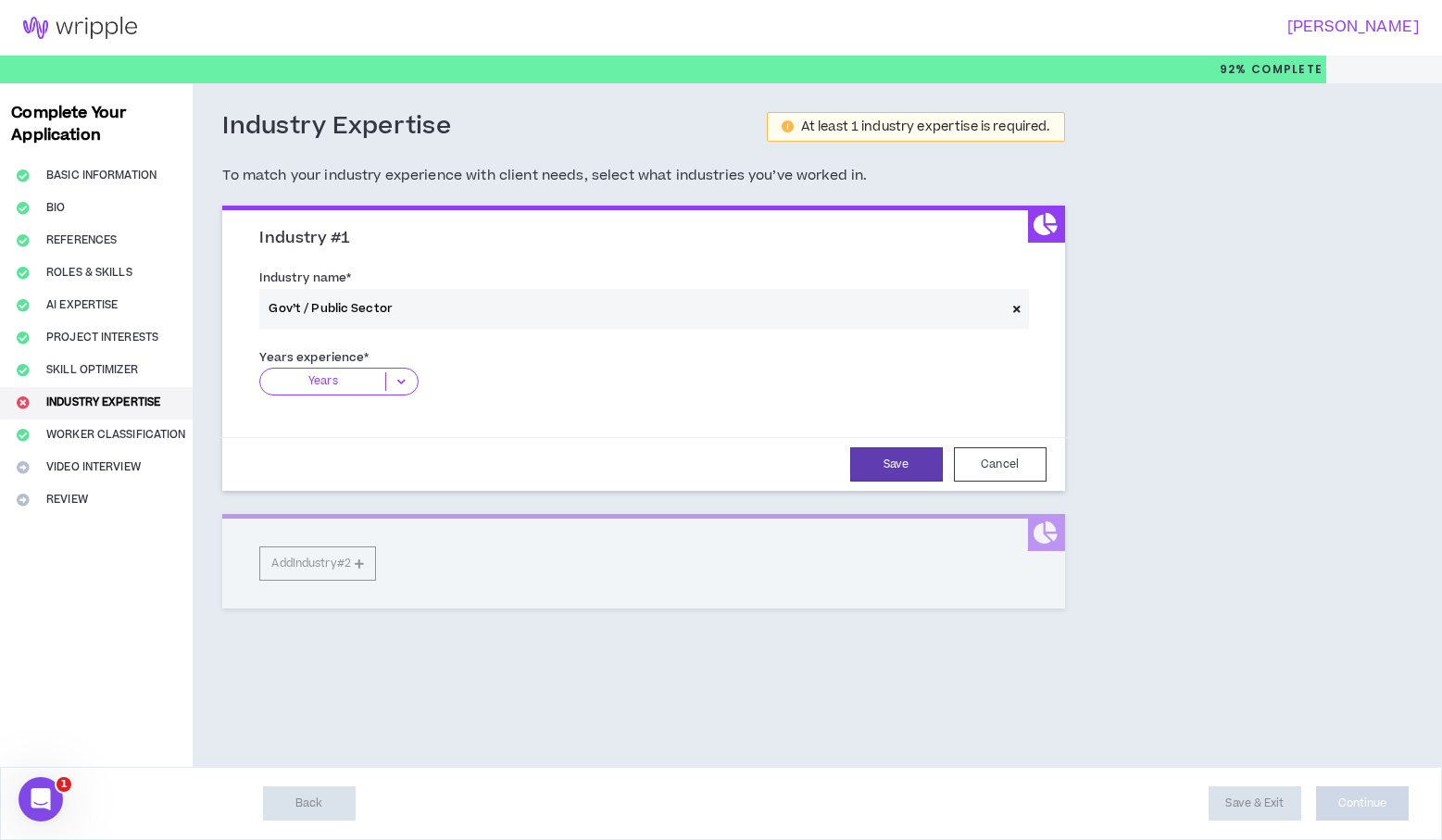
click at [403, 376] on icon at bounding box center [402, 382] width 30 height 19
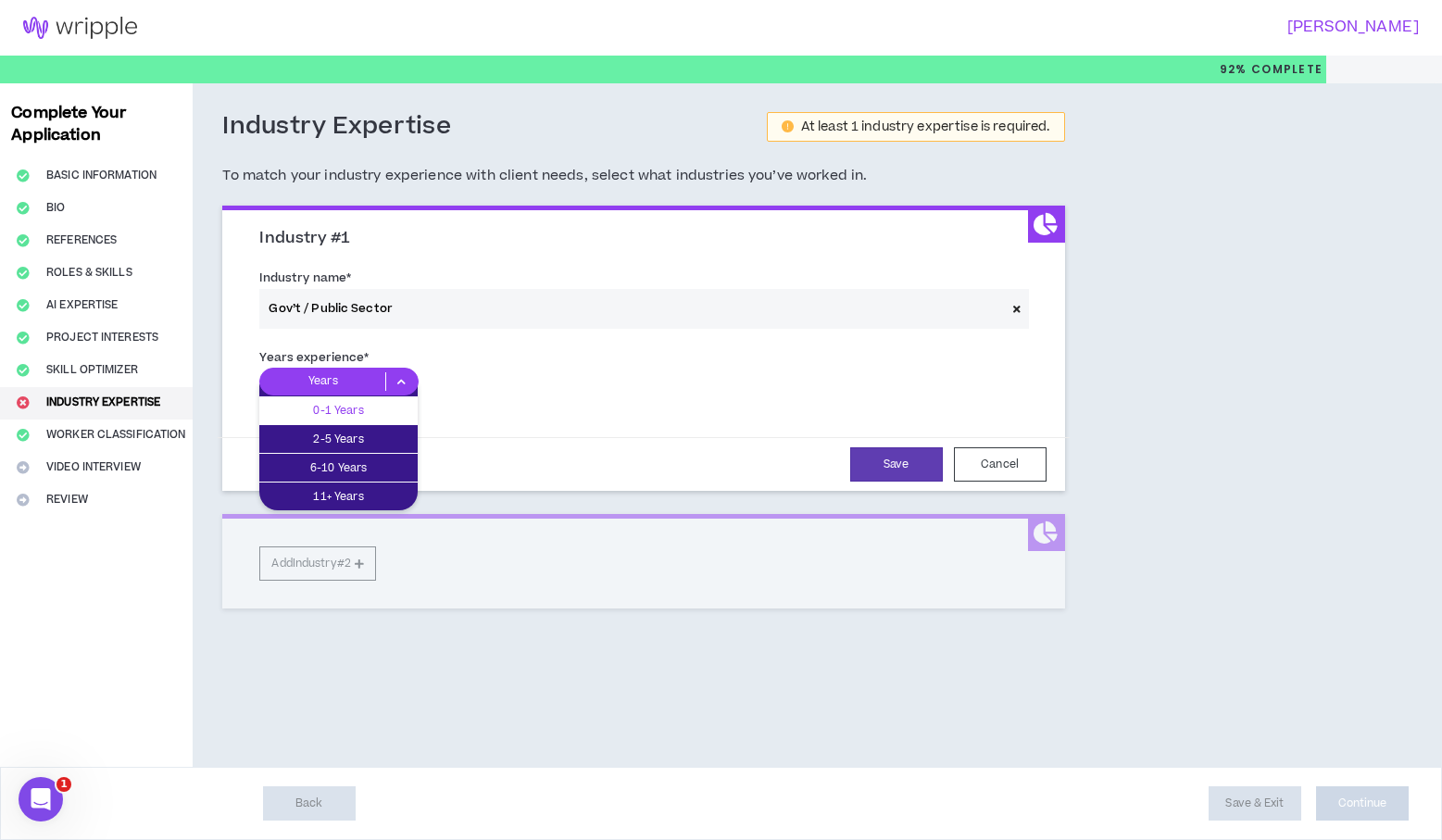
click at [381, 403] on p "0-1 Years" at bounding box center [338, 410] width 159 height 20
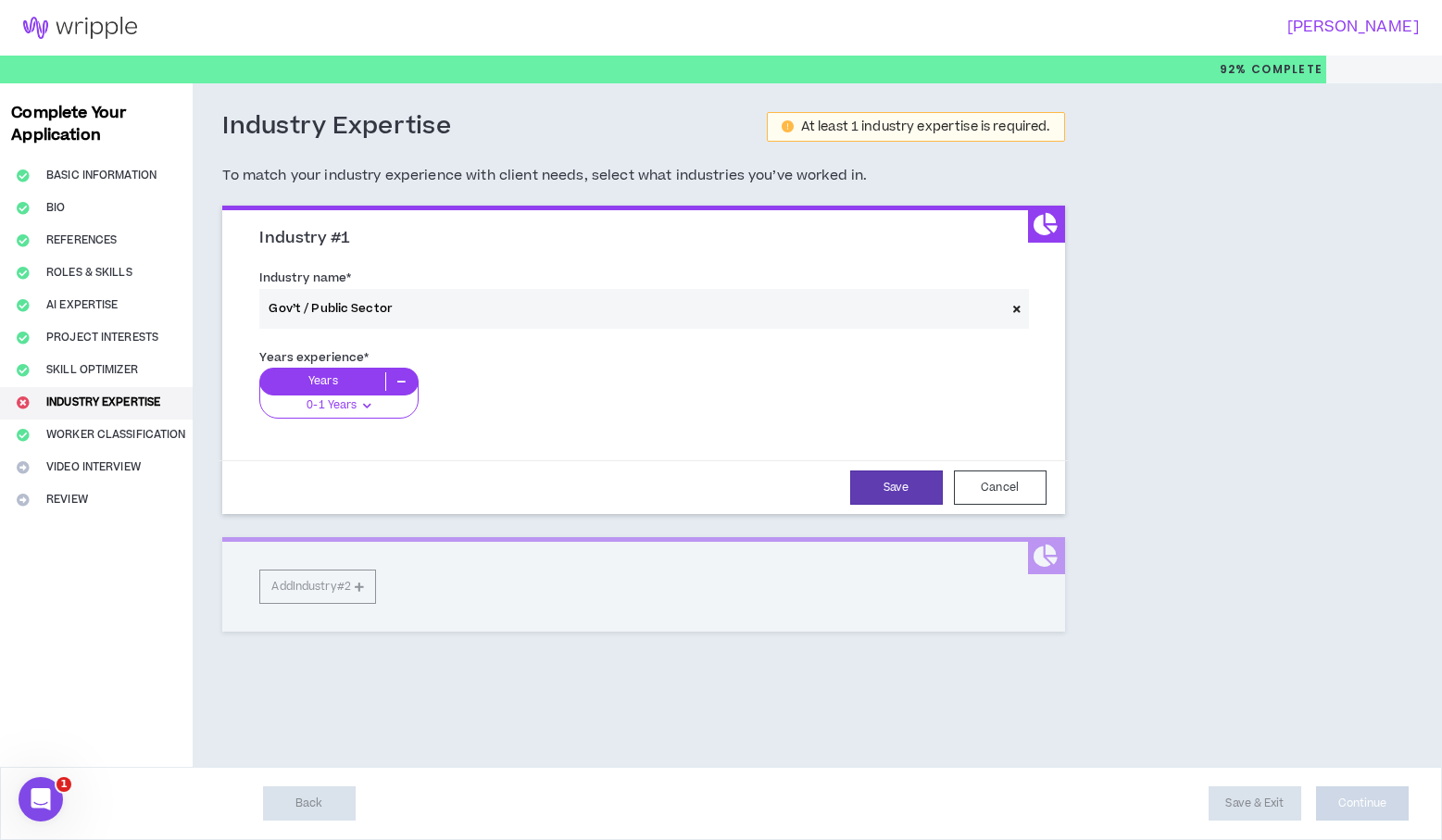
drag, startPoint x: 480, startPoint y: 363, endPoint x: 502, endPoint y: 364, distance: 22.0
click at [479, 363] on div "Years experience * Years 0-1 Years 0-1 Years 2-5 Years 6-10 Years 11+ Years" at bounding box center [643, 390] width 768 height 85
click at [901, 482] on button "Save" at bounding box center [897, 488] width 93 height 34
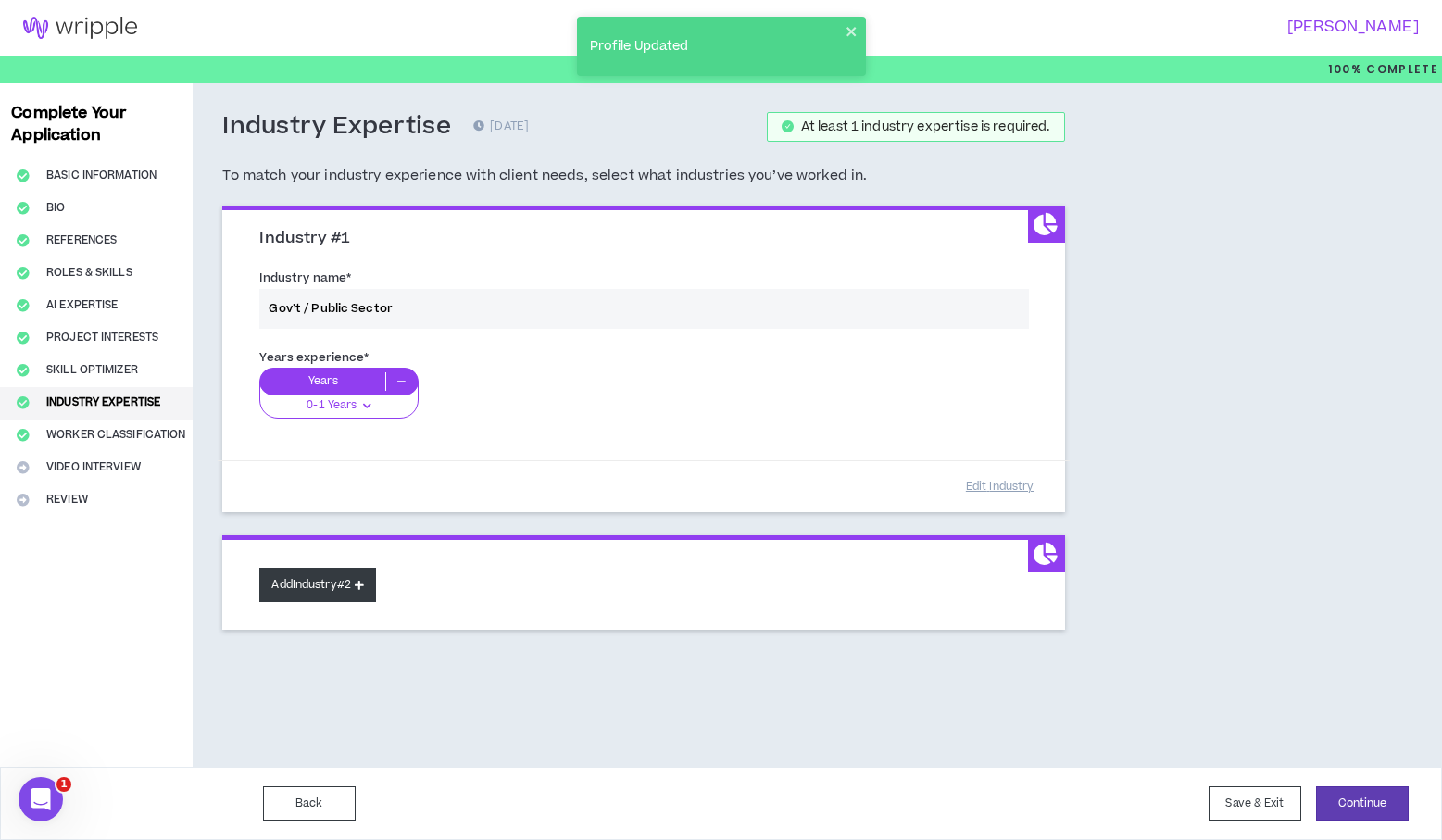
click at [367, 574] on button "Add Industry #2" at bounding box center [317, 585] width 117 height 34
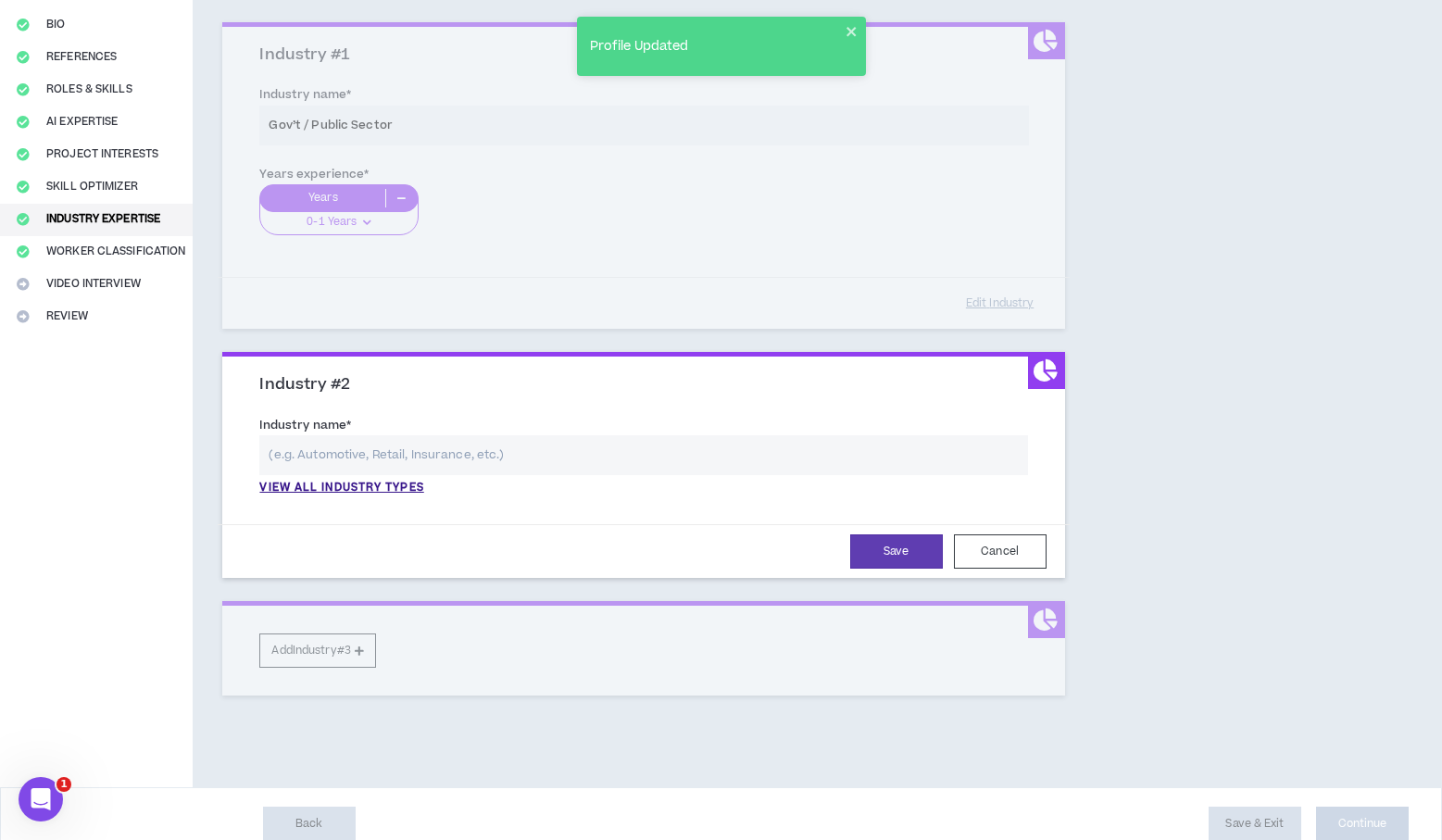
scroll to position [196, 0]
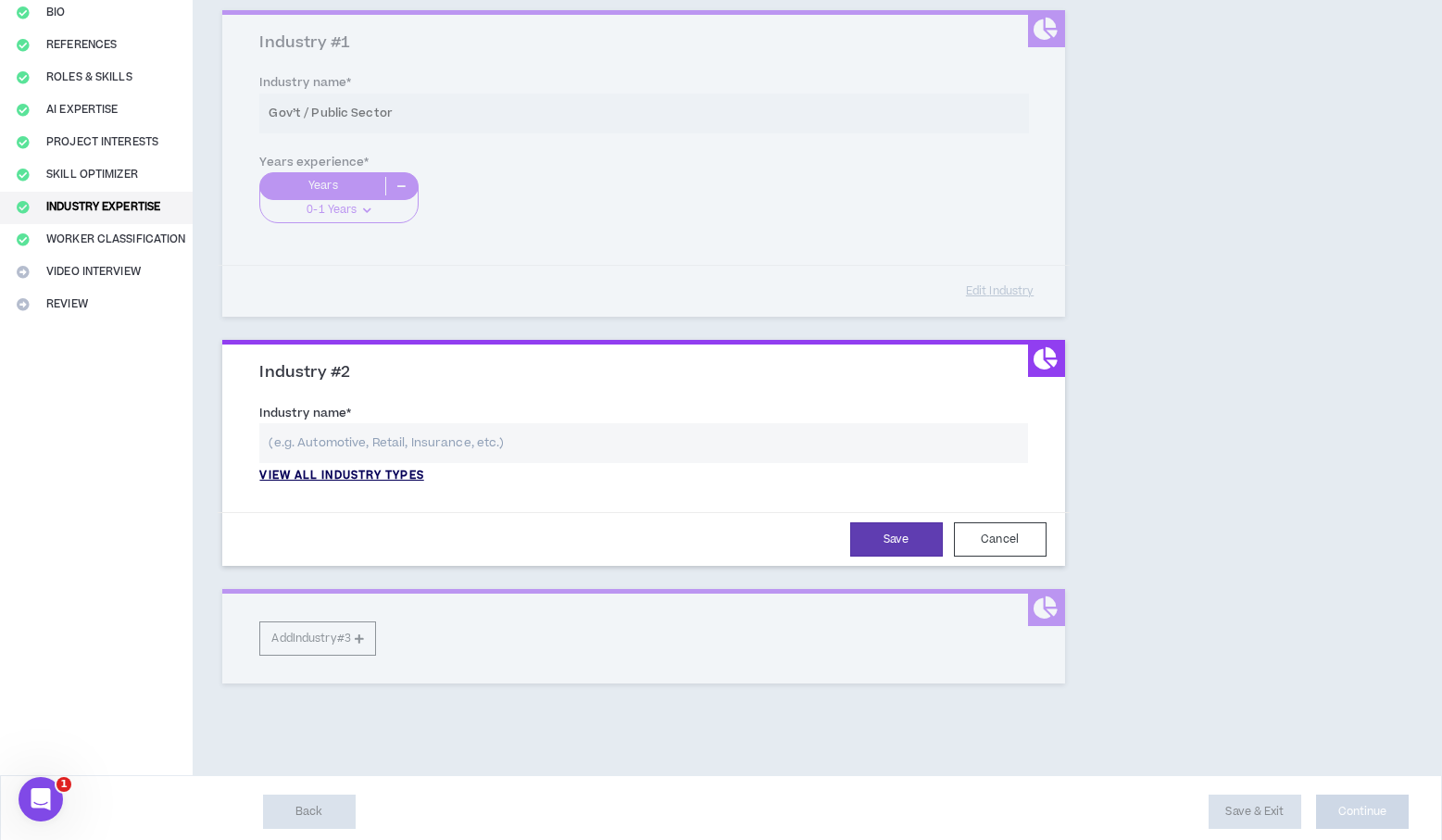
click at [385, 476] on p "View all industry types" at bounding box center [341, 476] width 164 height 17
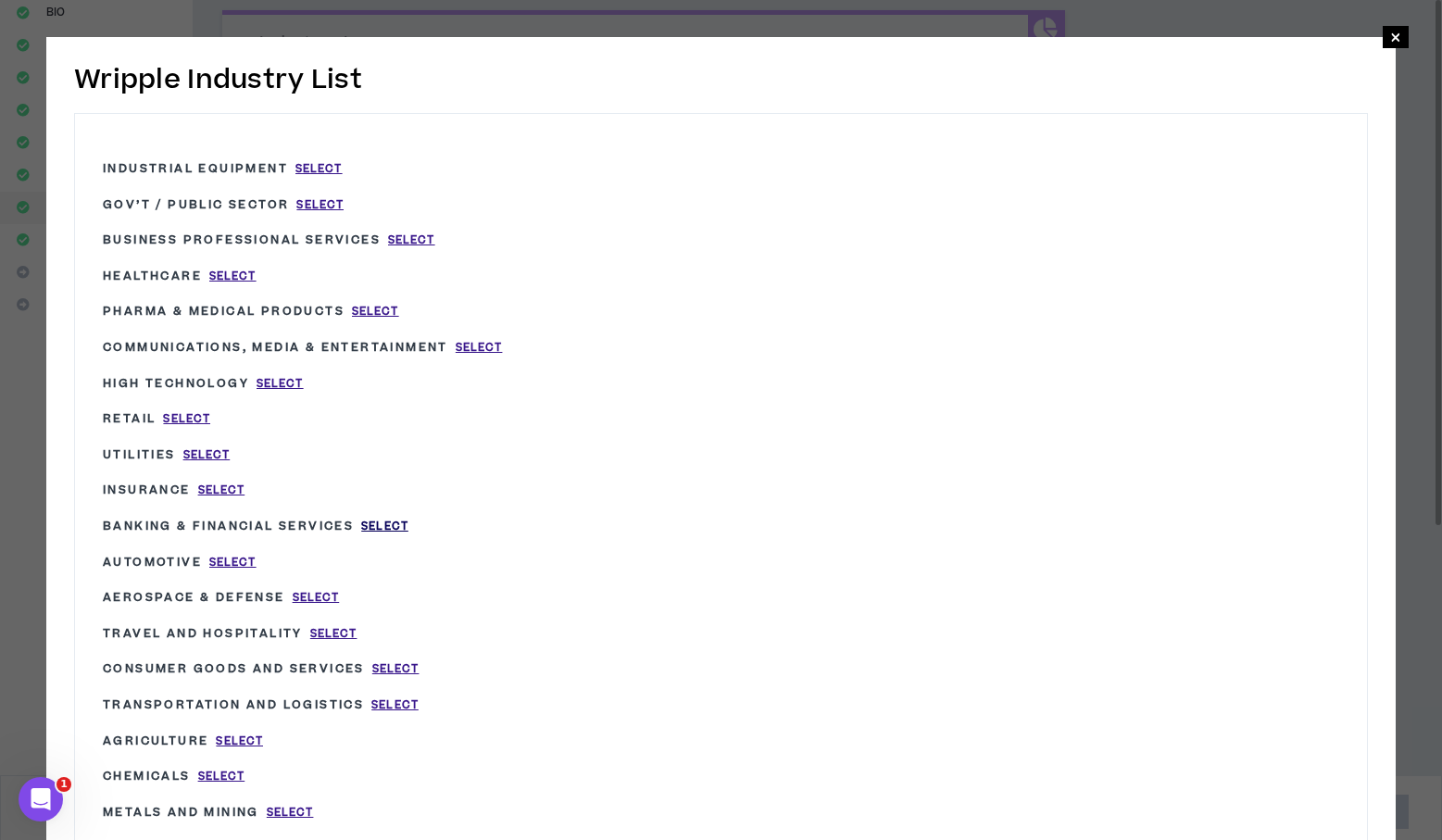
click at [381, 520] on span "Select" at bounding box center [385, 526] width 47 height 16
type input "Banking & Financial Services"
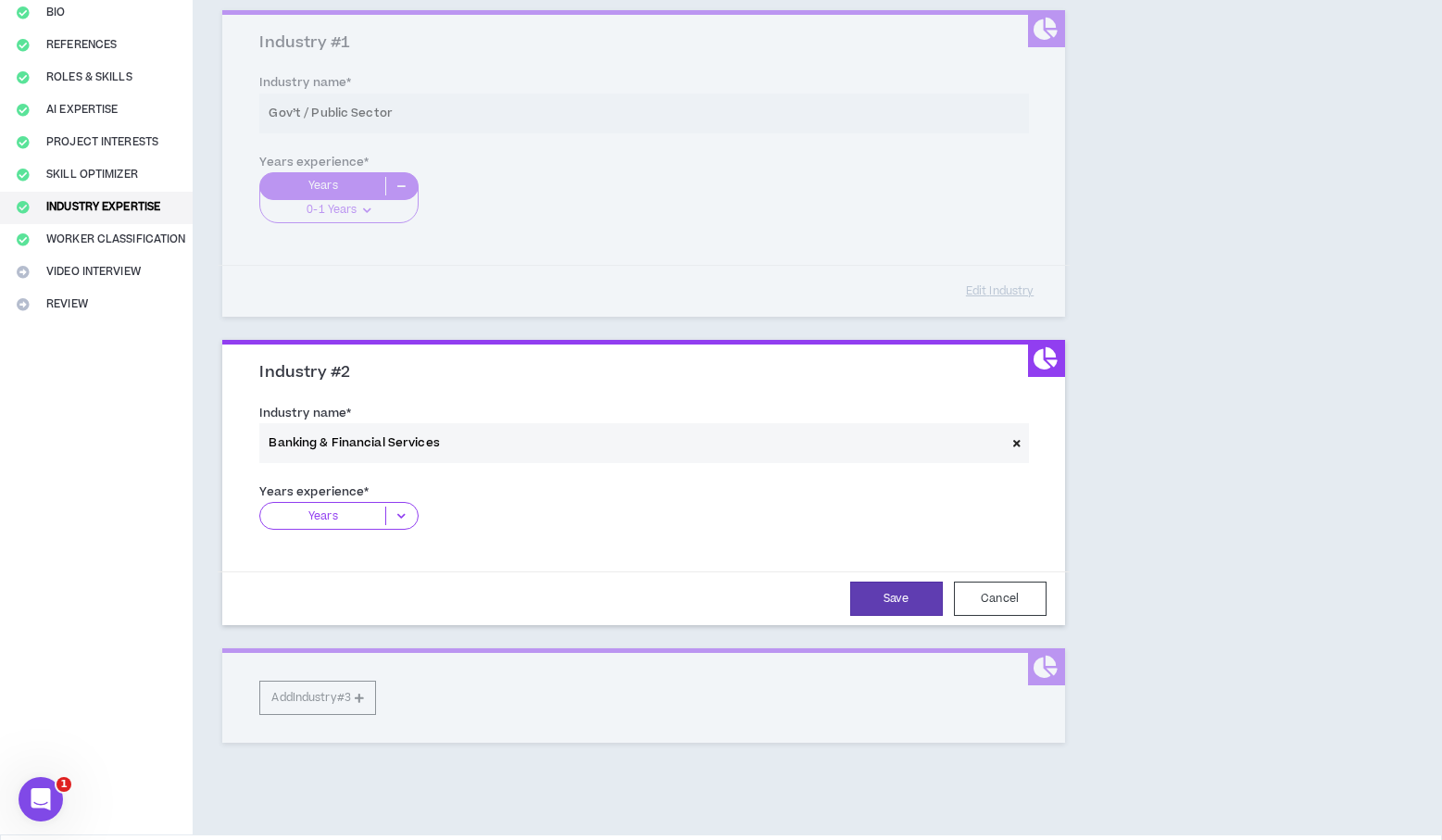
click at [404, 513] on icon at bounding box center [402, 516] width 30 height 19
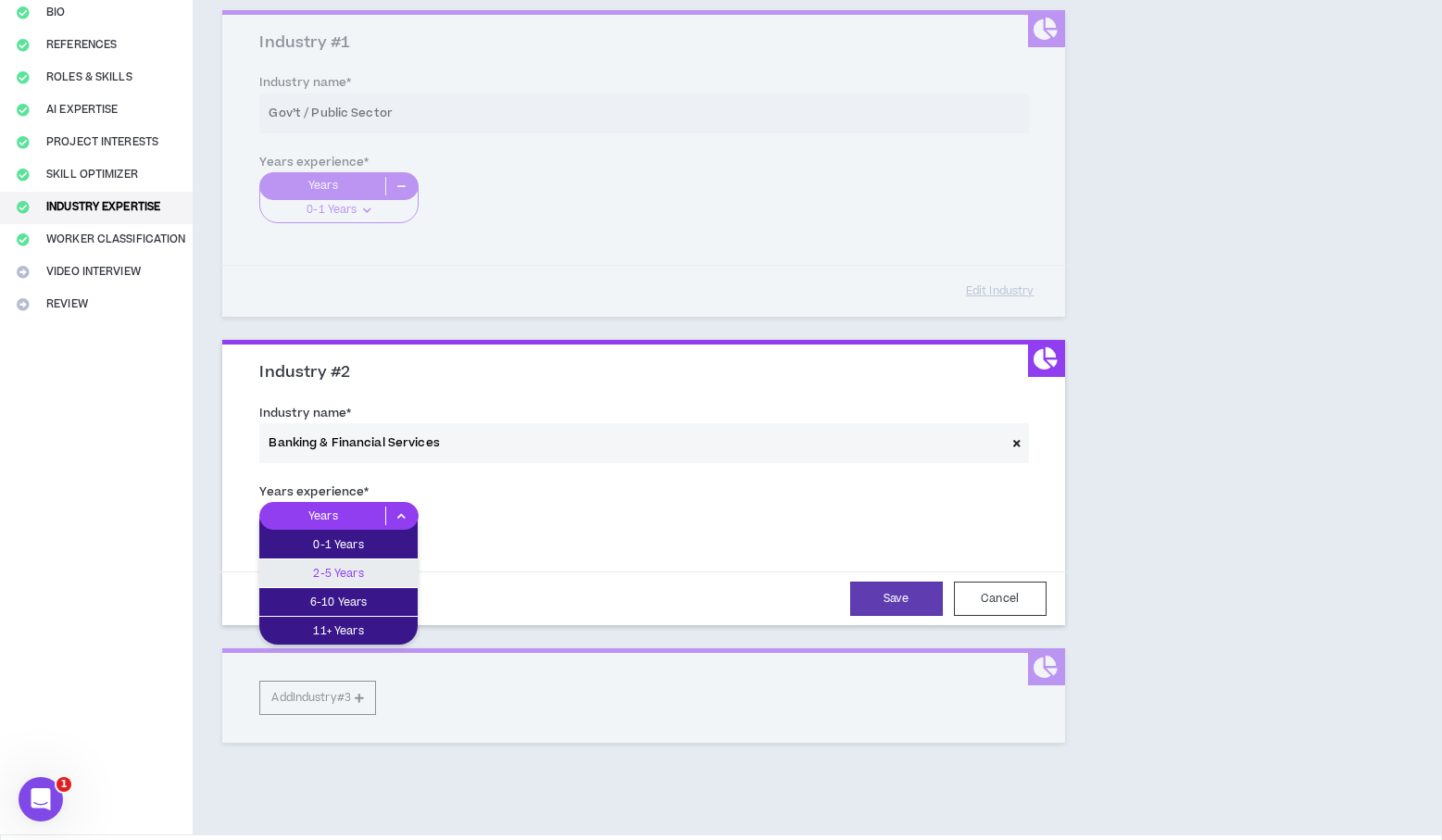
click at [379, 575] on p "2-5 Years" at bounding box center [338, 572] width 159 height 20
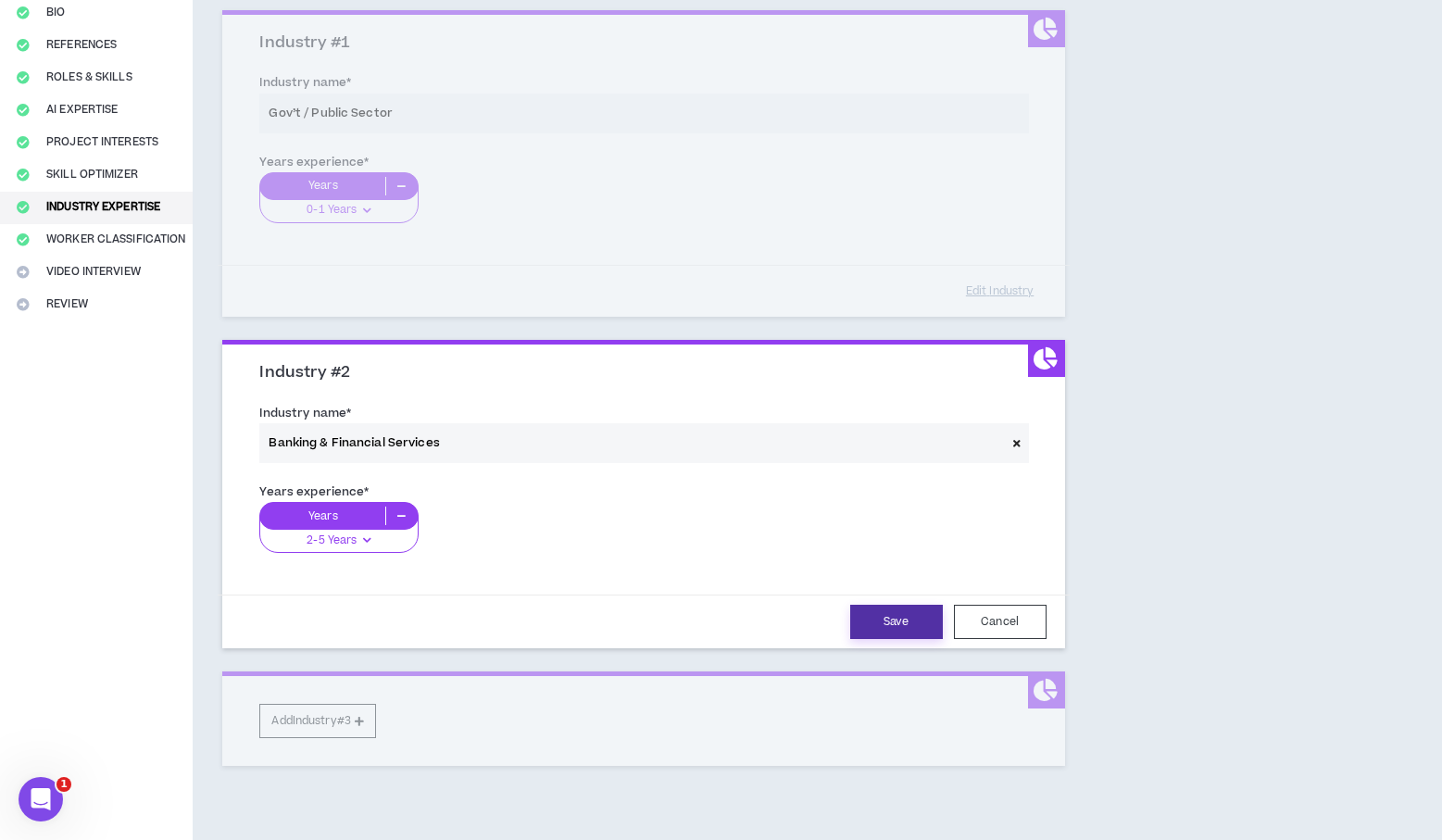
click at [873, 625] on button "Save" at bounding box center [897, 622] width 93 height 34
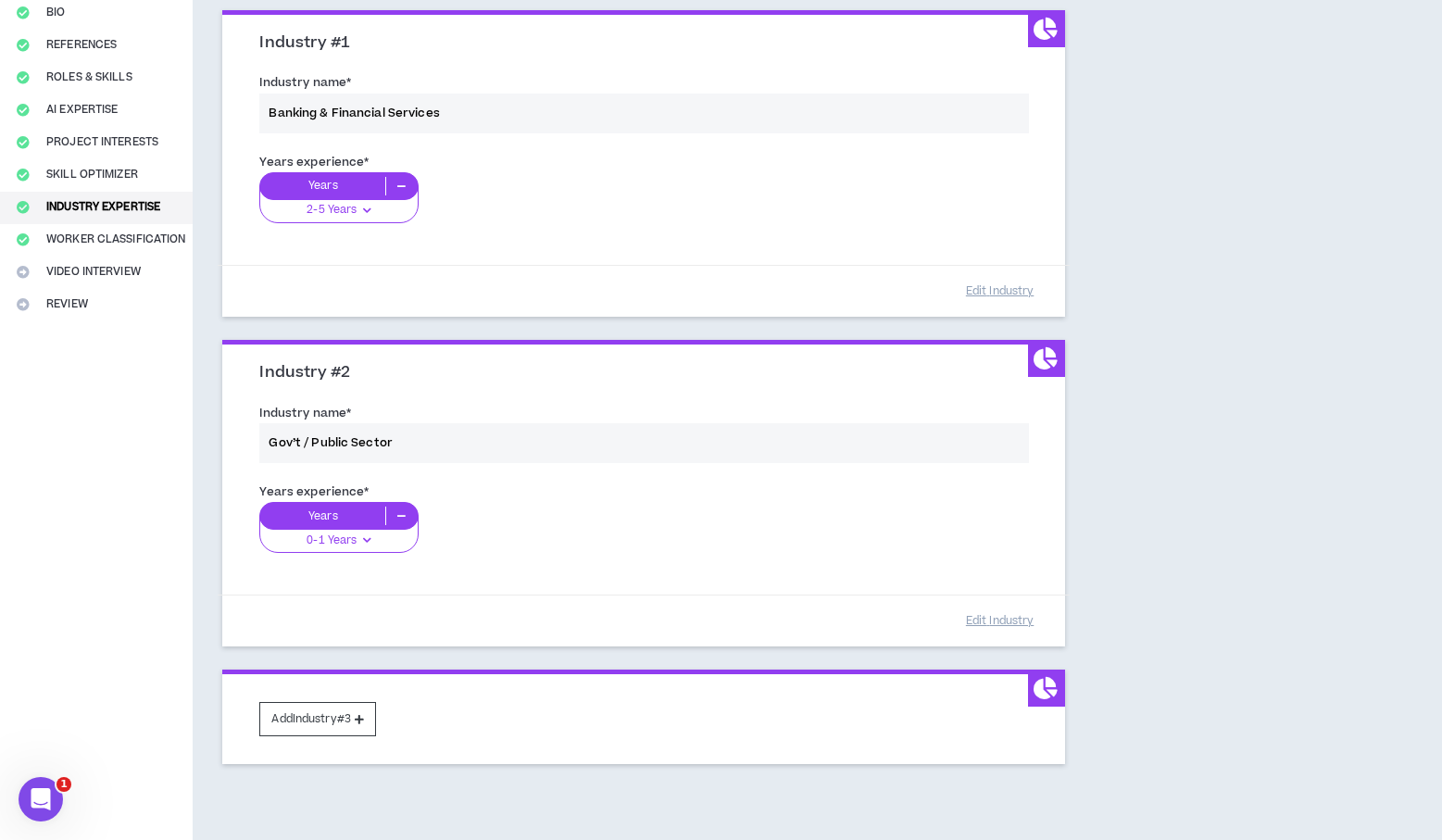
scroll to position [285, 0]
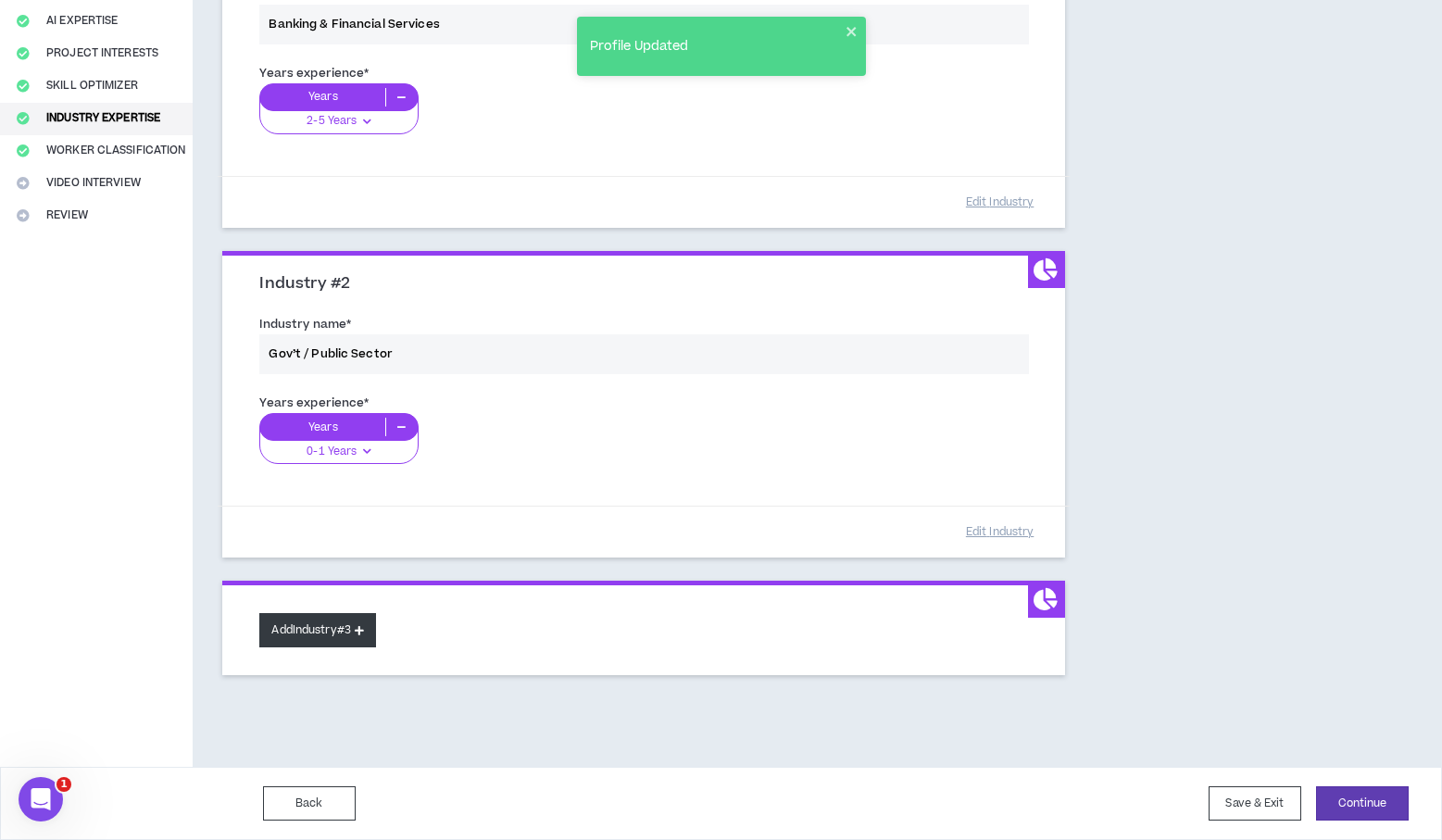
click at [334, 616] on button "Add Industry #3" at bounding box center [317, 630] width 117 height 34
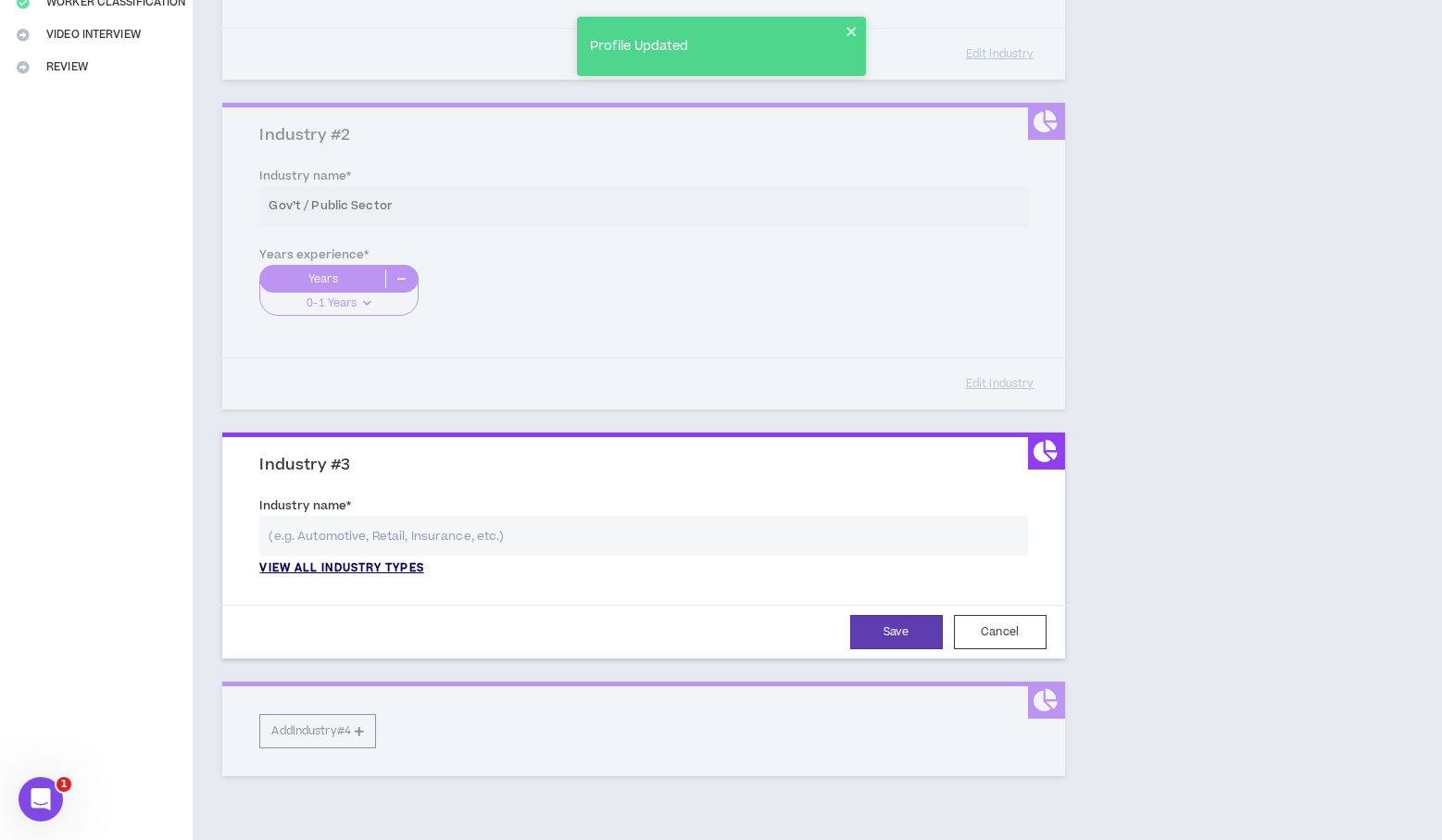
scroll to position [431, 0]
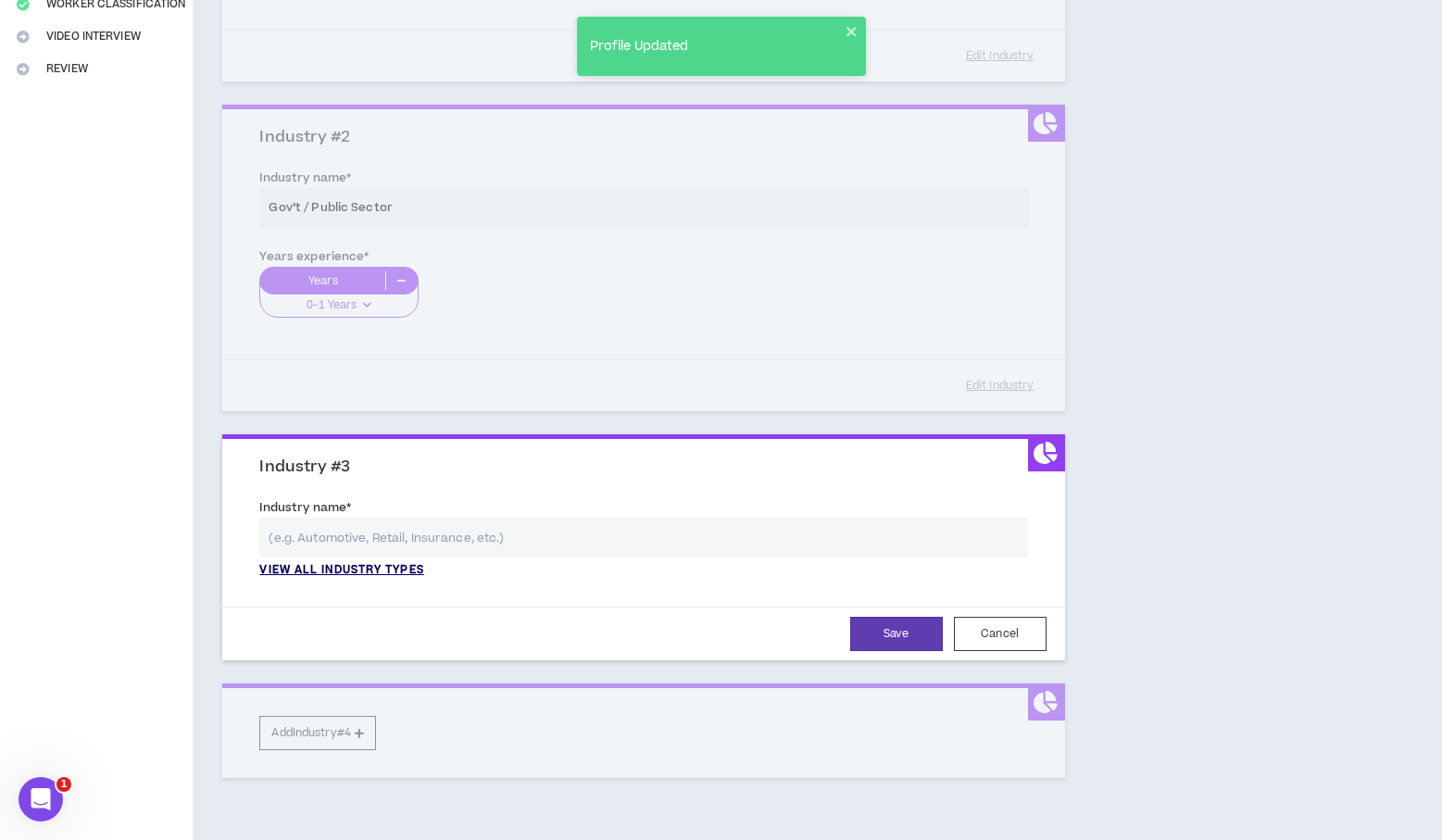
click at [396, 575] on p "View all industry types" at bounding box center [341, 570] width 164 height 17
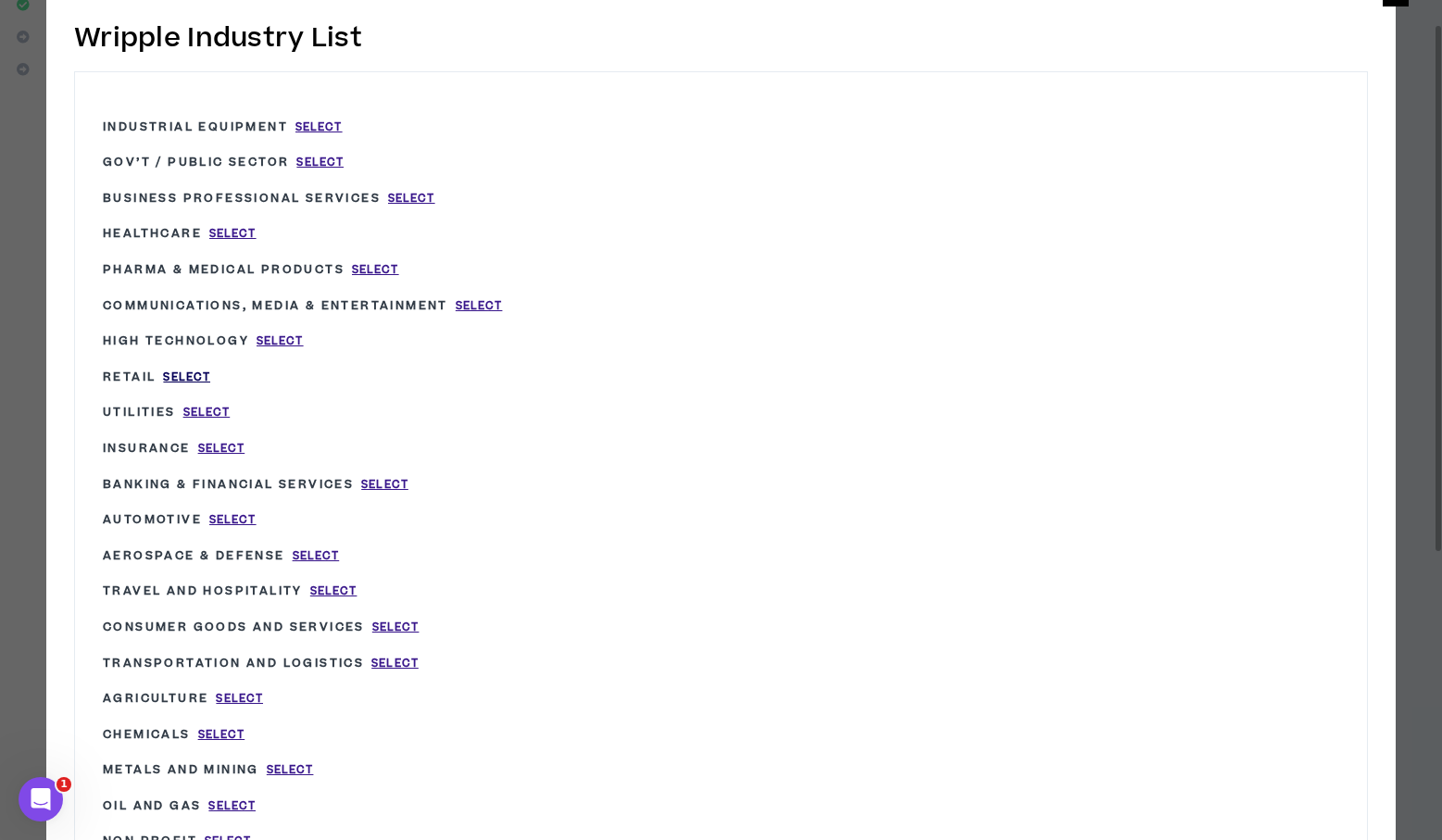
click at [202, 369] on span "Select" at bounding box center [187, 377] width 47 height 16
type input "Retail"
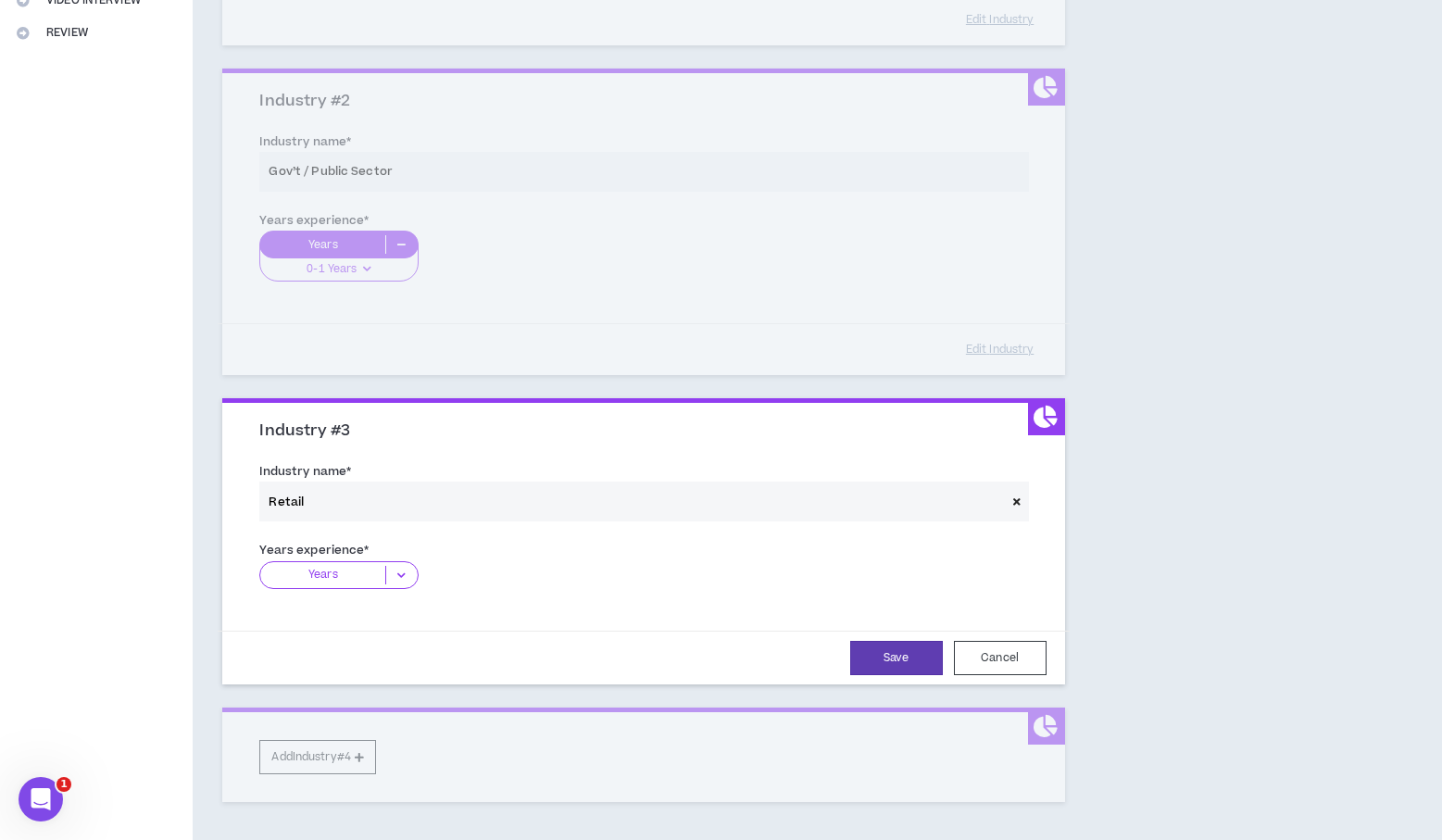
scroll to position [476, 0]
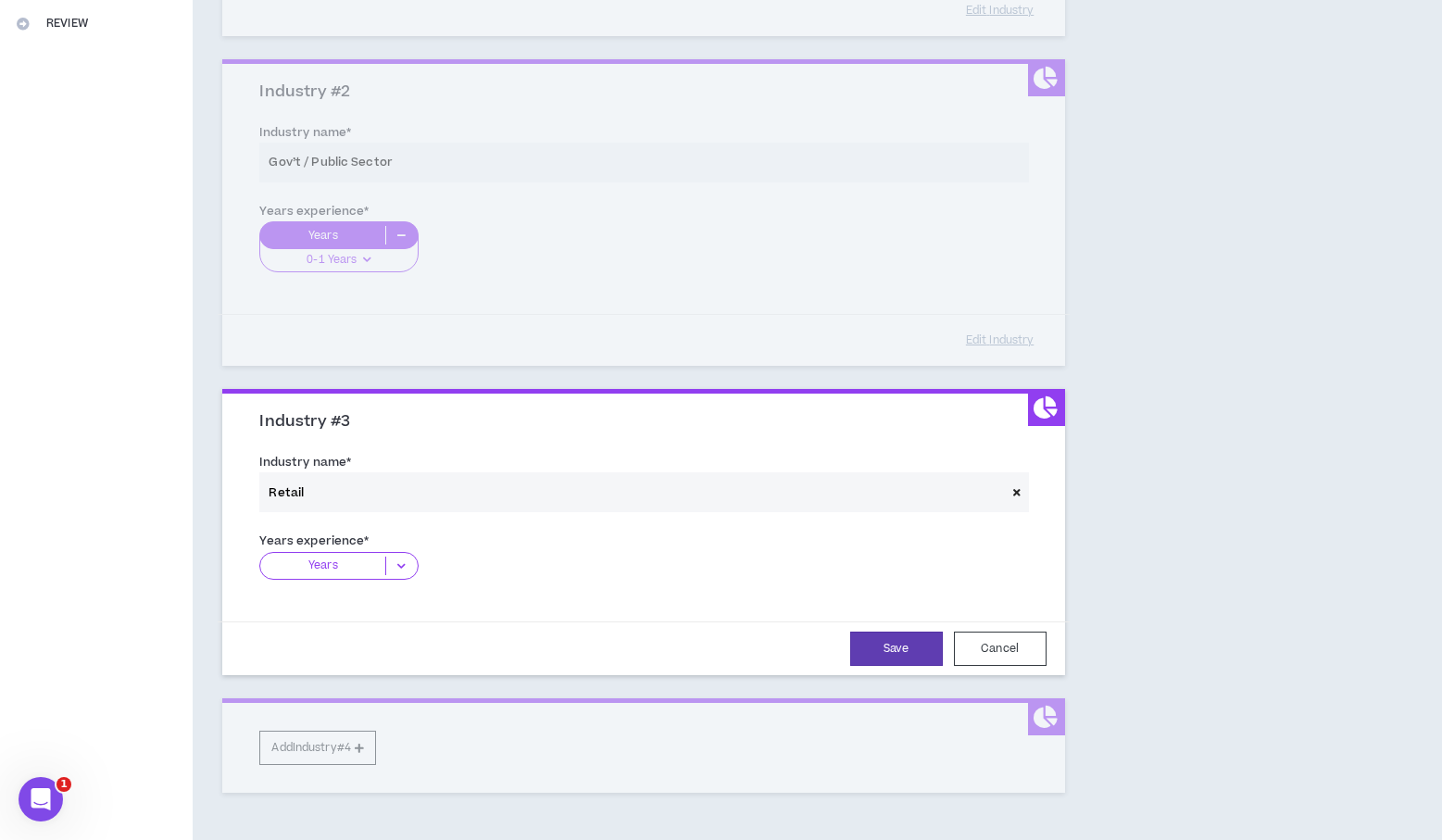
click at [403, 562] on icon at bounding box center [402, 567] width 30 height 19
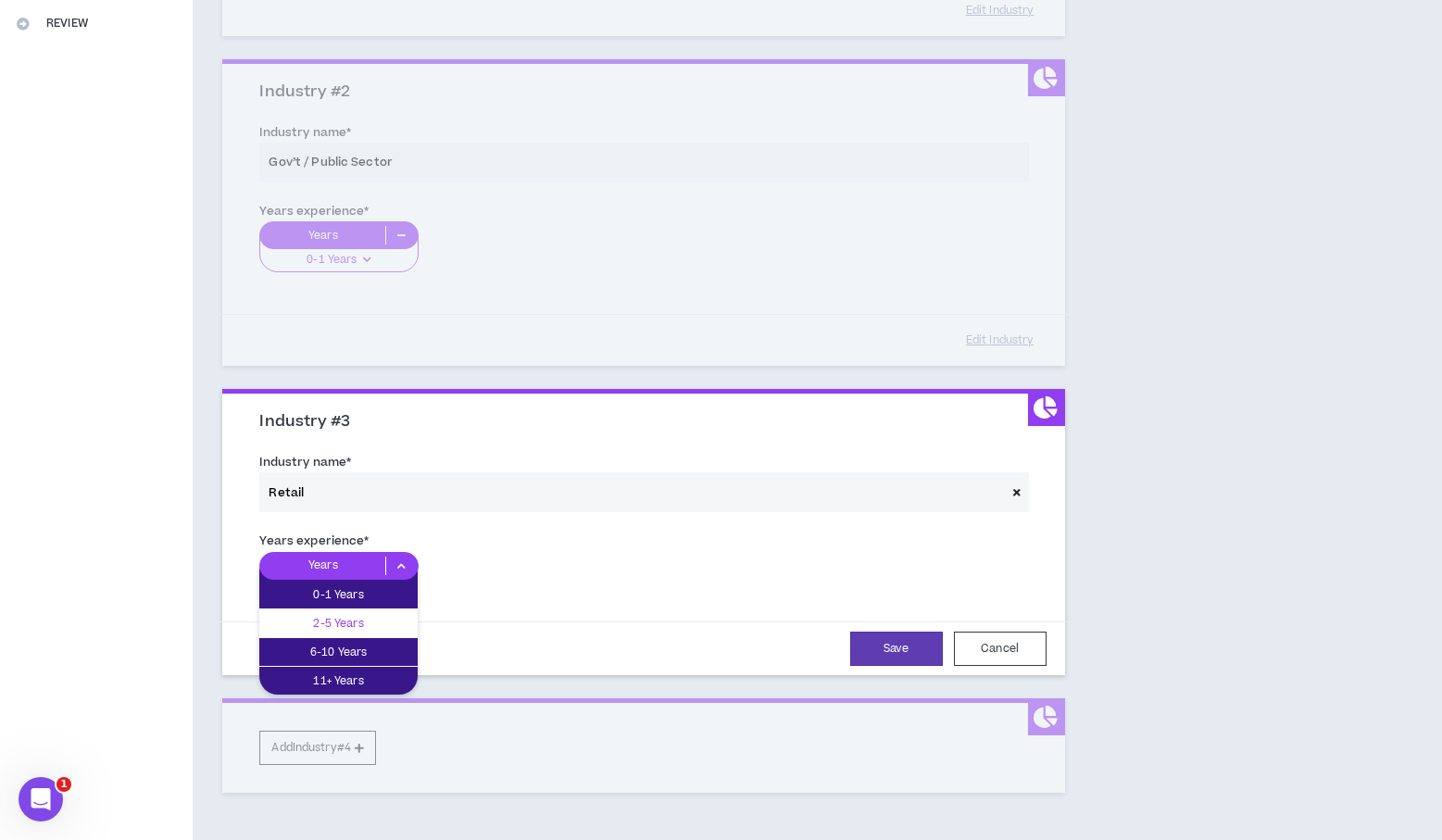
click at [403, 632] on p "2-5 Years" at bounding box center [338, 623] width 159 height 20
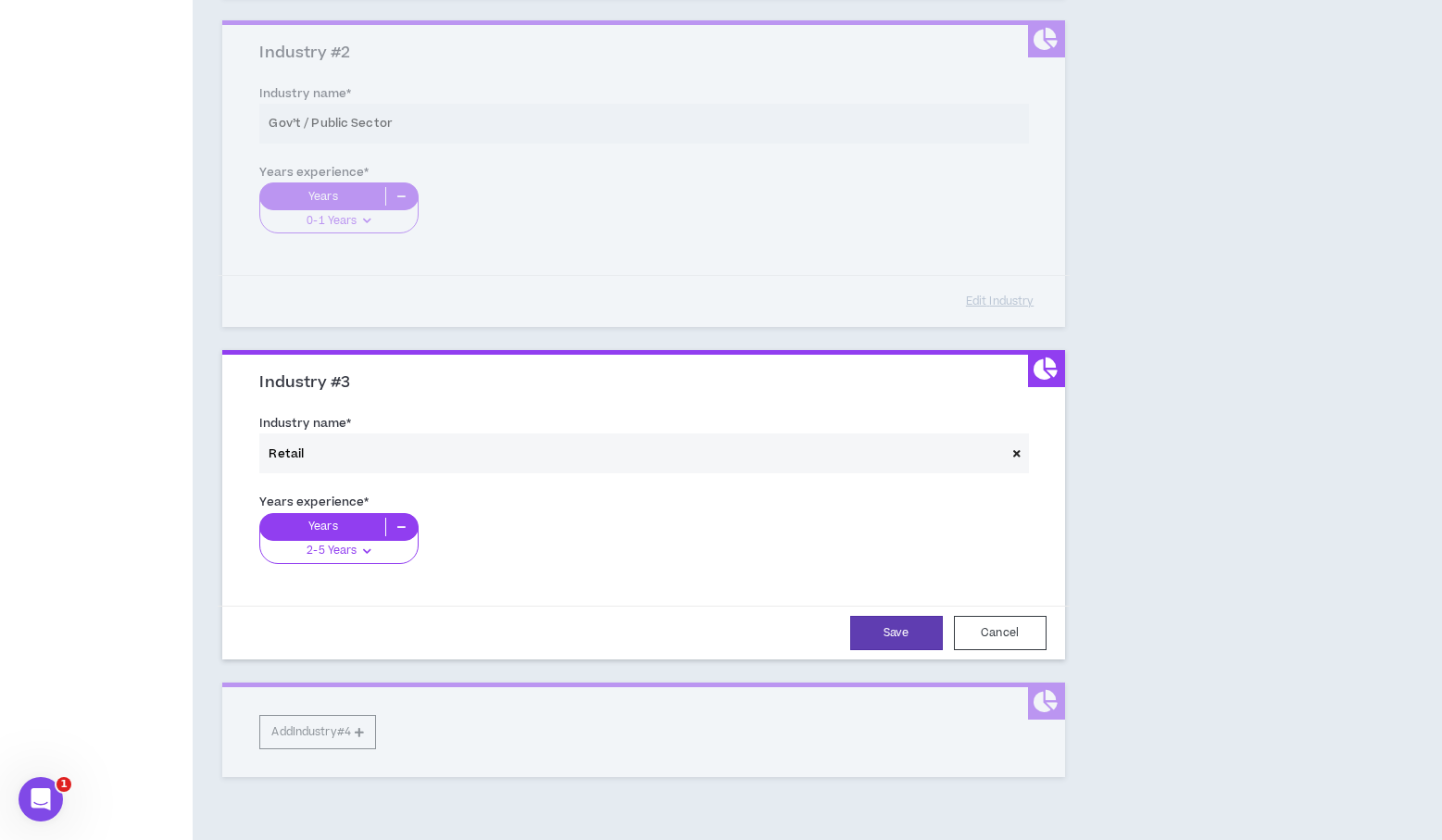
scroll to position [528, 0]
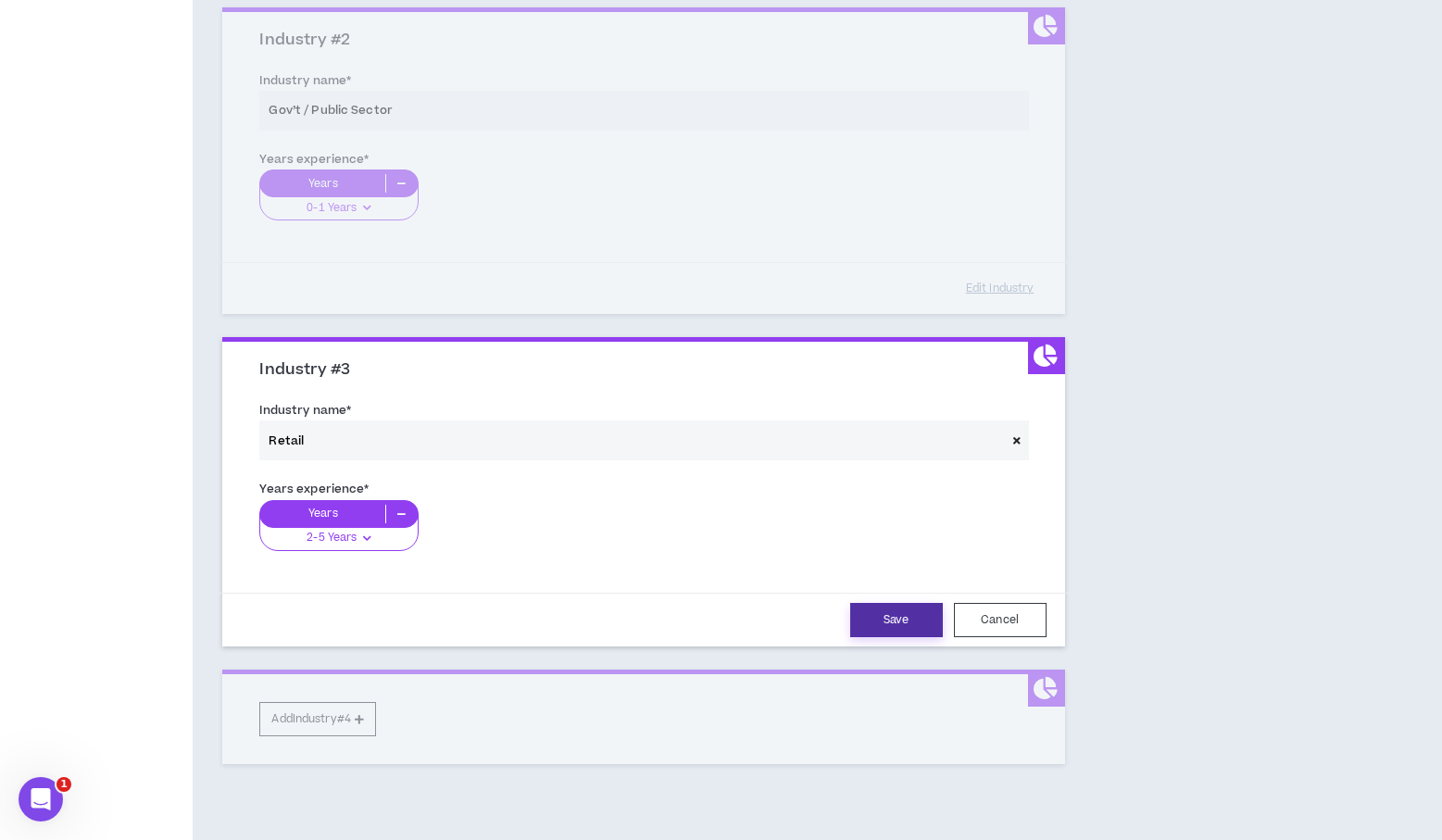
click at [907, 607] on button "Save" at bounding box center [897, 620] width 93 height 34
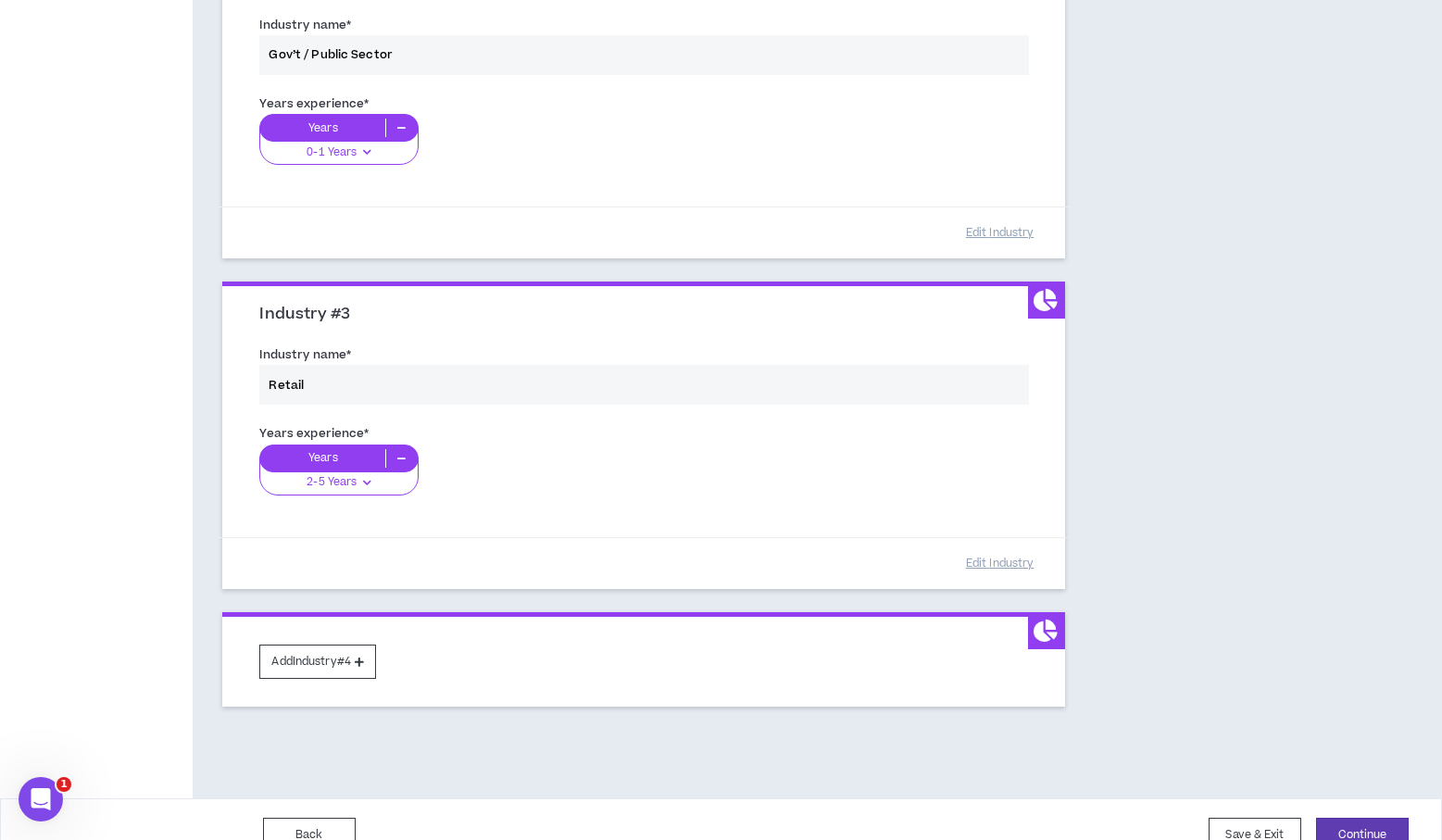
scroll to position [614, 0]
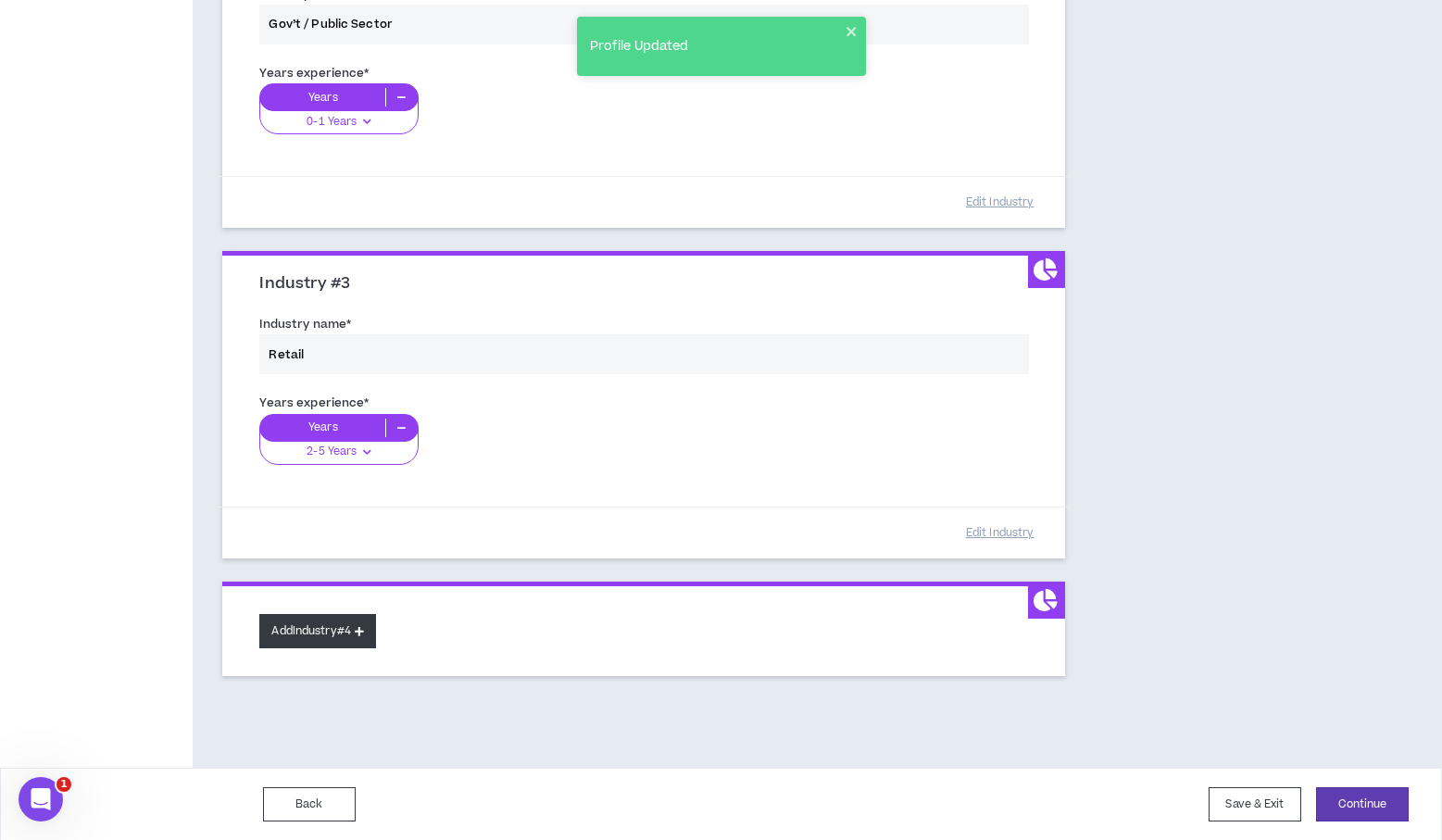
click at [361, 626] on icon at bounding box center [360, 631] width 9 height 10
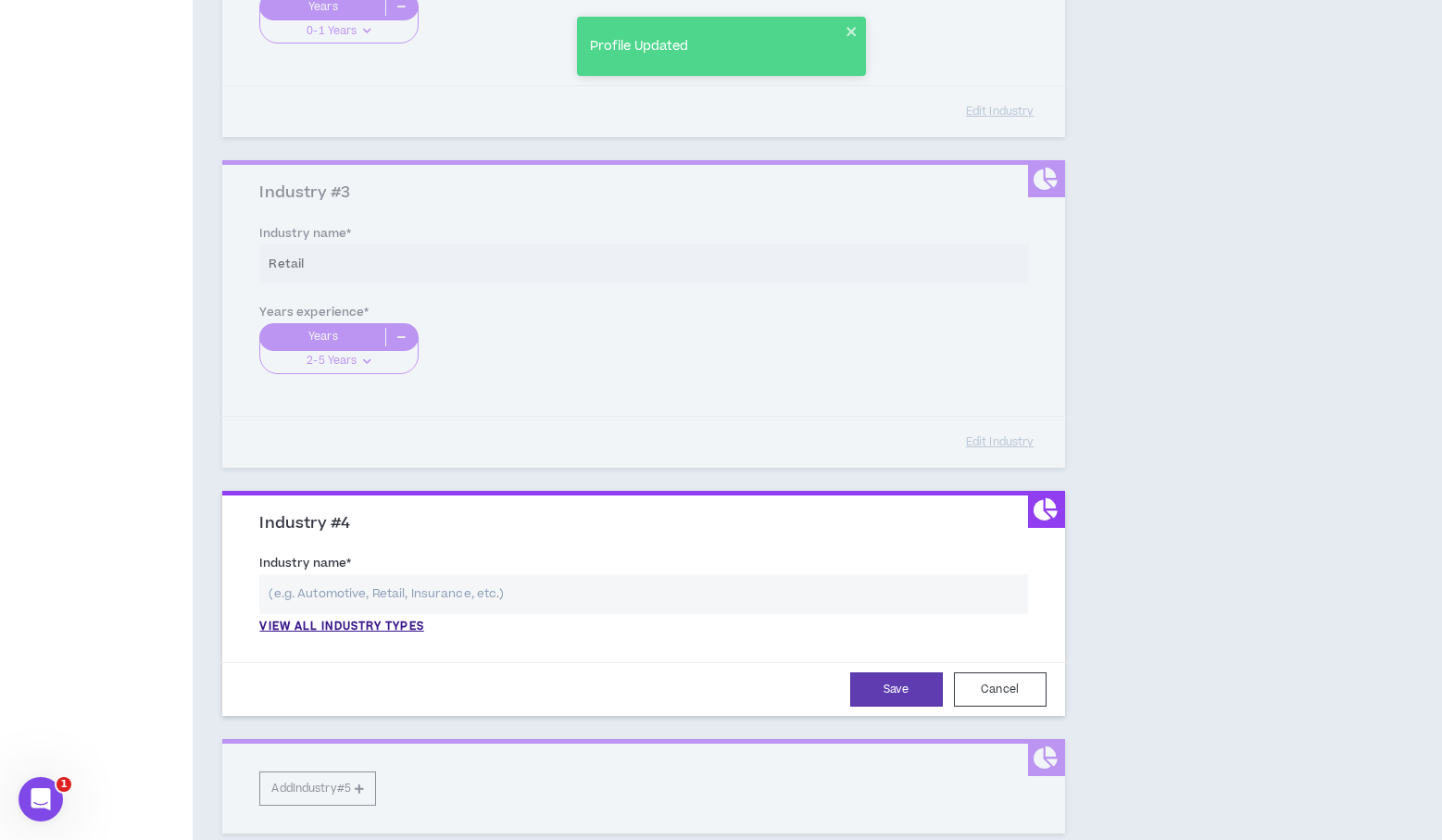
scroll to position [864, 0]
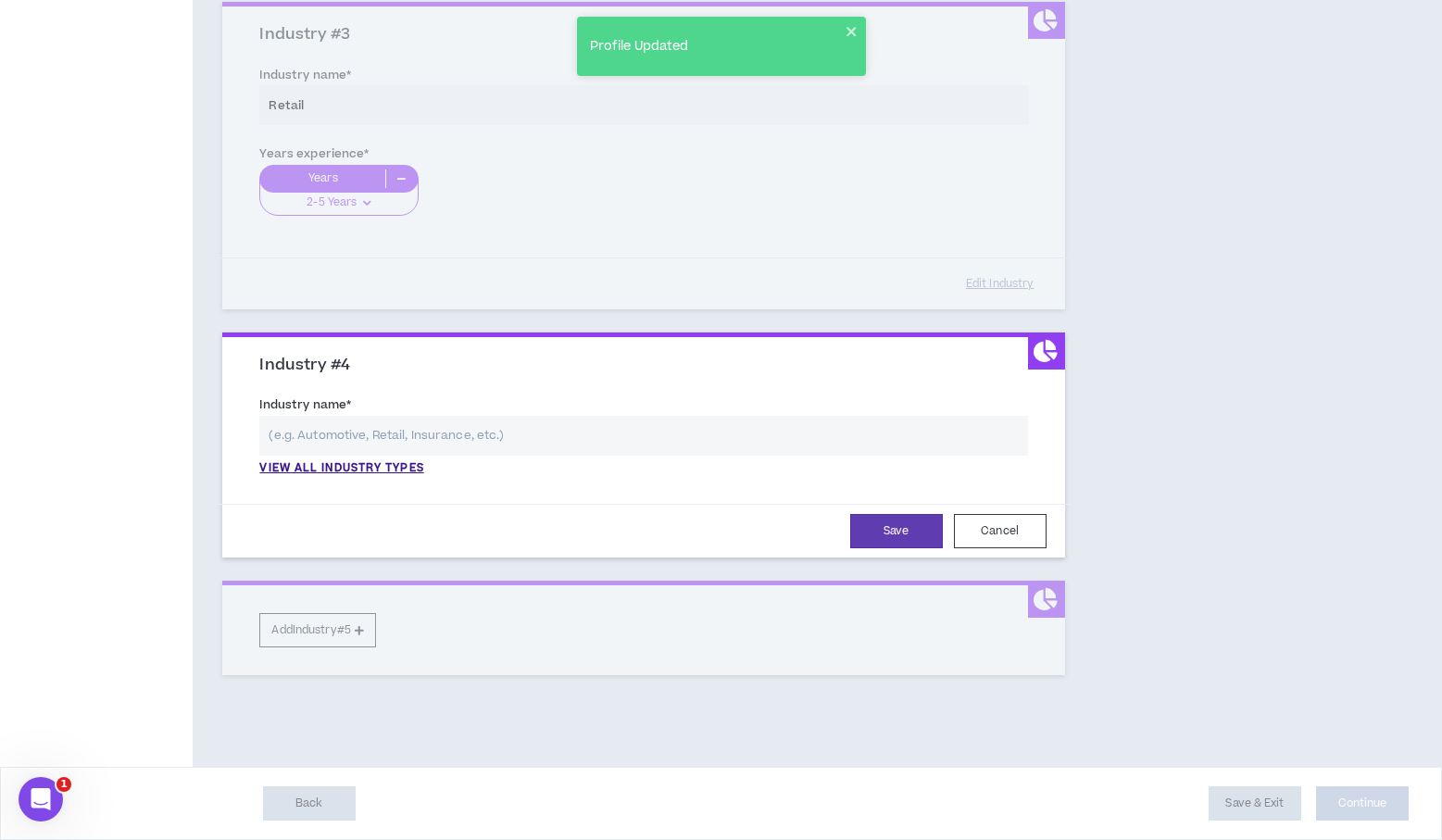
click at [397, 436] on input "text" at bounding box center [643, 436] width 768 height 40
click at [378, 463] on p "View all industry types" at bounding box center [341, 469] width 164 height 17
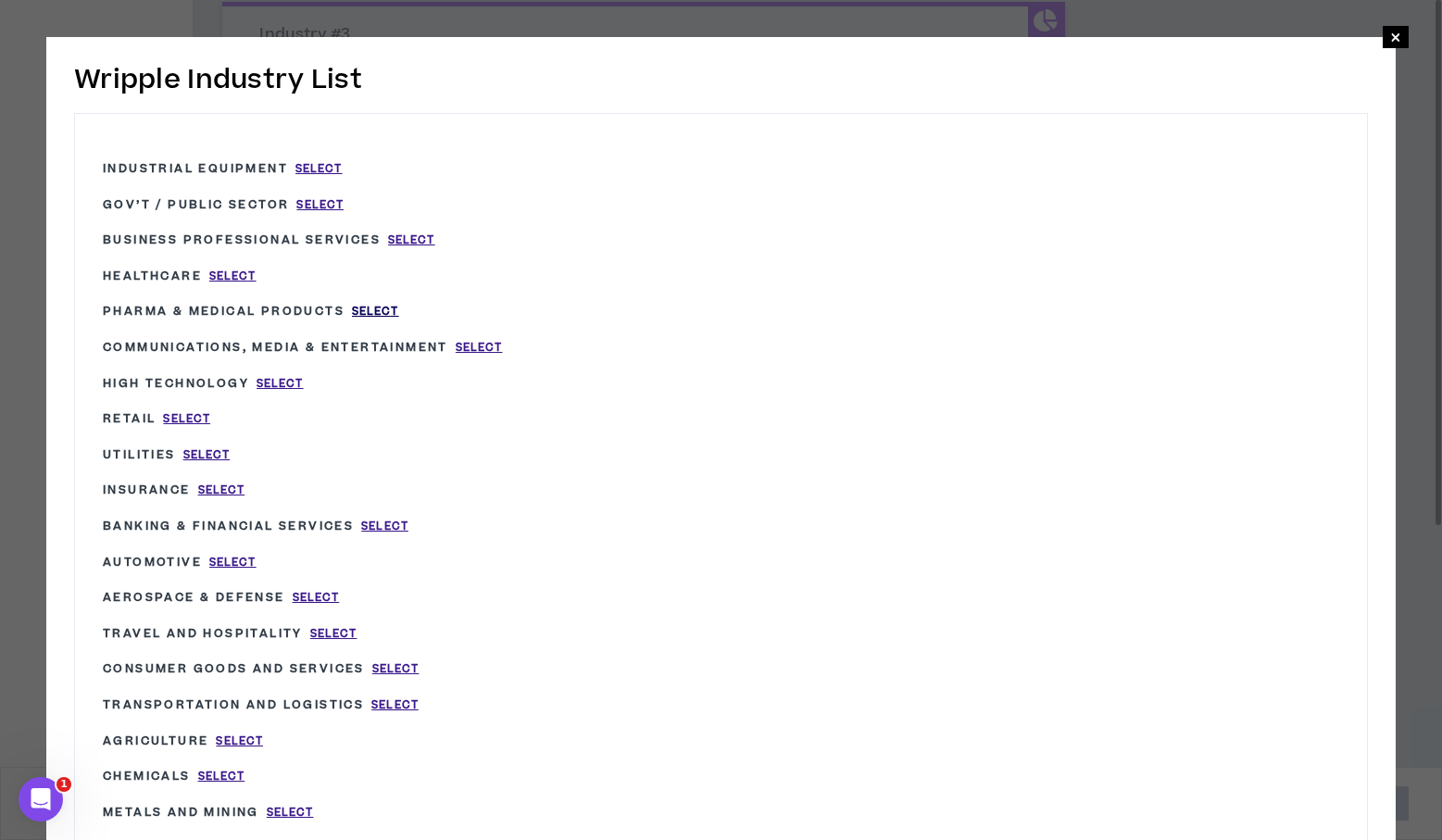
click at [387, 307] on span "Select" at bounding box center [376, 311] width 47 height 16
type input "Pharma & Medical Products"
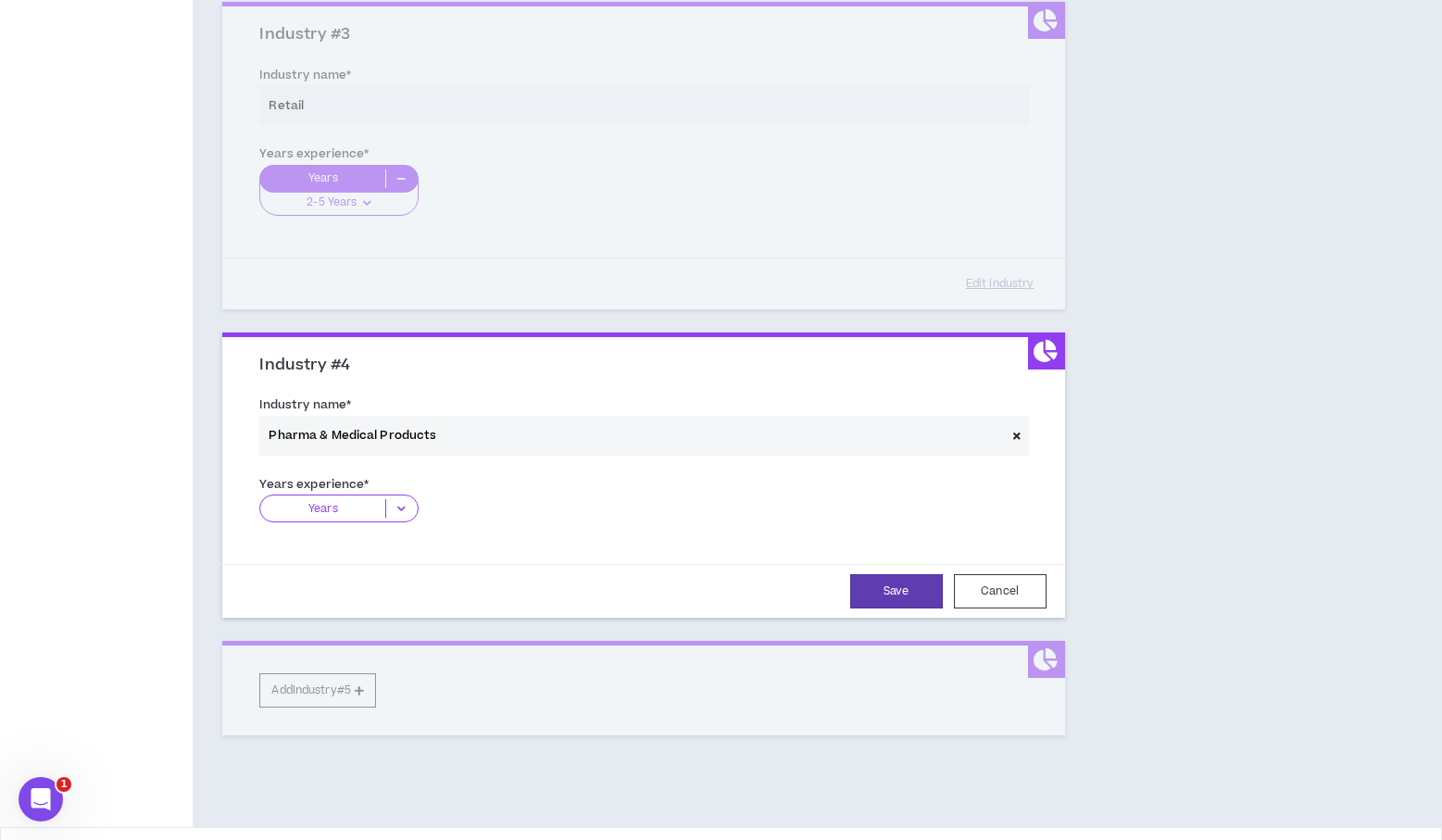
click at [396, 514] on icon at bounding box center [402, 509] width 30 height 19
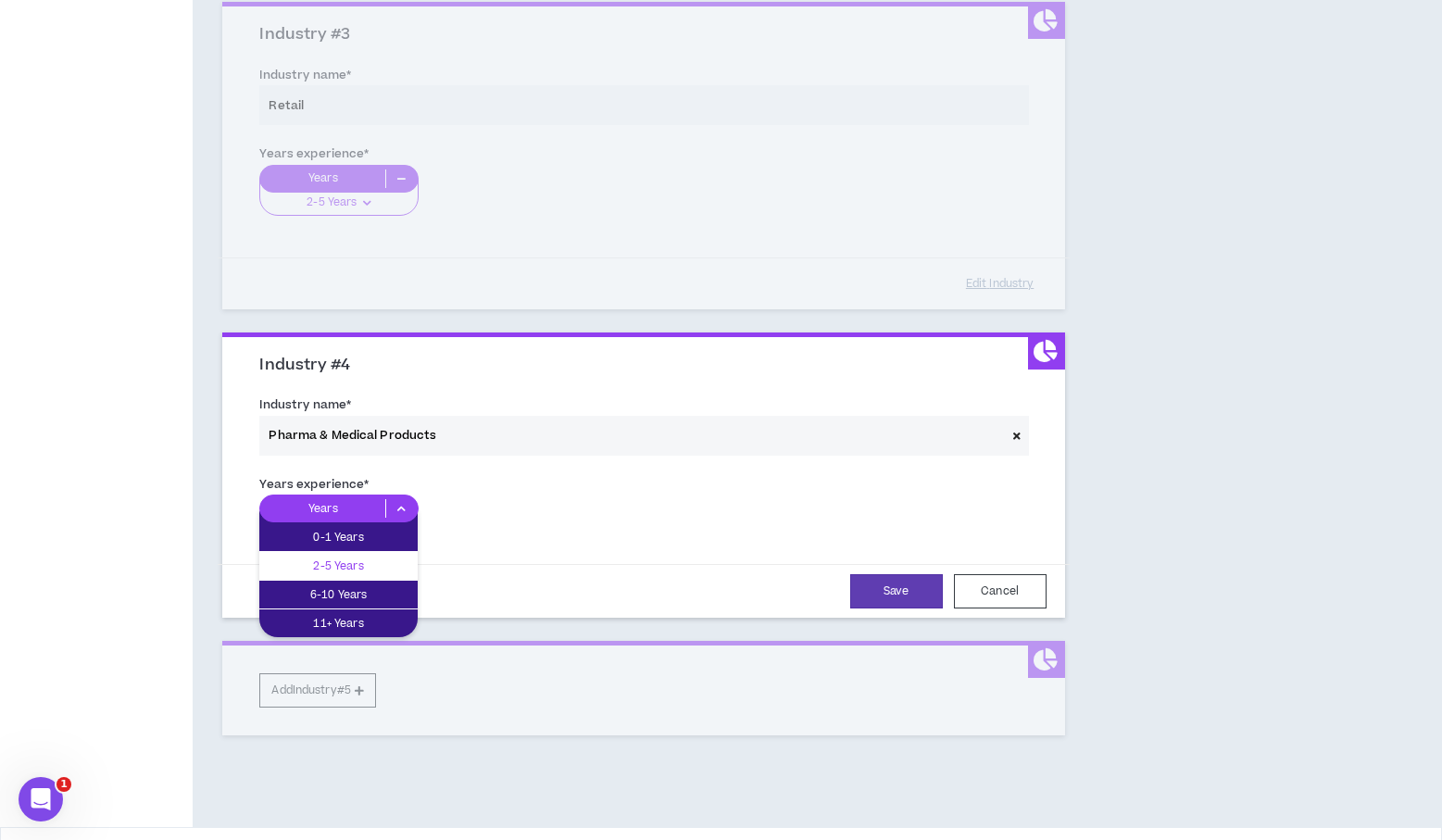
click at [369, 576] on div "2-5 Years" at bounding box center [338, 566] width 159 height 28
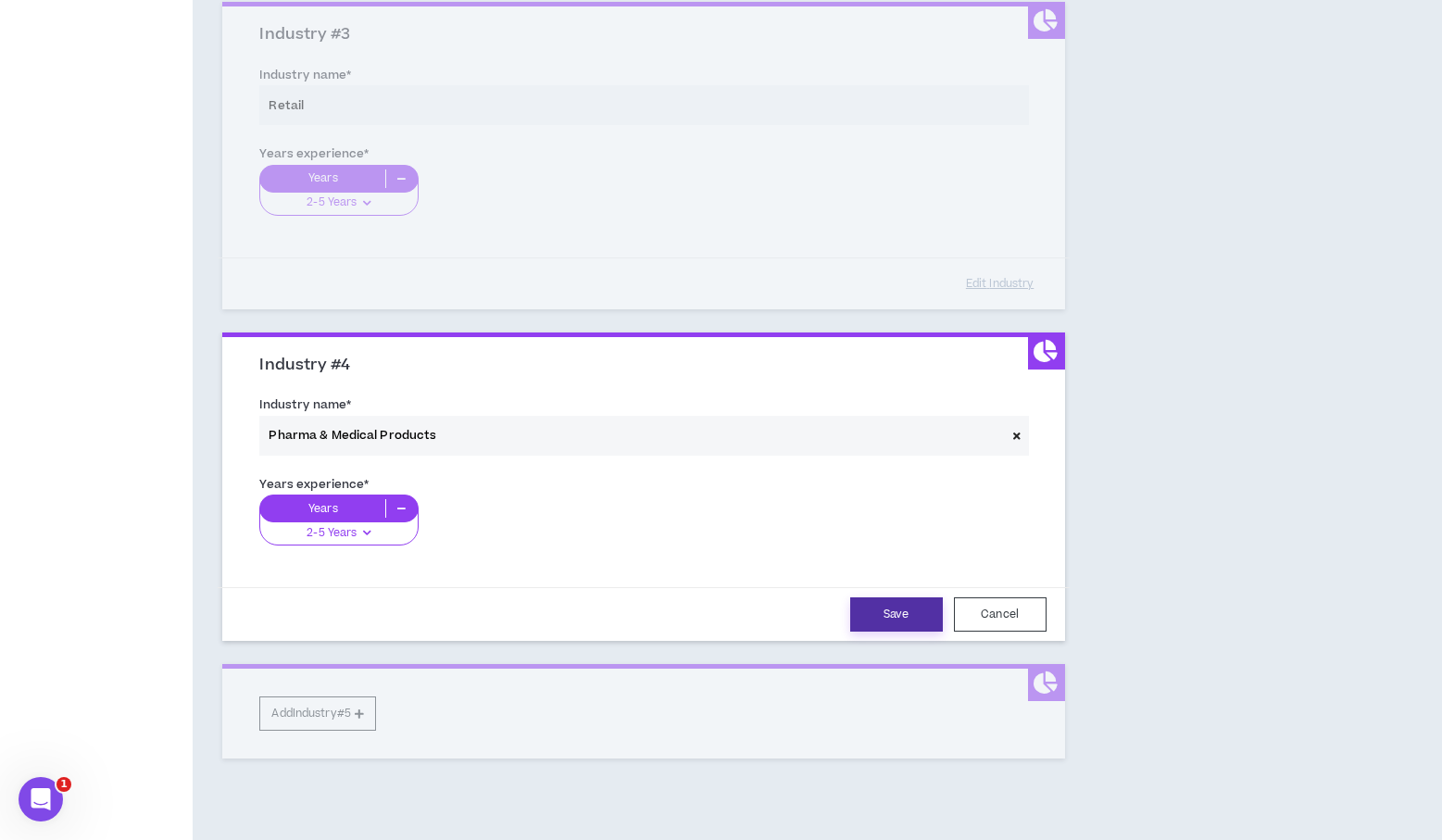
click at [888, 625] on button "Save" at bounding box center [897, 614] width 93 height 34
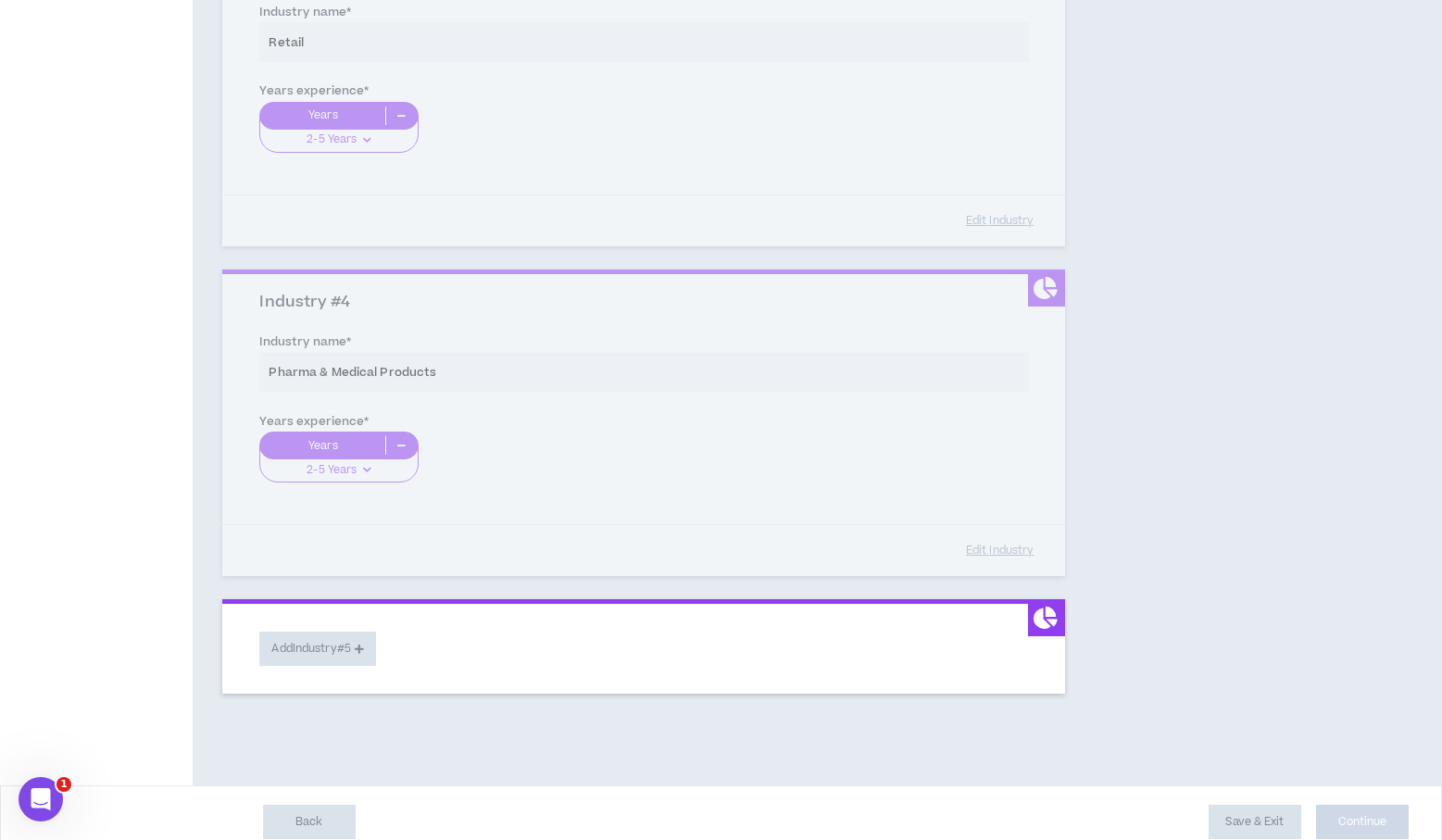
scroll to position [944, 0]
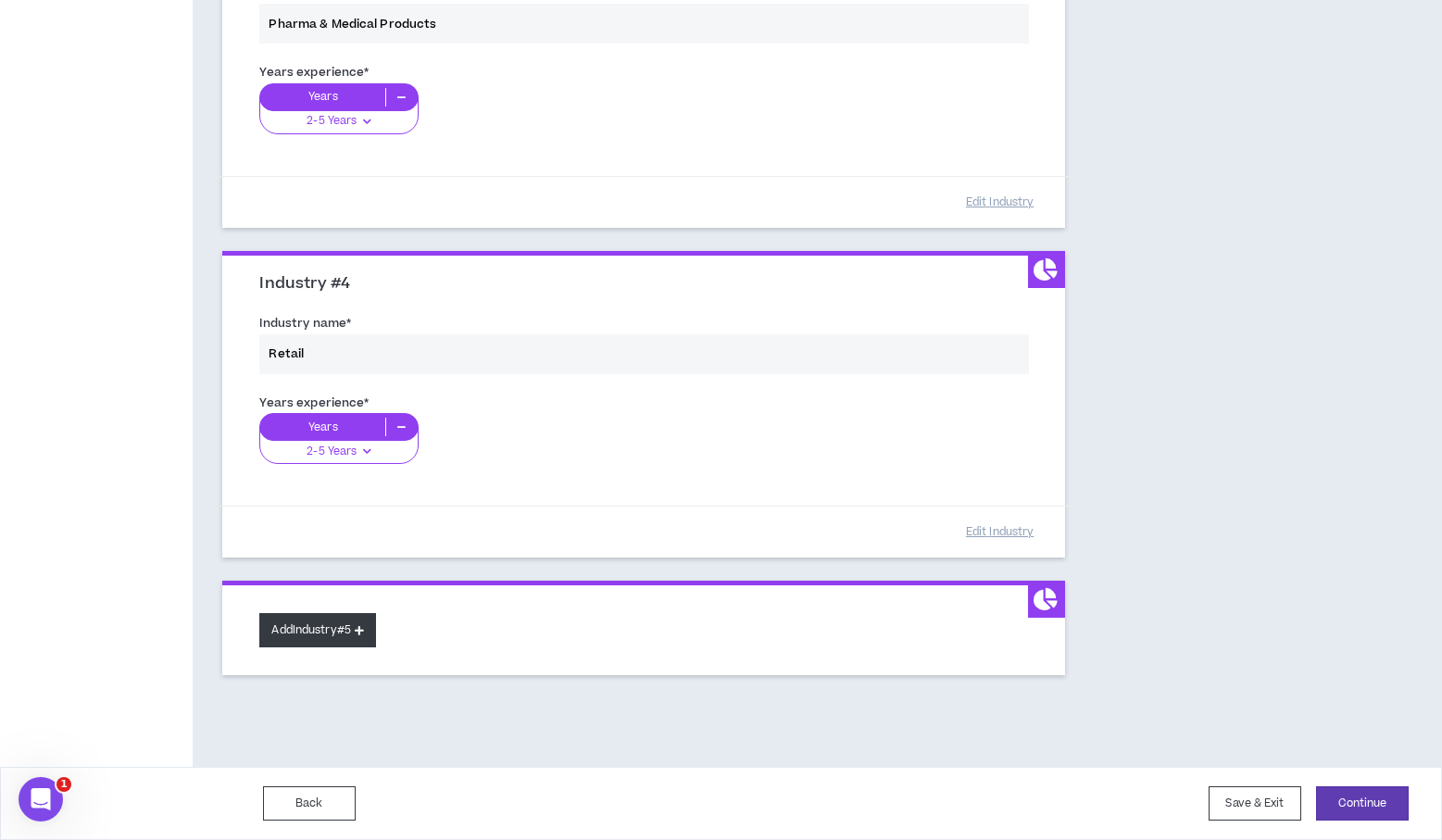
click at [326, 626] on button "Add Industry #5" at bounding box center [317, 630] width 117 height 34
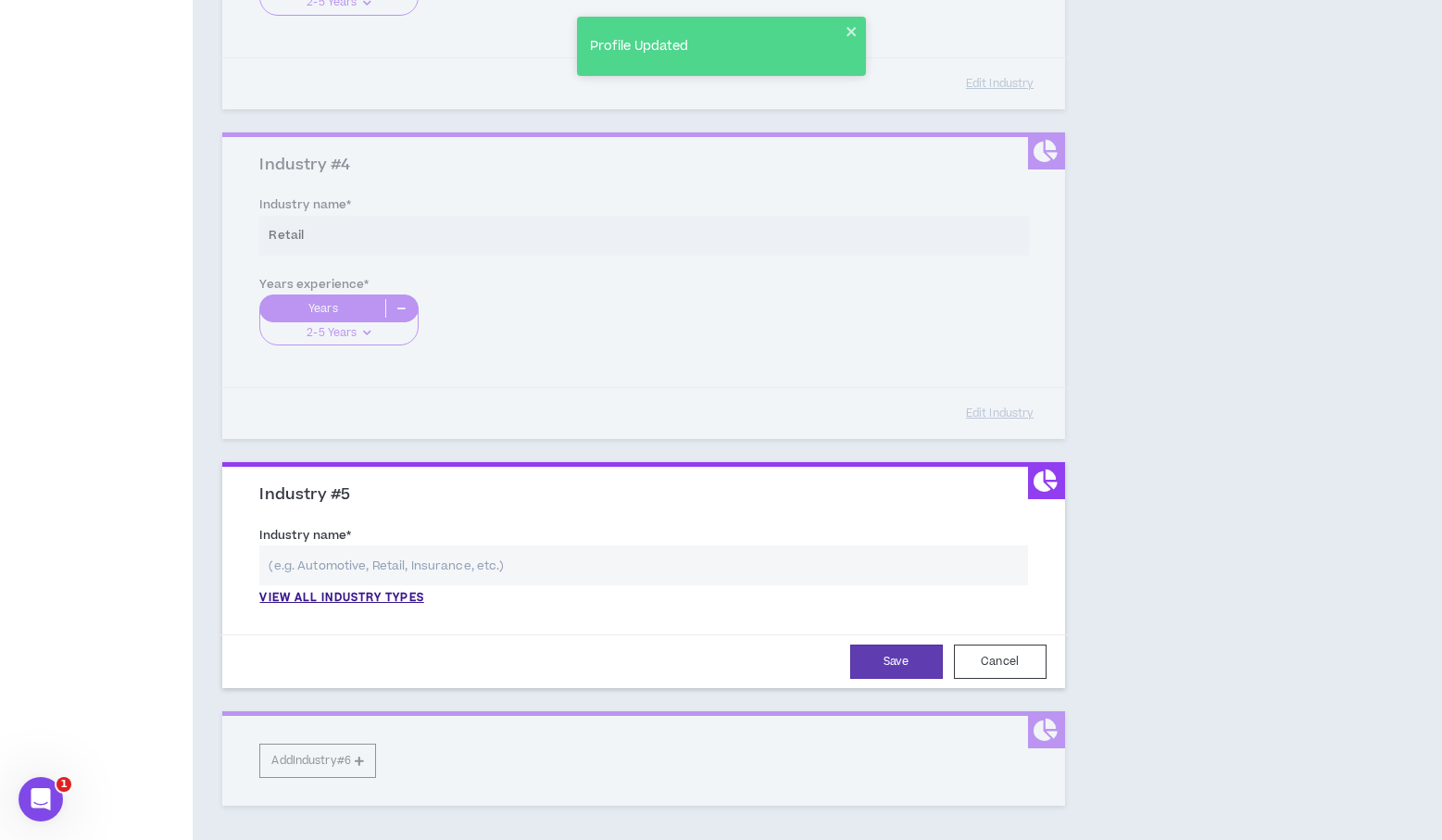
scroll to position [1163, 0]
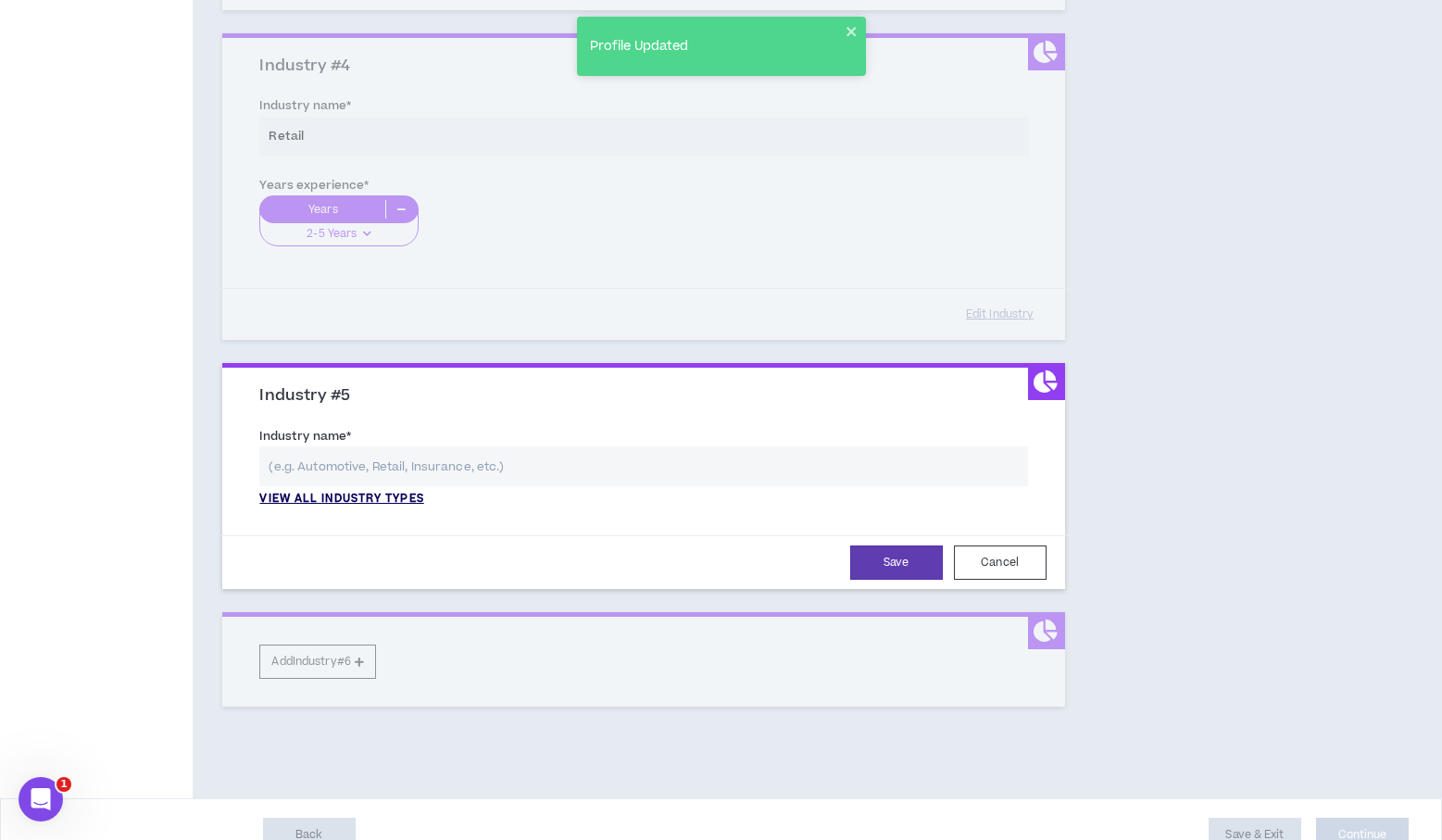
click at [370, 492] on p "View all industry types" at bounding box center [341, 499] width 164 height 17
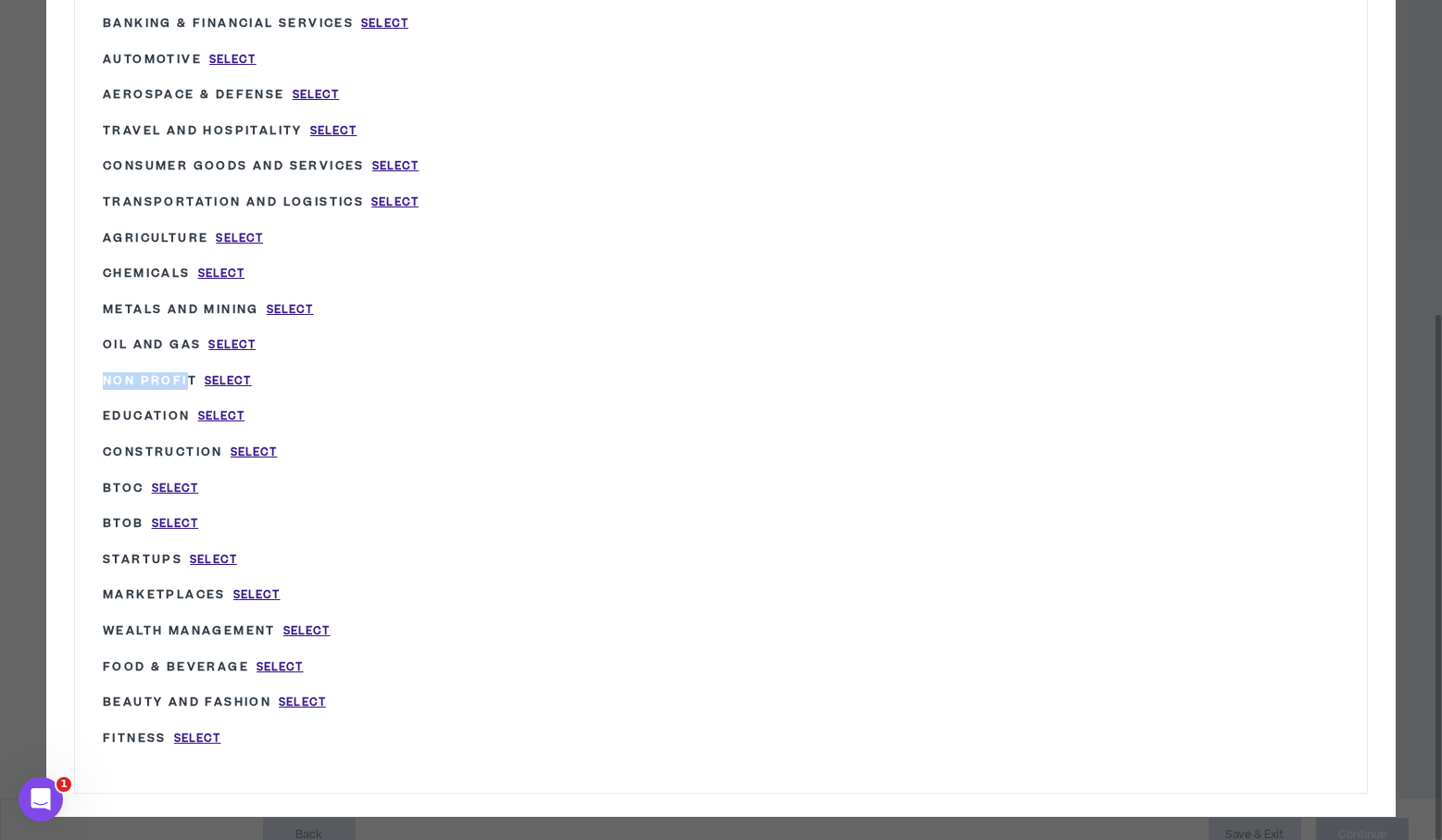
drag, startPoint x: 102, startPoint y: 365, endPoint x: 189, endPoint y: 372, distance: 87.3
click at [188, 372] on div "Industrial Equipment Select Gov’t / Public Sector Select Business Professional …" at bounding box center [721, 201] width 1292 height 1182
click at [191, 372] on span "Non Profit" at bounding box center [150, 381] width 95 height 17
drag, startPoint x: 196, startPoint y: 370, endPoint x: 107, endPoint y: 372, distance: 89.0
click at [107, 372] on p "Non Profit Select" at bounding box center [177, 381] width 149 height 18
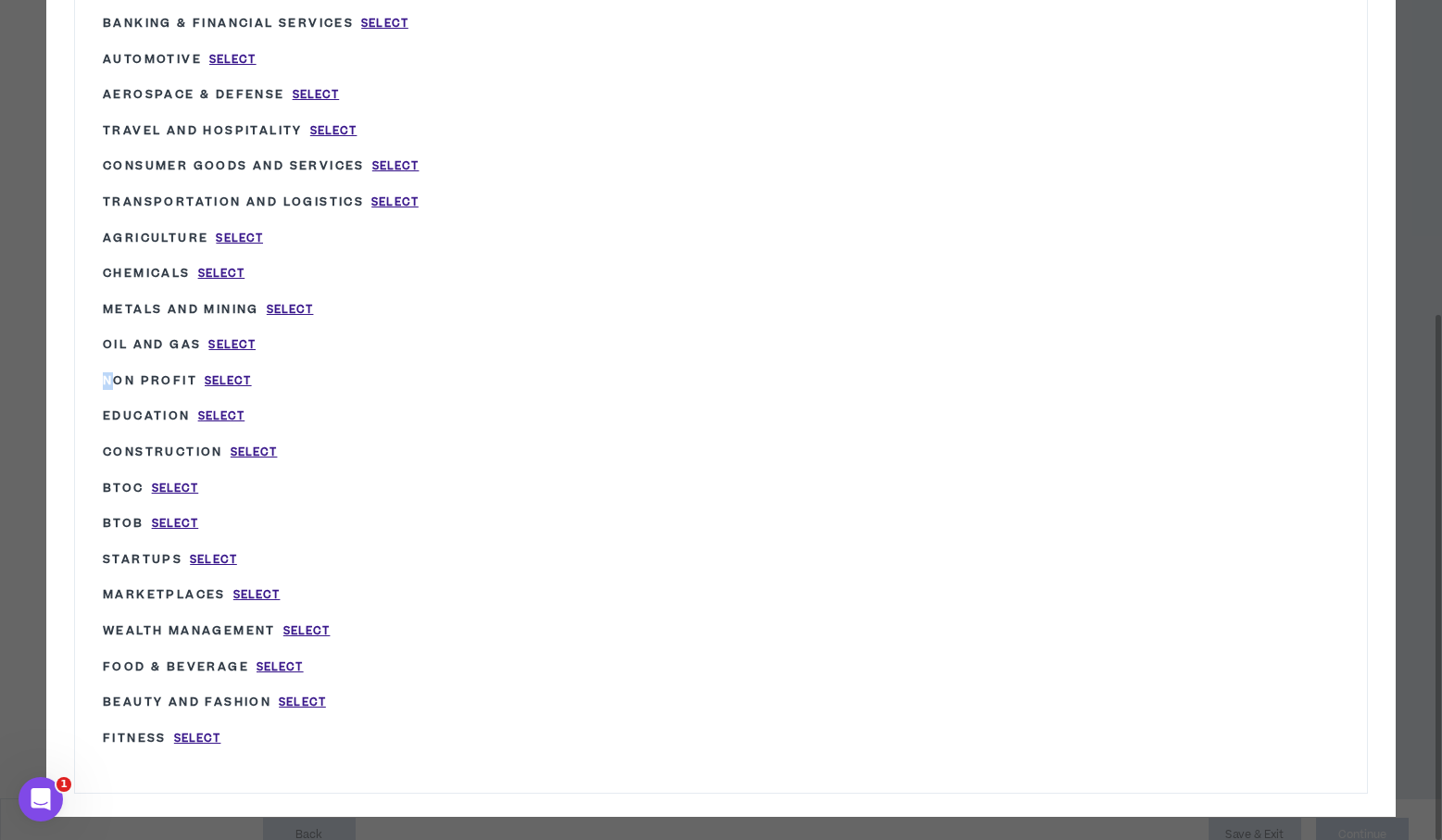
click at [107, 372] on span "Non Profit" at bounding box center [150, 381] width 95 height 17
click at [311, 375] on div "Non Profit Select" at bounding box center [360, 382] width 515 height 36
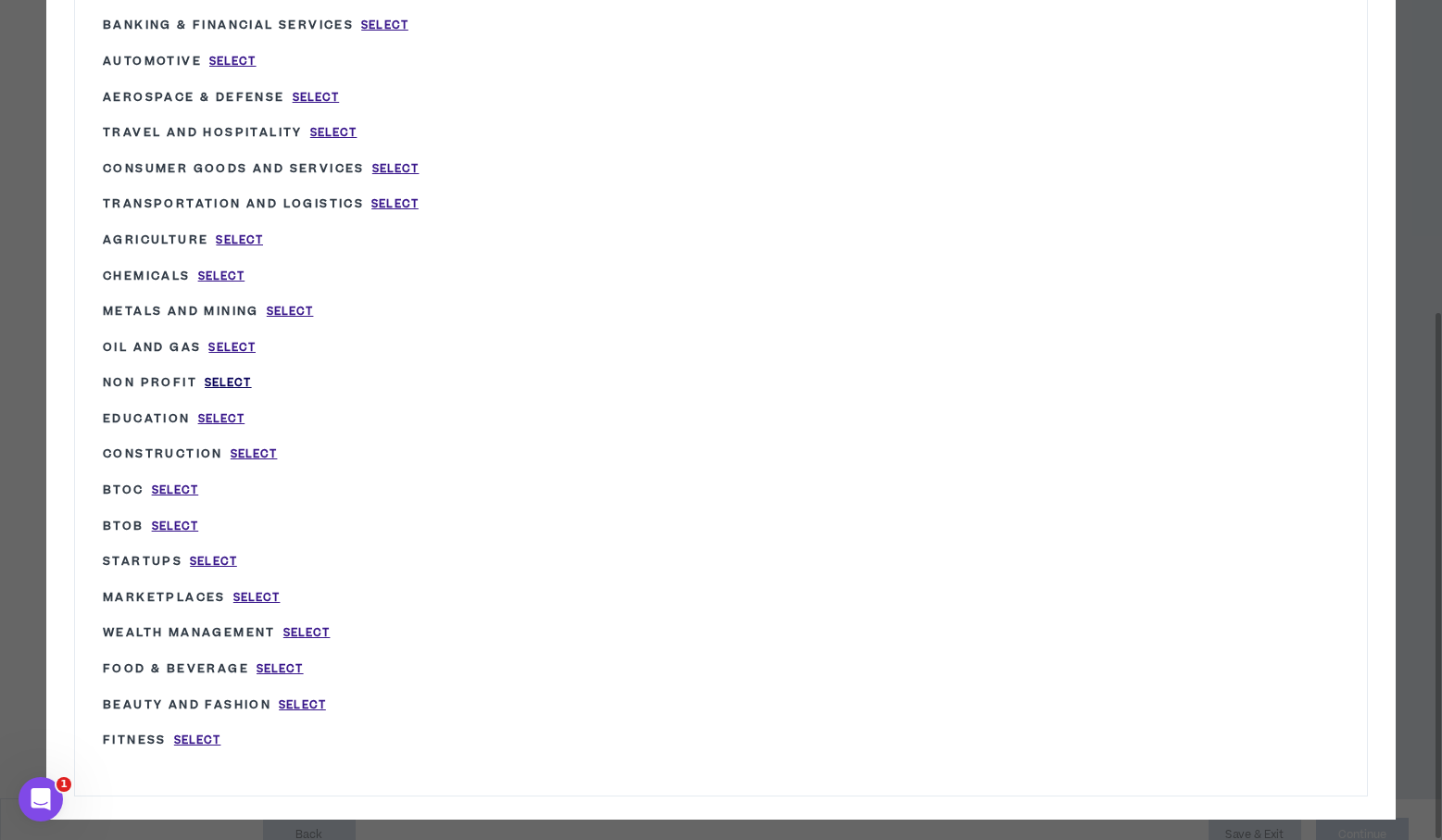
click at [212, 375] on span "Select" at bounding box center [229, 383] width 47 height 16
type input "Non Profit"
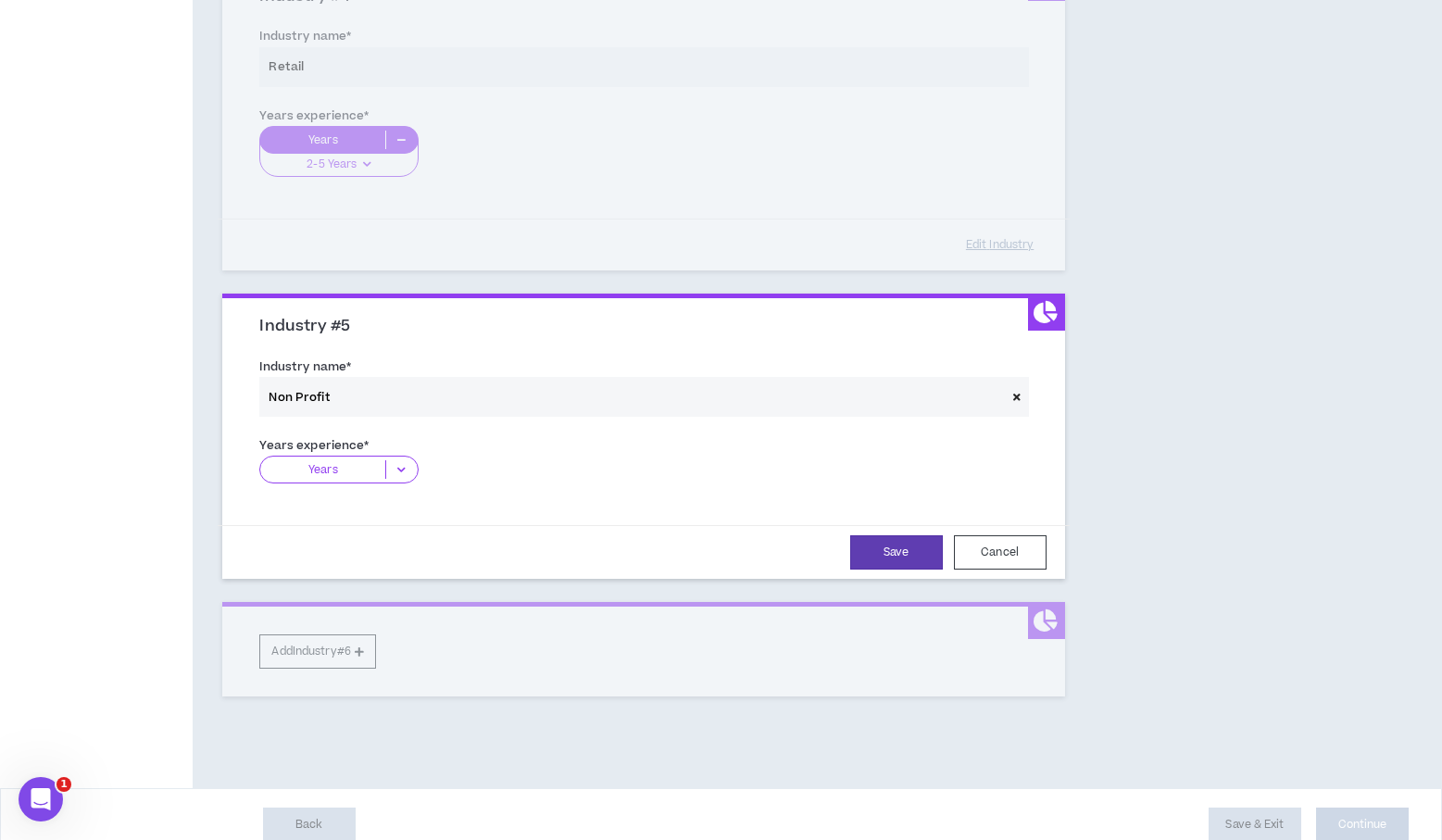
scroll to position [1253, 0]
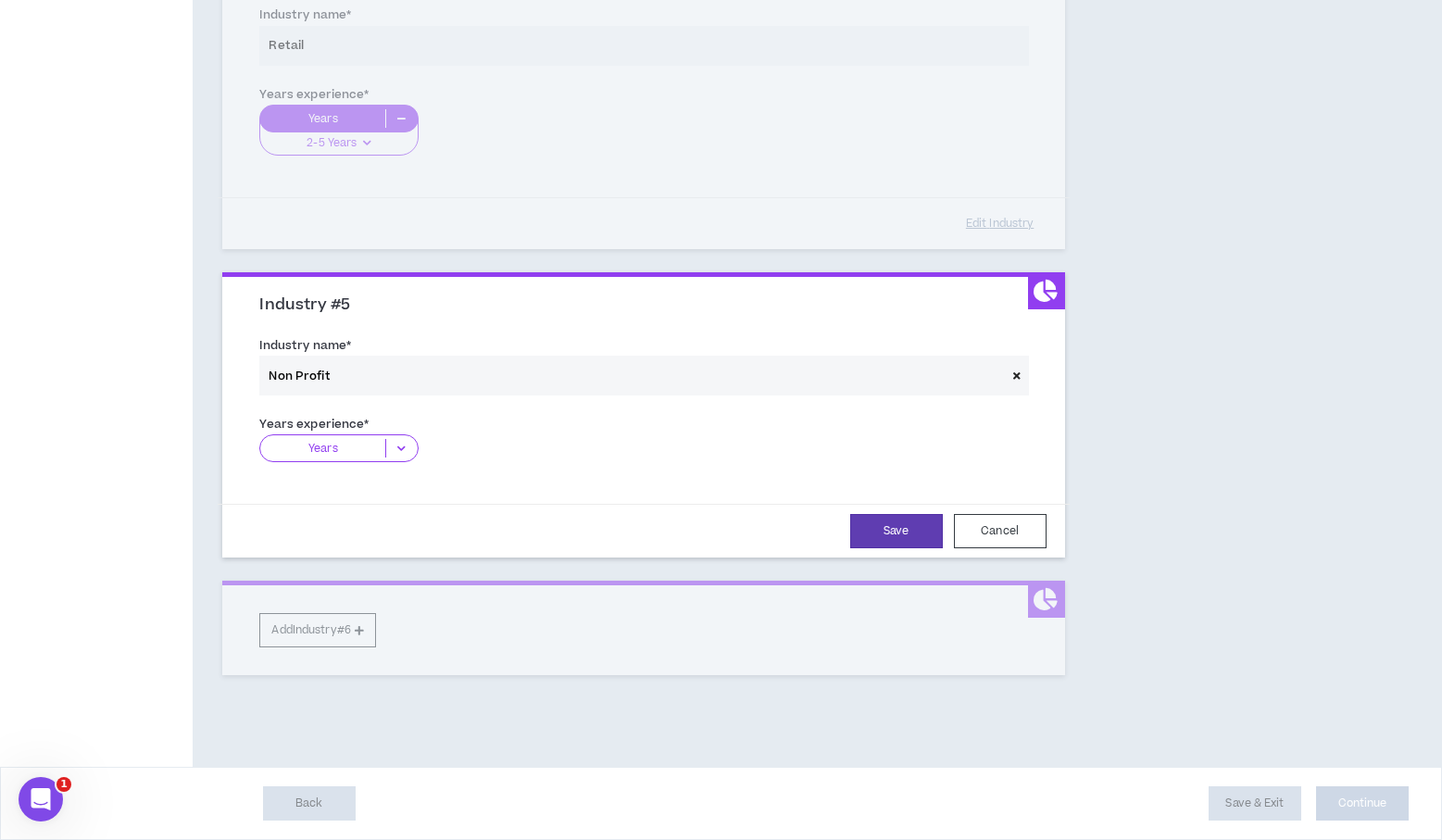
click at [396, 441] on icon at bounding box center [402, 449] width 30 height 19
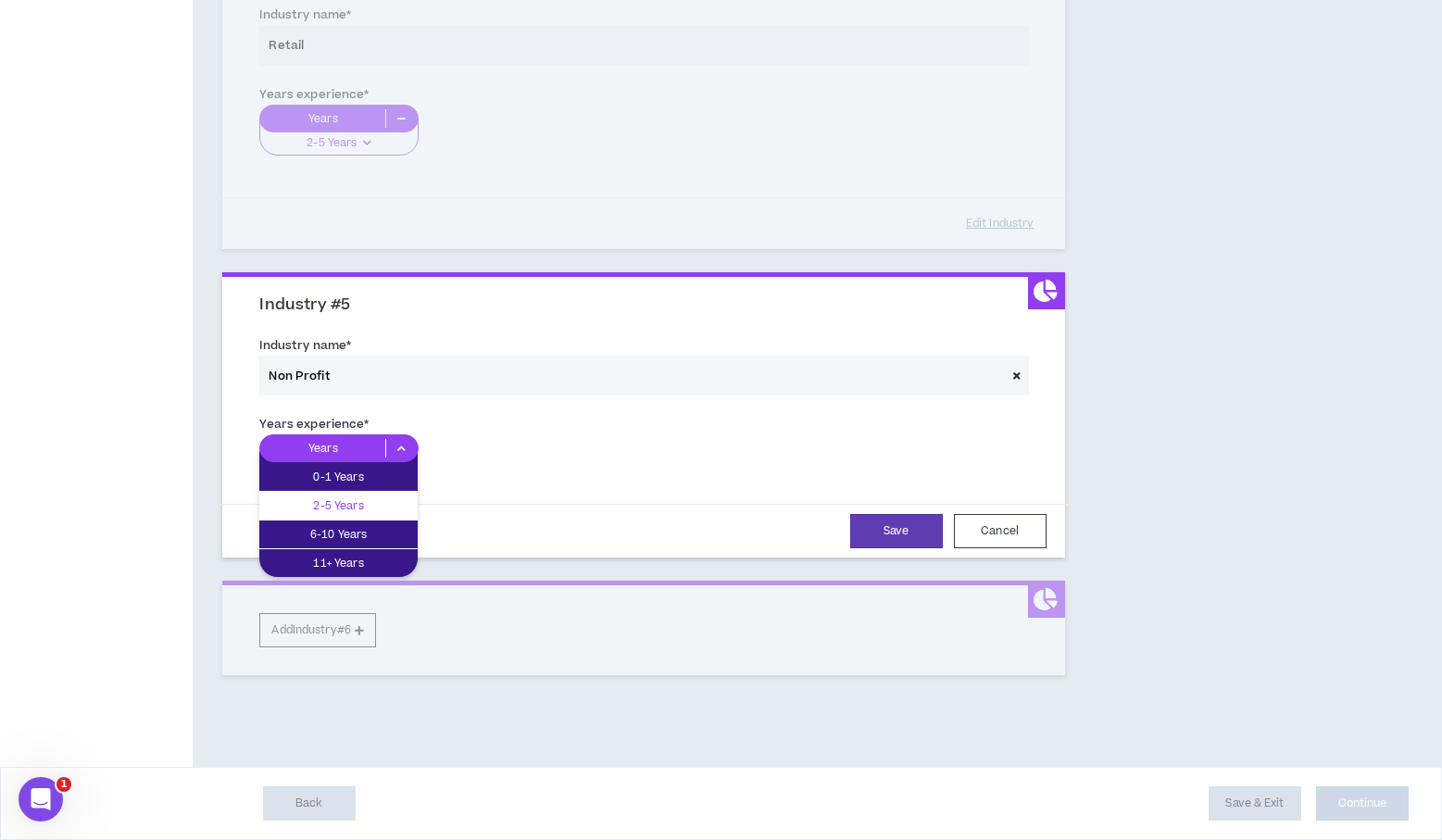
click at [379, 509] on p "2-5 Years" at bounding box center [338, 505] width 159 height 20
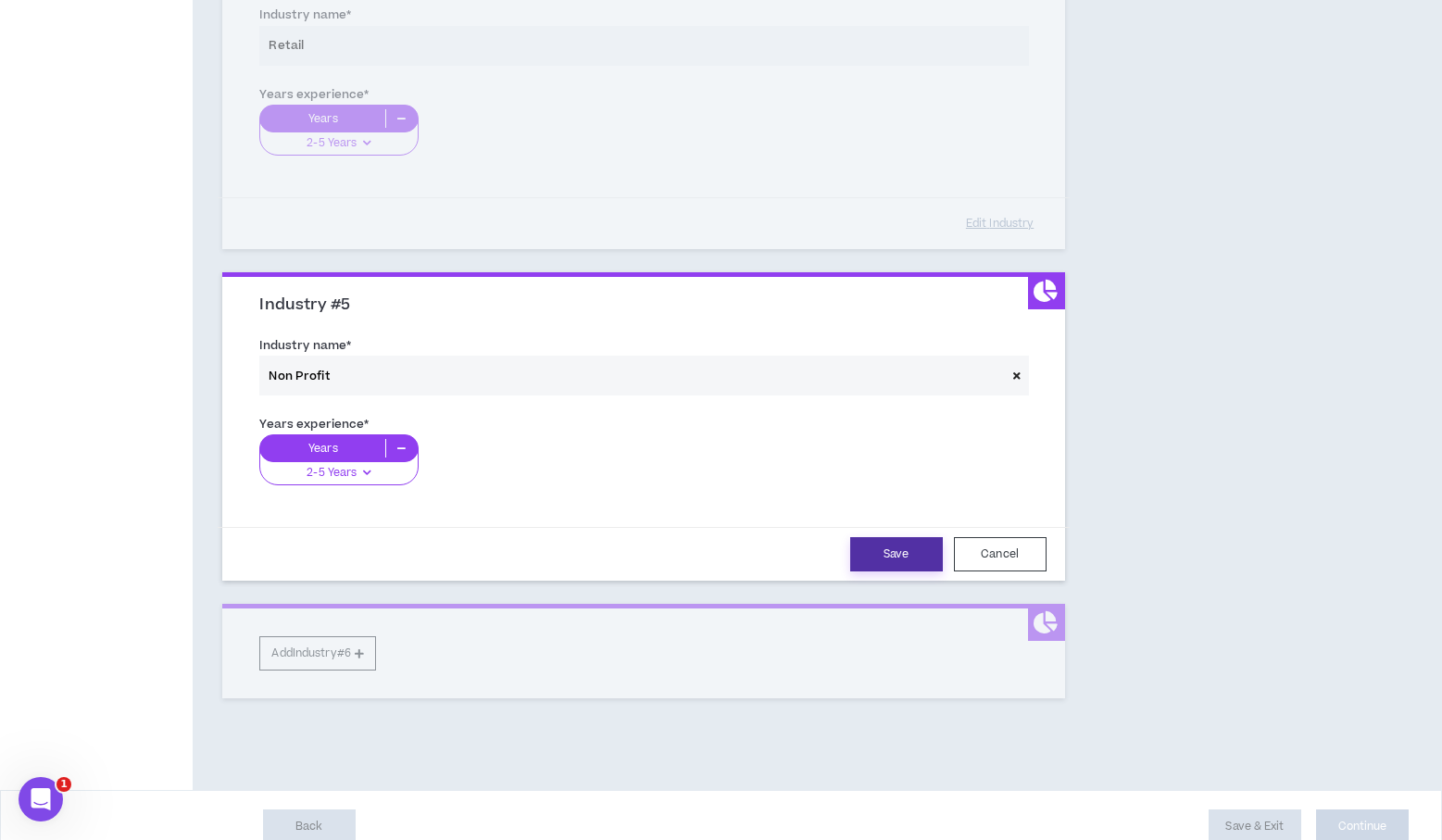
click at [870, 561] on button "Save" at bounding box center [897, 554] width 93 height 34
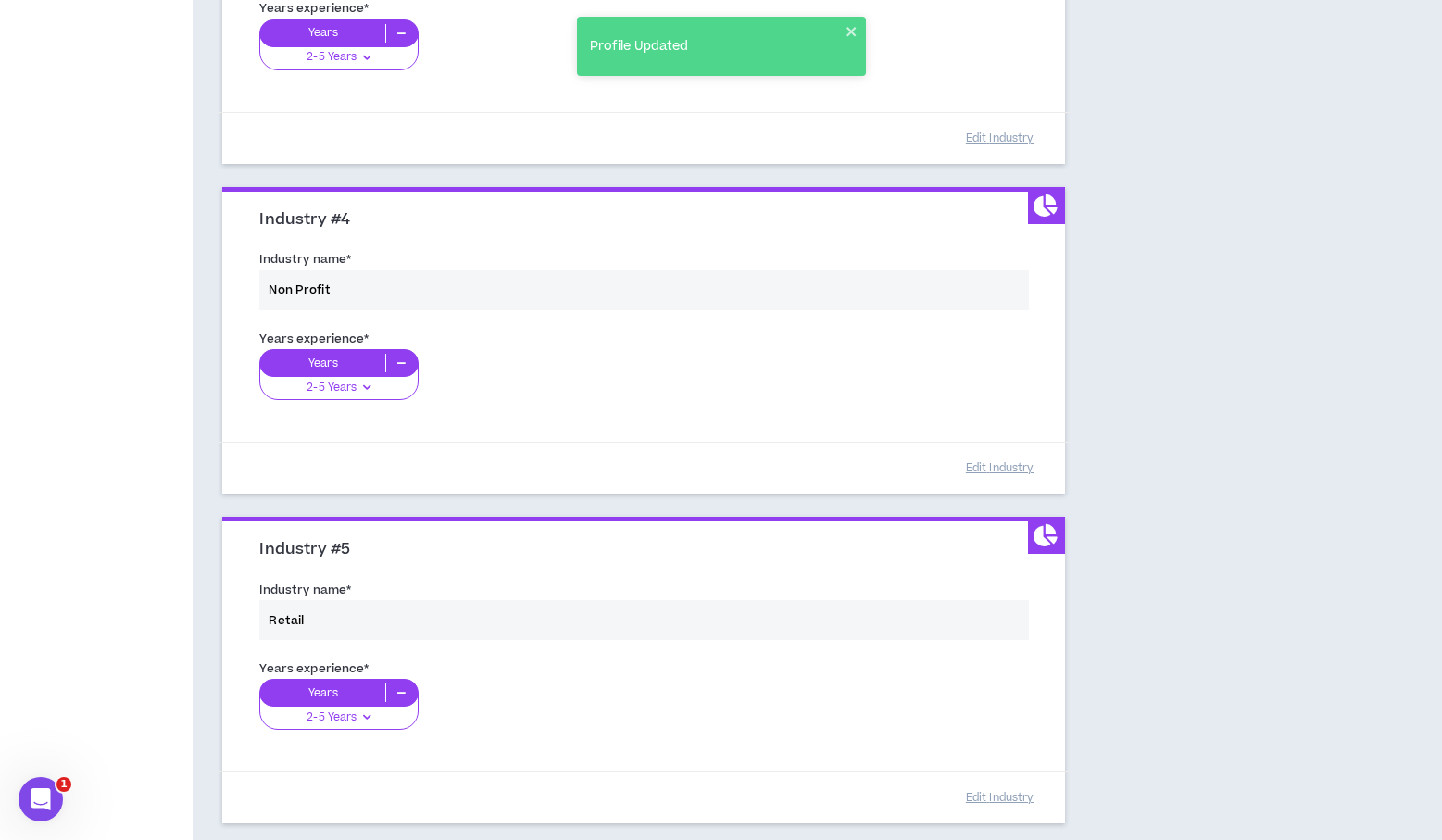
scroll to position [1013, 0]
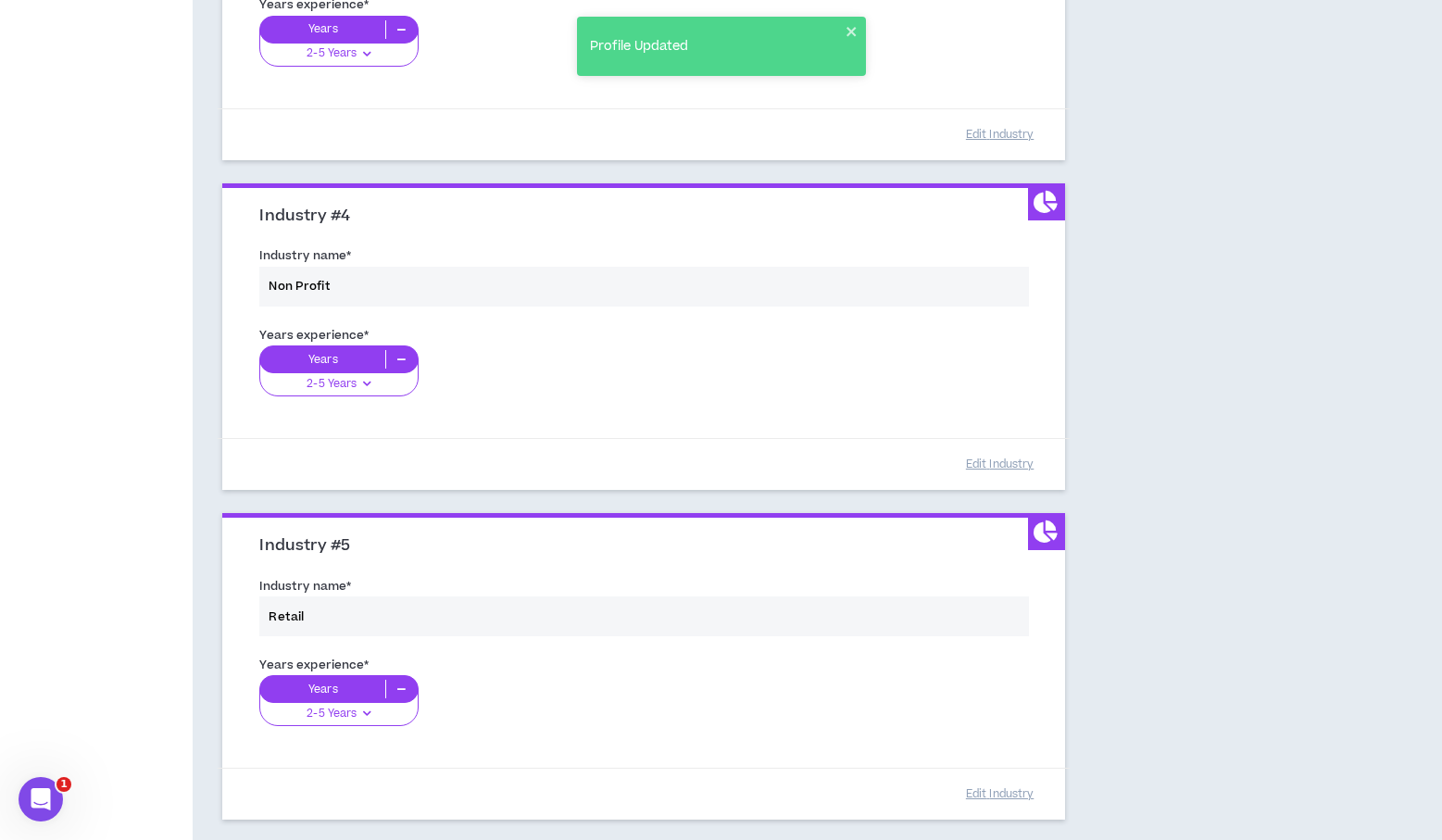
click at [399, 679] on div "Years experience * Years 2-5 Years 0-1 Years 2-5 Years 6-10 Years 11+ Years" at bounding box center [644, 701] width 796 height 103
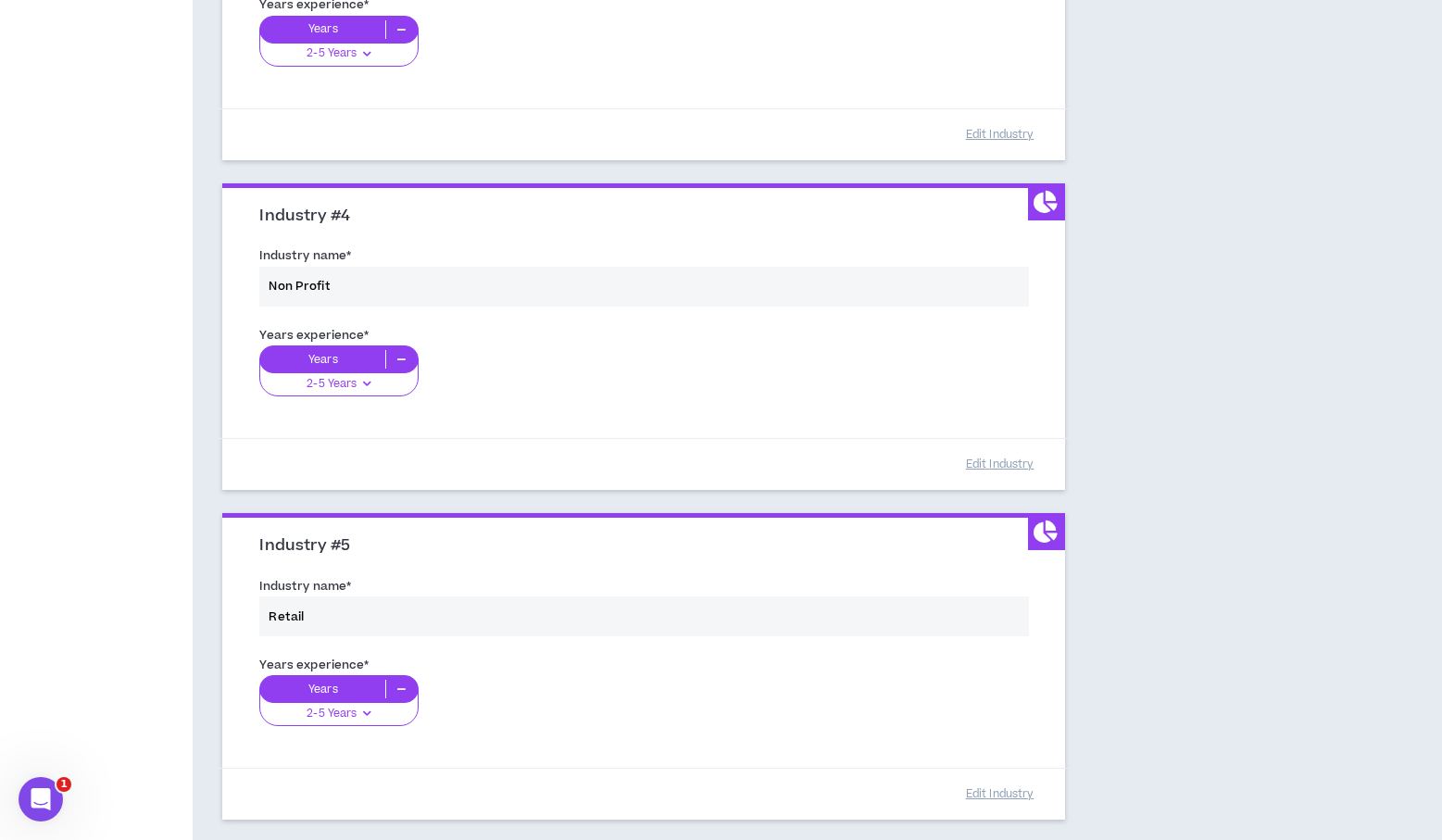
click at [400, 686] on div "Years experience * Years 2-5 Years 0-1 Years 2-5 Years 6-10 Years 11+ Years" at bounding box center [644, 701] width 796 height 103
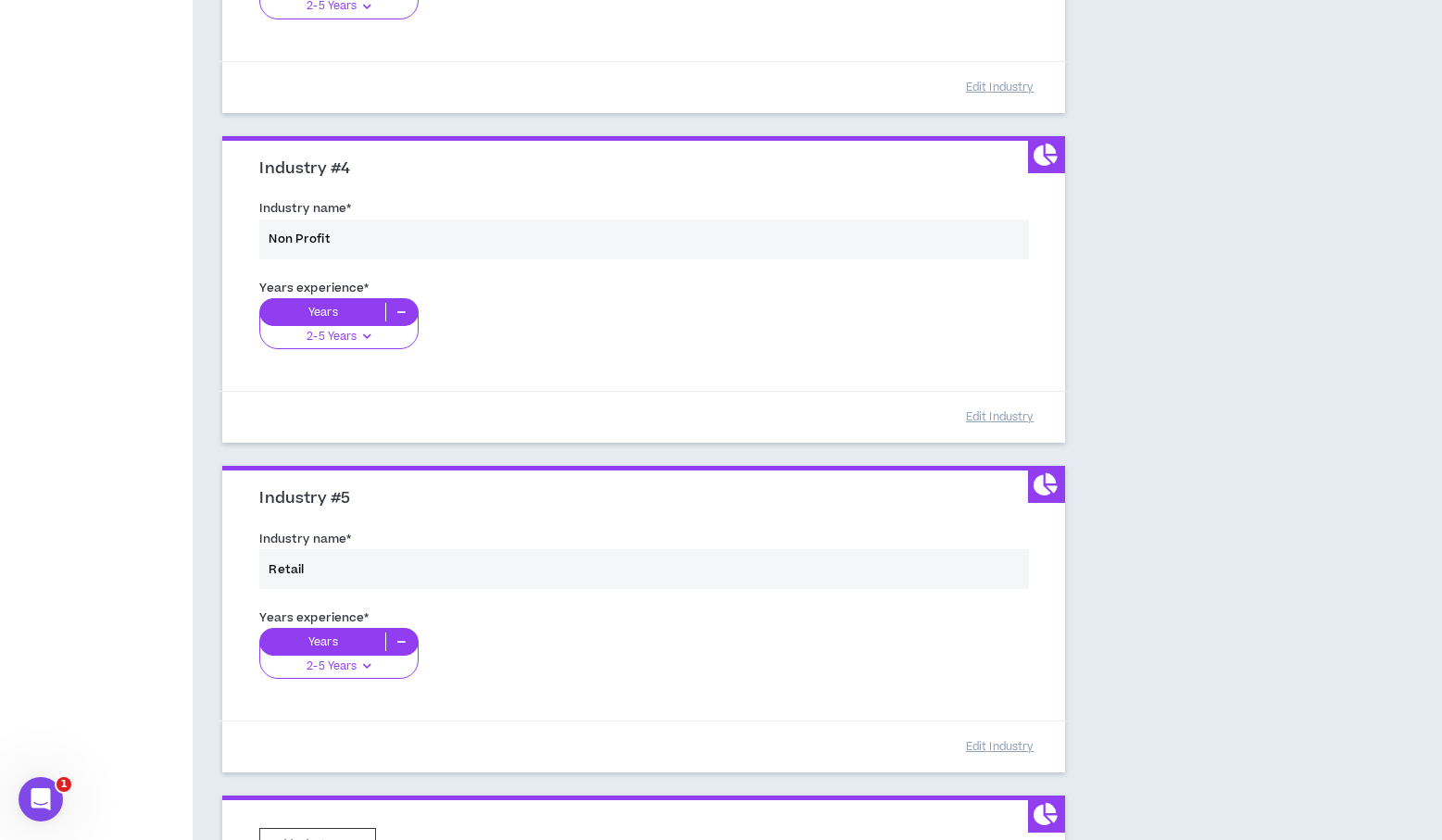
scroll to position [1082, 0]
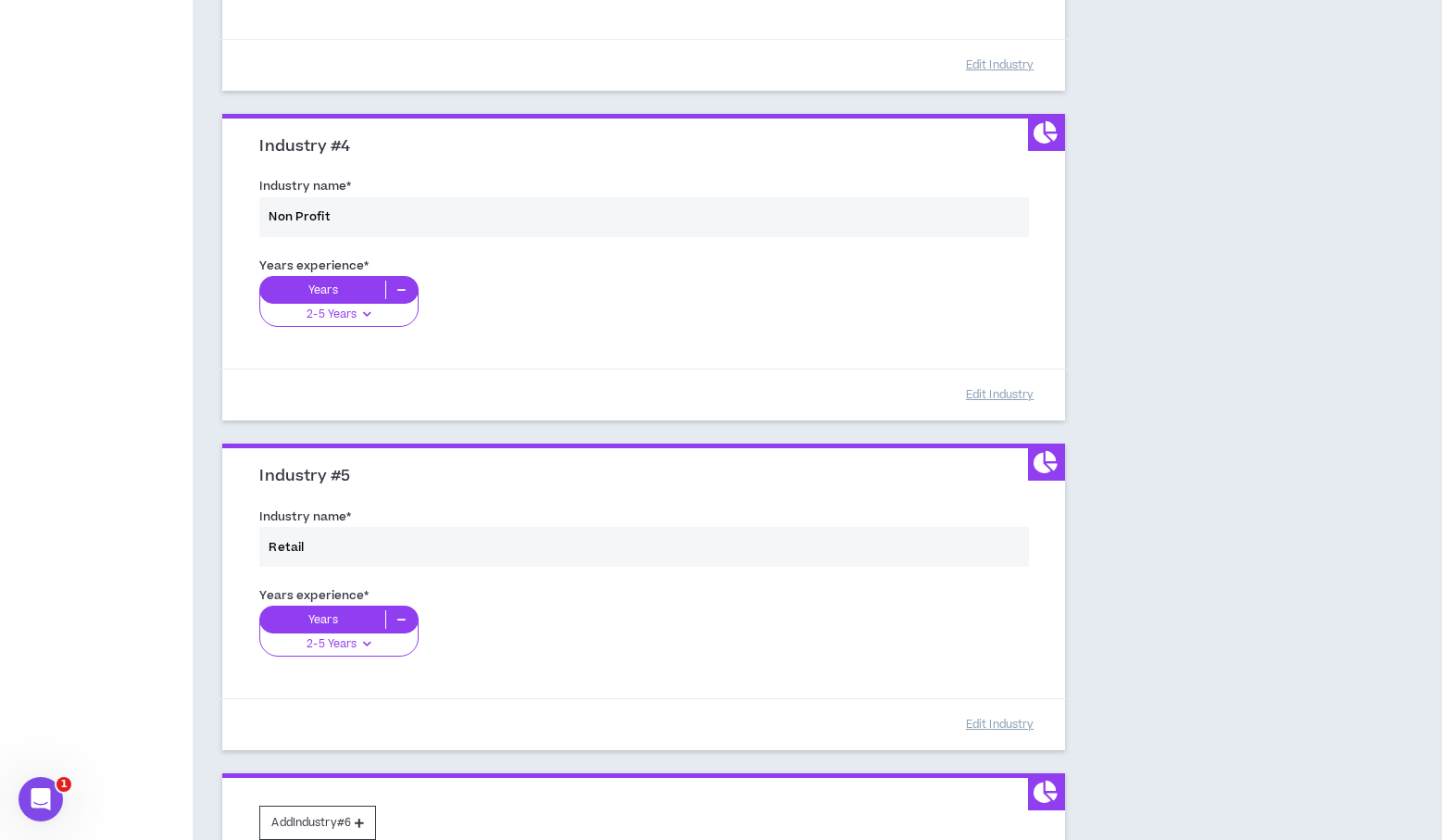
click at [403, 617] on div "Years experience * Years 2-5 Years 0-1 Years 2-5 Years 6-10 Years 11+ Years" at bounding box center [644, 632] width 796 height 103
click at [362, 651] on div "Years experience * Years 2-5 Years 0-1 Years 2-5 Years 6-10 Years 11+ Years" at bounding box center [644, 632] width 796 height 103
click at [365, 642] on div "Years experience * Years 2-5 Years 0-1 Years 2-5 Years 6-10 Years 11+ Years" at bounding box center [644, 632] width 796 height 103
click at [370, 637] on div "Years experience * Years 2-5 Years 0-1 Years 2-5 Years 6-10 Years 11+ Years" at bounding box center [644, 632] width 796 height 103
drag, startPoint x: 370, startPoint y: 637, endPoint x: 382, endPoint y: 635, distance: 12.2
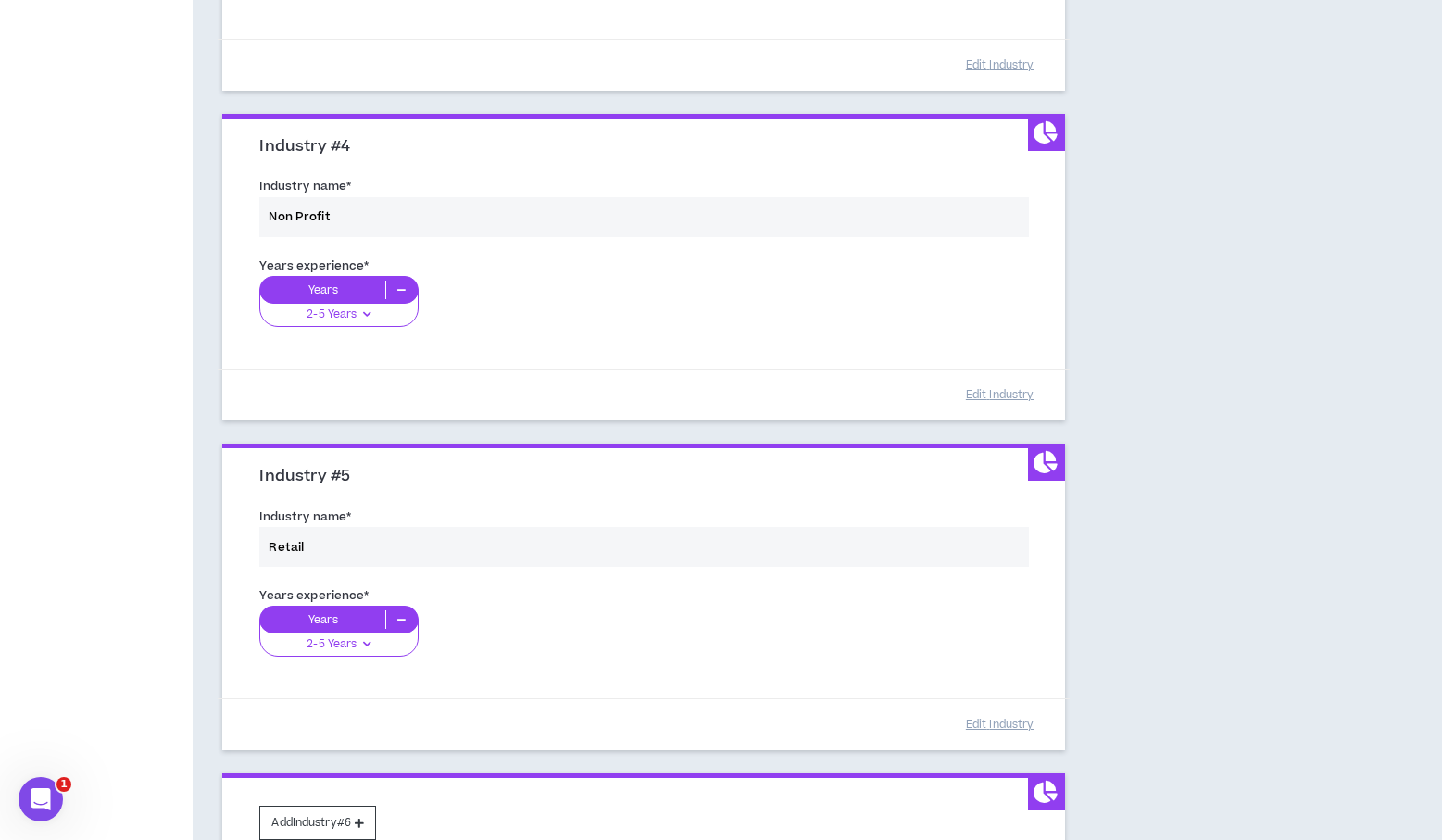
click at [369, 637] on div "Years experience * Years 2-5 Years 0-1 Years 2-5 Years 6-10 Years 11+ Years" at bounding box center [644, 632] width 796 height 103
click at [414, 621] on div "Years experience * Years 2-5 Years 0-1 Years 2-5 Years 6-10 Years 11+ Years" at bounding box center [644, 632] width 796 height 103
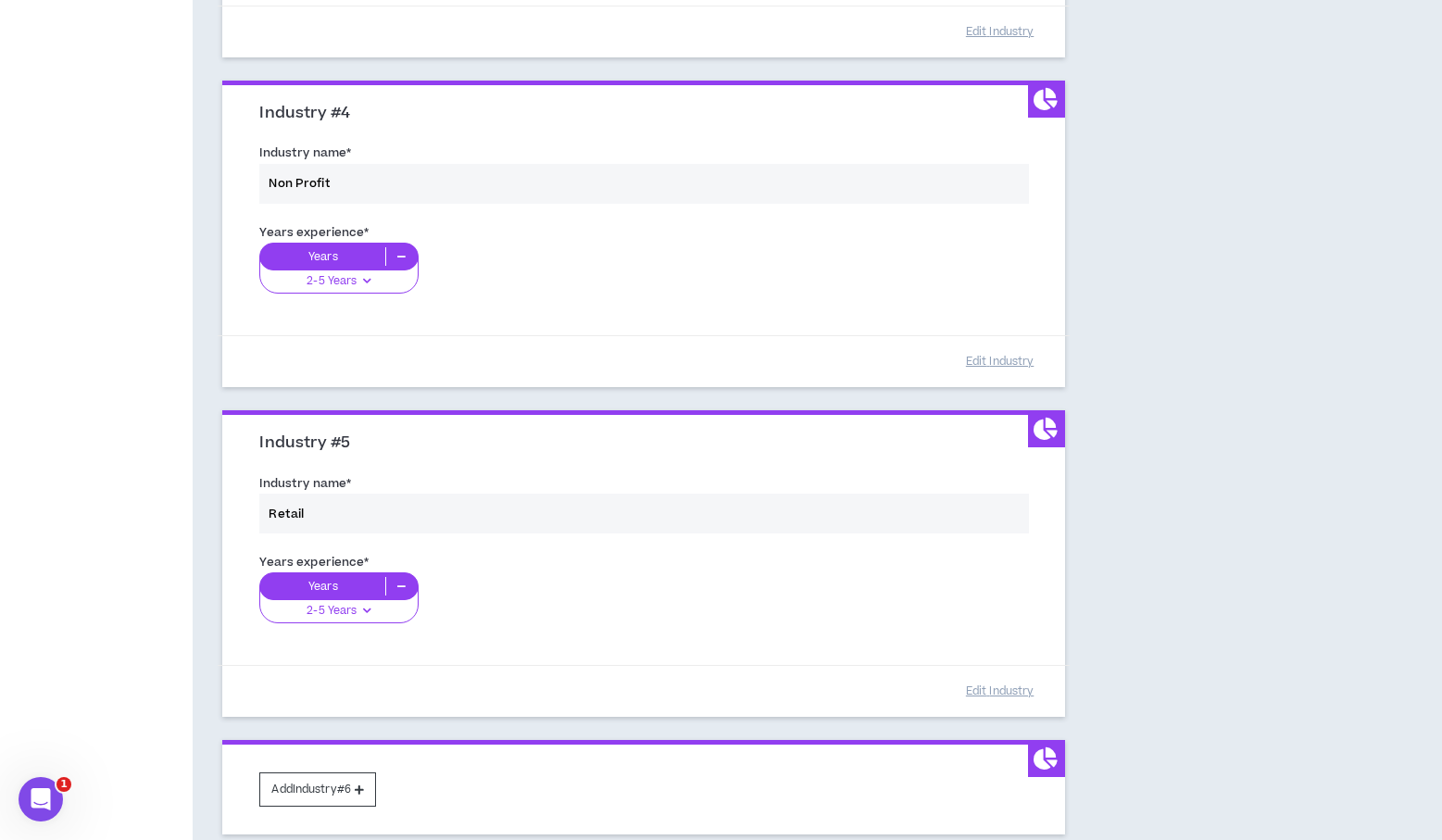
scroll to position [1275, 0]
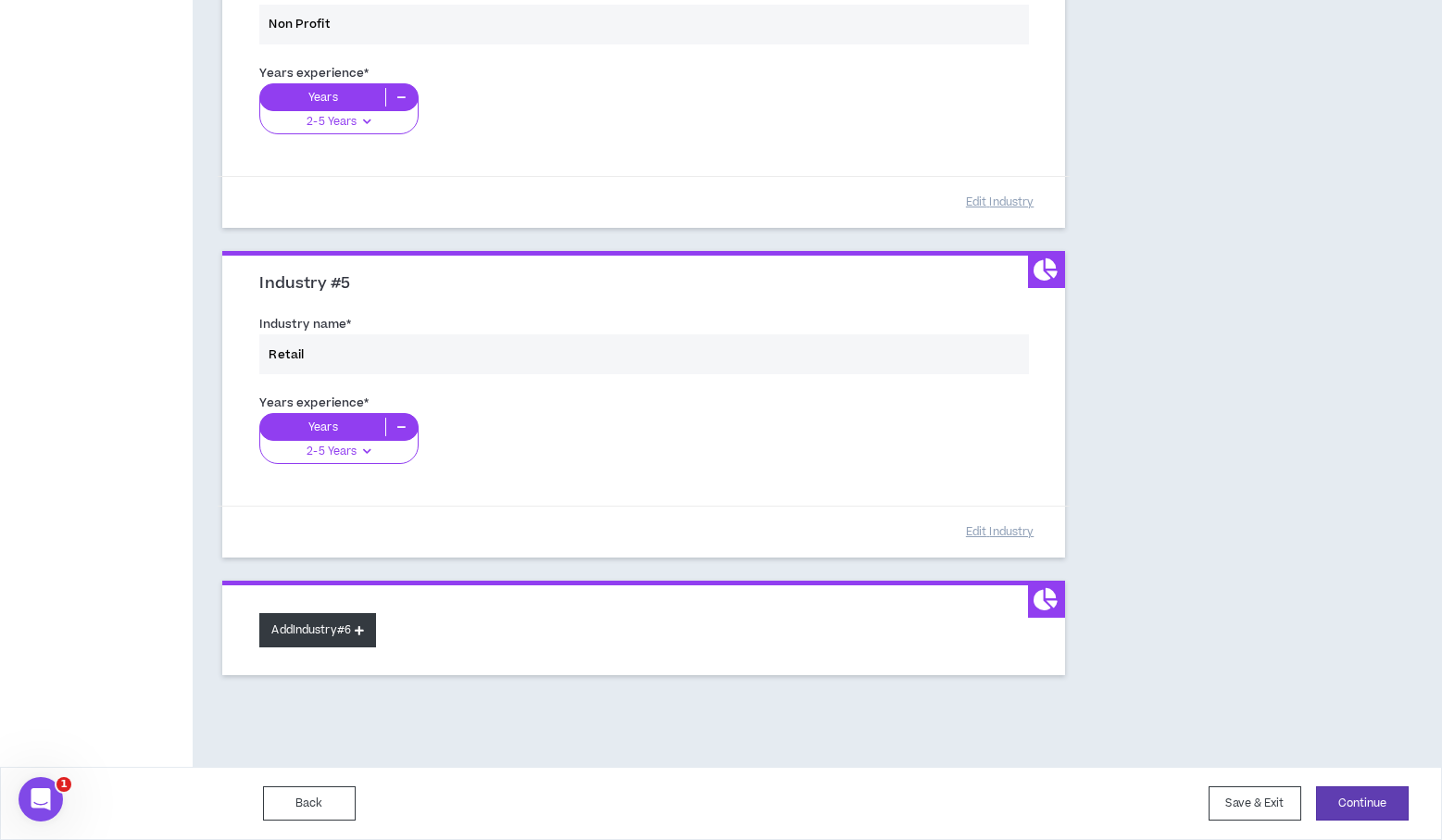
click at [360, 625] on button "Add Industry #6" at bounding box center [317, 630] width 117 height 34
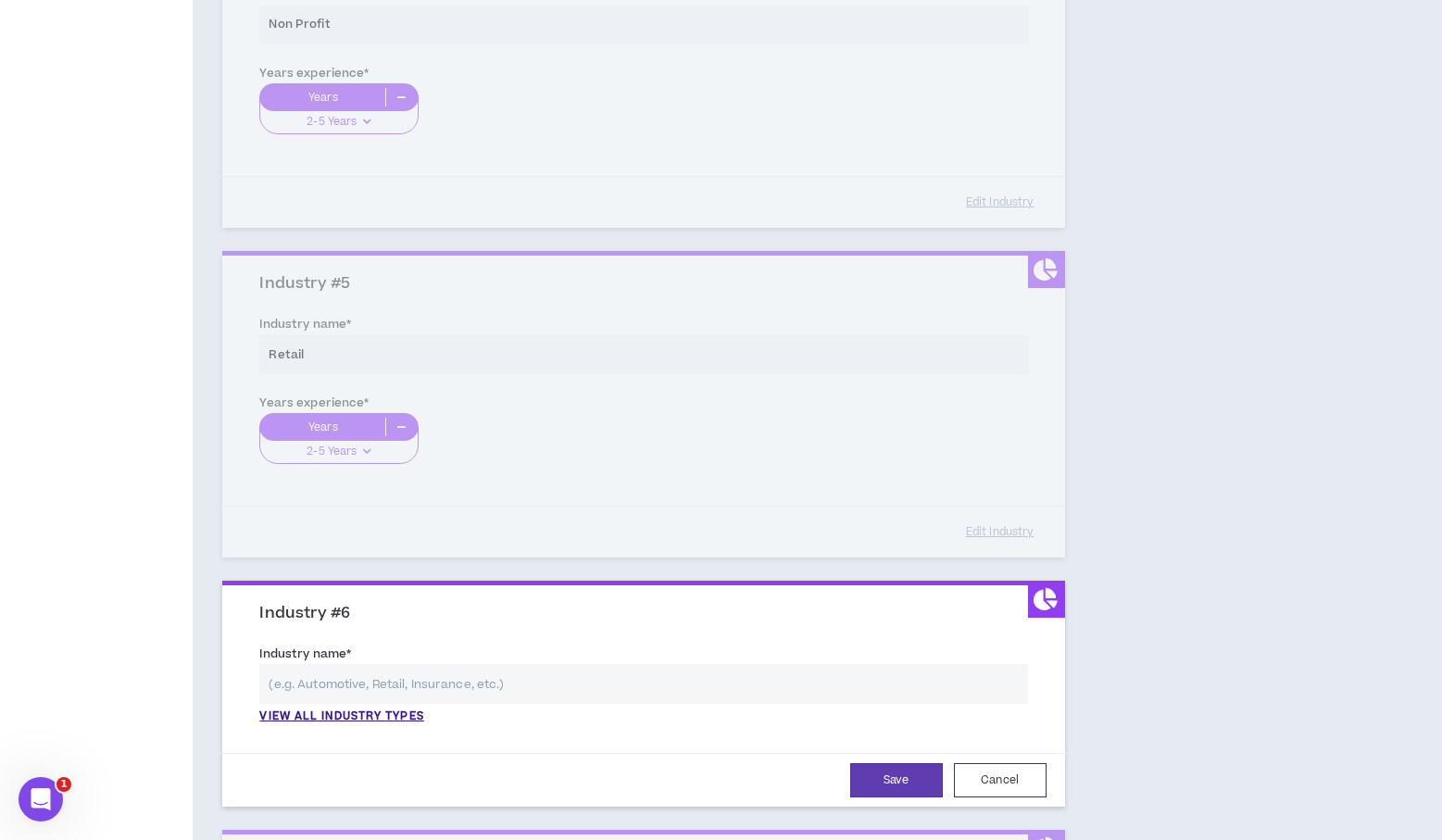
click at [401, 688] on input "text" at bounding box center [643, 684] width 768 height 40
click at [379, 717] on p "View all industry types" at bounding box center [341, 718] width 164 height 17
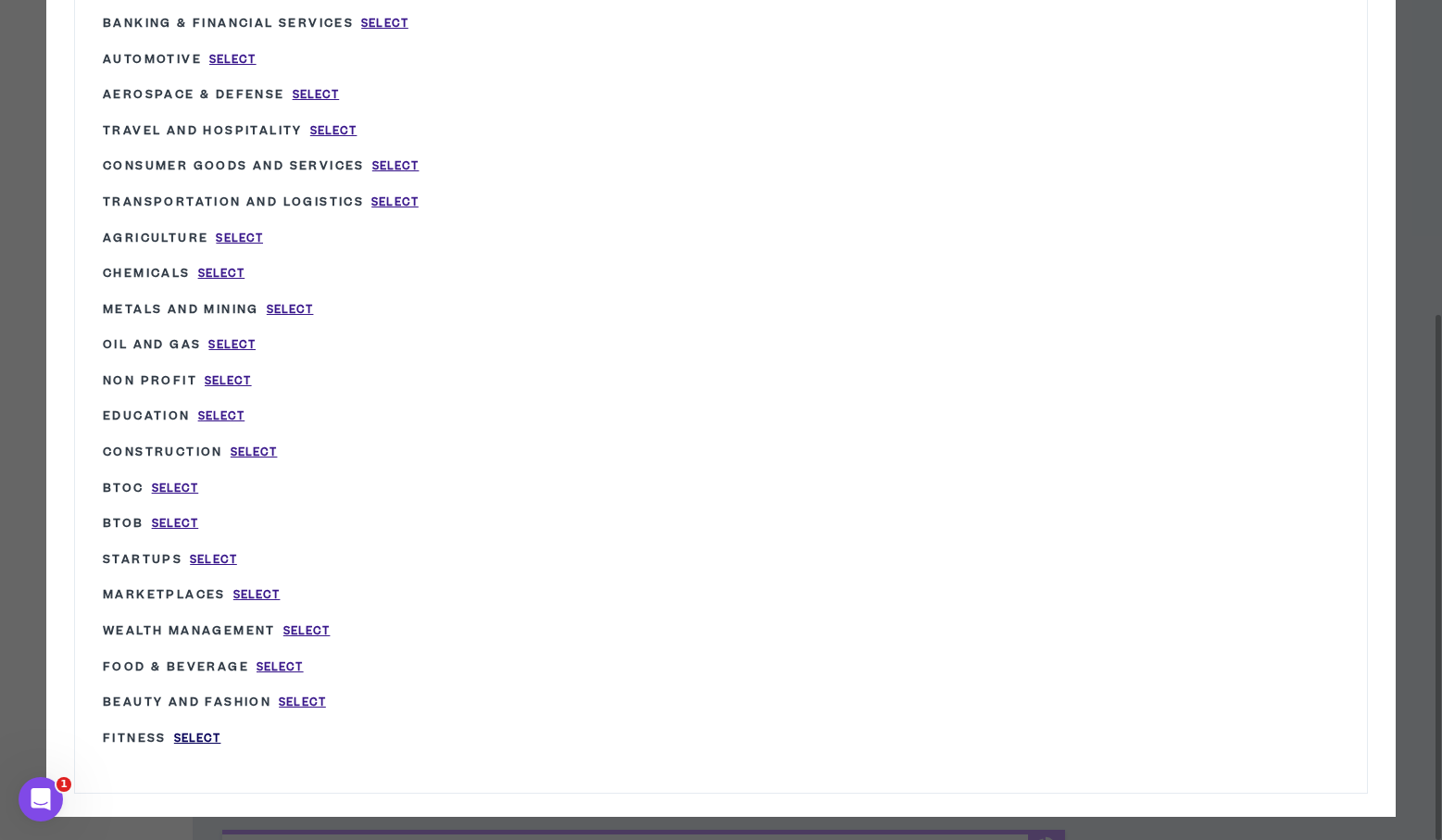
click at [204, 731] on span "Select" at bounding box center [197, 738] width 47 height 16
type input "Fitness"
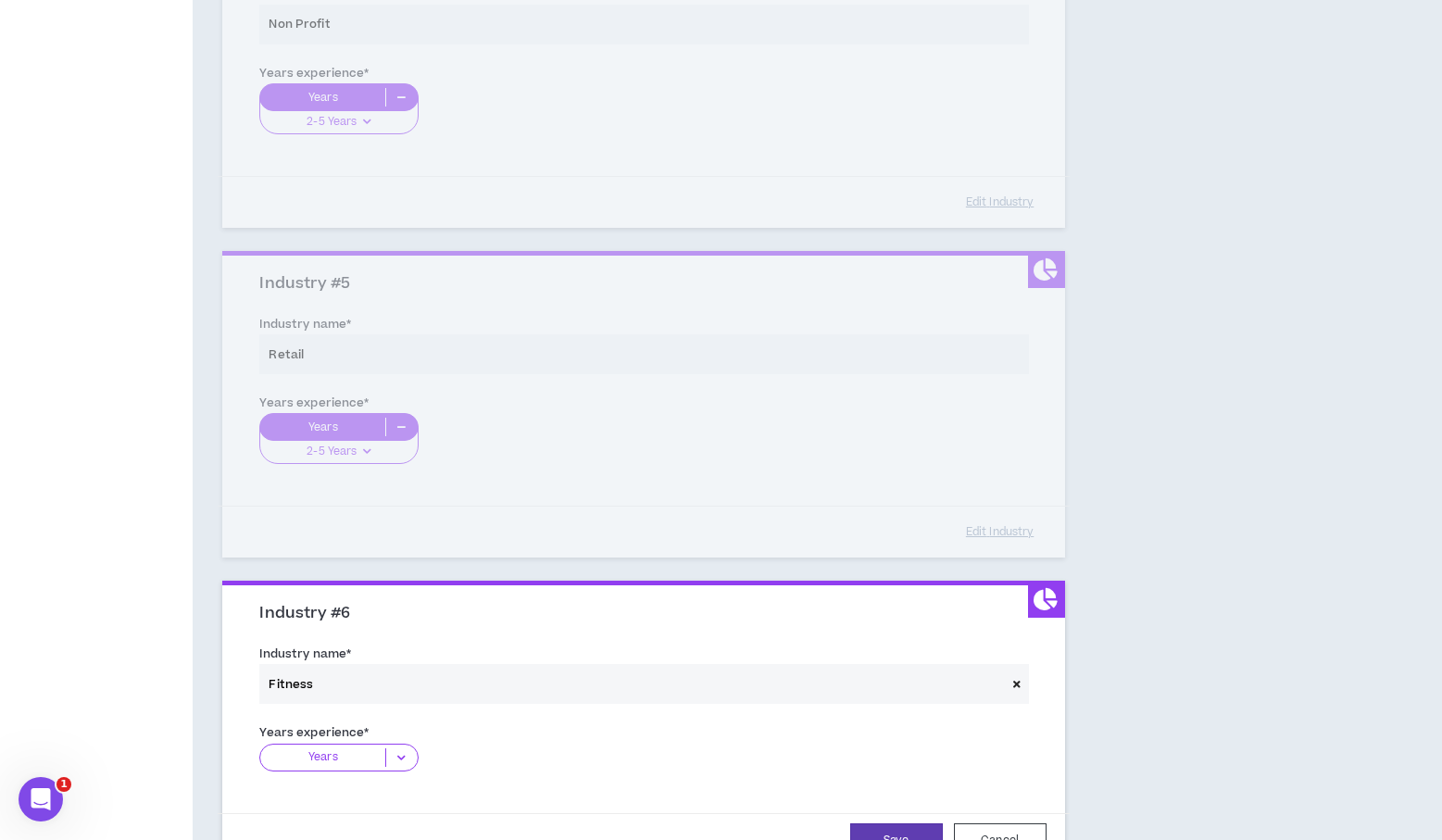
click at [400, 757] on icon at bounding box center [402, 758] width 30 height 19
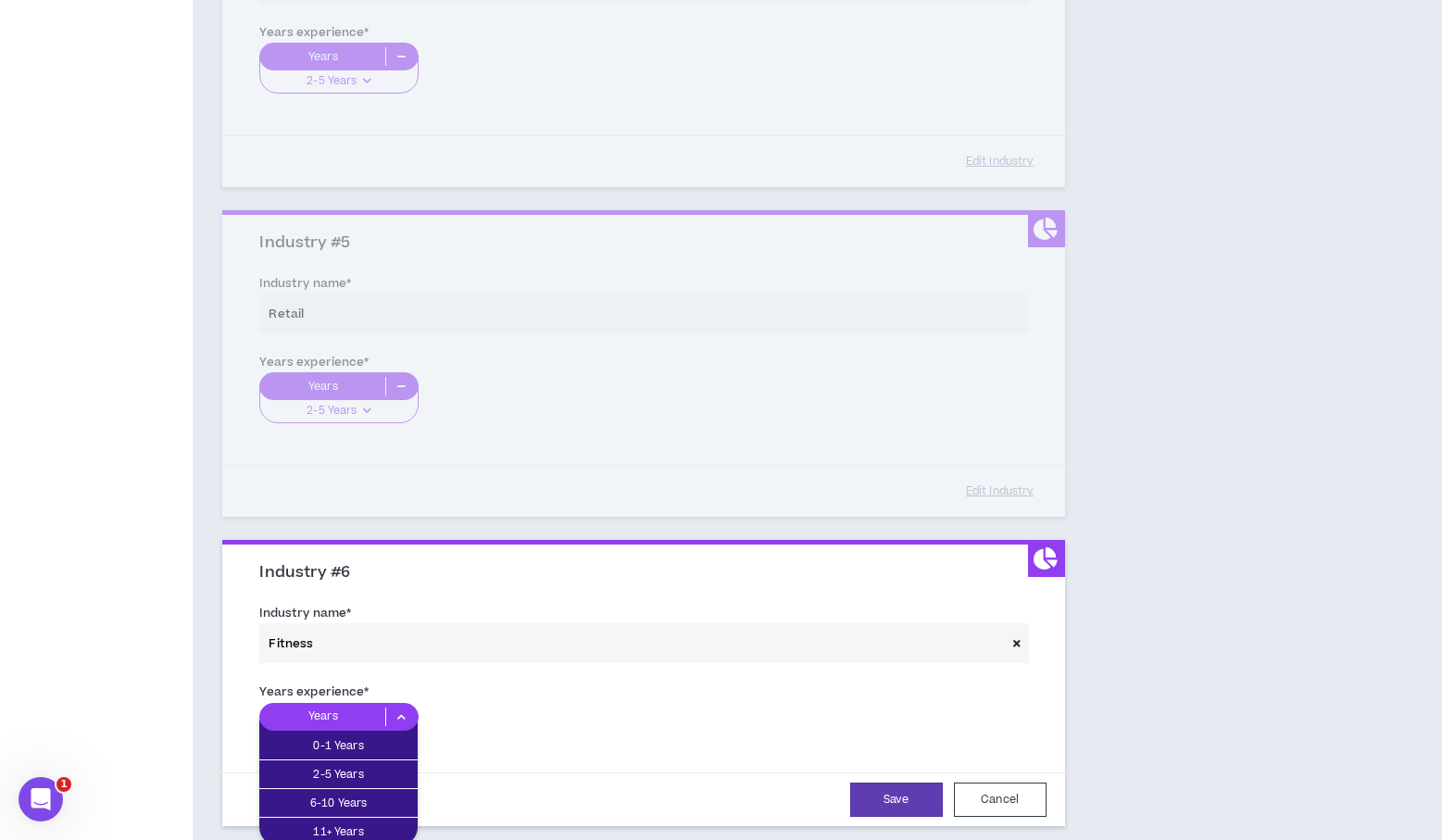
scroll to position [1349, 0]
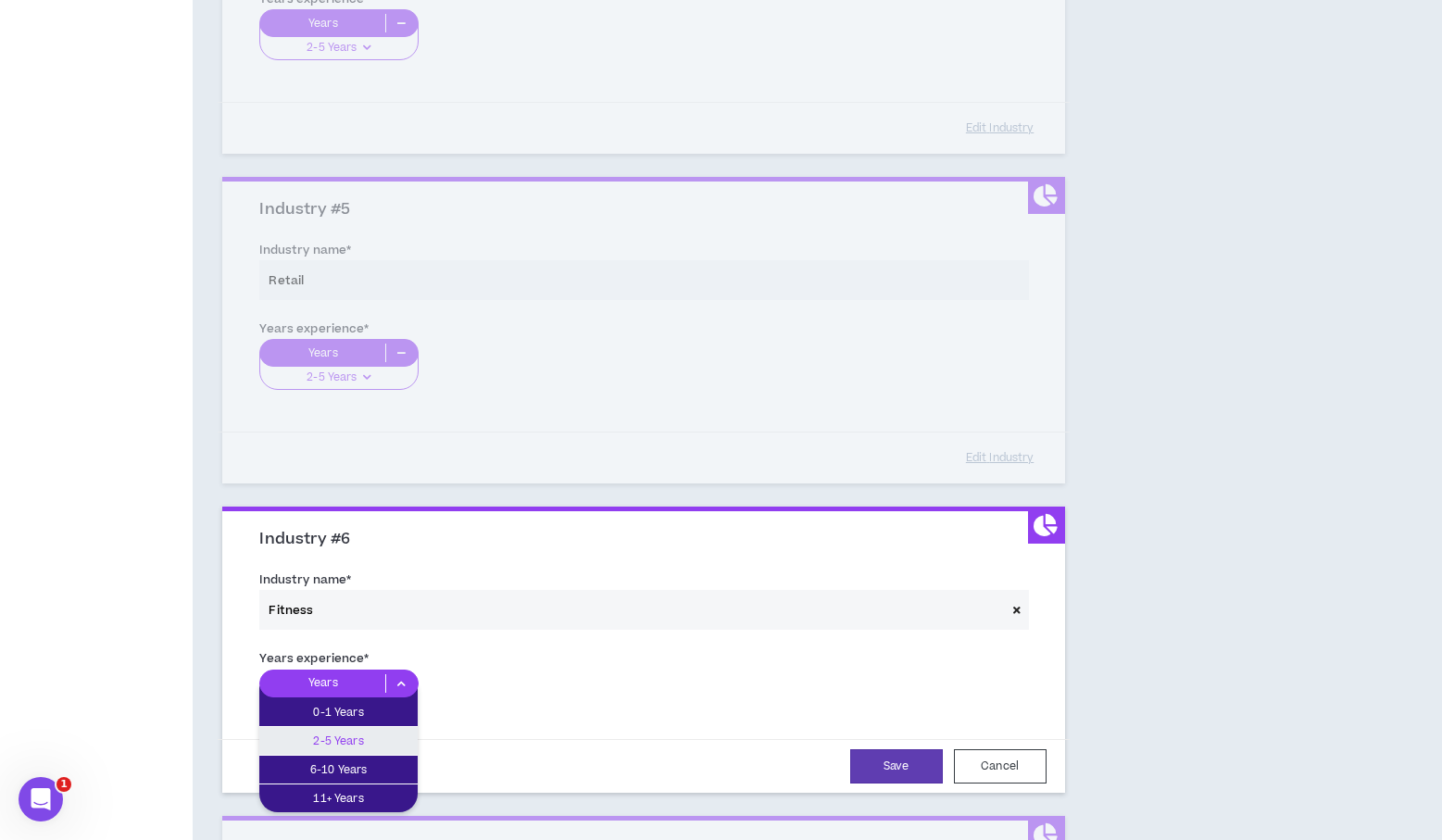
click at [367, 735] on p "2-5 Years" at bounding box center [338, 740] width 159 height 20
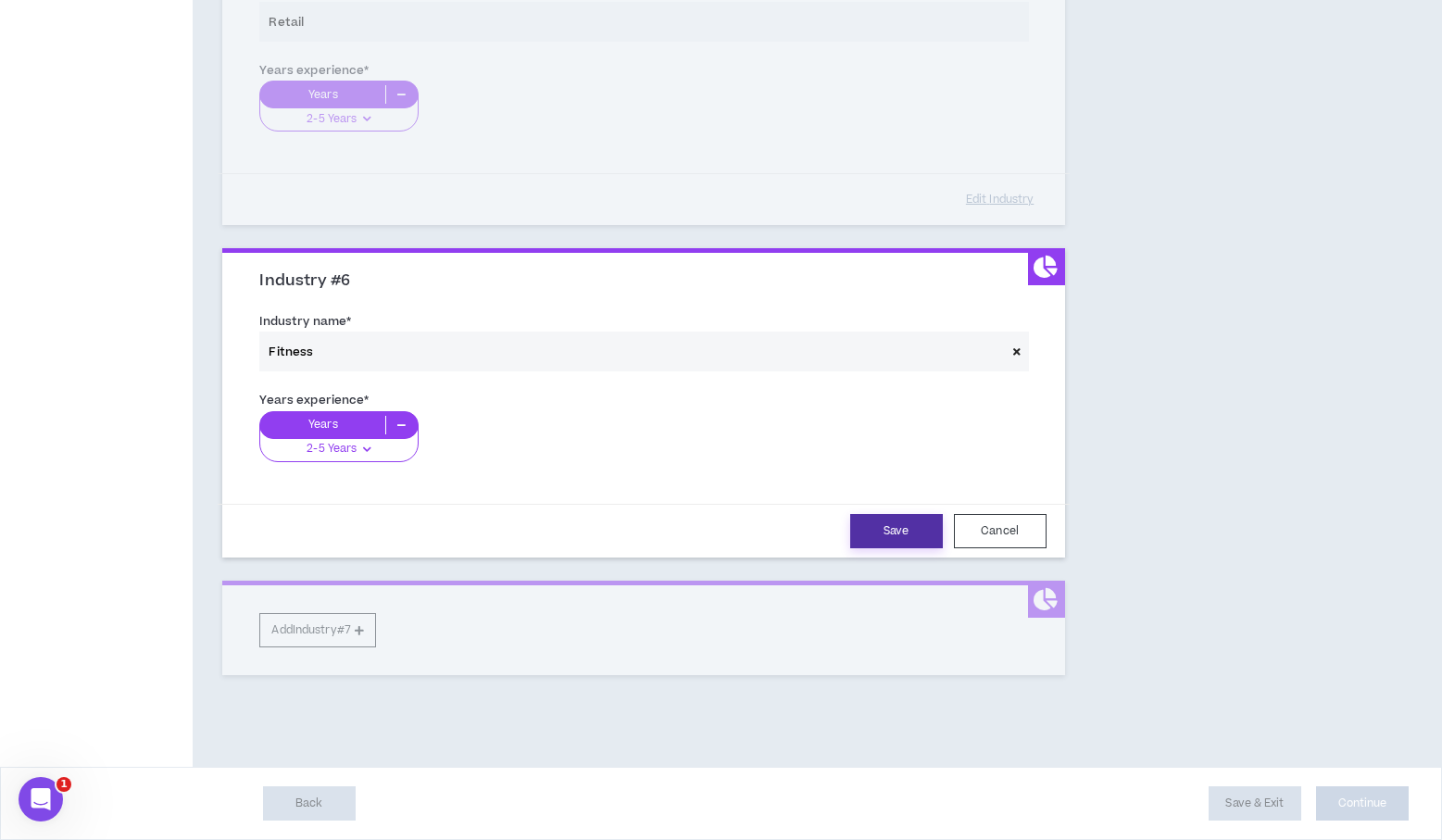
click at [897, 528] on button "Save" at bounding box center [897, 532] width 93 height 34
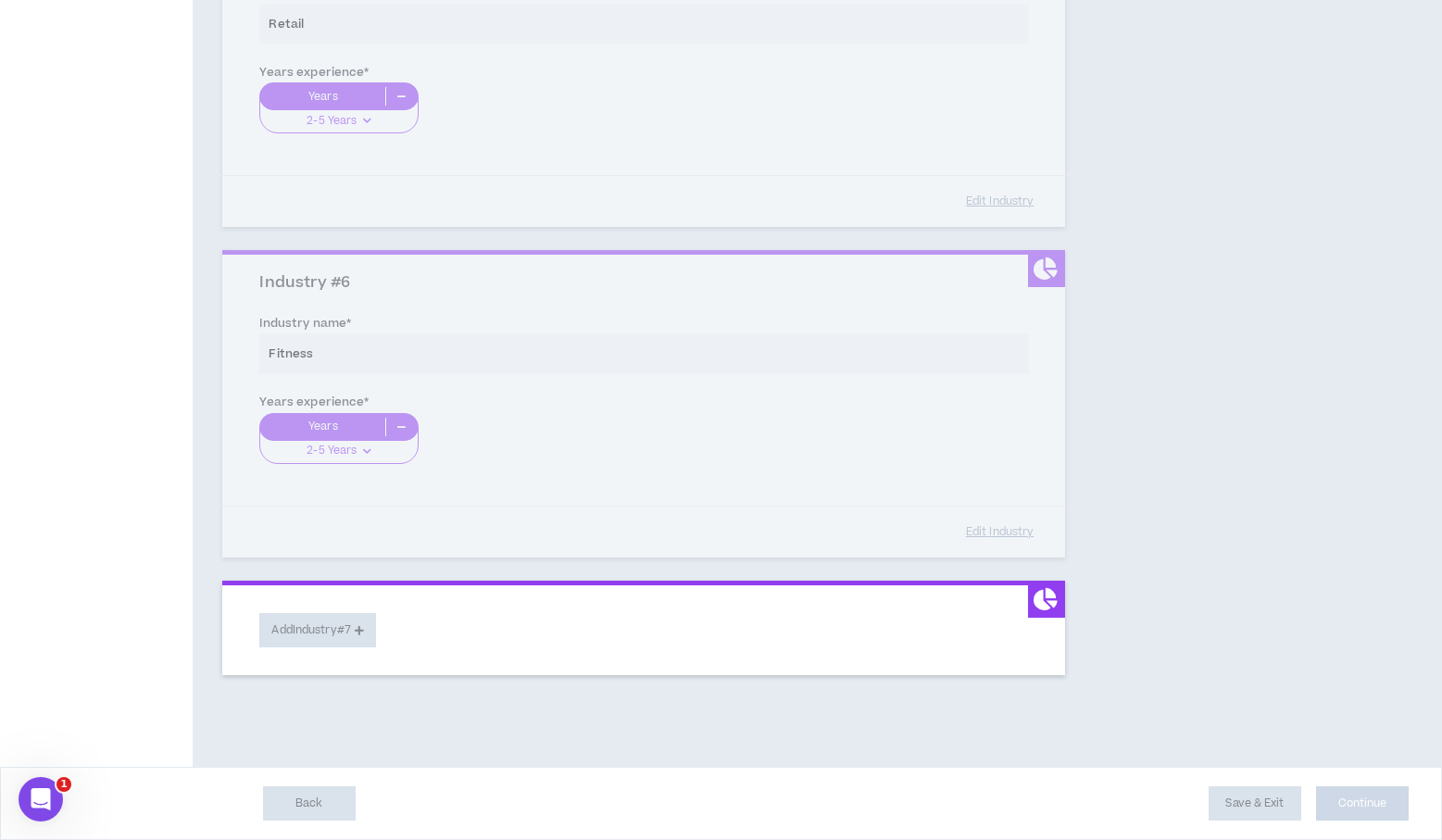
scroll to position [1605, 0]
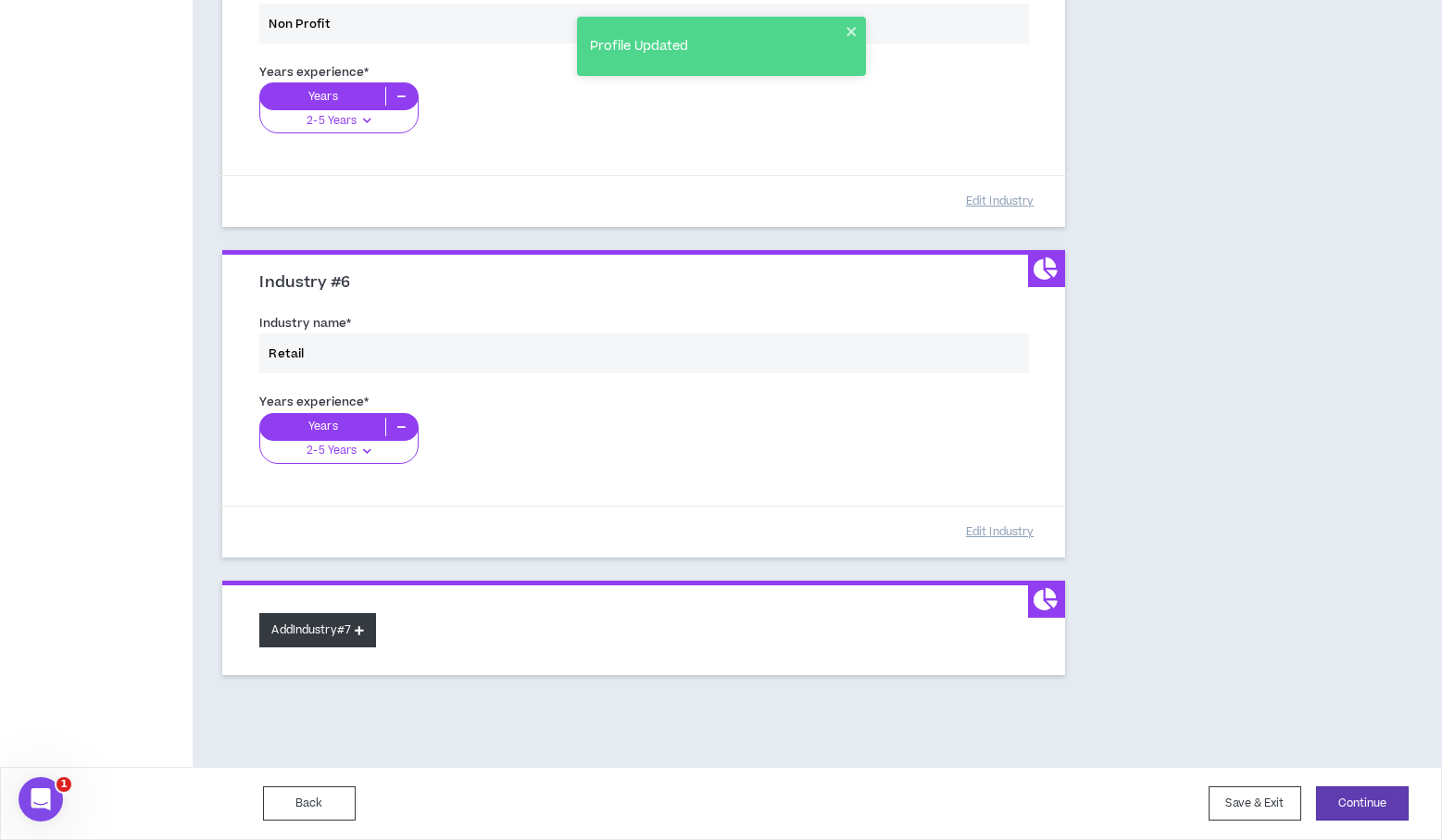
click at [362, 628] on icon at bounding box center [360, 630] width 9 height 10
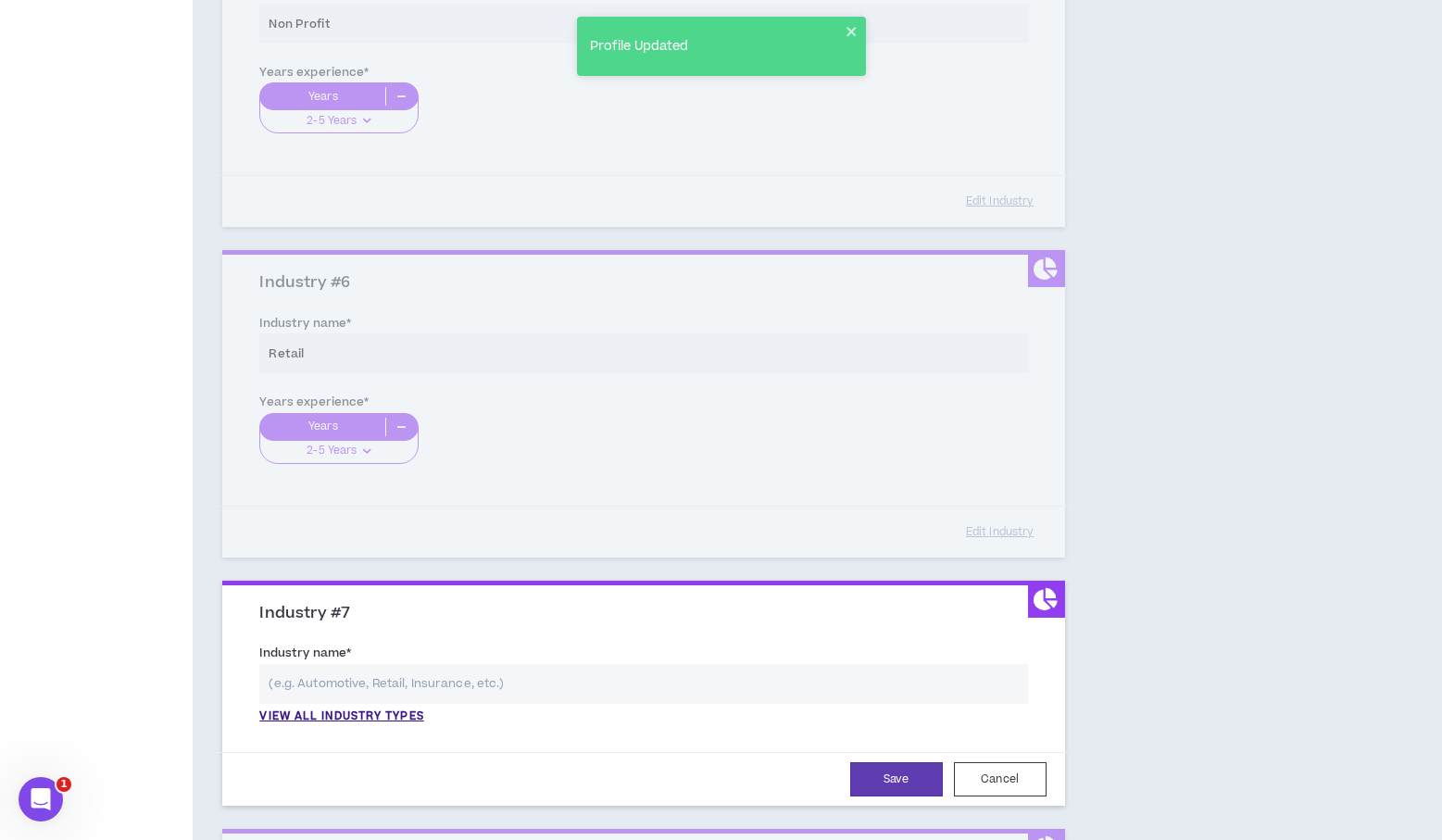
click at [401, 694] on input "text" at bounding box center [643, 684] width 768 height 40
click at [373, 719] on p "View all industry types" at bounding box center [341, 718] width 164 height 17
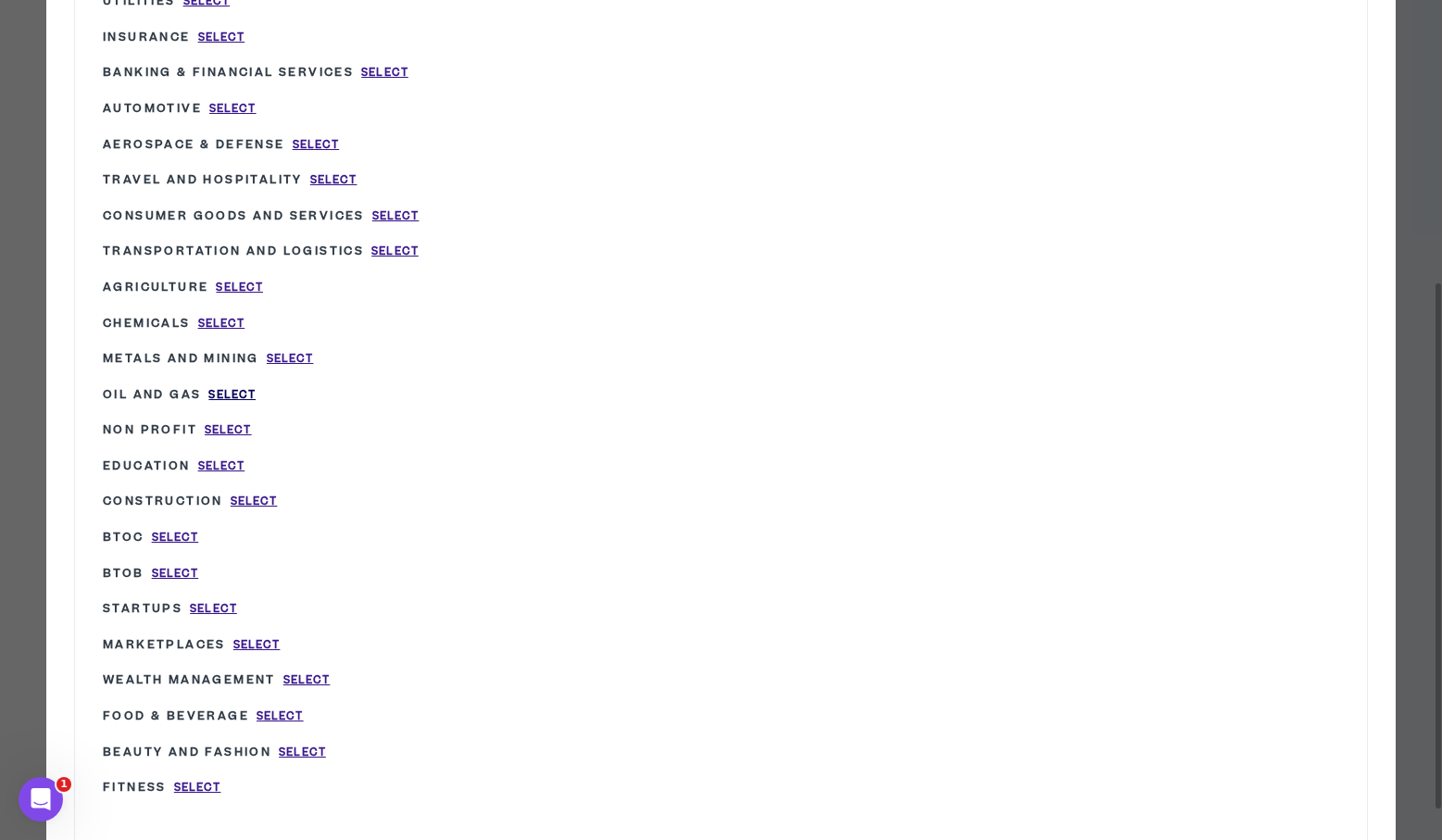
click at [243, 387] on span "Select" at bounding box center [233, 395] width 47 height 16
type input "Oil and Gas"
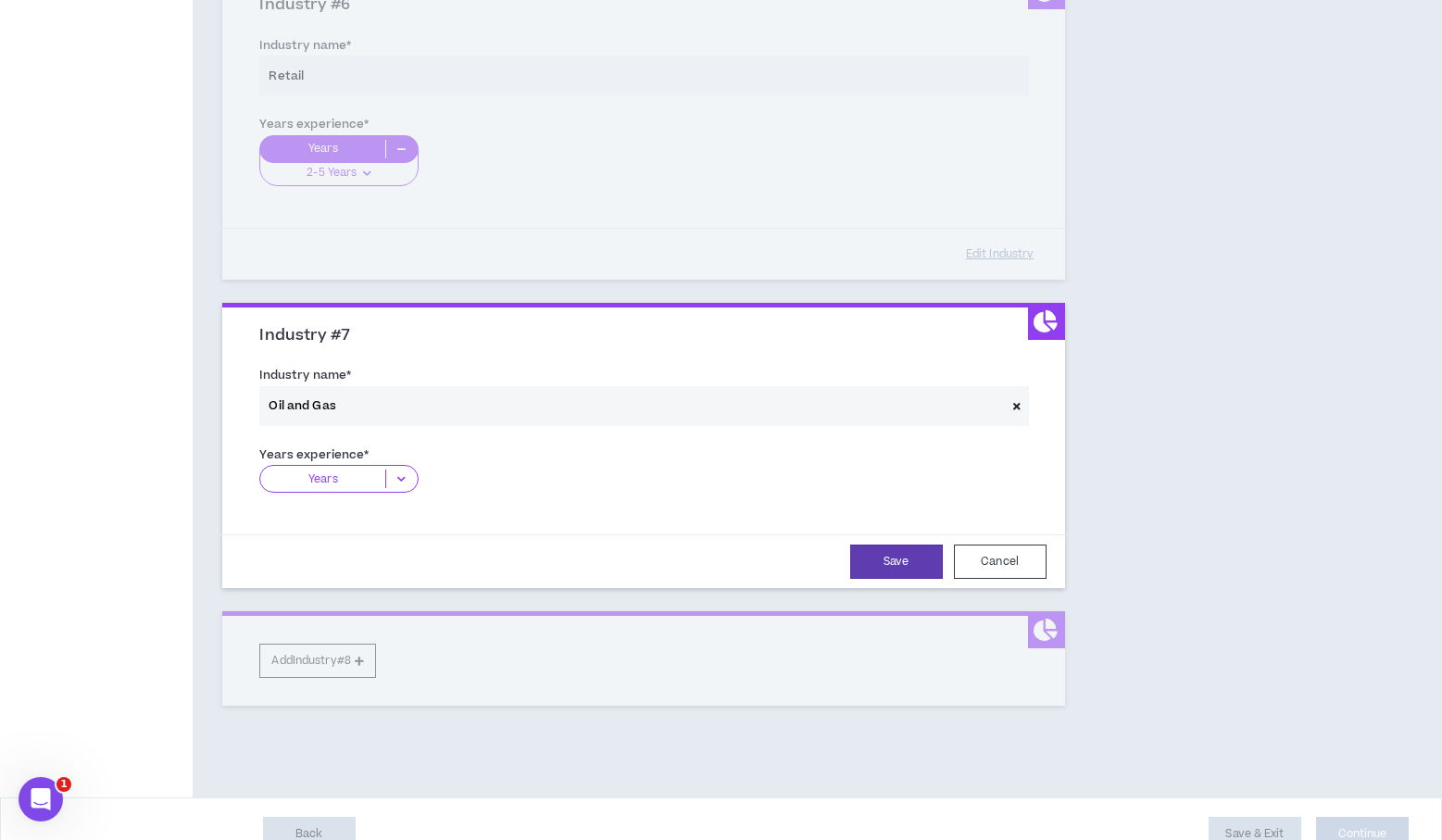
scroll to position [1913, 0]
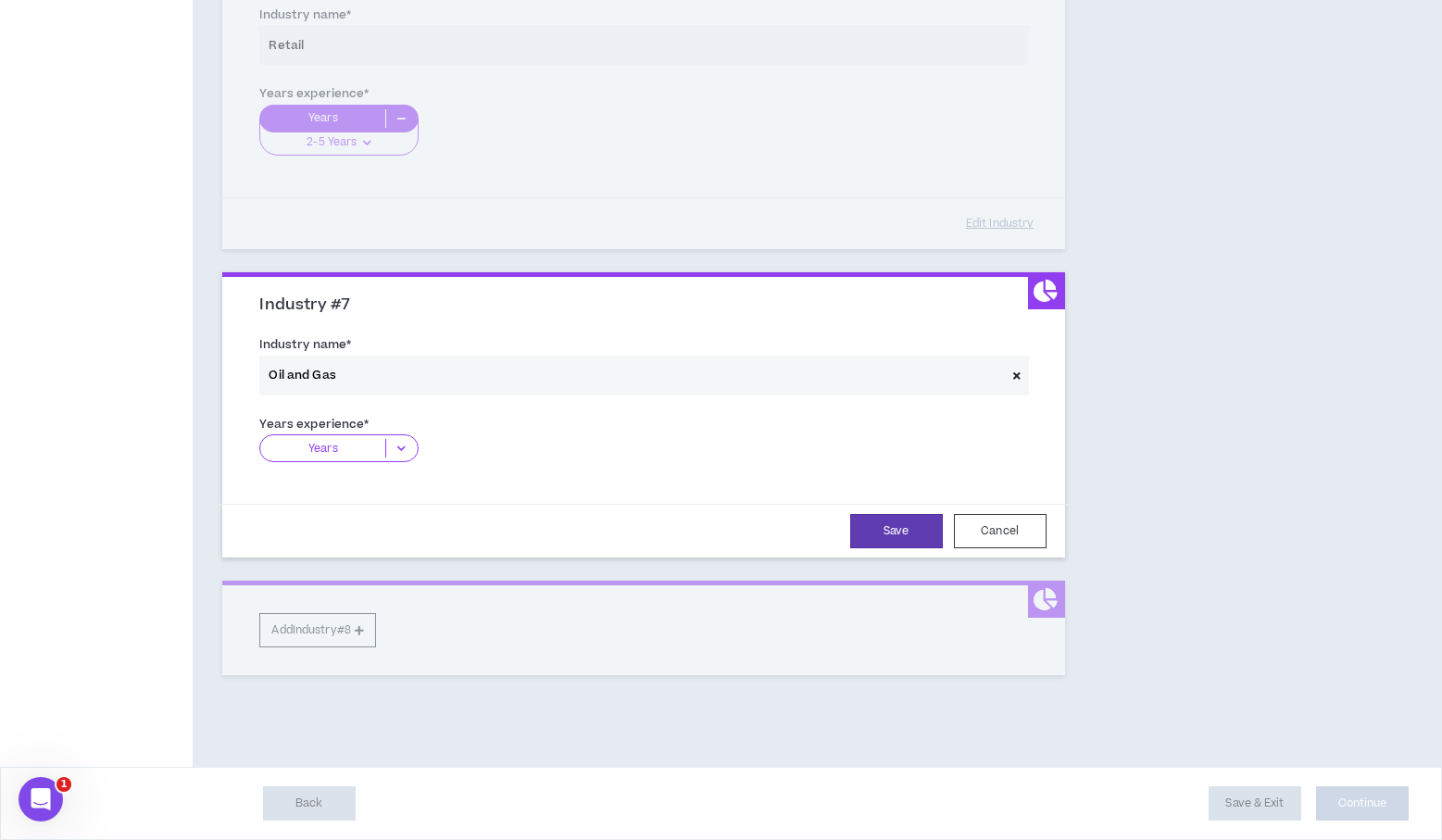
click at [403, 452] on icon at bounding box center [402, 449] width 30 height 19
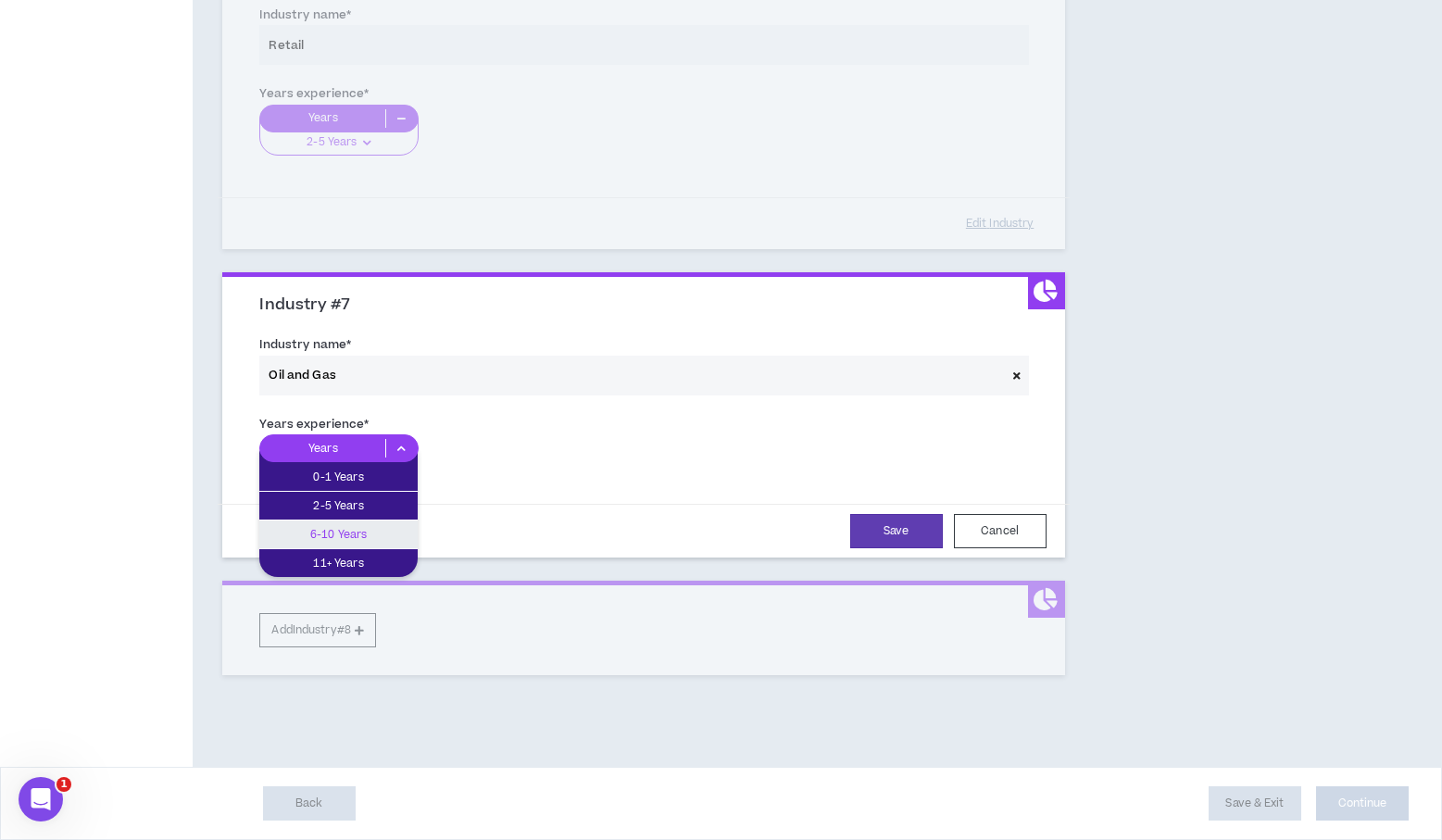
click at [361, 533] on p "6-10 Years" at bounding box center [338, 533] width 159 height 20
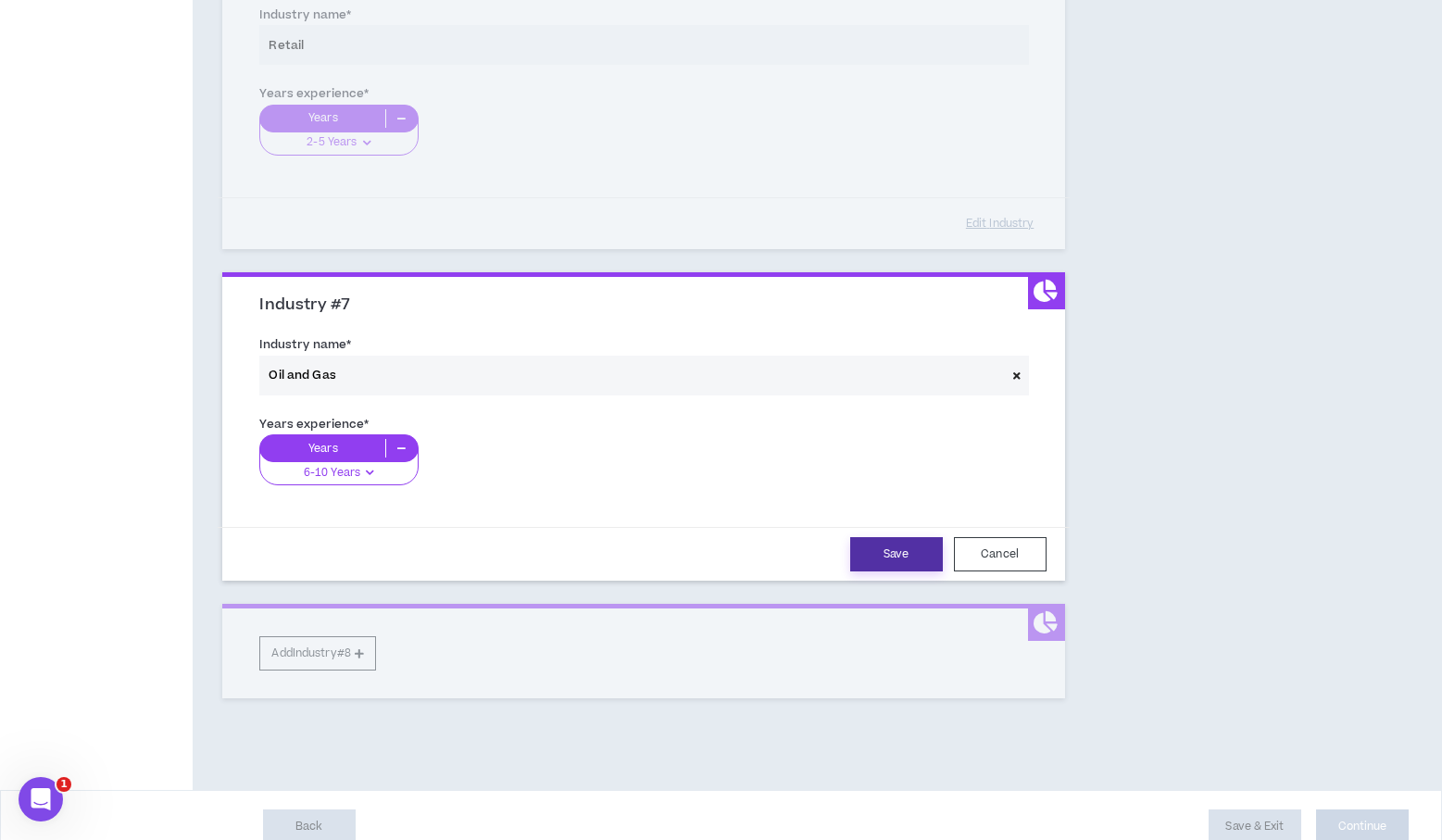
click at [868, 552] on button "Save" at bounding box center [897, 554] width 93 height 34
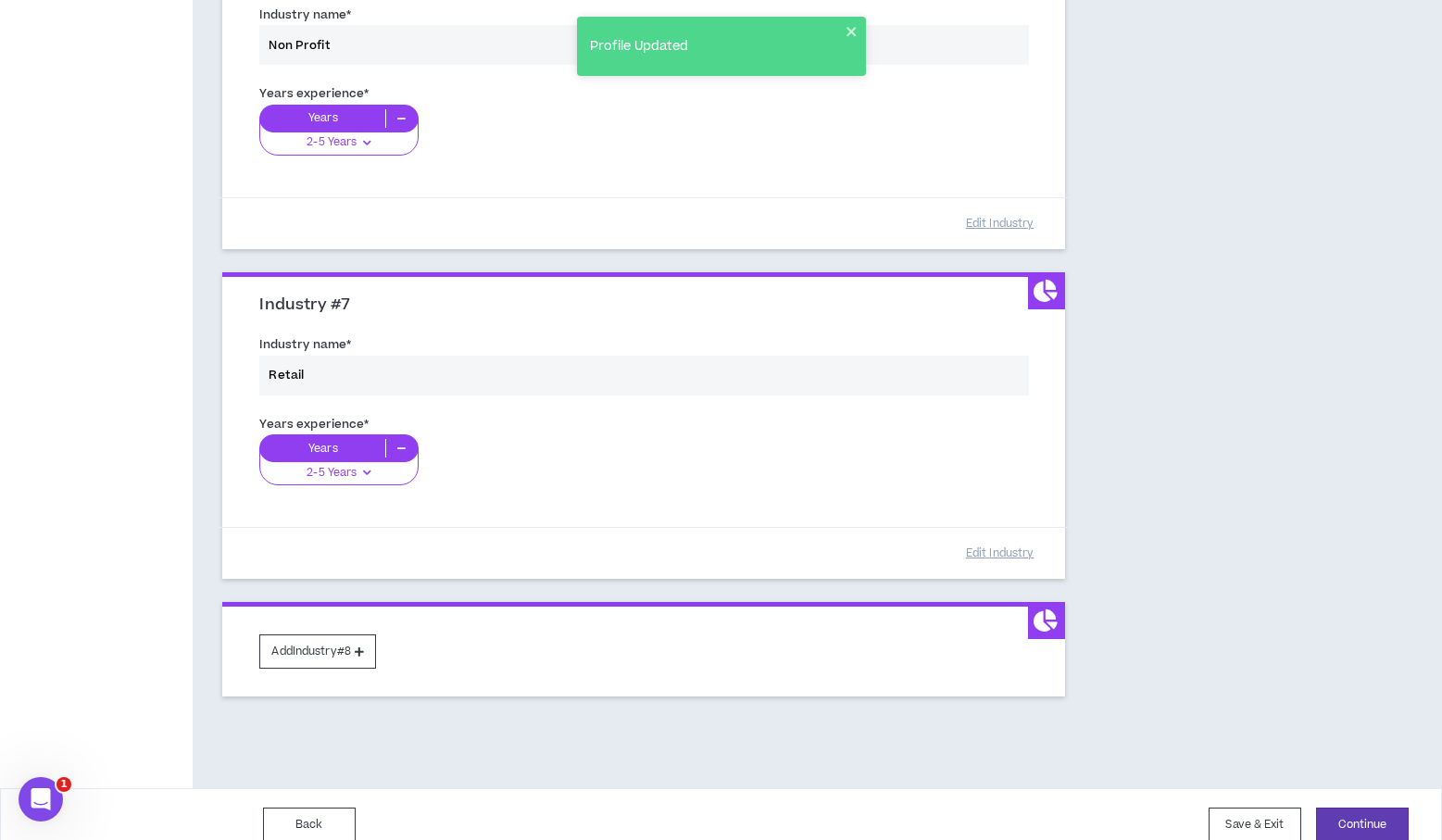
scroll to position [1935, 0]
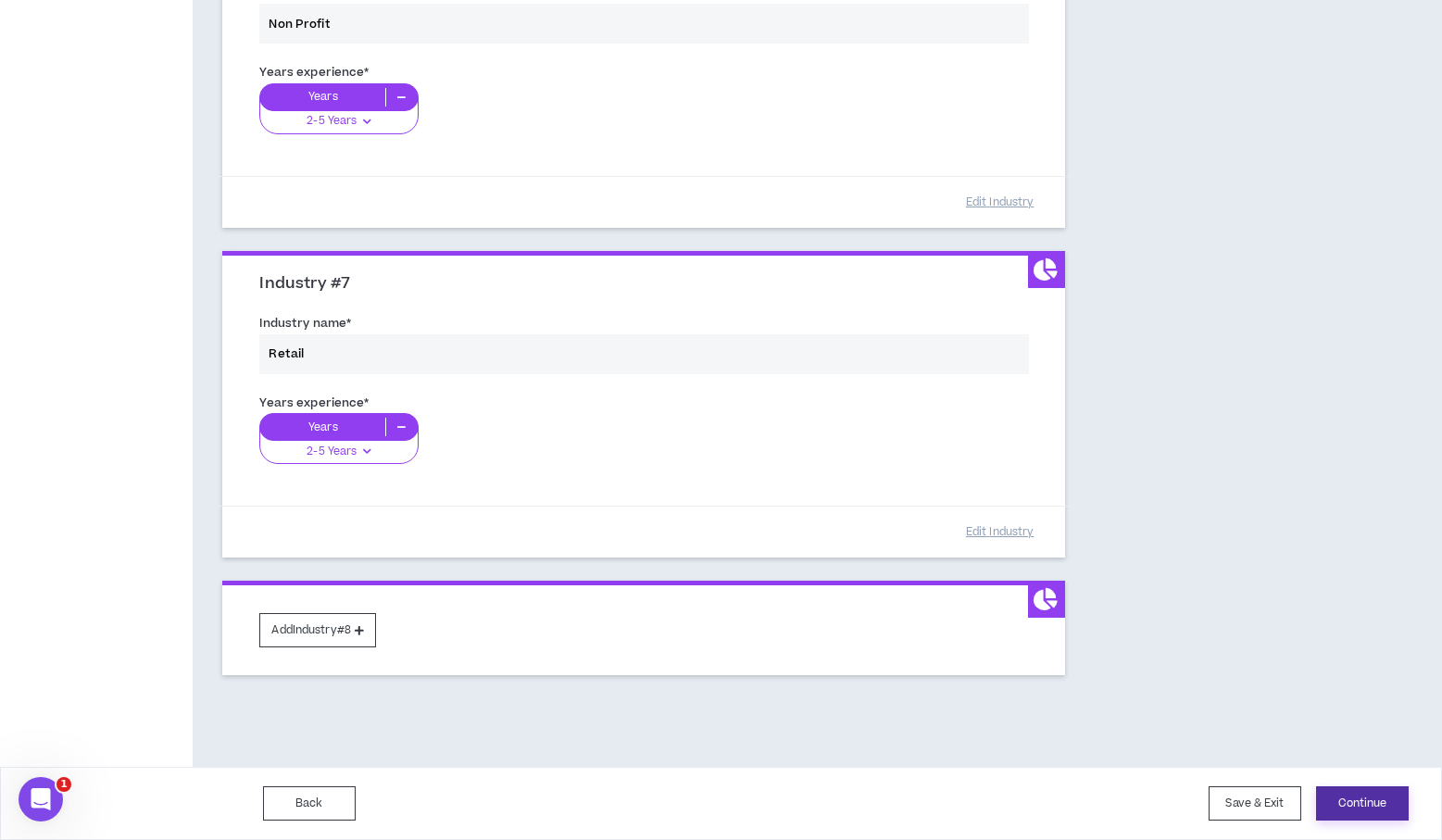
click at [1359, 811] on button "Continue" at bounding box center [1363, 804] width 93 height 34
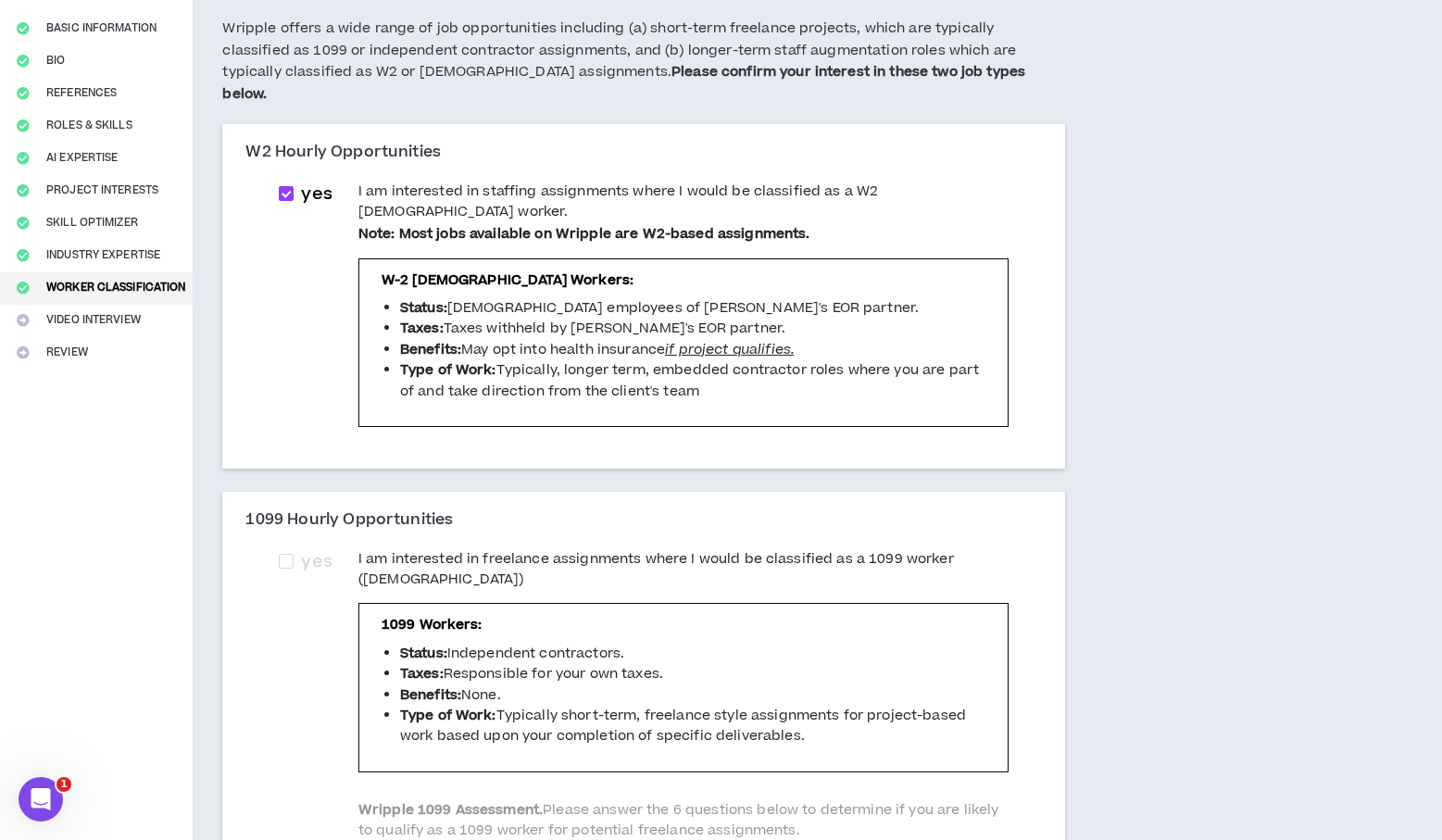
scroll to position [141, 0]
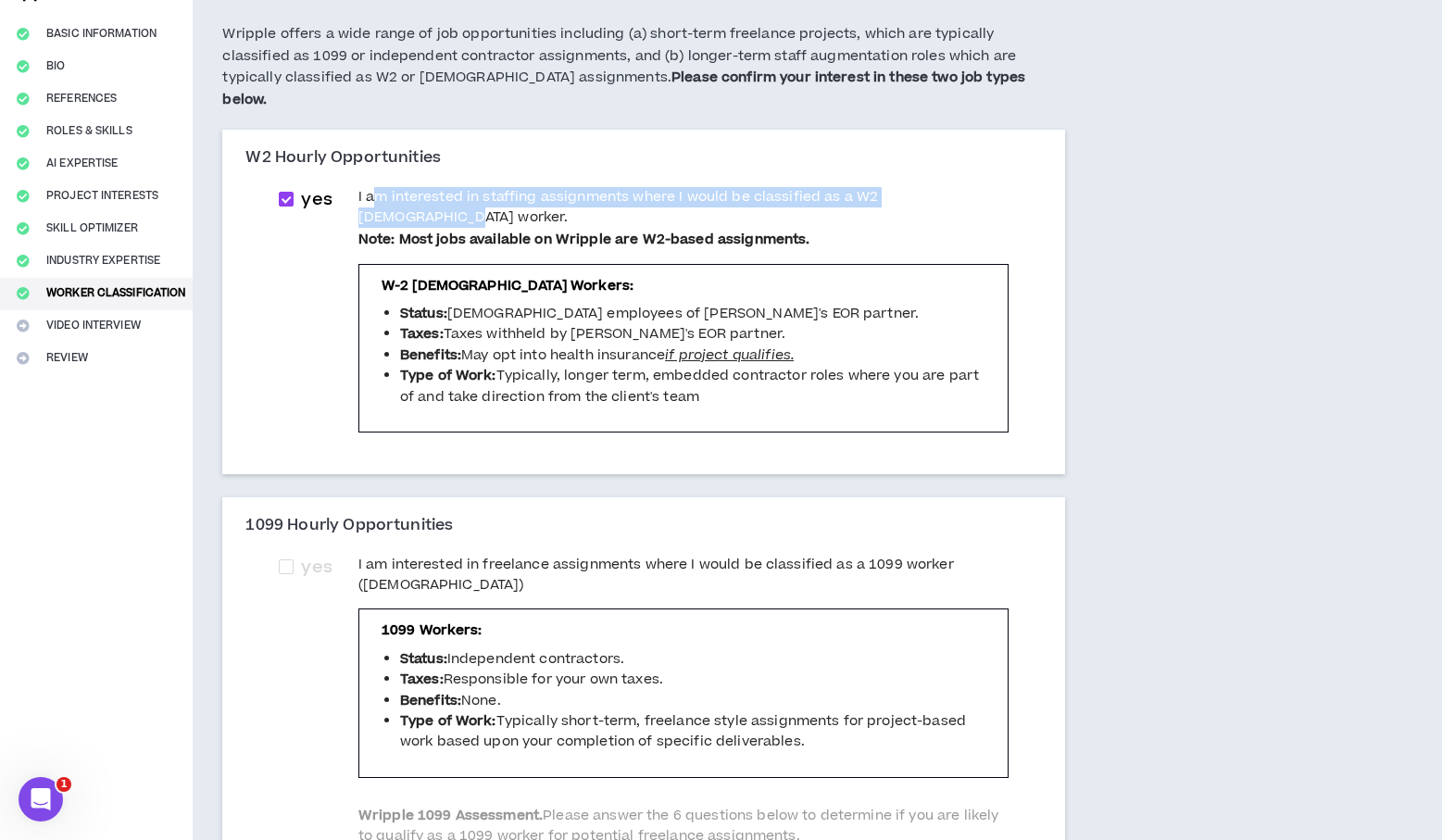
drag, startPoint x: 399, startPoint y: 172, endPoint x: 860, endPoint y: 192, distance: 461.4
click at [860, 192] on span "I am interested in staffing assignments where I would be classified as a W2 hou…" at bounding box center [684, 218] width 650 height 64
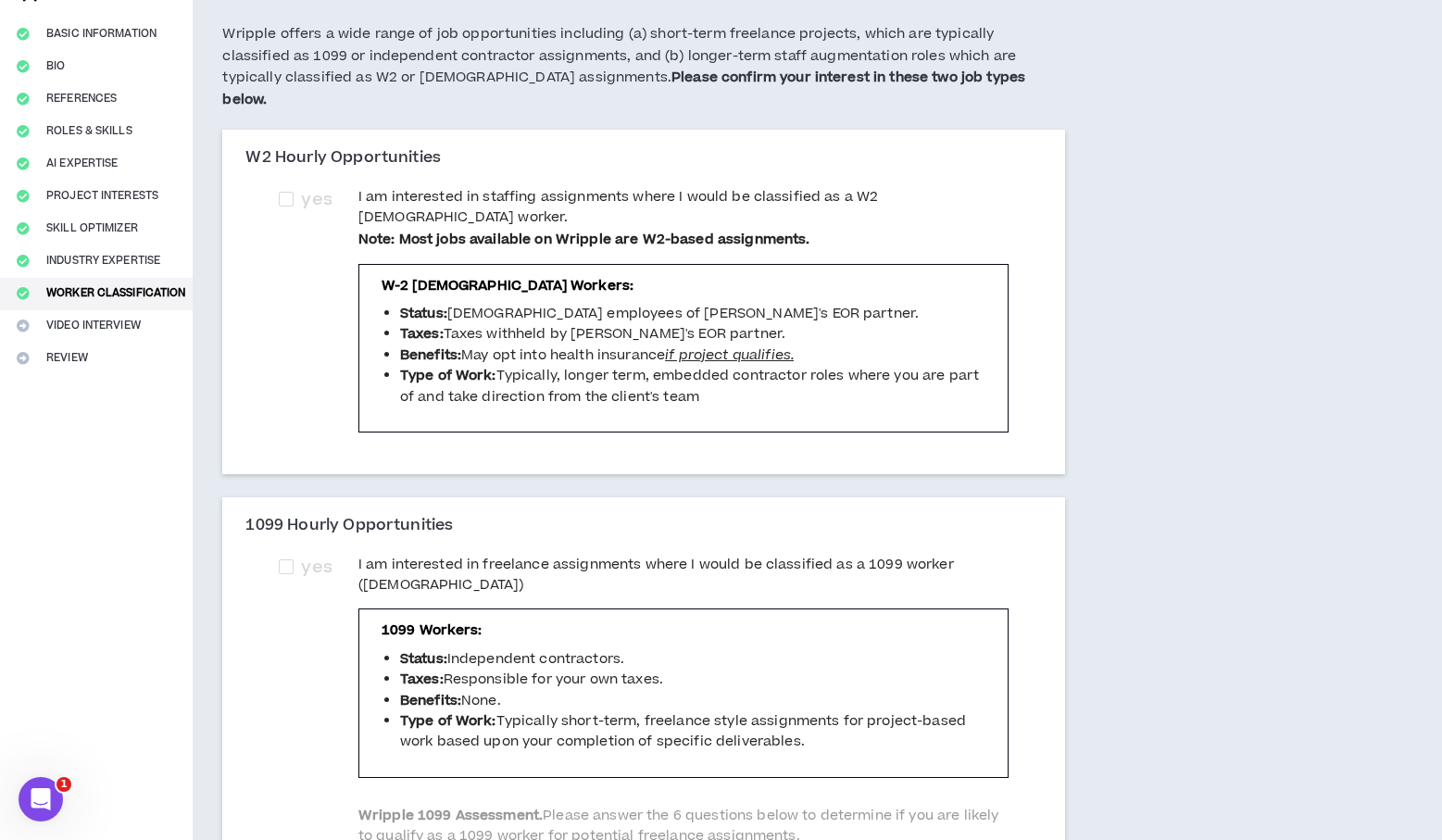
click at [856, 192] on span "I am interested in staffing assignments where I would be classified as a W2 hou…" at bounding box center [684, 218] width 650 height 64
checkbox input "****"
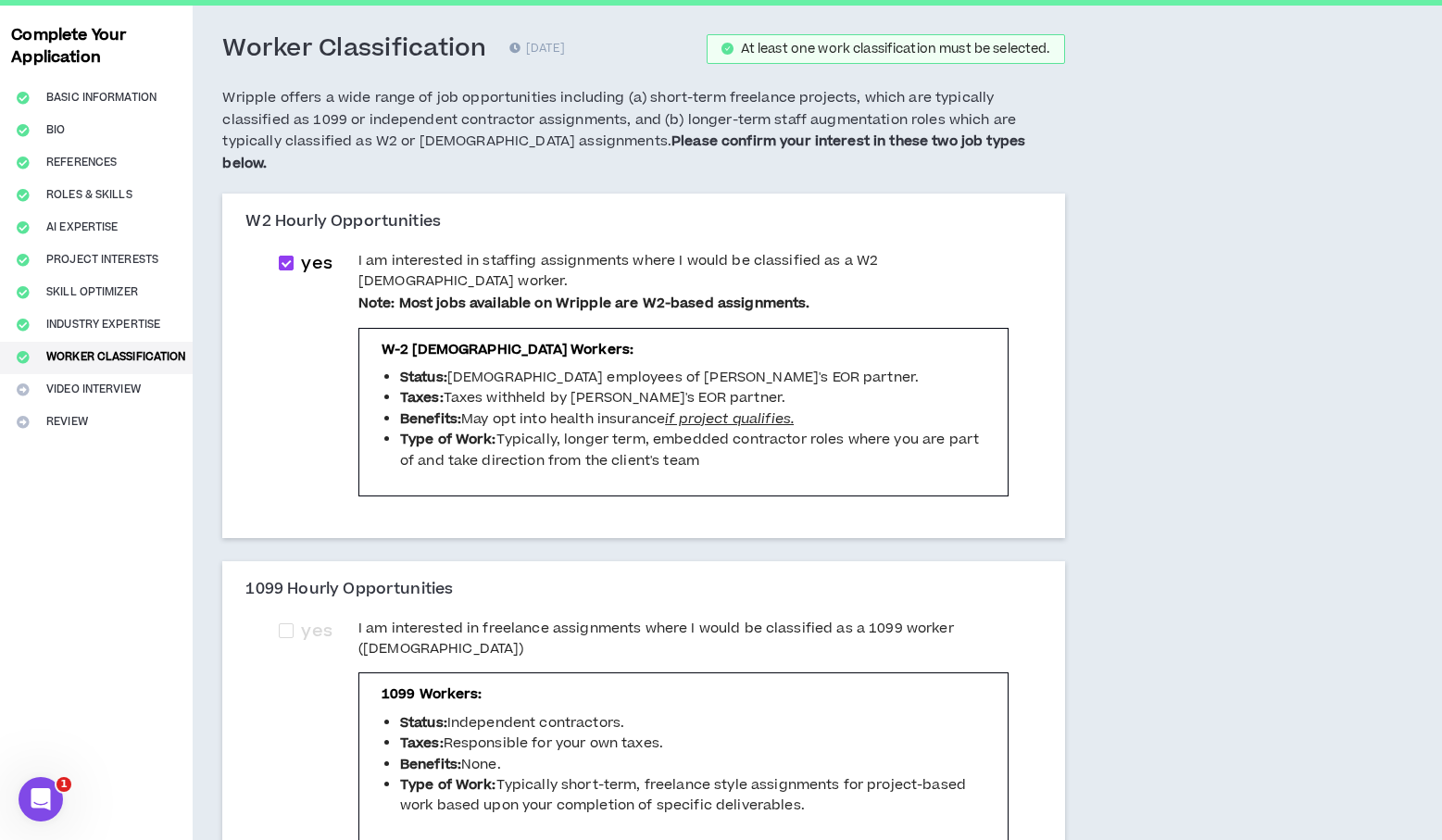
scroll to position [0, 0]
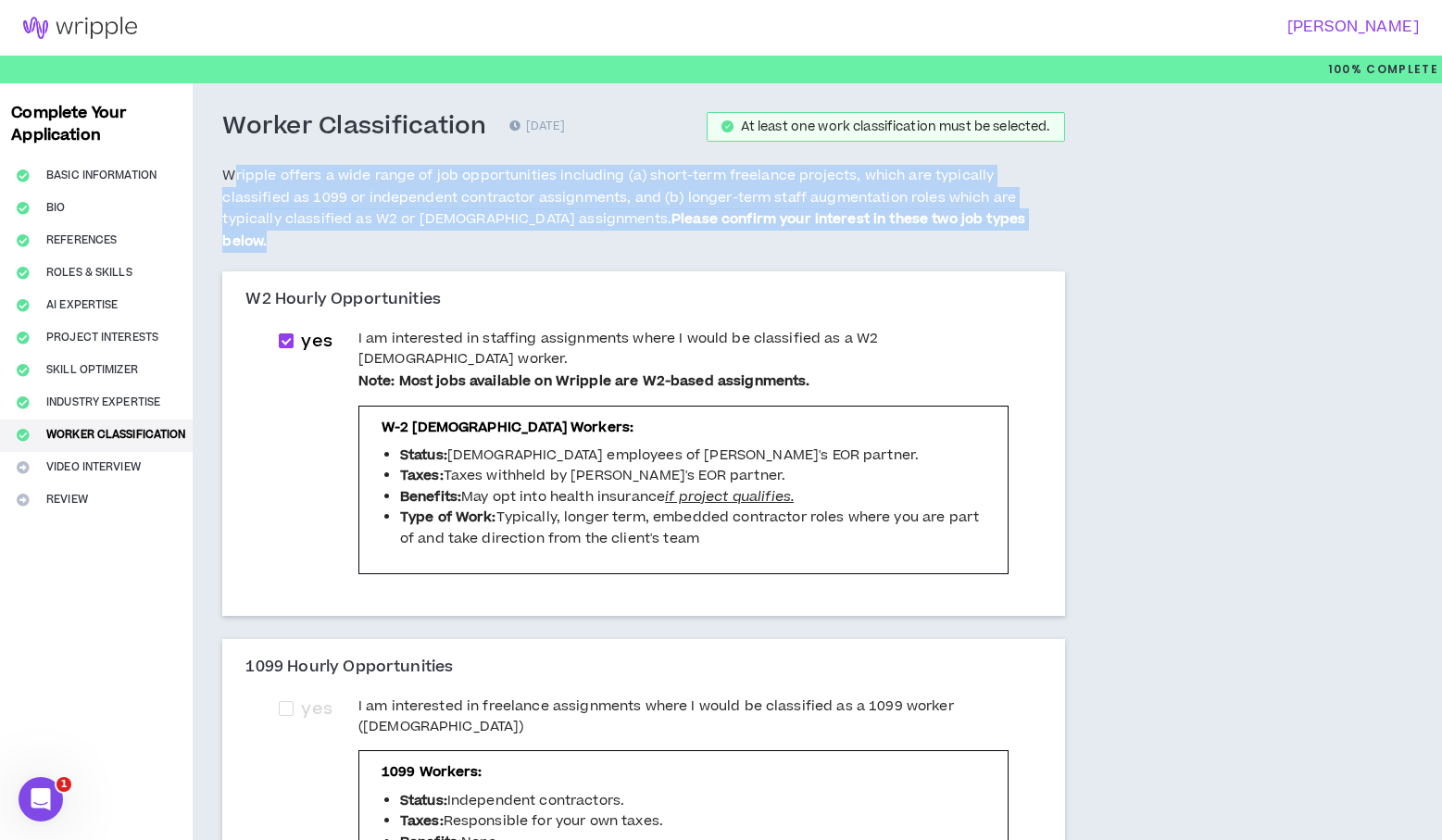
drag, startPoint x: 234, startPoint y: 172, endPoint x: 1005, endPoint y: 236, distance: 773.7
click at [1005, 236] on div "Worker Classification 0 days ago At least one work classification must be selec…" at bounding box center [643, 191] width 842 height 160
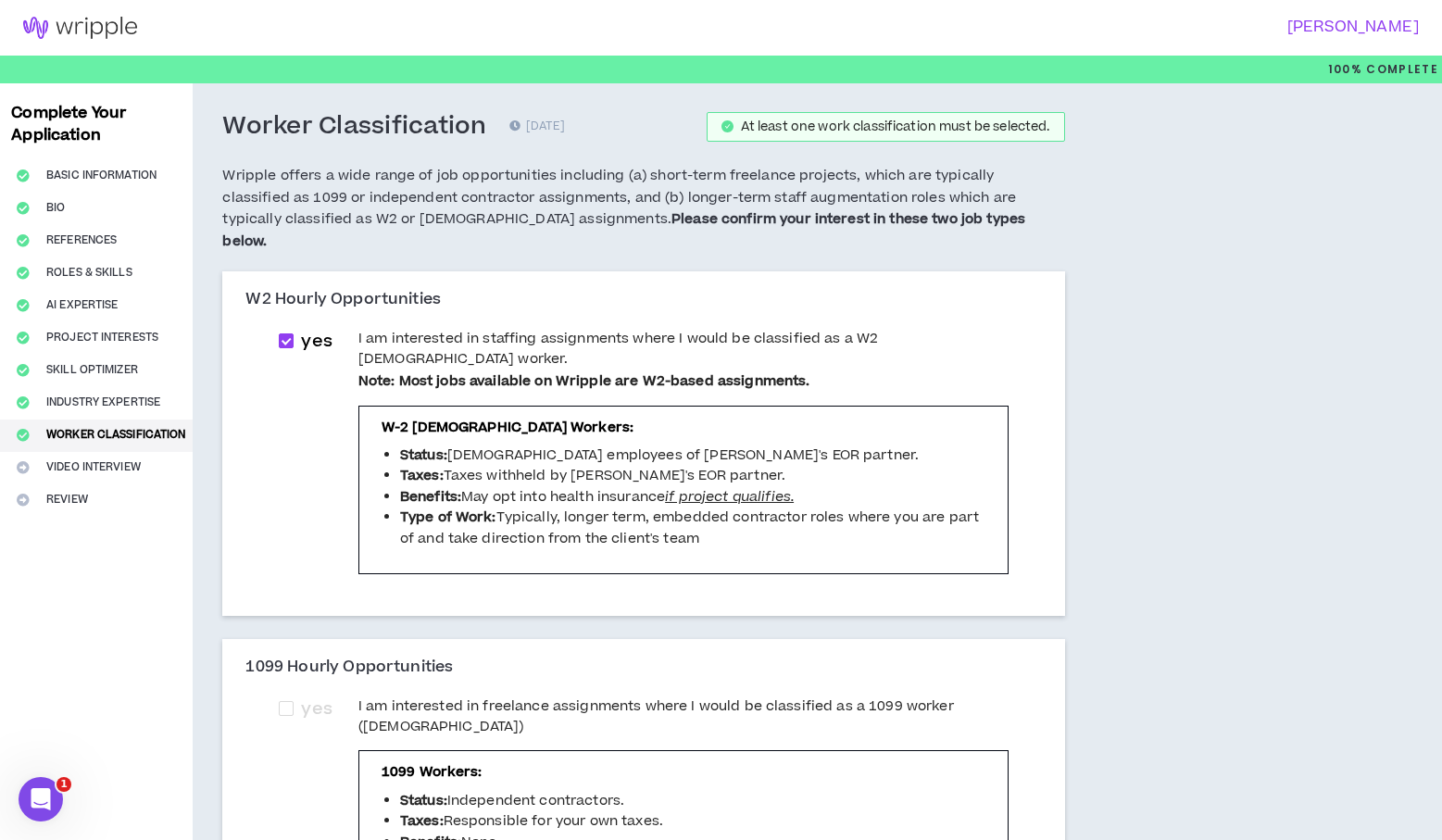
drag, startPoint x: 1005, startPoint y: 236, endPoint x: 993, endPoint y: 240, distance: 12.6
click at [1004, 236] on div "Worker Classification 0 days ago At least one work classification must be selec…" at bounding box center [643, 191] width 842 height 160
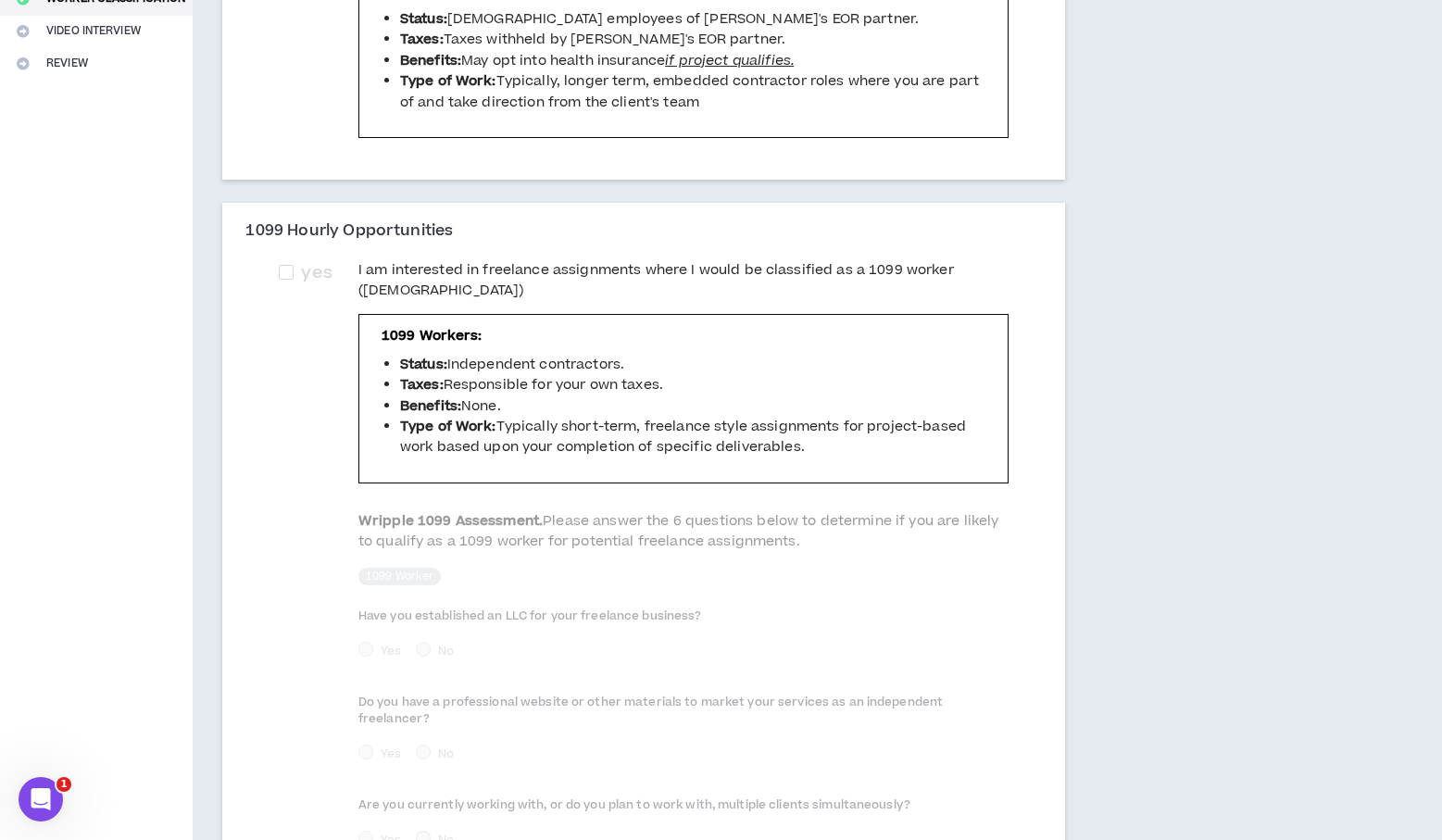
scroll to position [767, 0]
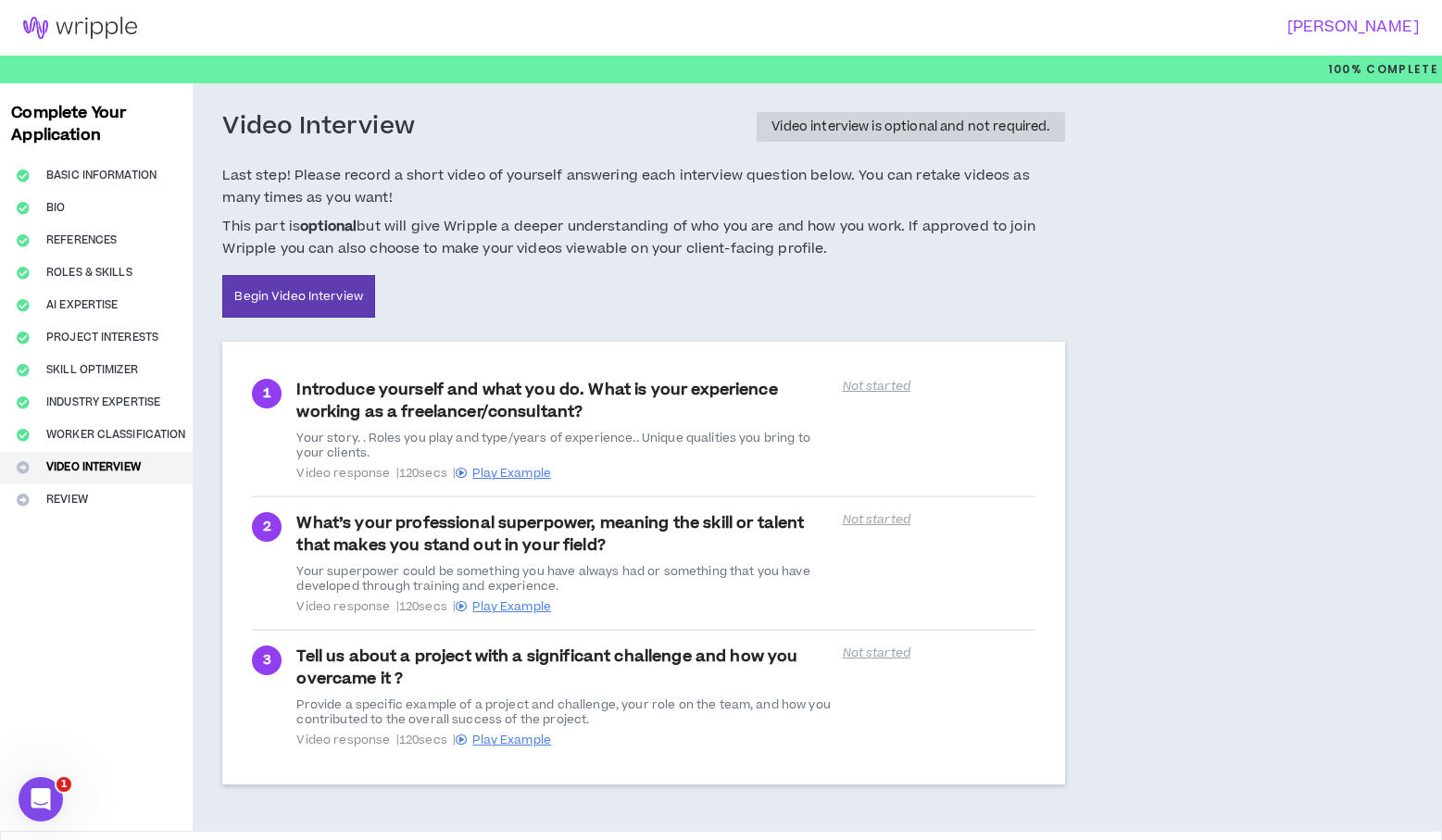
scroll to position [64, 0]
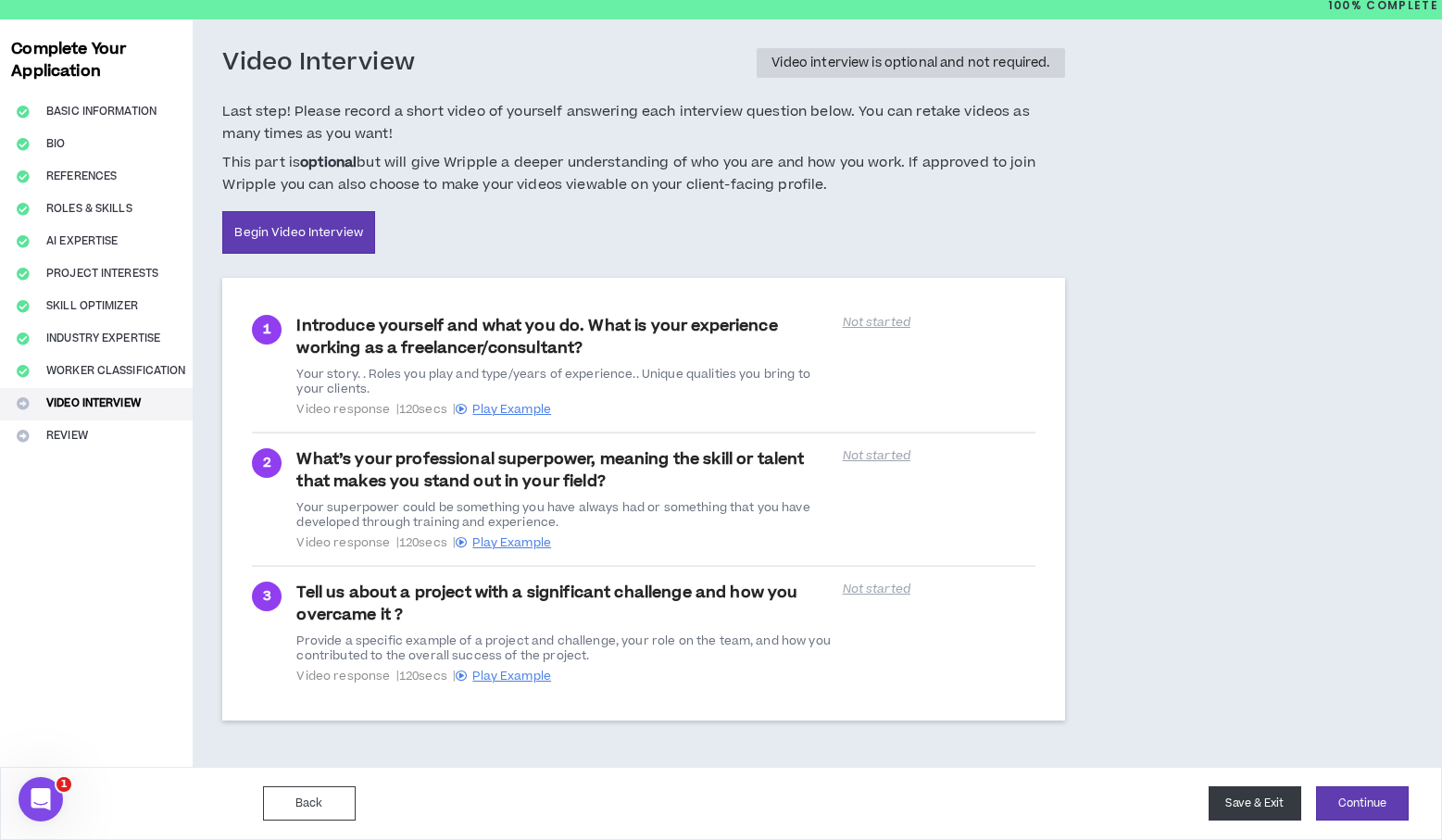
click at [1273, 794] on button "Save & Exit" at bounding box center [1256, 804] width 93 height 34
